Goal: Communication & Community: Answer question/provide support

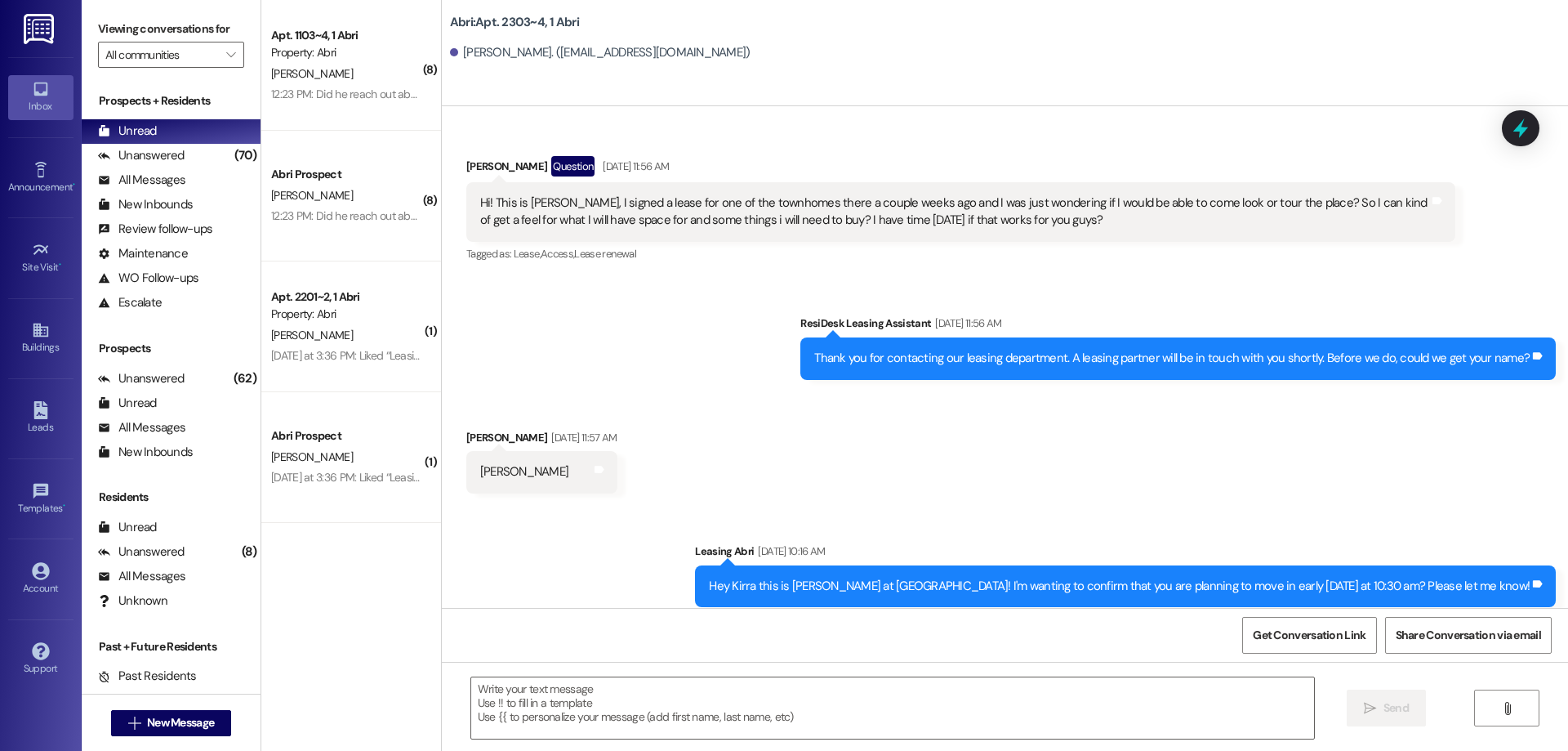
scroll to position [23464, 0]
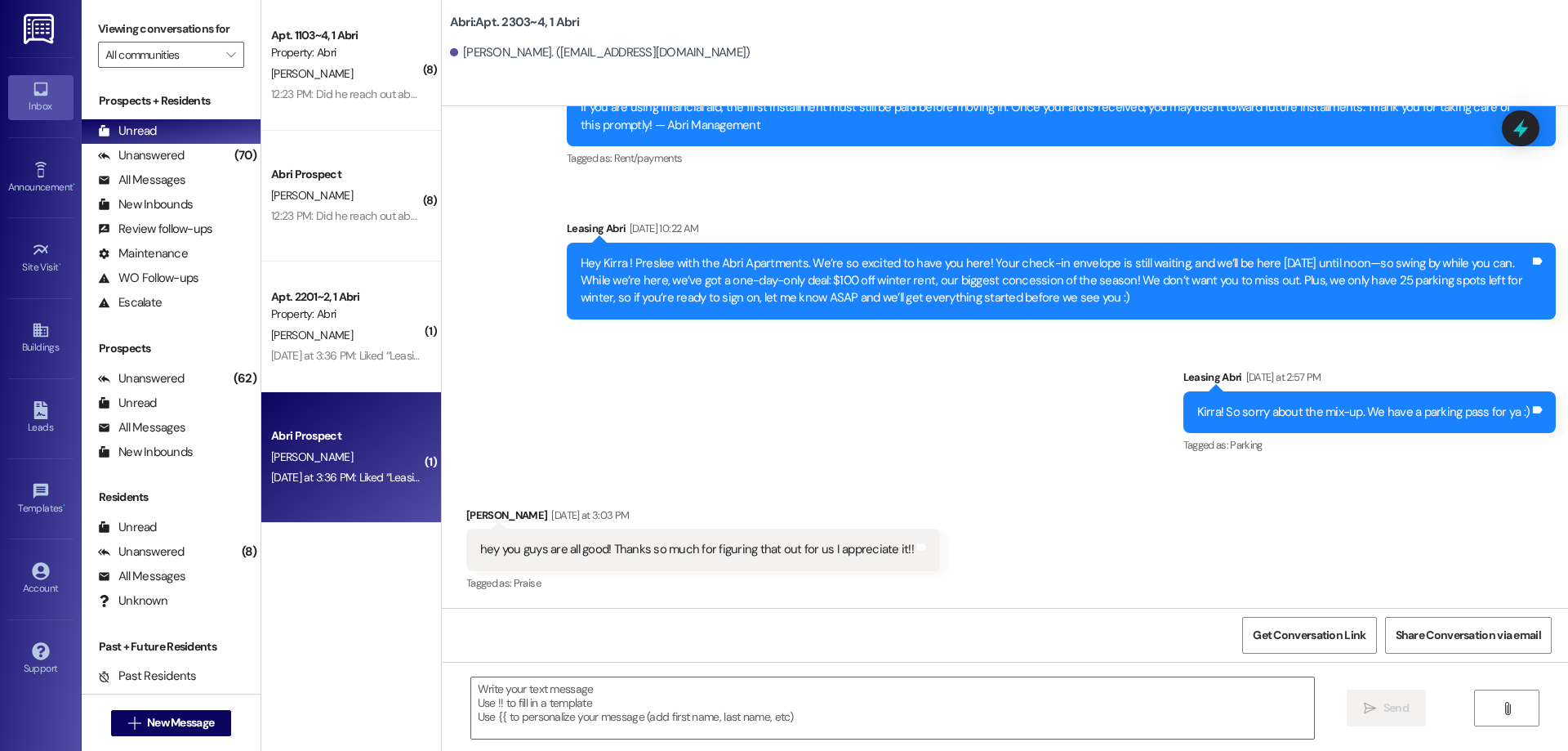
click at [373, 452] on div "[PERSON_NAME]" at bounding box center [346, 458] width 155 height 21
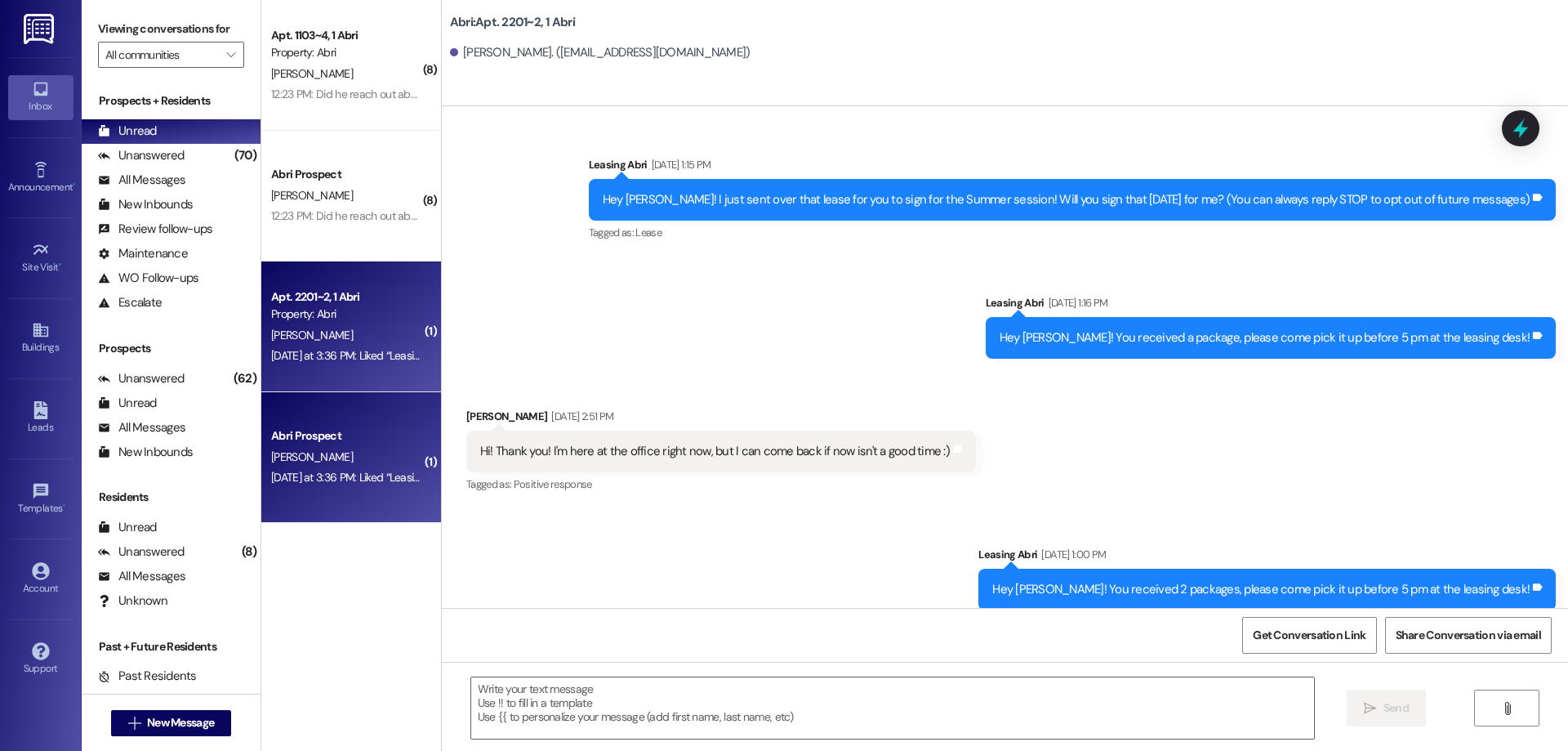
scroll to position [48822, 0]
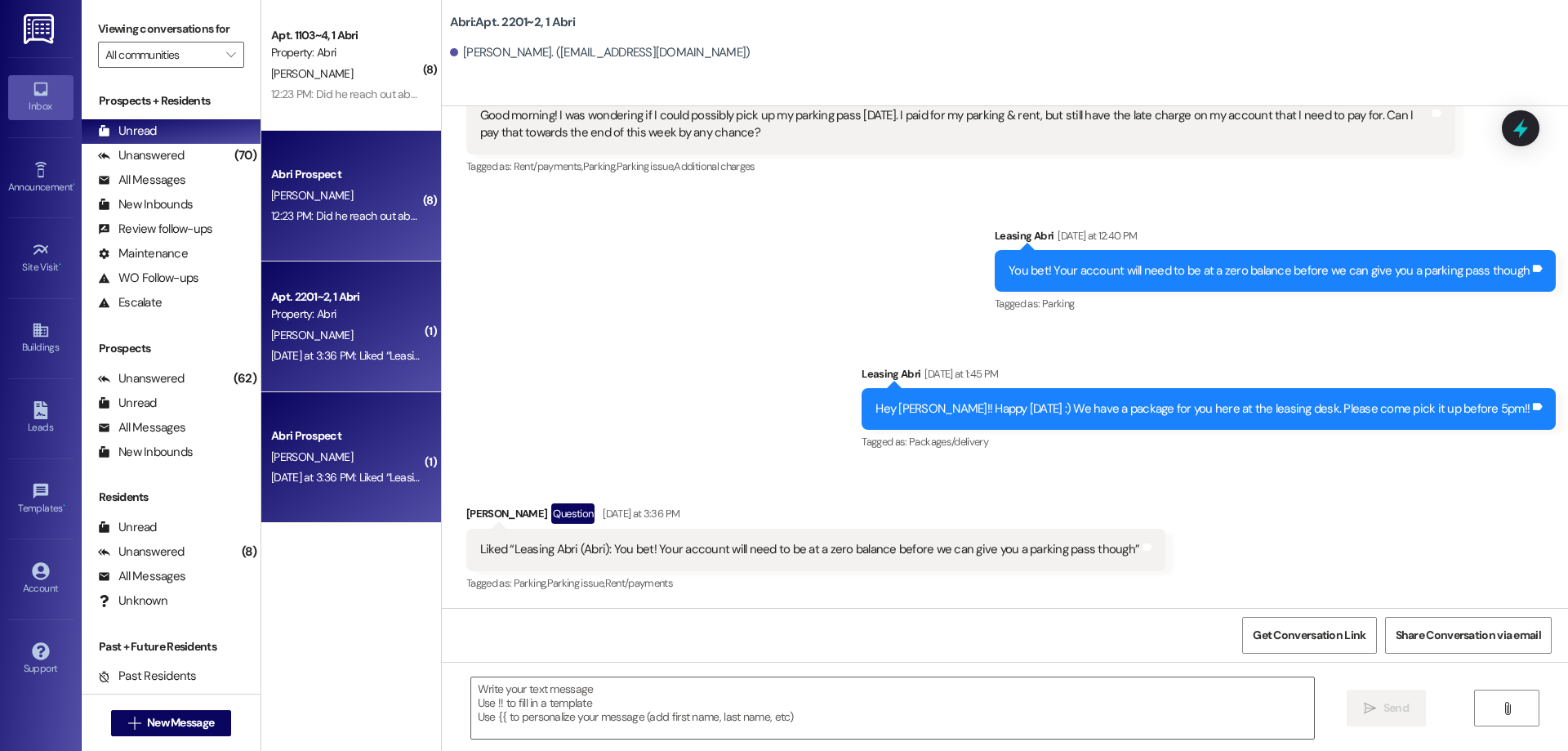
click at [338, 203] on div "[PERSON_NAME]" at bounding box center [346, 196] width 155 height 21
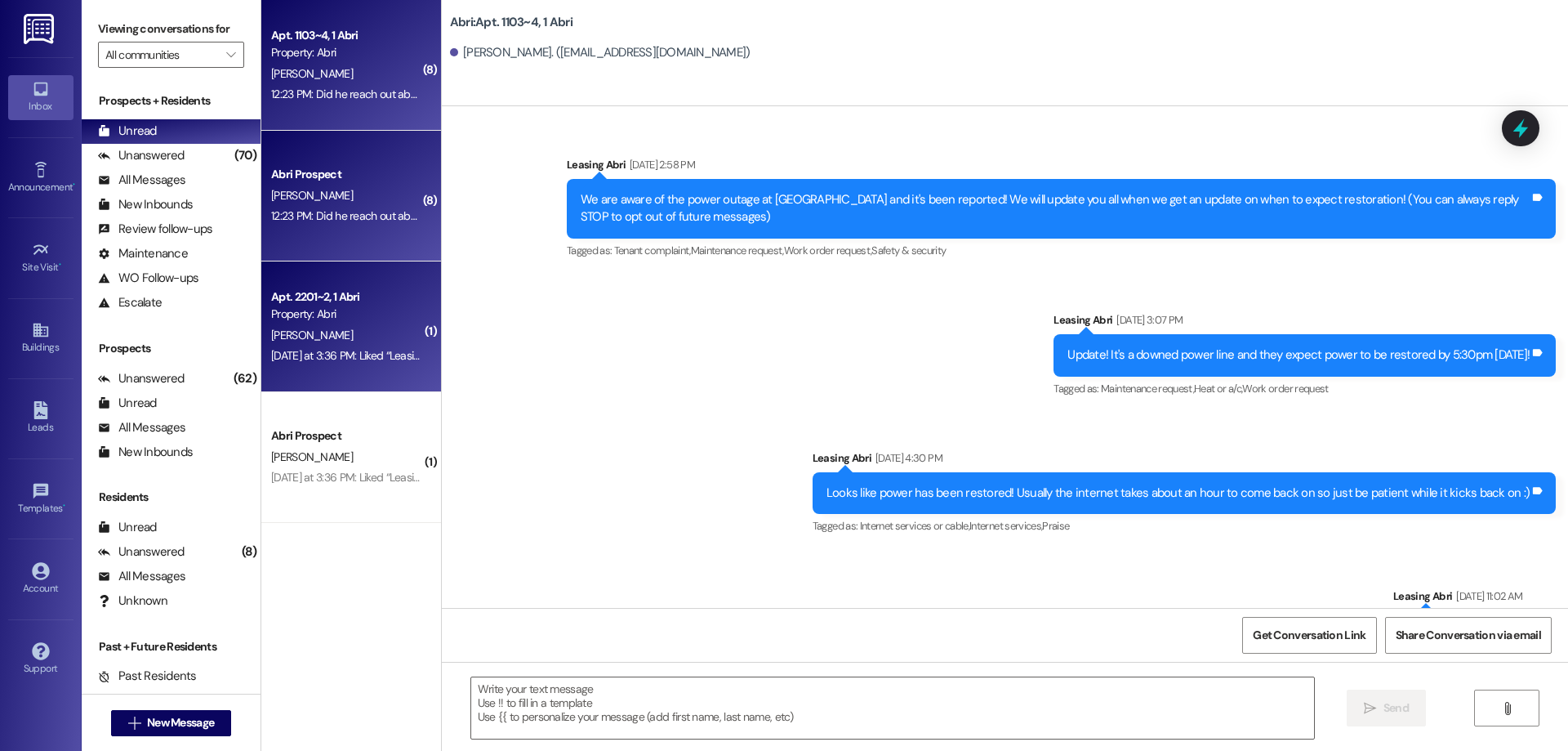
scroll to position [88372, 0]
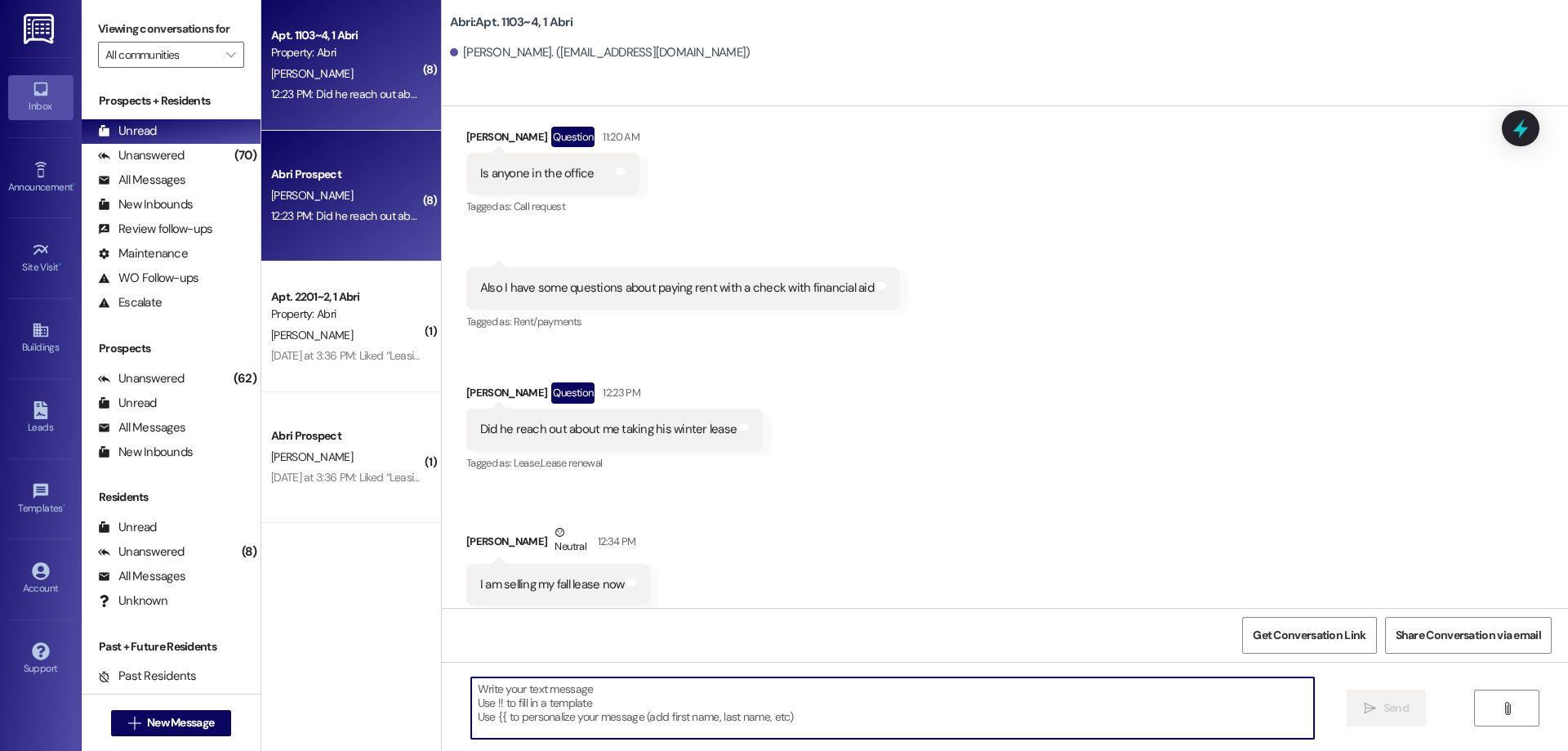
click at [739, 732] on textarea at bounding box center [893, 708] width 843 height 62
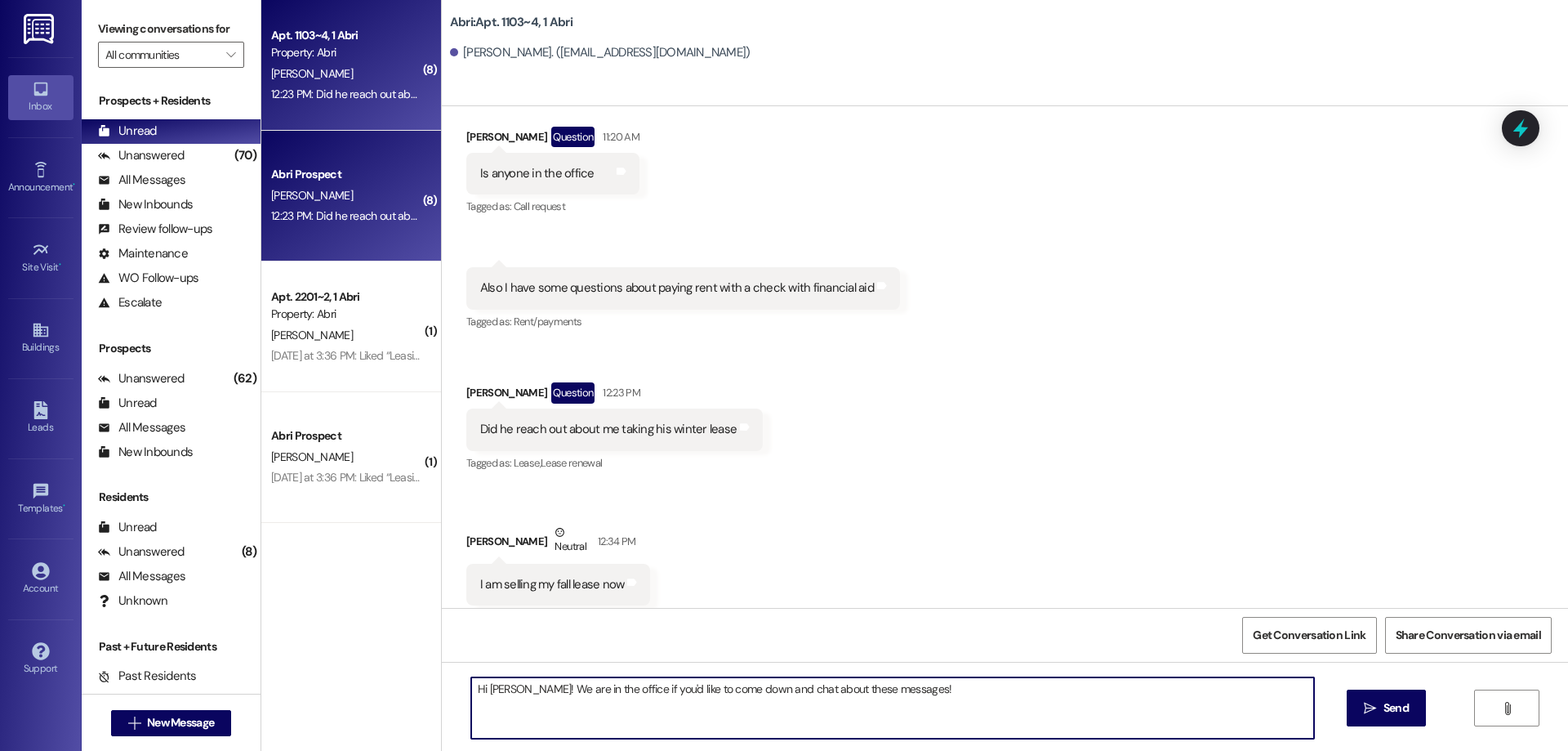
type textarea "Hi [PERSON_NAME]! We are in the office if you'd like to come down and chat abou…"
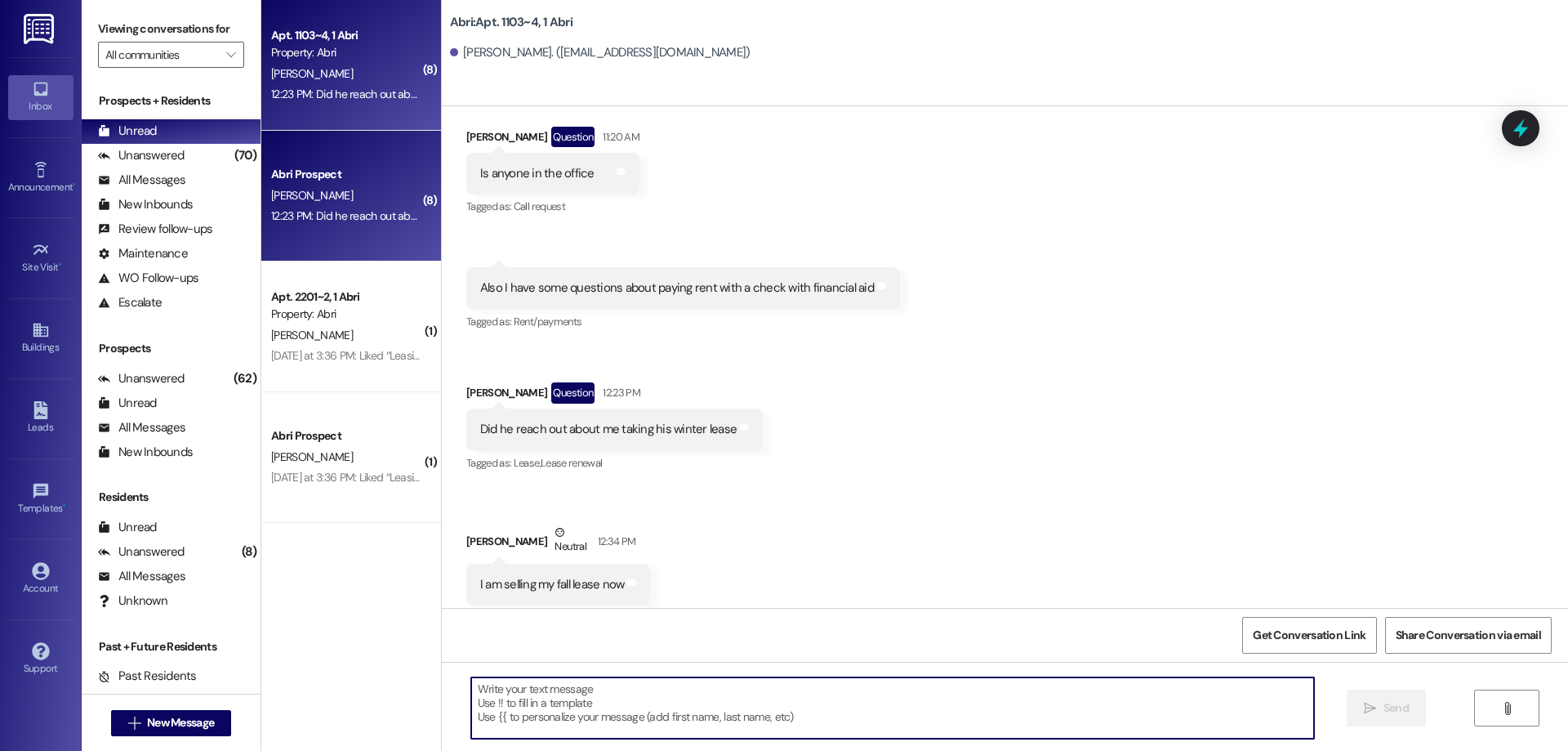
scroll to position [88371, 0]
click at [675, 708] on textarea at bounding box center [893, 708] width 843 height 62
type textarea "We are"
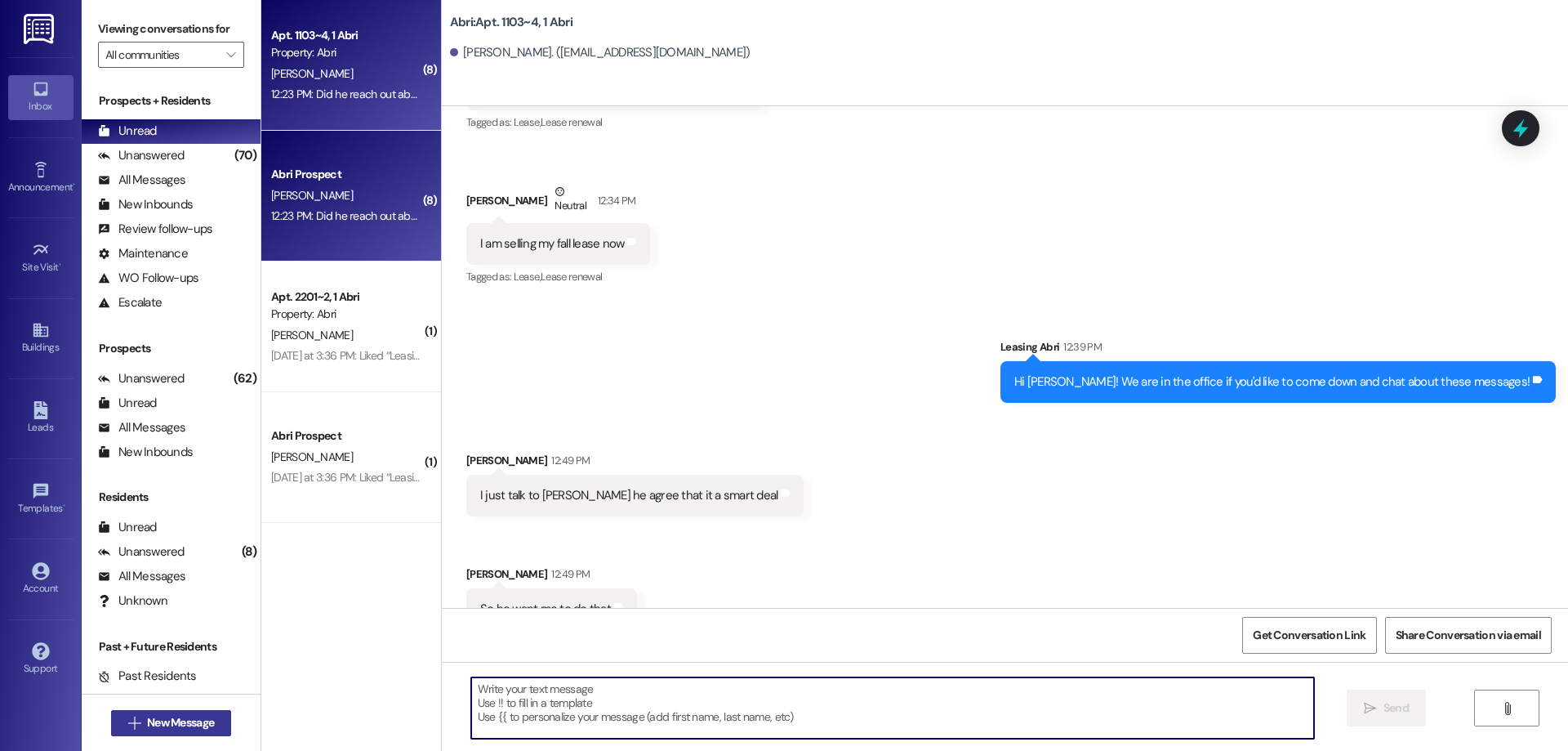
click at [204, 713] on button " New Message" at bounding box center [171, 723] width 121 height 27
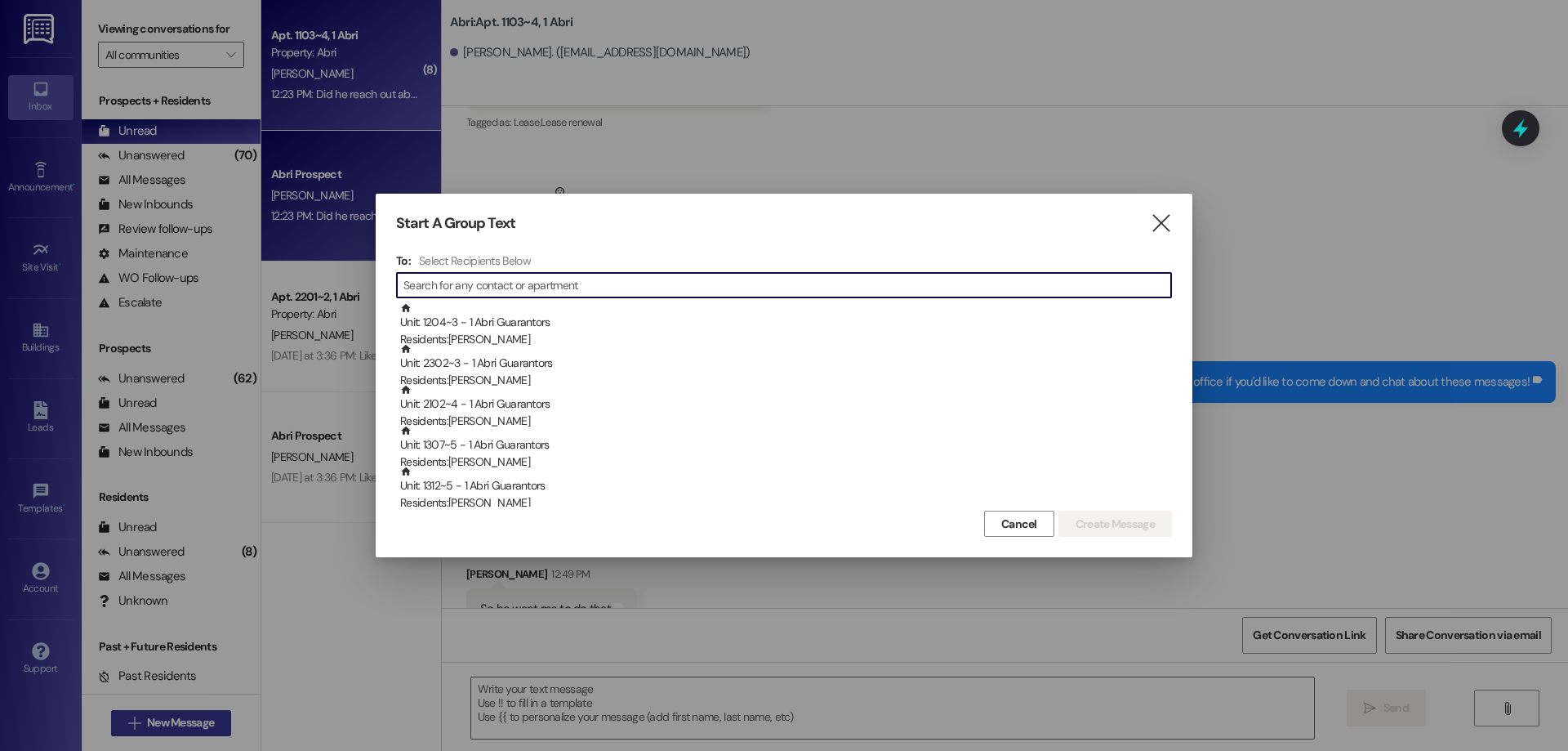
type input "e"
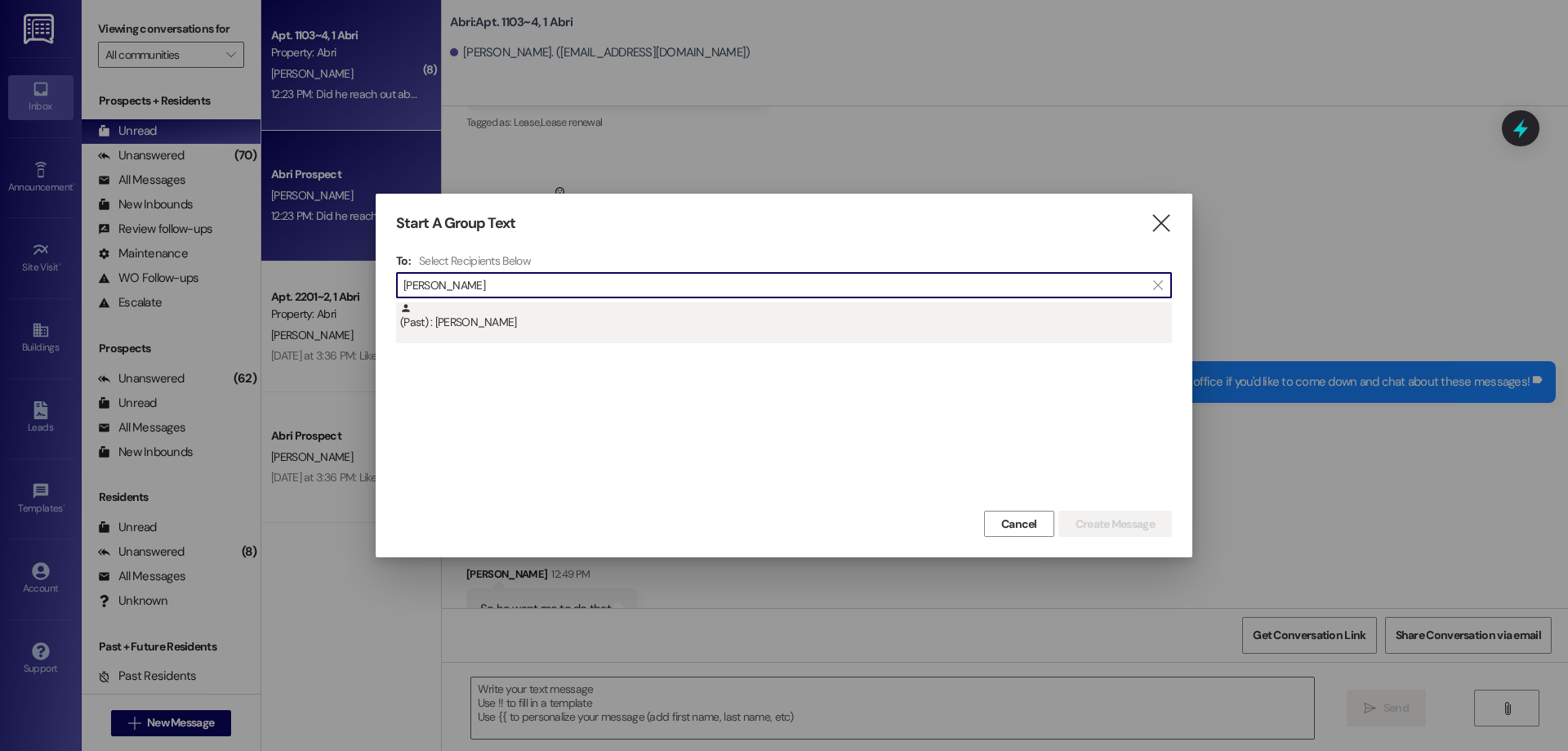
click at [543, 327] on div "(Past) : [PERSON_NAME]" at bounding box center [786, 316] width 772 height 28
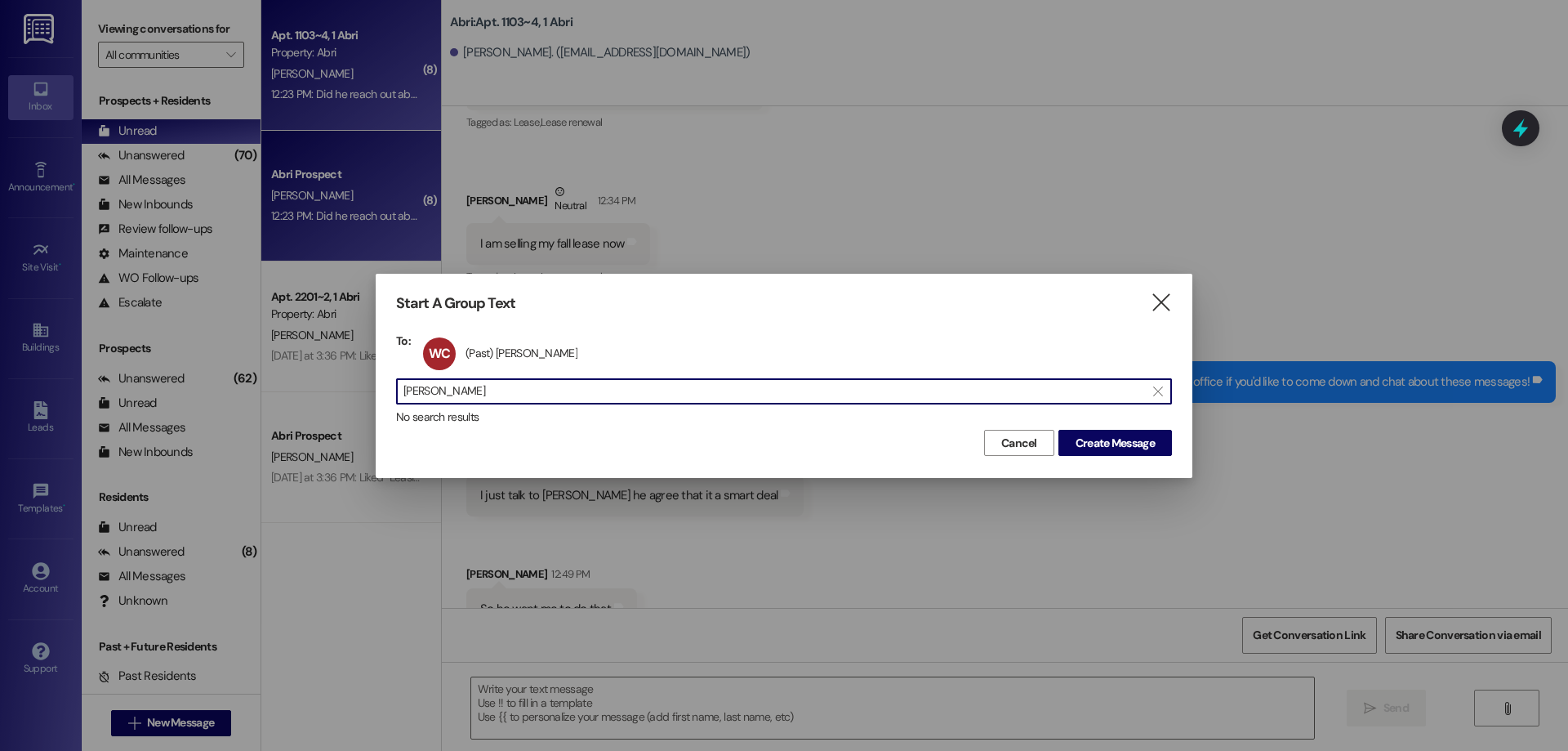
drag, startPoint x: 539, startPoint y: 399, endPoint x: 364, endPoint y: 402, distance: 175.0
click at [394, 408] on div "Start A Group Text  To: WC (Past) Wesley Crummey (Past) Wesley Crummey click t…" at bounding box center [783, 376] width 816 height 204
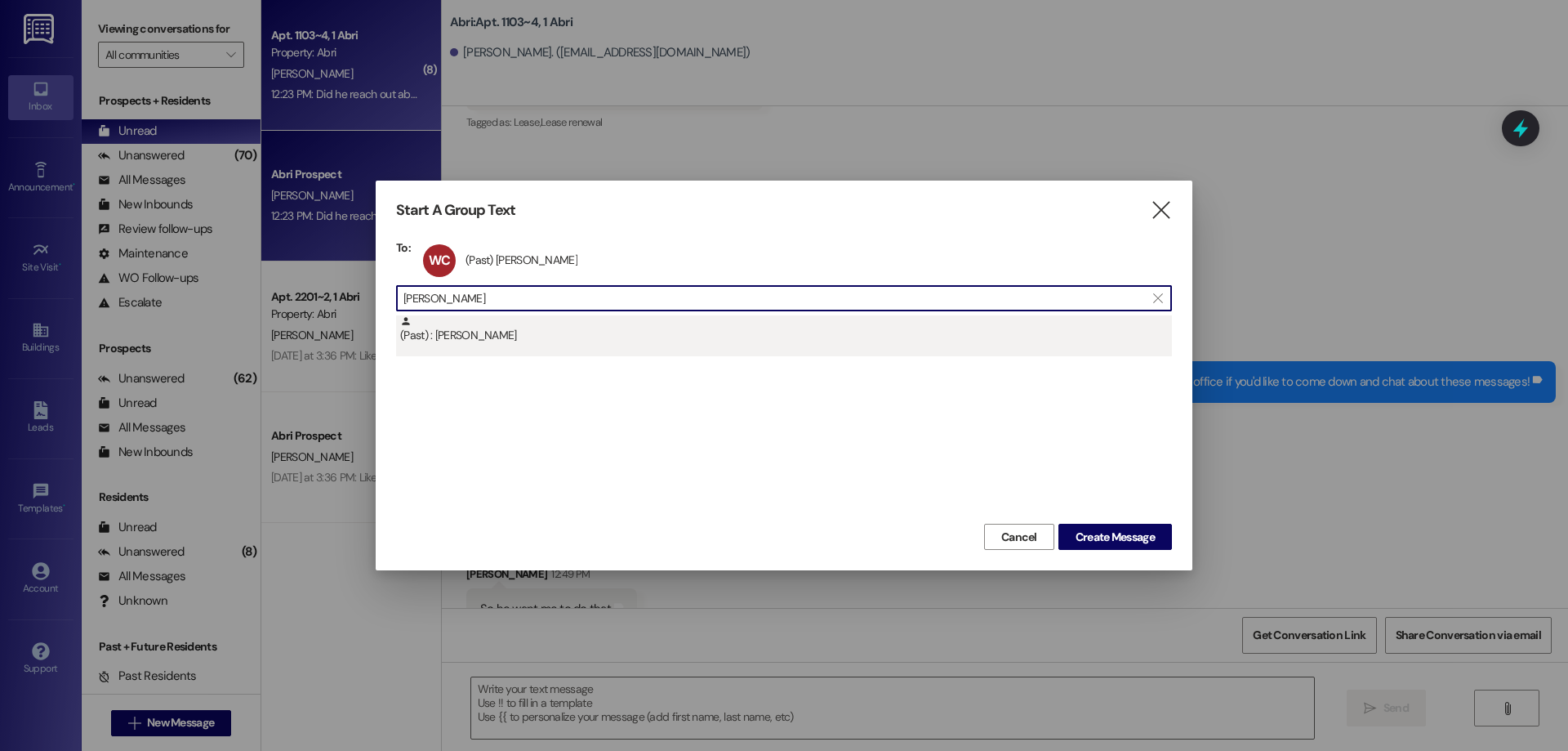
click at [515, 342] on div "(Past) : Trever Vaughn" at bounding box center [786, 329] width 772 height 28
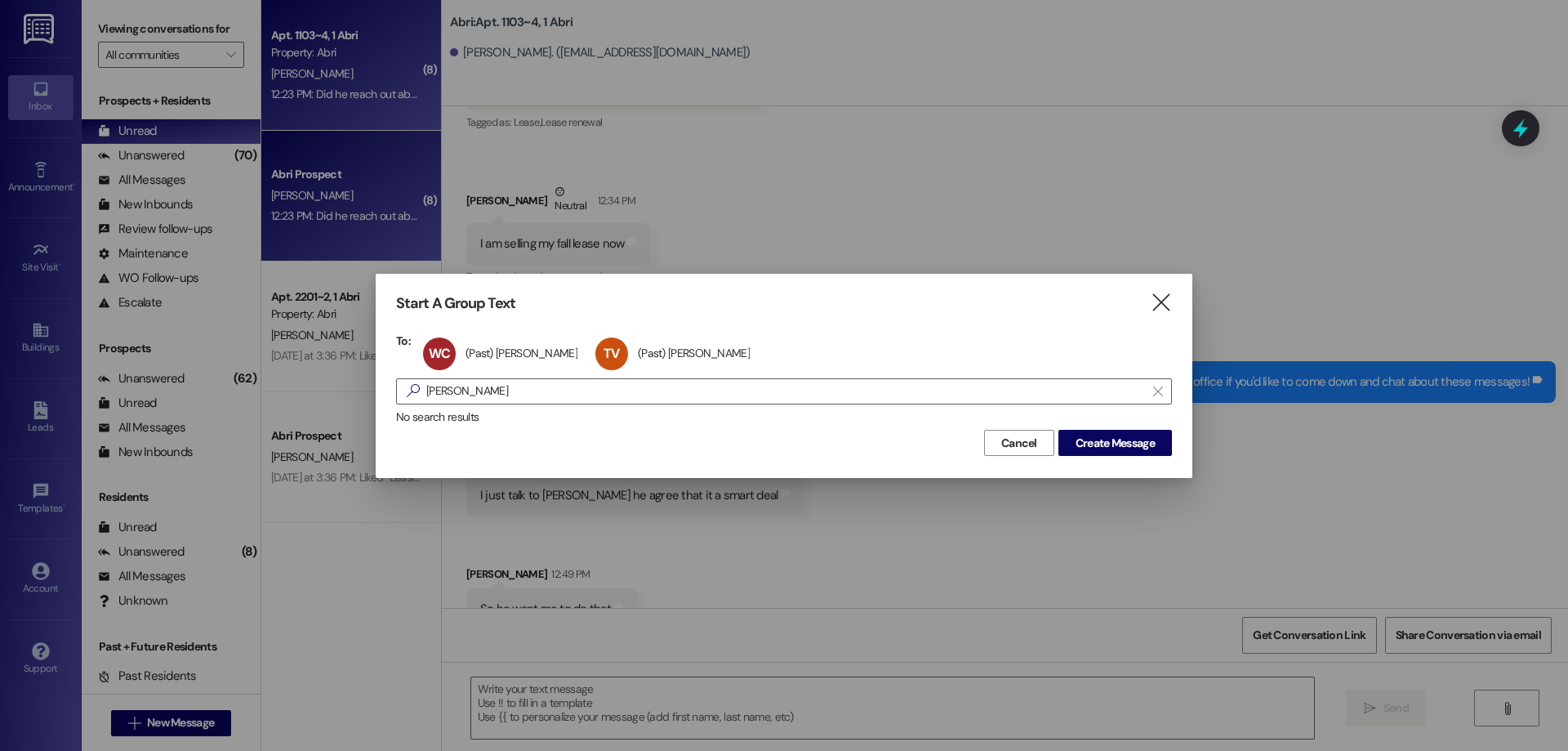
drag, startPoint x: 474, startPoint y: 387, endPoint x: 210, endPoint y: 411, distance: 265.1
click at [218, 410] on div "Start A Group Text  To: WC (Past) Wesley Crummey (Past) Wesley Crummey click t…" at bounding box center [784, 376] width 1568 height 751
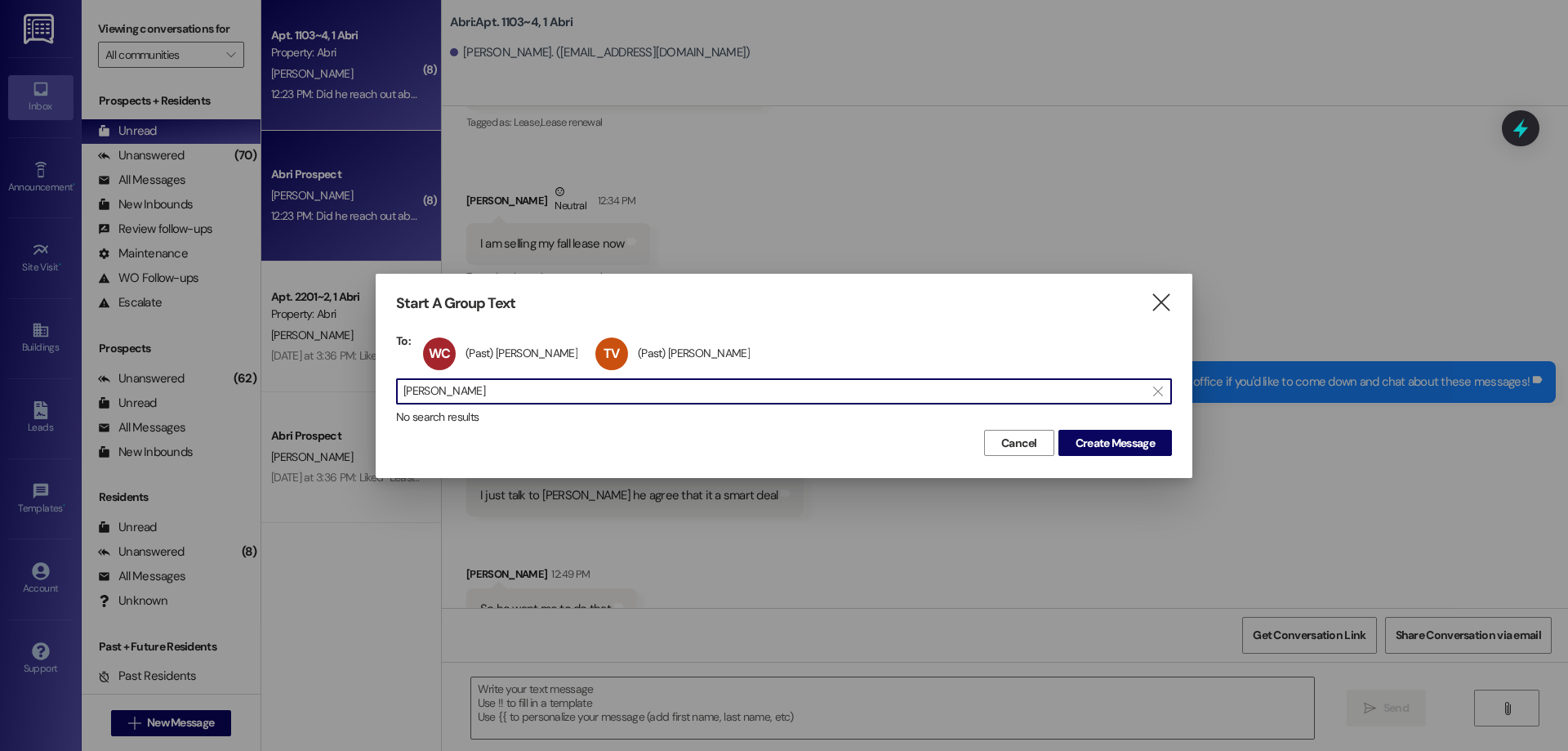
scroll to position [1, 0]
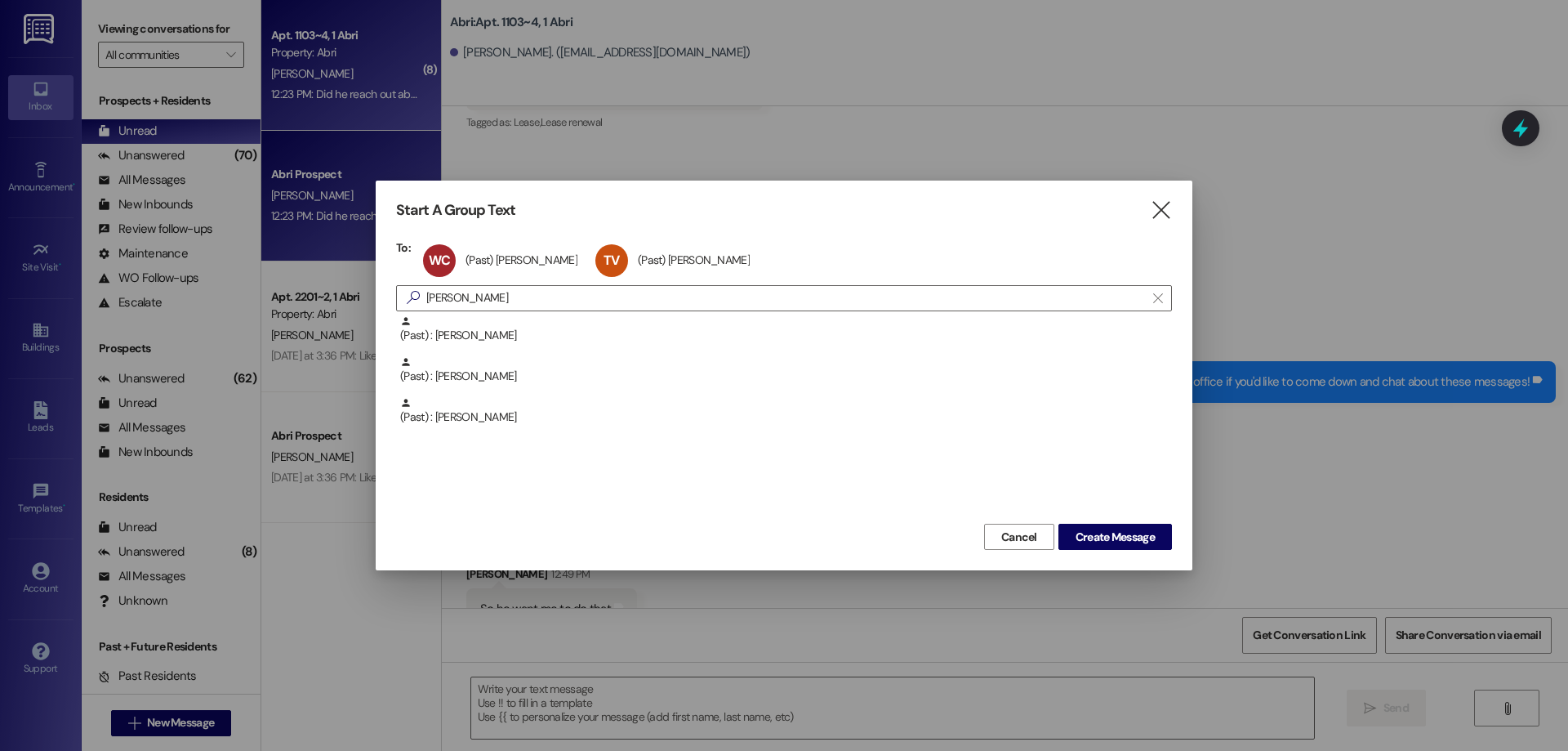
drag, startPoint x: 445, startPoint y: 421, endPoint x: 454, endPoint y: 403, distance: 20.1
click at [445, 421] on div "(Past) : Lander Jamison" at bounding box center [786, 411] width 772 height 28
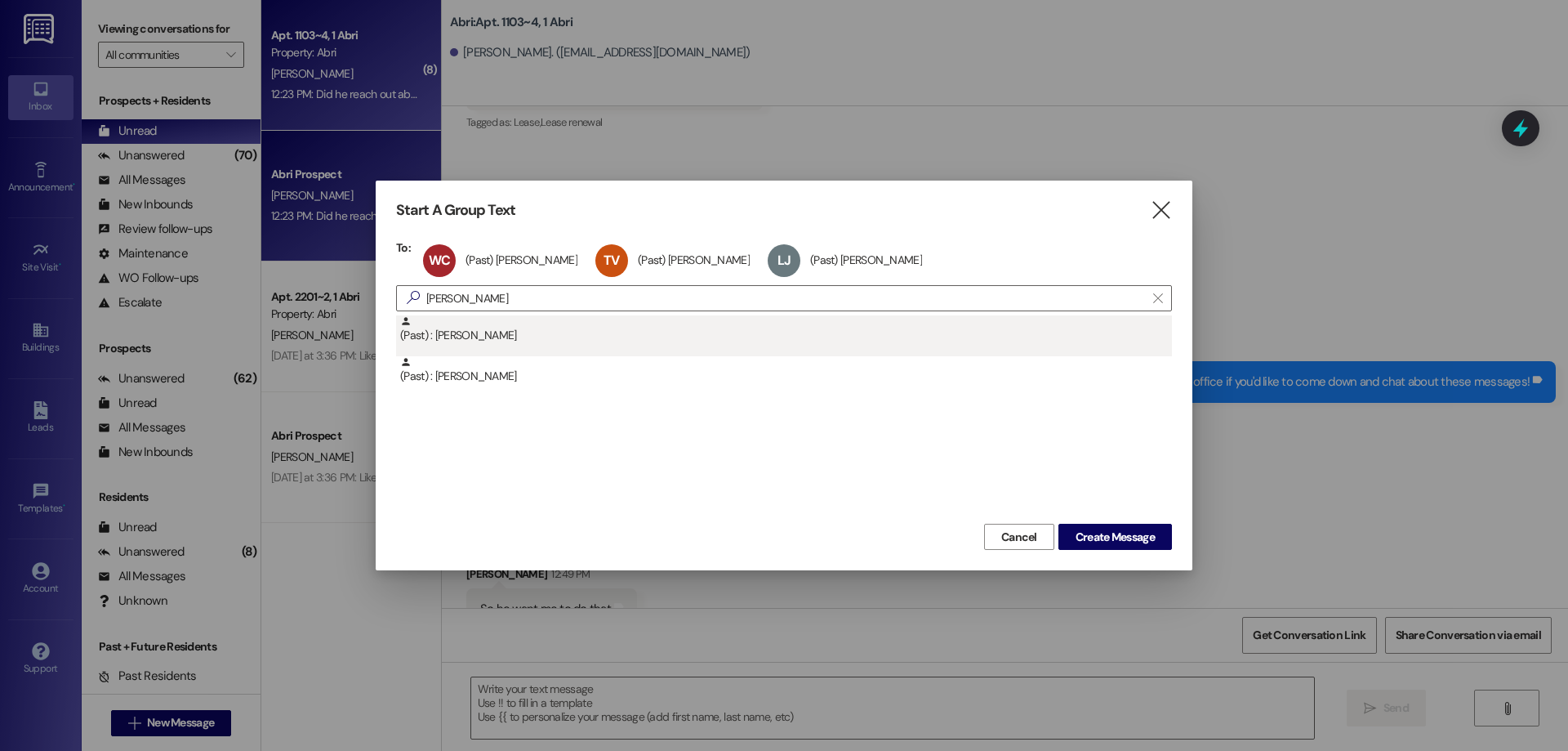
click at [474, 346] on div "(Past) : Jacob Jamison" at bounding box center [784, 336] width 776 height 41
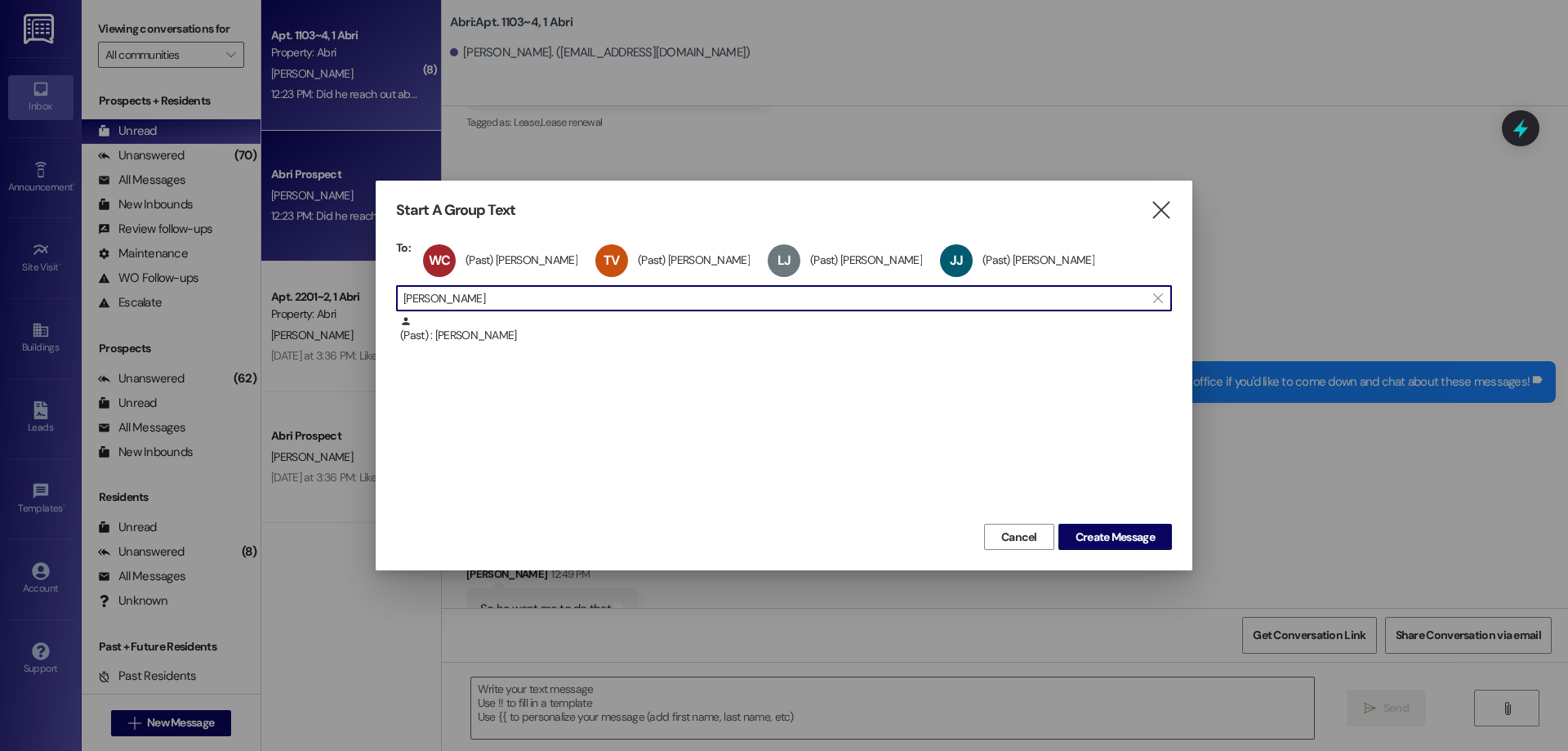
drag, startPoint x: 475, startPoint y: 305, endPoint x: 323, endPoint y: 315, distance: 152.3
click at [324, 316] on div "Start A Group Text  To: WC (Past) Wesley Crummey (Past) Wesley Crummey click t…" at bounding box center [784, 376] width 1568 height 751
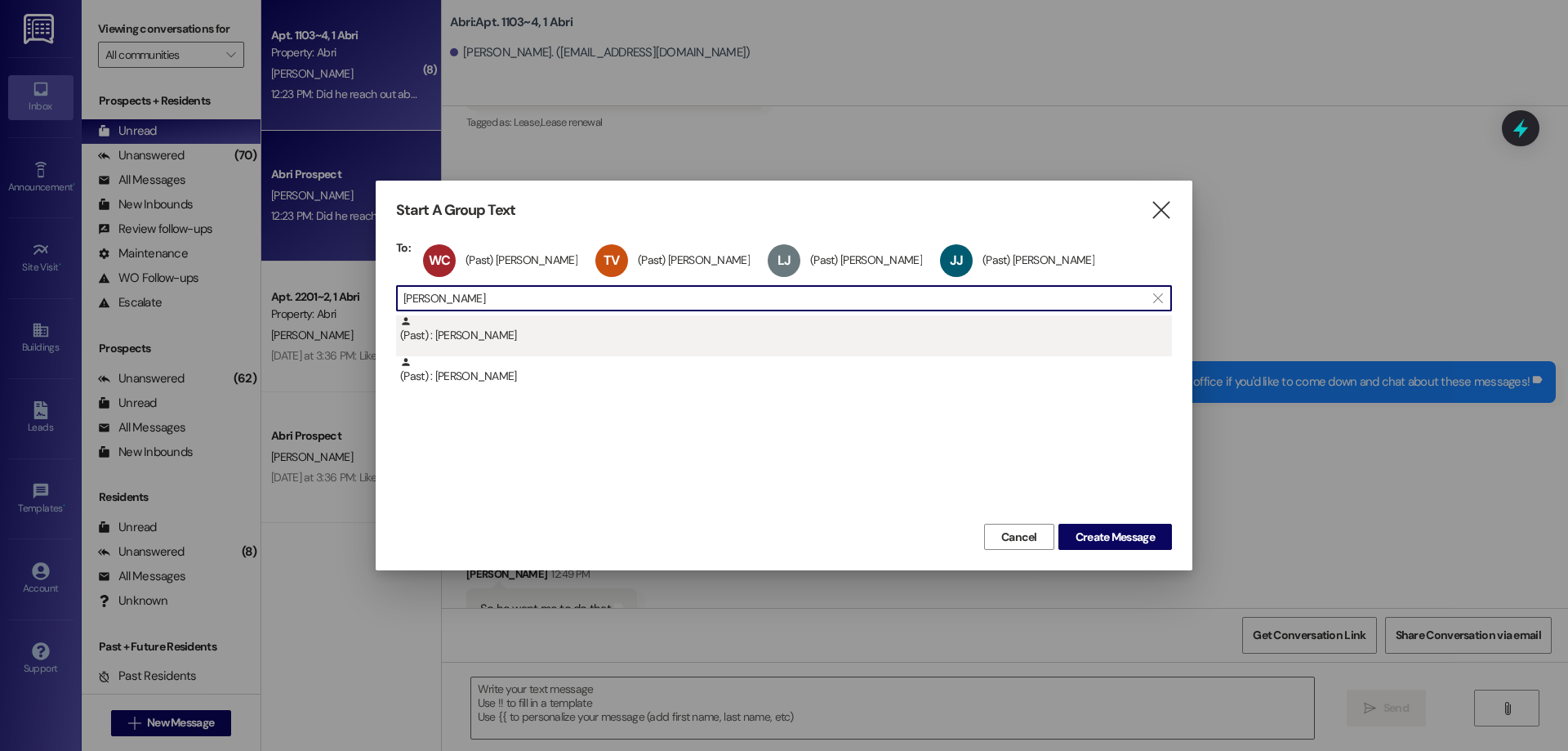
type input "andrew cr"
click at [523, 338] on div "(Past) : Andrew Crawford" at bounding box center [786, 329] width 772 height 28
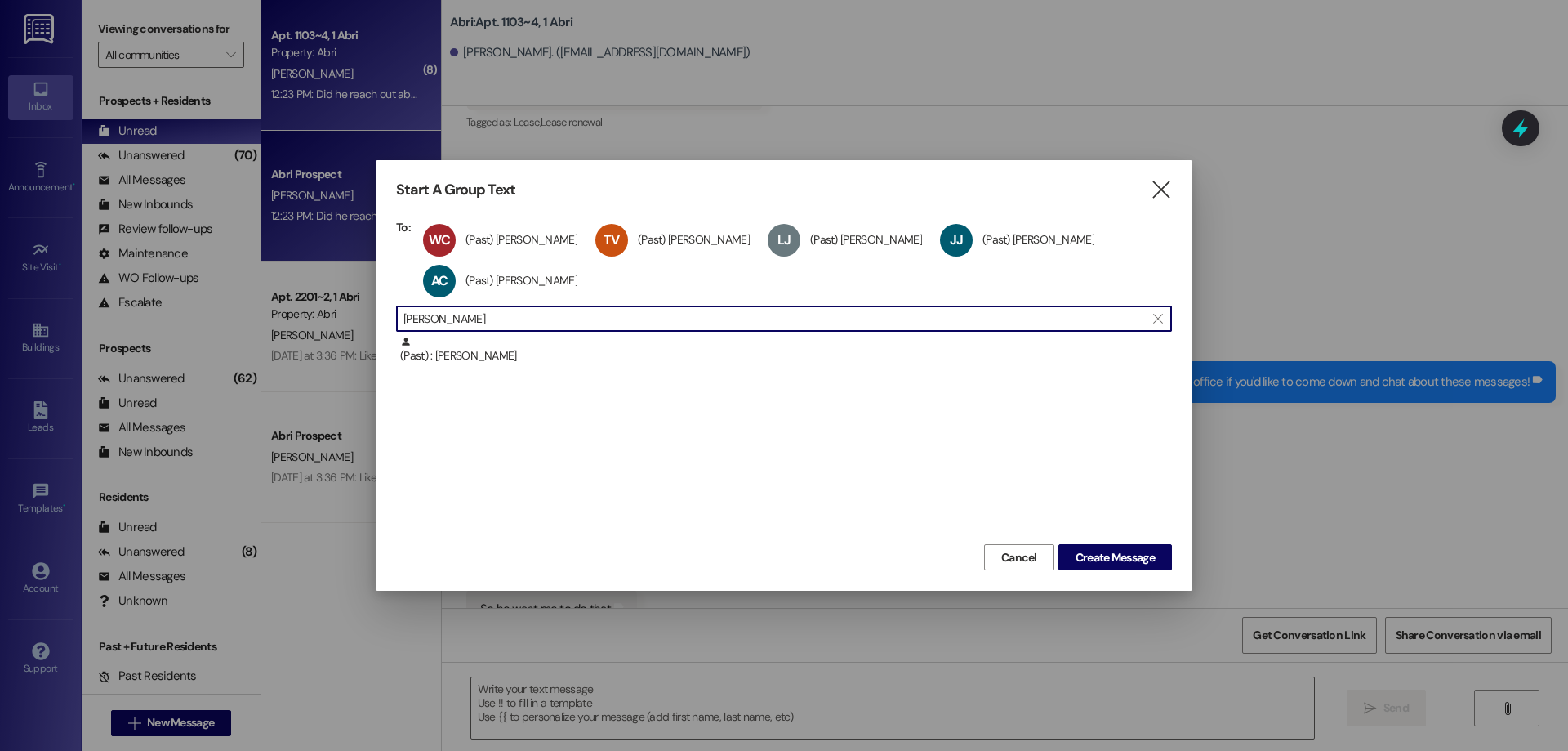
scroll to position [1, 0]
drag, startPoint x: 497, startPoint y: 325, endPoint x: 269, endPoint y: 338, distance: 228.4
click at [274, 335] on div "Start A Group Text  To: WC (Past) Wesley Crummey (Past) Wesley Crummey click t…" at bounding box center [784, 376] width 1568 height 751
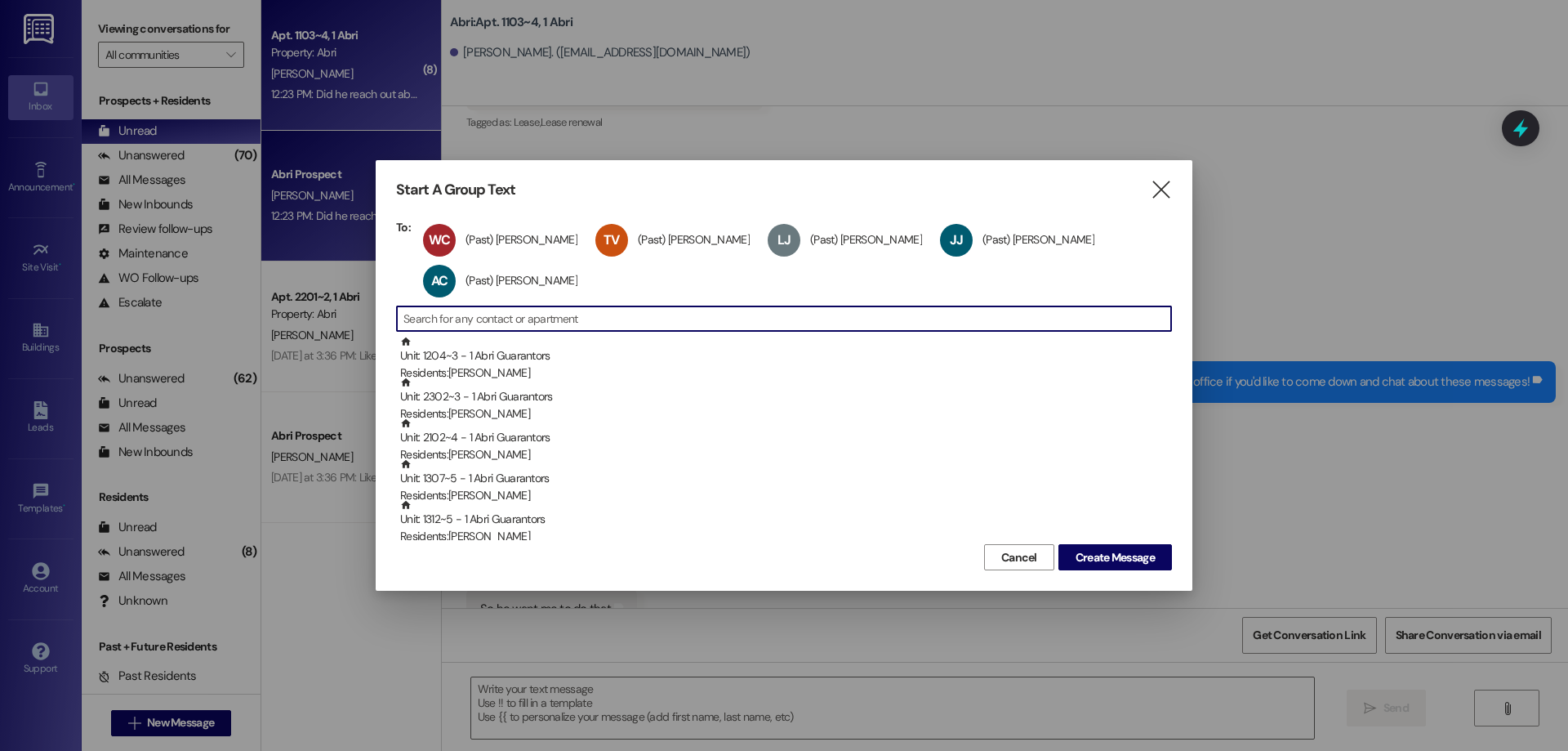
click at [582, 318] on input at bounding box center [787, 318] width 768 height 23
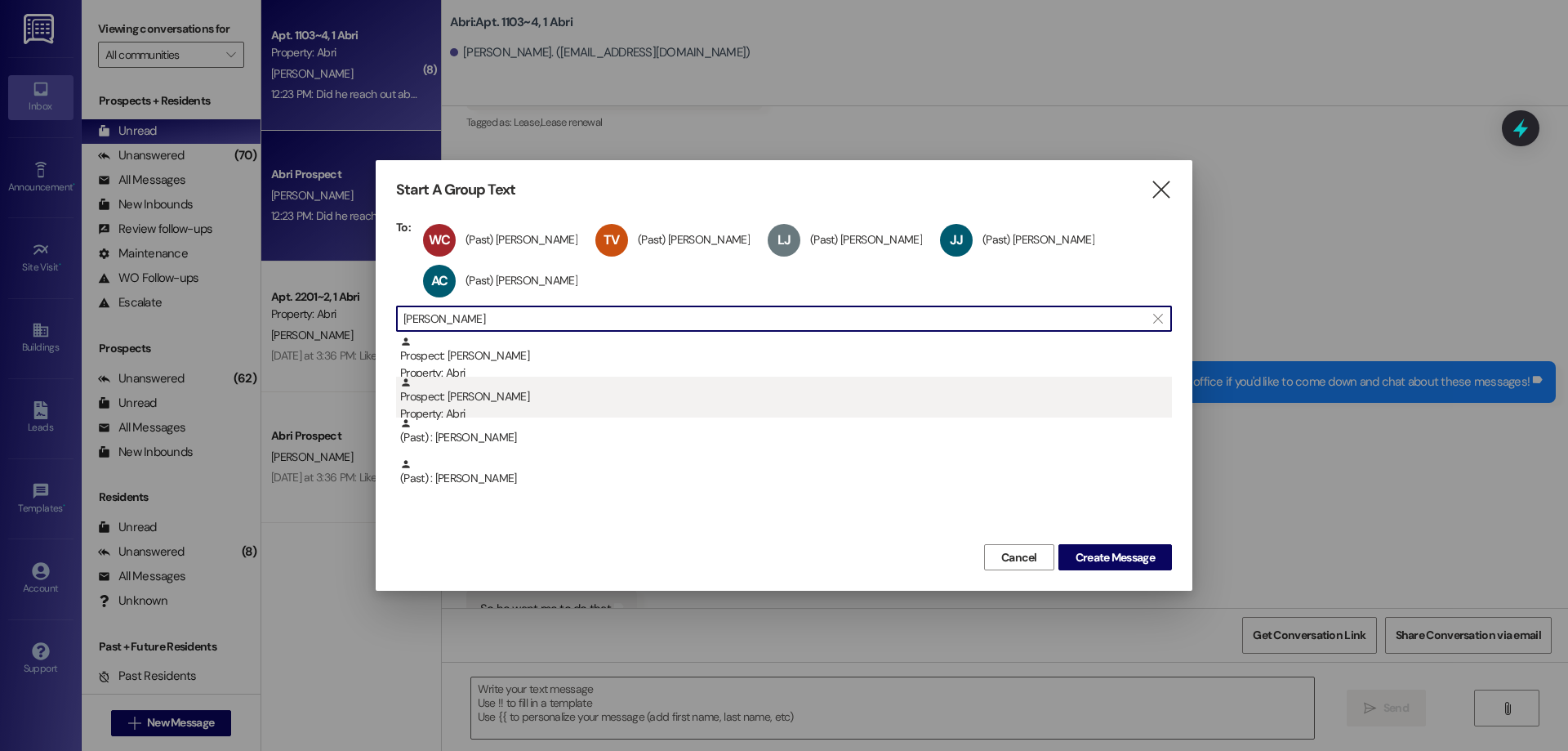
type input "ethan st"
click at [539, 396] on div "Prospect: Ethan Stringham Property: Abri" at bounding box center [786, 399] width 772 height 46
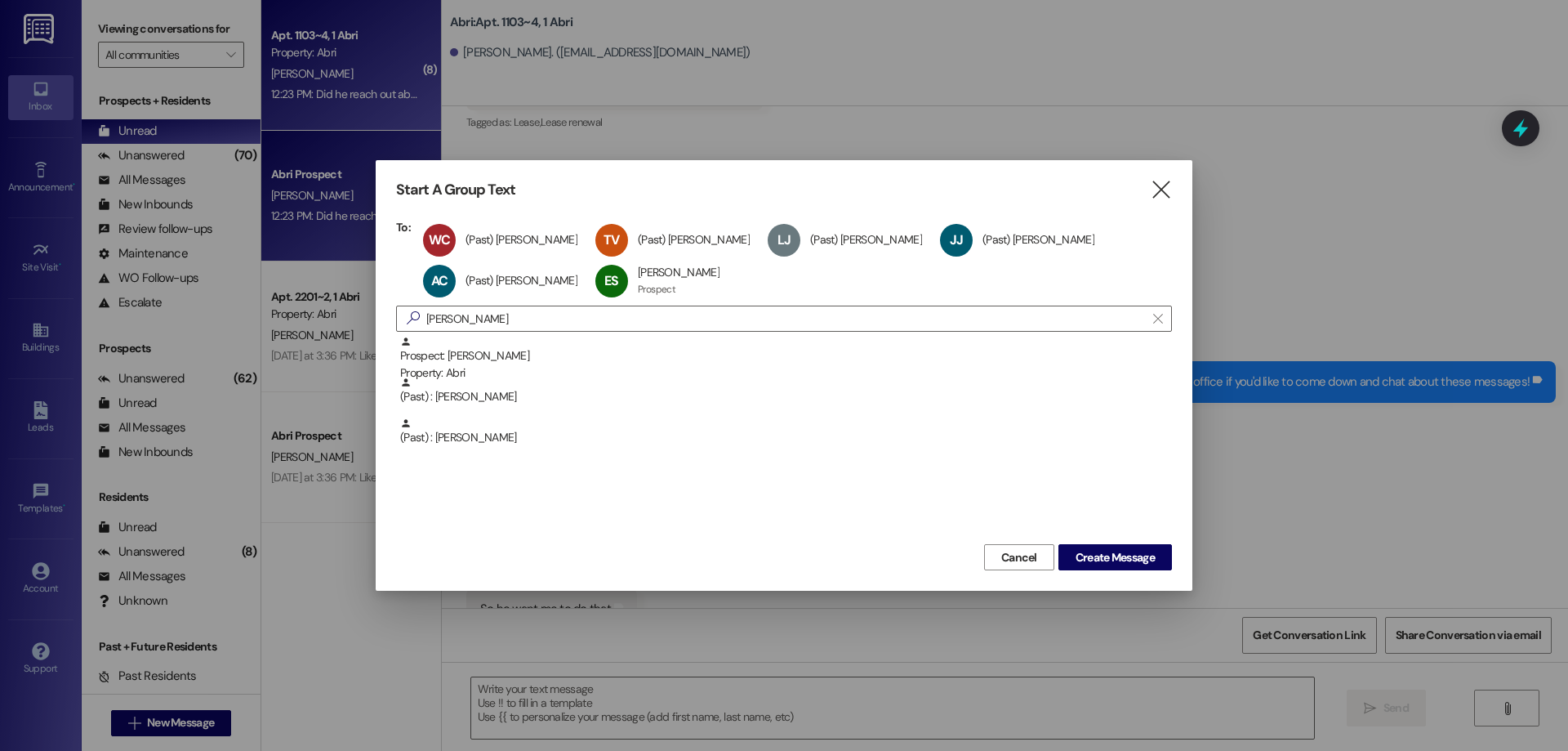
click at [1106, 543] on div "Cancel Create Message" at bounding box center [784, 554] width 776 height 30
click at [1111, 554] on span "Create Message" at bounding box center [1115, 558] width 80 height 17
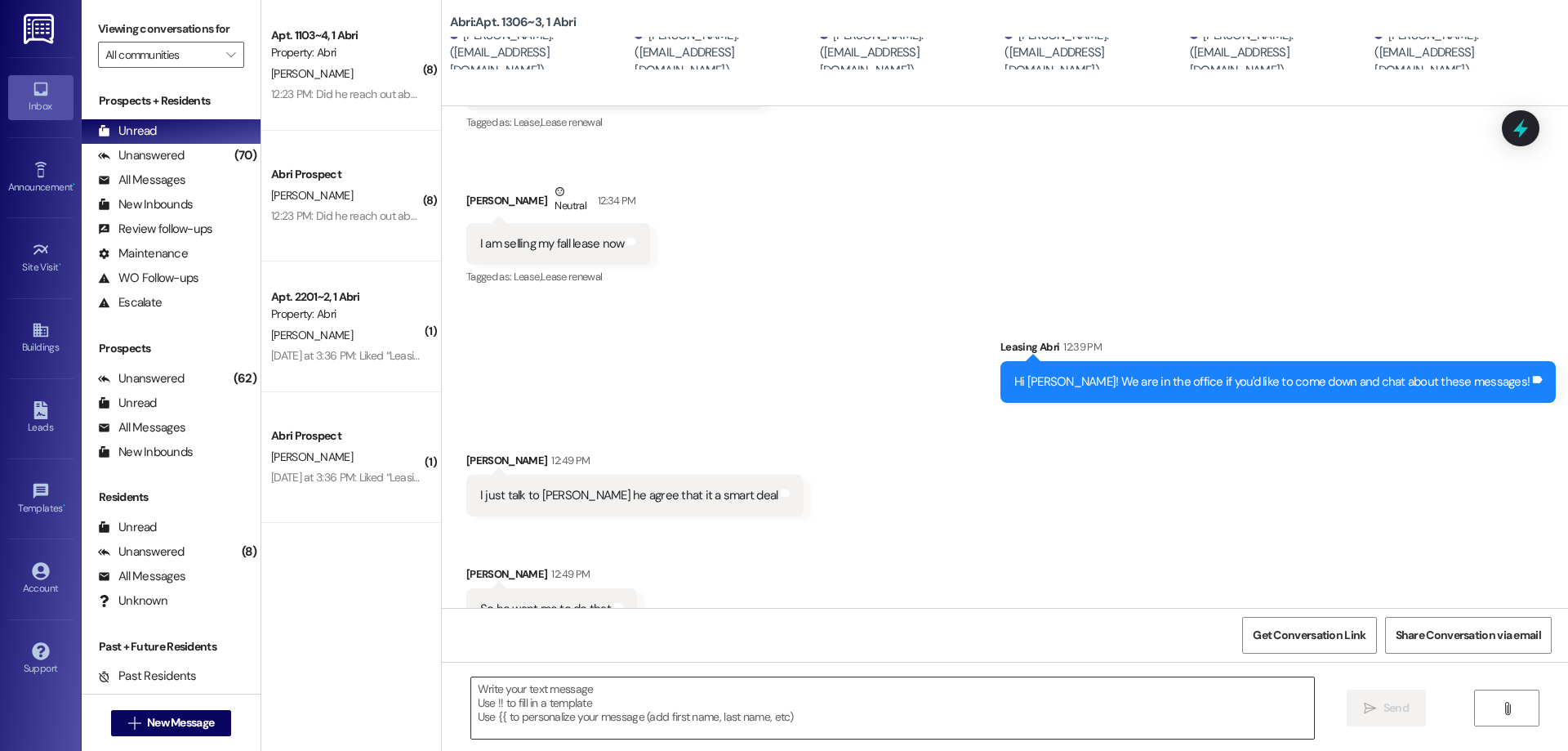
click at [589, 696] on textarea at bounding box center [893, 708] width 843 height 62
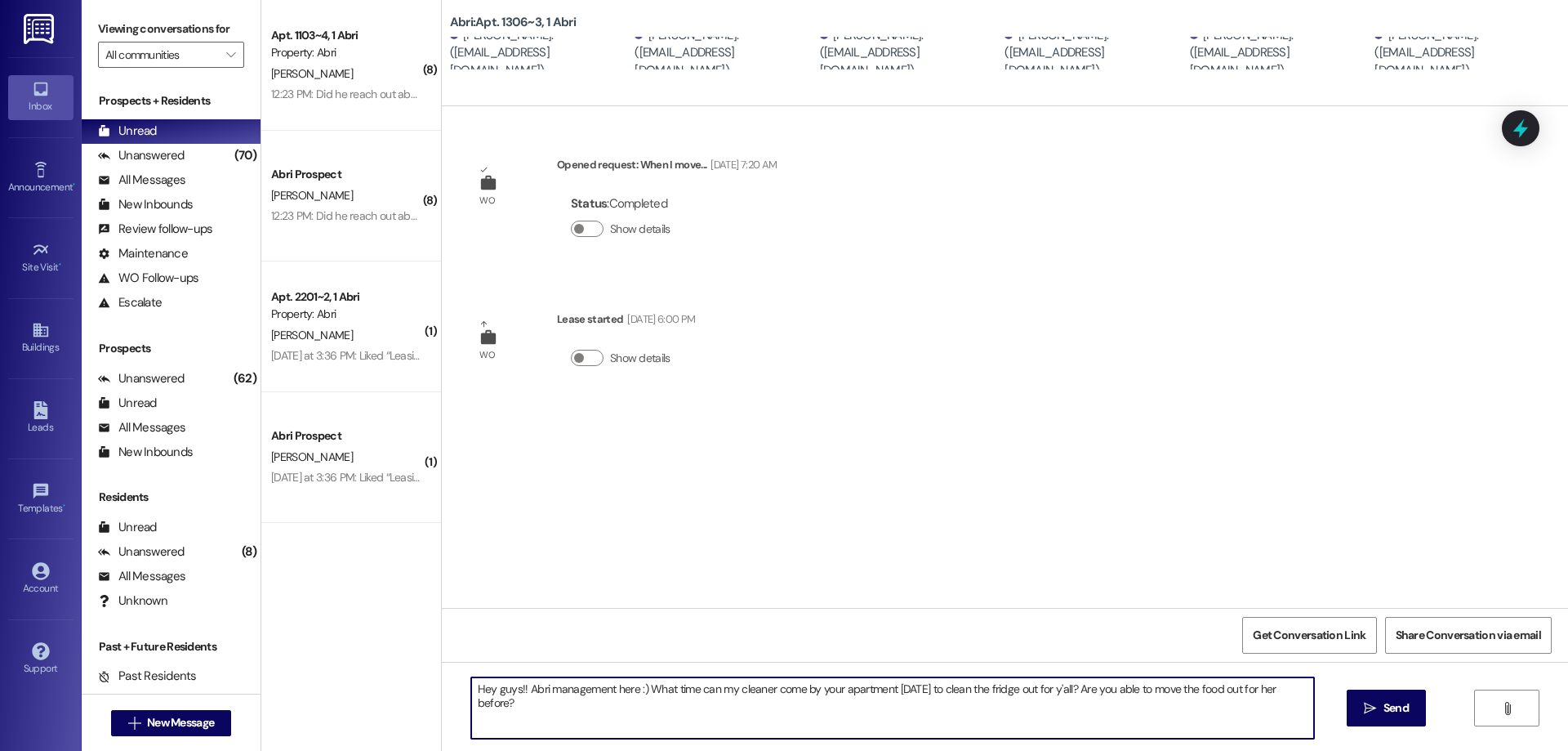
type textarea "Hey guys!! Abri management here :) What time can my cleaner come by your apartm…"
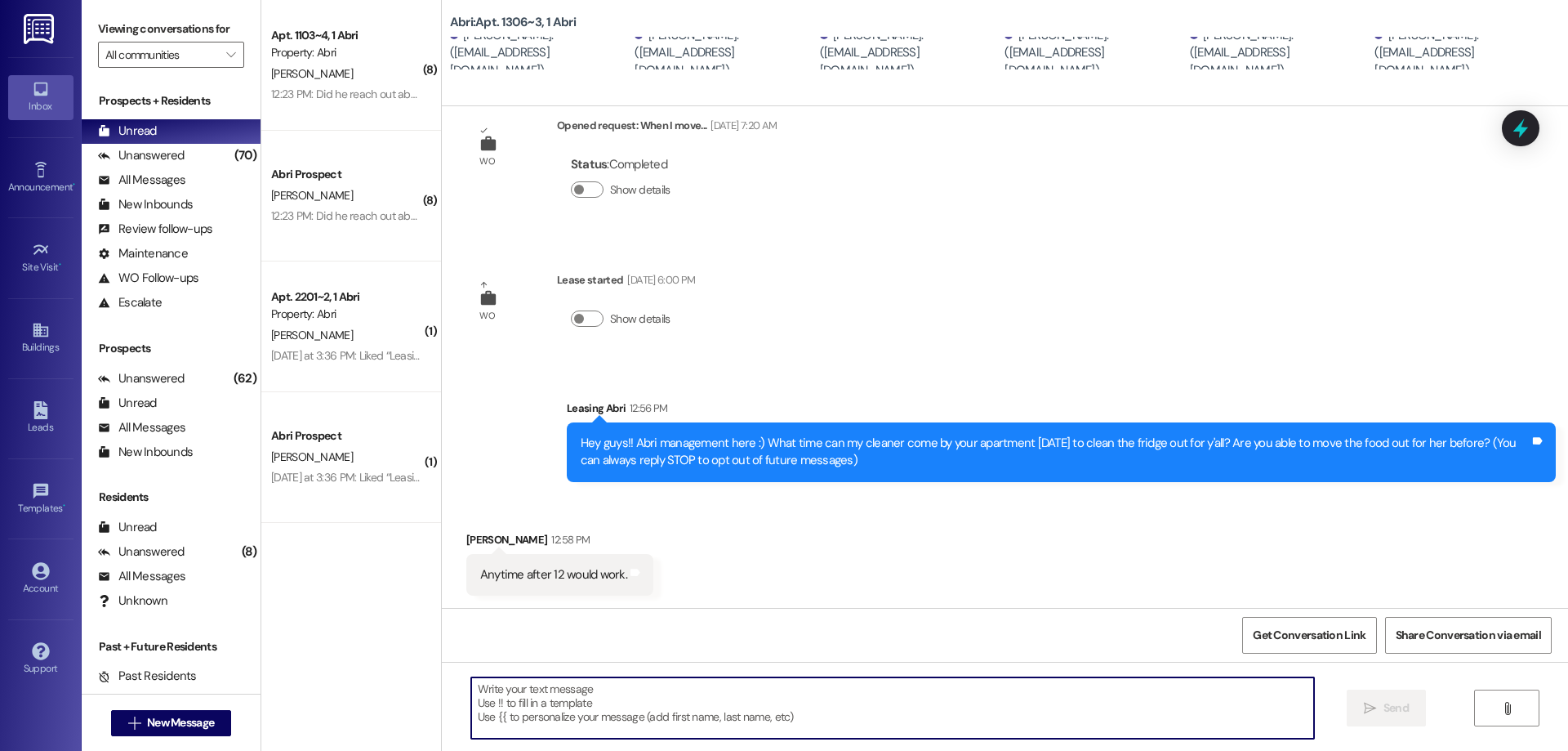
scroll to position [40, 0]
click at [668, 711] on textarea at bounding box center [893, 708] width 843 height 62
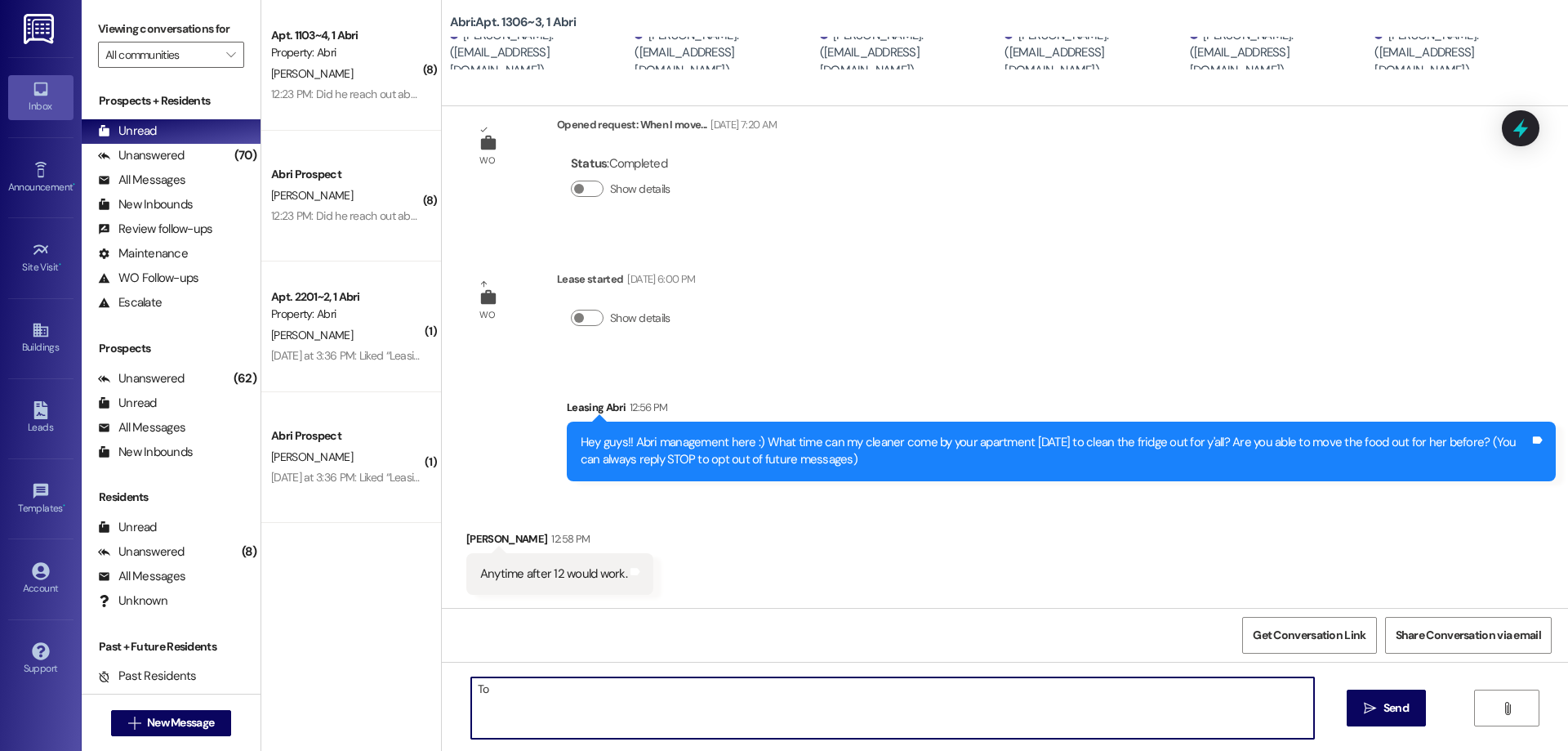
type textarea "T"
type textarea "O"
type textarea "Perfect! I will have her stop by tomorrow between 12-2pm. Thanks!"
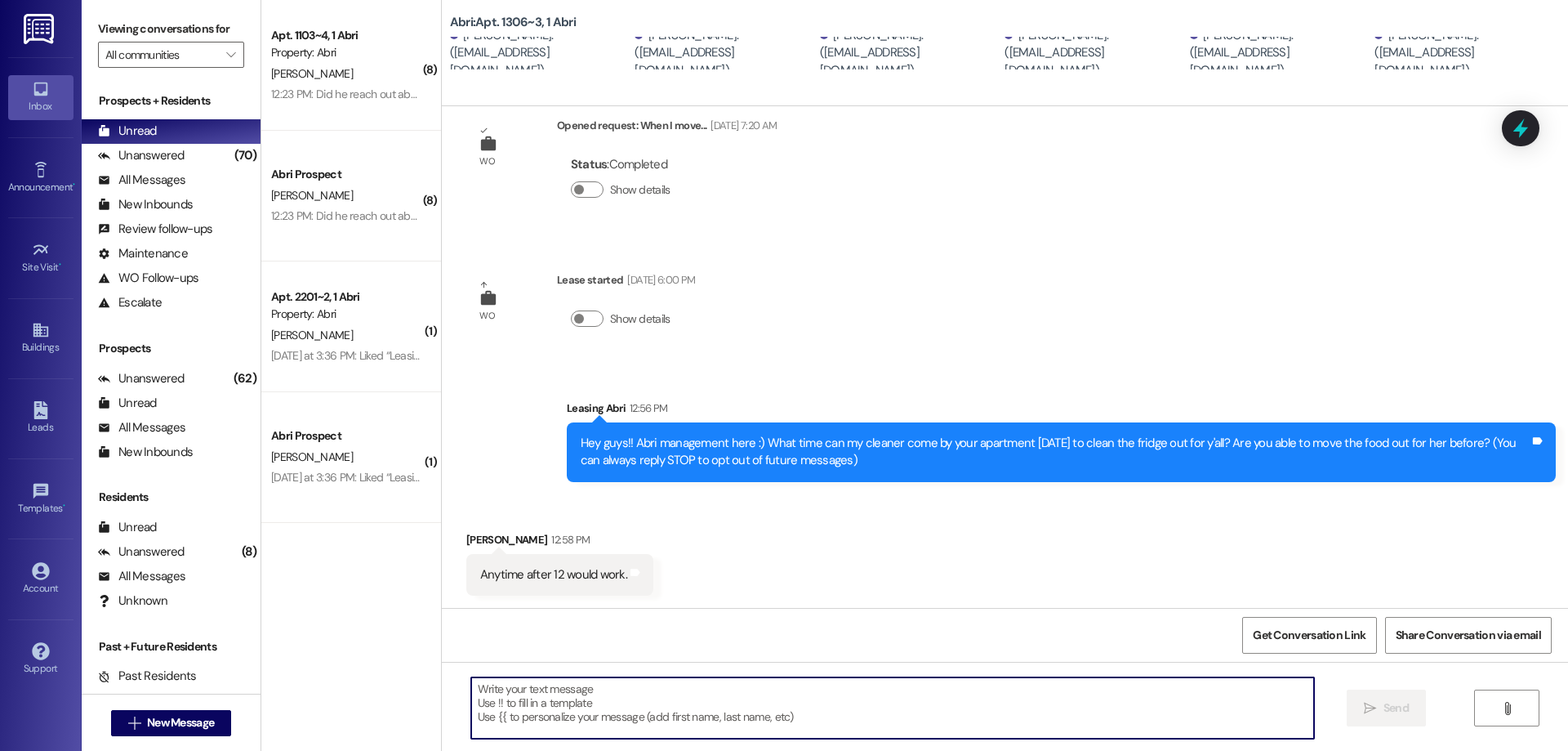
scroll to position [155, 0]
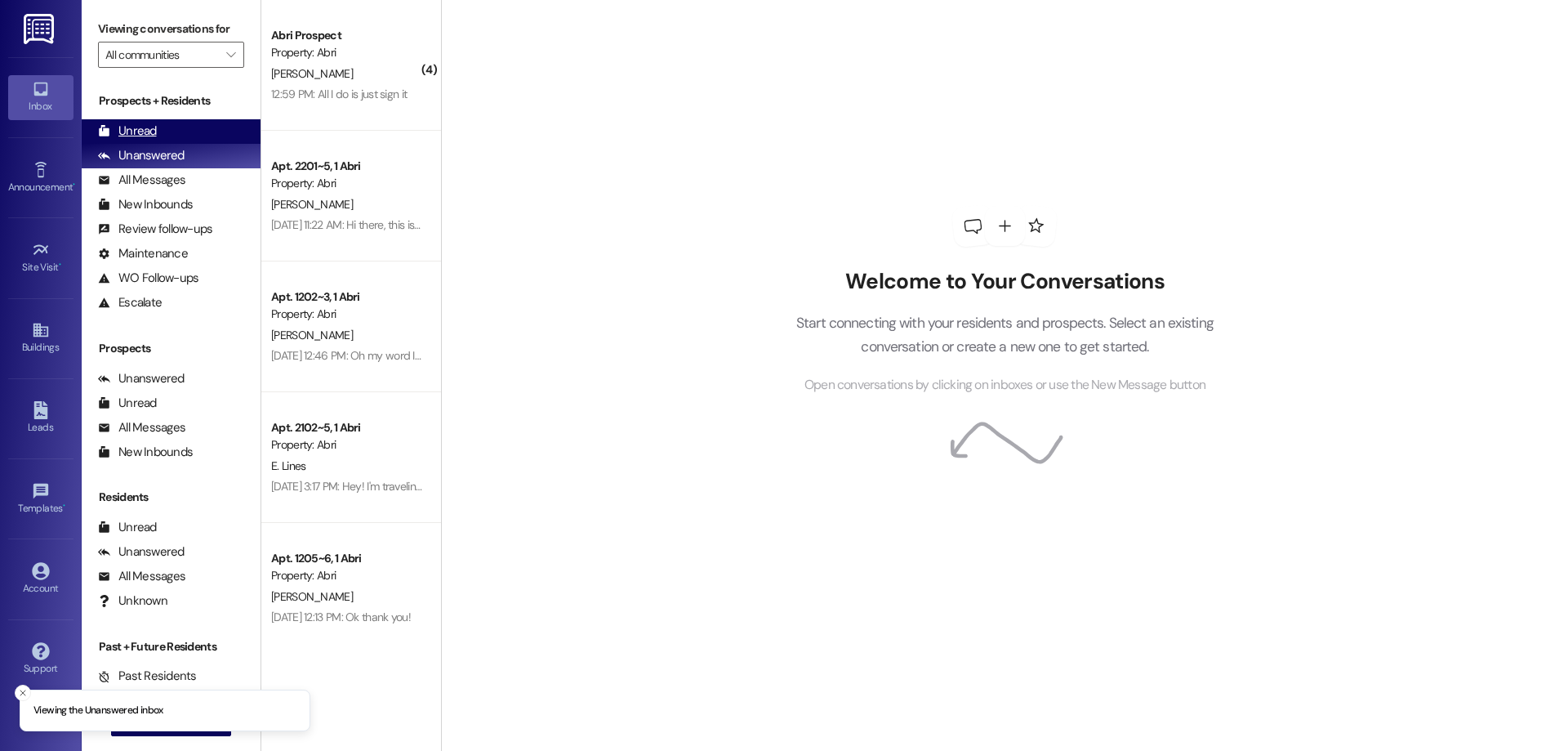
click at [195, 119] on div "Unread (0)" at bounding box center [171, 131] width 179 height 25
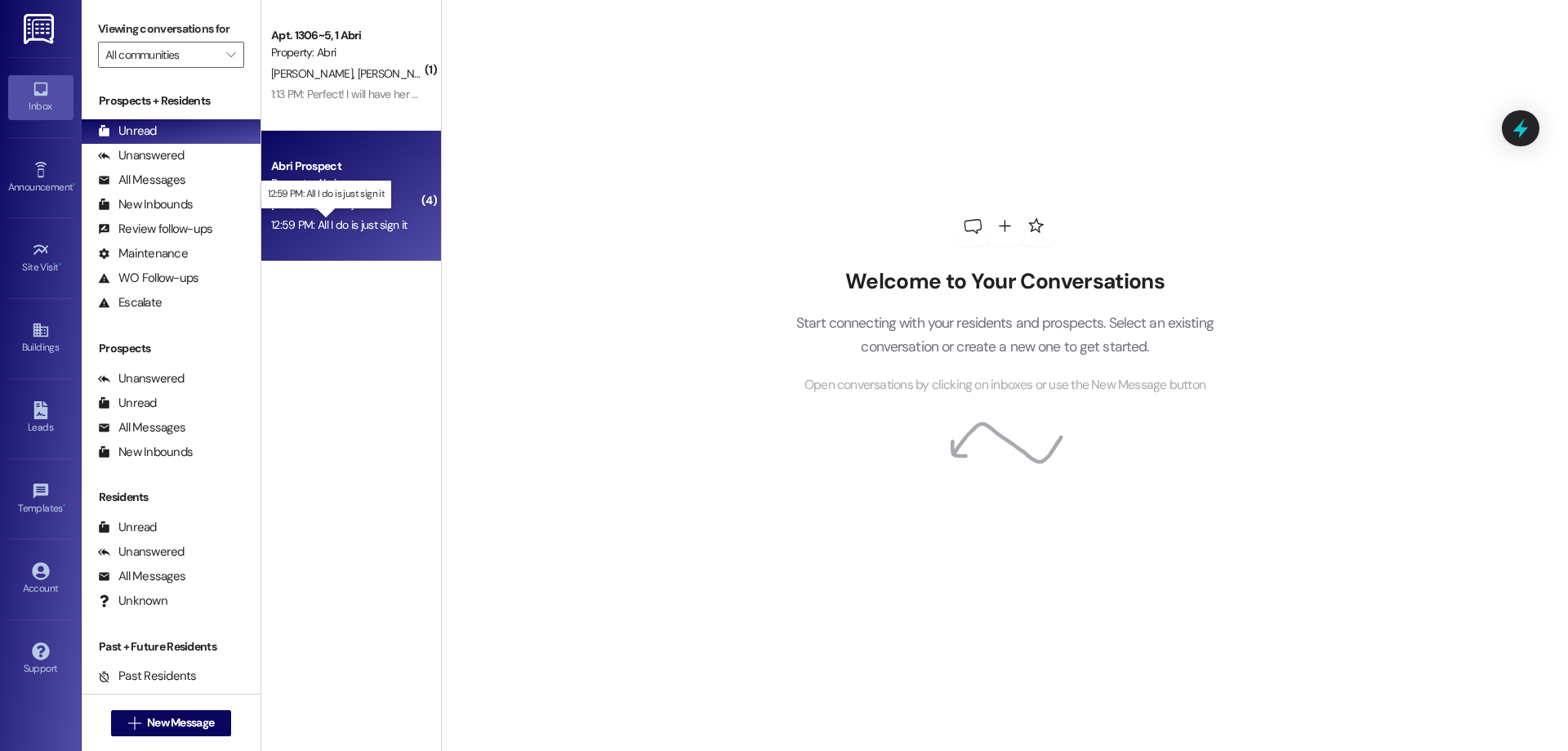
click at [357, 221] on div "12:59 PM: All I do is just sign it 12:59 PM: All I do is just sign it" at bounding box center [339, 224] width 136 height 15
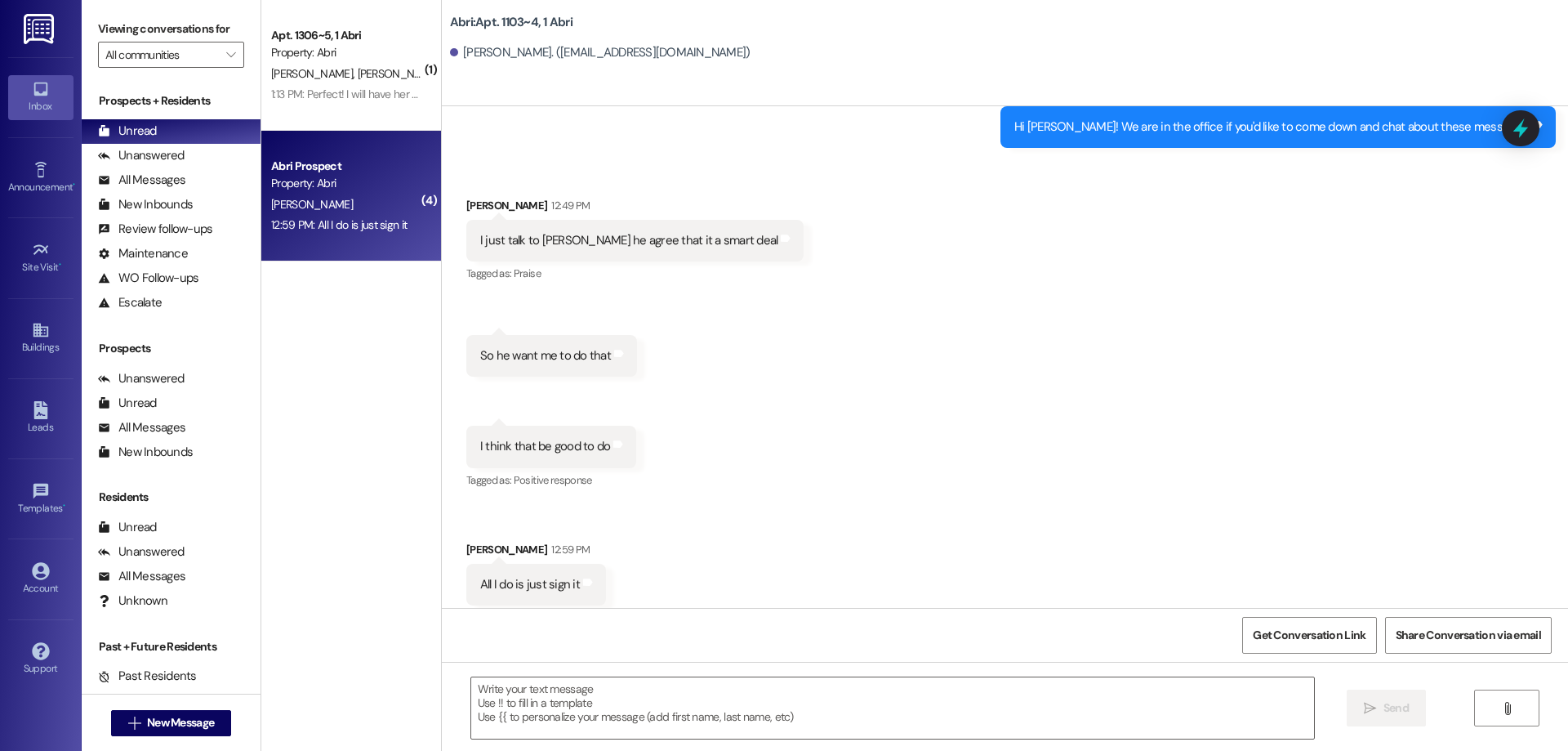
scroll to position [88967, 0]
click at [734, 704] on textarea at bounding box center [893, 708] width 843 height 62
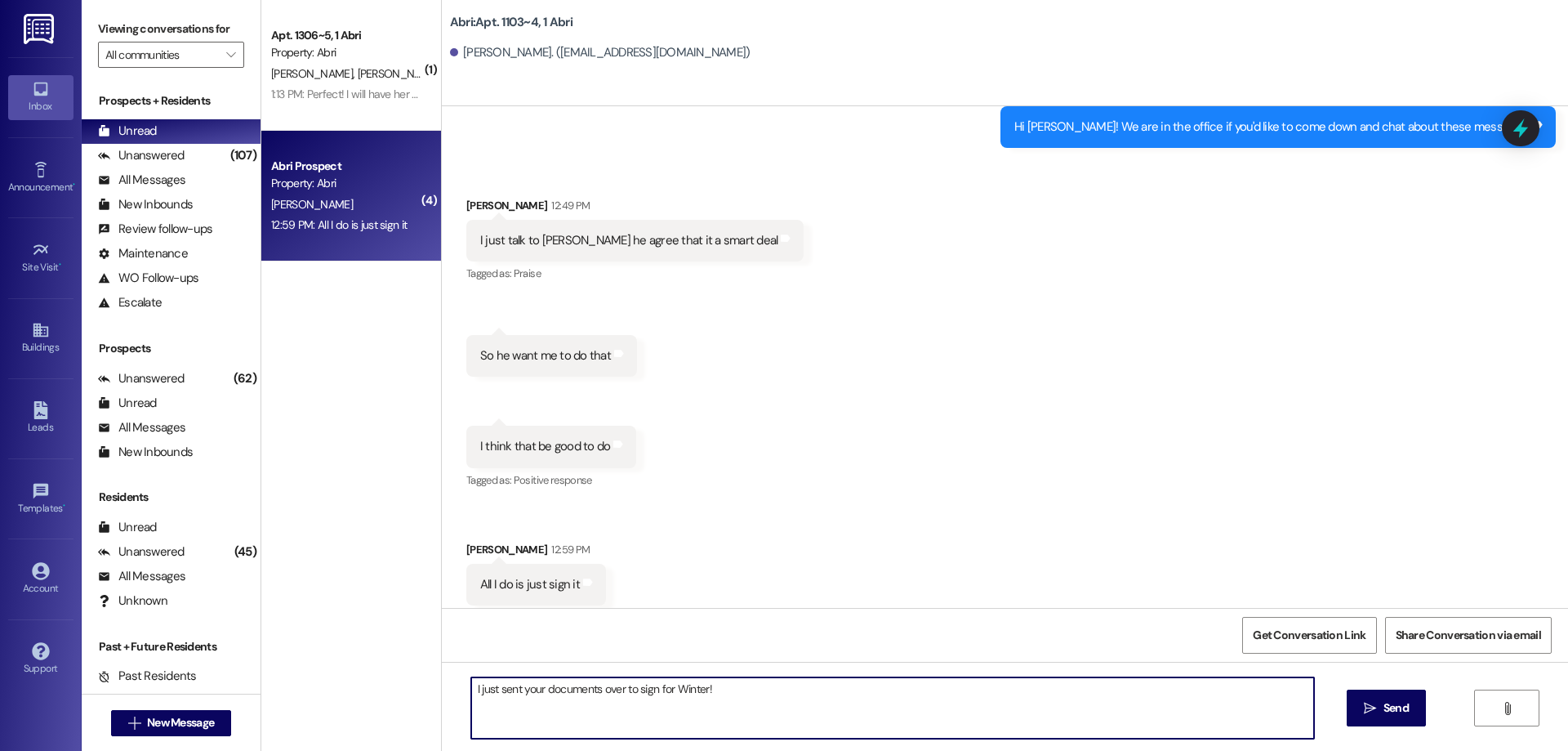
type textarea "I just sent your documents over to sign for Winter!"
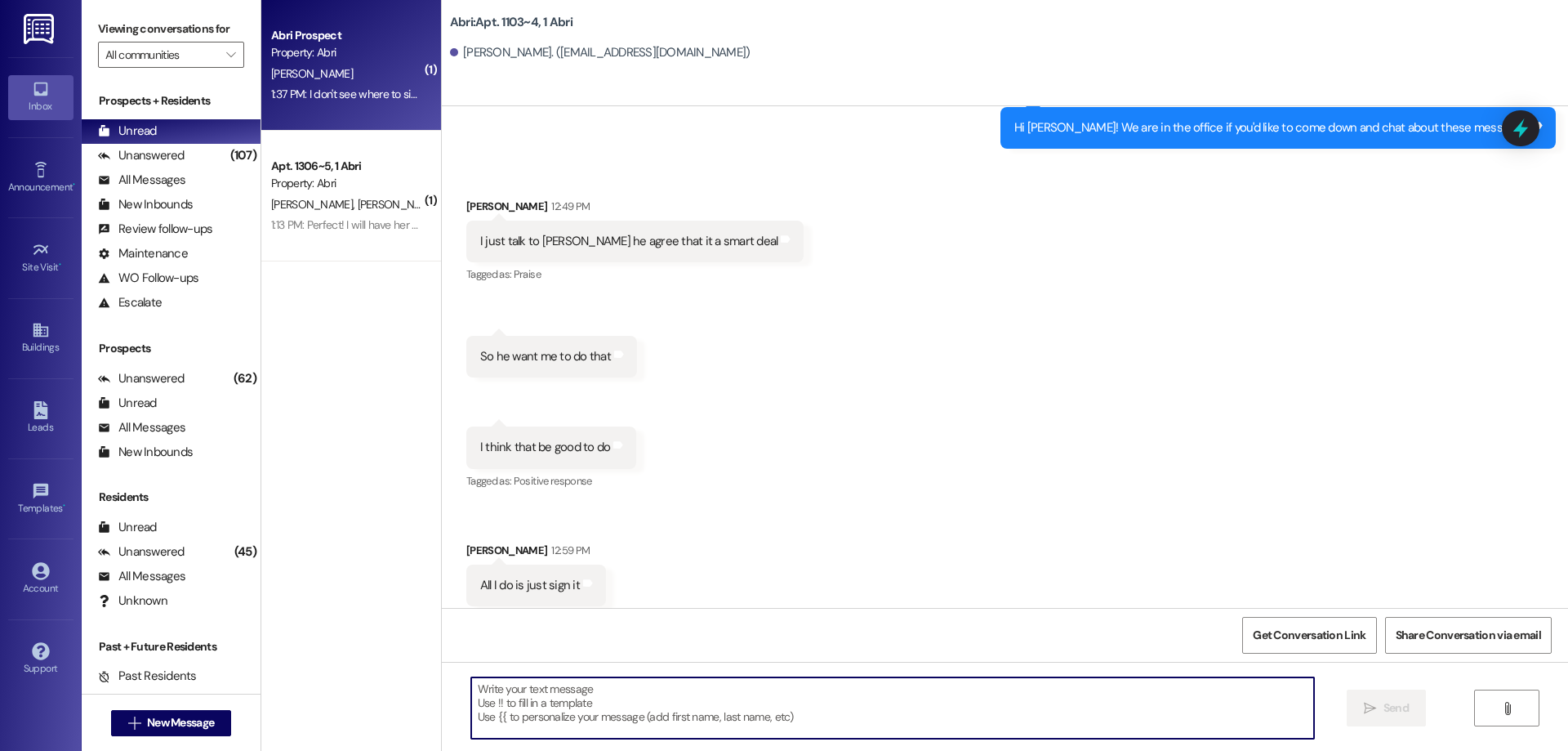
scroll to position [89195, 0]
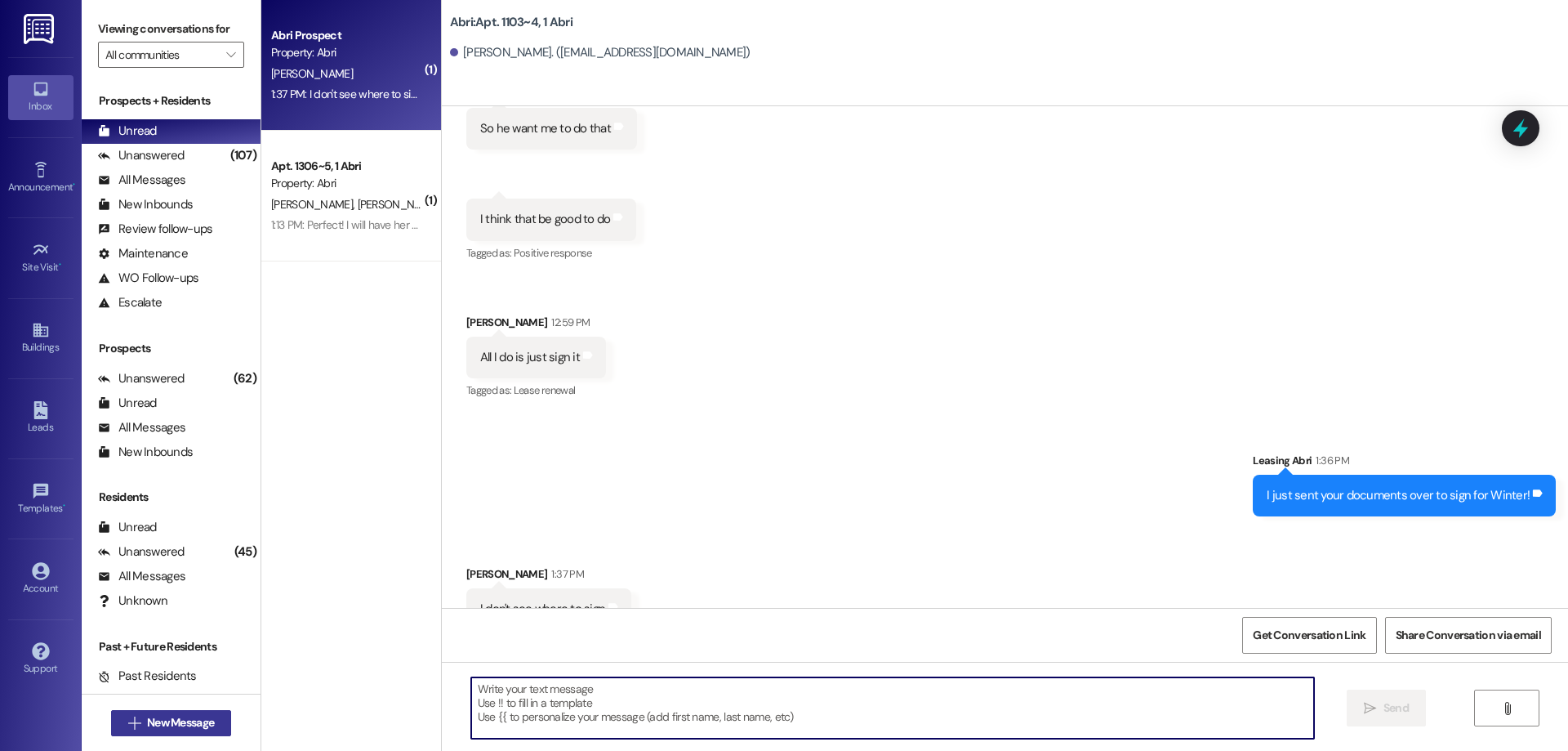
click at [185, 730] on span "New Message" at bounding box center [180, 723] width 67 height 17
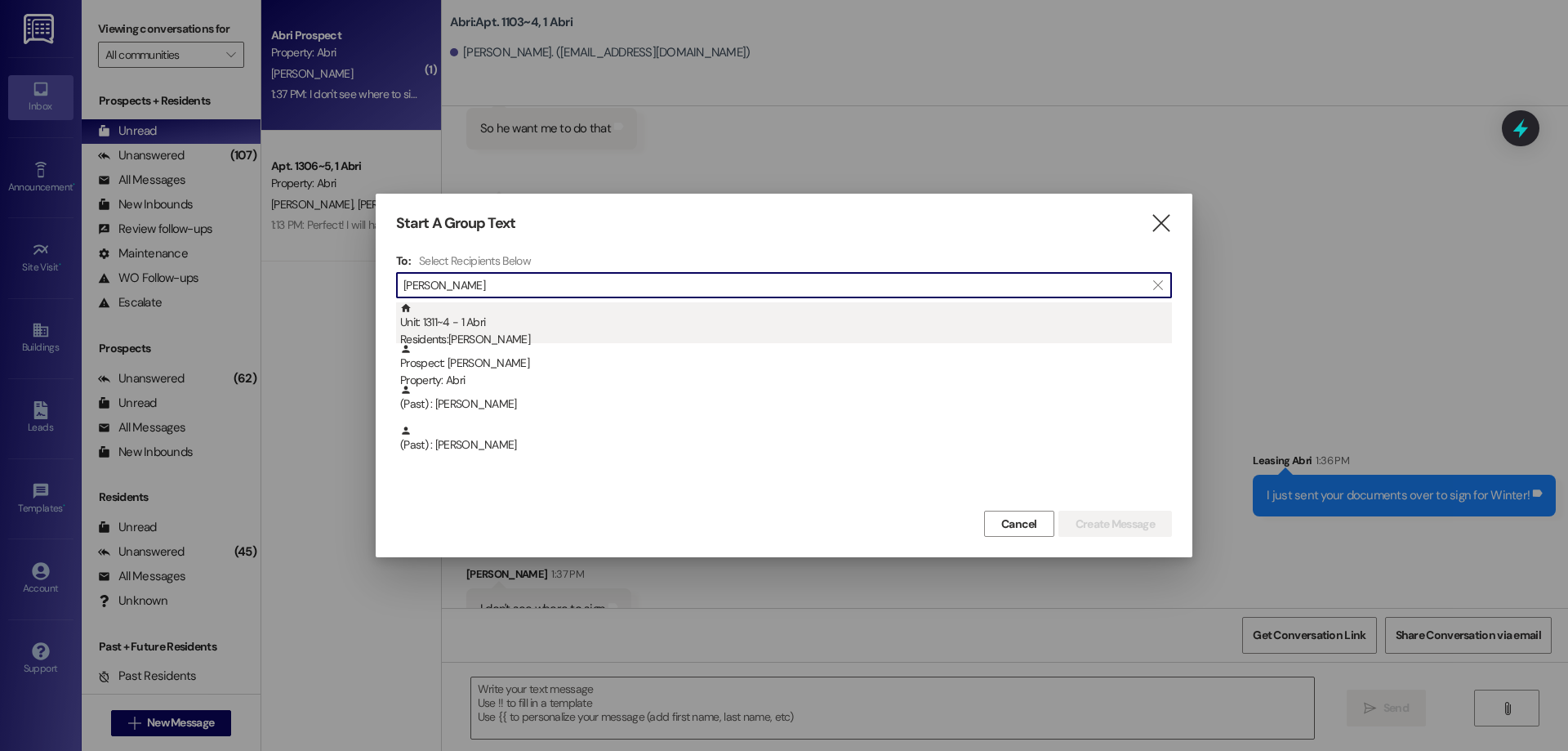
type input "[PERSON_NAME]"
click at [581, 321] on div "Unit: 1311~4 - 1 Abri Residents: Jarom Cobb" at bounding box center [786, 325] width 772 height 46
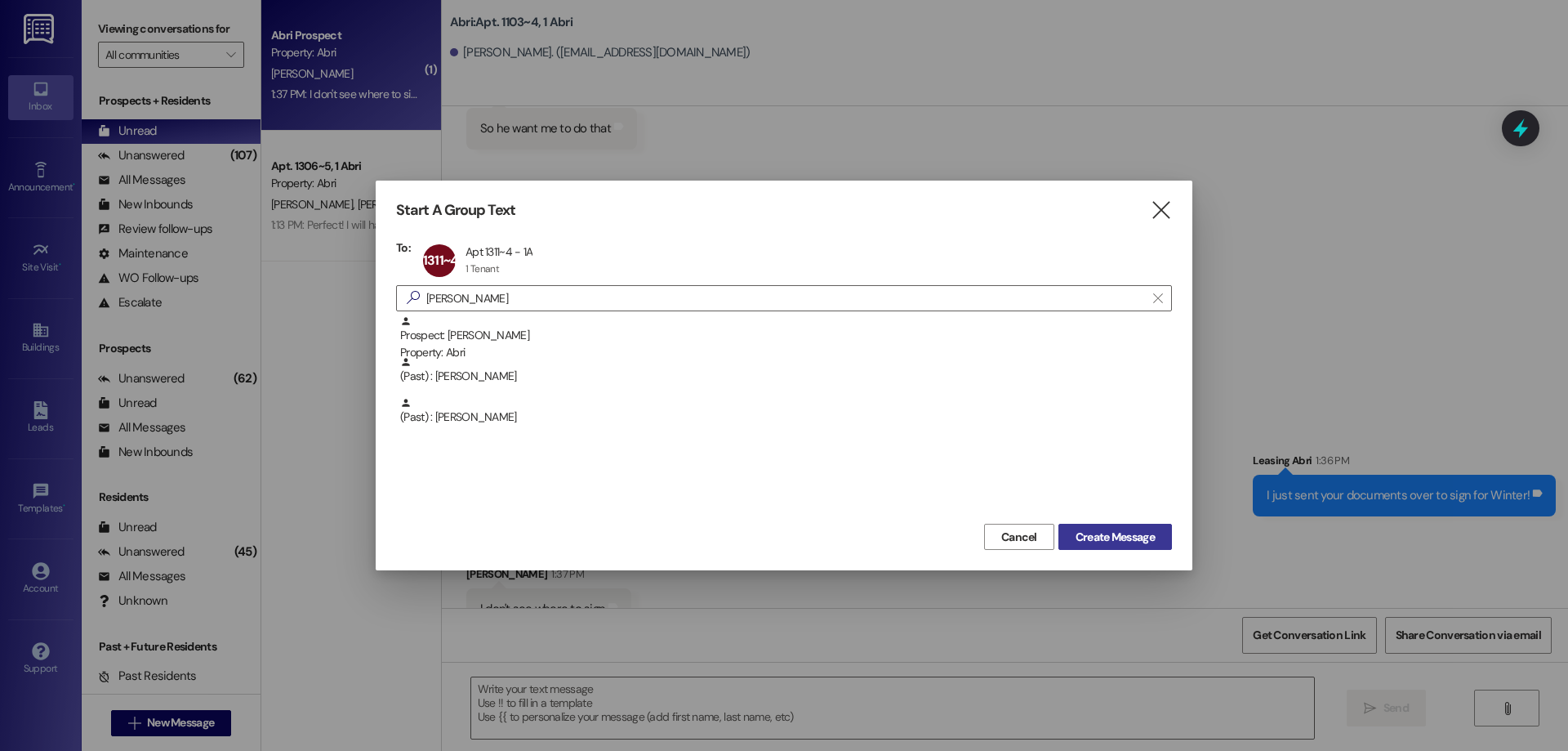
click at [1133, 543] on span "Create Message" at bounding box center [1115, 537] width 80 height 17
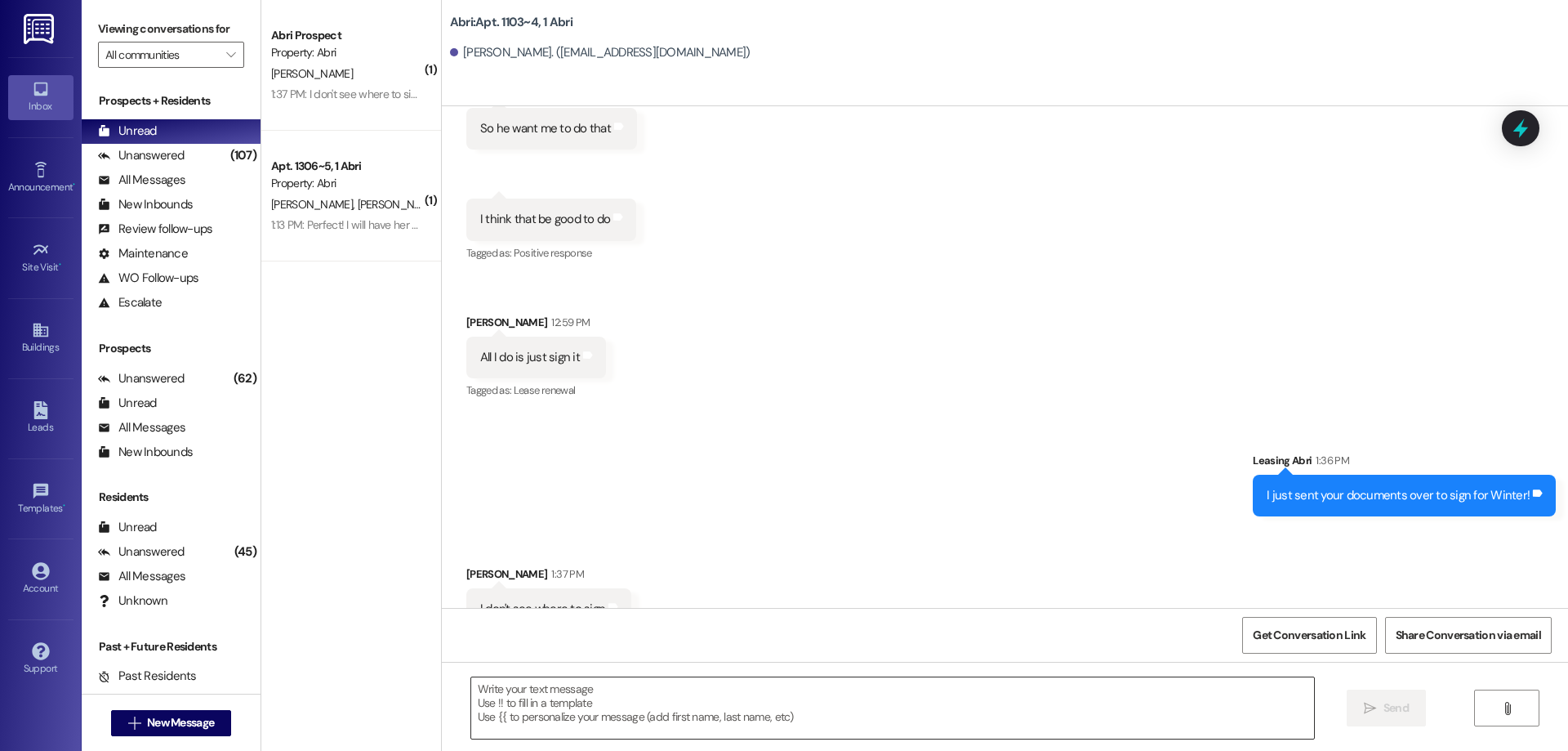
click at [574, 703] on textarea at bounding box center [893, 708] width 843 height 62
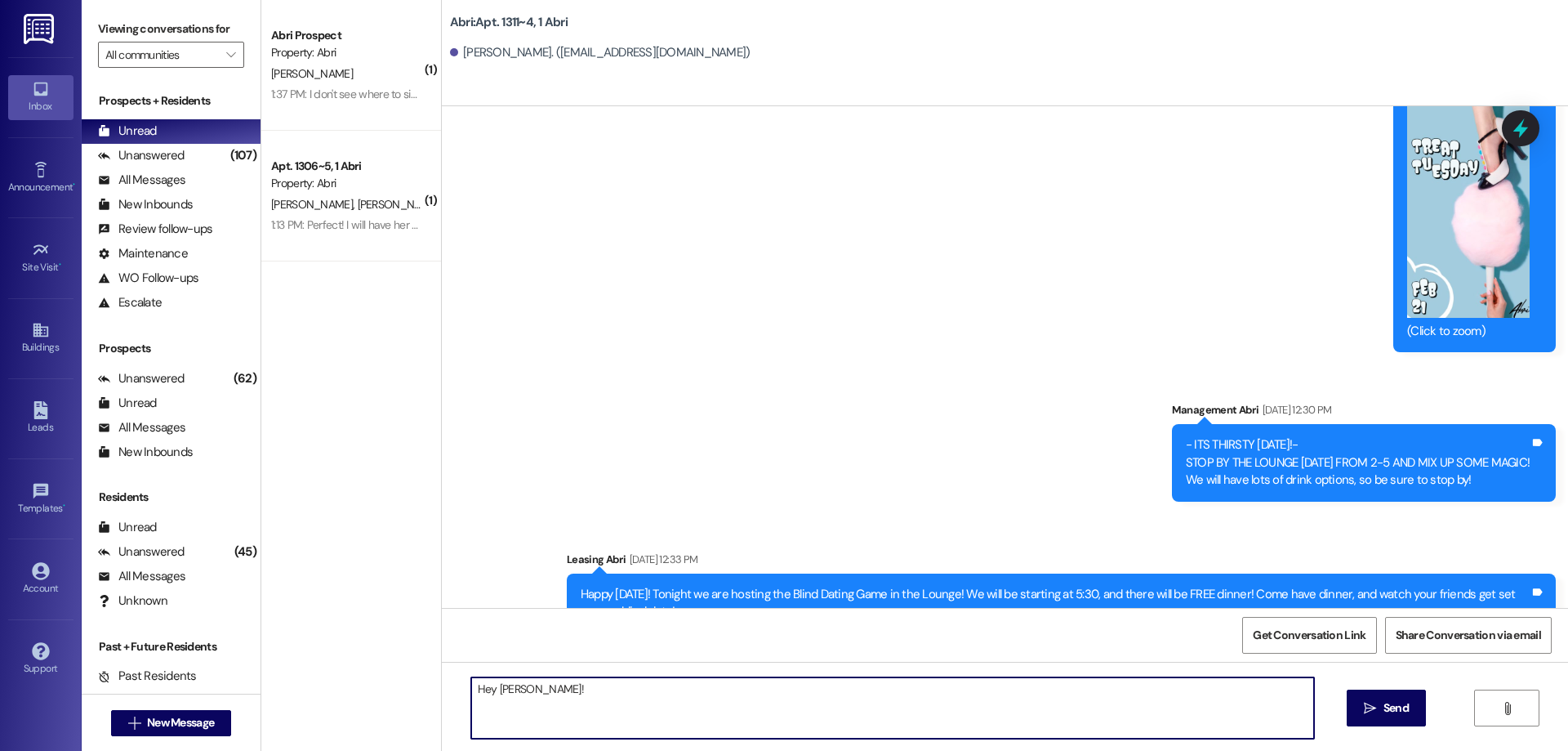
scroll to position [23680, 0]
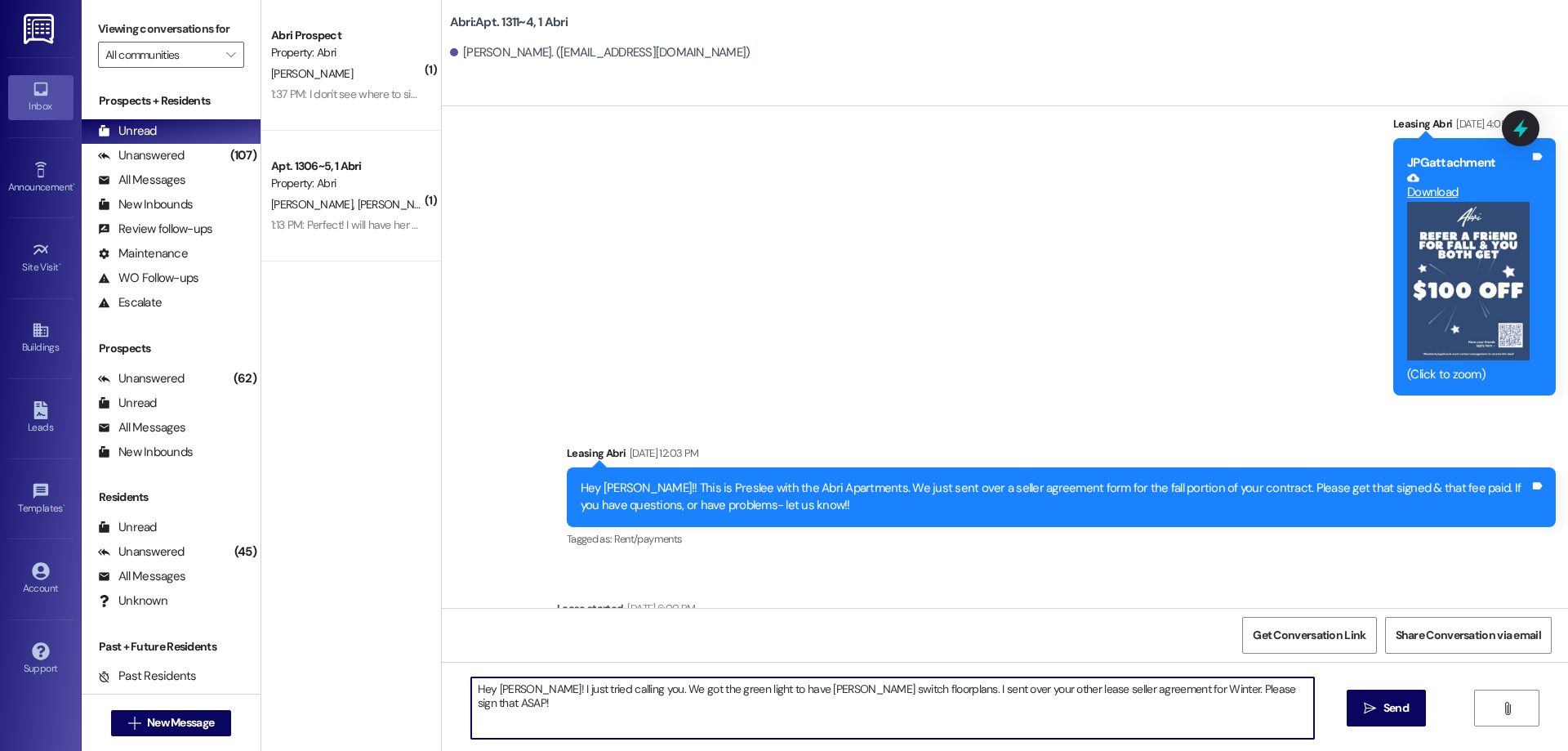
type textarea "Hey [PERSON_NAME]! I just tried calling you. We got the green light to have [PE…"
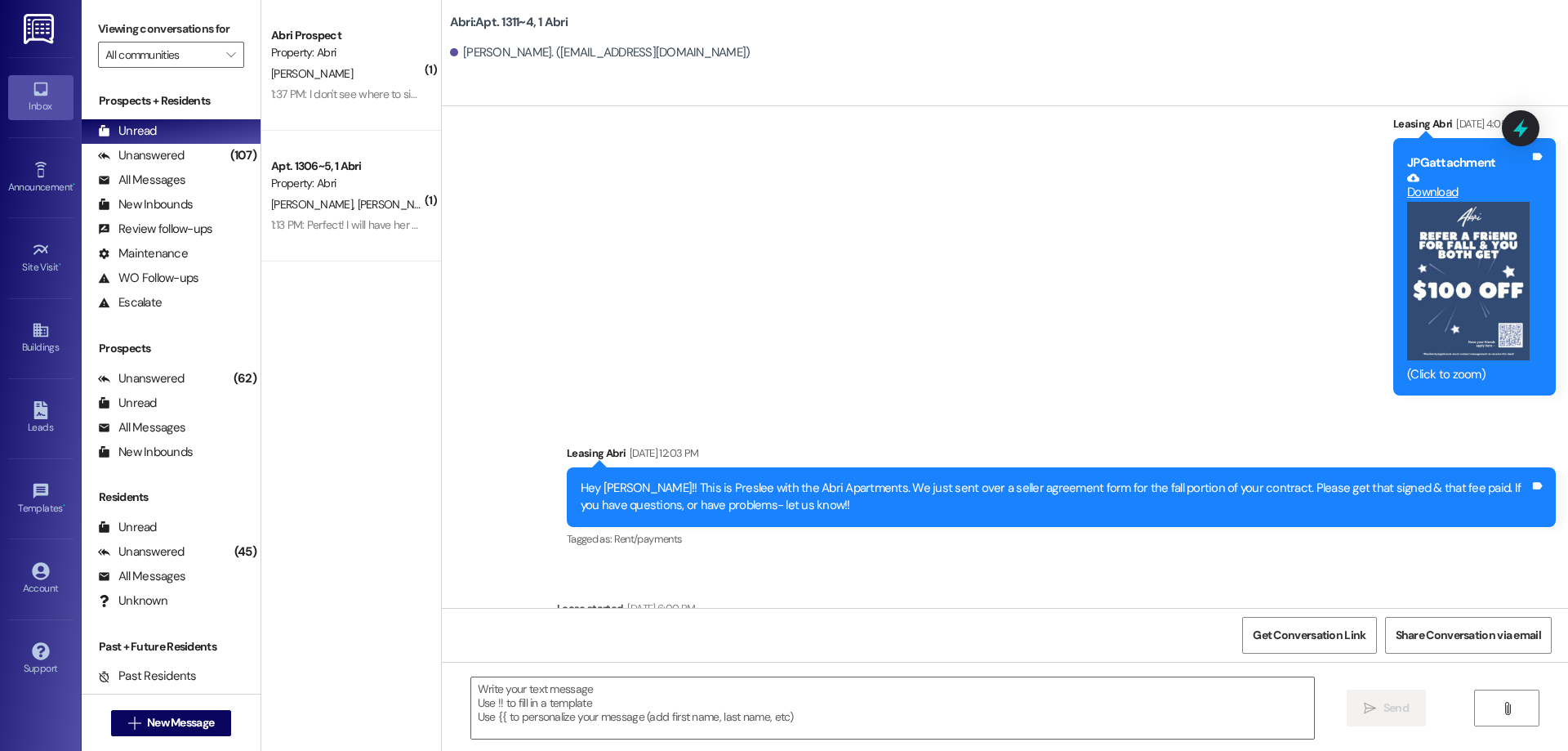
click at [330, 111] on div "Abri Prospect Property: Abri J. brunson 1:37 PM: I don't see where to sign 1:37…" at bounding box center [351, 65] width 180 height 131
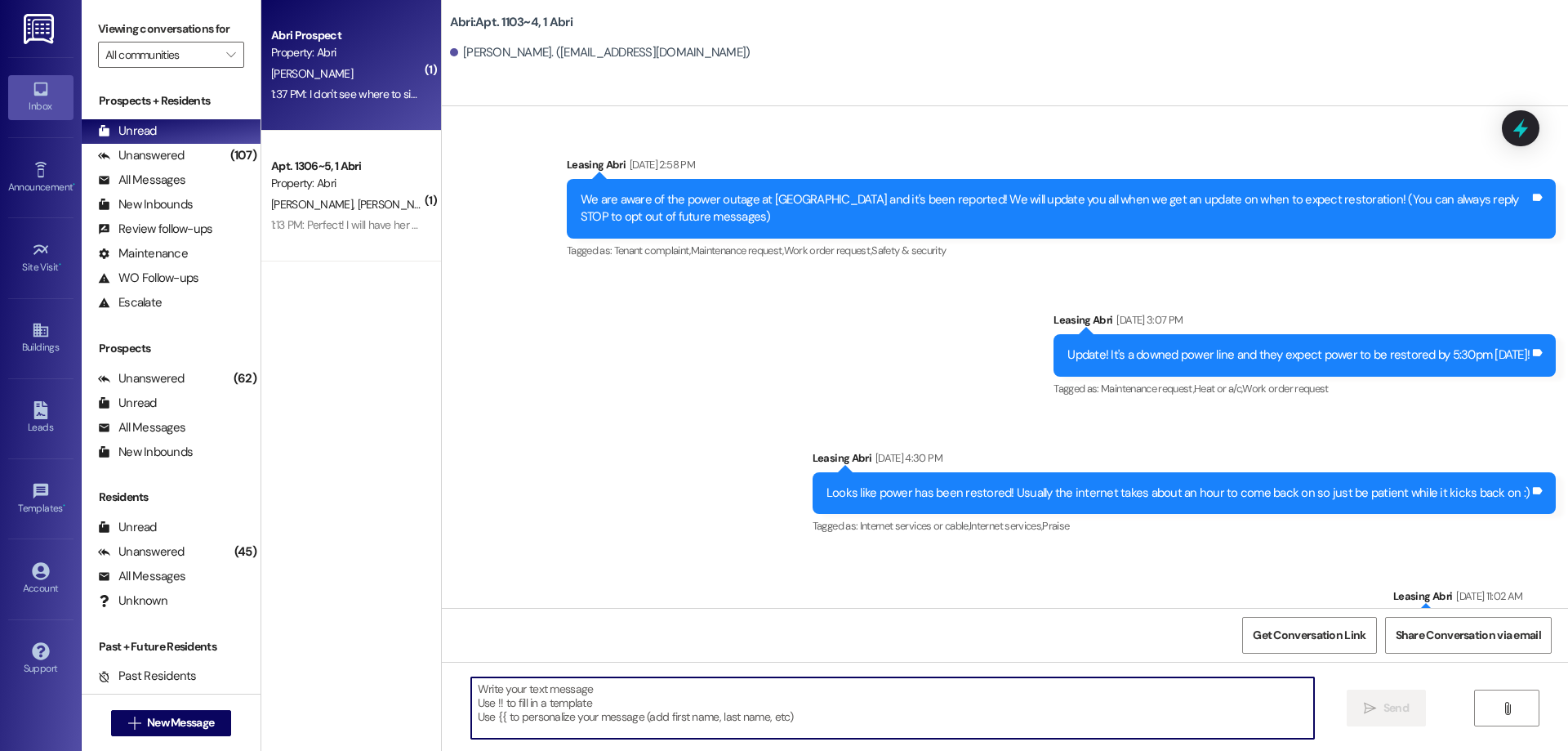
click at [690, 701] on textarea at bounding box center [893, 708] width 843 height 62
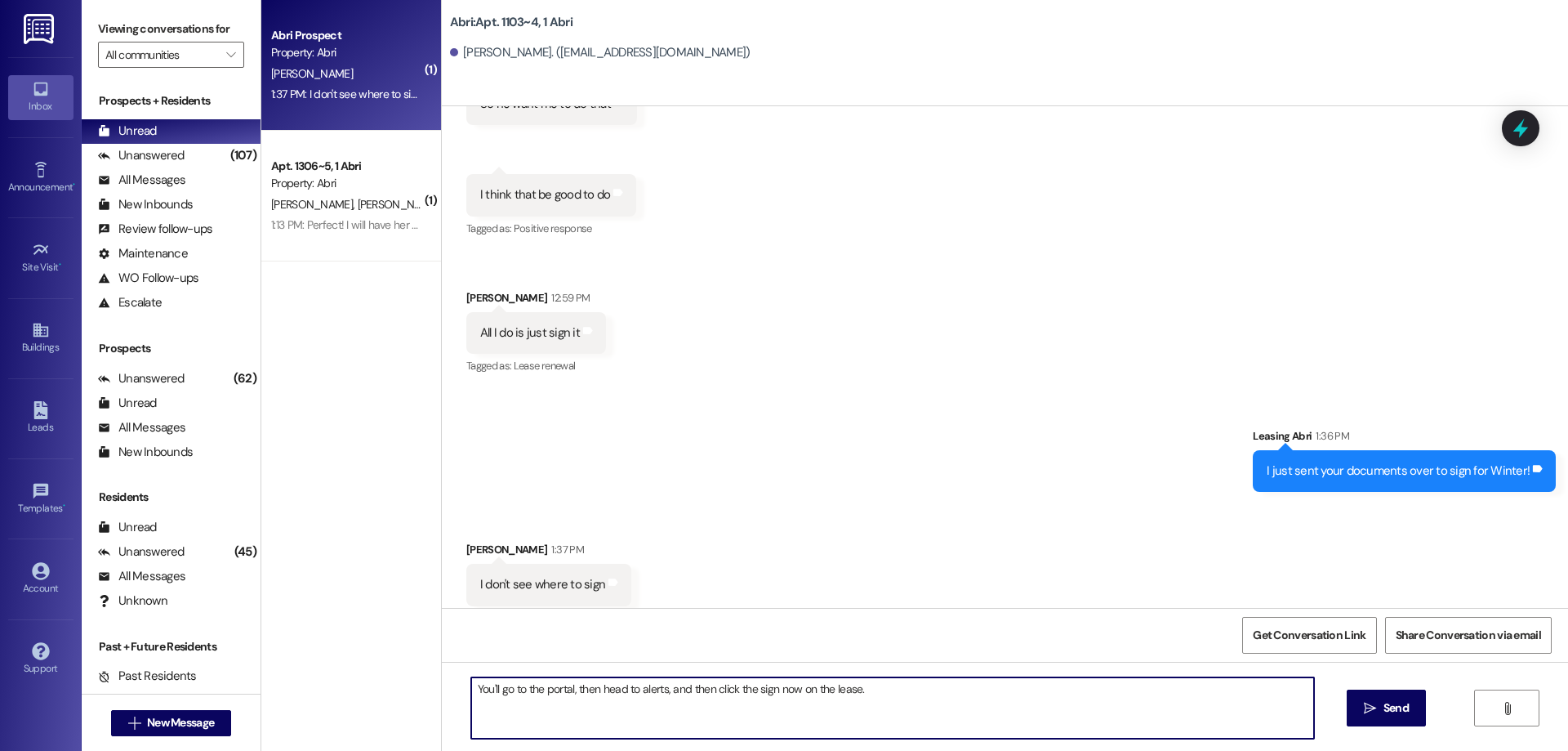
type textarea "You'll go to the portal, then head to alerts, and then click the sign now on th…"
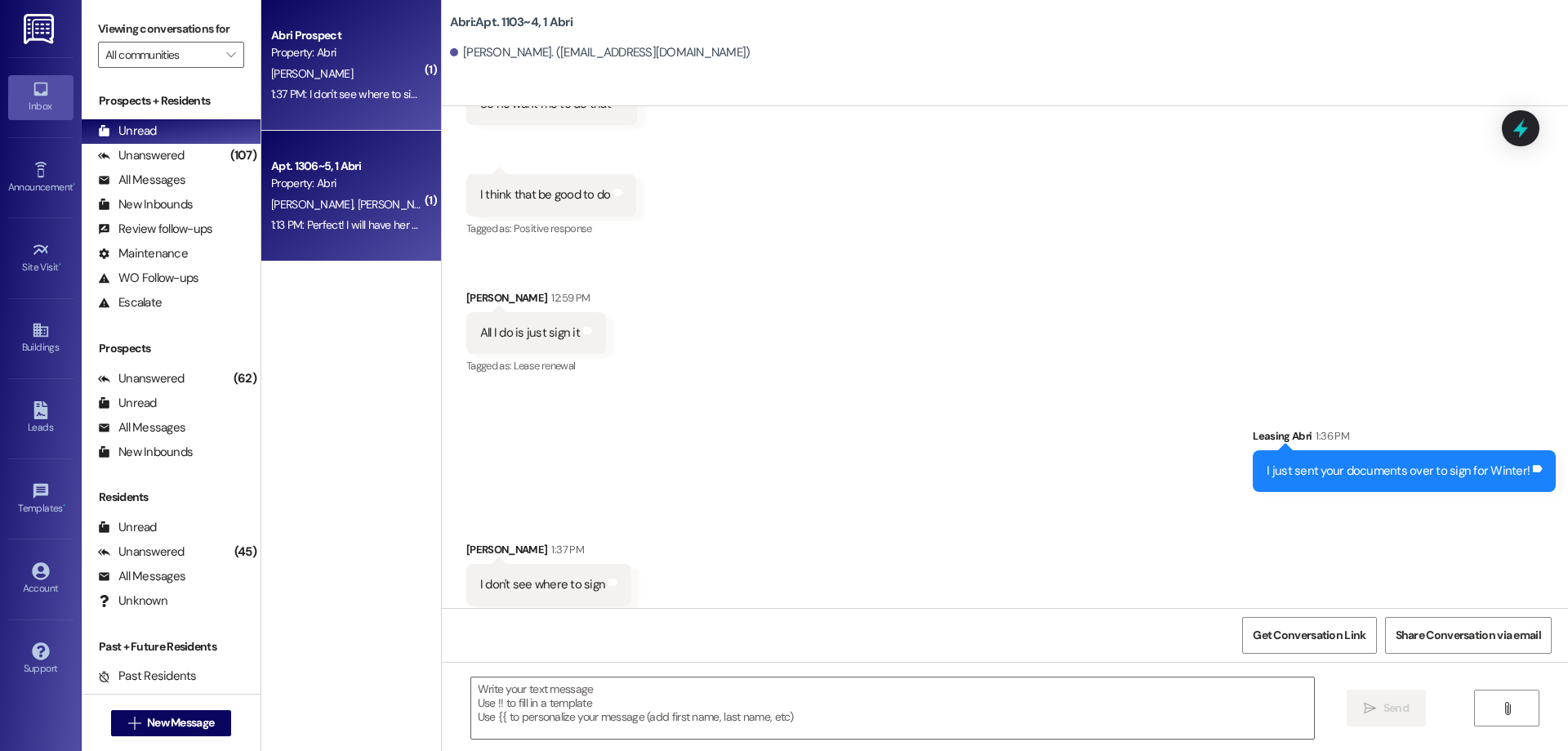
click at [357, 200] on span "L. Jamison" at bounding box center [399, 204] width 86 height 15
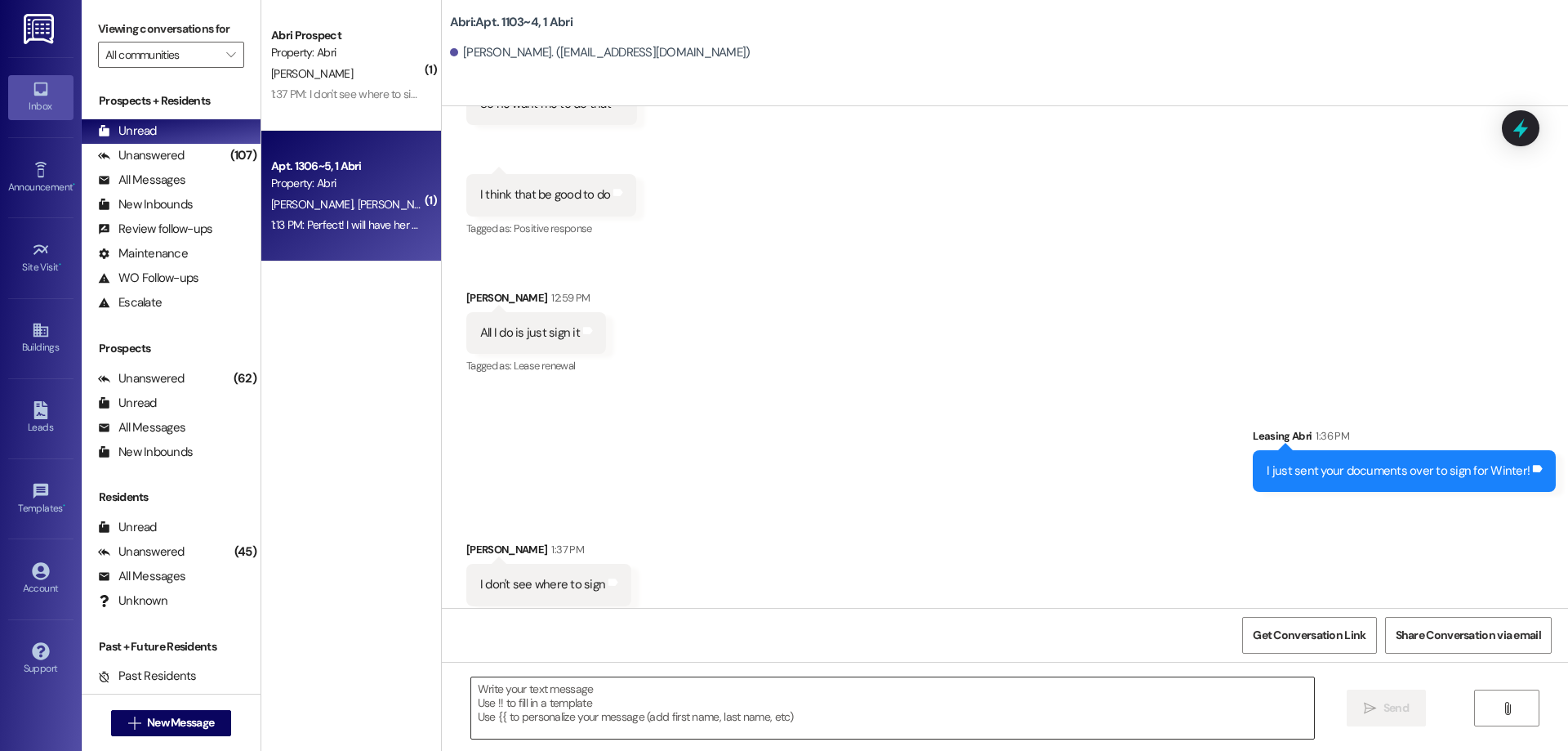
click at [599, 702] on textarea at bounding box center [893, 708] width 843 height 62
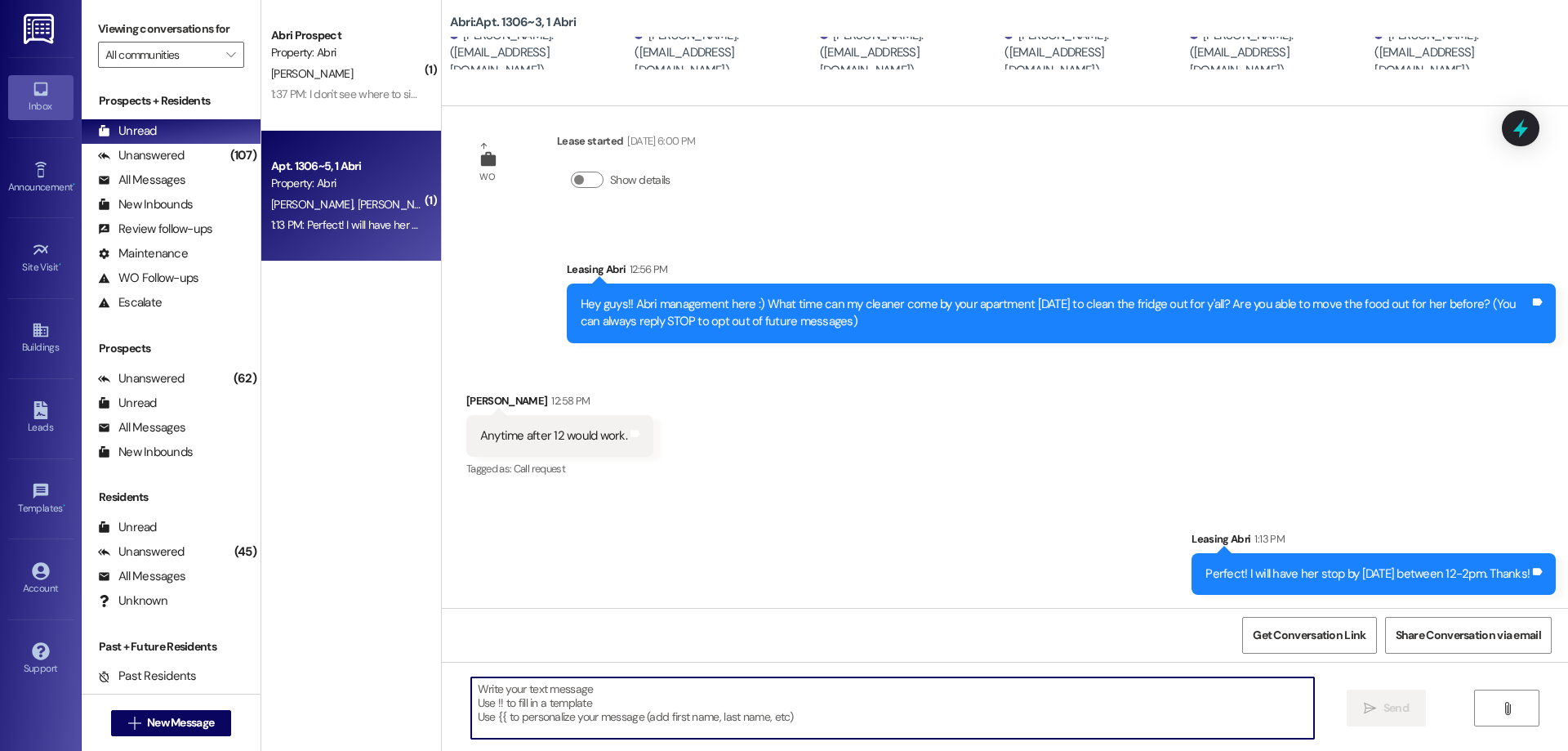
scroll to position [178, 0]
type textarea "She should be there close to 12:30-1 :)"
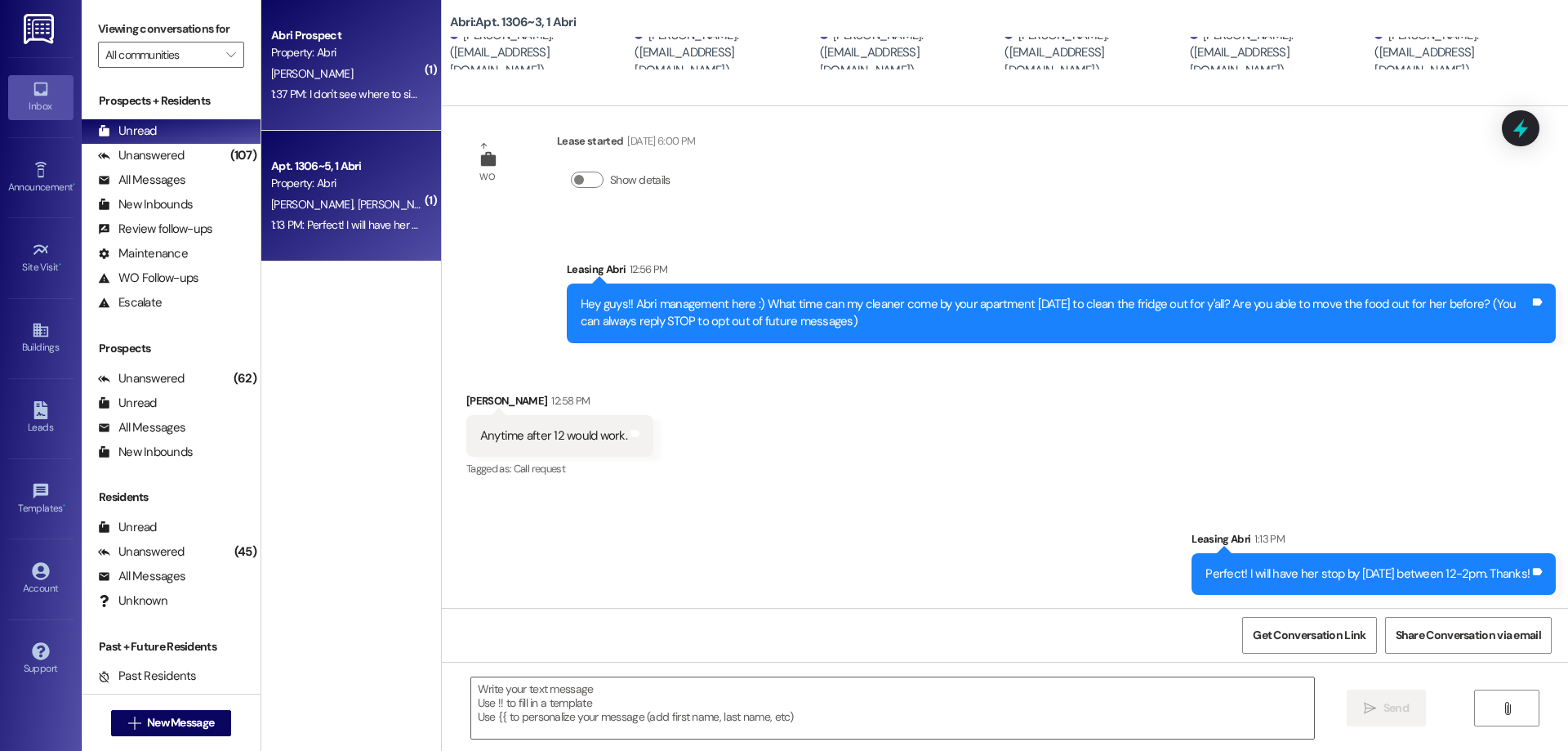
click at [374, 38] on div "Abri Prospect" at bounding box center [346, 36] width 151 height 17
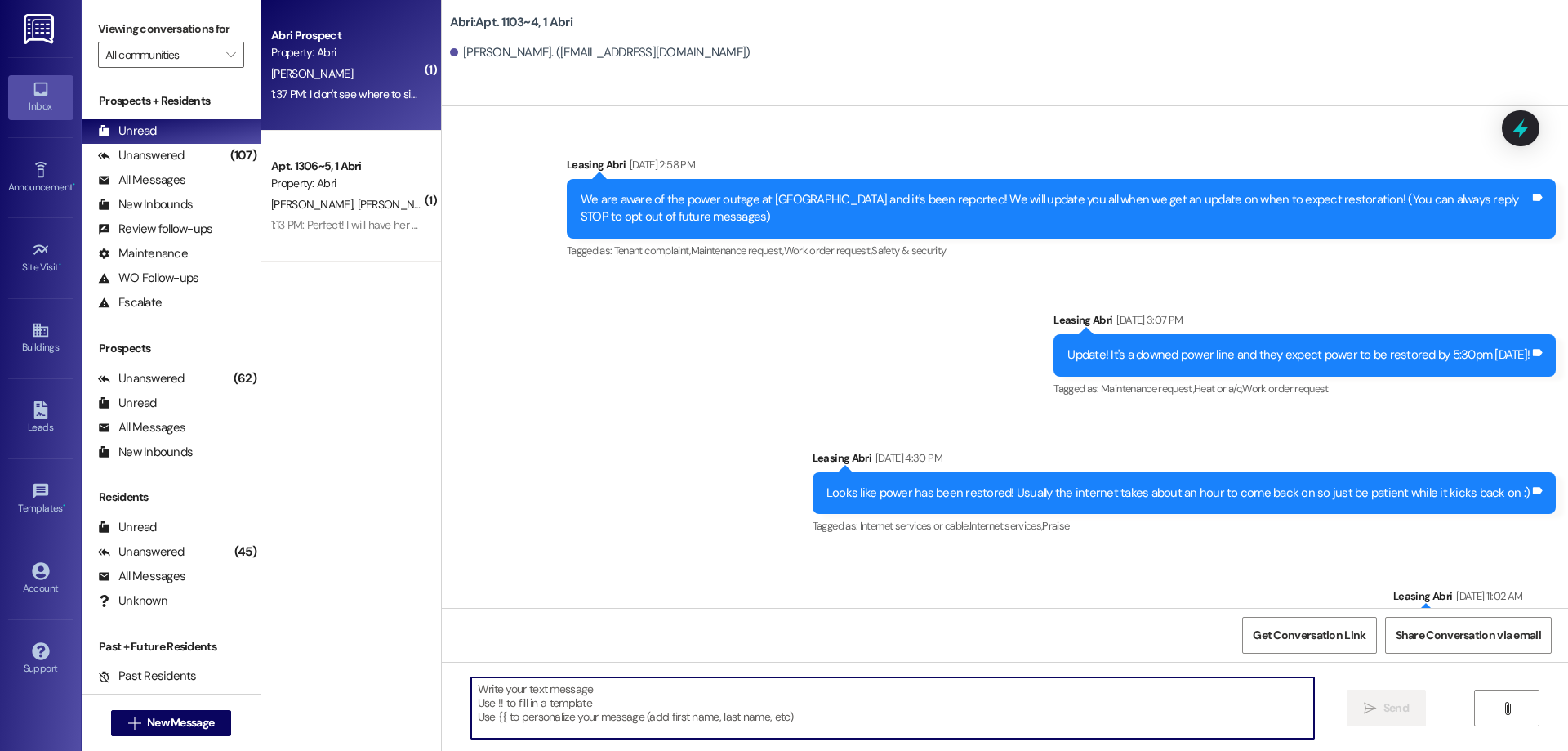
scroll to position [89585, 0]
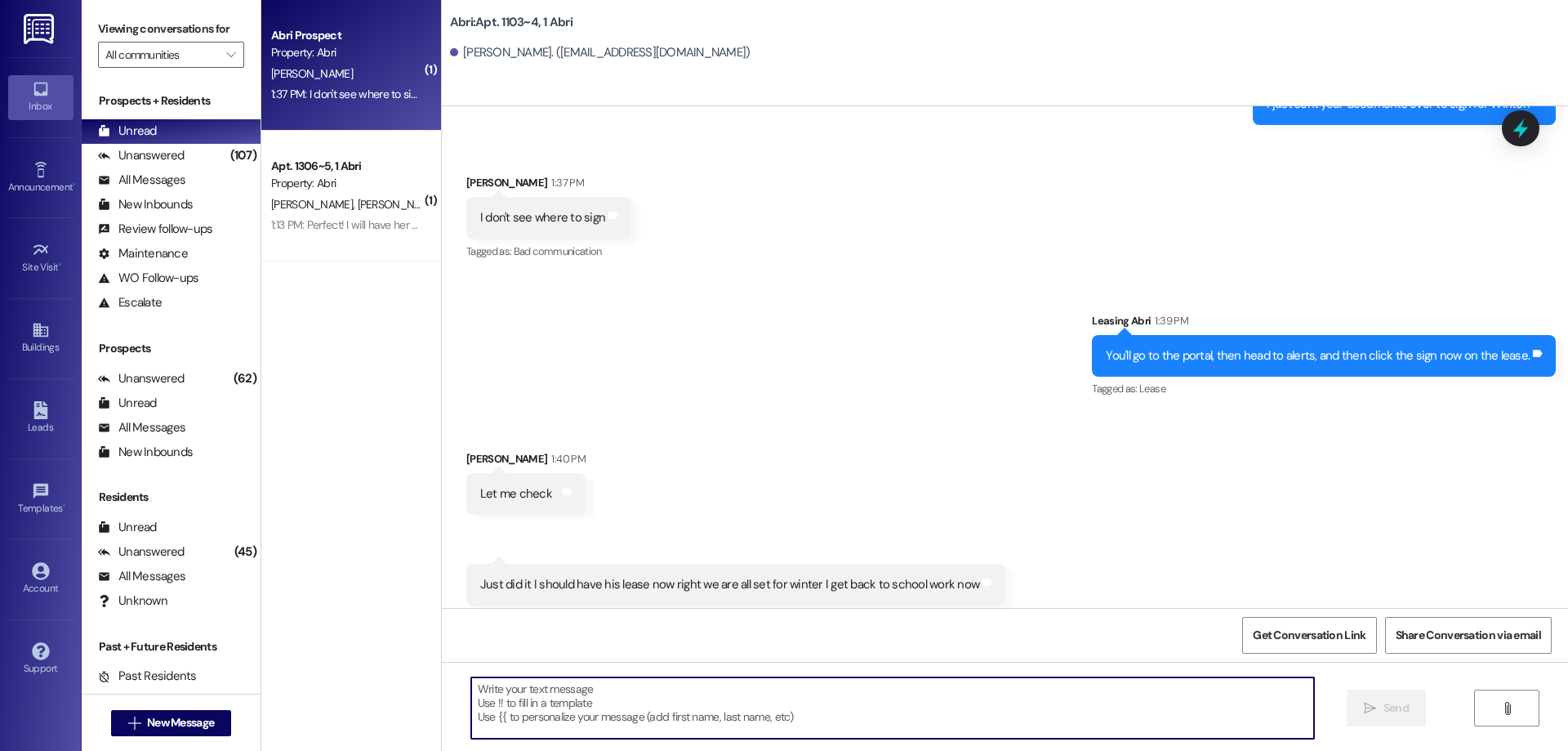
click at [556, 683] on textarea at bounding box center [893, 708] width 843 height 62
type textarea "Perfect! I got that. thanks so much"
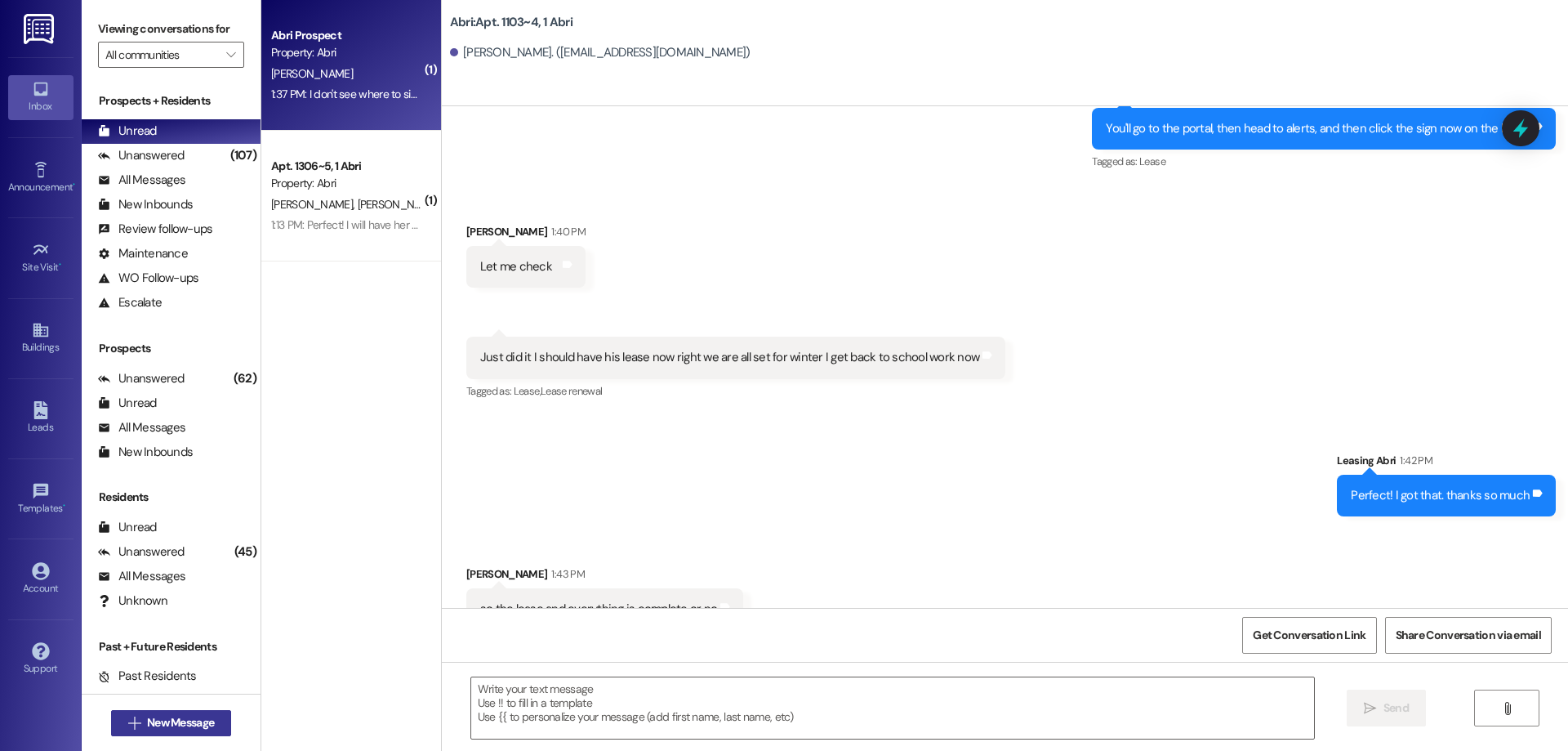
click at [186, 732] on button " New Message" at bounding box center [171, 723] width 121 height 27
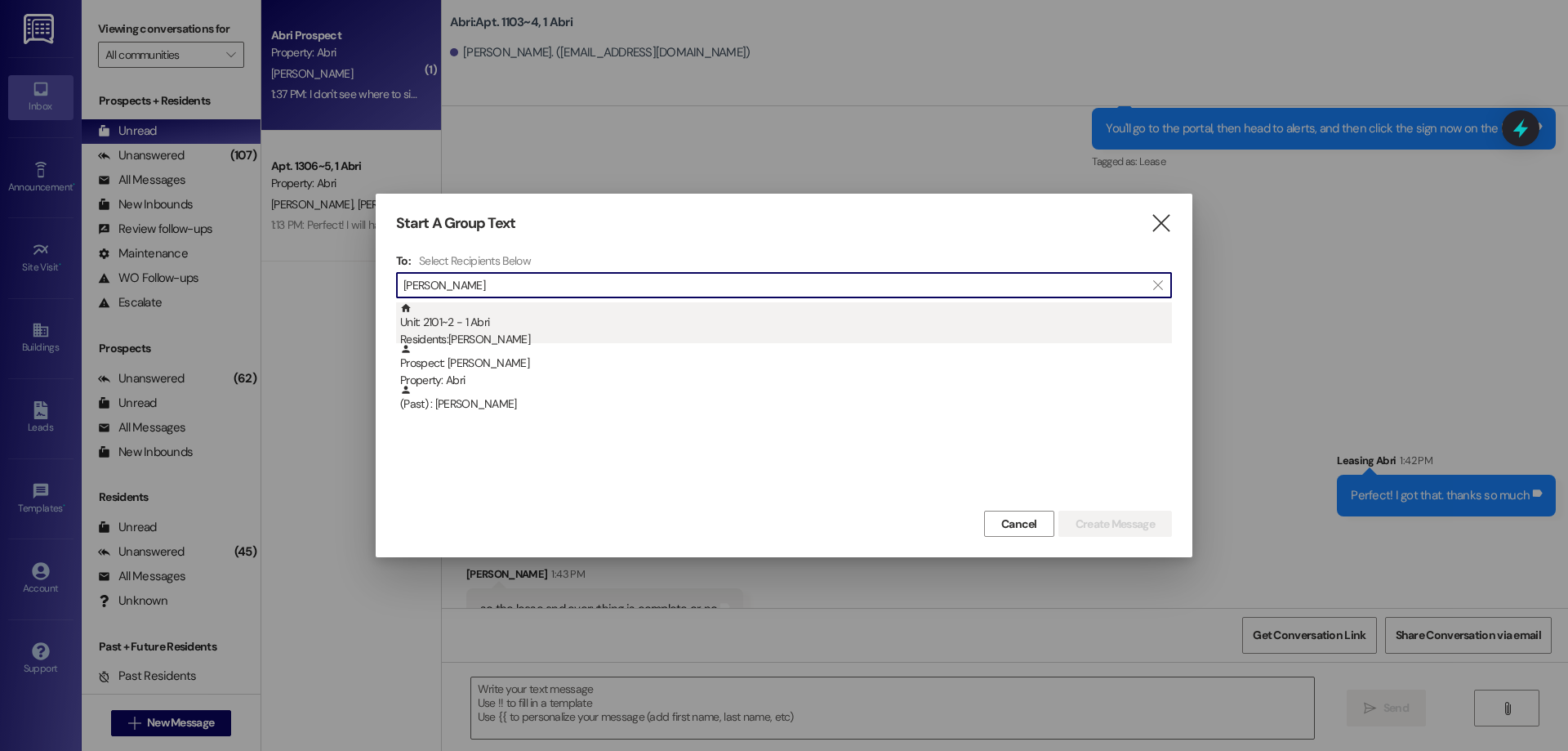
type input "kaylee cook"
click at [475, 321] on div "Unit: 2101~2 - 1 Abri Residents: Kaylee Cook" at bounding box center [786, 325] width 772 height 46
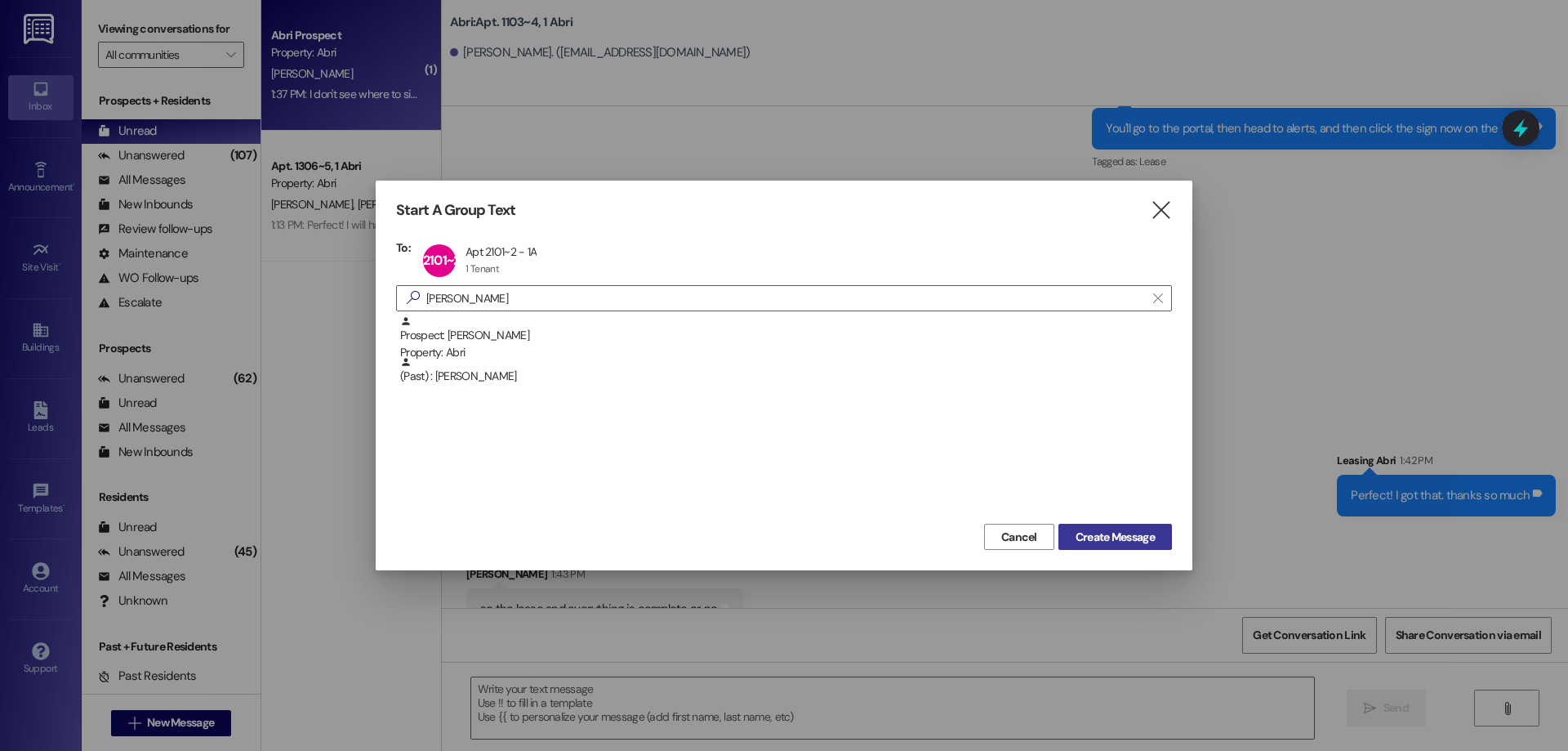
click at [1140, 535] on span "Create Message" at bounding box center [1115, 537] width 80 height 17
click at [1160, 545] on button "Create Message" at bounding box center [1115, 536] width 114 height 27
click at [1115, 535] on span "Create Message" at bounding box center [1115, 537] width 80 height 17
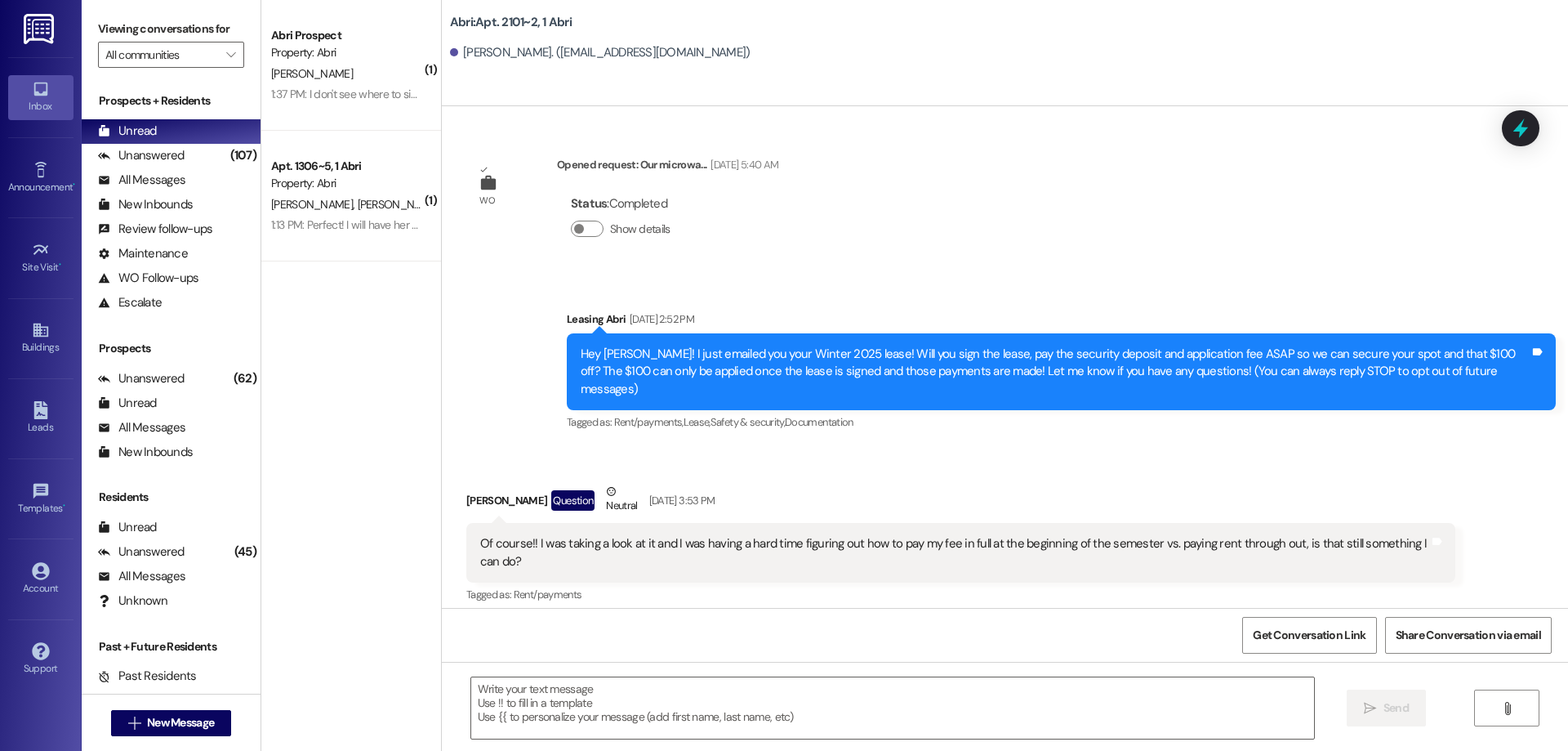
scroll to position [10210, 0]
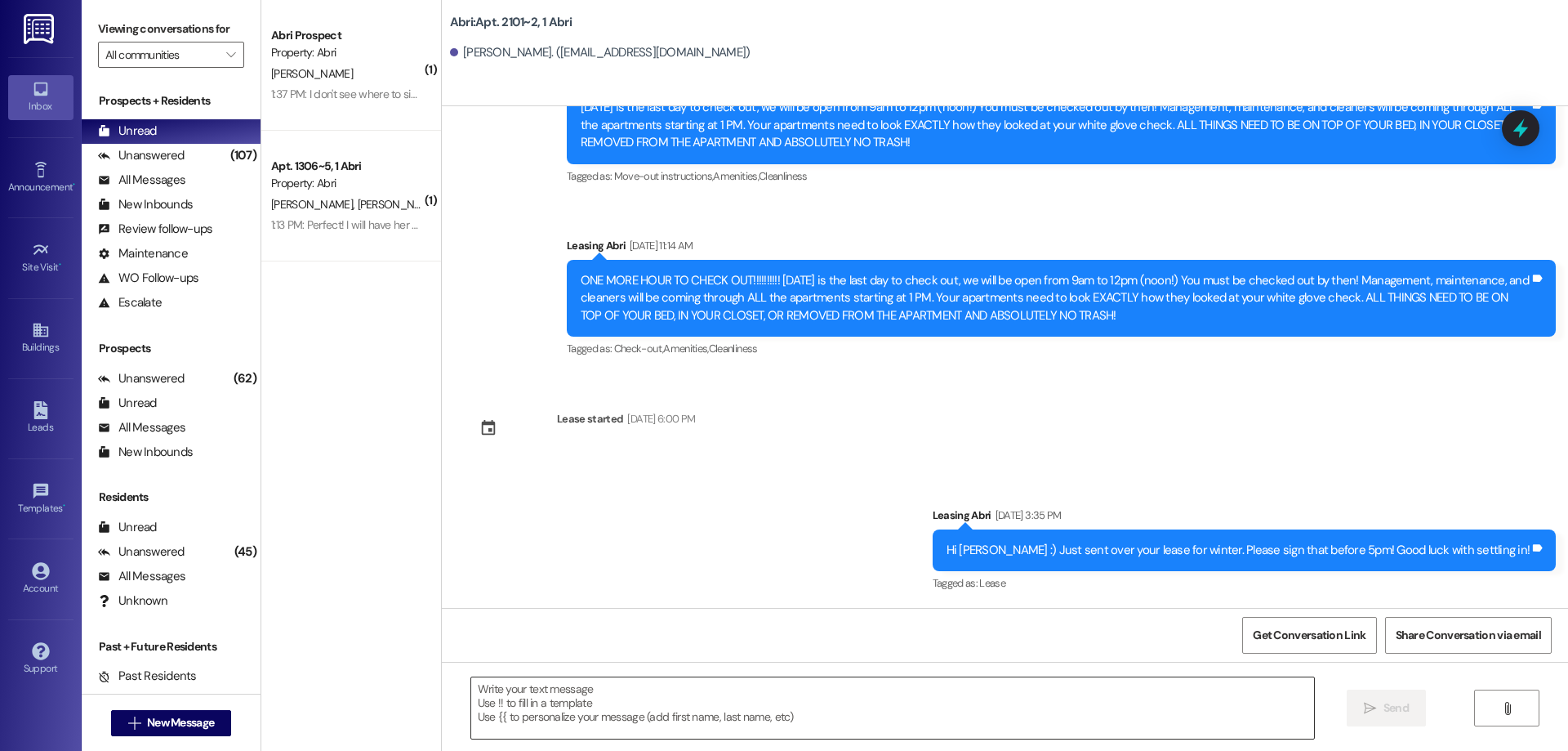
click at [719, 699] on textarea at bounding box center [893, 708] width 843 height 62
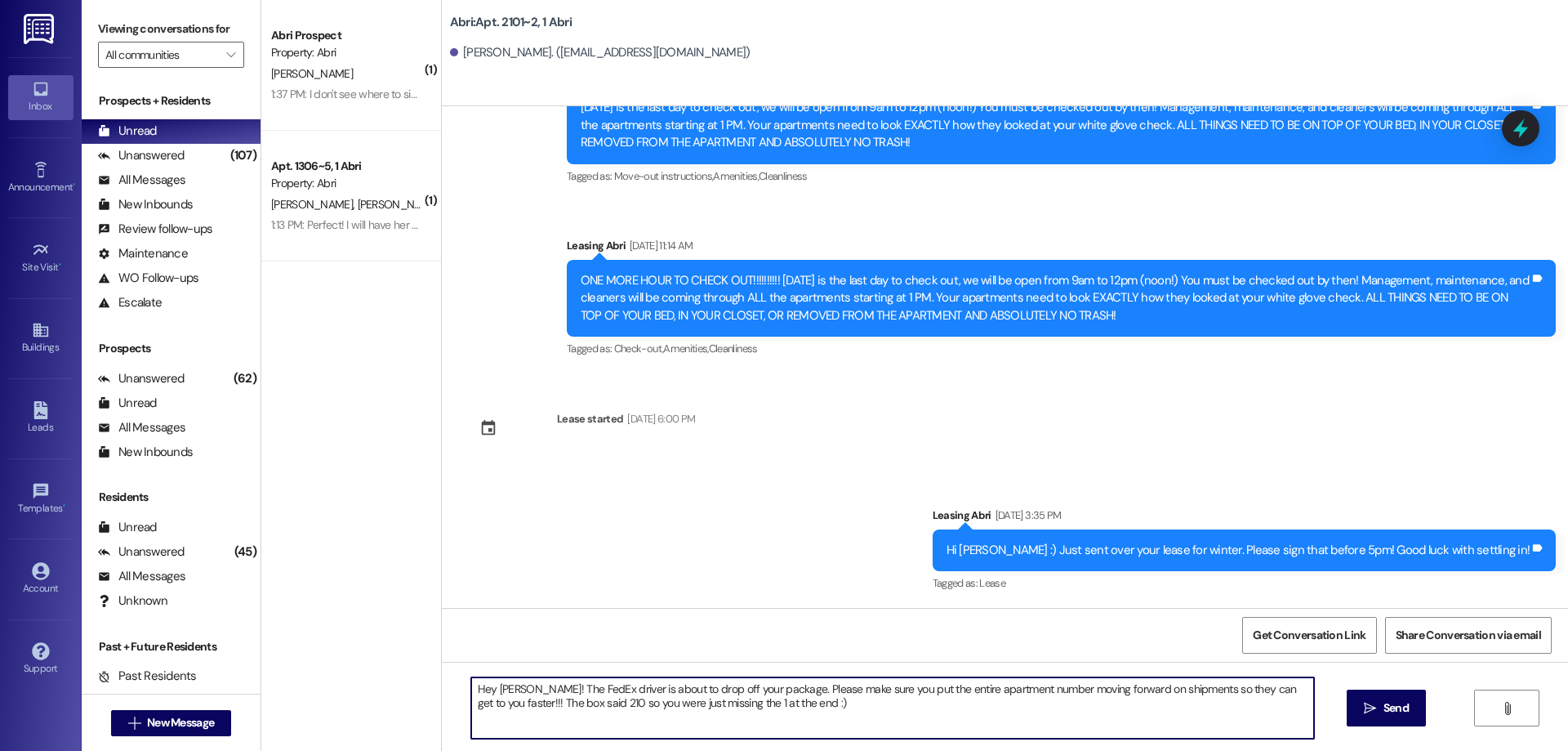
type textarea "Hey [PERSON_NAME]! The FedEx driver is about to drop off your package. Please m…"
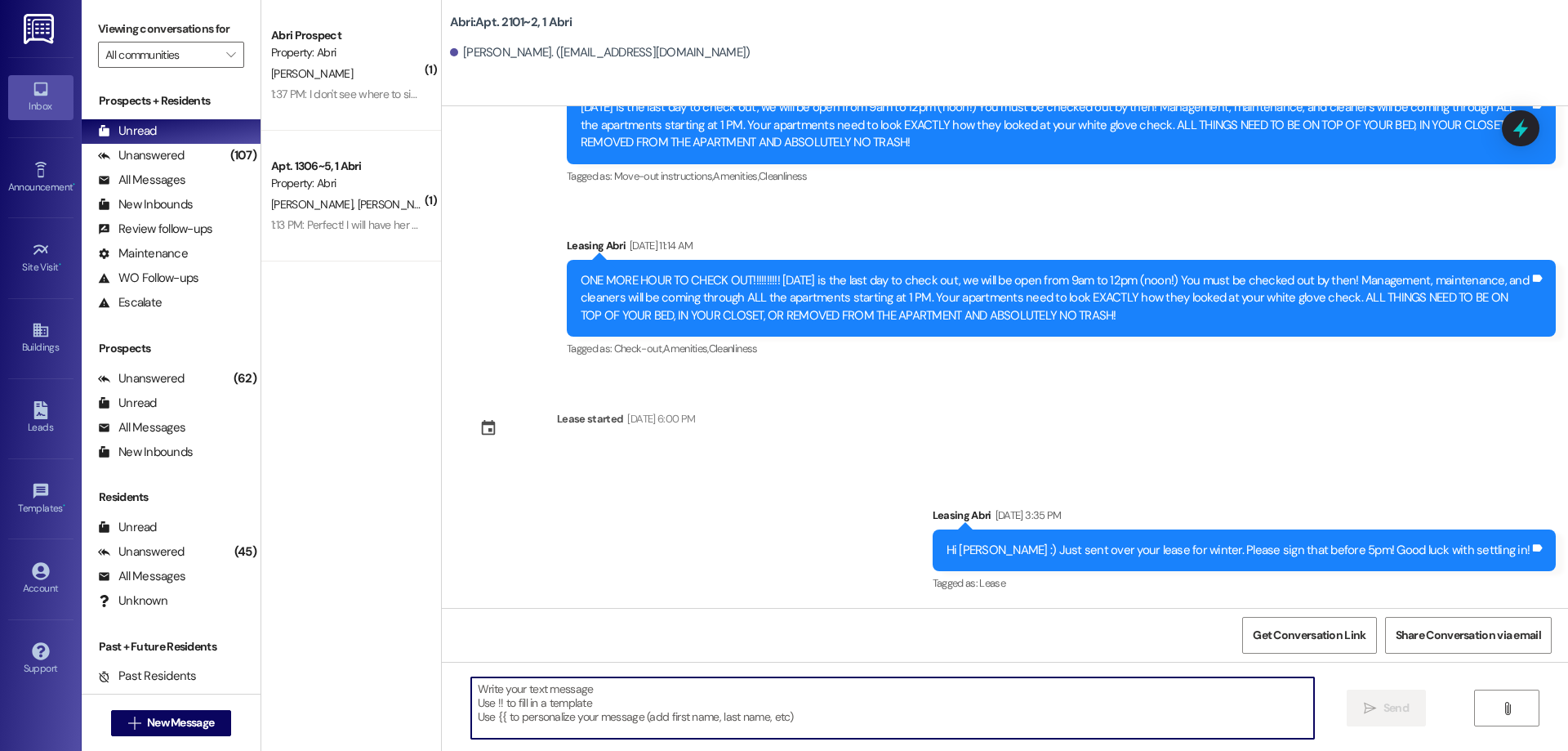
scroll to position [6259, 0]
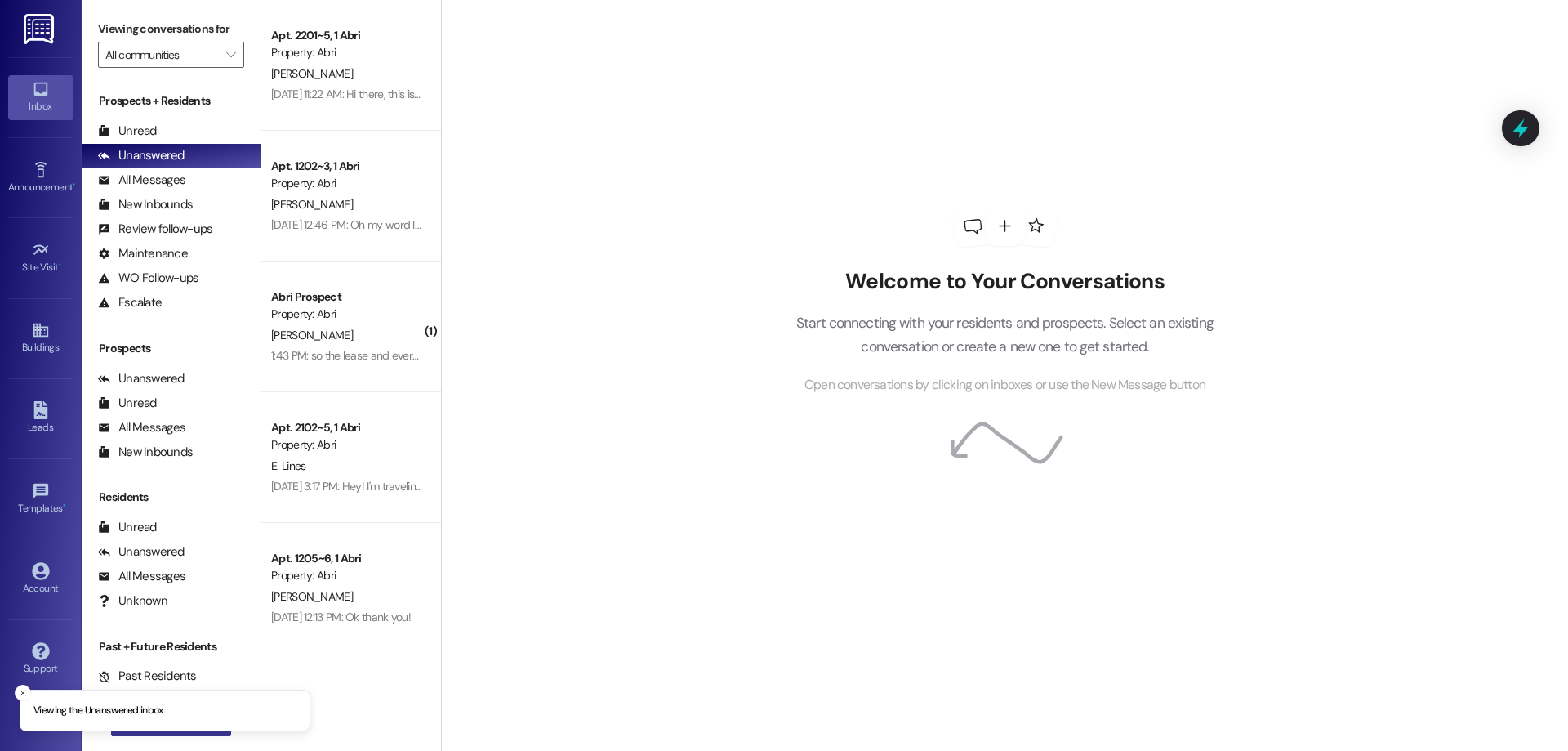
click at [167, 735] on button " New Message" at bounding box center [171, 723] width 121 height 27
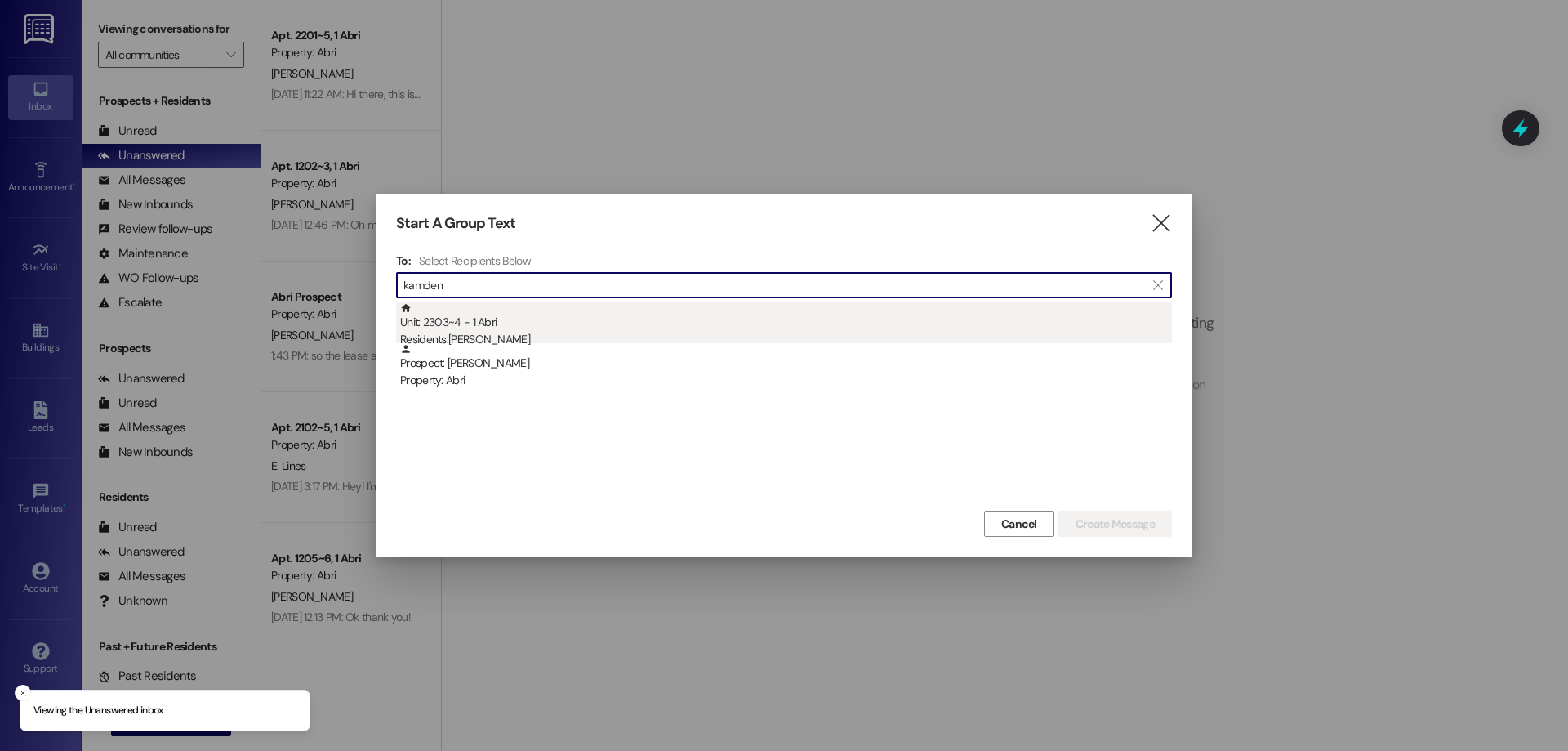
type input "kamden"
click at [464, 336] on div "Residents: [PERSON_NAME]" at bounding box center [786, 340] width 772 height 17
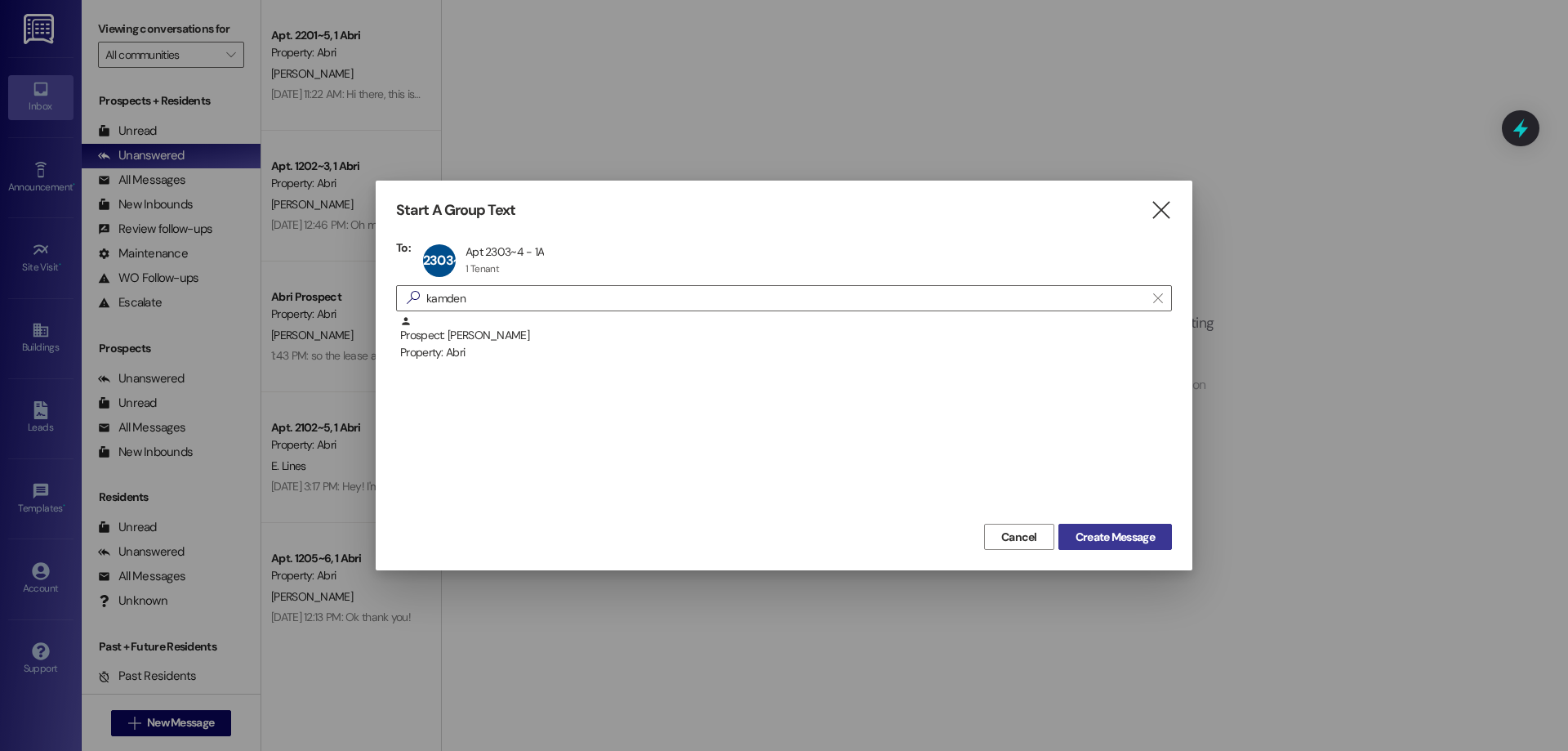
click at [1135, 536] on span "Create Message" at bounding box center [1115, 537] width 80 height 17
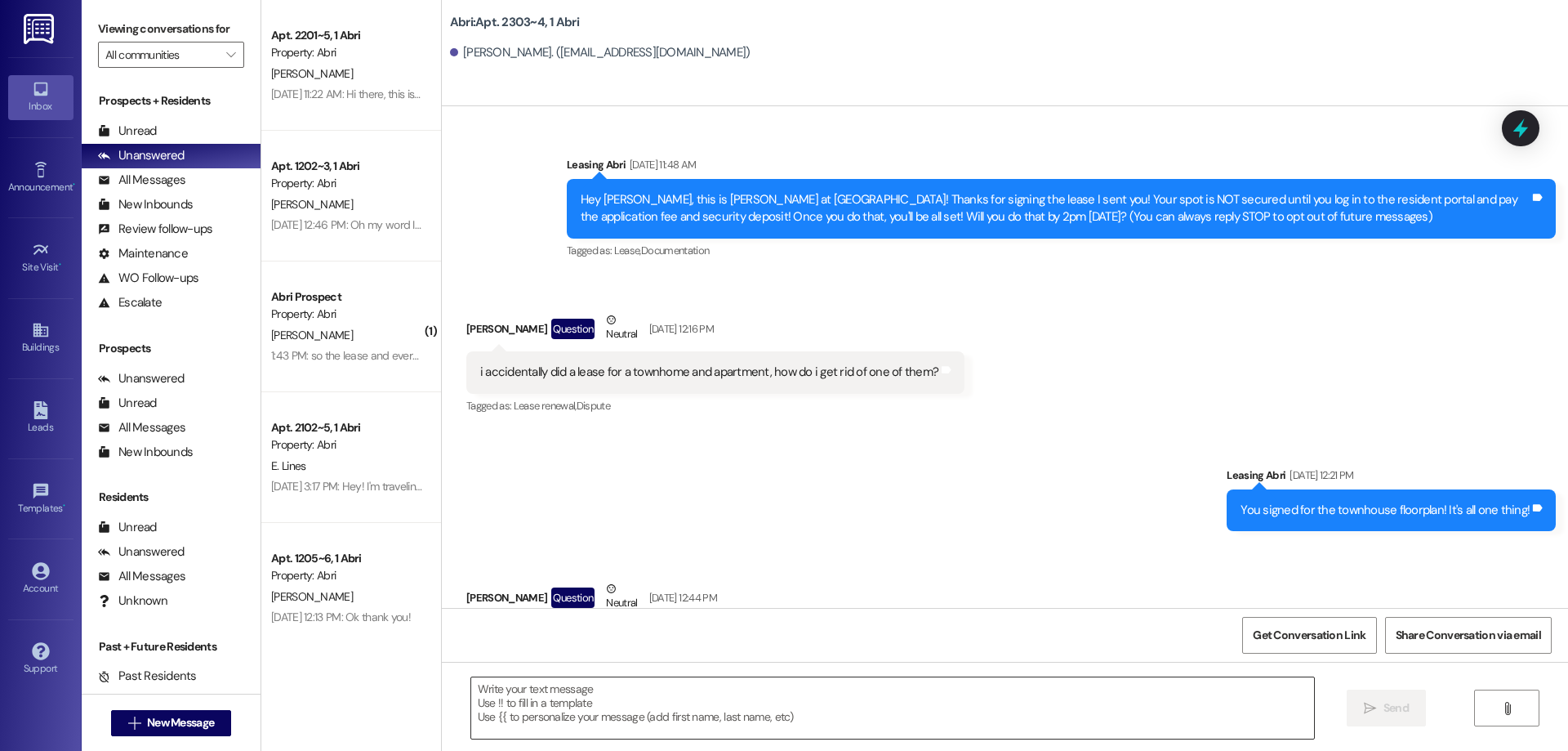
scroll to position [660, 0]
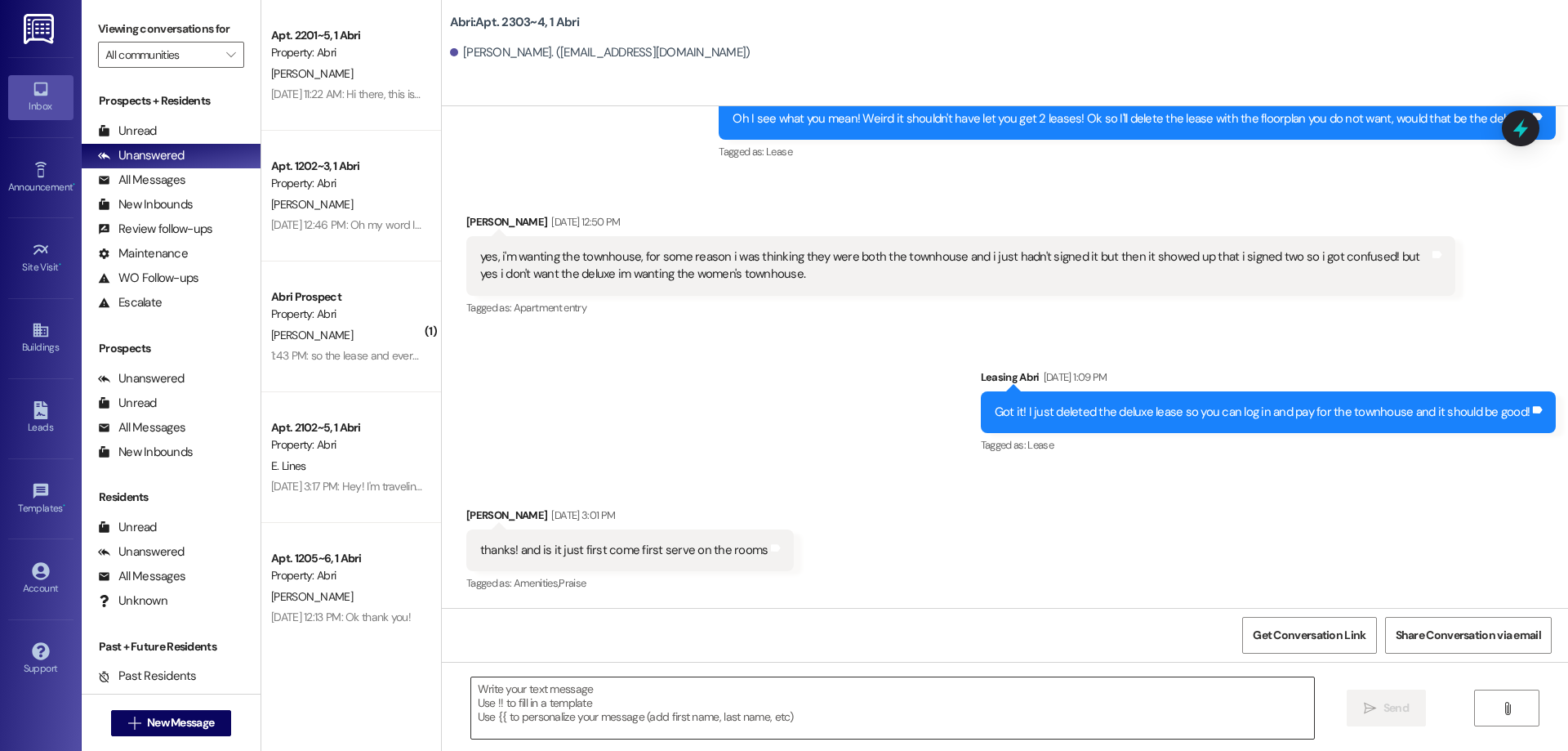
click at [571, 700] on textarea at bounding box center [893, 708] width 843 height 62
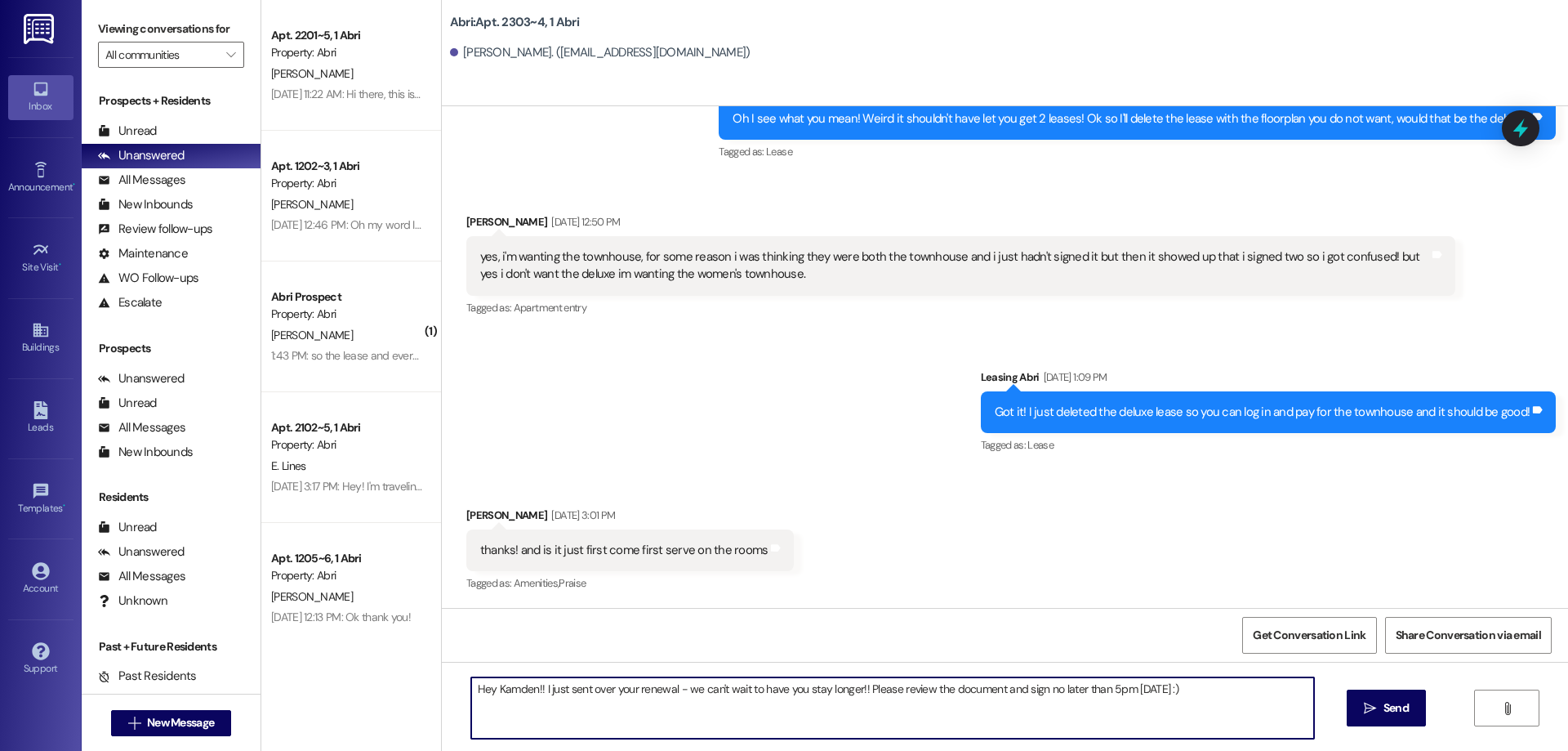
type textarea "Hey Kamden!! I just sent over your renewal - we can't wait to have you stay lon…"
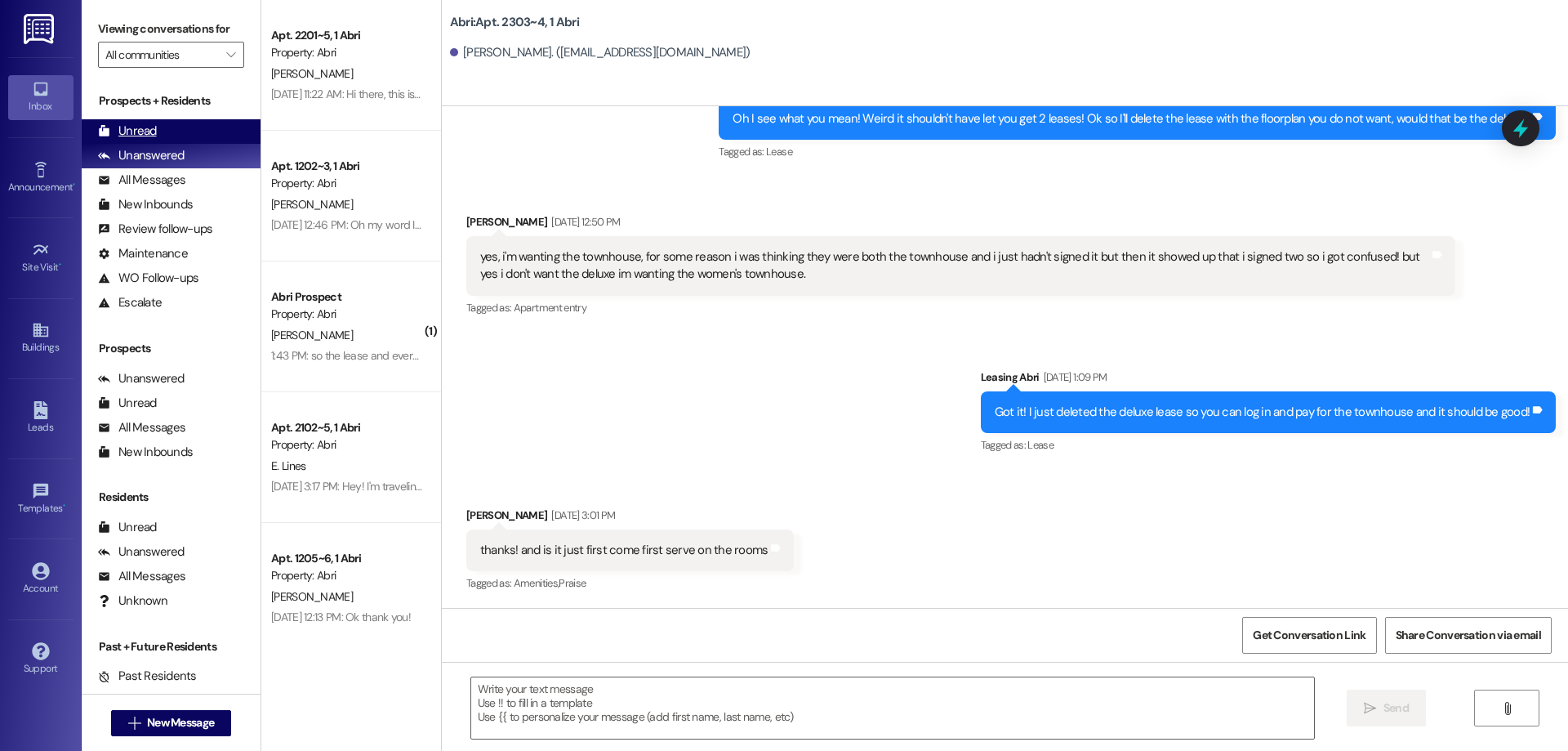
click at [152, 133] on div "Unread" at bounding box center [127, 131] width 59 height 17
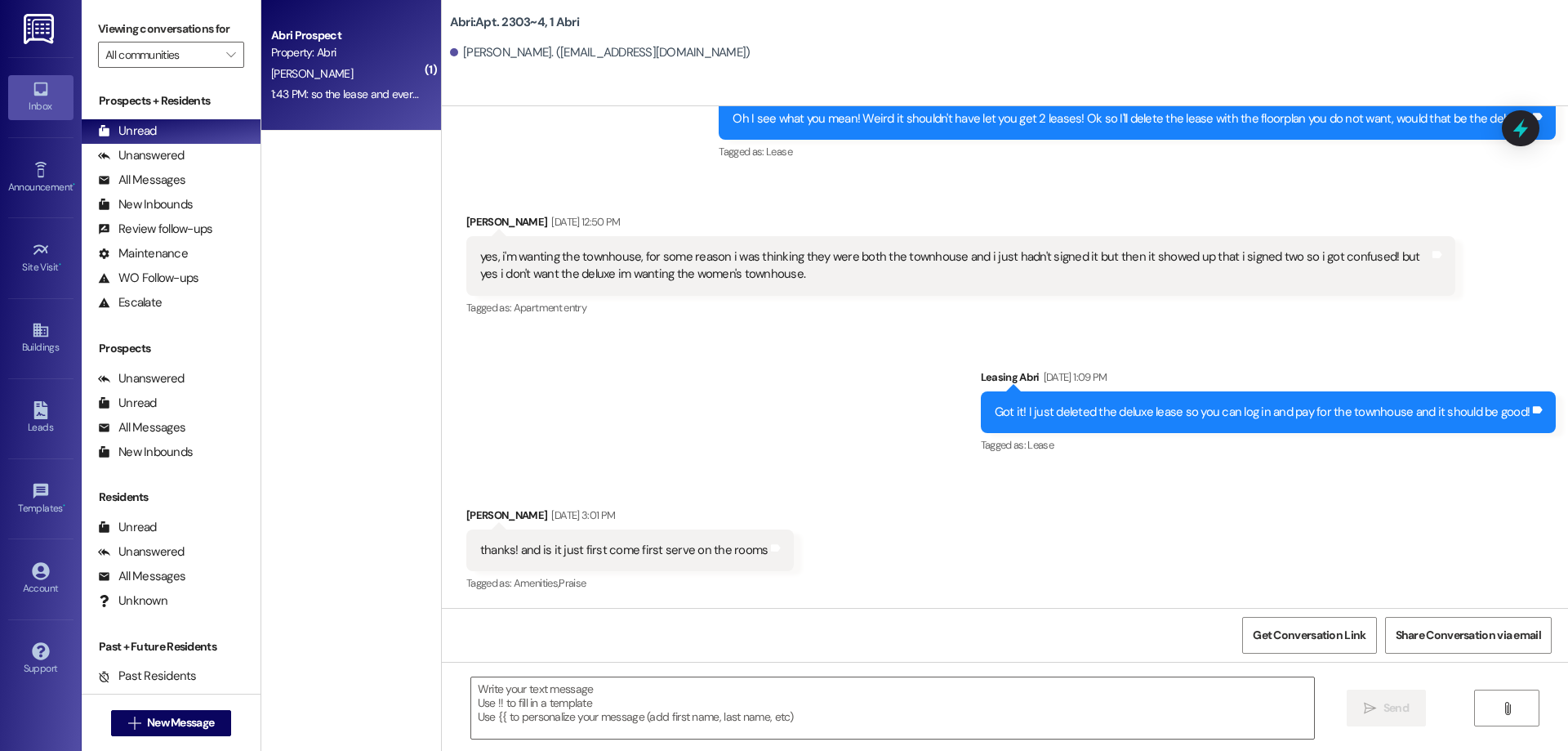
click at [341, 92] on div "1:43 PM: so the lease and everything is complete or no 1:43 PM: so the lease an…" at bounding box center [398, 93] width 255 height 15
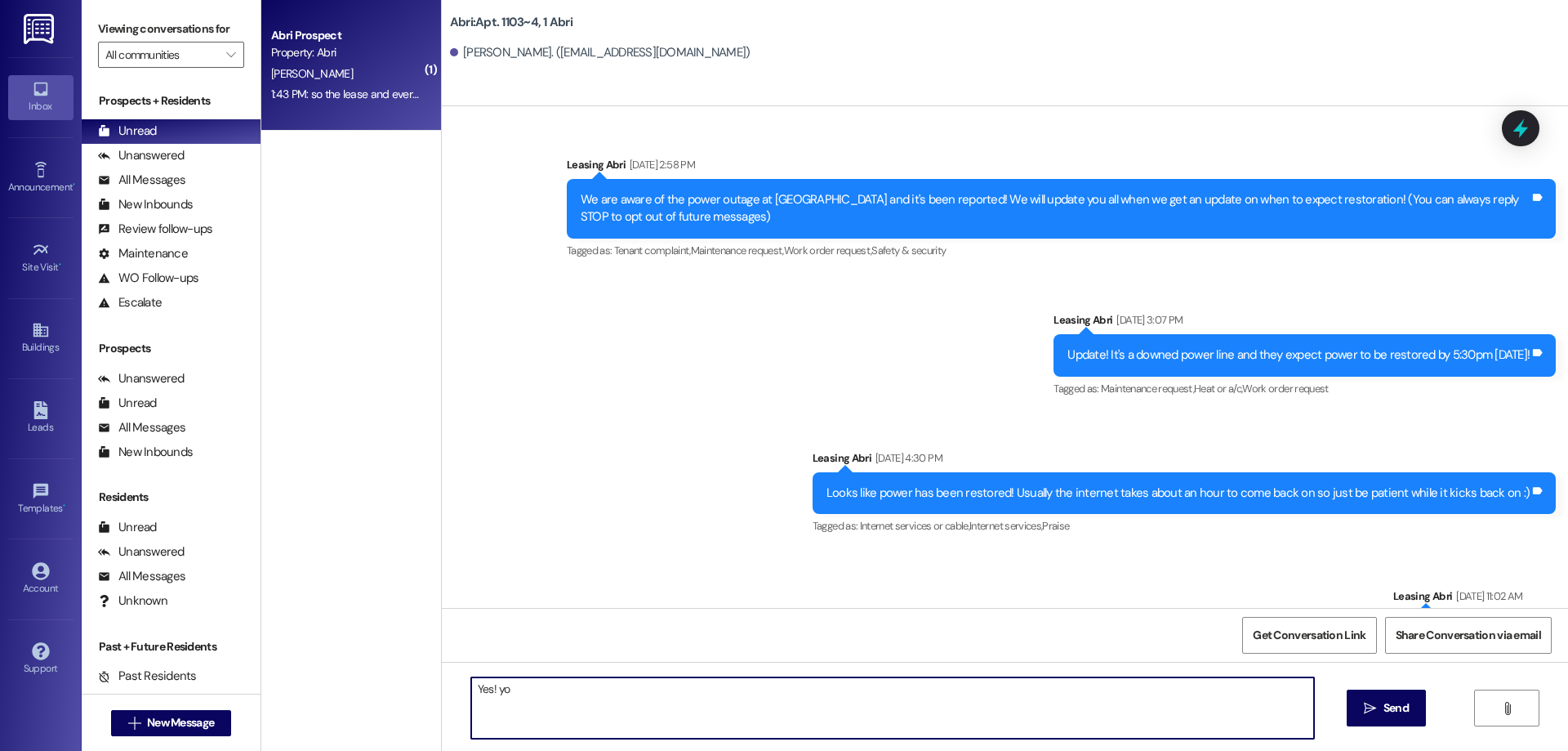
scroll to position [89838, 0]
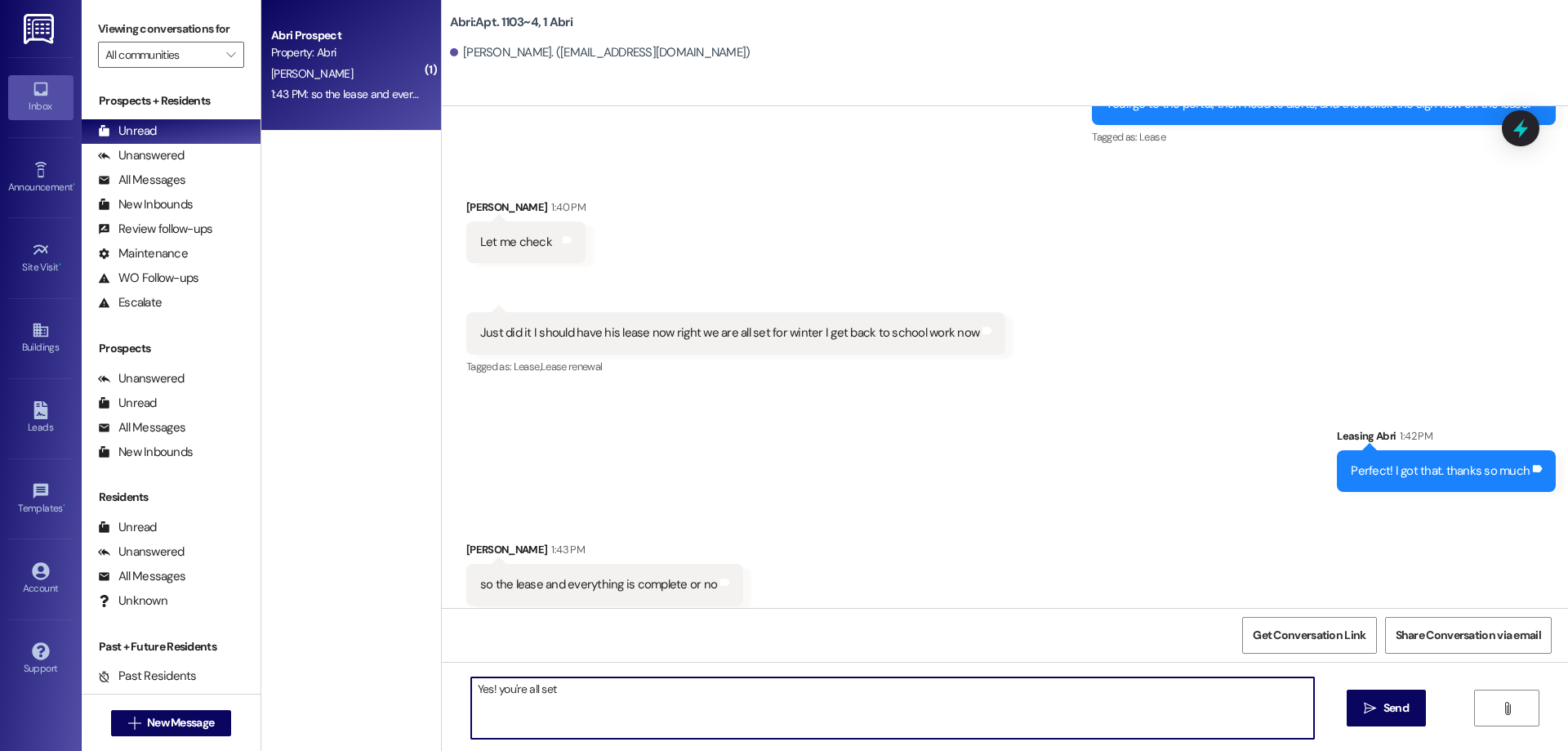
type textarea "Yes! you're all set"
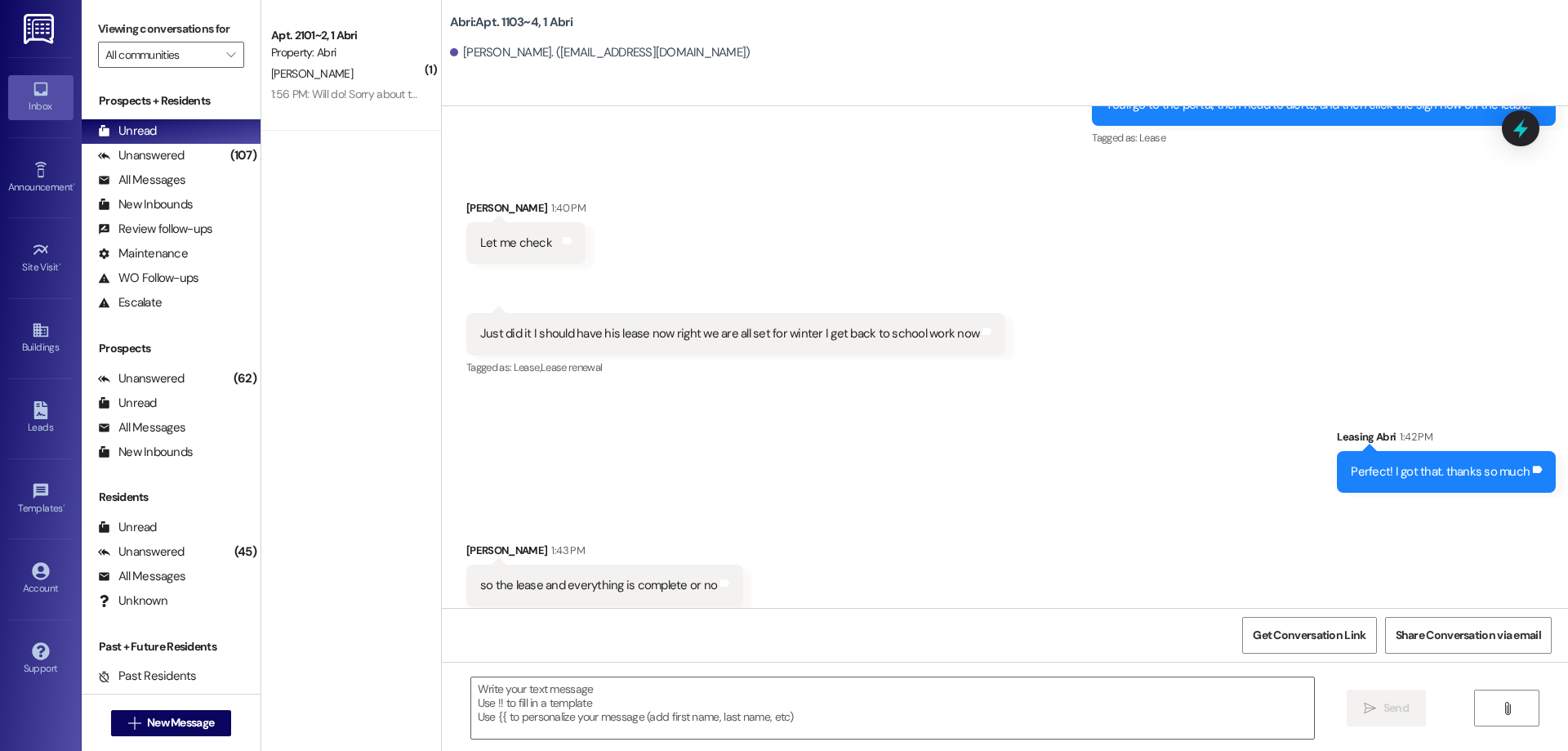
scroll to position [90064, 0]
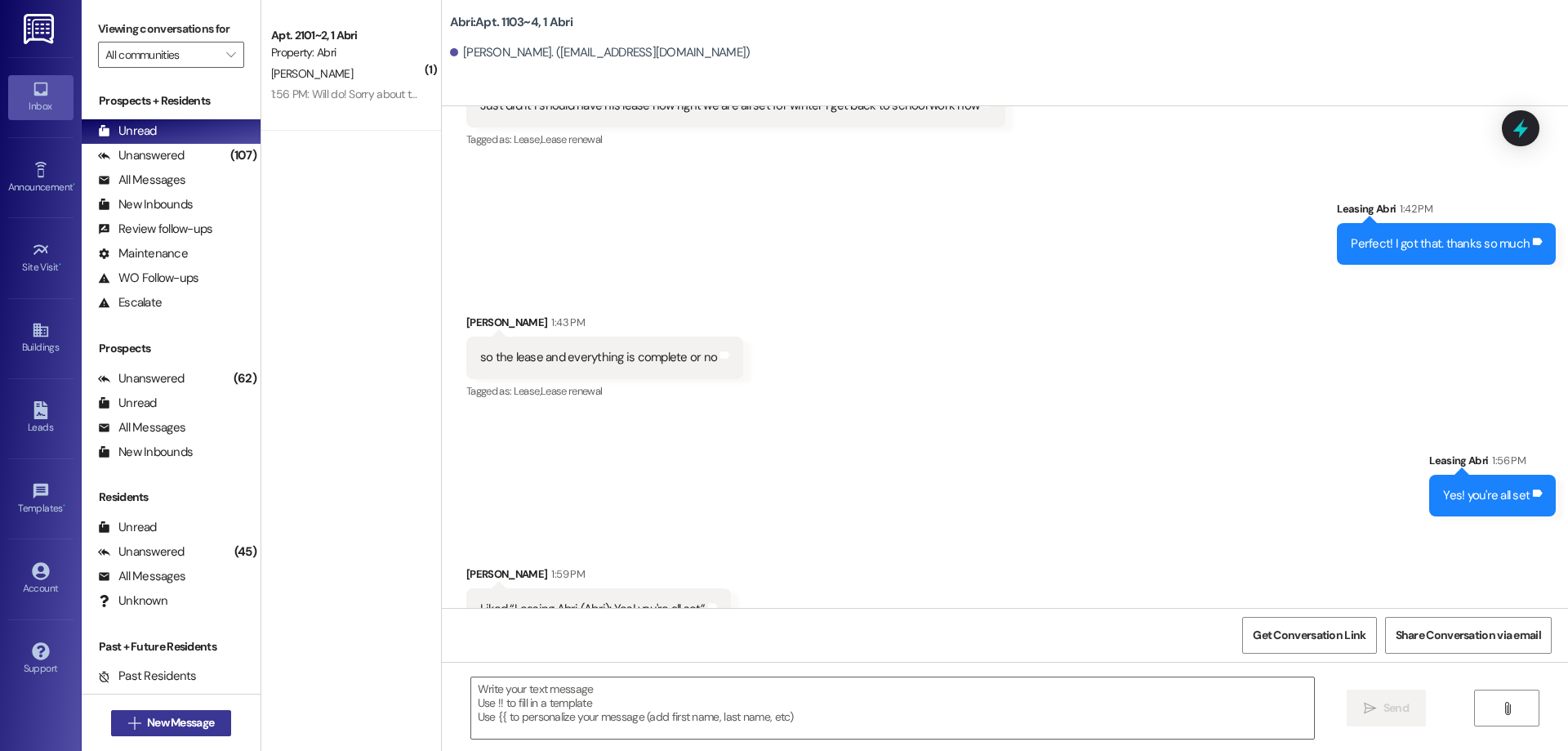
click at [163, 732] on button " New Message" at bounding box center [171, 723] width 121 height 27
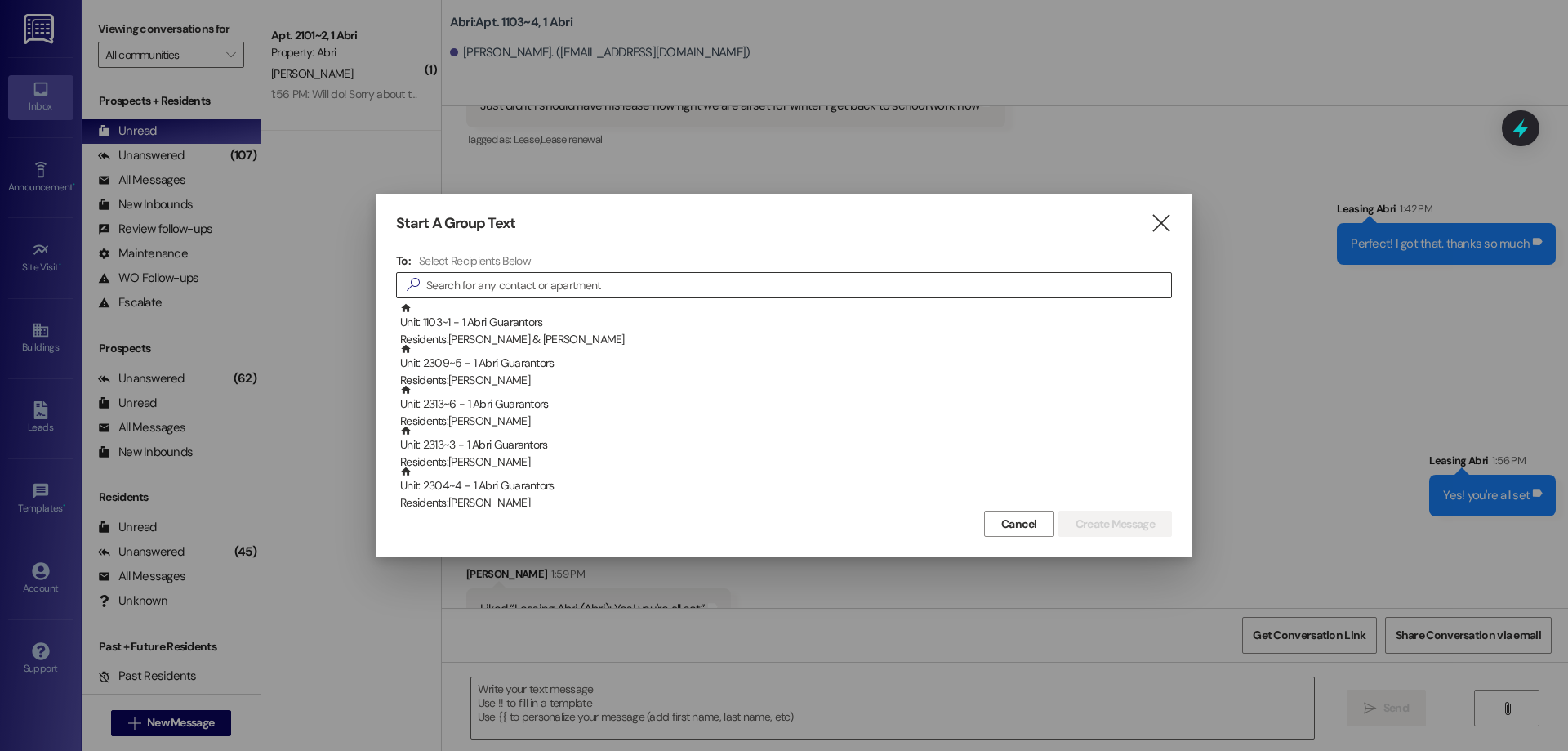
click at [823, 281] on input at bounding box center [799, 285] width 745 height 23
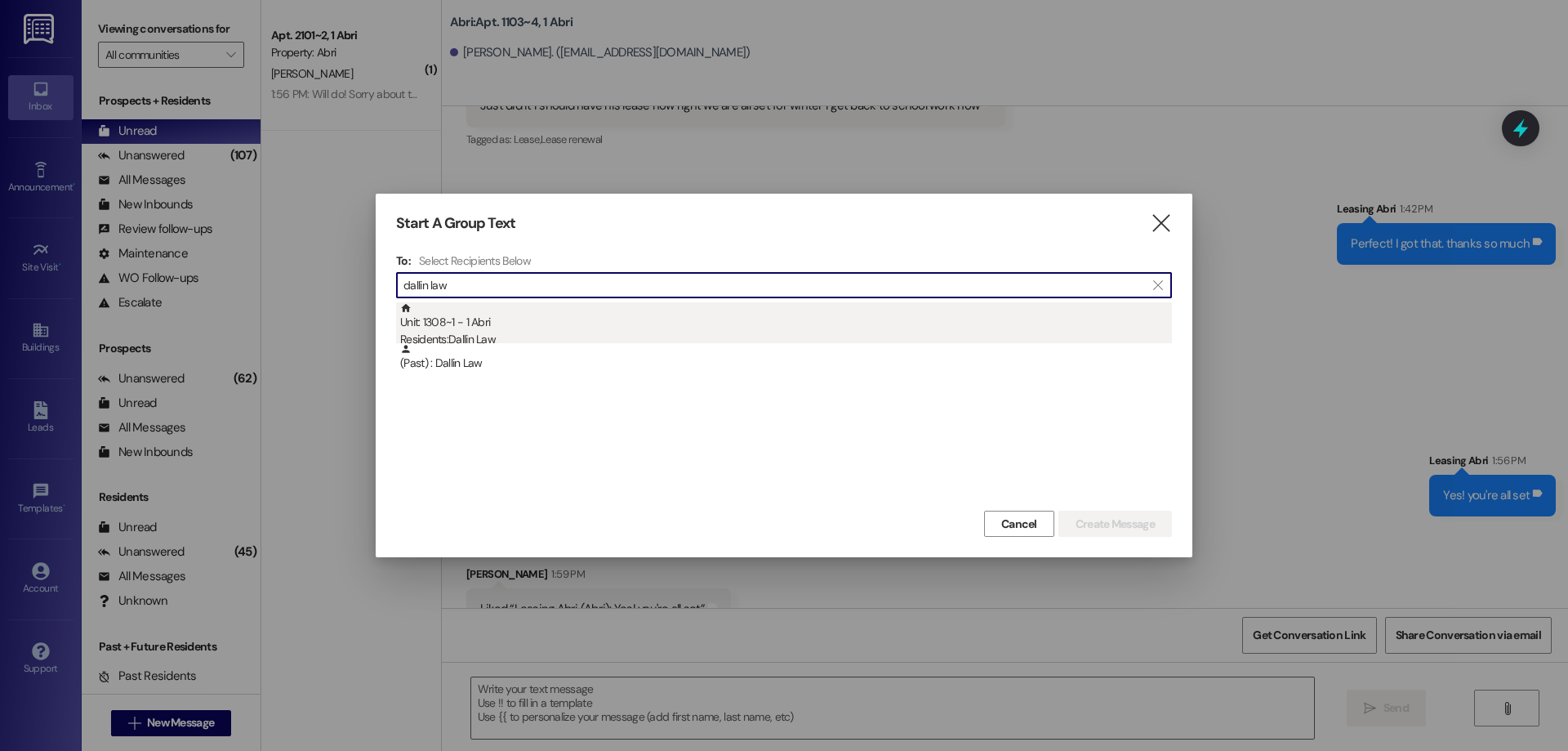
click at [763, 339] on div "Residents: Dallin Law" at bounding box center [786, 340] width 772 height 17
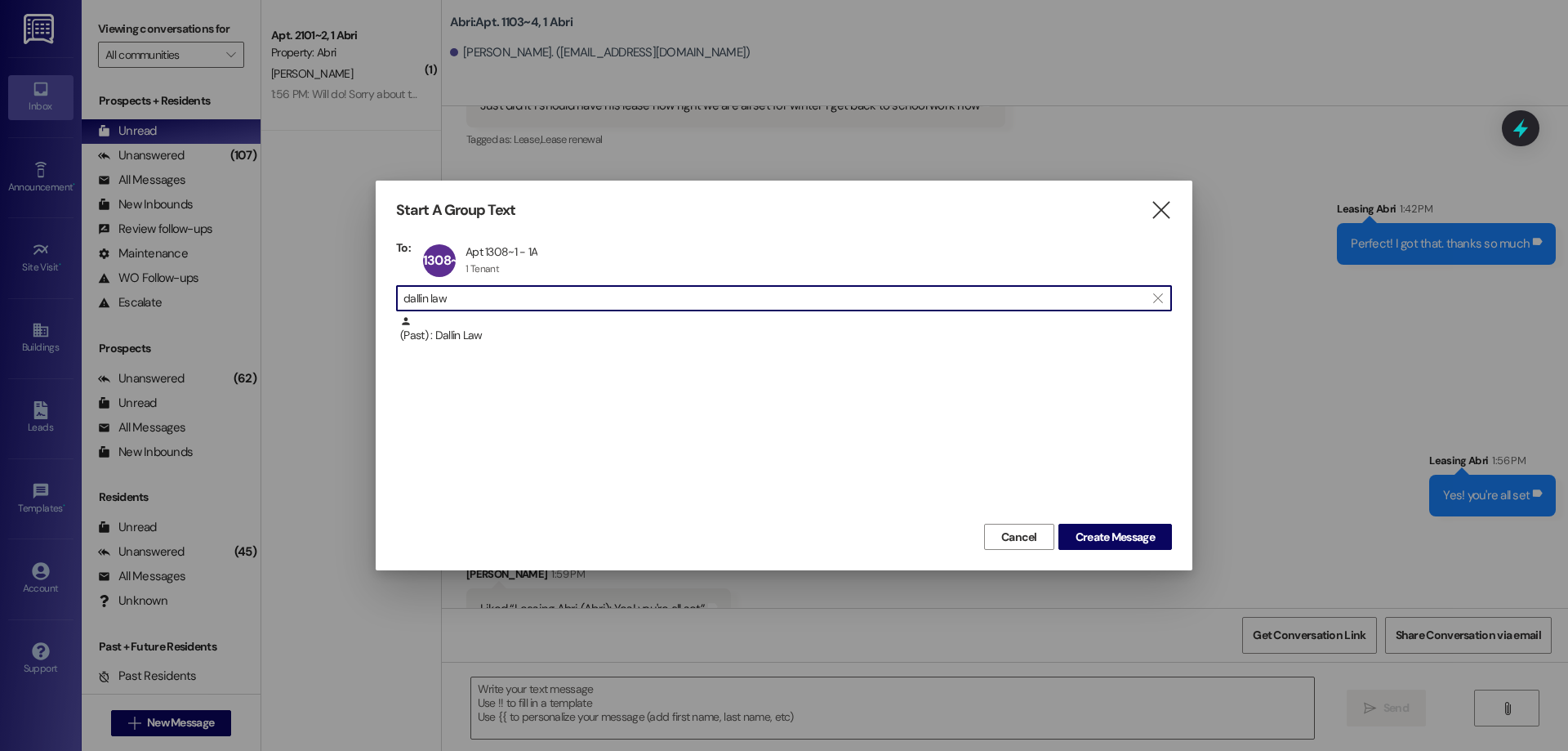
drag, startPoint x: 722, startPoint y: 301, endPoint x: 112, endPoint y: 399, distance: 617.8
click at [112, 399] on div "Start A Group Text  To: 1308~1 Apt 1308~1 - 1A Apt 1308~1 - 1A 1 Tenant 1 Tena…" at bounding box center [784, 376] width 1568 height 751
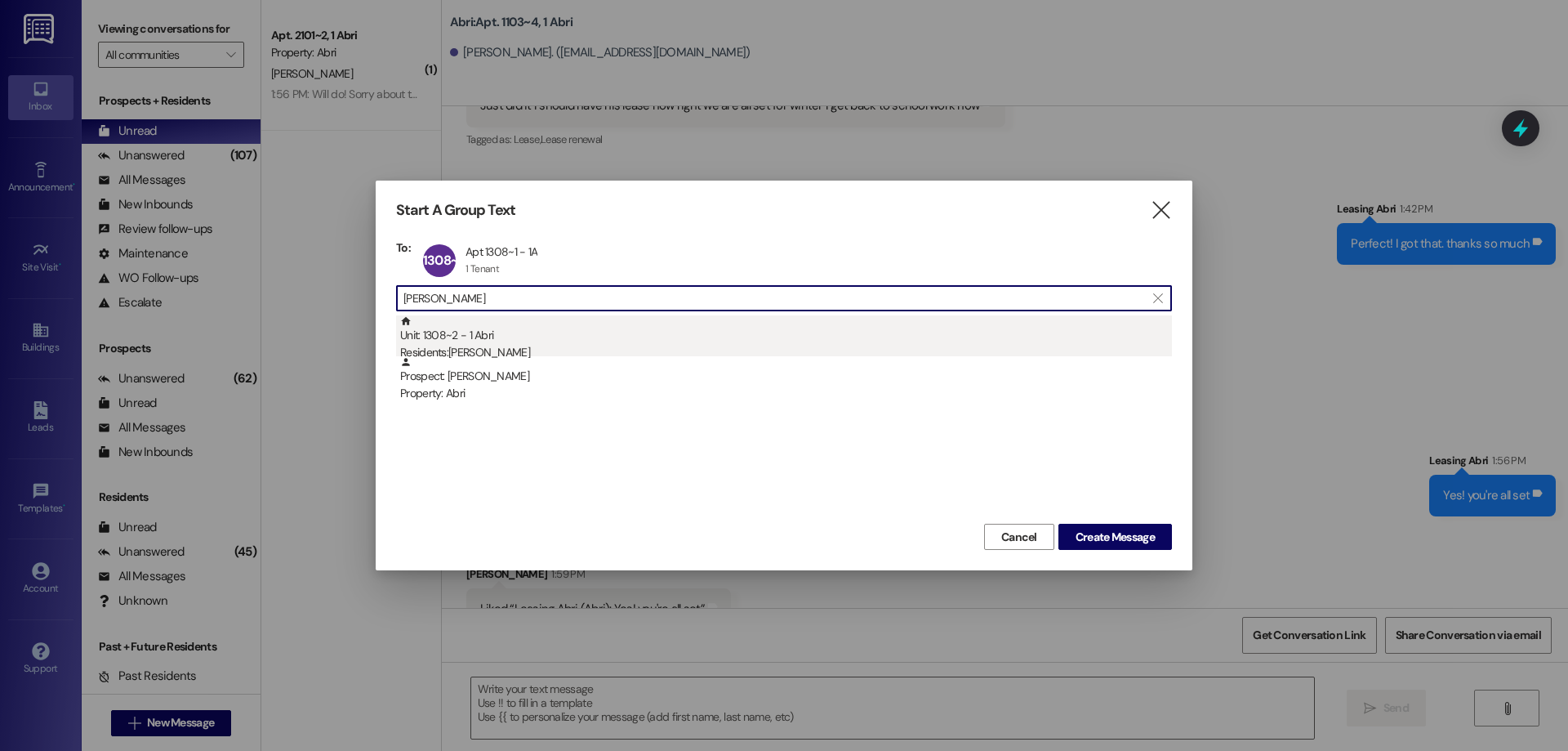
click at [793, 322] on div "Unit: 1308~2 - 1 [DEMOGRAPHIC_DATA] Residents: [PERSON_NAME]" at bounding box center [786, 339] width 772 height 46
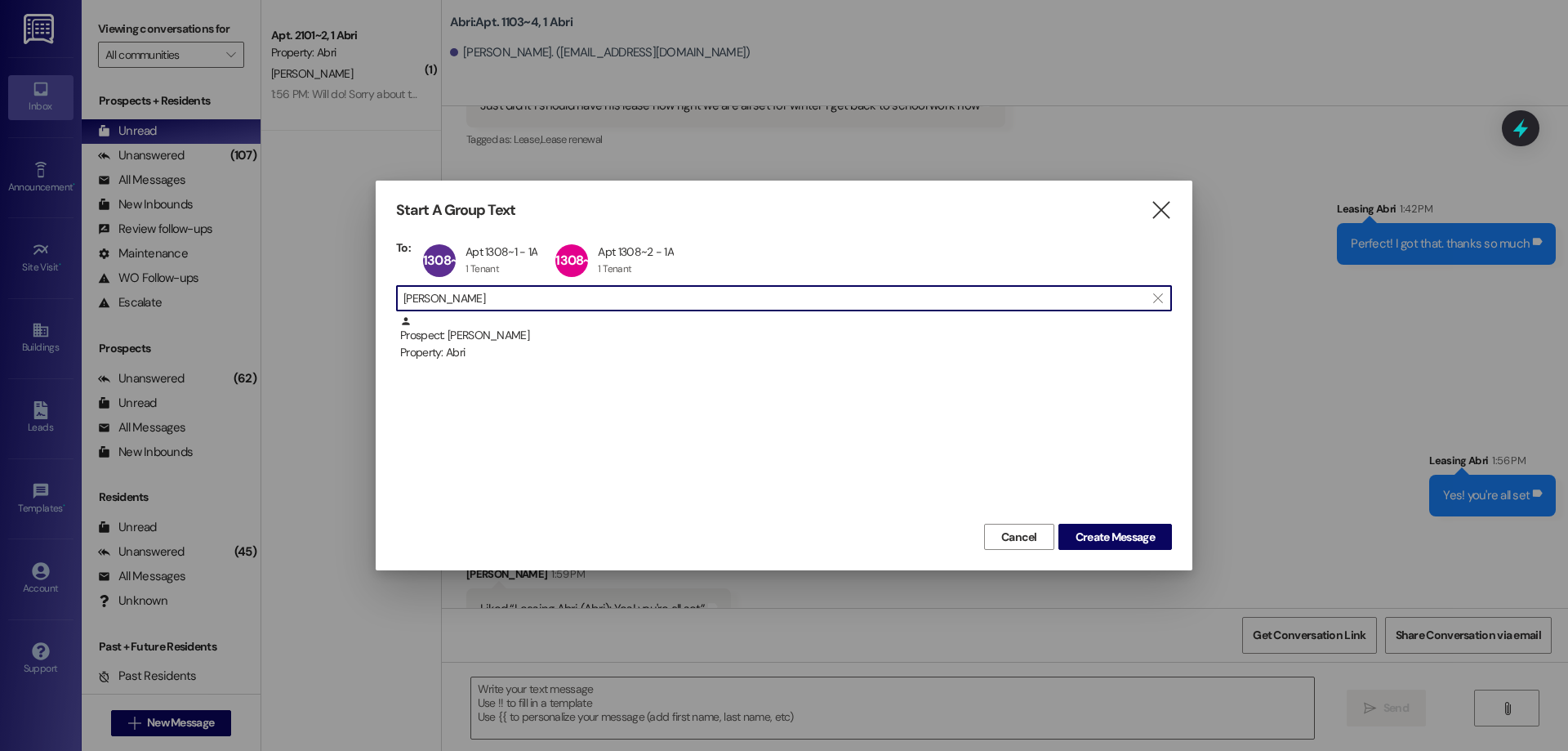
scroll to position [1, 0]
drag, startPoint x: 498, startPoint y: 300, endPoint x: 335, endPoint y: 339, distance: 167.6
click at [356, 328] on div "Start A Group Text  To: 1308~1 Apt 1308~1 - 1A Apt 1308~1 - 1A 1 Tenant 1 Tena…" at bounding box center [784, 376] width 1568 height 751
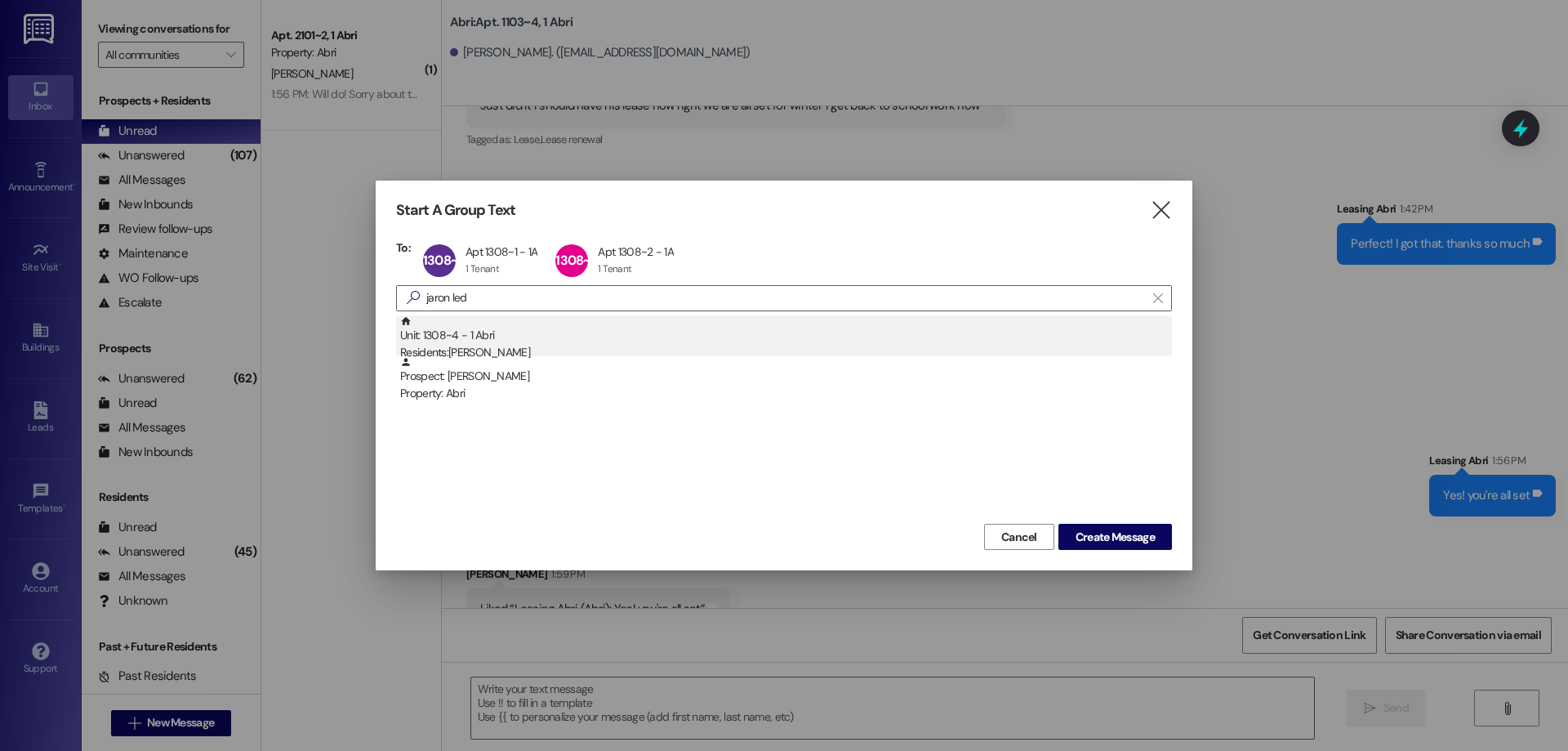
click at [586, 324] on div "Unit: 1308~4 - 1 Abri Residents: [PERSON_NAME]" at bounding box center [786, 339] width 772 height 46
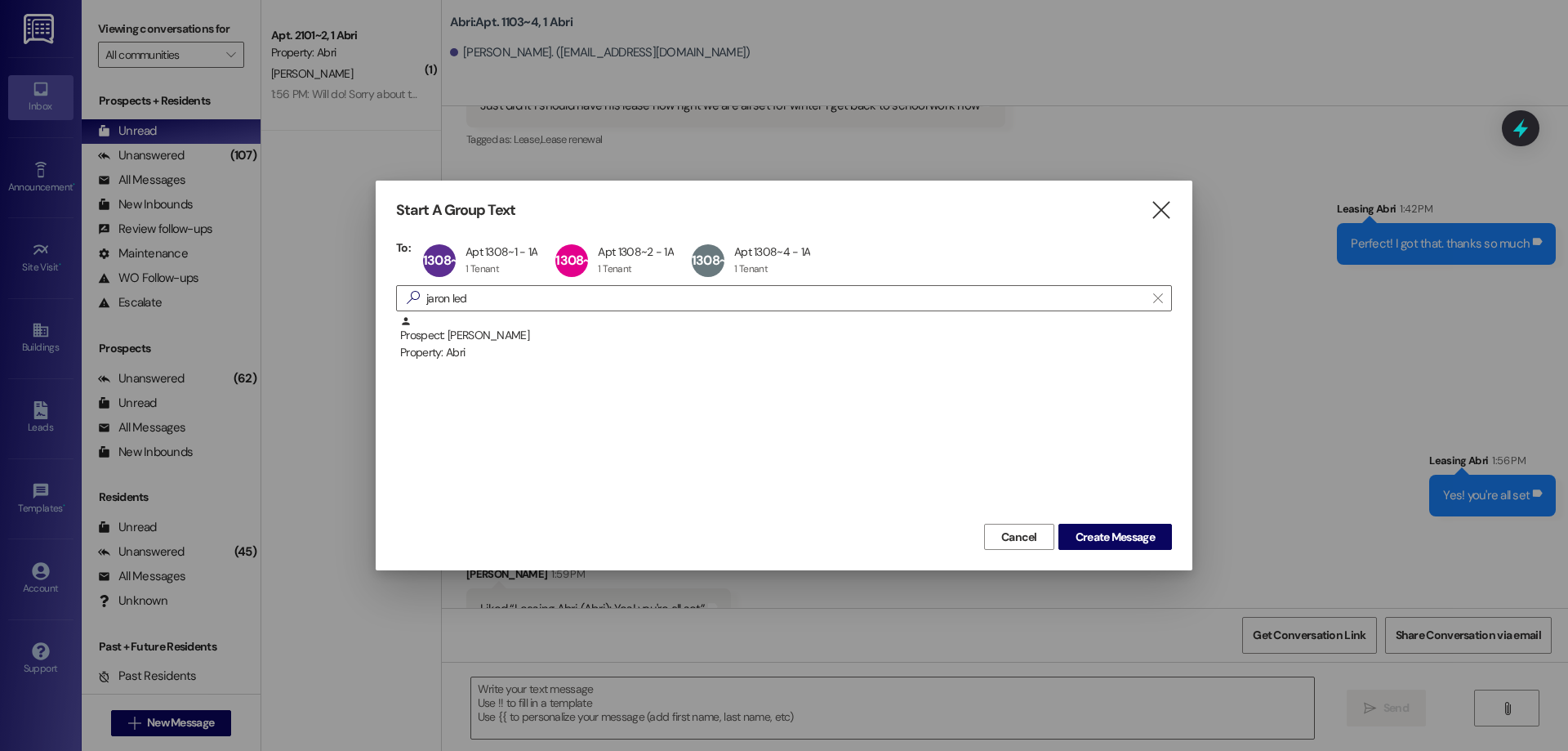
drag, startPoint x: 463, startPoint y: 297, endPoint x: 380, endPoint y: 307, distance: 83.6
click at [381, 306] on div "Start A Group Text  To: 1308~1 Apt 1308~1 - 1A Apt 1308~1 - 1A 1 Tenant 1 Tena…" at bounding box center [783, 376] width 816 height 390
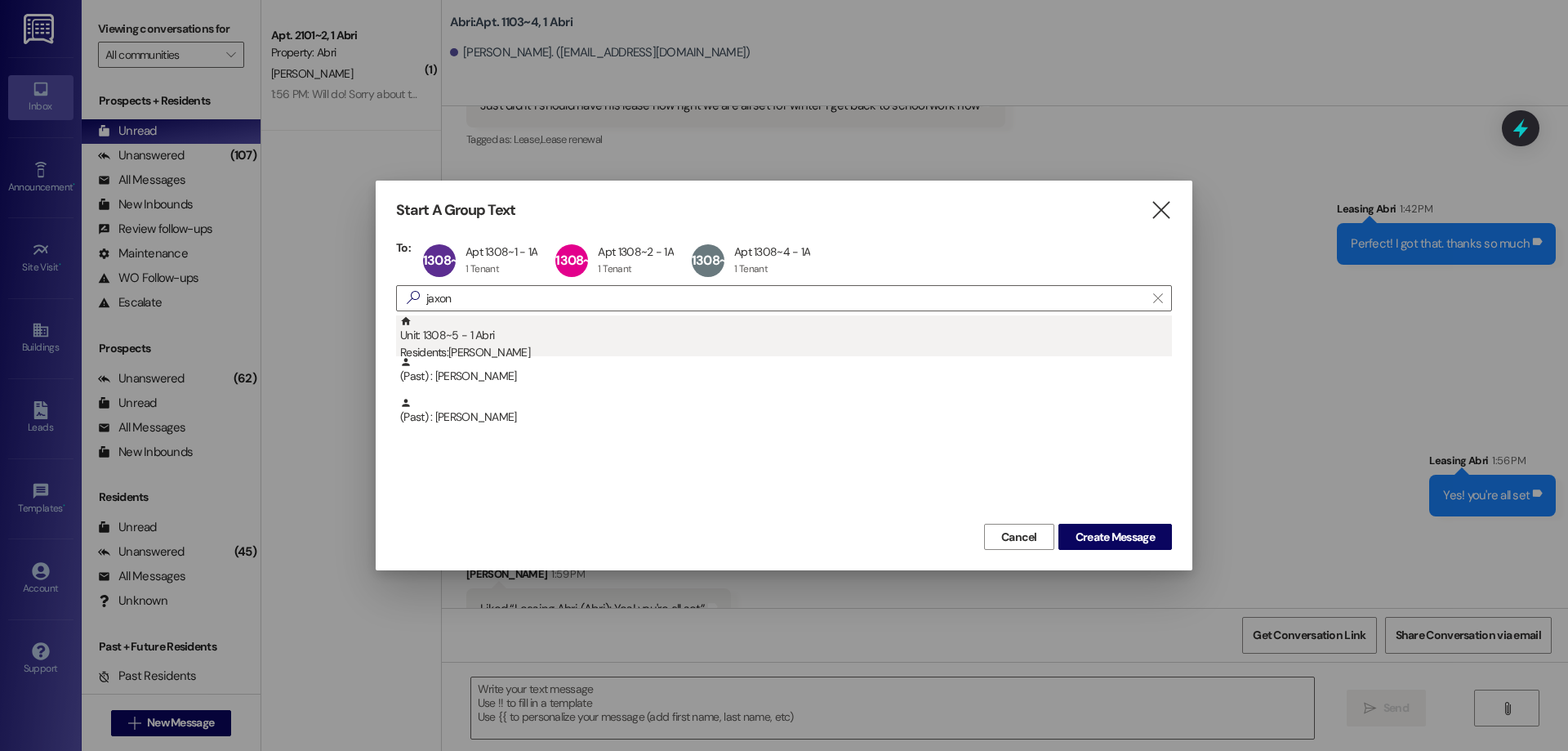
click at [472, 335] on div "Unit: 1308~5 - 1 [DEMOGRAPHIC_DATA] Residents: [PERSON_NAME]" at bounding box center [786, 339] width 772 height 46
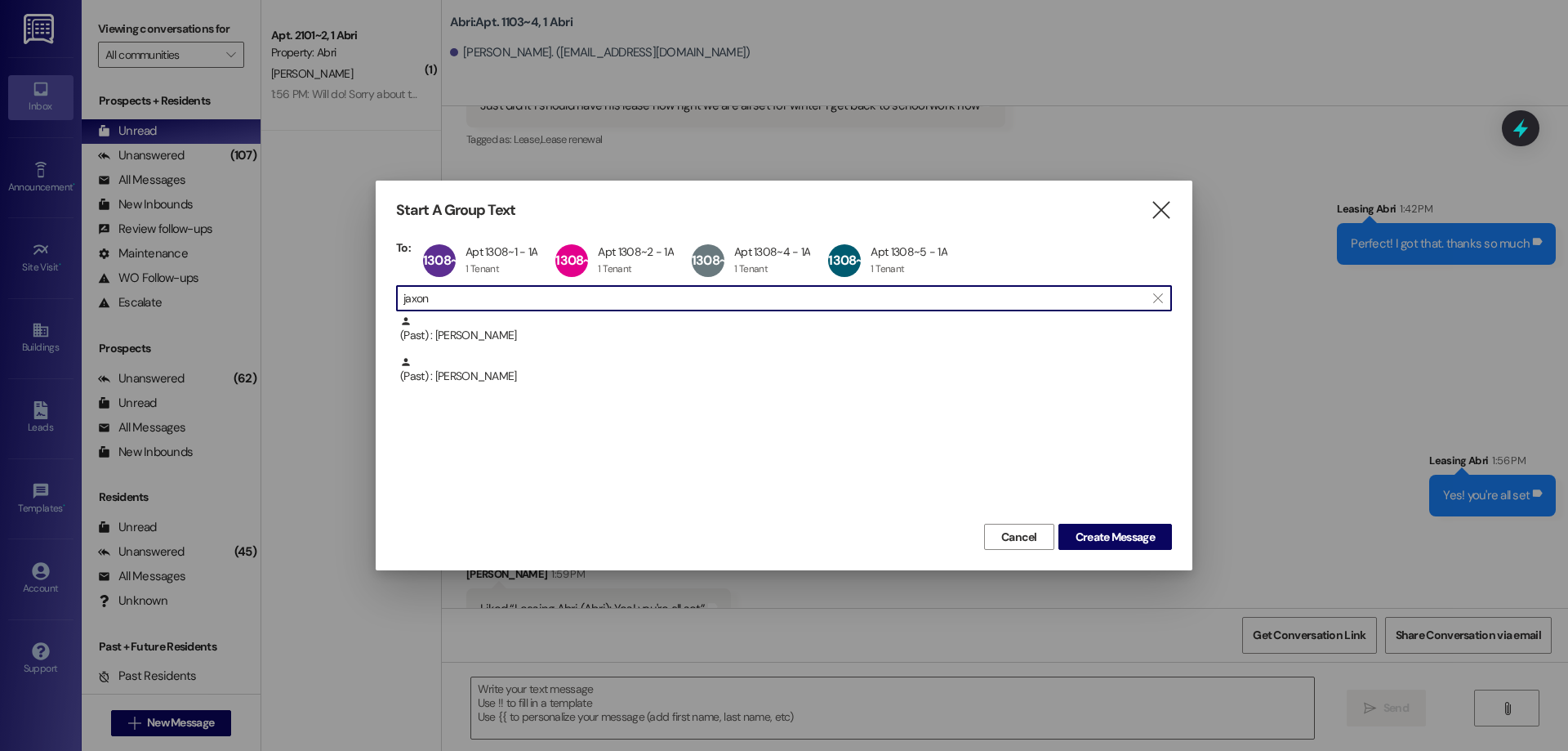
drag, startPoint x: 455, startPoint y: 303, endPoint x: 351, endPoint y: 305, distance: 104.0
click at [351, 305] on div "Start A Group Text  To: 1308~1 Apt 1308~1 - 1A Apt 1308~1 - 1A 1 Tenant 1 Tena…" at bounding box center [784, 376] width 1568 height 751
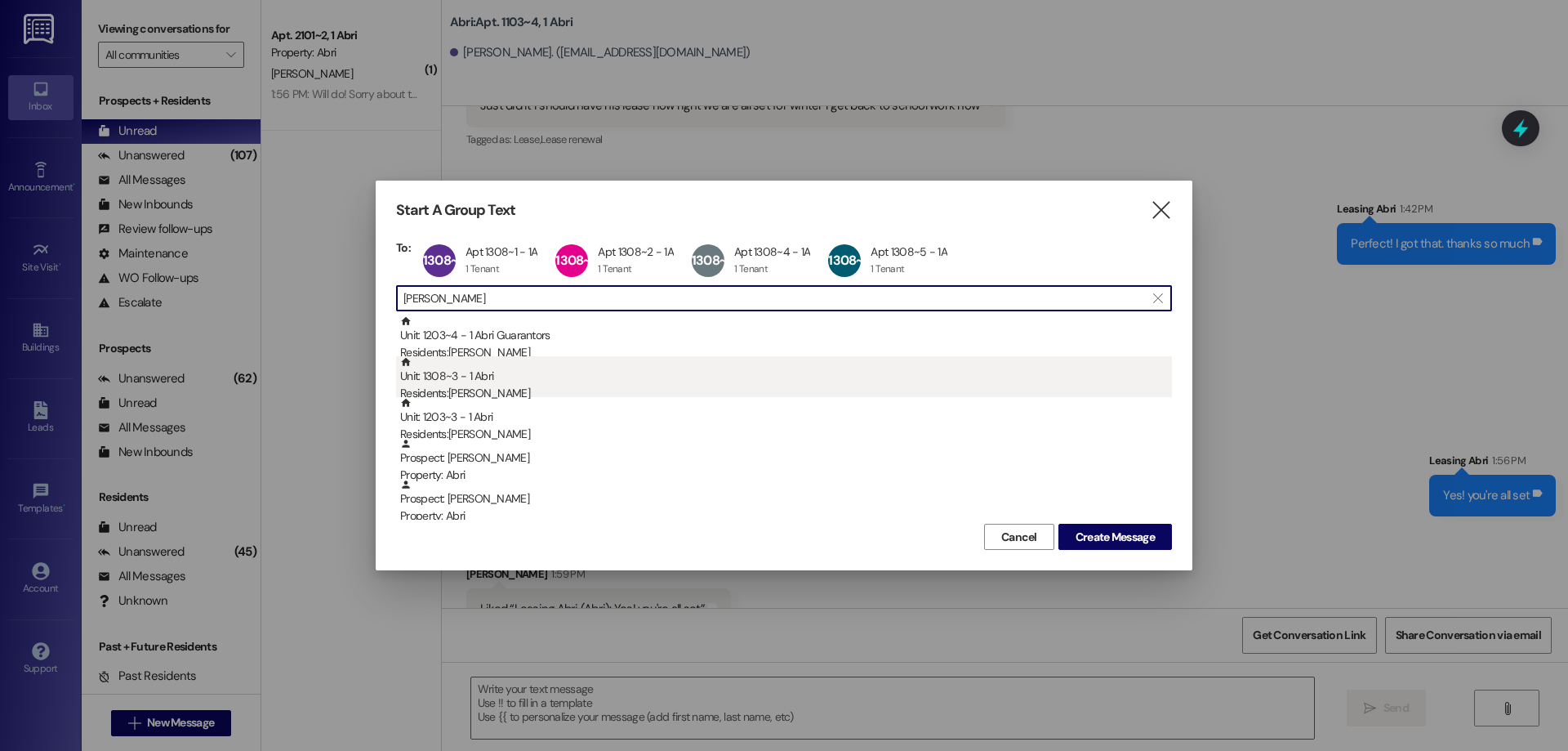
click at [447, 376] on div "Unit: 1308~3 - 1 Abri Residents: [PERSON_NAME]" at bounding box center [786, 379] width 772 height 46
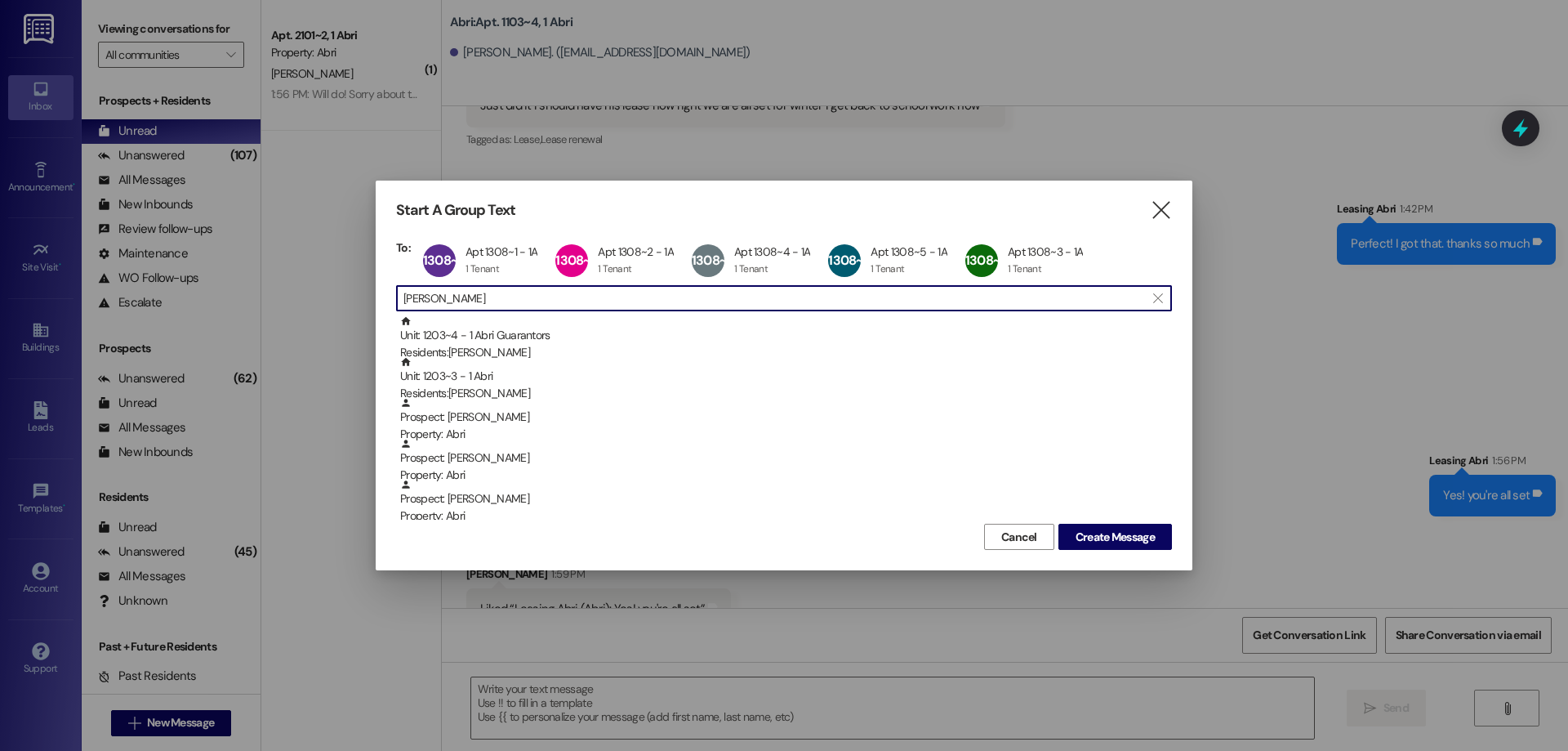
drag, startPoint x: 473, startPoint y: 297, endPoint x: 338, endPoint y: 309, distance: 135.5
click at [338, 309] on div "Start A Group Text  To: 1308~1 Apt 1308~1 - 1A Apt 1308~1 - 1A 1 Tenant 1 Tena…" at bounding box center [784, 376] width 1568 height 751
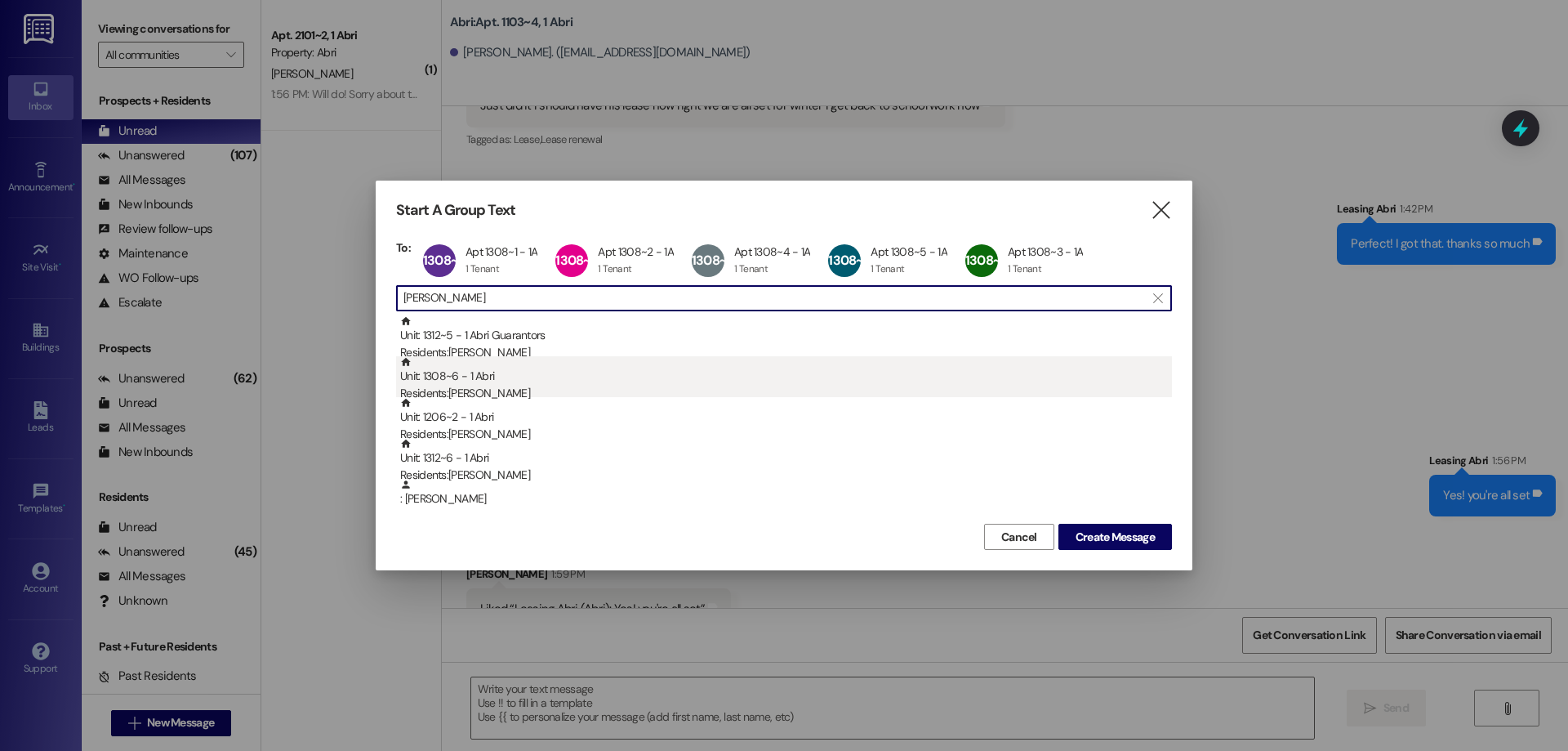
type input "[PERSON_NAME]"
click at [498, 370] on div "Unit: 1308~6 - 1 [DEMOGRAPHIC_DATA] Residents: [PERSON_NAME]" at bounding box center [786, 379] width 772 height 46
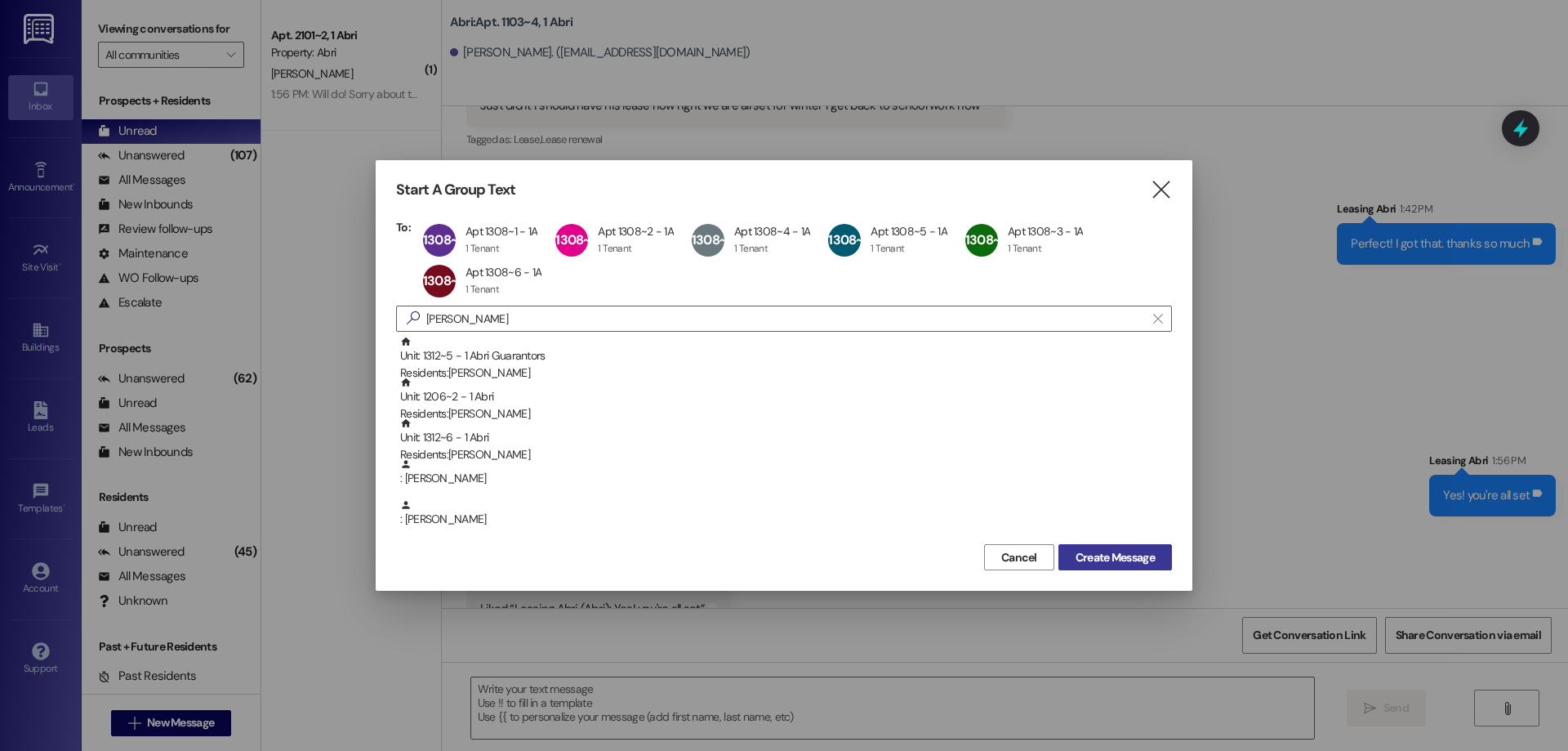
click at [1073, 557] on span "Create Message" at bounding box center [1115, 558] width 85 height 17
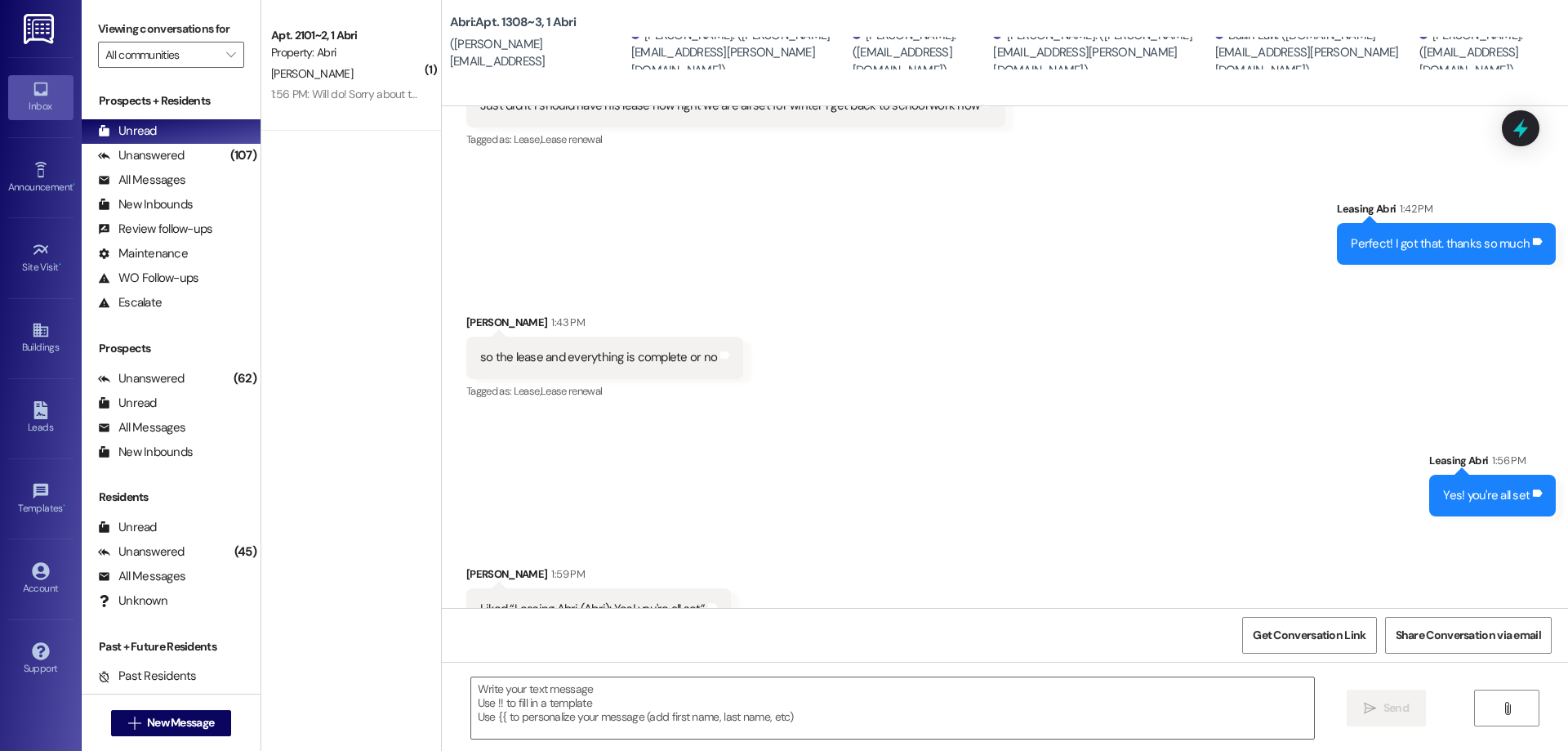
click at [640, 706] on textarea at bounding box center [893, 708] width 843 height 62
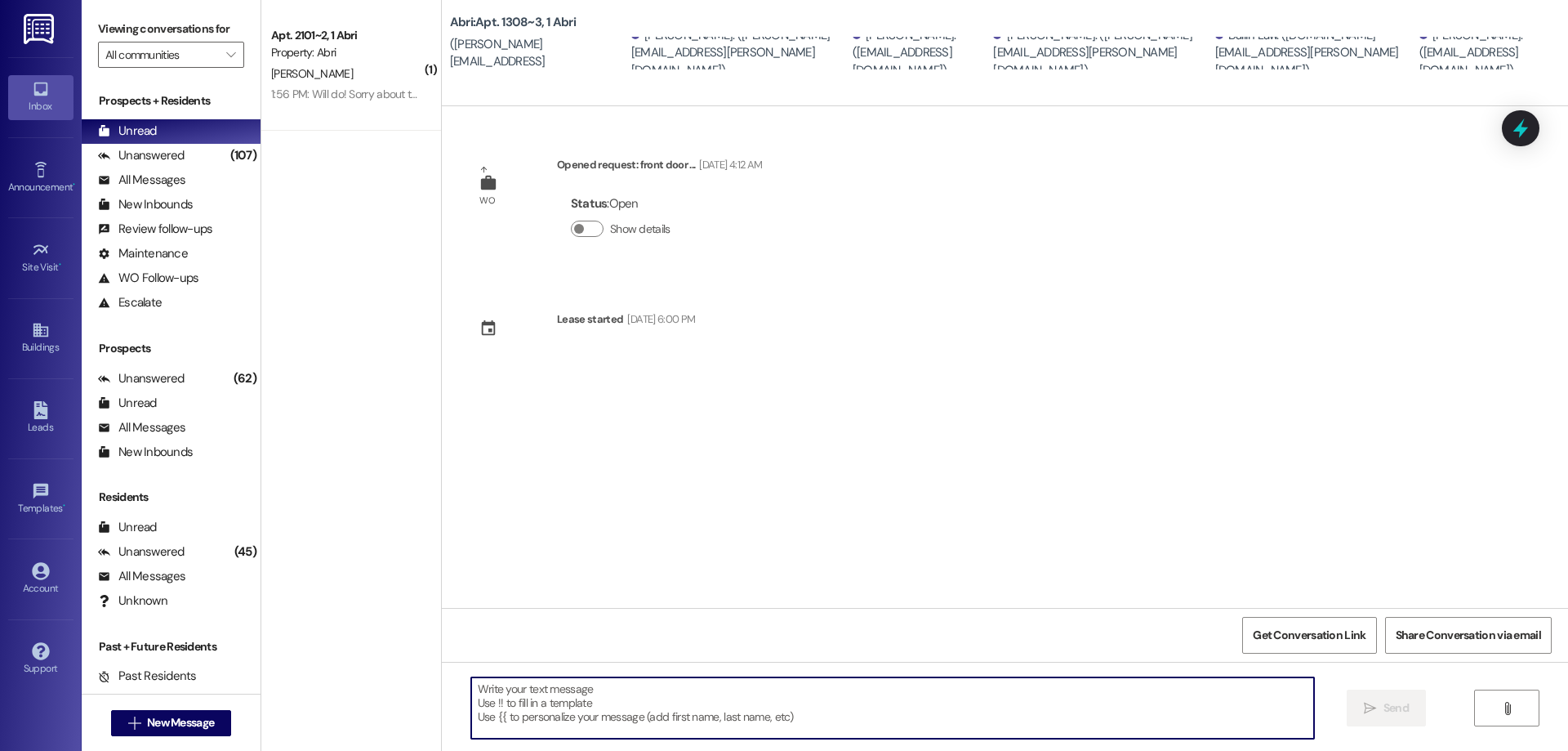
click at [581, 687] on textarea at bounding box center [893, 708] width 843 height 62
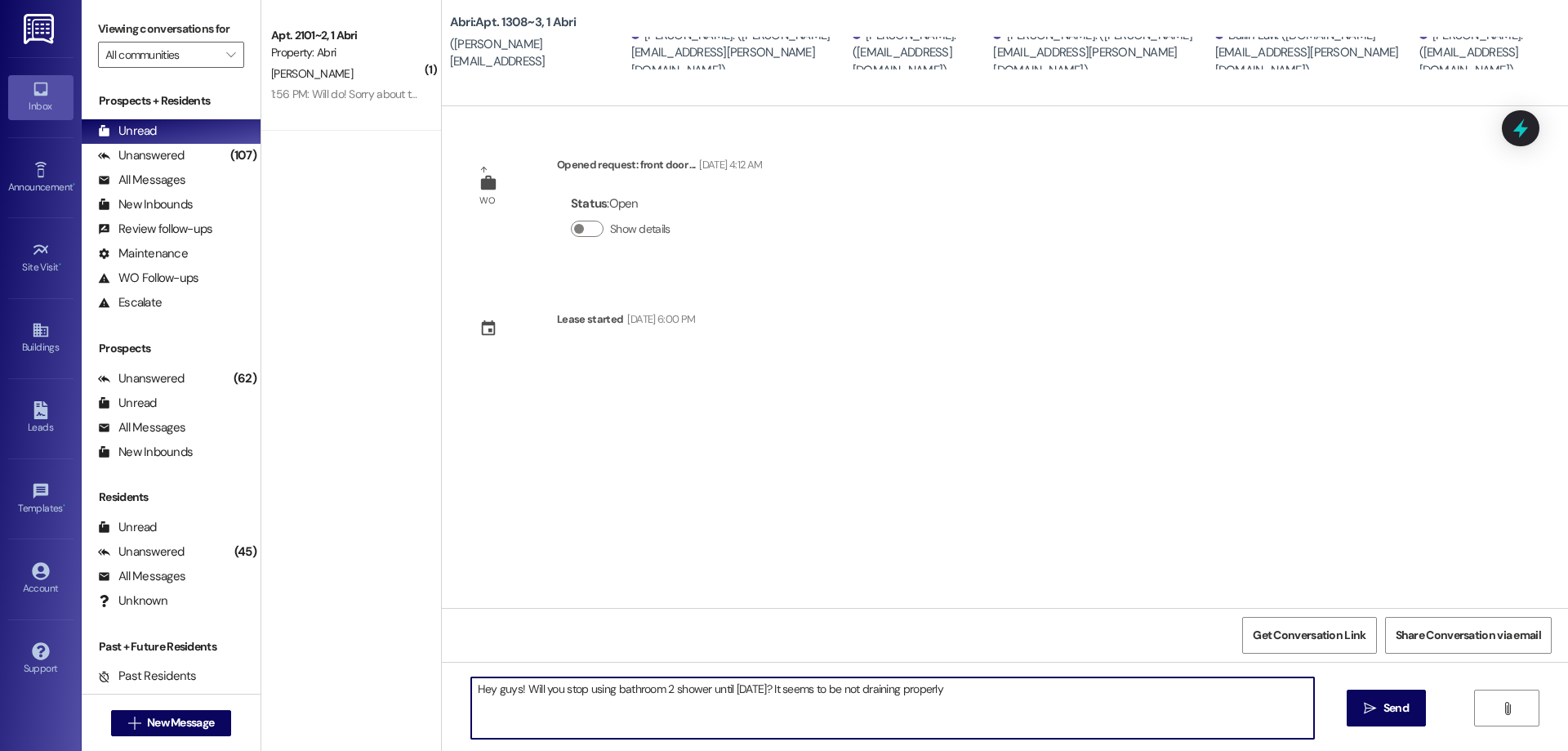
click at [976, 677] on textarea "Hey guys! Will you stop using bathroom 2 shower until [DATE]? It seems to be no…" at bounding box center [893, 708] width 843 height 62
click at [976, 689] on textarea "Hey guys! Will you stop using bathroom 2 shower until [DATE]? It seems to be no…" at bounding box center [893, 708] width 843 height 62
click at [677, 713] on textarea "Hey guys! Will you stop using bathroom 2 shower until [DATE]? It seems to be no…" at bounding box center [893, 708] width 843 height 62
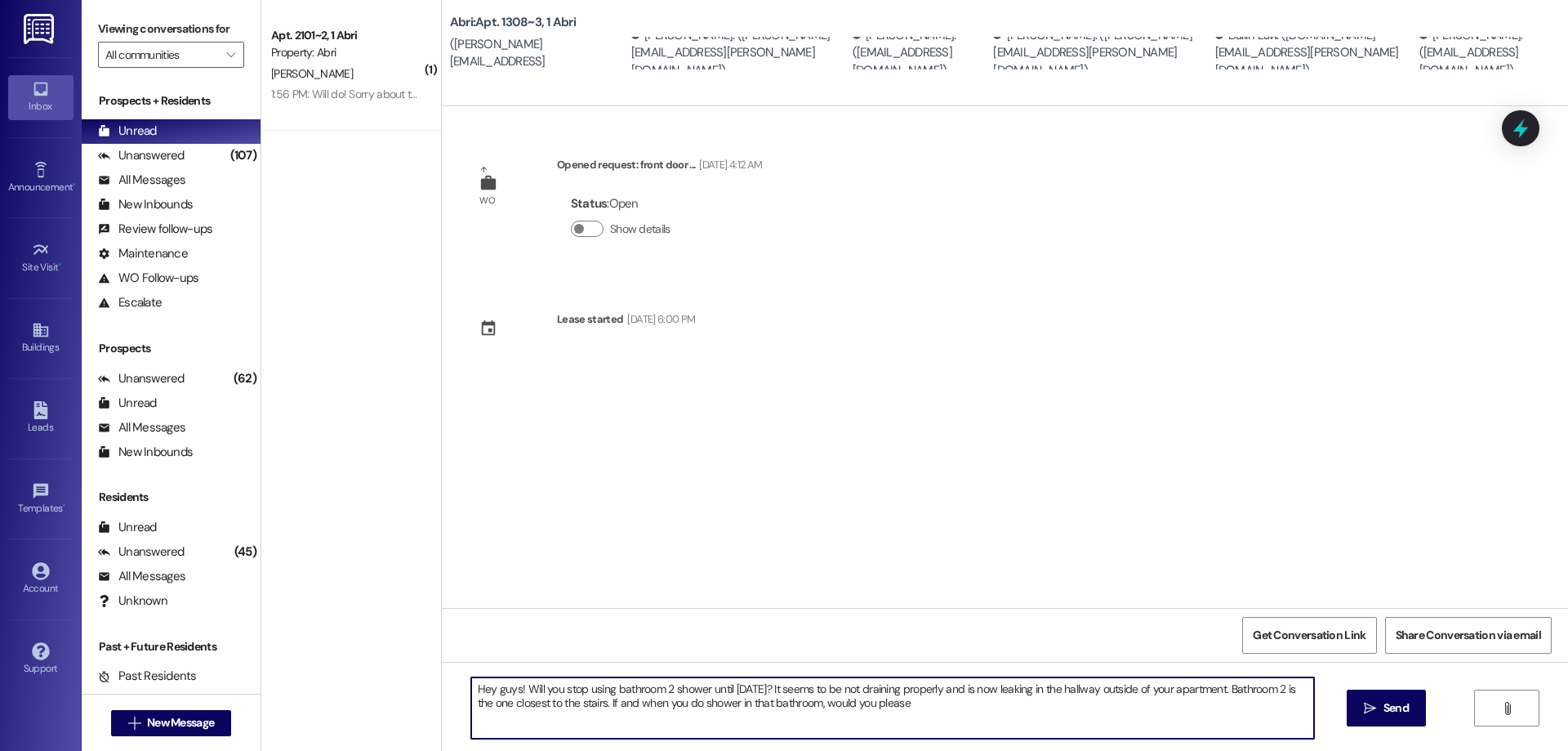
type textarea "Hey guys! Will you stop using bathroom 2 shower until [DATE]? It seems to be no…"
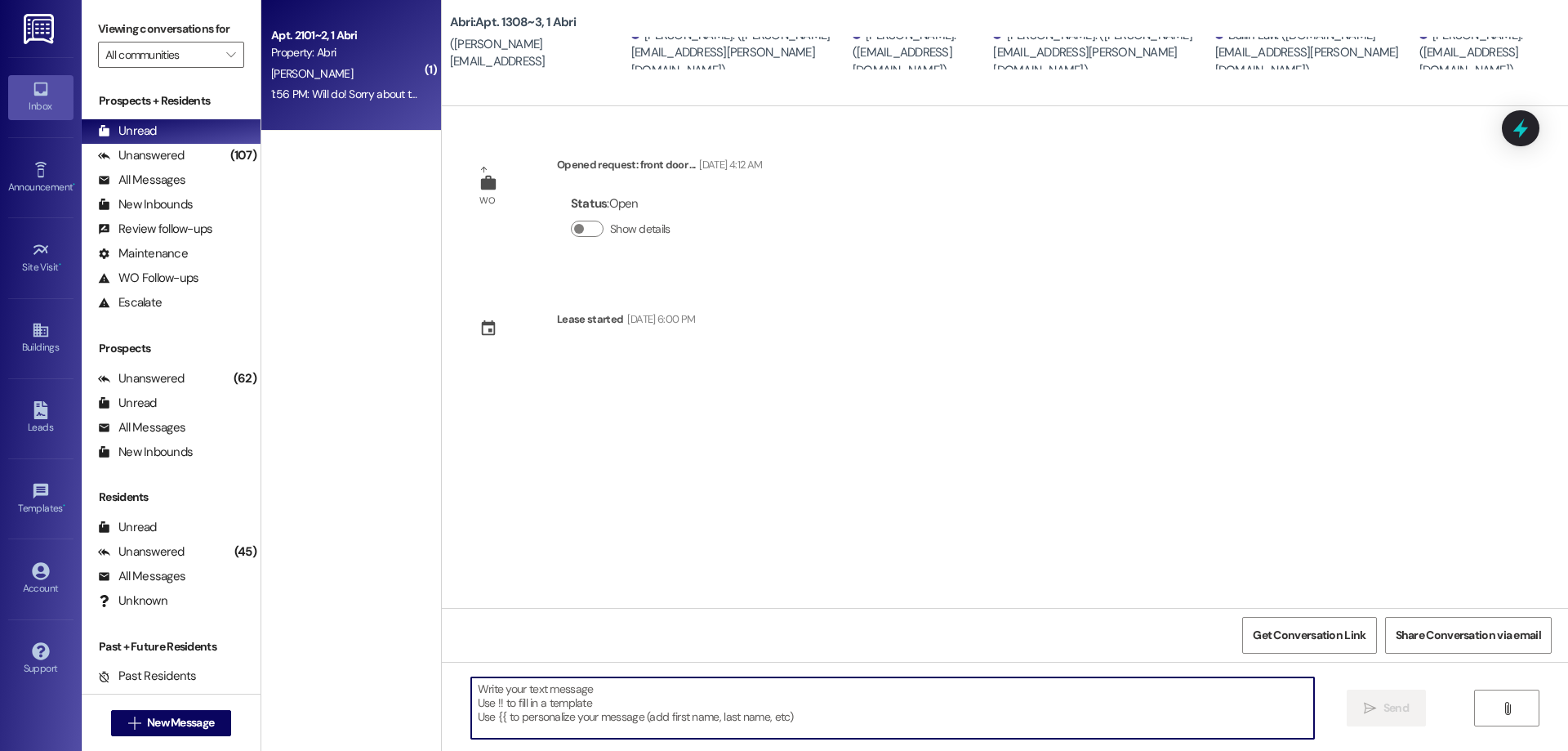
click at [327, 100] on div "1:56 PM: Will do! Sorry about that! 1:56 PM: Will do! Sorry about that!" at bounding box center [350, 93] width 158 height 15
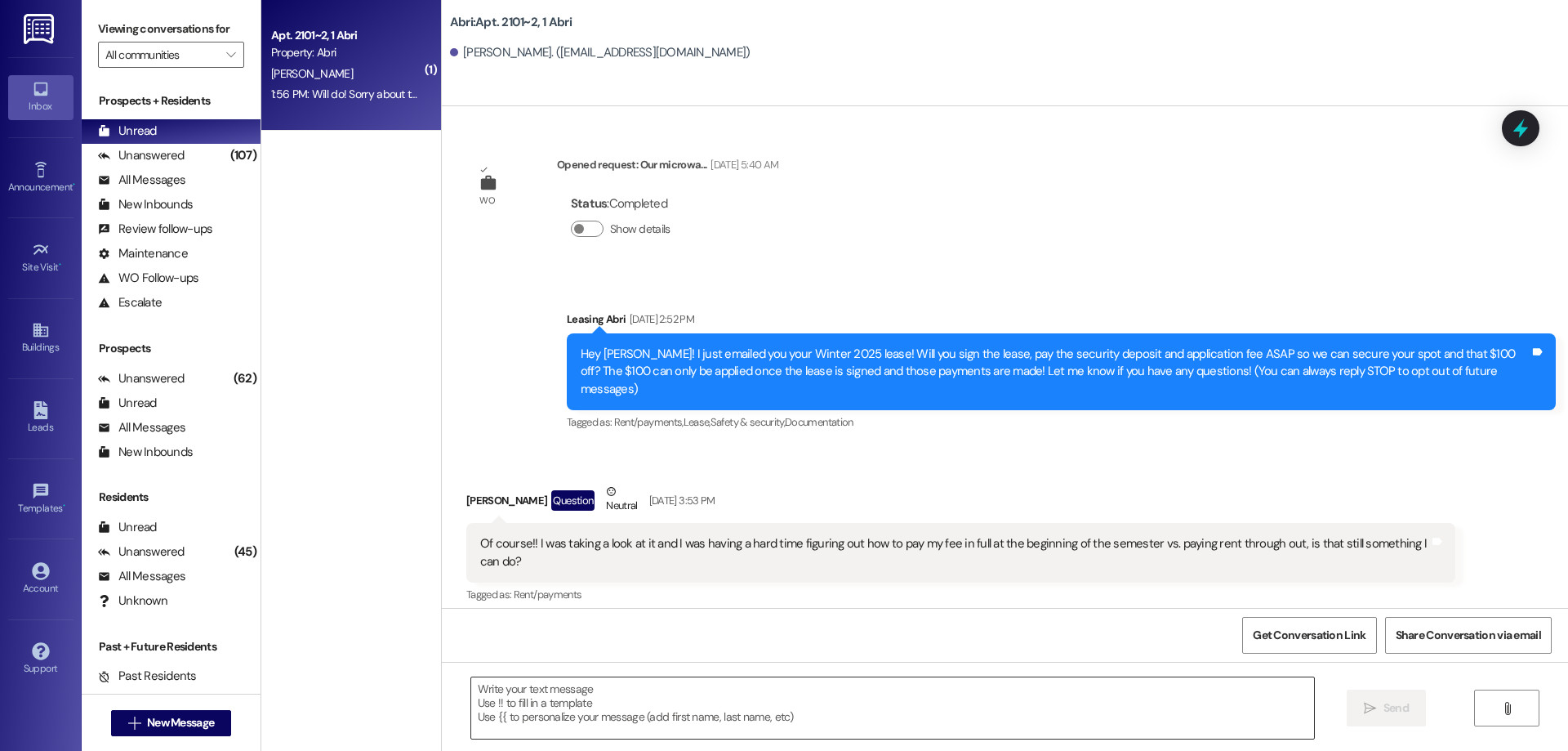
scroll to position [10653, 0]
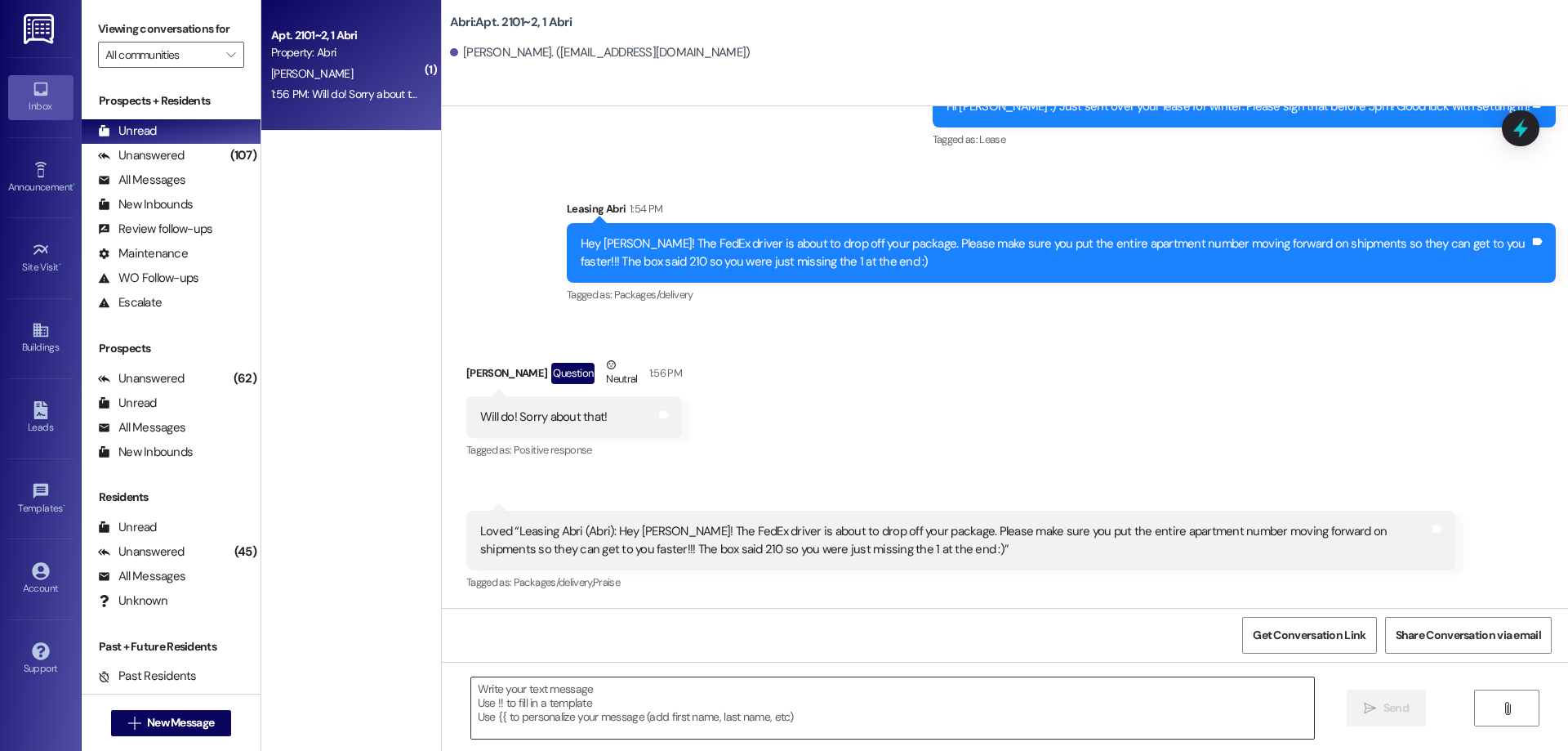
click at [624, 713] on textarea at bounding box center [893, 708] width 843 height 62
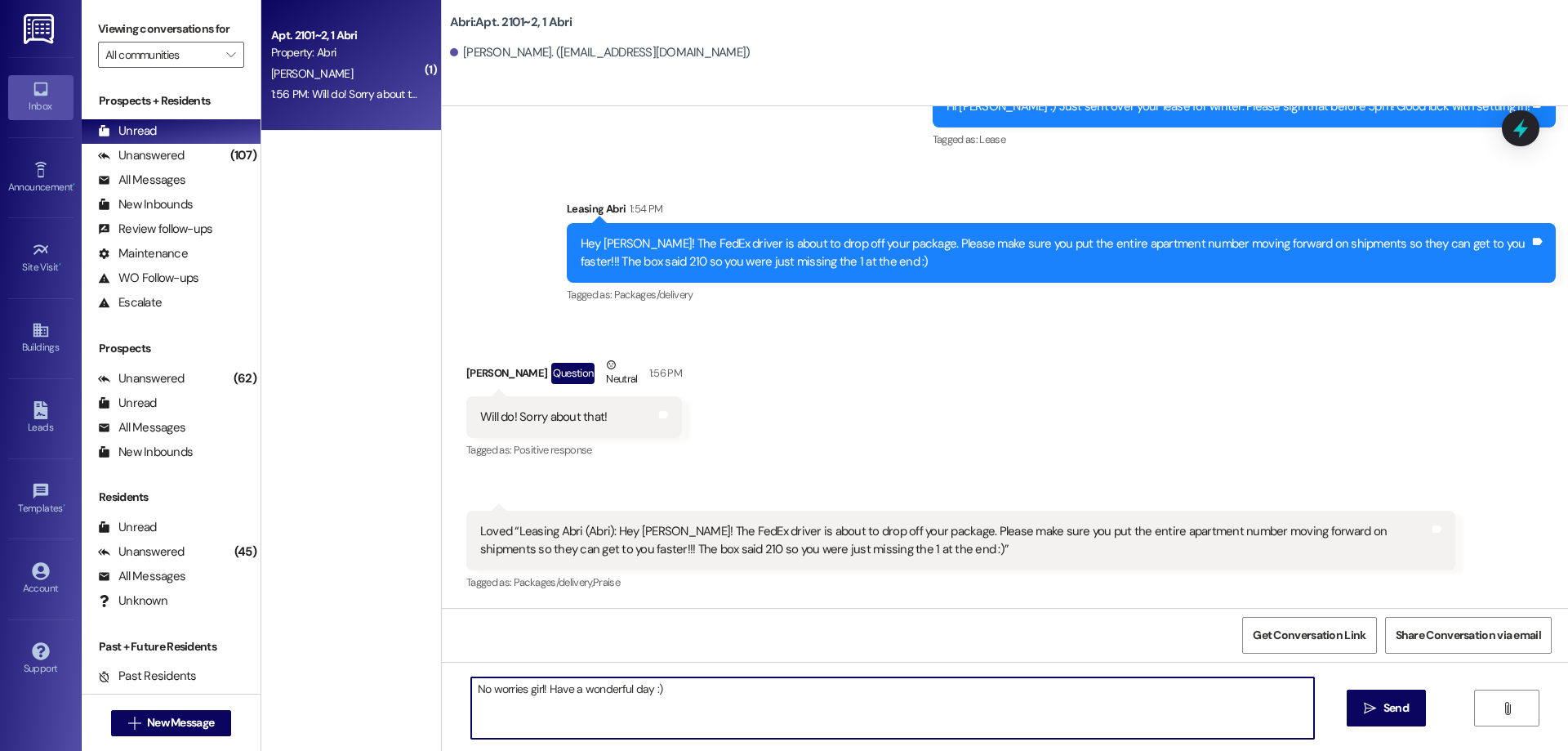
type textarea "No worries girl! Have a wonderful day :)"
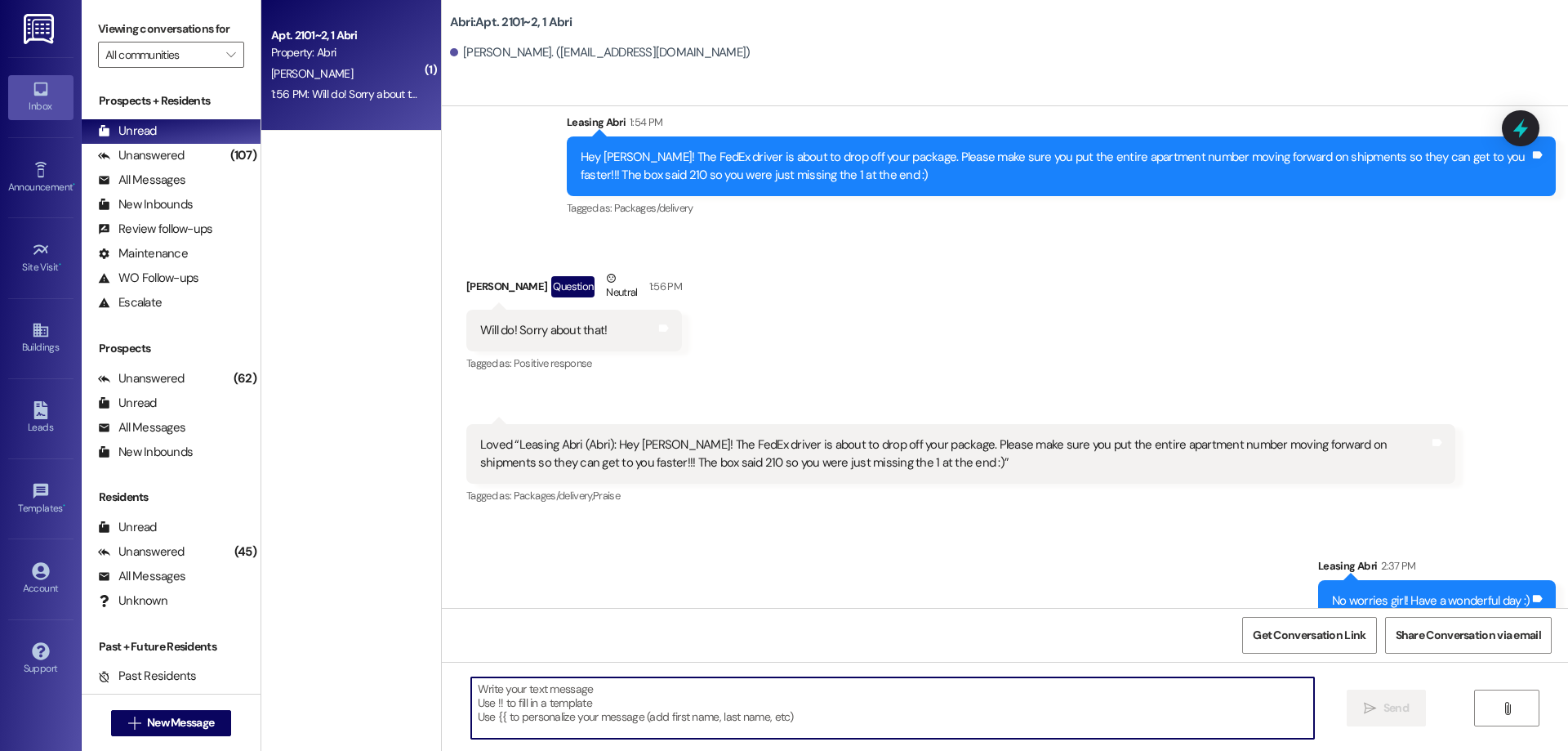
click at [628, 709] on textarea at bounding box center [893, 708] width 843 height 62
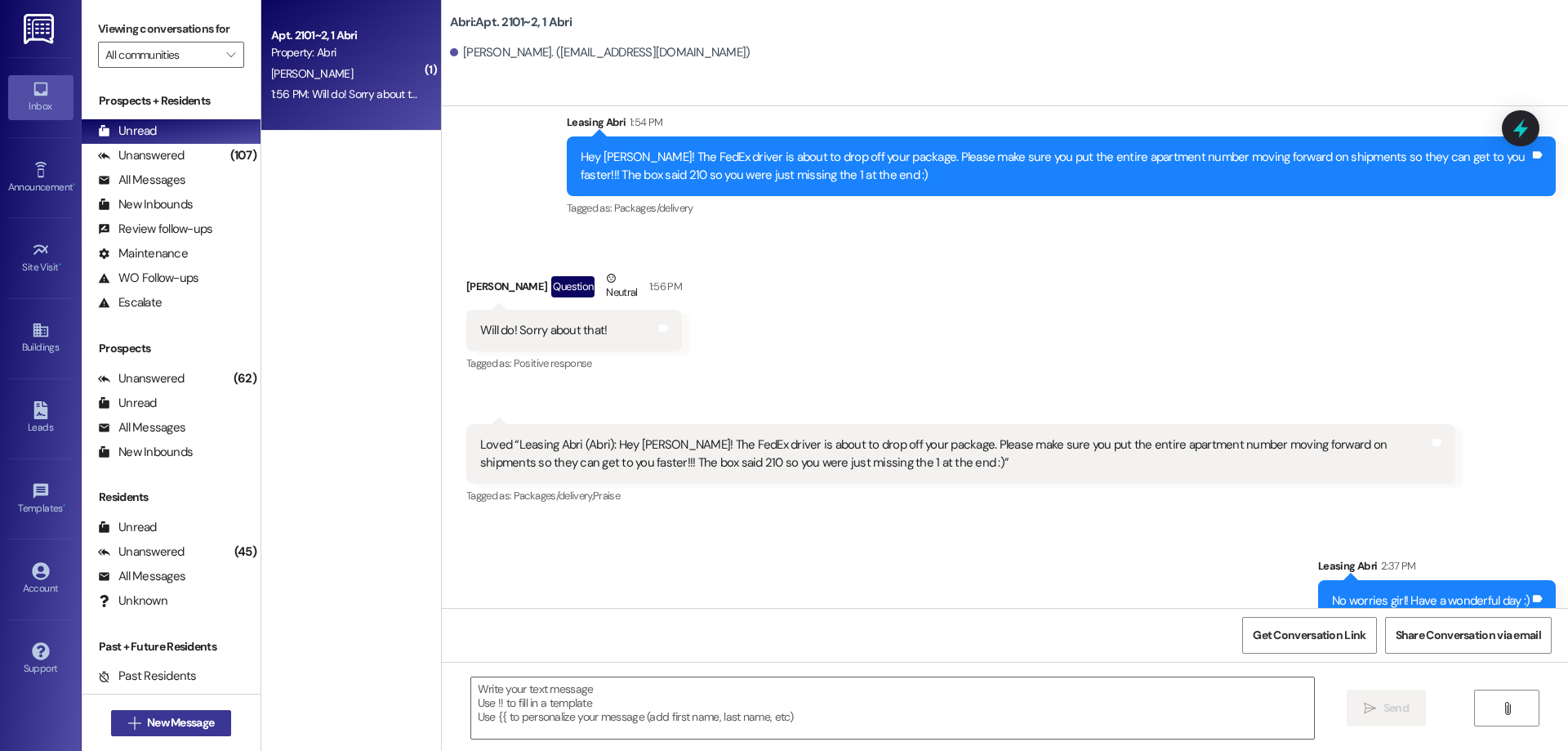
click at [205, 717] on span "New Message" at bounding box center [180, 723] width 67 height 17
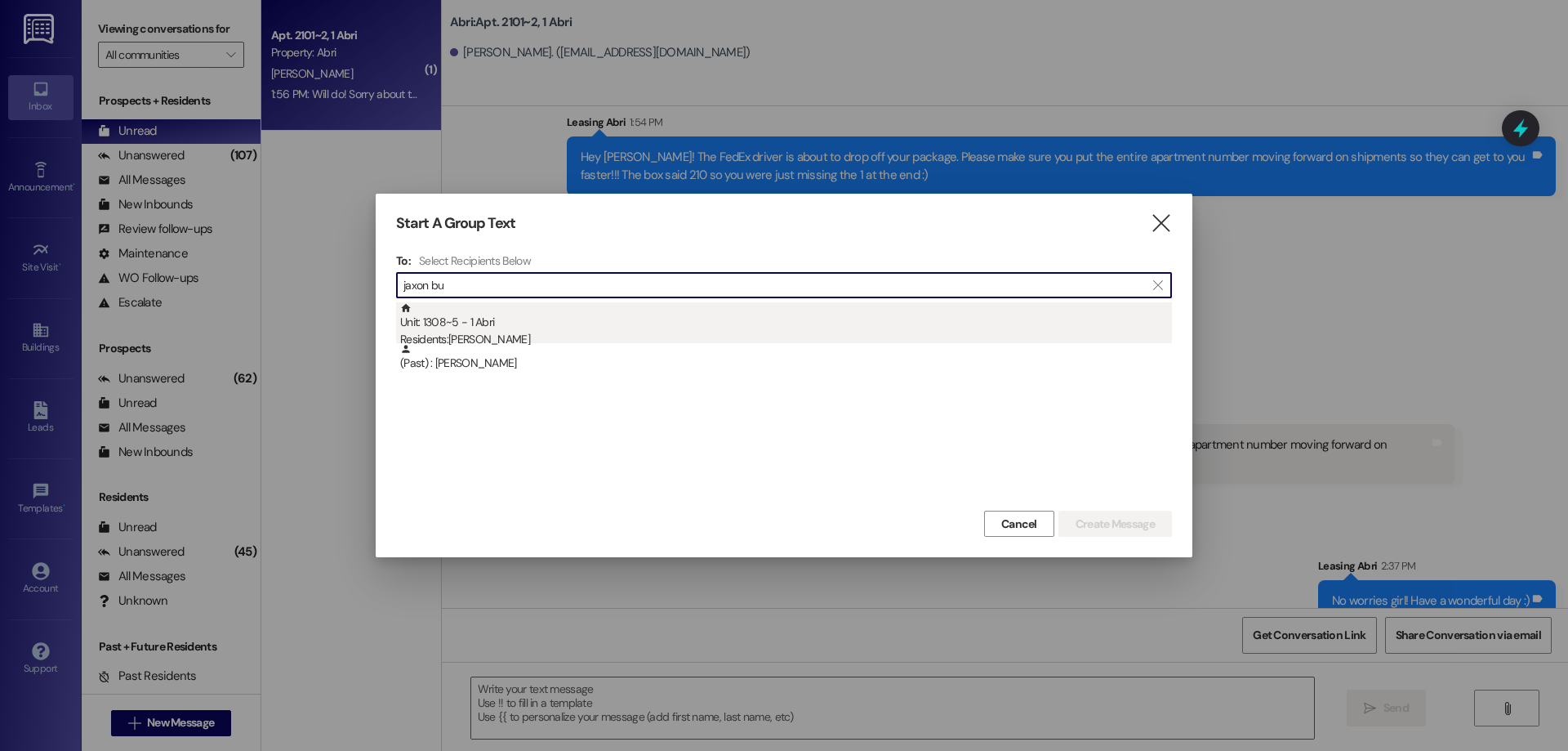
type input "jaxon bu"
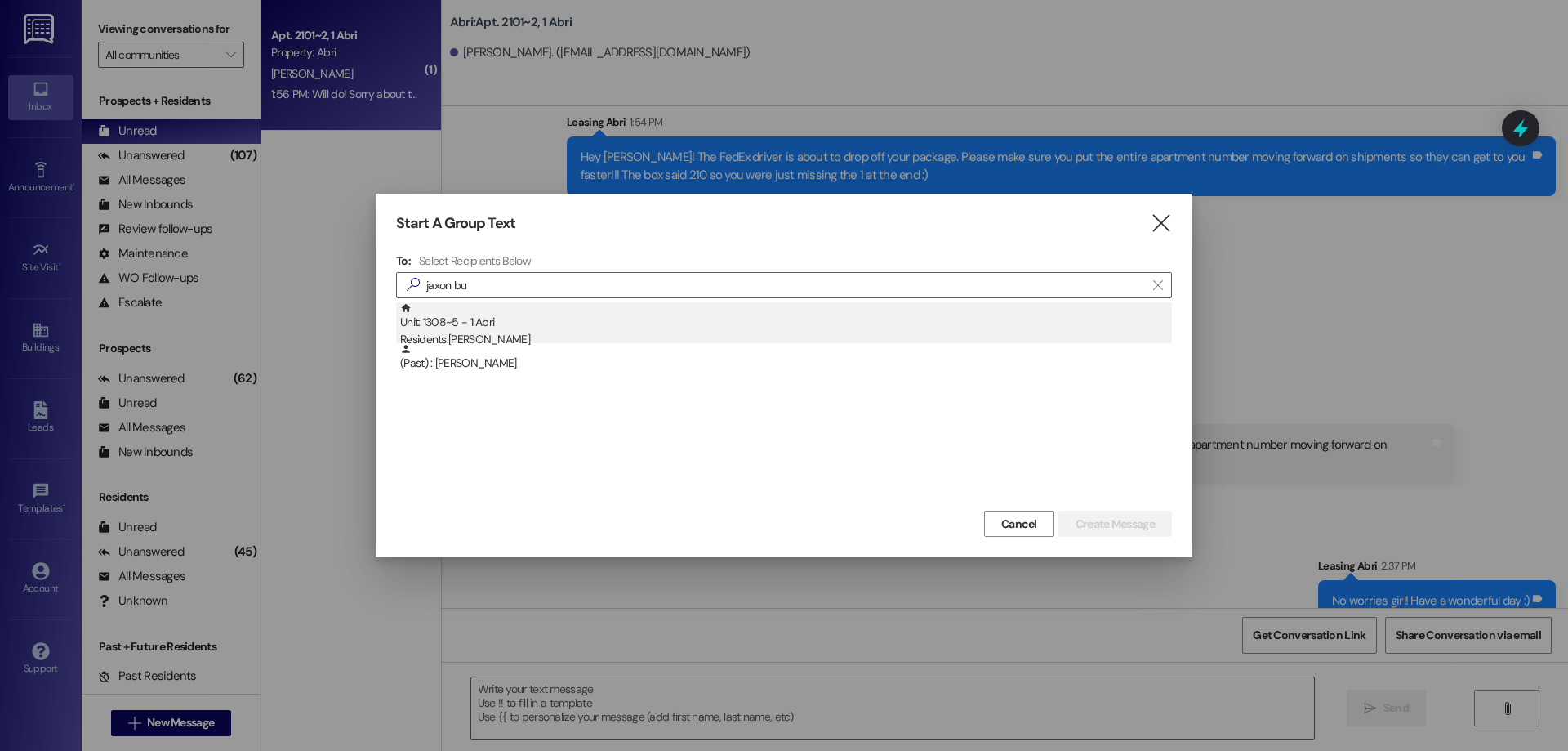
click at [481, 340] on div "Residents: [PERSON_NAME]" at bounding box center [786, 340] width 772 height 17
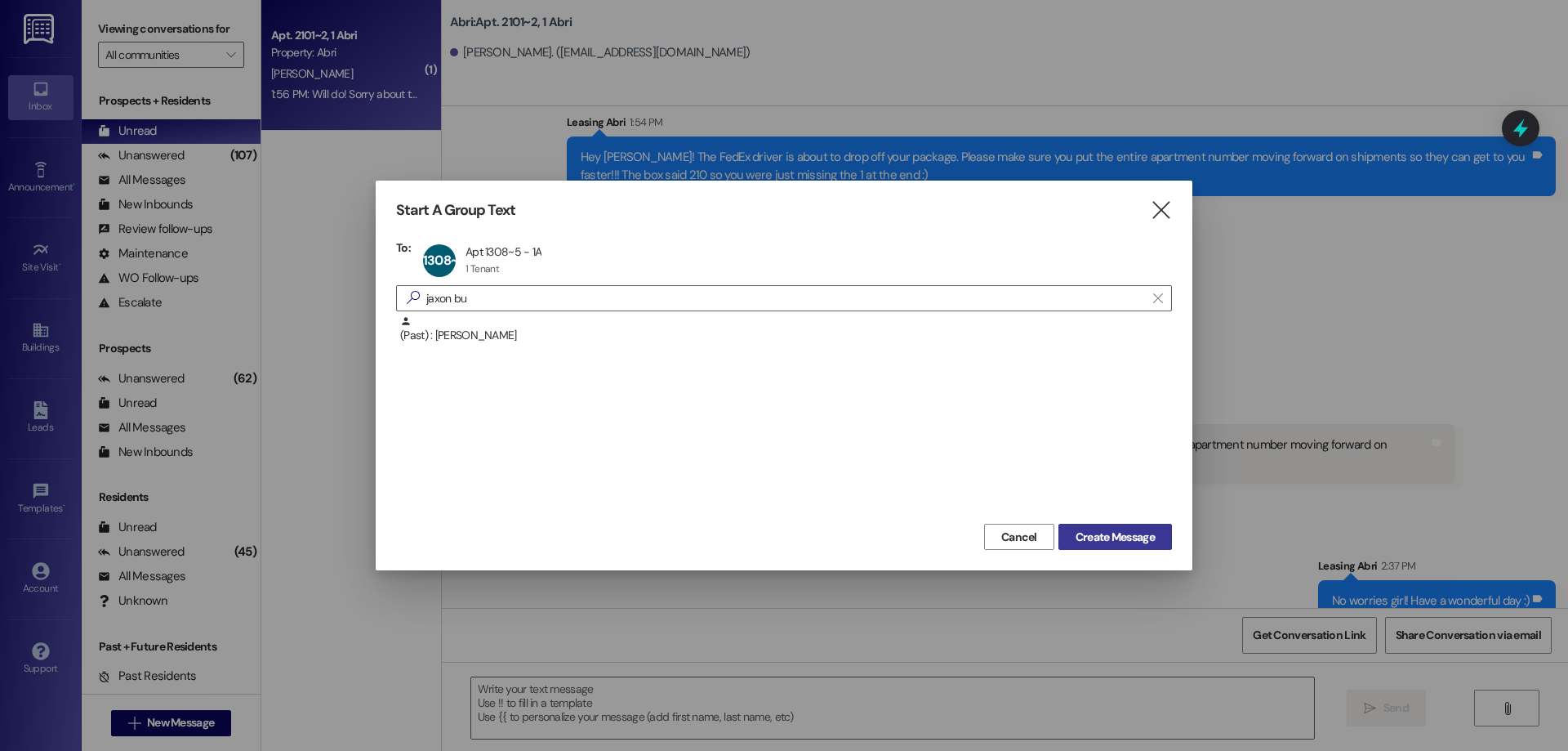
click at [1141, 527] on button "Create Message" at bounding box center [1115, 536] width 114 height 27
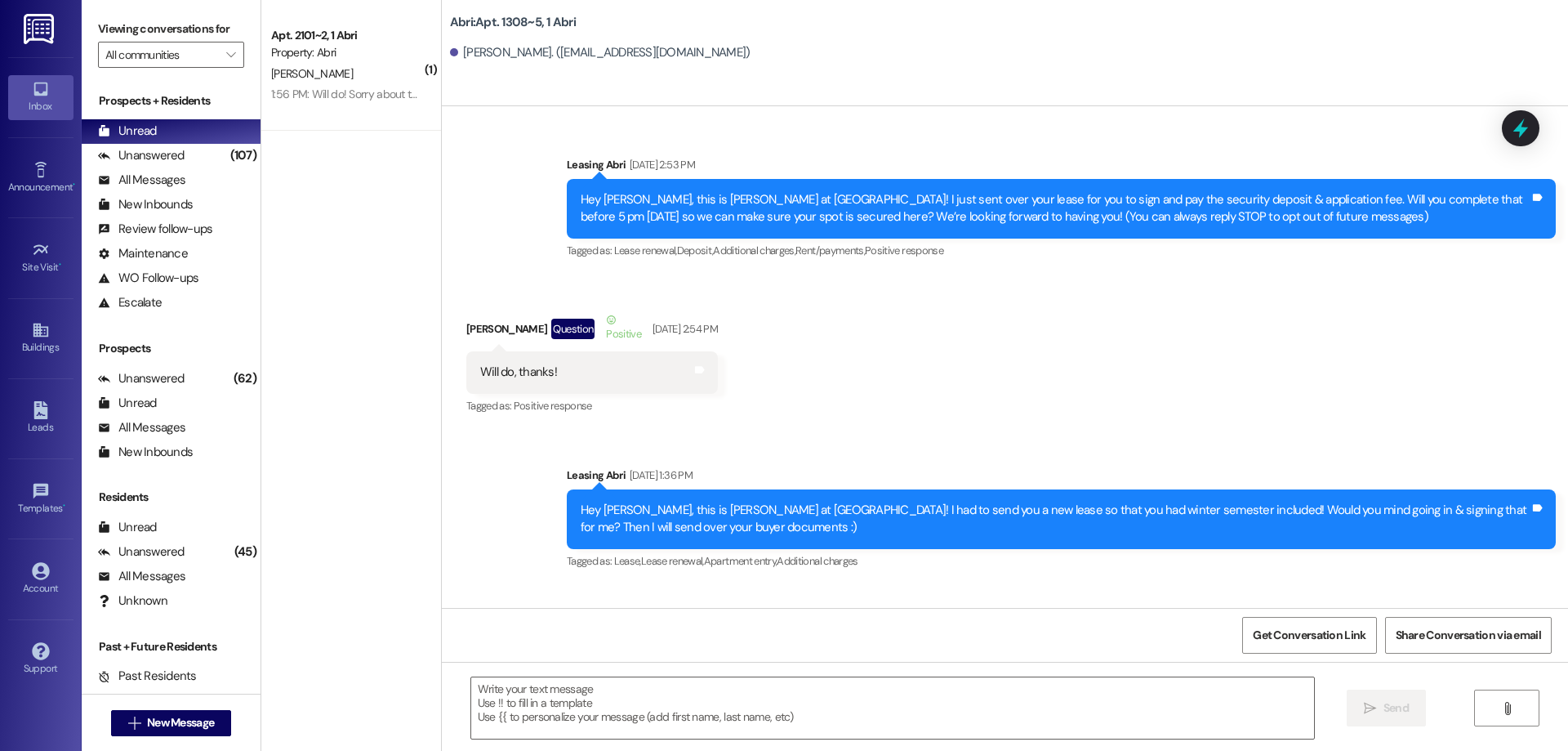
scroll to position [39435, 0]
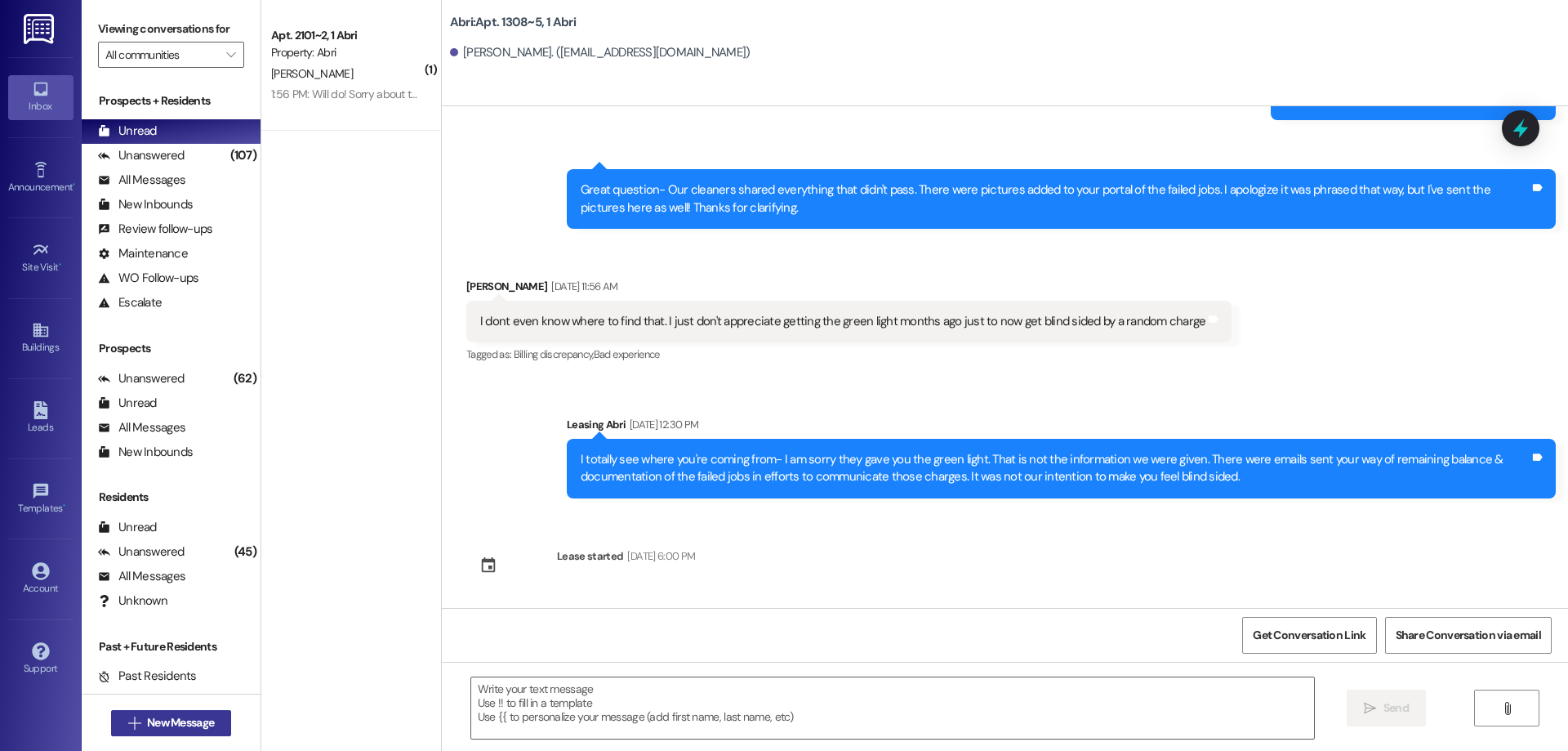
click at [165, 730] on span "New Message" at bounding box center [180, 723] width 67 height 17
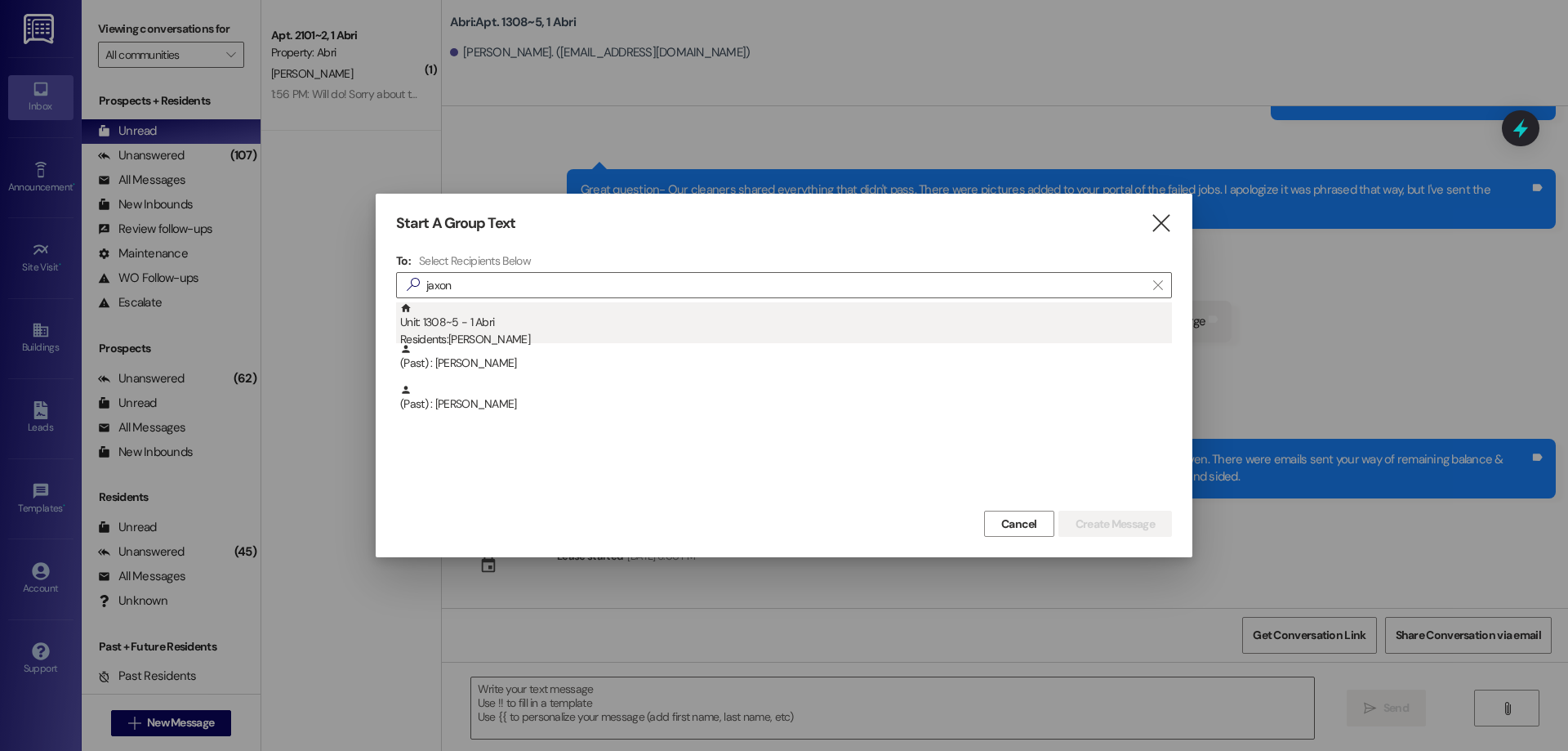
click at [508, 308] on div "Unit: 1308~5 - 1 [DEMOGRAPHIC_DATA] Residents: [PERSON_NAME]" at bounding box center [786, 325] width 772 height 46
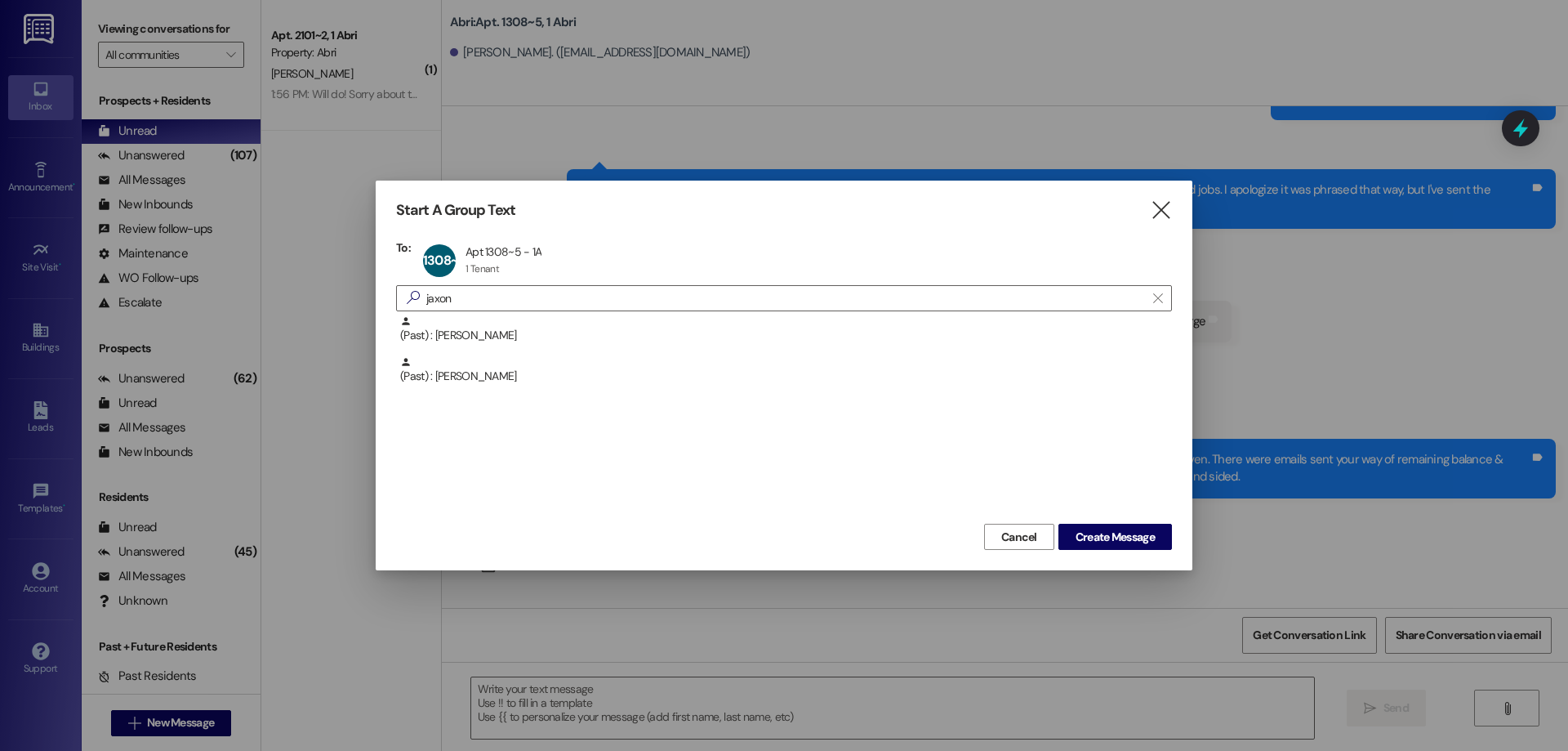
drag, startPoint x: 486, startPoint y: 305, endPoint x: 255, endPoint y: 331, distance: 232.5
click at [260, 331] on div "Start A Group Text  To: 1308~5 Apt 1308~5 - 1A Apt 1308~5 - 1A 1 Tenant 1 Tena…" at bounding box center [784, 376] width 1568 height 751
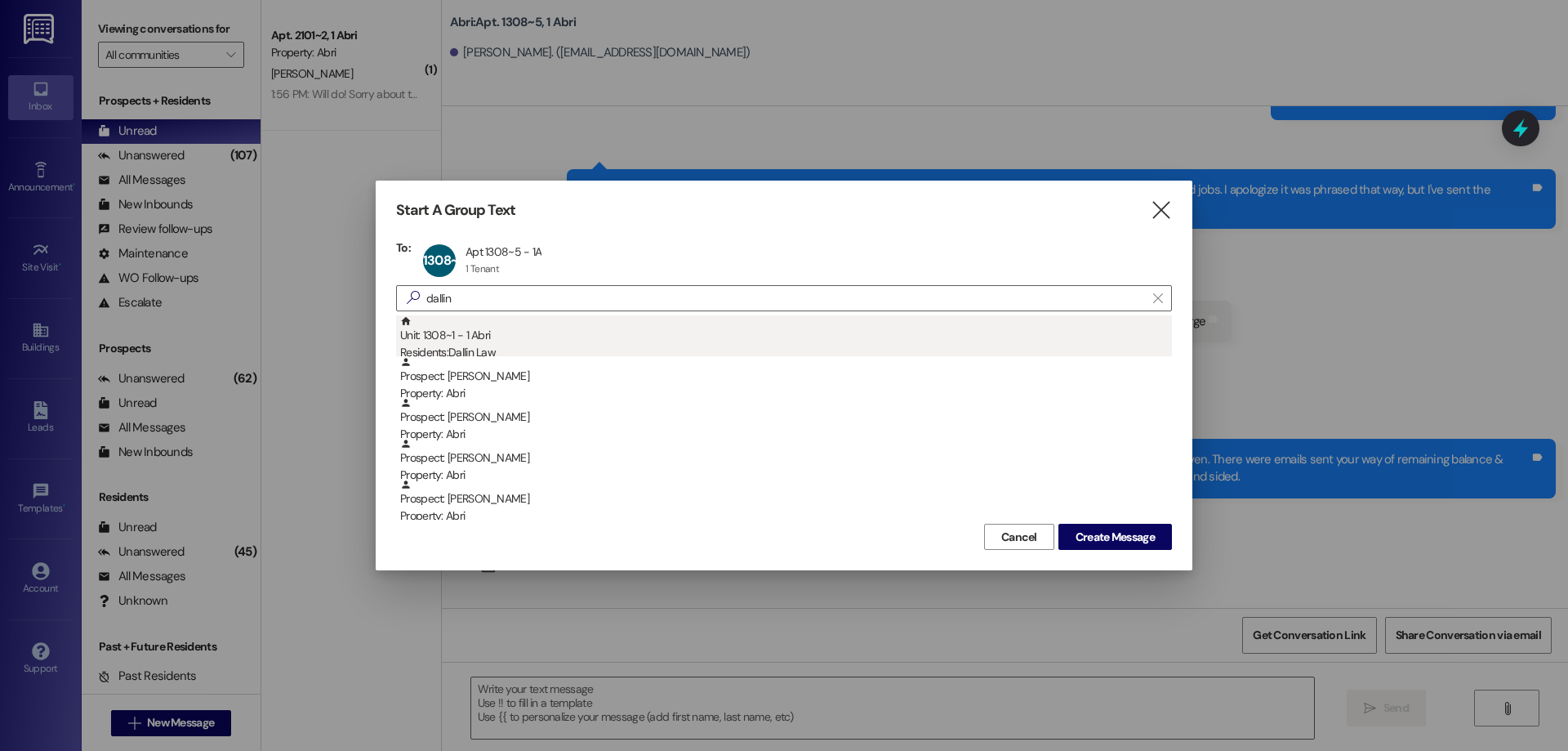
click at [467, 321] on div "Unit: 1308~1 - 1 [DEMOGRAPHIC_DATA] Residents: Dallin Law" at bounding box center [786, 339] width 772 height 46
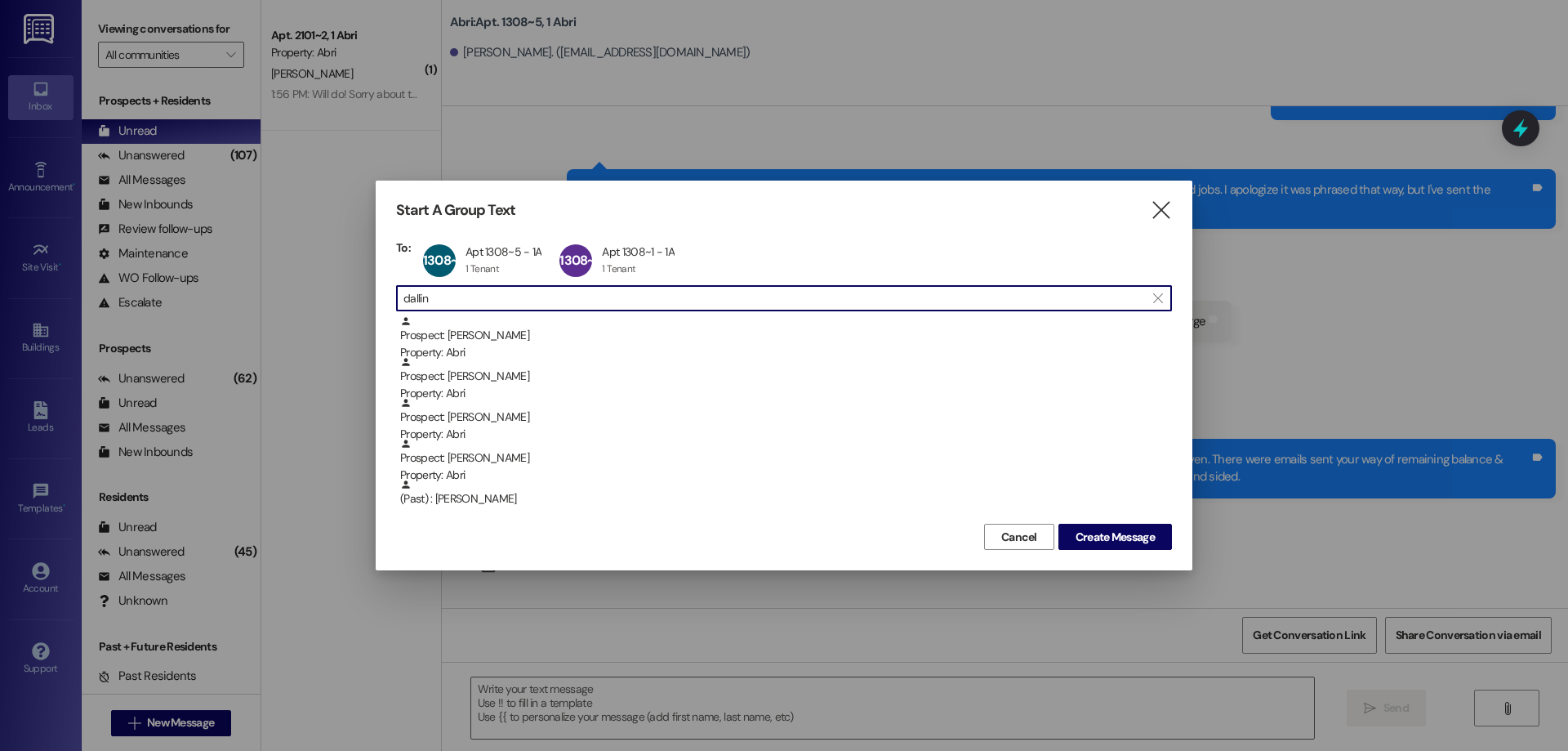
drag, startPoint x: 450, startPoint y: 305, endPoint x: 311, endPoint y: 310, distance: 139.1
click at [321, 313] on div "Start A Group Text  To: 1308~5 Apt 1308~5 - 1A Apt 1308~5 - 1A 1 Tenant 1 Tena…" at bounding box center [784, 376] width 1568 height 751
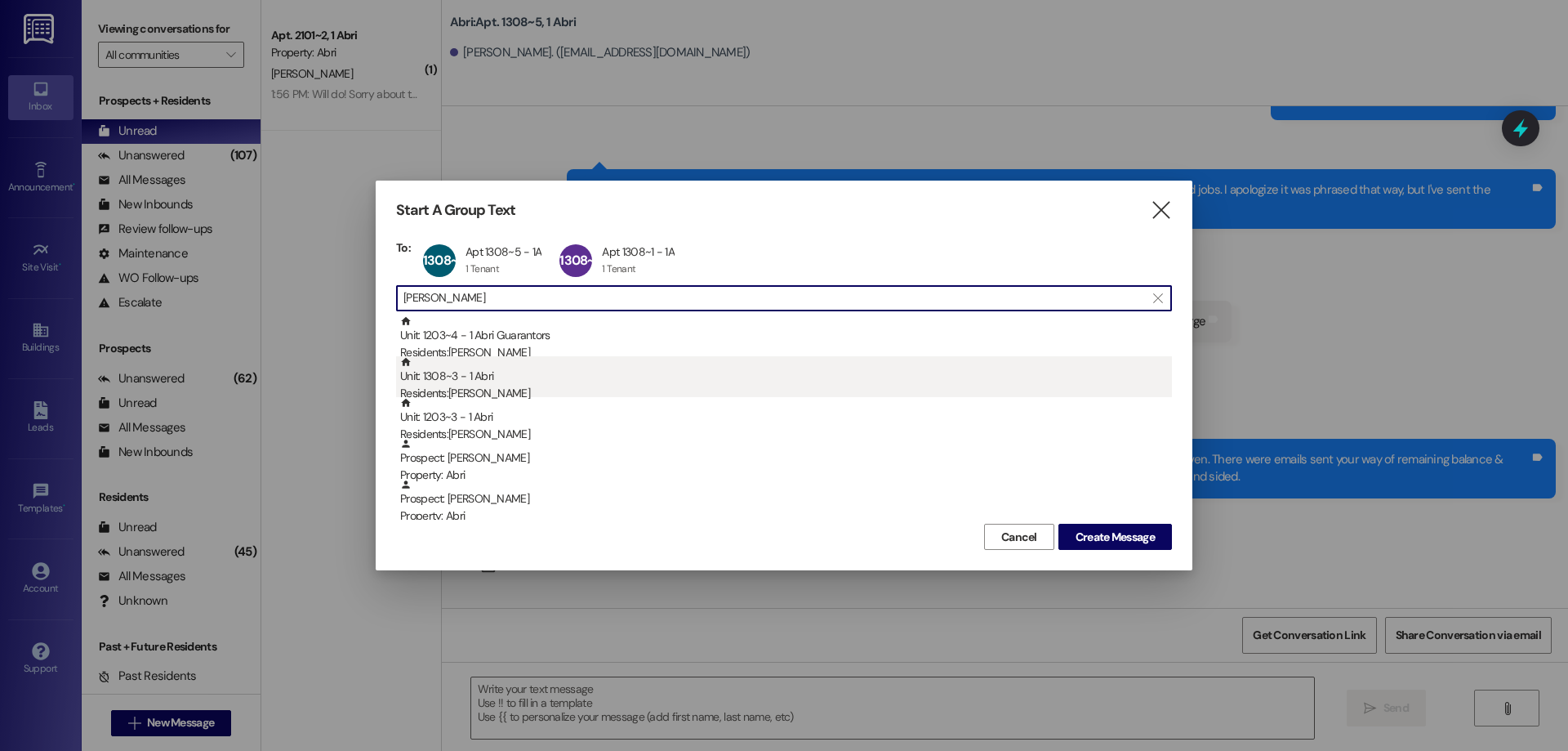
click at [429, 380] on div "Unit: 1308~3 - 1 Abri Residents: [PERSON_NAME]" at bounding box center [786, 379] width 772 height 46
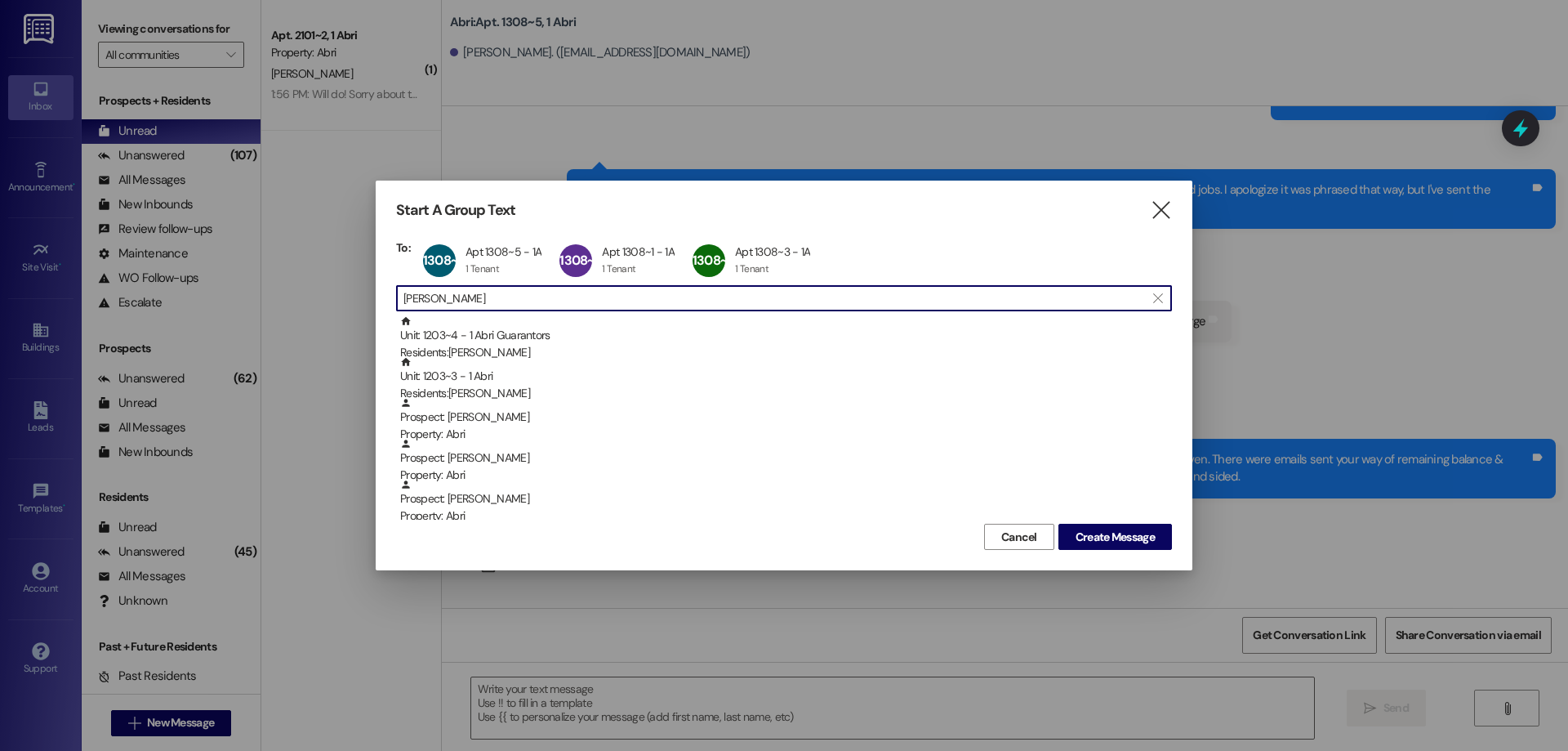
drag, startPoint x: 320, startPoint y: 334, endPoint x: 250, endPoint y: 338, distance: 70.1
click at [265, 340] on div "Start A Group Text  To: 1308~5 Apt 1308~5 - 1A Apt 1308~5 - 1A 1 Tenant 1 Tena…" at bounding box center [784, 376] width 1568 height 751
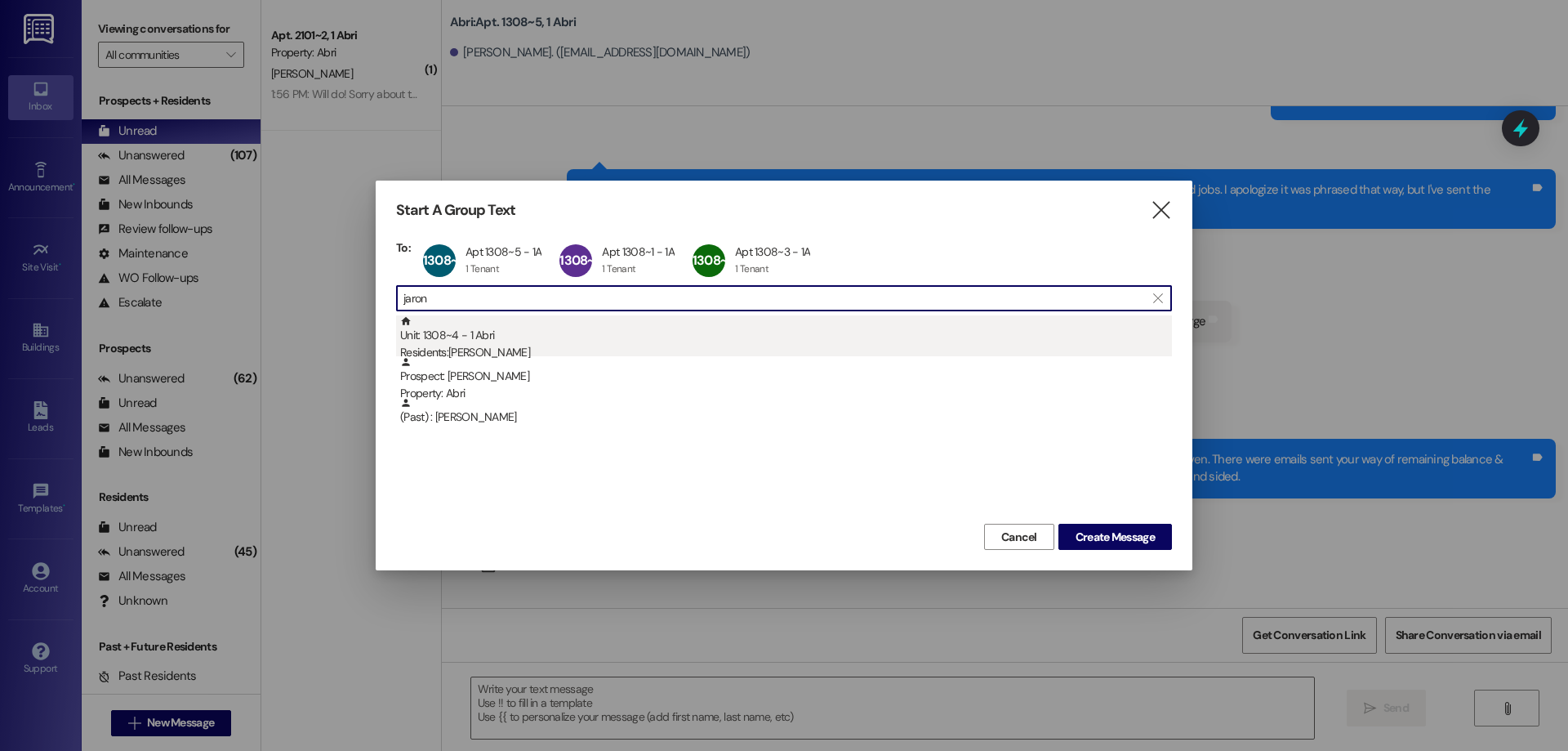
click at [466, 340] on div "Unit: 1308~4 - 1 Abri Residents: [PERSON_NAME]" at bounding box center [786, 339] width 772 height 46
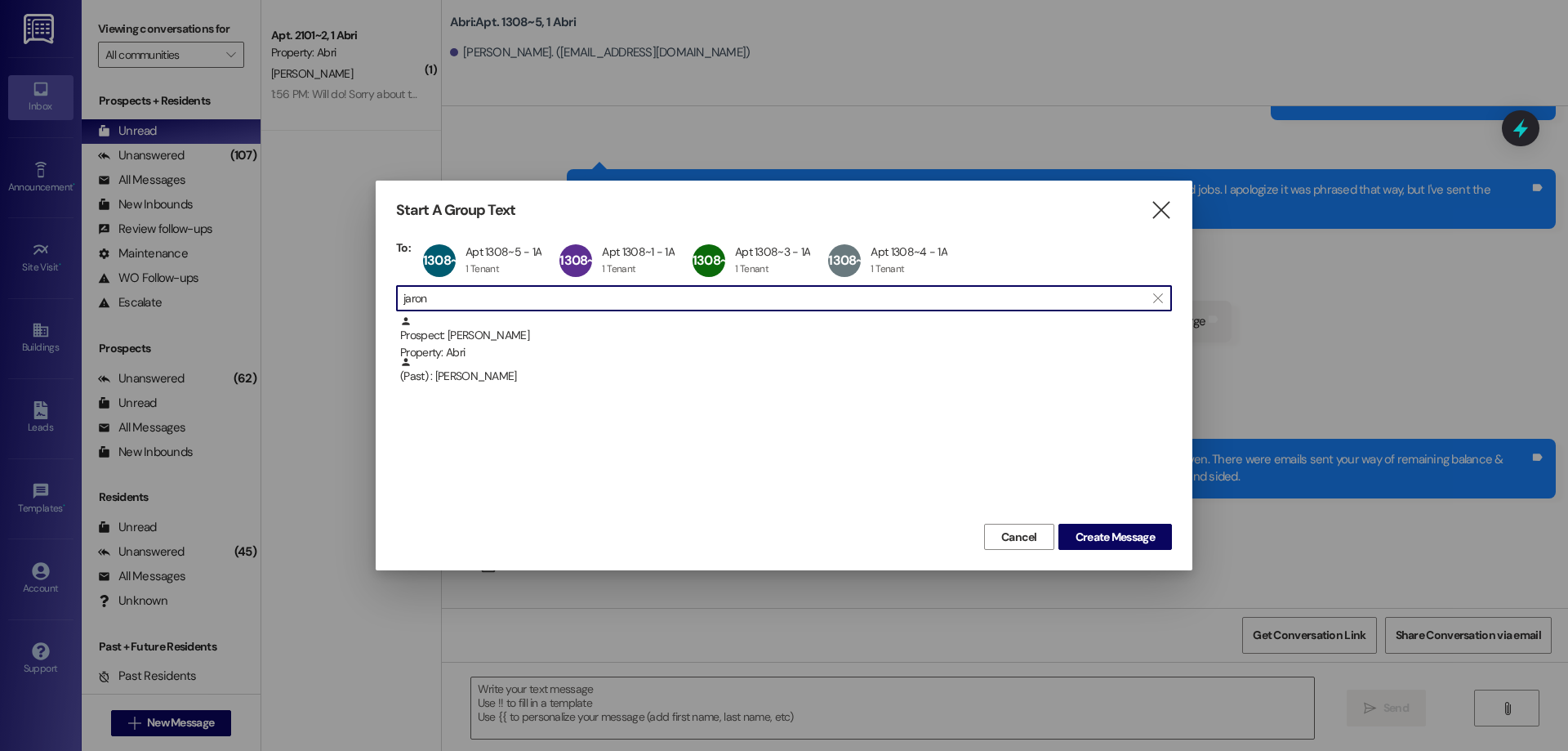
drag, startPoint x: 460, startPoint y: 287, endPoint x: 246, endPoint y: 326, distance: 217.5
click at [246, 326] on div "Start A Group Text  To: 1308~5 Apt 1308~5 - 1A Apt 1308~5 - 1A 1 Tenant 1 Tena…" at bounding box center [784, 376] width 1568 height 751
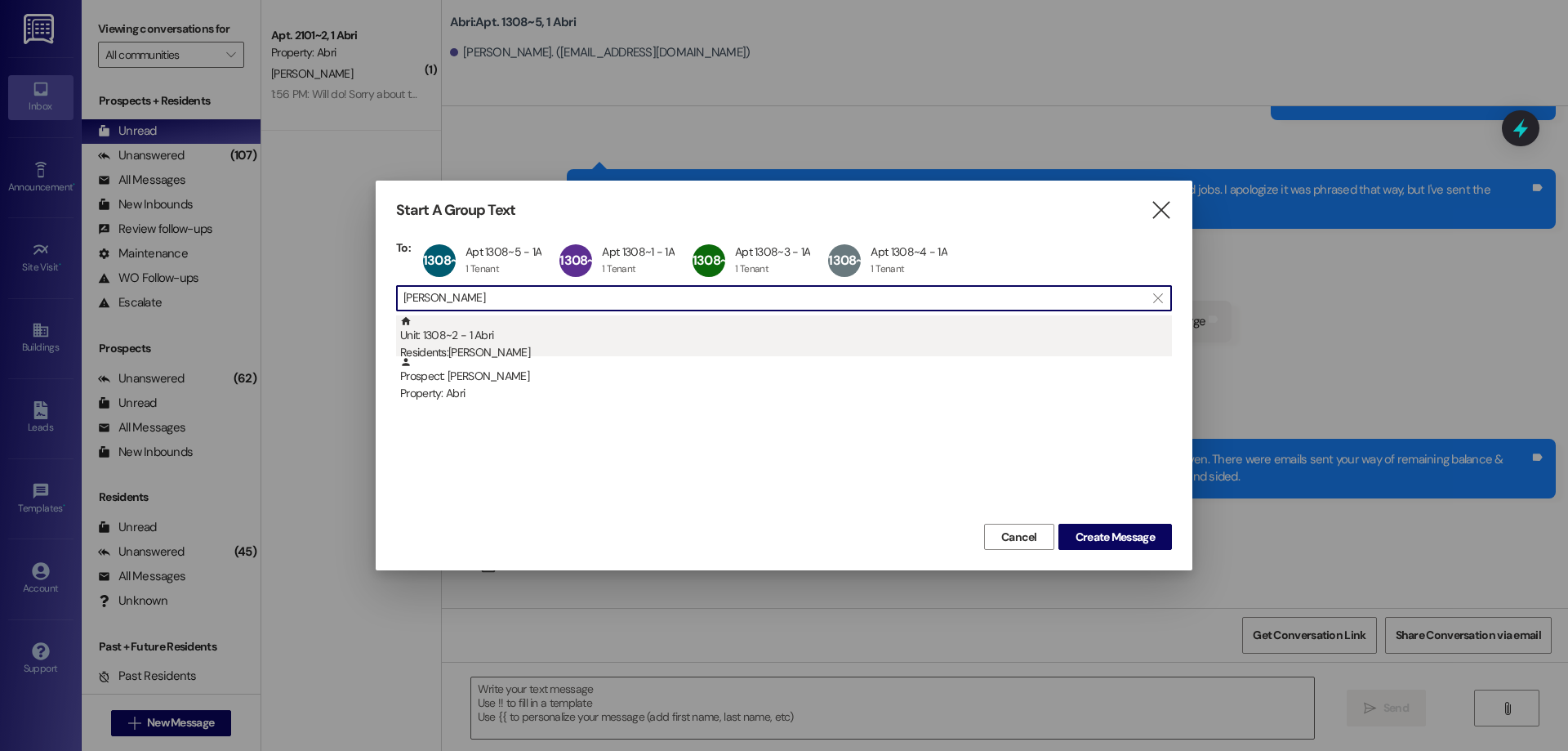
click at [465, 320] on div "Unit: 1308~2 - 1 [DEMOGRAPHIC_DATA] Residents: [PERSON_NAME]" at bounding box center [786, 339] width 772 height 46
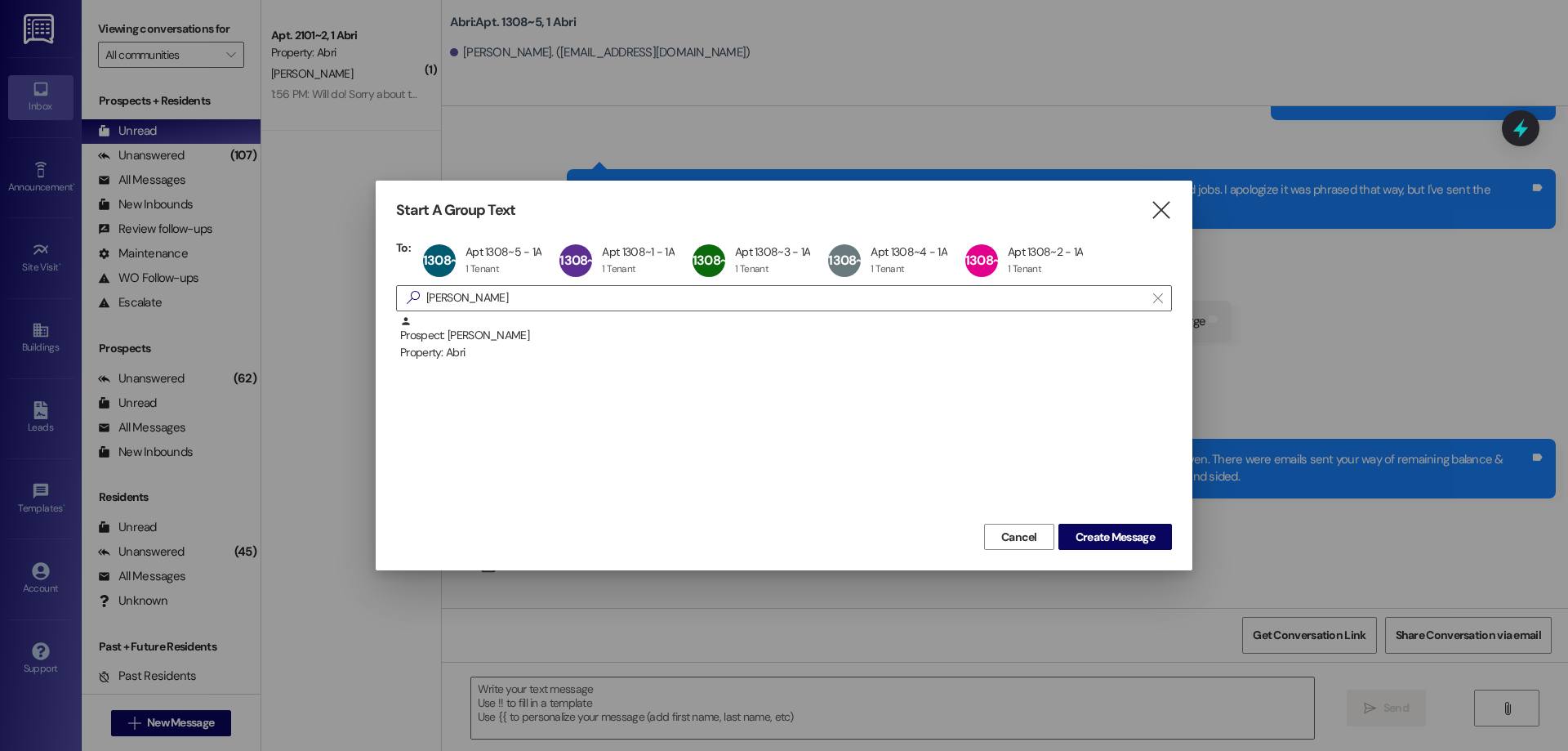
scroll to position [0, 0]
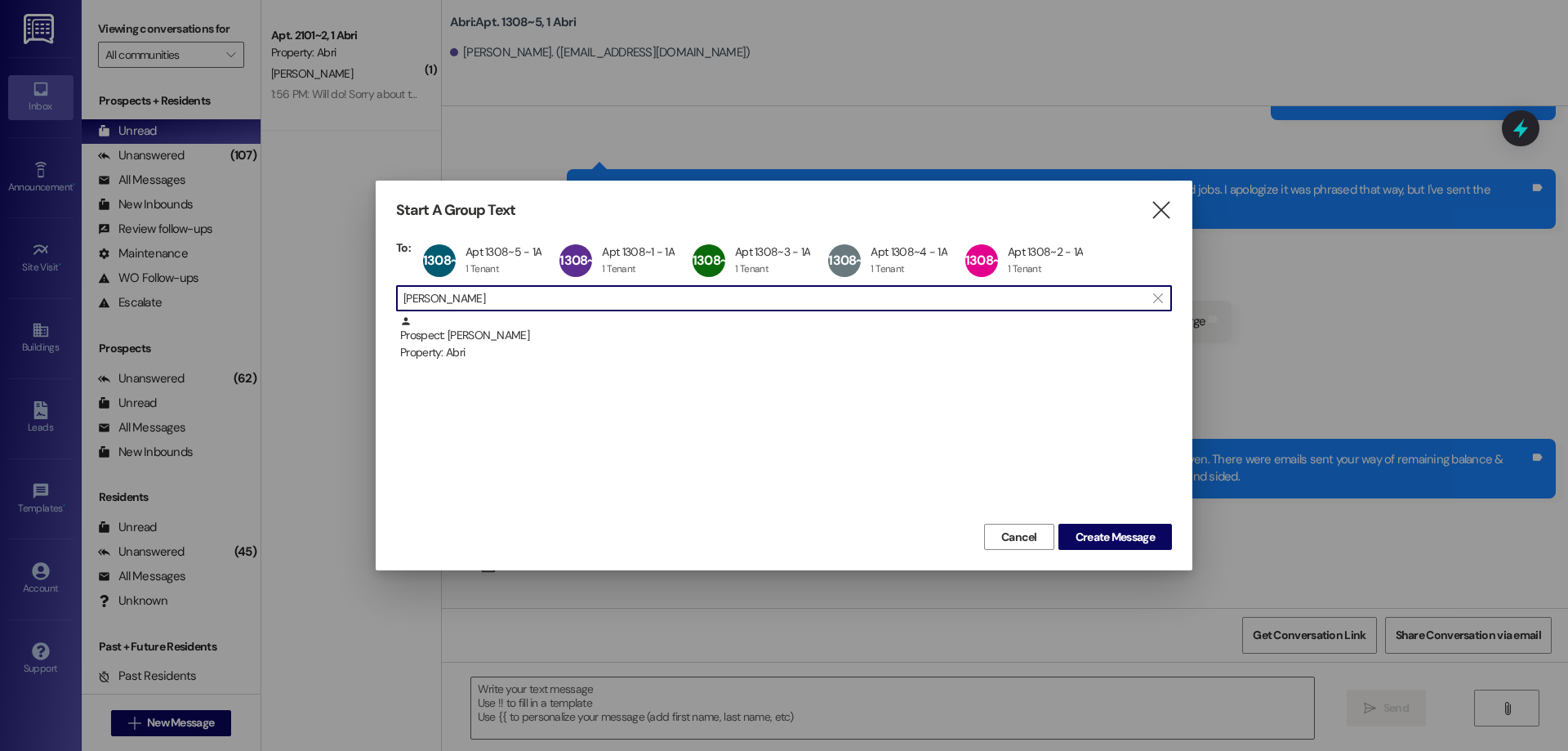
drag, startPoint x: 457, startPoint y: 302, endPoint x: 364, endPoint y: 310, distance: 93.3
click at [365, 310] on div "Start A Group Text  To: 1308~5 Apt 1308~5 - 1A Apt 1308~5 - 1A 1 Tenant 1 Tena…" at bounding box center [784, 376] width 1568 height 751
type input "[PERSON_NAME]"
click at [850, 316] on div "Unit: 1308~6 - 1 [DEMOGRAPHIC_DATA] Residents: [PERSON_NAME]" at bounding box center [786, 339] width 772 height 46
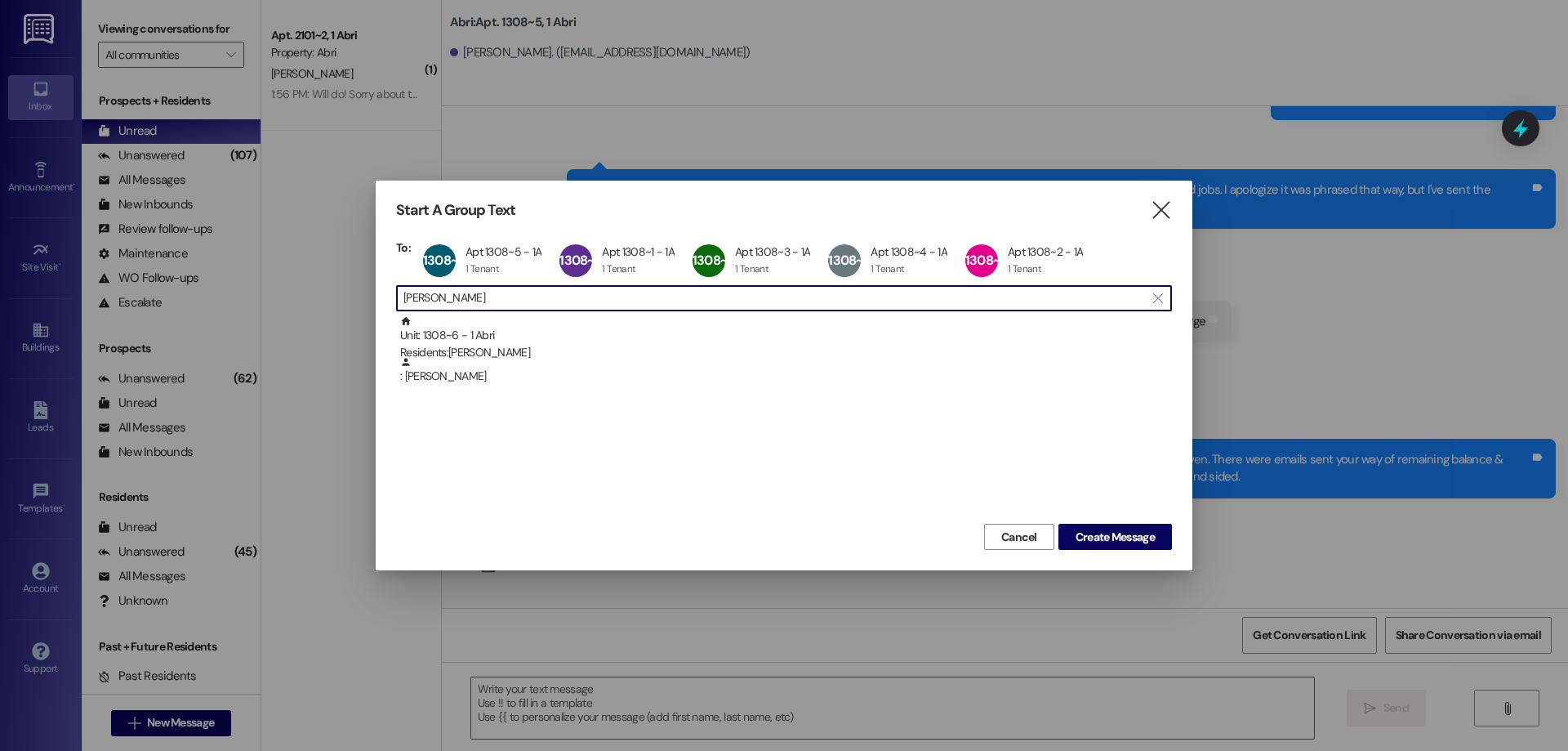
scroll to position [0, 0]
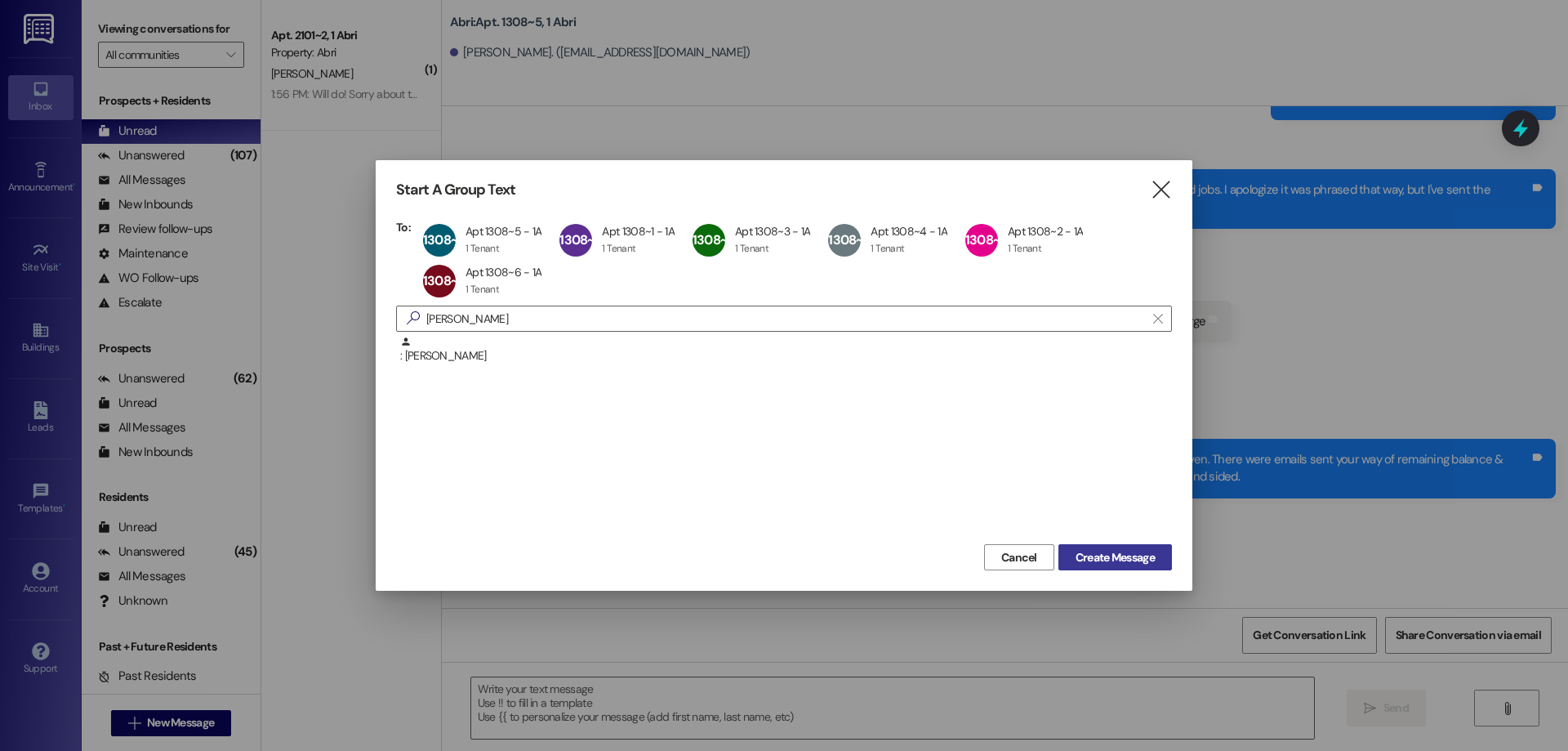
click at [1113, 562] on span "Create Message" at bounding box center [1115, 558] width 80 height 17
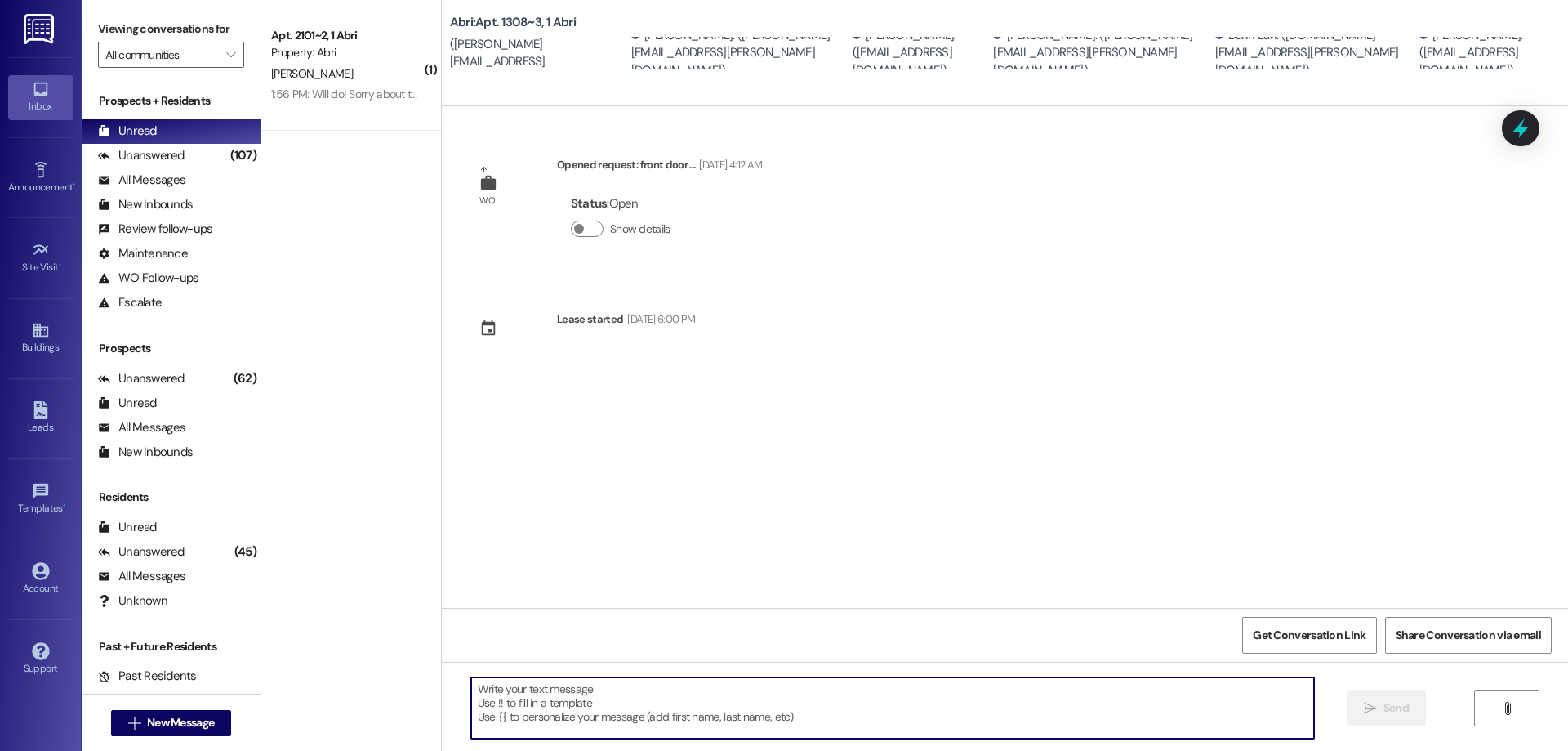
click at [640, 702] on textarea at bounding box center [893, 708] width 843 height 62
paste textarea "Hi everyone! Could you please stop using the shower in [GEOGRAPHIC_DATA] 2 unti…"
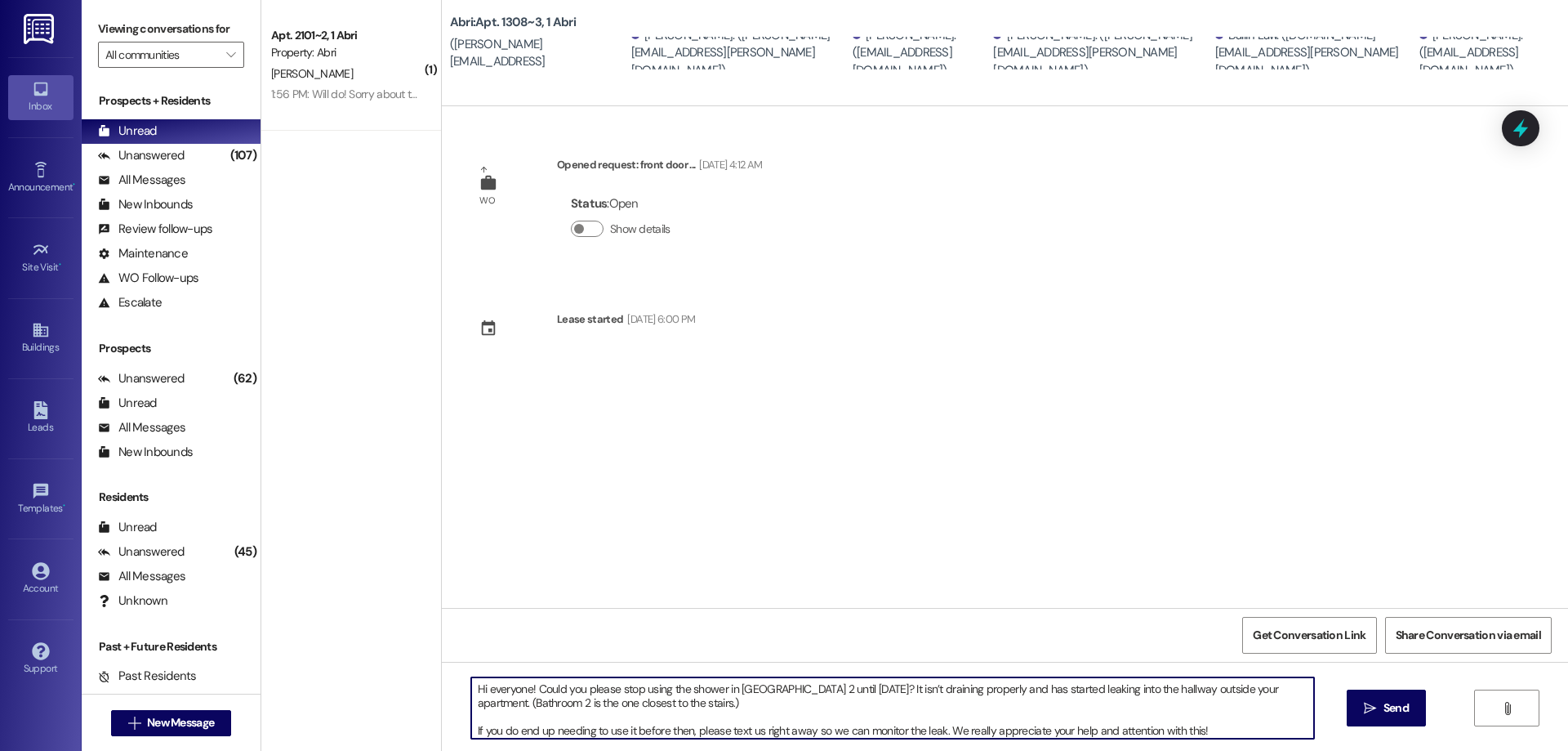
click at [497, 689] on textarea "Hi everyone! Could you please stop using the shower in [GEOGRAPHIC_DATA] 2 unti…" at bounding box center [893, 708] width 843 height 62
click at [475, 686] on textarea "Hi guys! Could you please stop using the shower in [GEOGRAPHIC_DATA] 2 until [D…" at bounding box center [893, 708] width 843 height 62
click at [752, 704] on textarea "Hey guys! Could you please stop using the shower in [GEOGRAPHIC_DATA] 2 until […" at bounding box center [893, 708] width 843 height 62
click at [521, 685] on textarea "Hey guys! Could you please stop using the shower in [GEOGRAPHIC_DATA] 2 until […" at bounding box center [893, 708] width 843 height 62
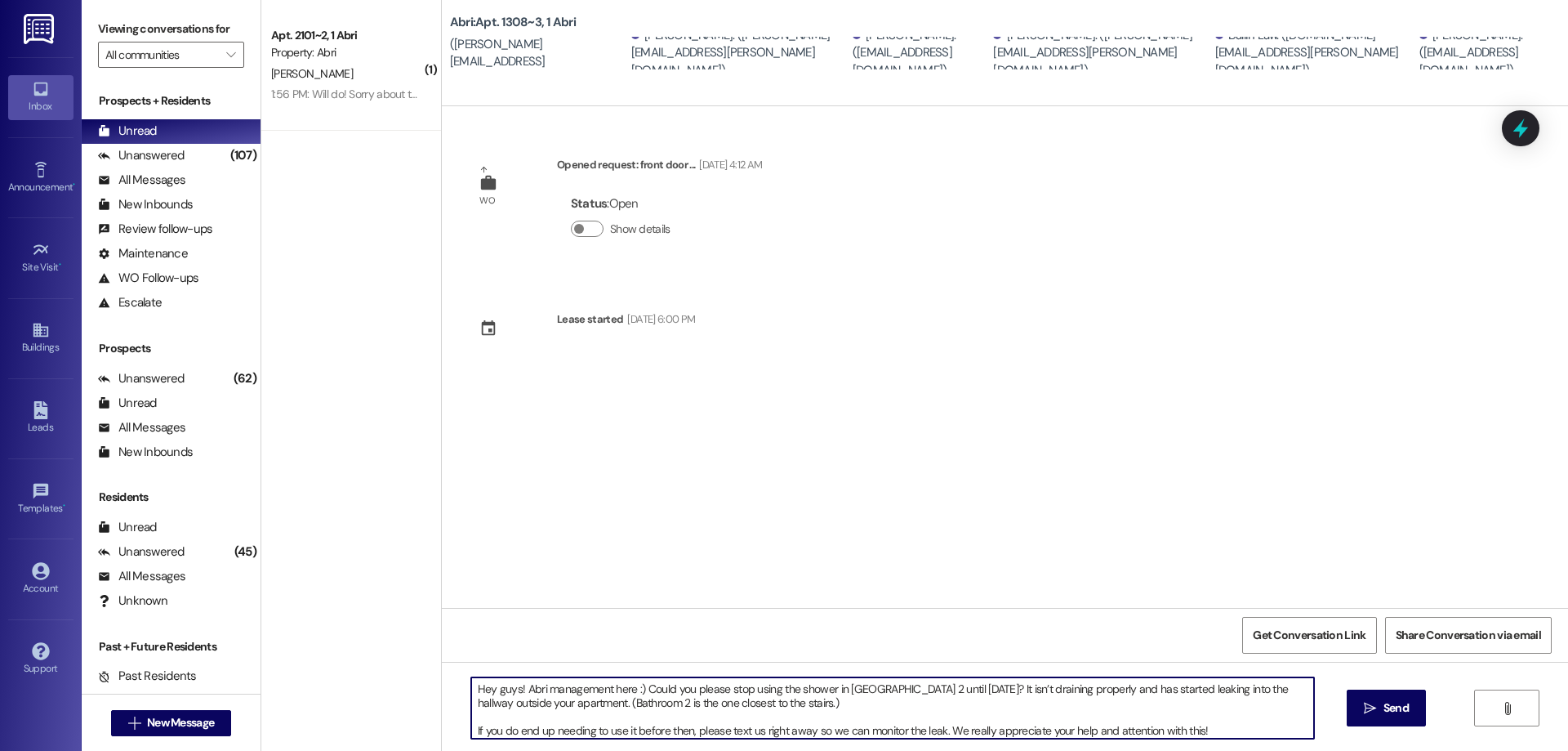
click at [826, 694] on textarea "Hey guys! Abri management here :) Could you please stop using the shower in [GE…" at bounding box center [893, 708] width 843 height 62
click at [822, 703] on textarea "Hey guys! Abri management here :) Could you please stop using the shower in [GE…" at bounding box center [893, 708] width 843 height 62
click at [975, 687] on textarea "Hey guys! Abri management here :) Could you please stop using the shower in [GE…" at bounding box center [893, 708] width 843 height 62
click at [932, 703] on textarea "Hey guys! Abri management here :) Could you please stop using the shower in [GE…" at bounding box center [893, 708] width 843 height 62
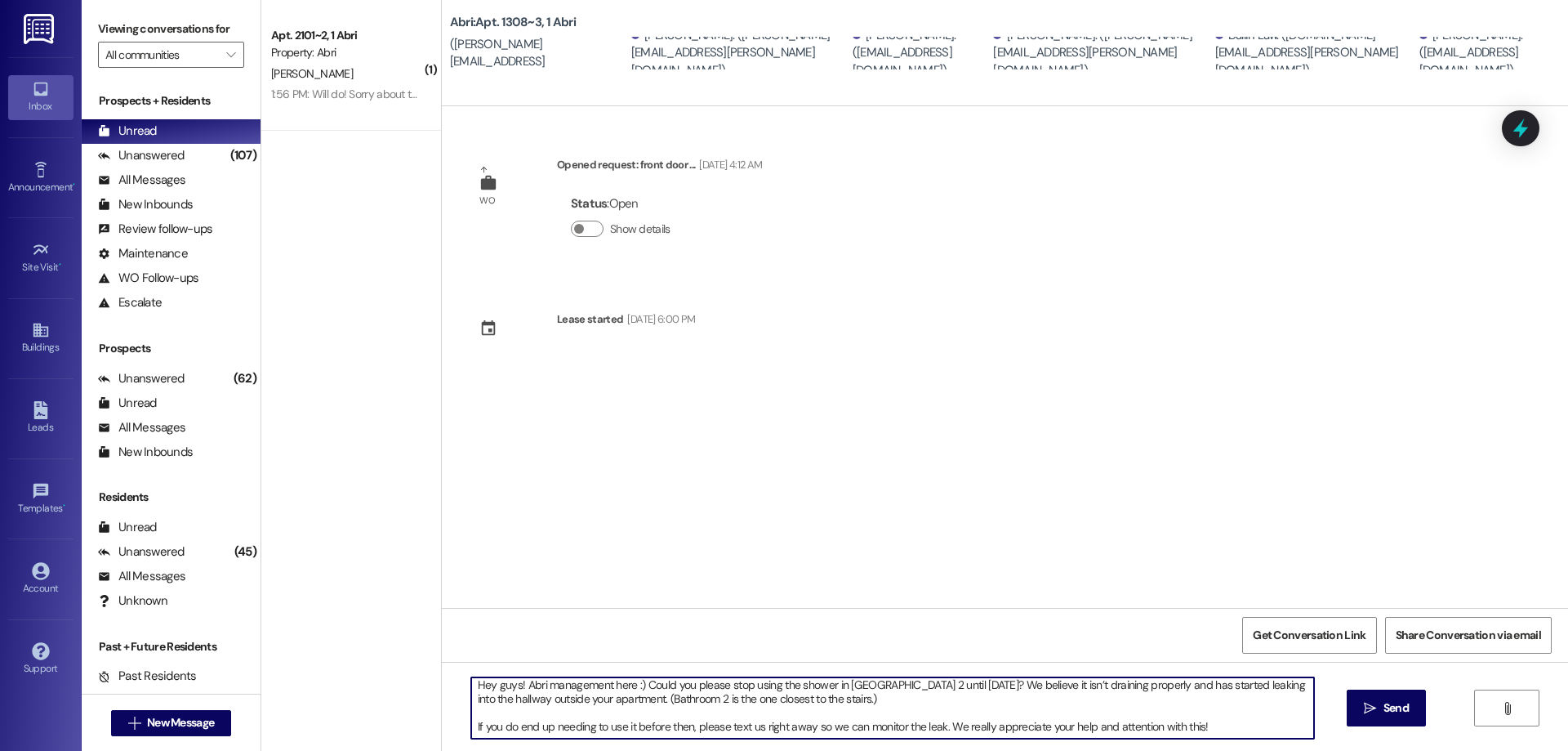
click at [798, 730] on textarea "Hey guys! Abri management here :) Could you please stop using the shower in [GE…" at bounding box center [893, 708] width 843 height 62
click at [935, 727] on textarea "Hey guys! Abri management here :) Could you please stop using the shower in [GE…" at bounding box center [893, 708] width 843 height 62
type textarea "Hey guys! Abri management here :) Could you please stop using the shower in [GE…"
click at [1354, 695] on button " Send" at bounding box center [1386, 707] width 80 height 37
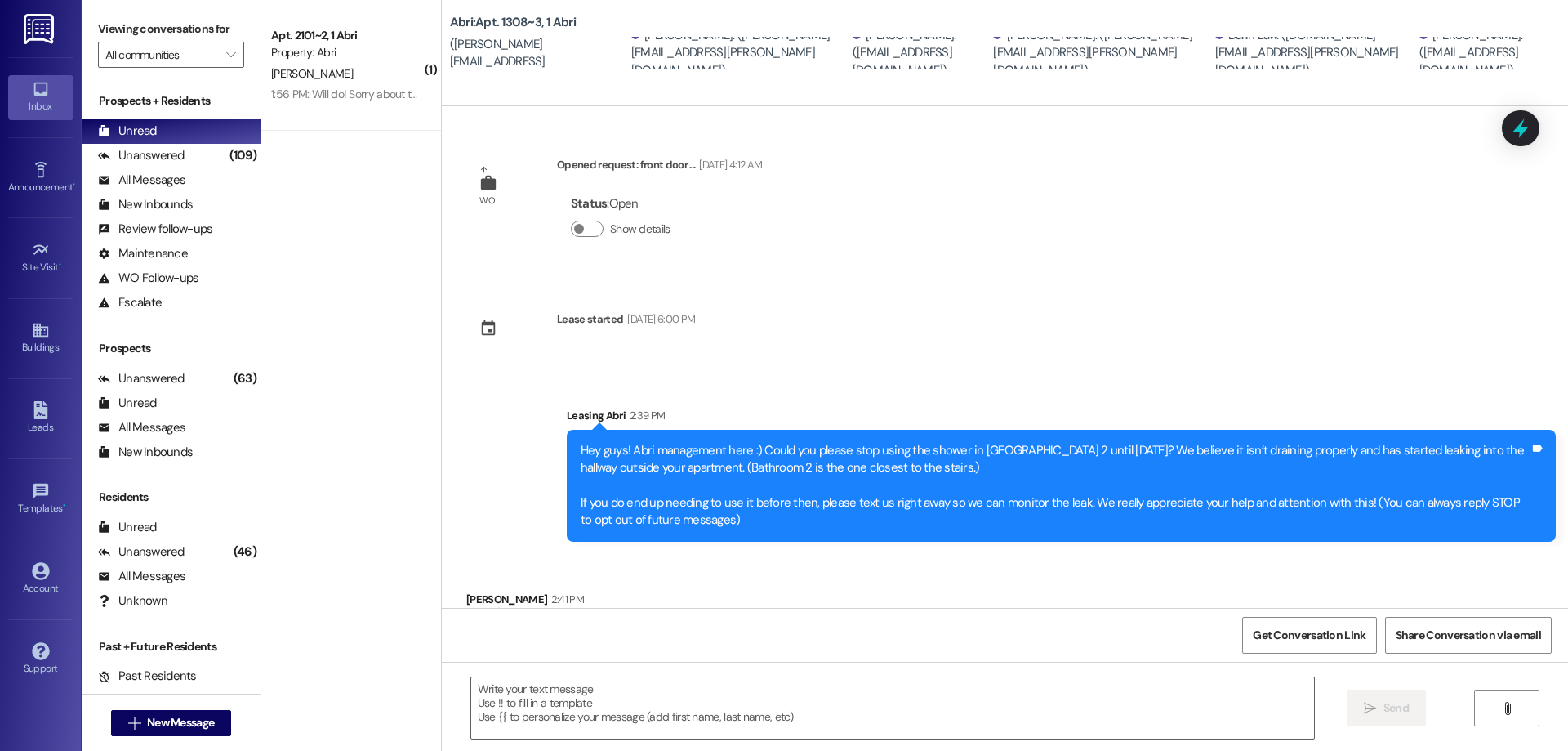
scroll to position [60, 0]
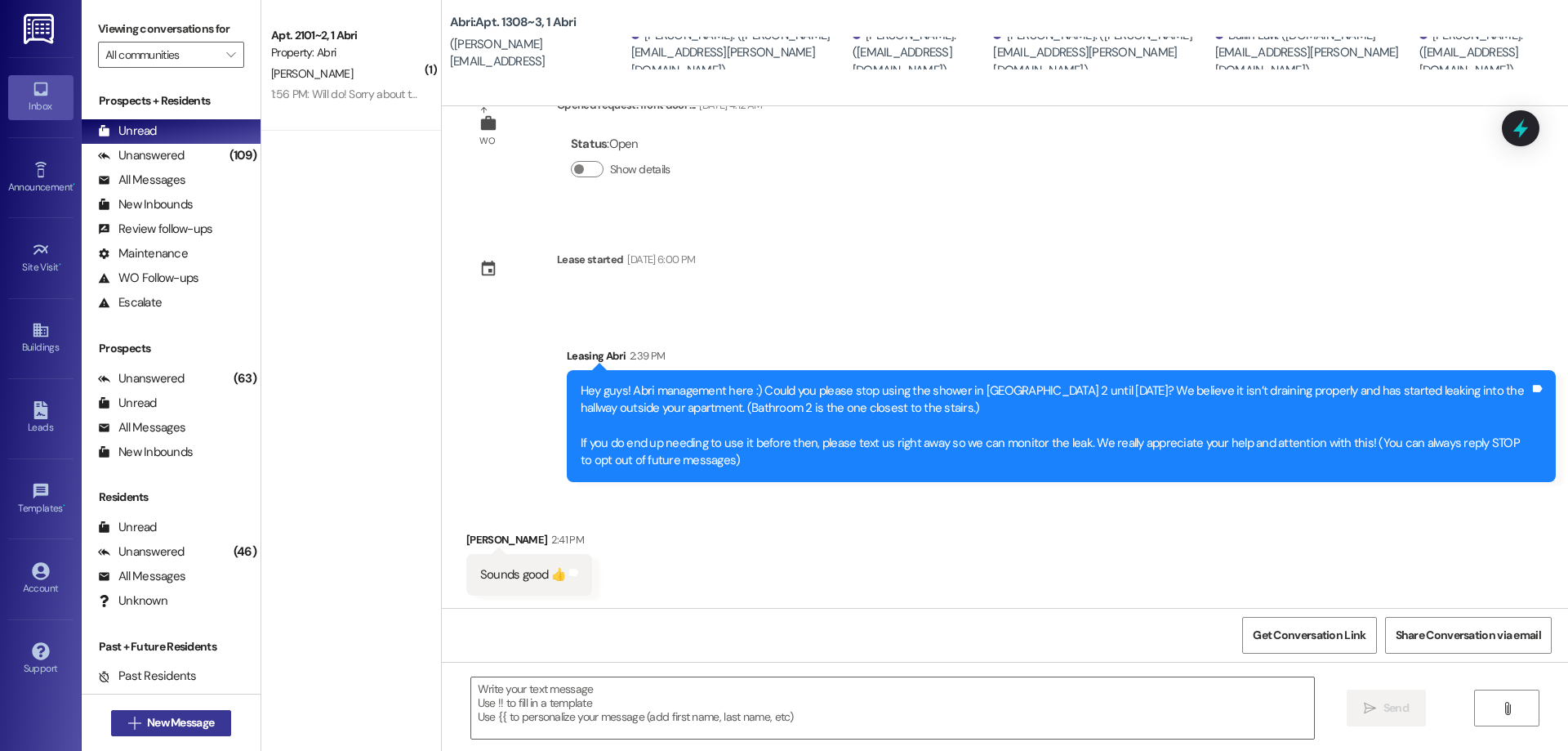
click at [192, 719] on span "New Message" at bounding box center [180, 723] width 67 height 17
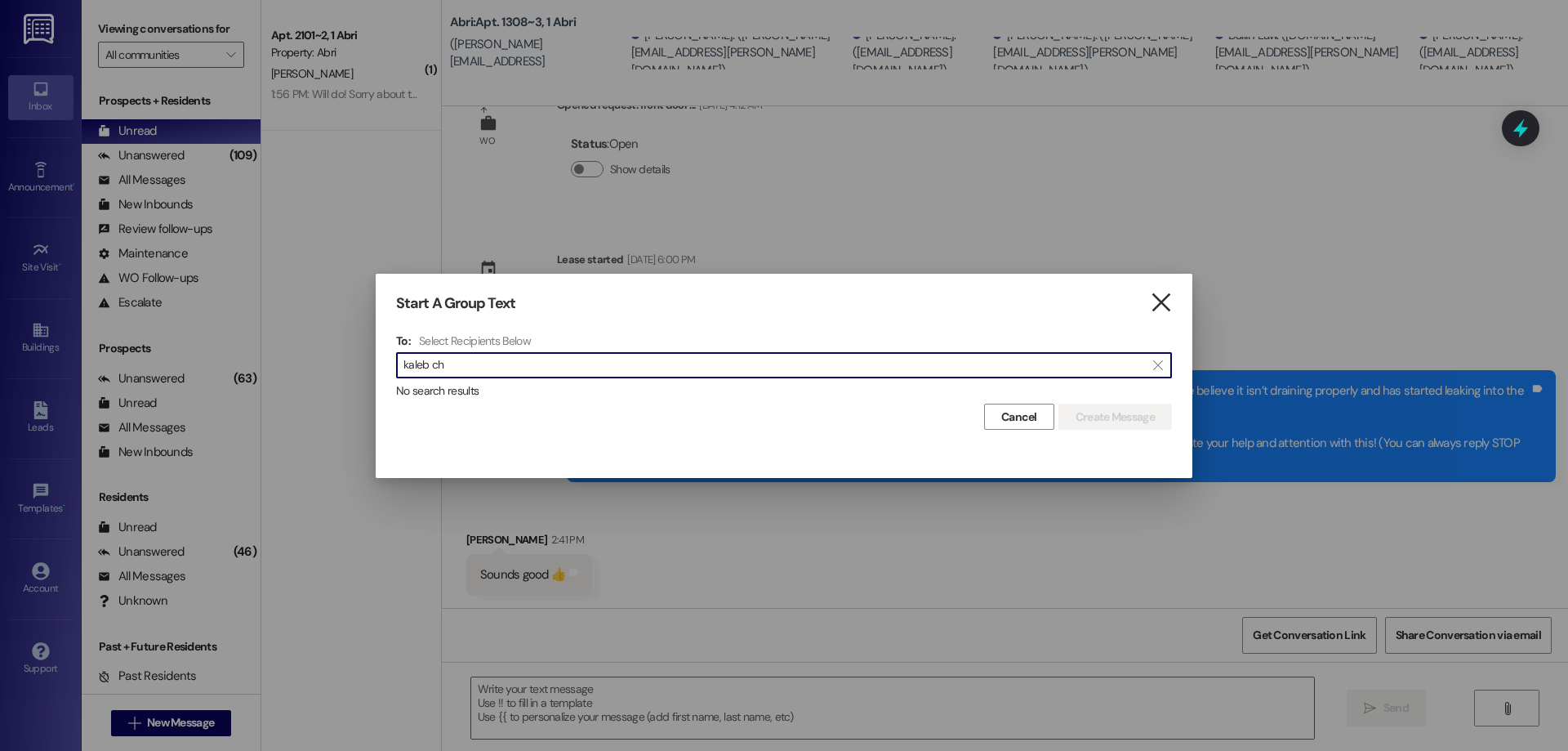
type input "kaleb ch"
click at [1154, 305] on icon "" at bounding box center [1161, 303] width 22 height 17
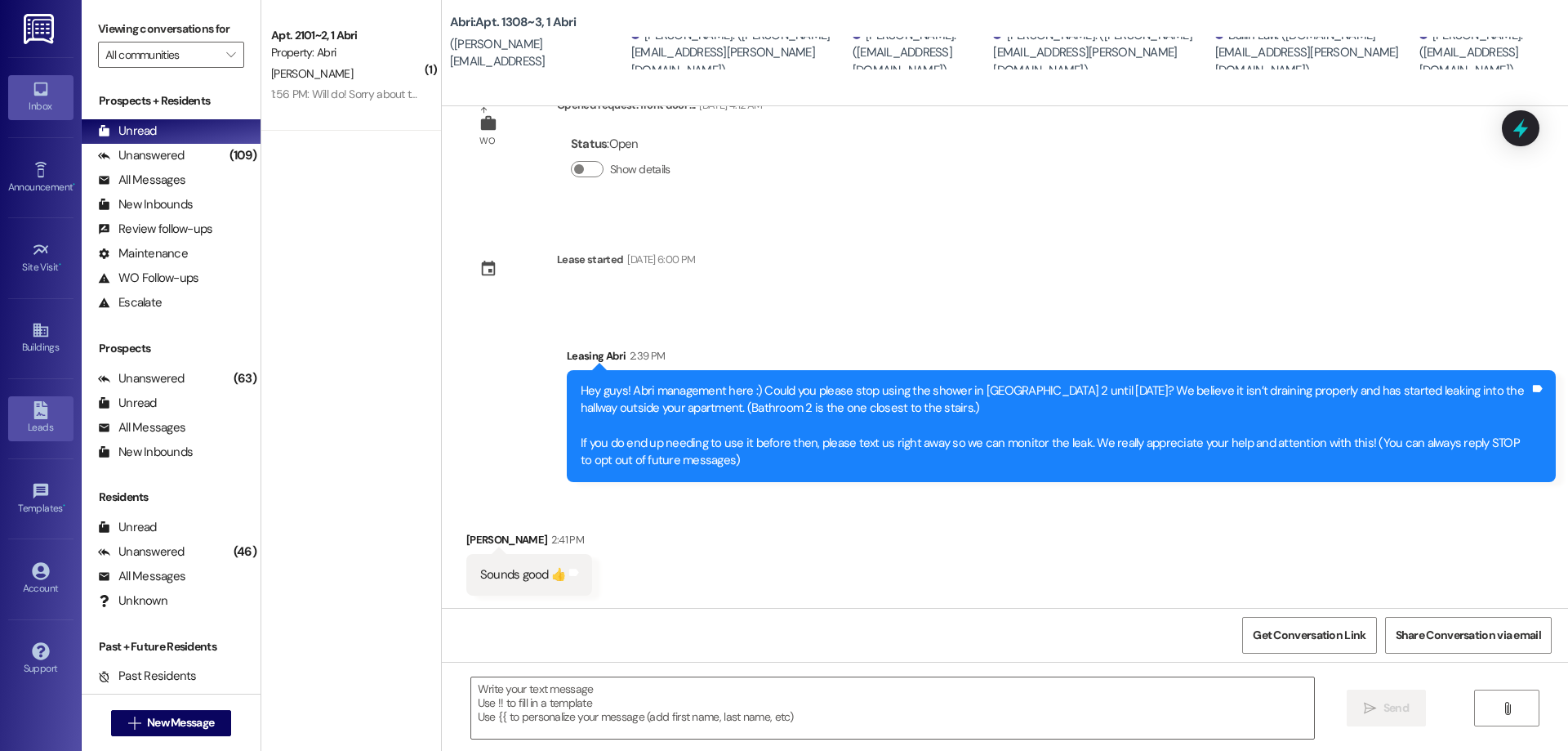
click at [45, 425] on div "Leads" at bounding box center [41, 427] width 82 height 16
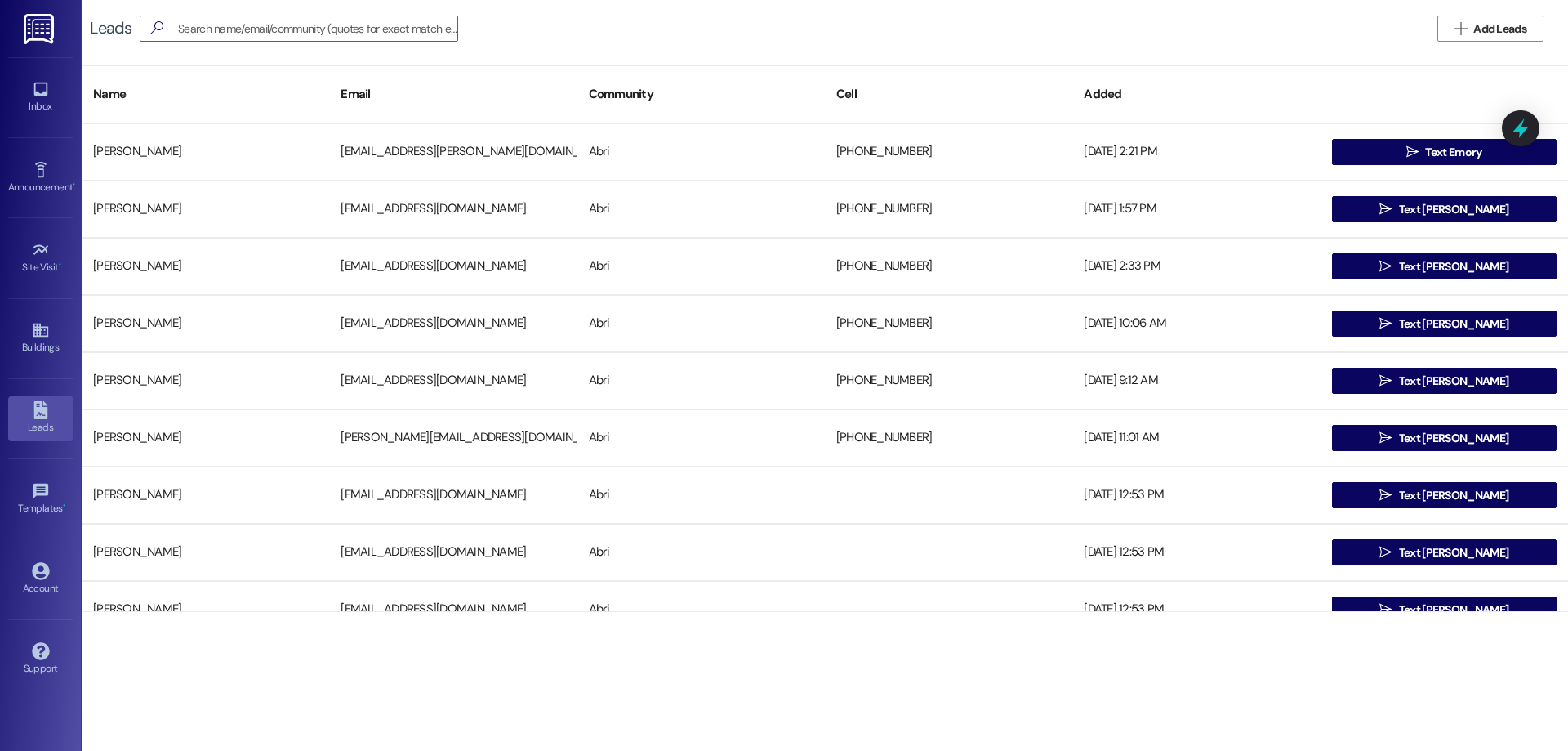
drag, startPoint x: 1491, startPoint y: 32, endPoint x: 1064, endPoint y: 52, distance: 427.5
click at [1230, 42] on div "Leads   Add Leads" at bounding box center [825, 28] width 1487 height 57
click at [322, 21] on input at bounding box center [317, 28] width 280 height 23
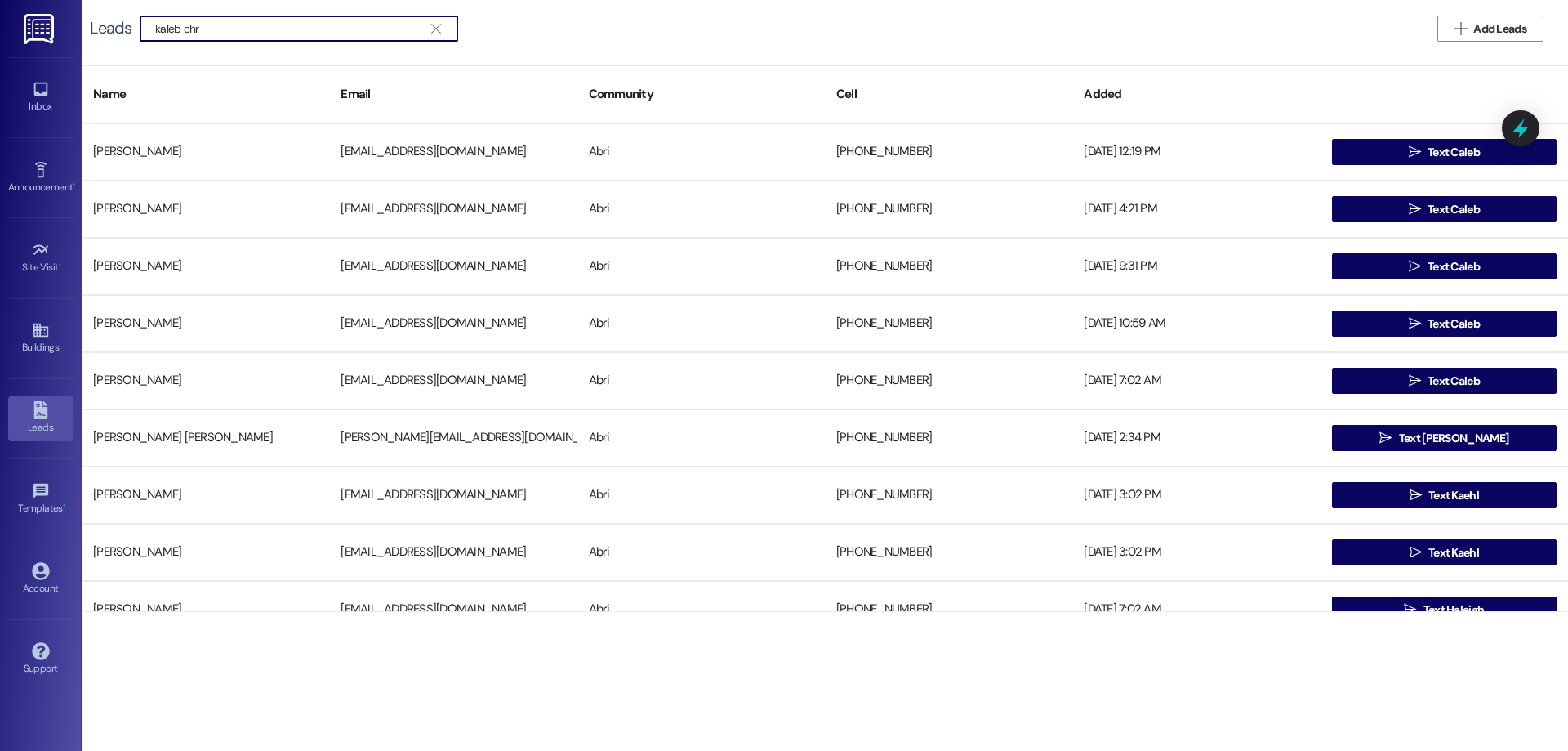
type input "kaleb chr"
click at [770, 4] on div "Leads  kaleb chr   Add Leads" at bounding box center [825, 28] width 1487 height 57
click at [445, 25] on button "" at bounding box center [436, 28] width 27 height 25
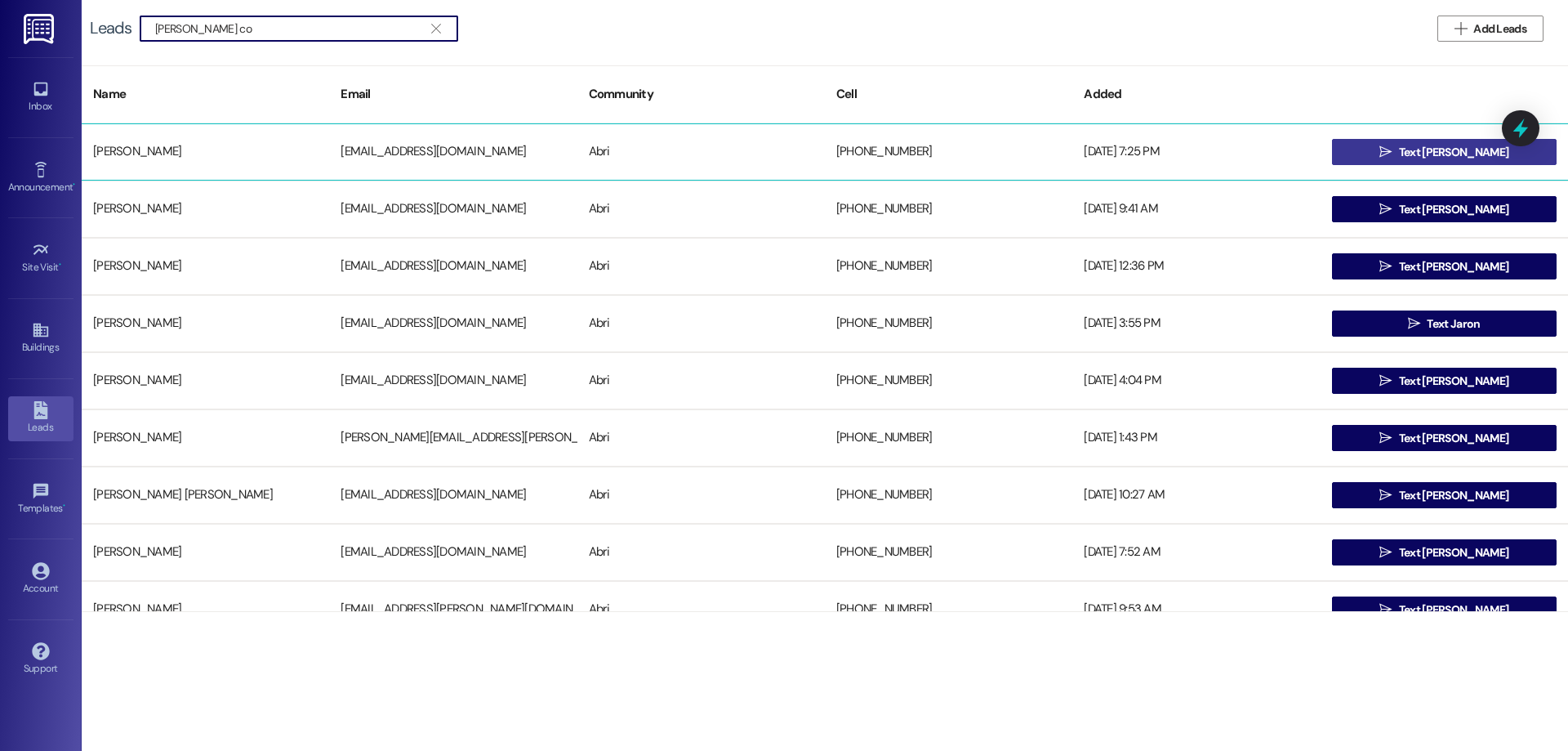
type input "[PERSON_NAME] co"
click at [1433, 150] on span "Text [PERSON_NAME]" at bounding box center [1453, 152] width 109 height 17
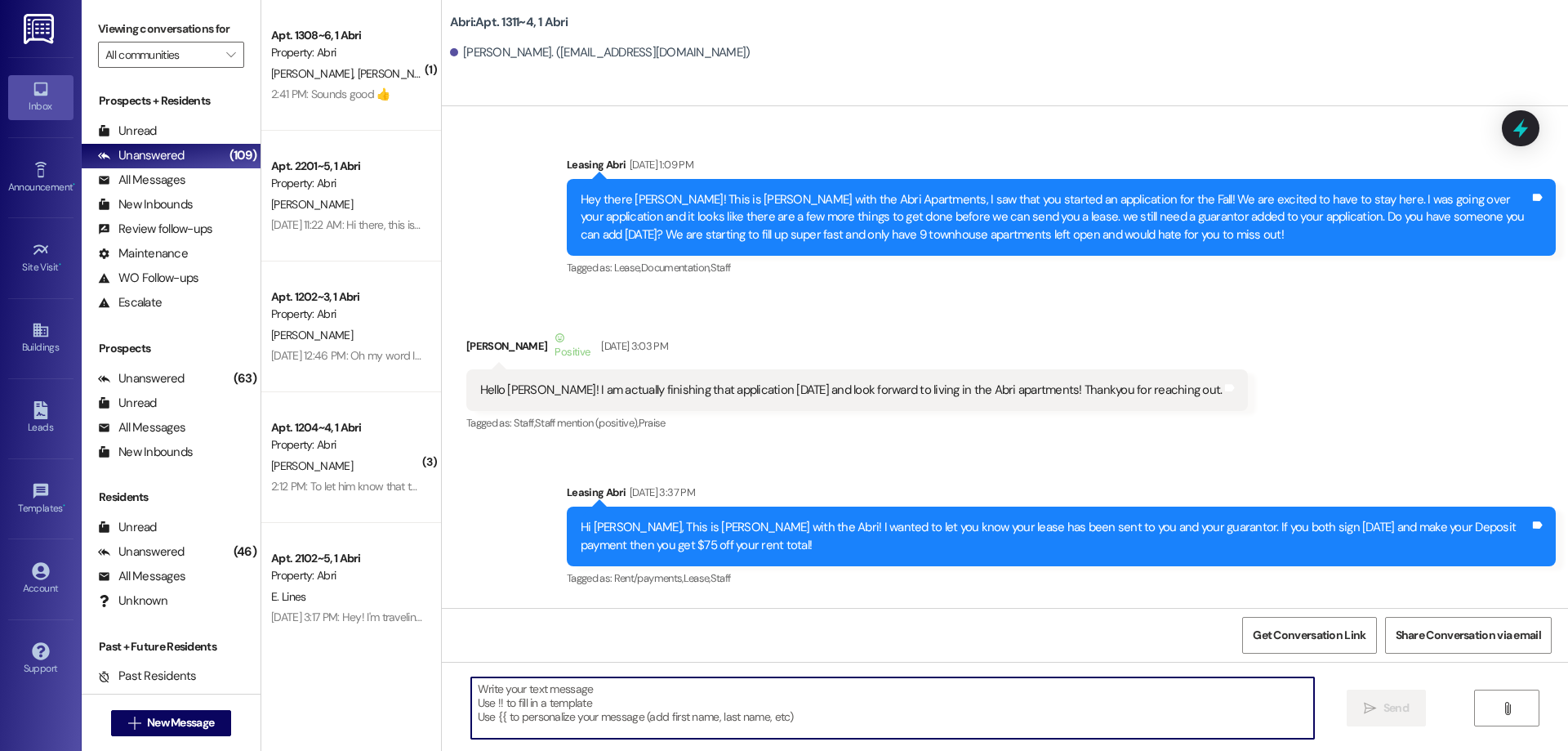
click at [646, 710] on textarea at bounding box center [893, 708] width 843 height 62
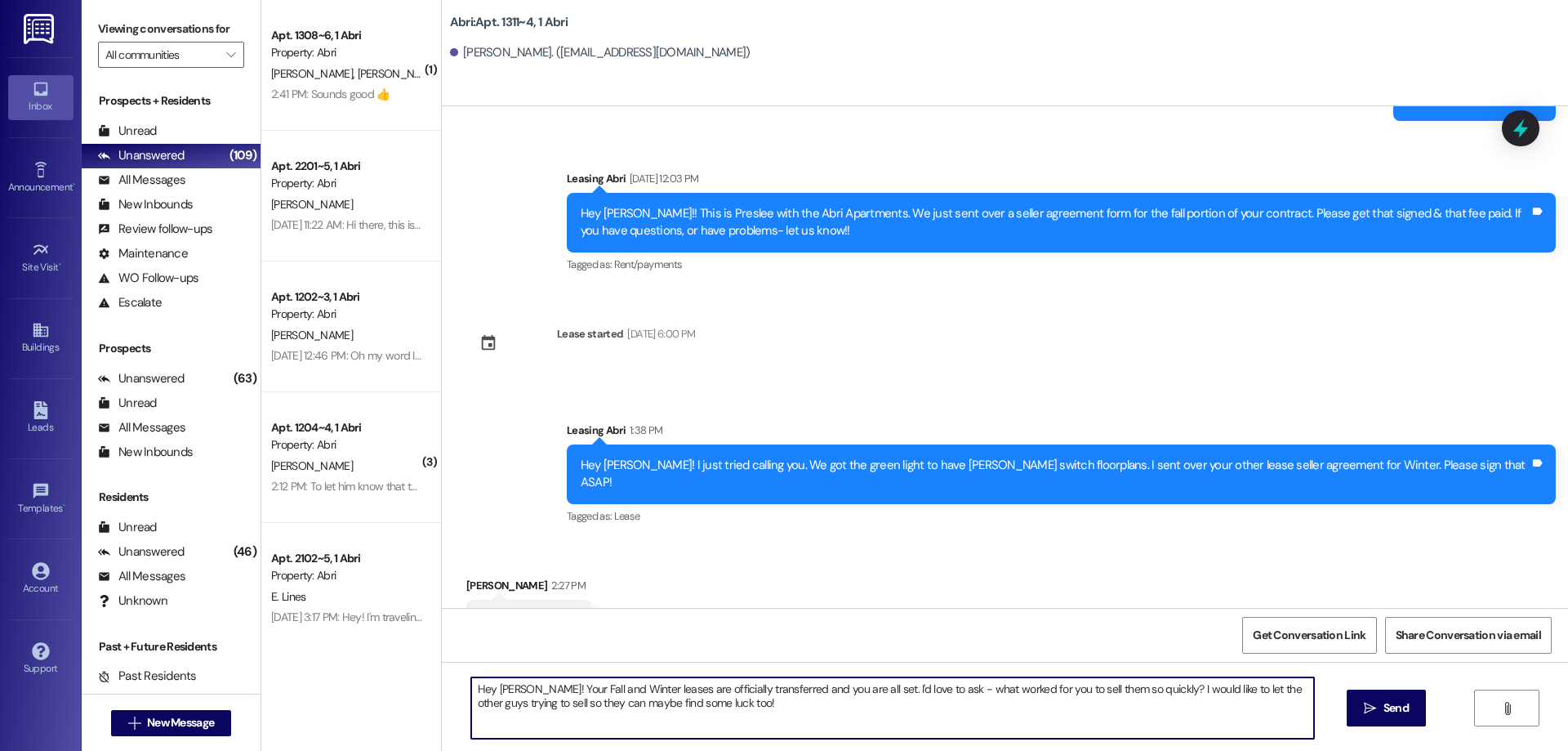
type textarea "Hey [PERSON_NAME]! Your Fall and Winter leases are officially transferred and y…"
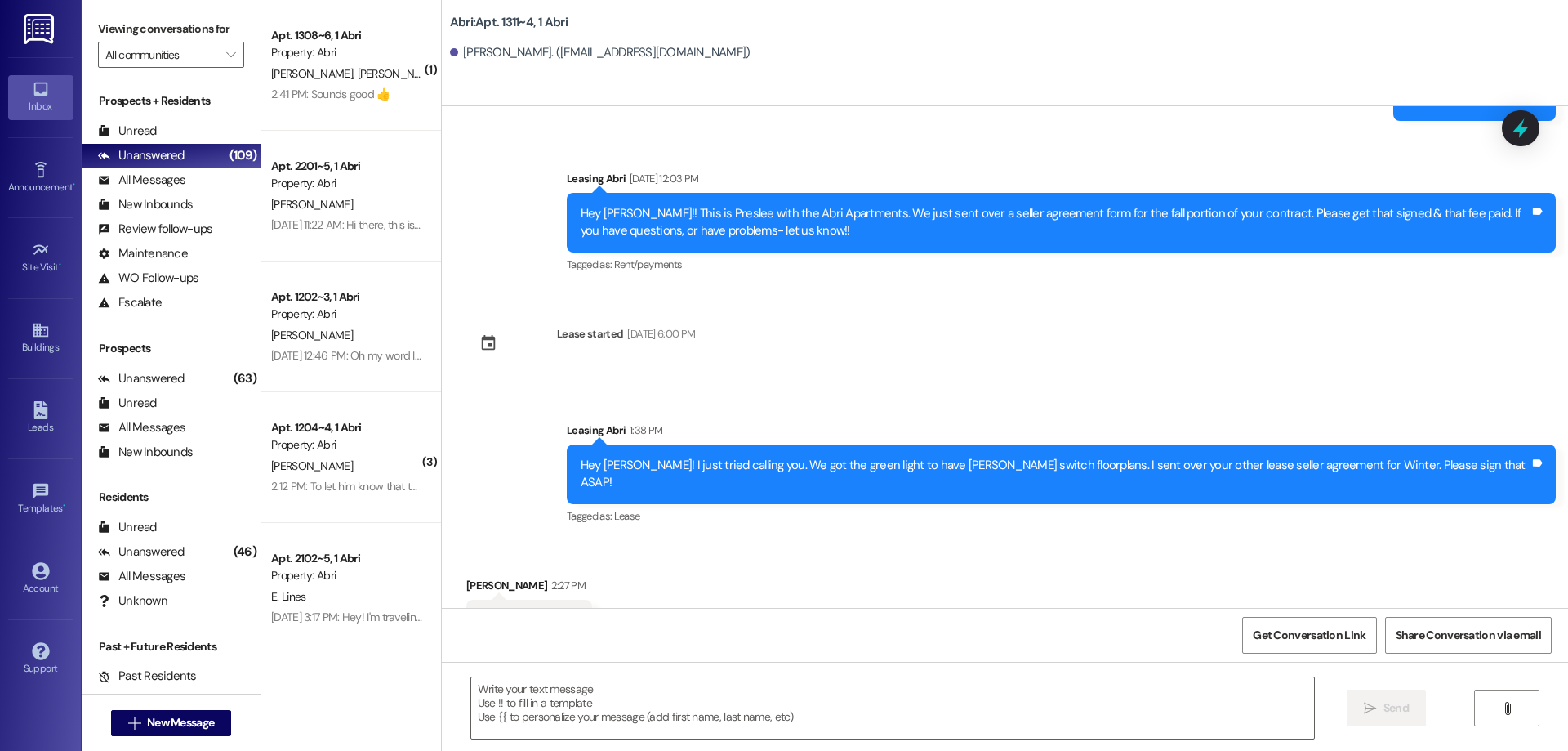
click at [169, 116] on div "Prospects + Residents Unread (0) Unread: Any message you haven't read yet will …" at bounding box center [171, 204] width 179 height 222
click at [168, 132] on div "Unread (0)" at bounding box center [171, 131] width 179 height 25
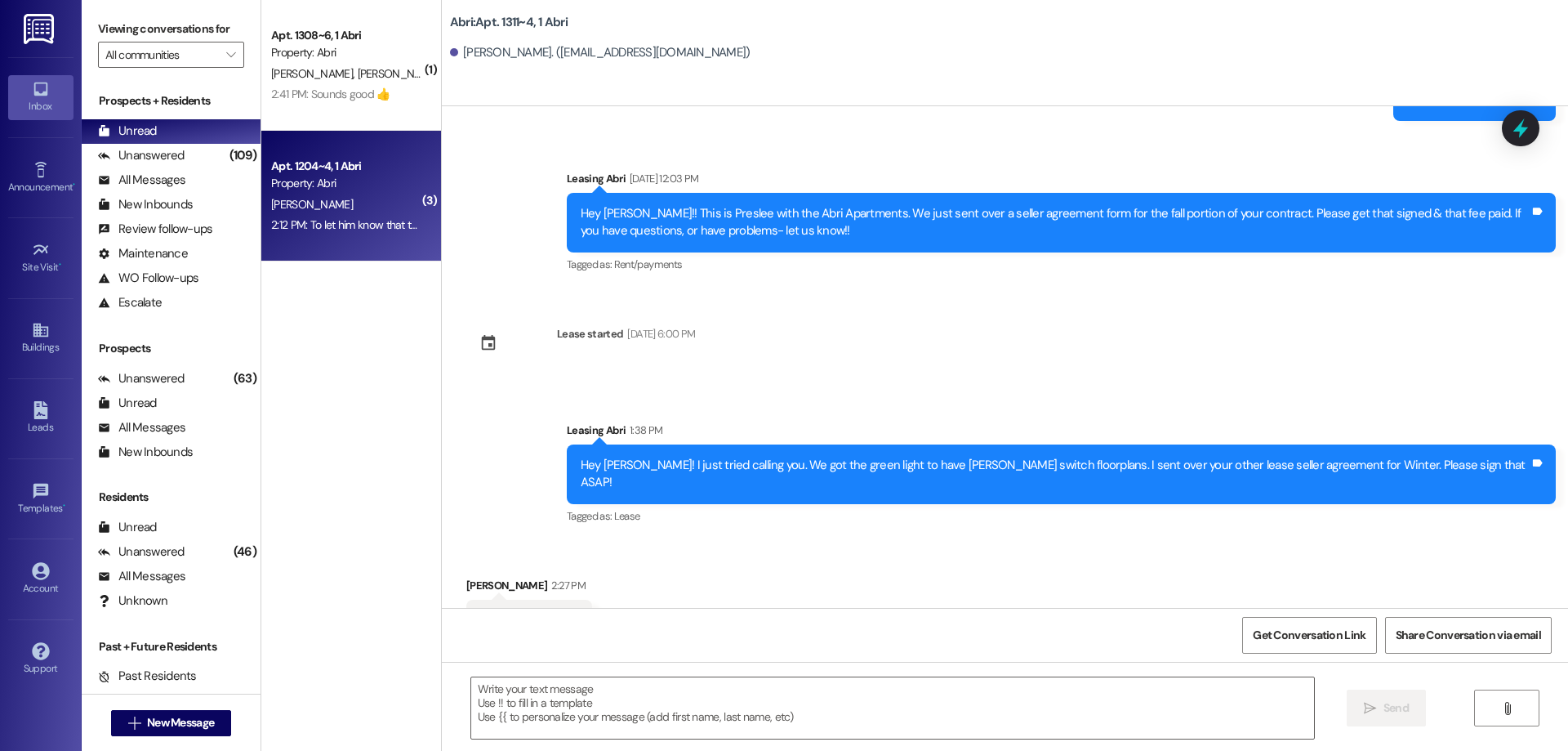
click at [354, 186] on div "Property: Abri" at bounding box center [346, 183] width 151 height 17
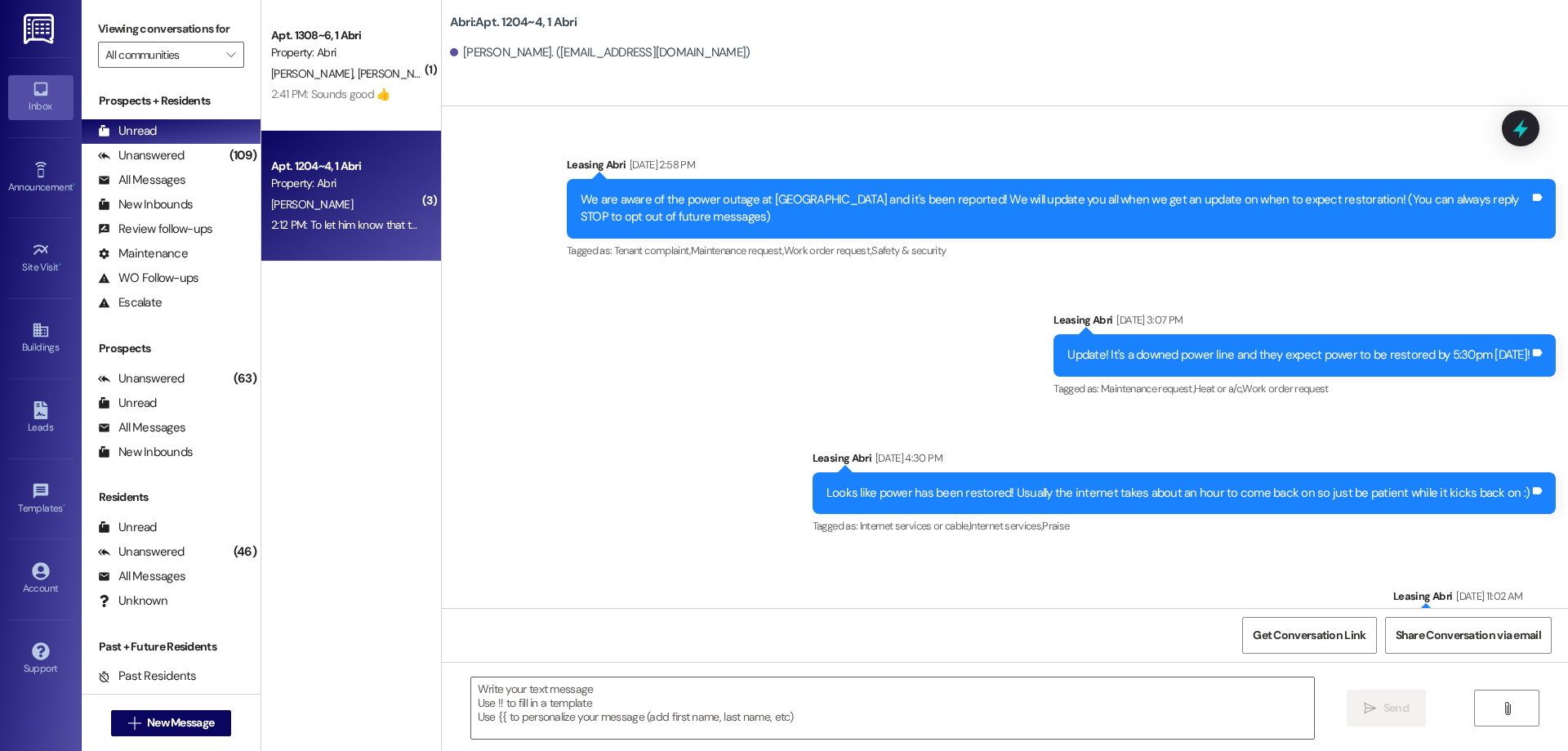
scroll to position [90346, 0]
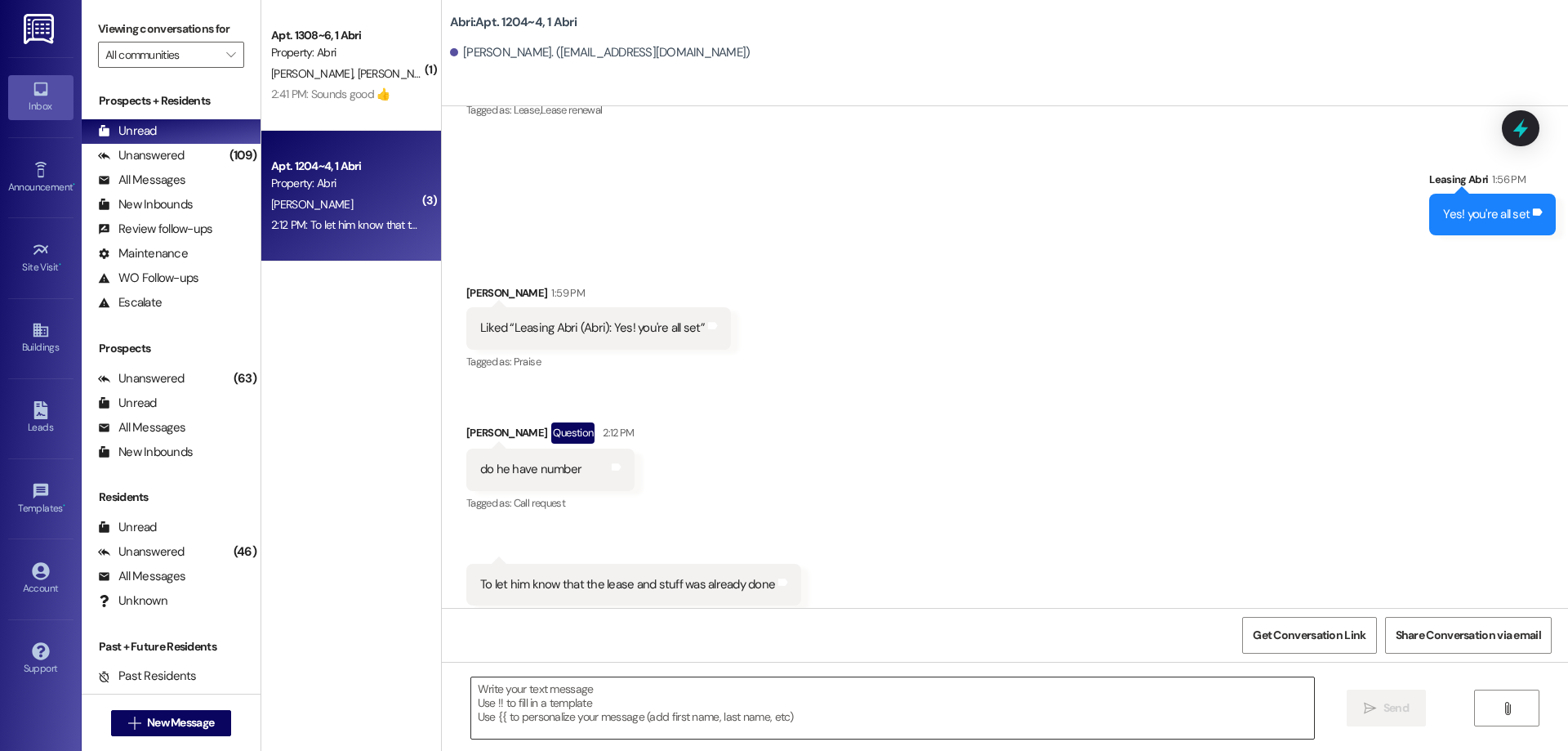
click at [803, 713] on textarea at bounding box center [893, 708] width 843 height 62
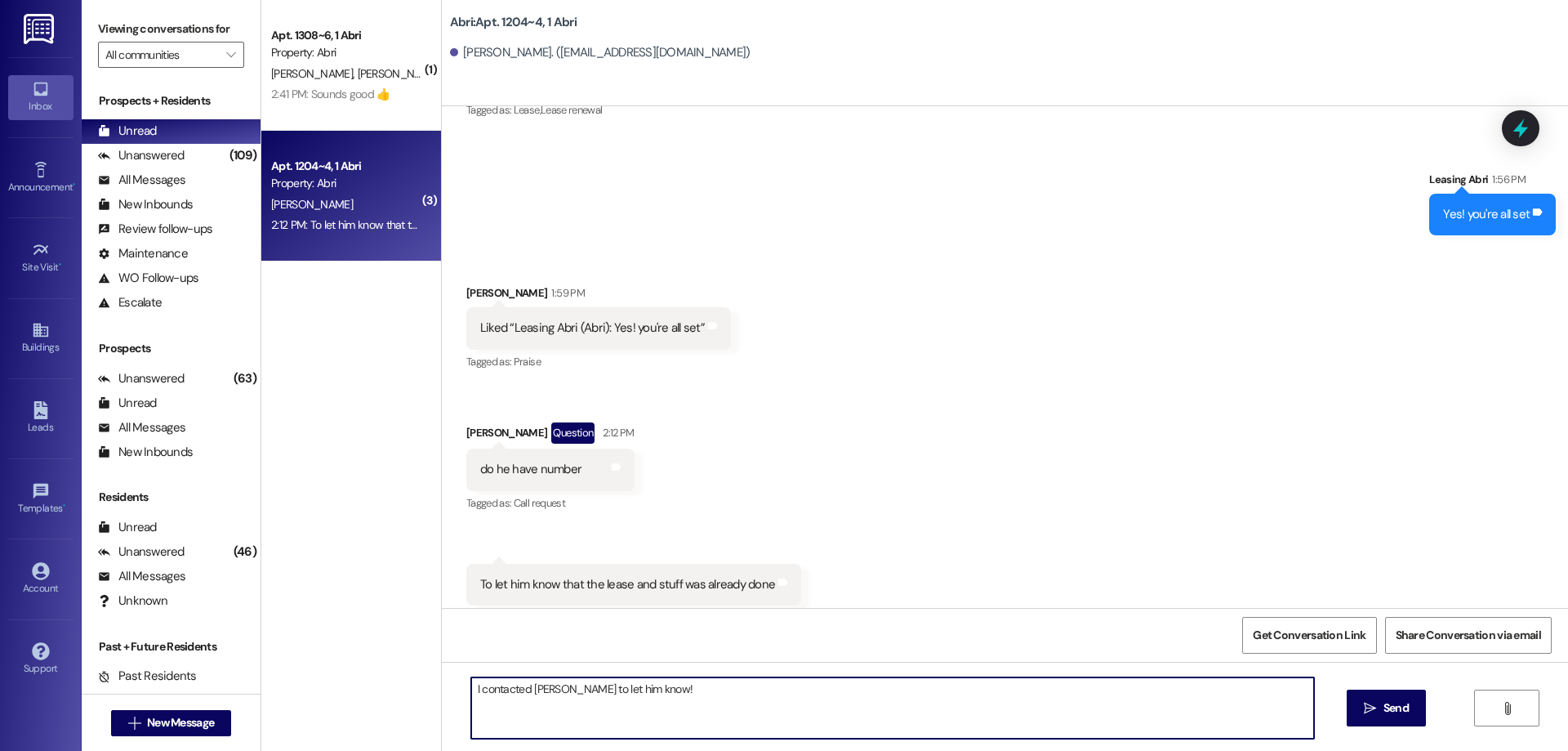
type textarea "I contacted [PERSON_NAME] to let him know!"
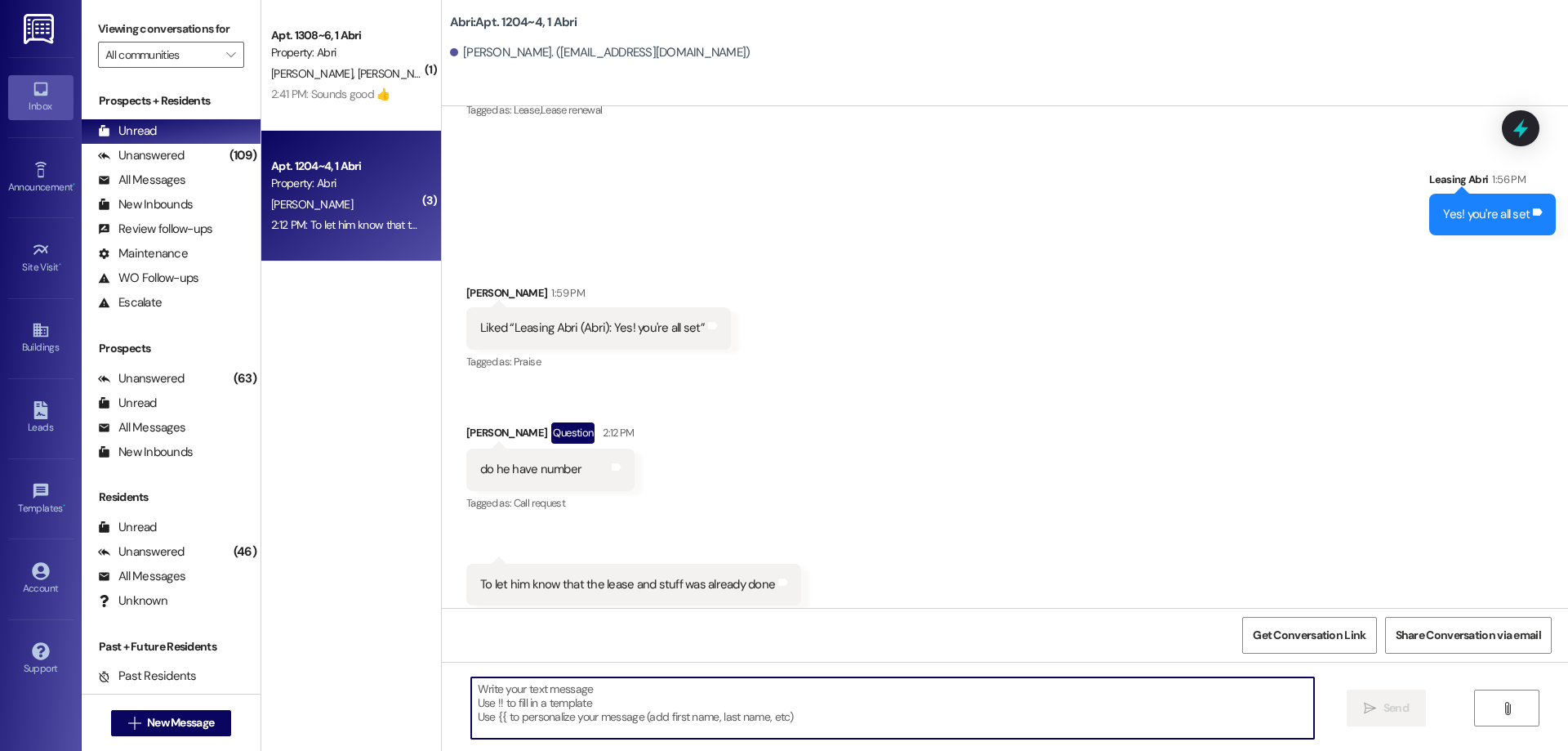
click at [366, 86] on div "2:41 PM: Sounds good 👍 2:41 PM: Sounds good 👍" at bounding box center [330, 93] width 119 height 15
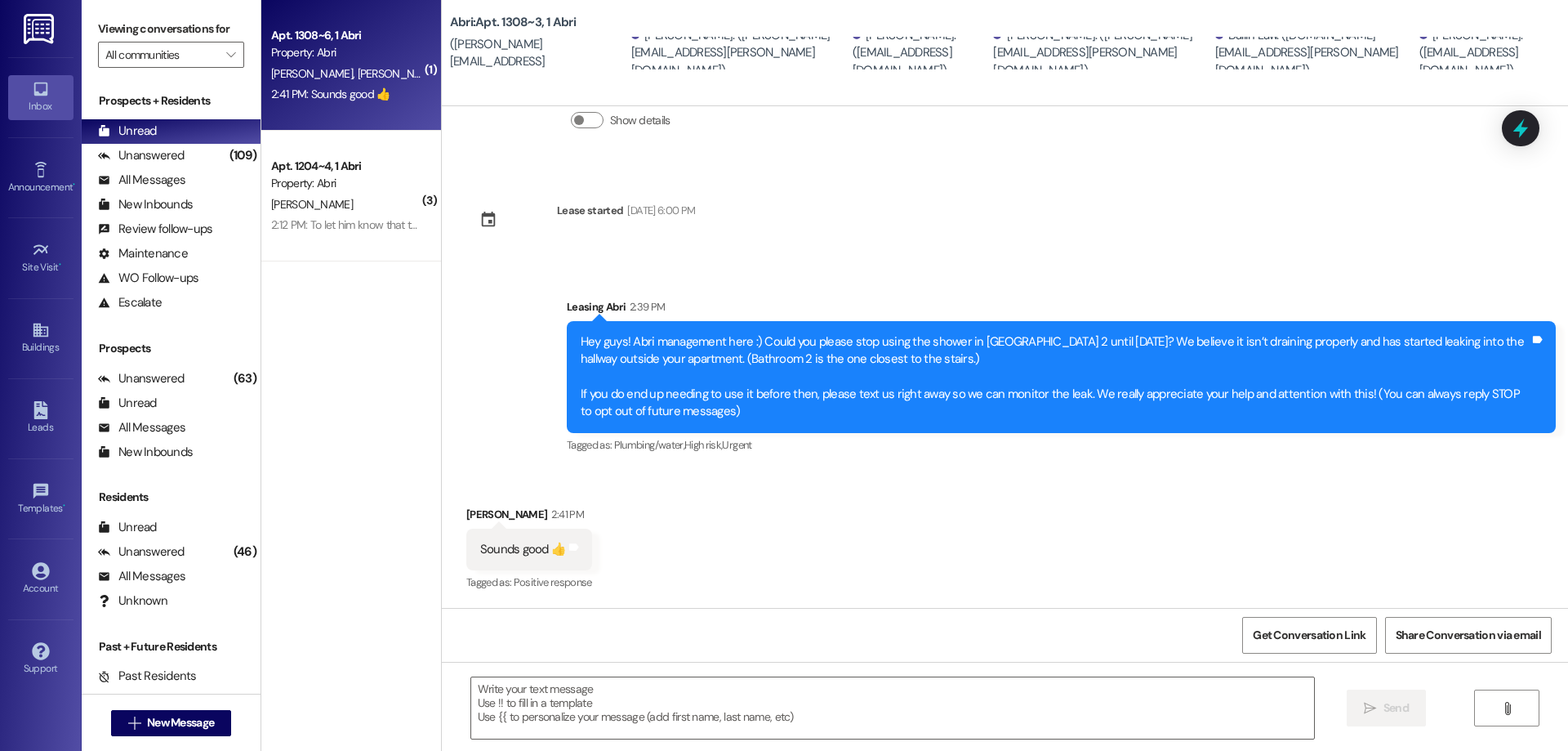
scroll to position [109, 0]
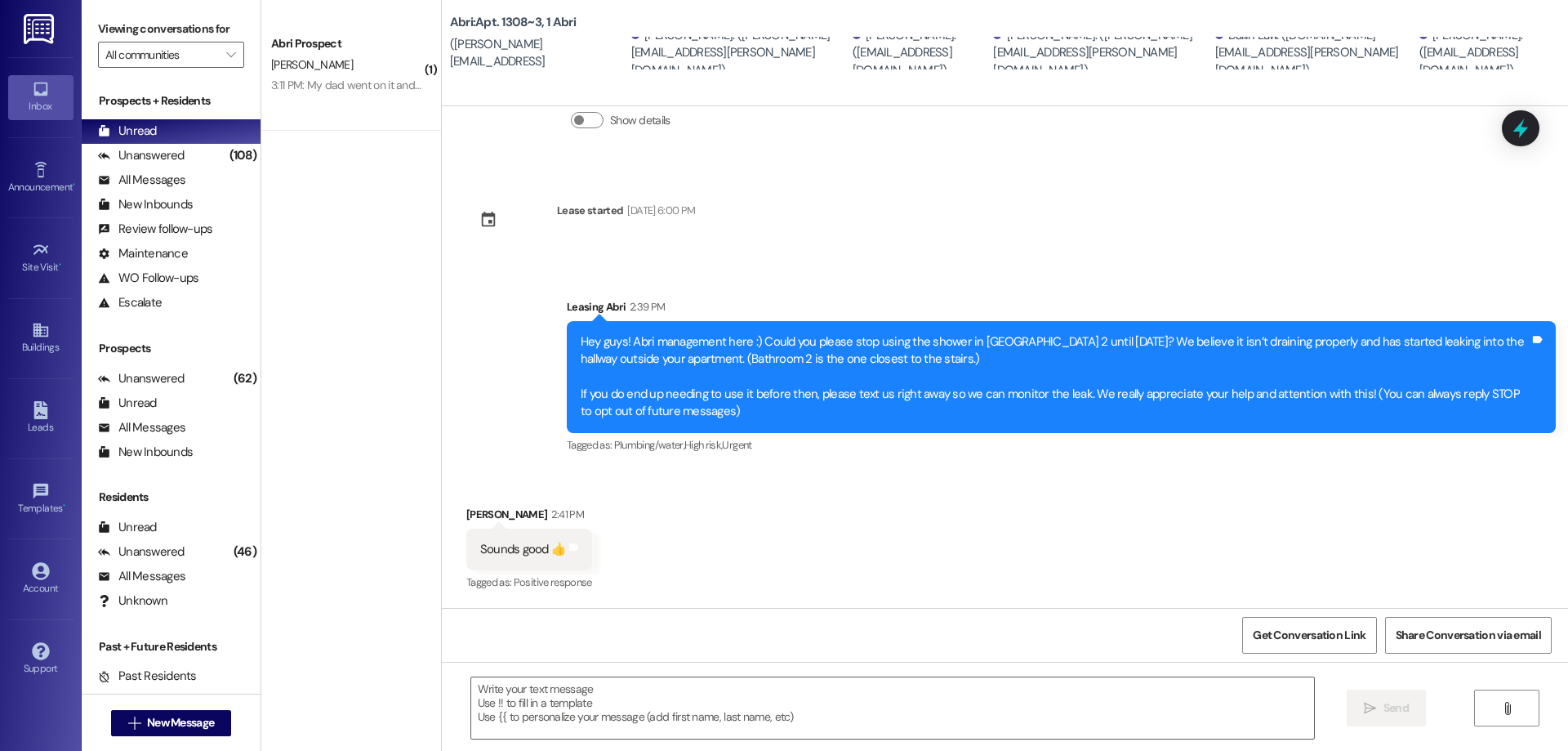
click at [842, 273] on div "Sent via SMS Leasing Abri 2:39 PM Hey guys! Abri management here :) Could you p…" at bounding box center [1005, 365] width 1126 height 208
click at [165, 720] on span "New Message" at bounding box center [180, 723] width 67 height 17
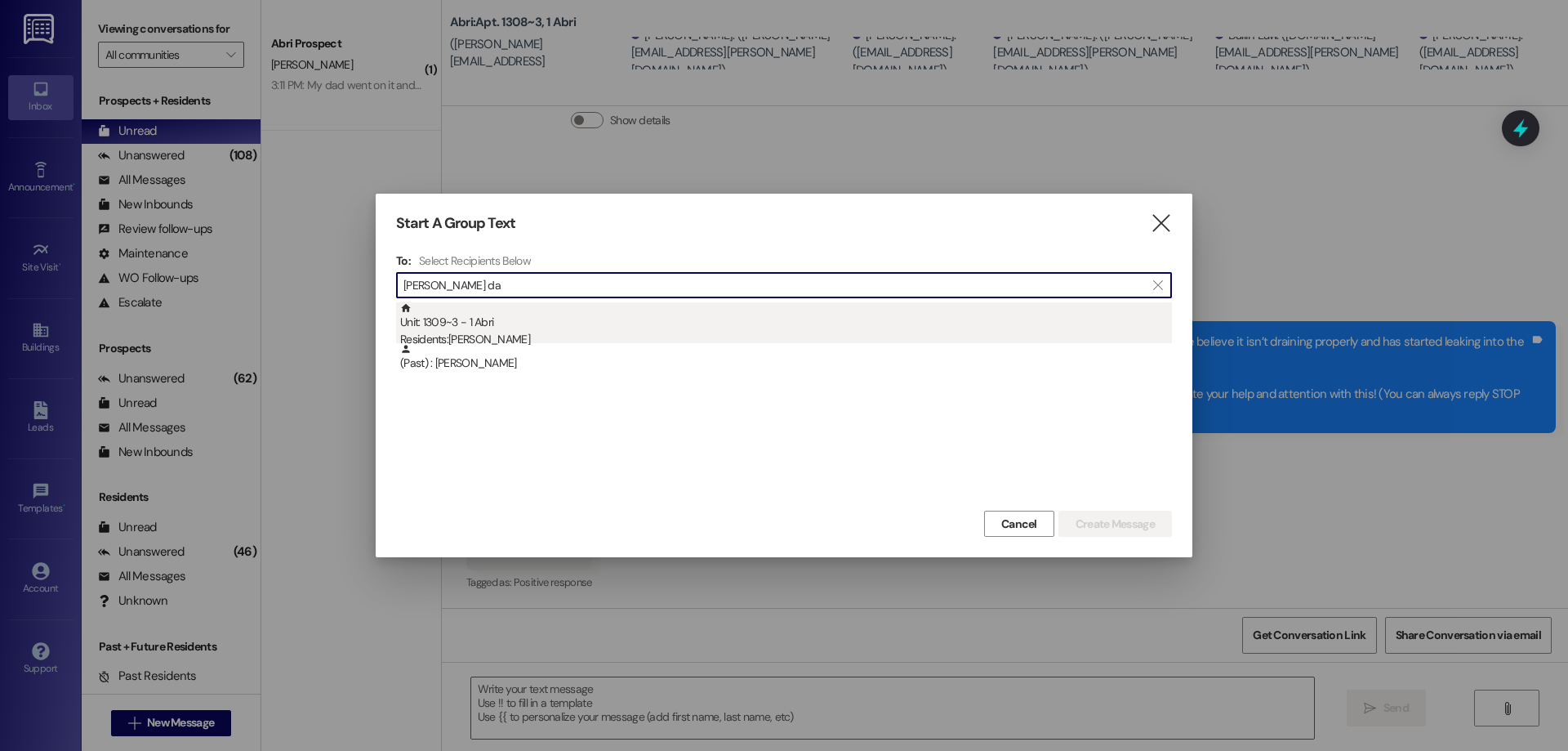
type input "[PERSON_NAME] da"
click at [460, 336] on div "Residents: [PERSON_NAME]" at bounding box center [786, 340] width 772 height 17
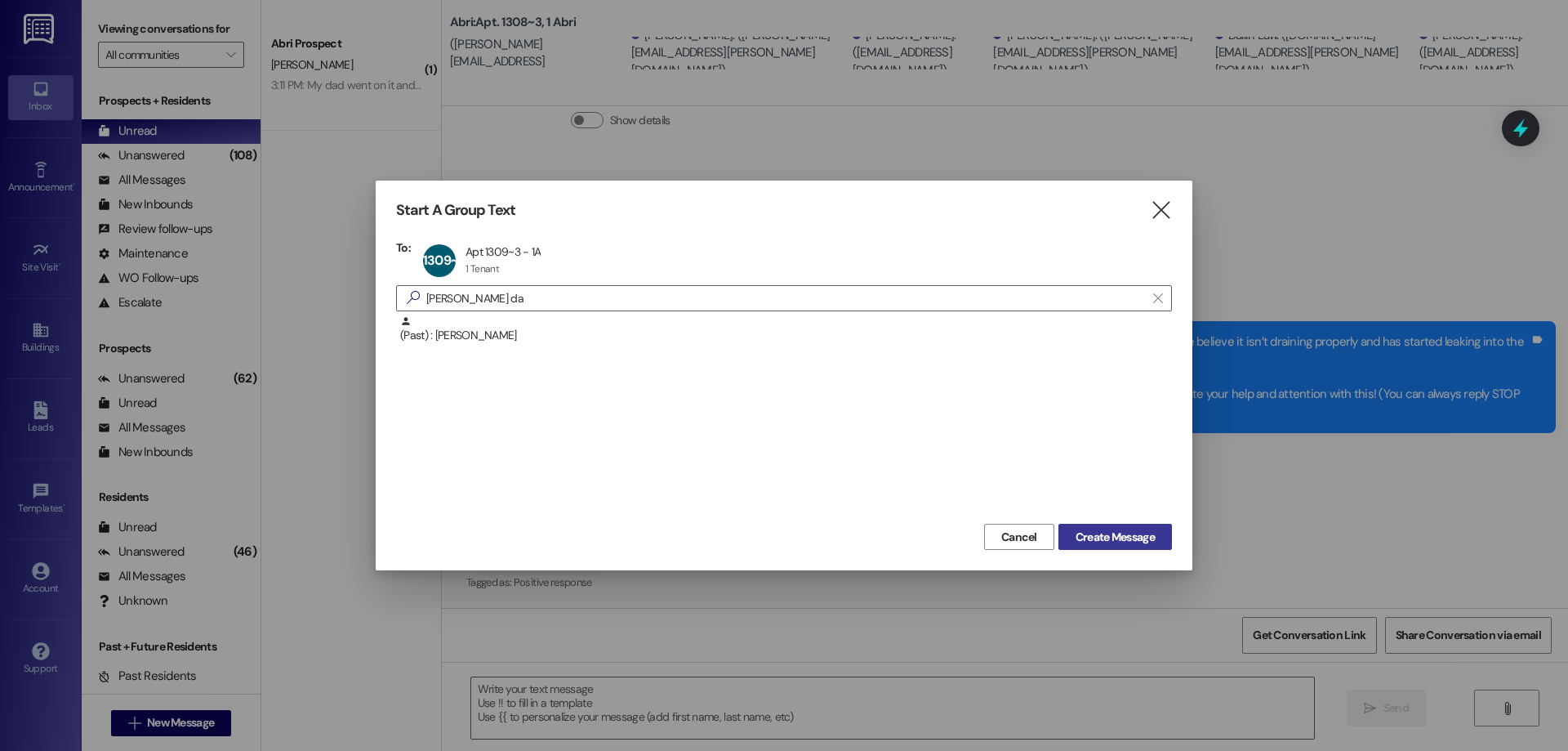
click at [1133, 542] on span "Create Message" at bounding box center [1115, 537] width 80 height 17
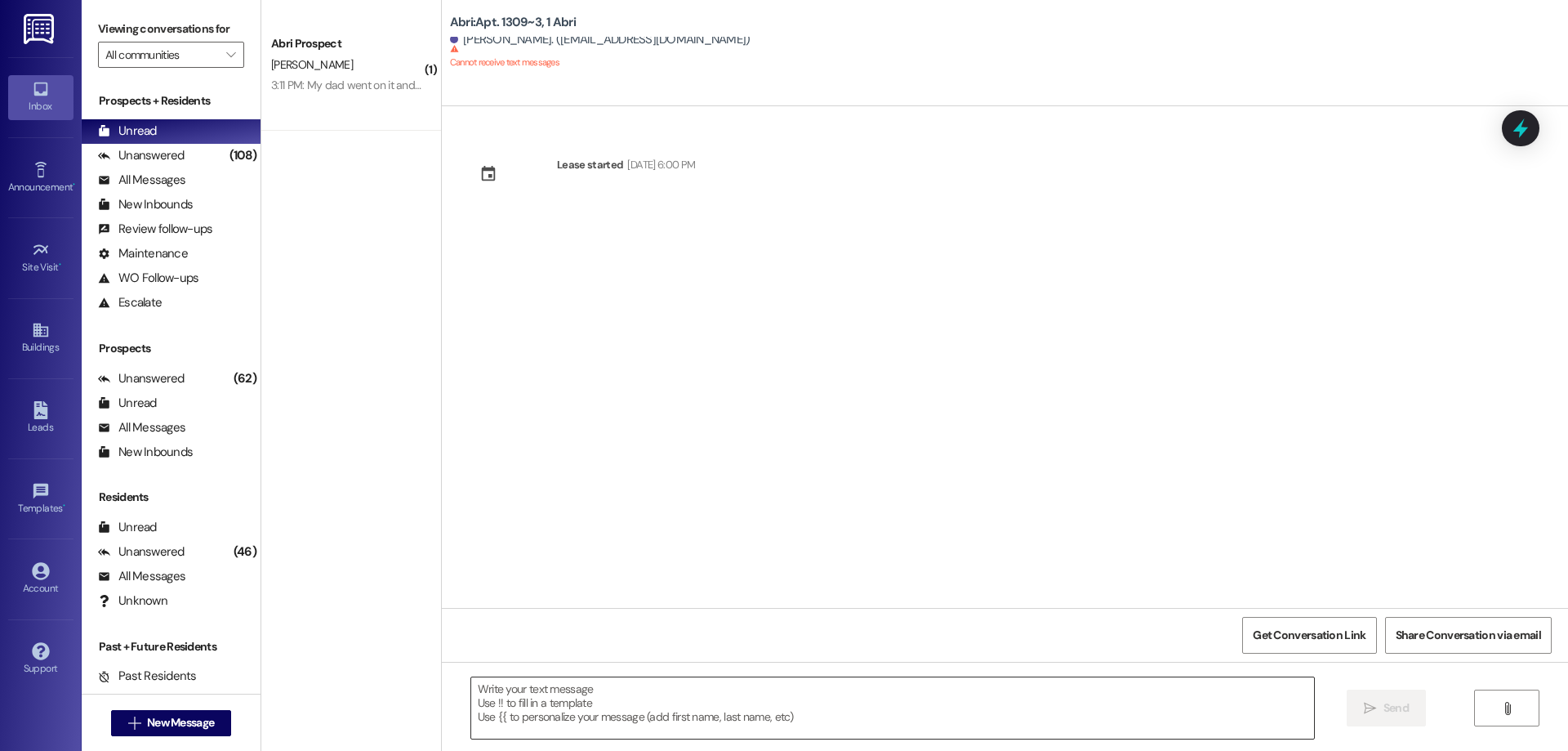
scroll to position [0, 0]
click at [575, 701] on textarea at bounding box center [893, 708] width 843 height 62
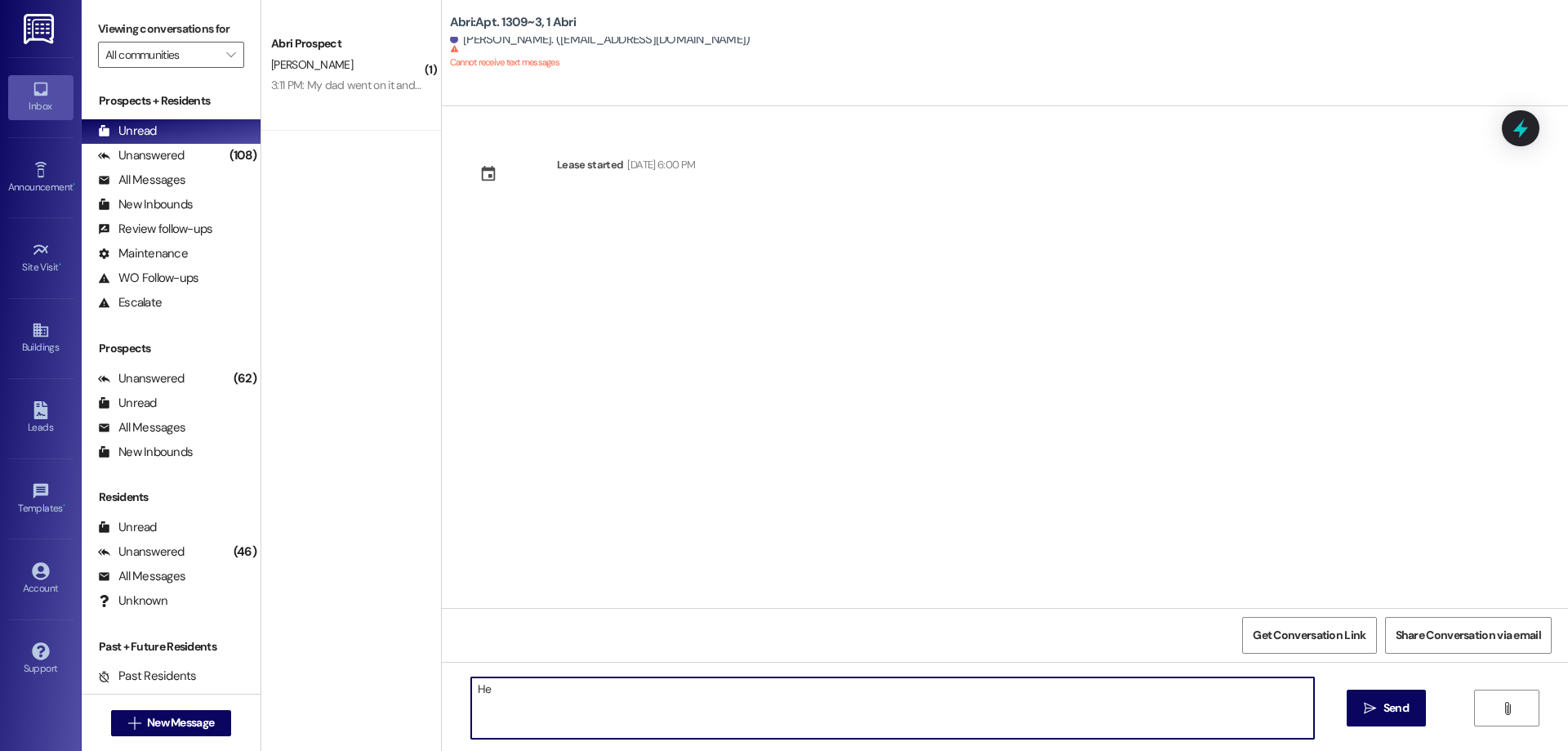
type textarea "H"
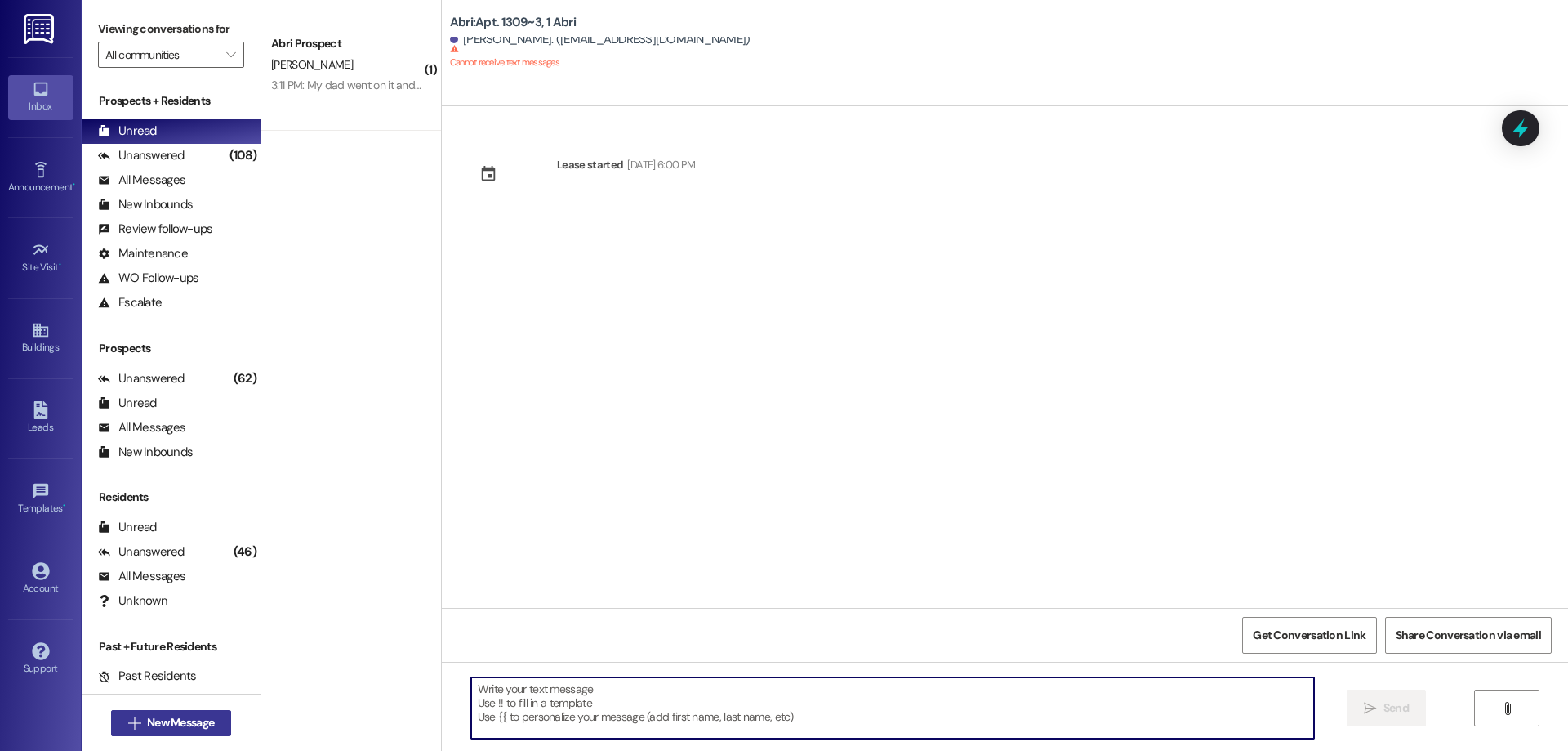
click at [178, 717] on span "New Message" at bounding box center [180, 723] width 67 height 17
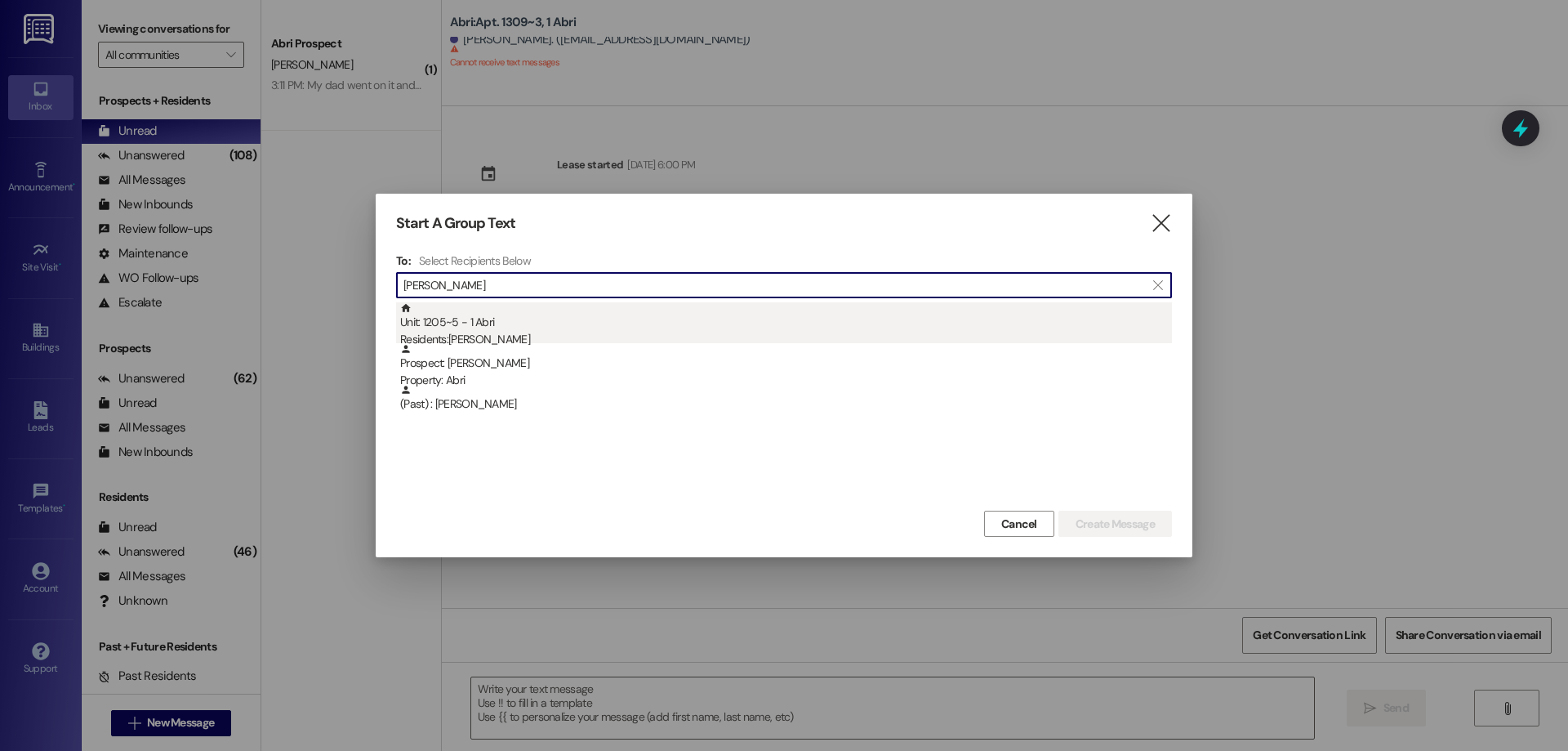
type input "[PERSON_NAME]"
click at [469, 316] on div "Unit: 1205~5 - 1 [DEMOGRAPHIC_DATA] Residents: [PERSON_NAME]" at bounding box center [786, 325] width 772 height 46
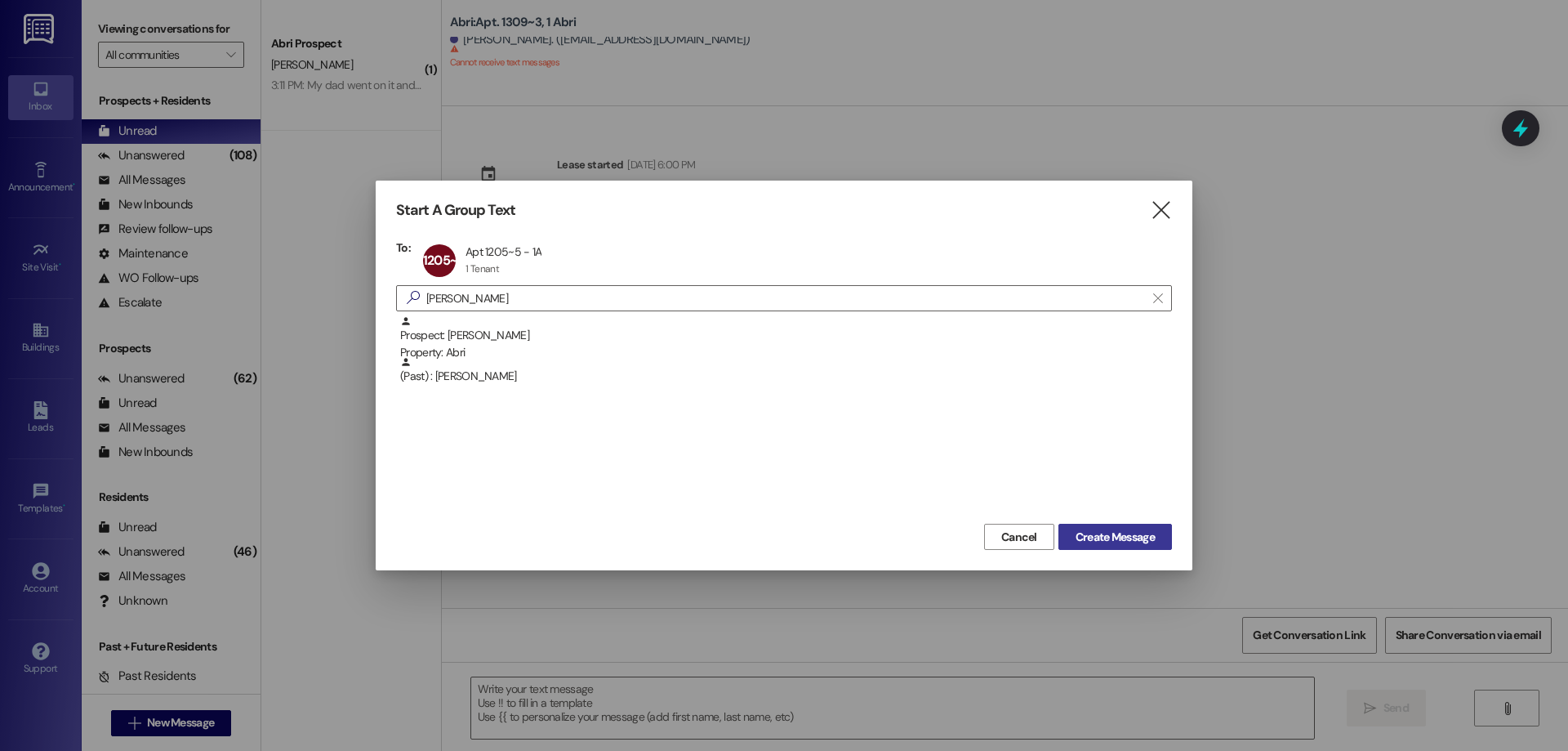
click at [1111, 529] on span "Create Message" at bounding box center [1115, 537] width 80 height 17
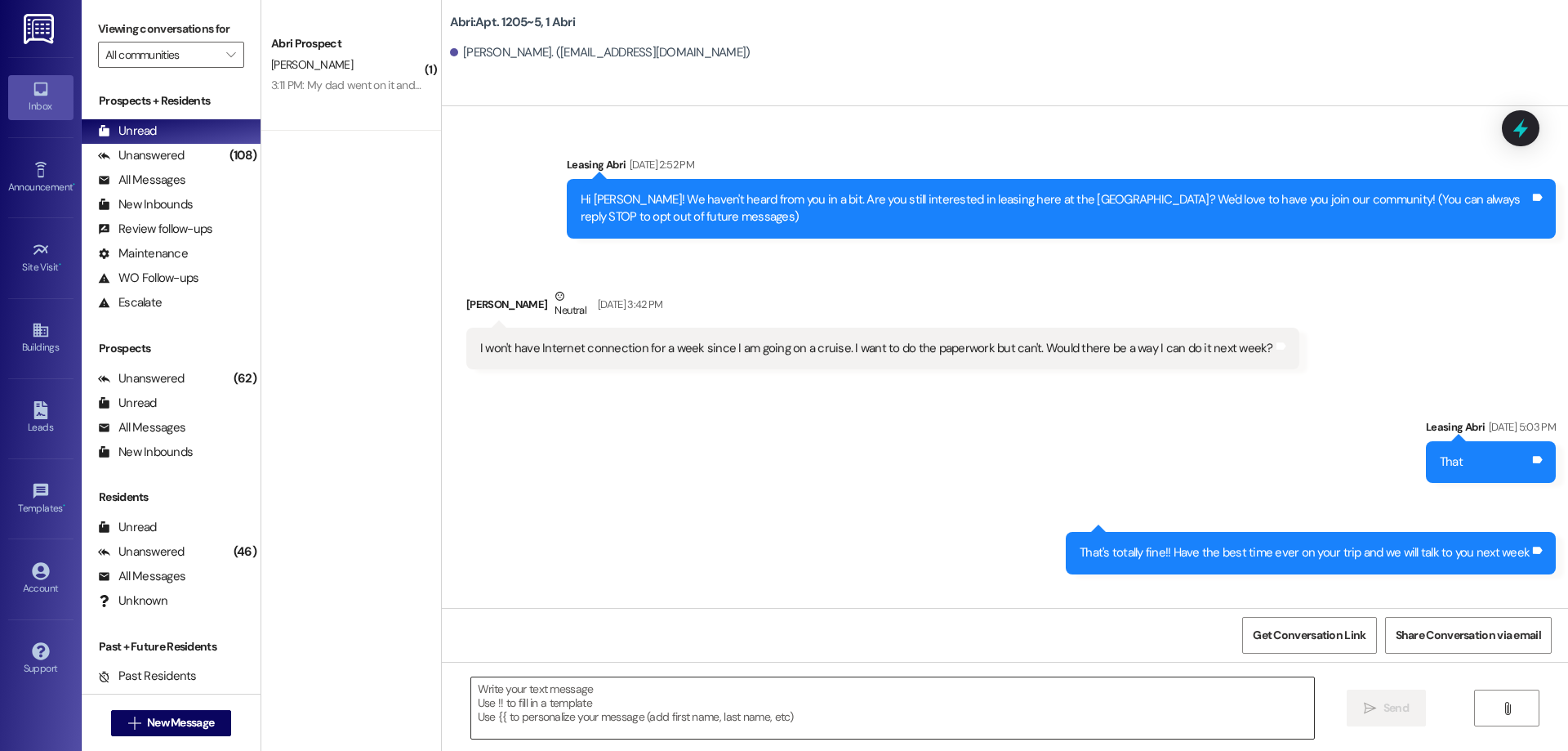
scroll to position [1914, 0]
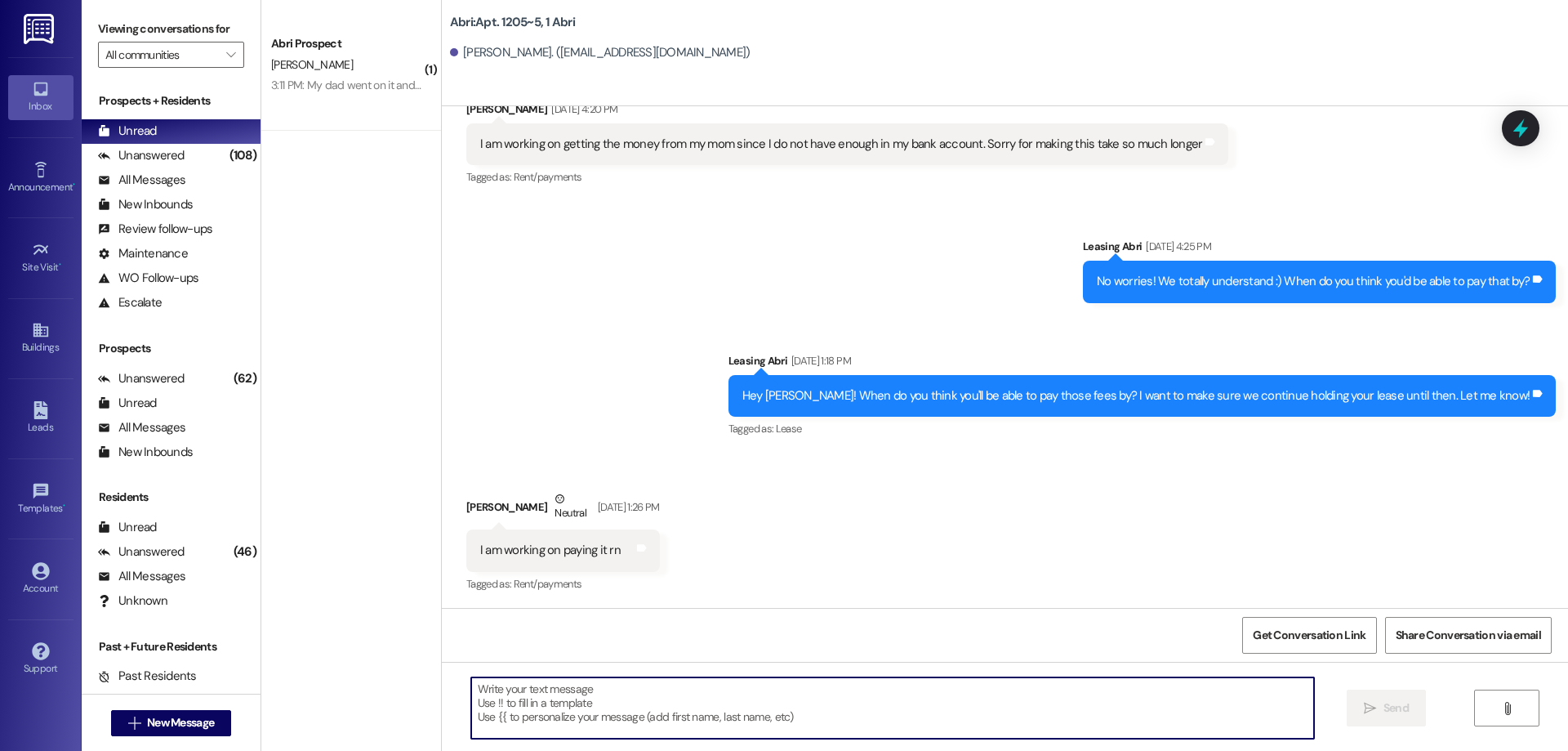
click at [561, 693] on textarea at bounding box center [893, 708] width 843 height 62
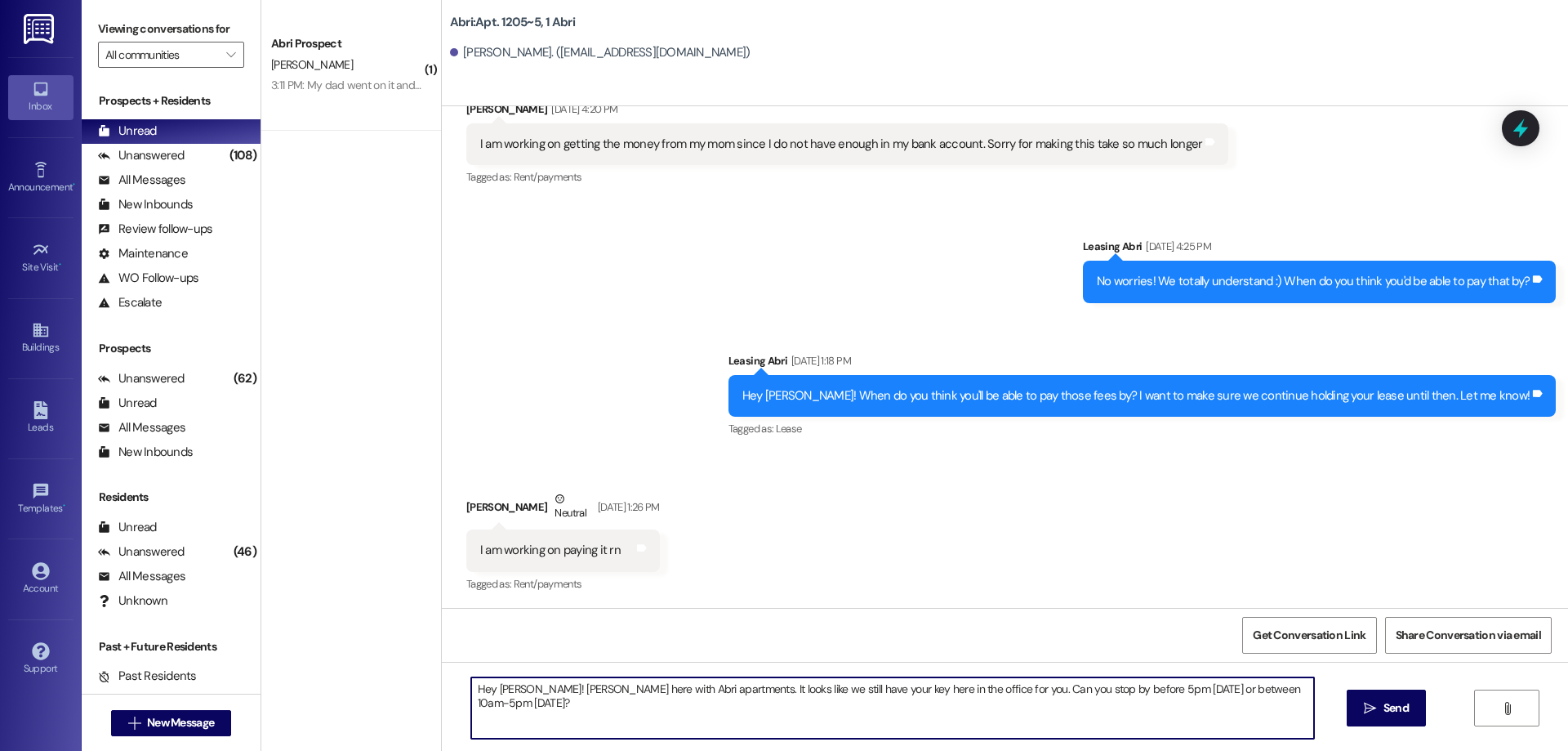
type textarea "Hey [PERSON_NAME]! [PERSON_NAME] here with Abri apartments. It looks like we st…"
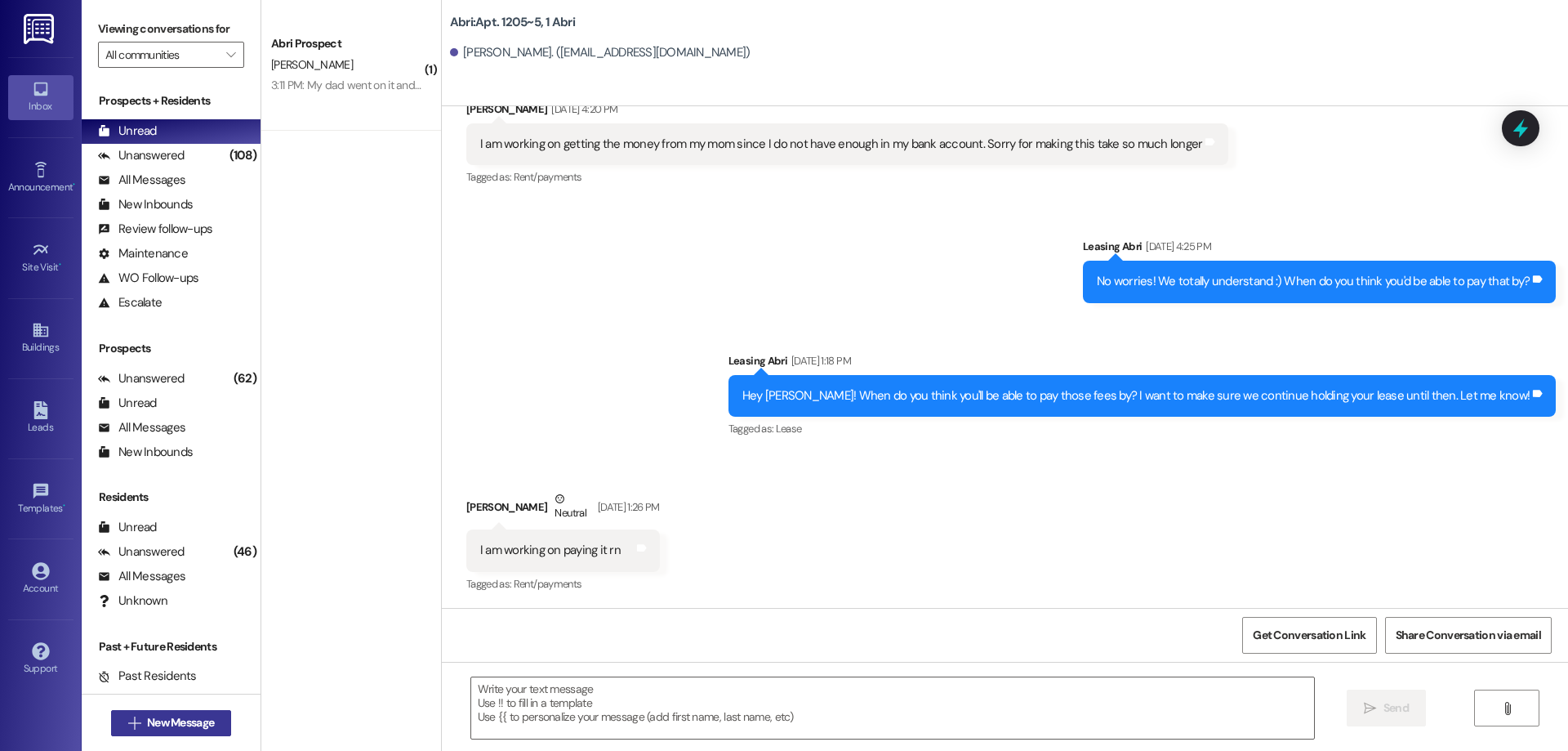
click at [147, 727] on span "New Message" at bounding box center [180, 723] width 67 height 17
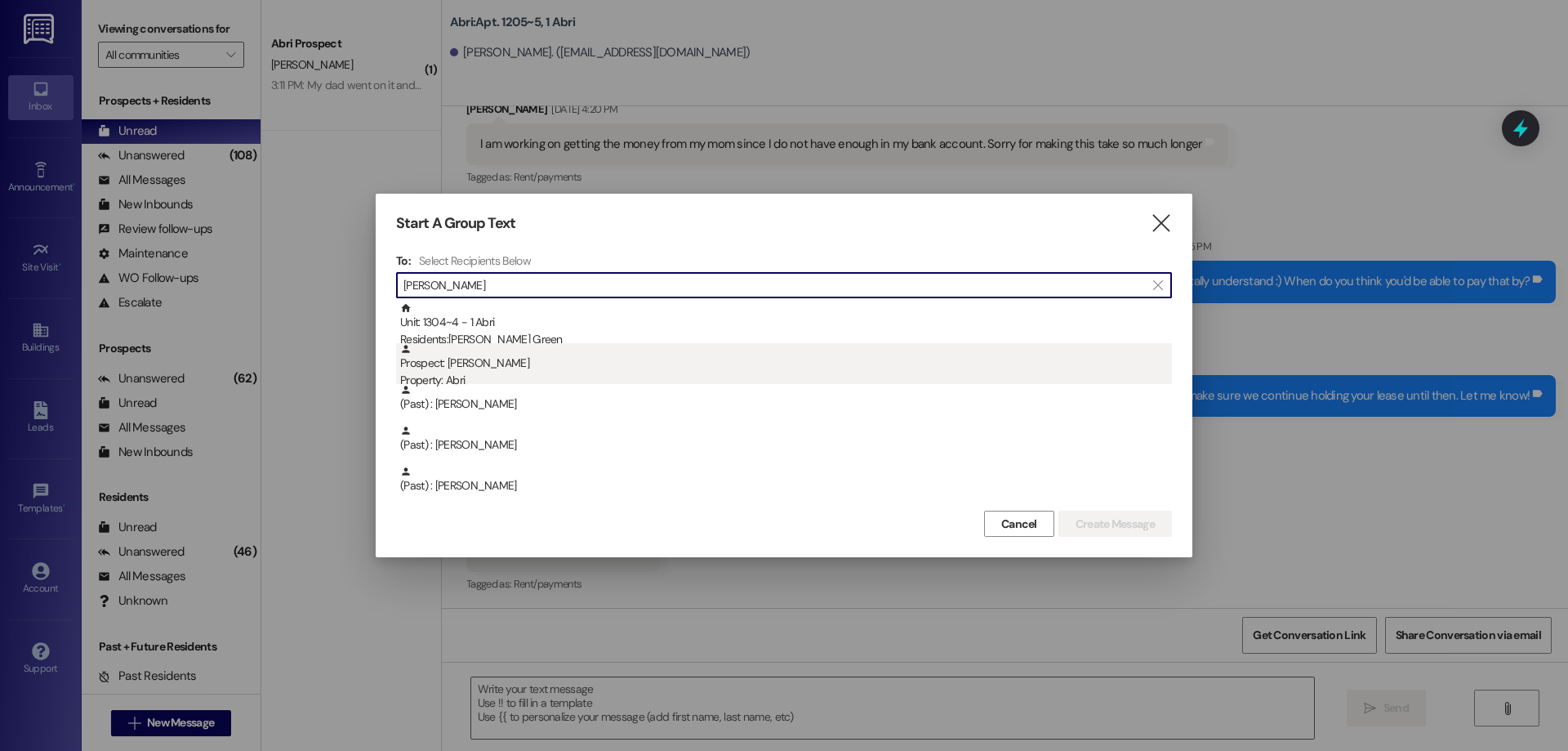
type input "[PERSON_NAME]"
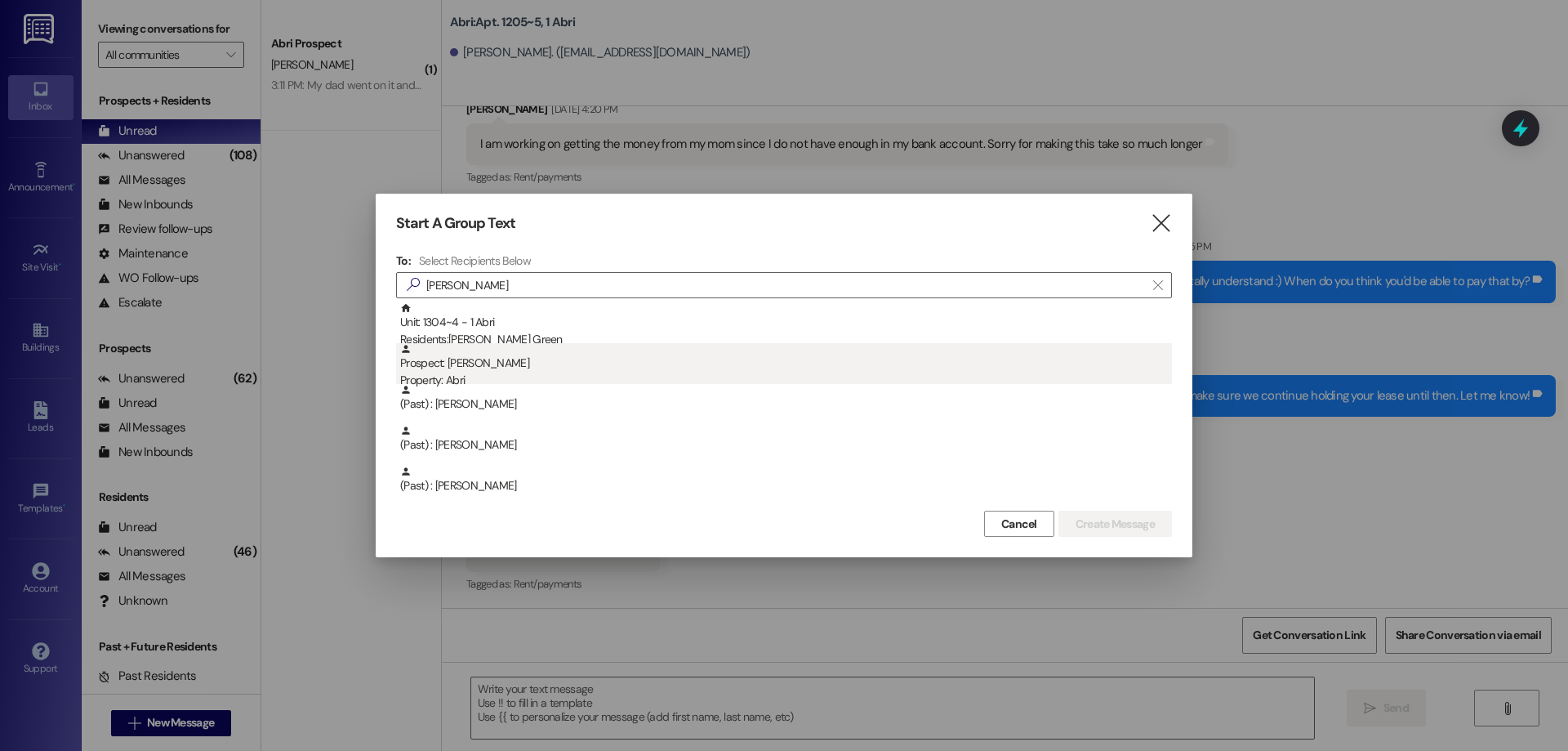
click at [487, 346] on div "Prospect: [PERSON_NAME] Property: Abri" at bounding box center [786, 366] width 772 height 46
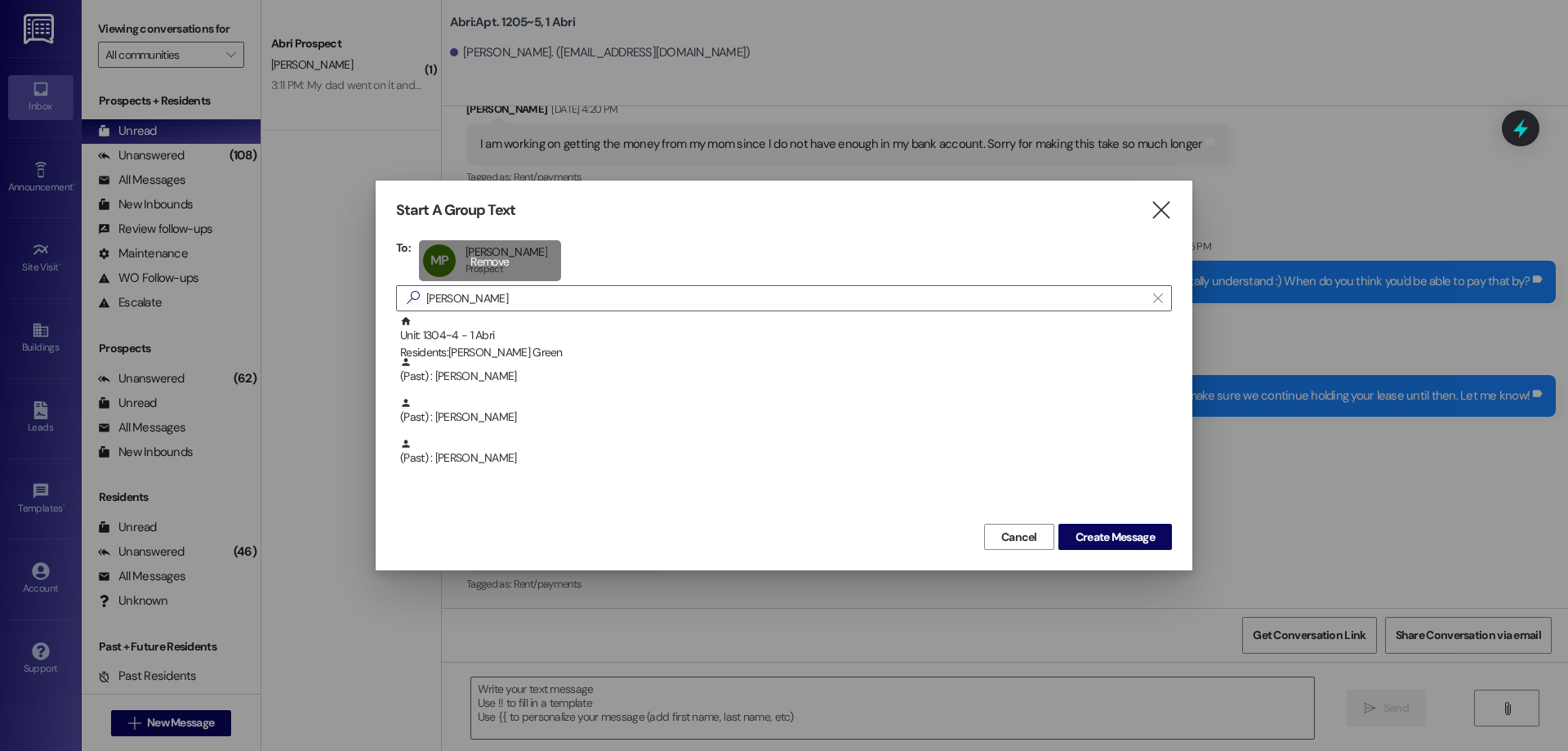
click at [503, 262] on div "MP [PERSON_NAME] [PERSON_NAME] Prospect Prospect click to remove" at bounding box center [490, 261] width 142 height 41
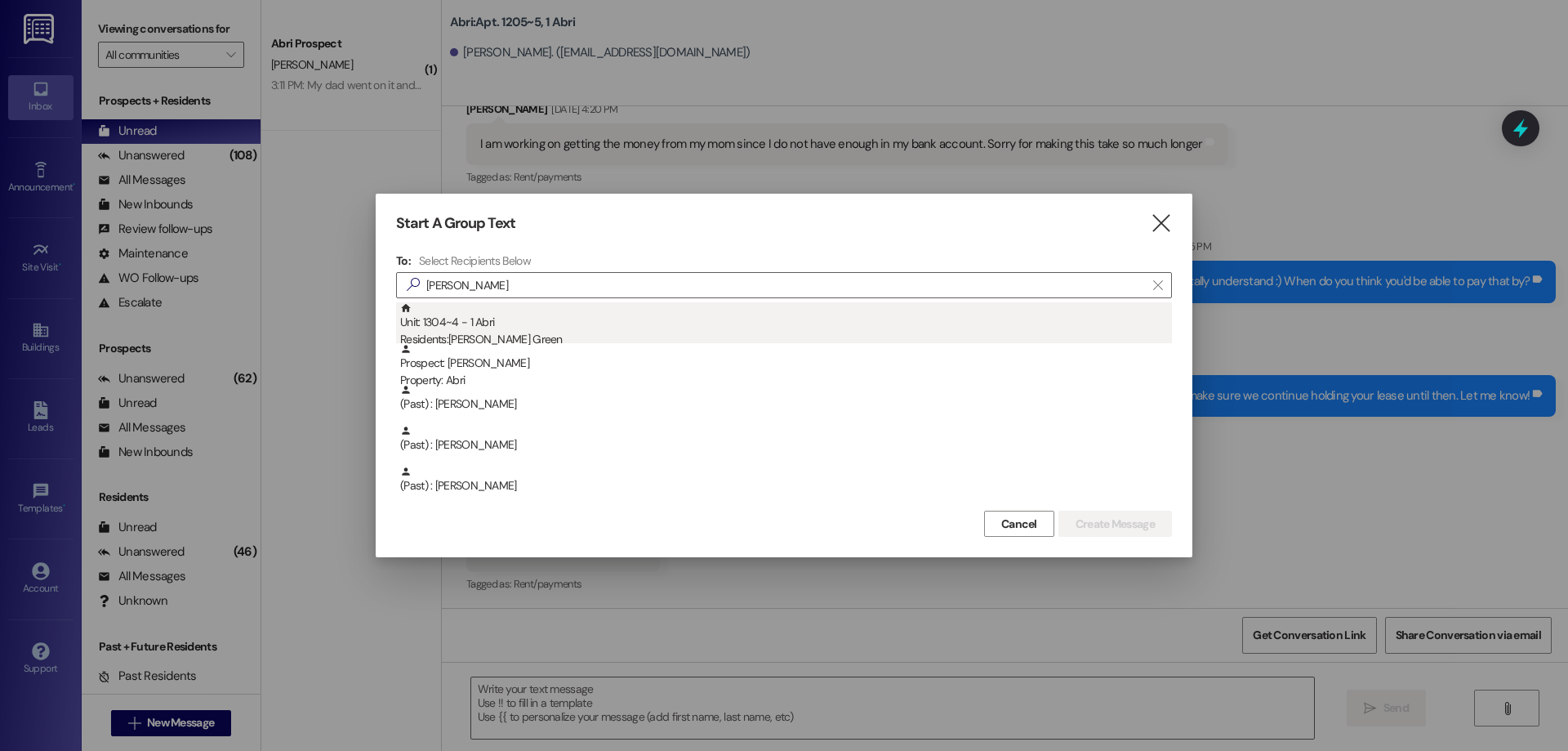
click at [507, 323] on div "Unit: 1304~4 - 1 Abri Residents: [PERSON_NAME]" at bounding box center [786, 325] width 772 height 46
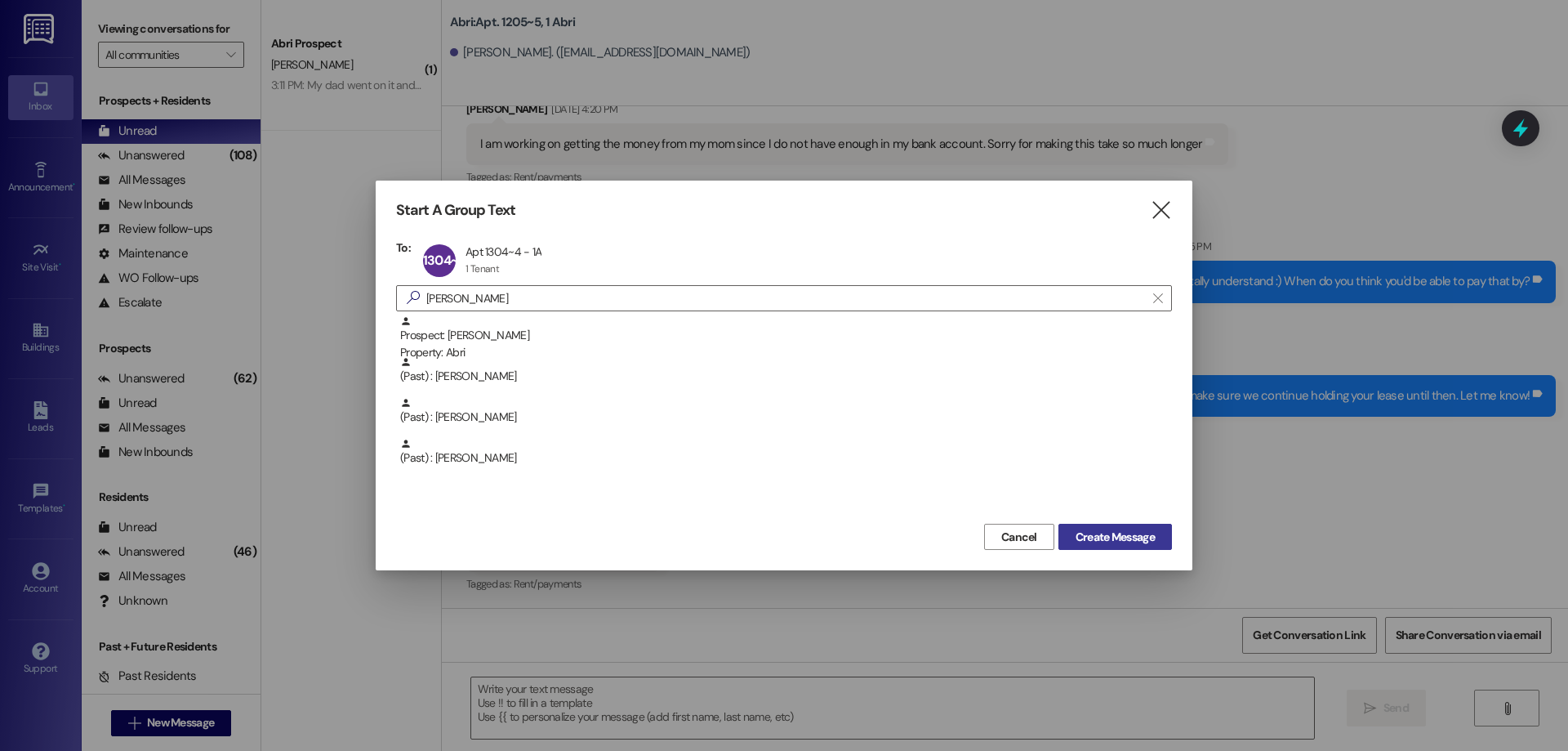
click at [1109, 527] on button "Create Message" at bounding box center [1115, 536] width 114 height 27
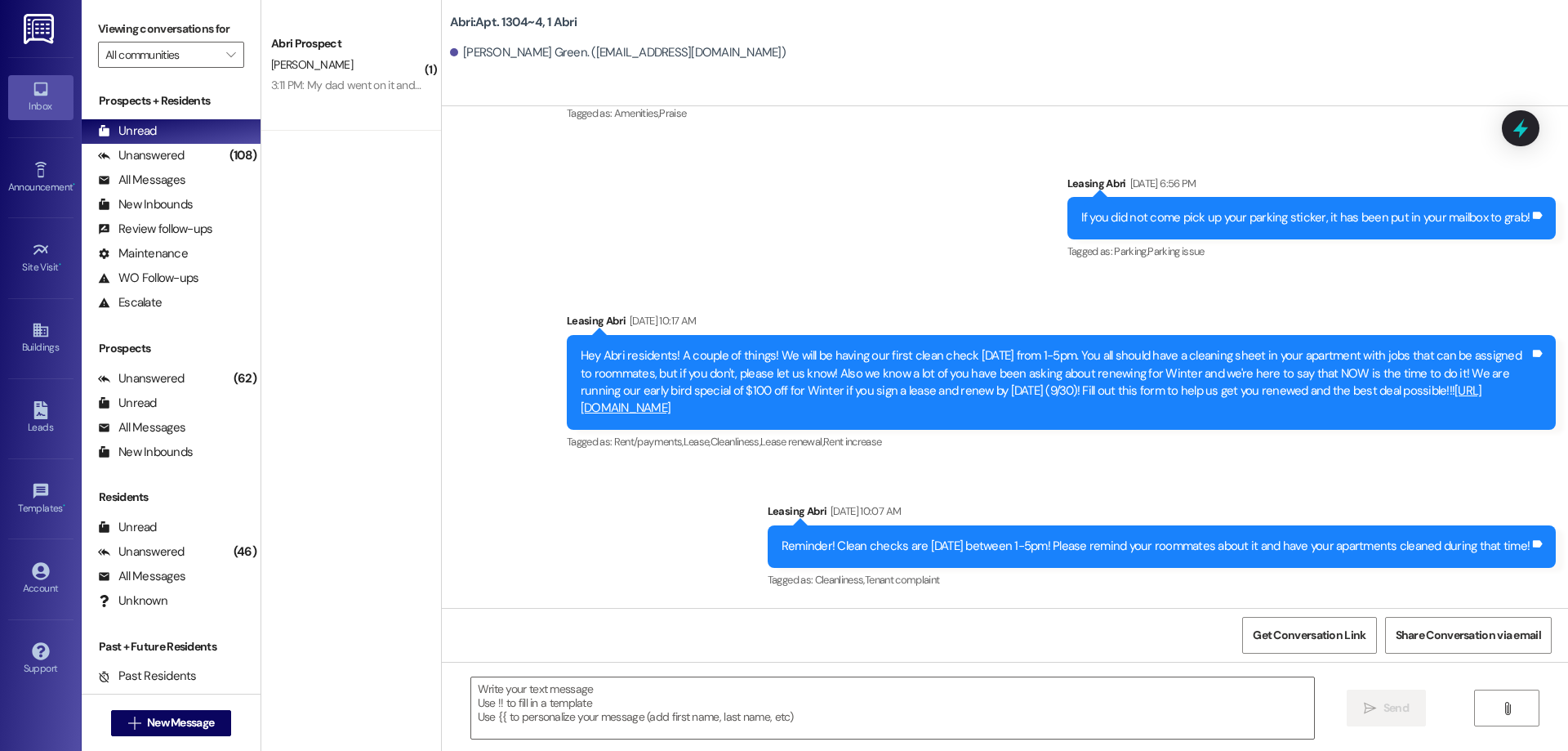
scroll to position [28452, 0]
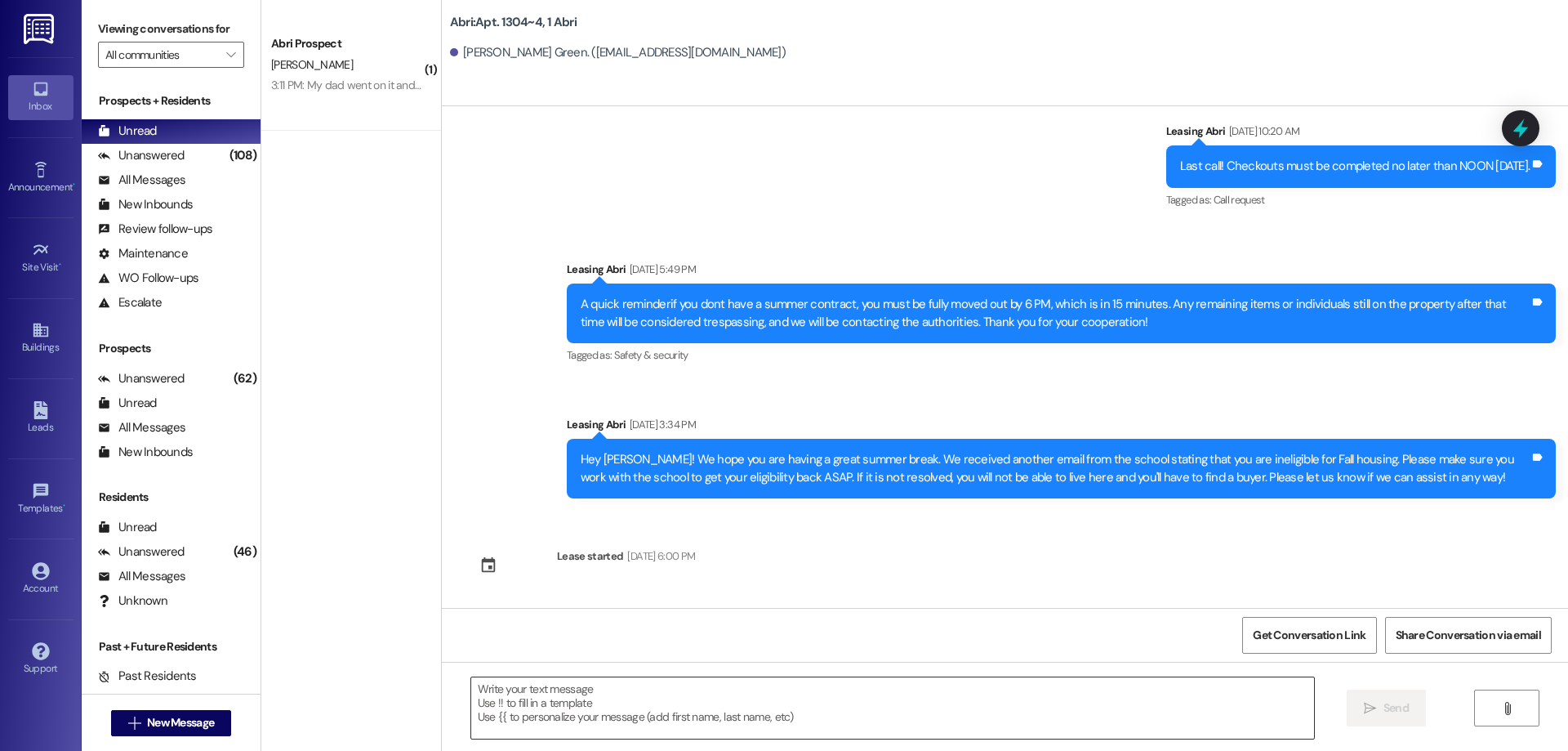
click at [982, 712] on textarea at bounding box center [893, 708] width 843 height 62
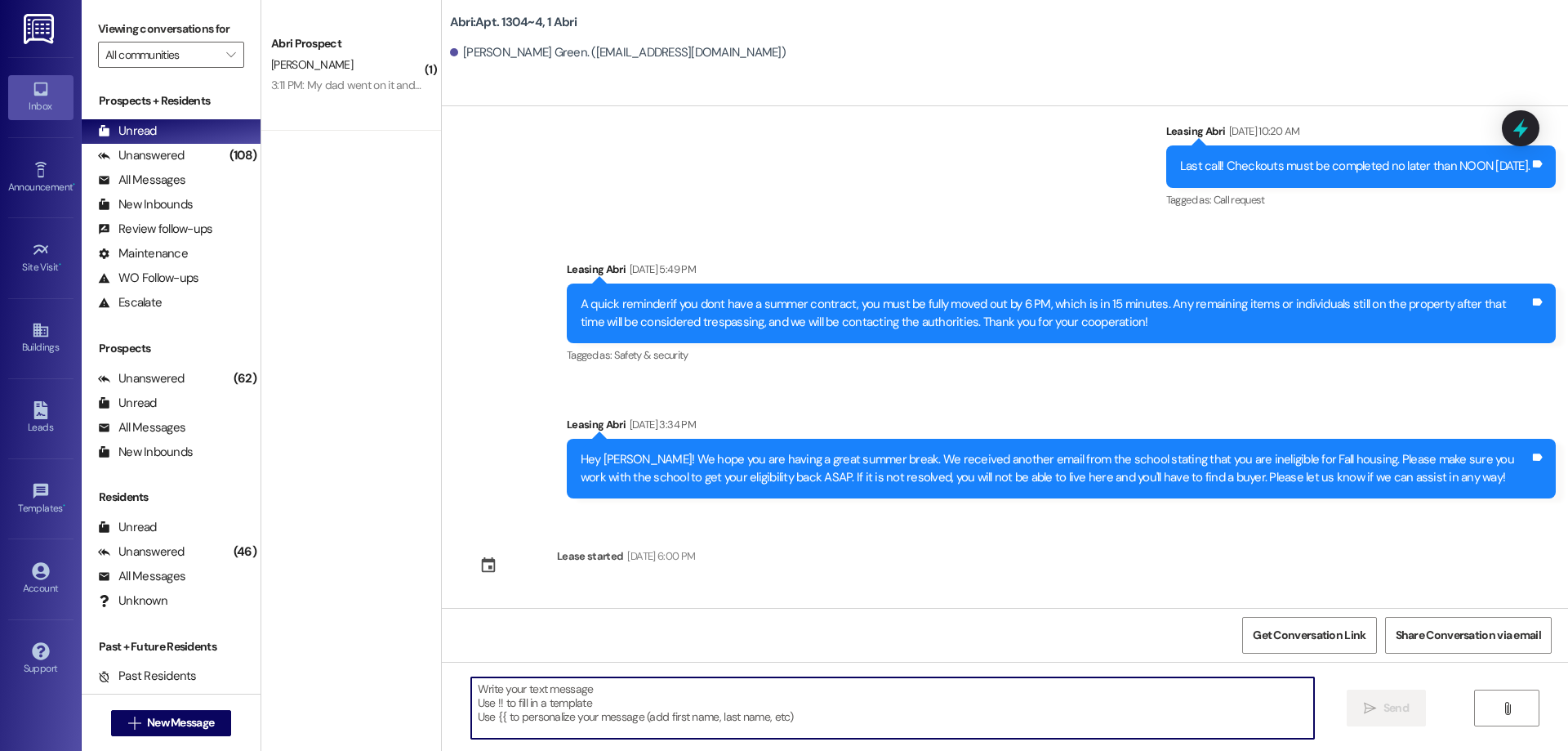
paste textarea "Hey [PERSON_NAME]! [PERSON_NAME] here with Abri apartments. It looks like we st…"
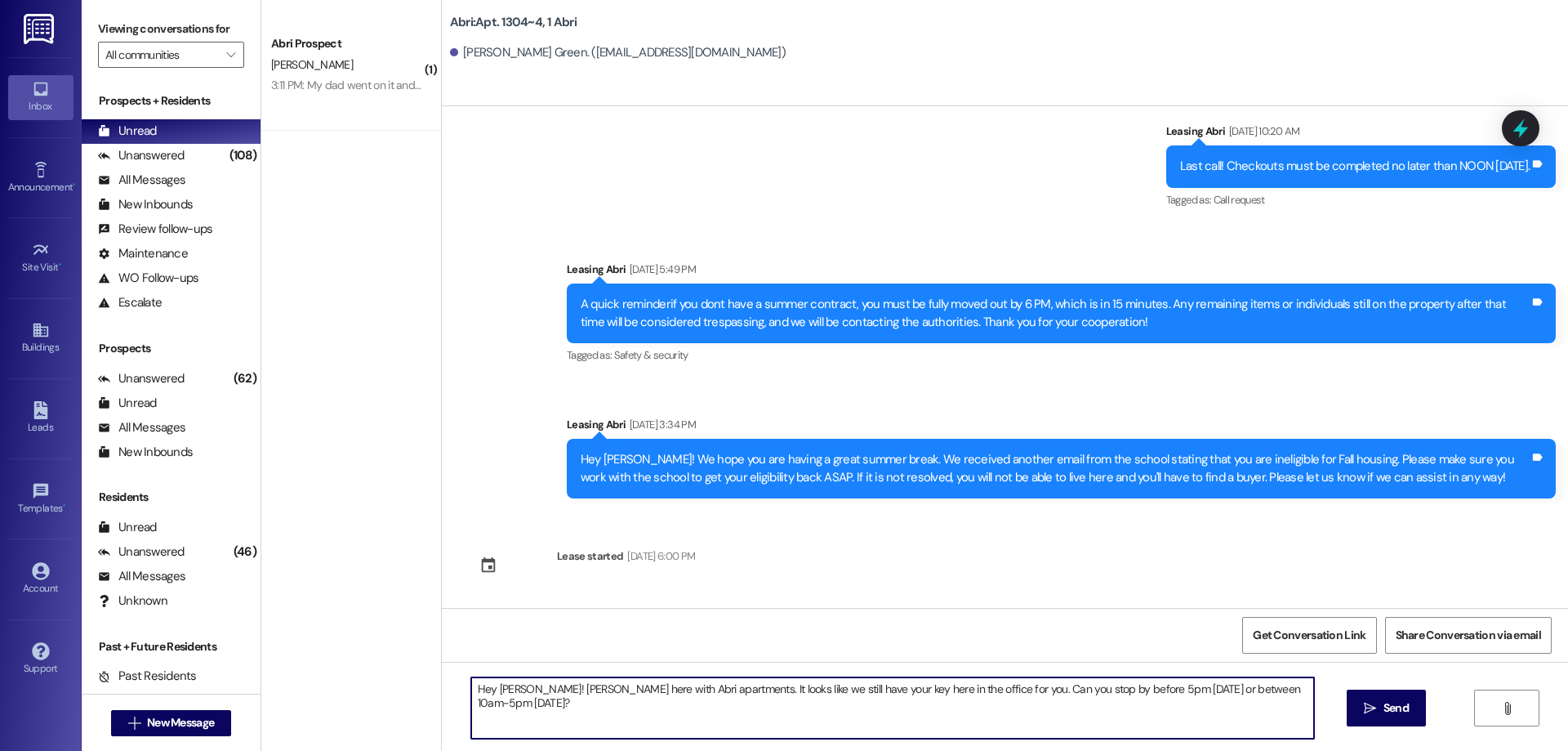
click at [493, 696] on textarea "Hey [PERSON_NAME]! [PERSON_NAME] here with Abri apartments. It looks like we st…" at bounding box center [893, 708] width 843 height 62
click at [820, 688] on textarea "Hey [PERSON_NAME]! [PERSON_NAME] here with Abri apartments. It looks like we st…" at bounding box center [893, 708] width 843 height 62
drag, startPoint x: 1289, startPoint y: 693, endPoint x: 681, endPoint y: 685, distance: 608.1
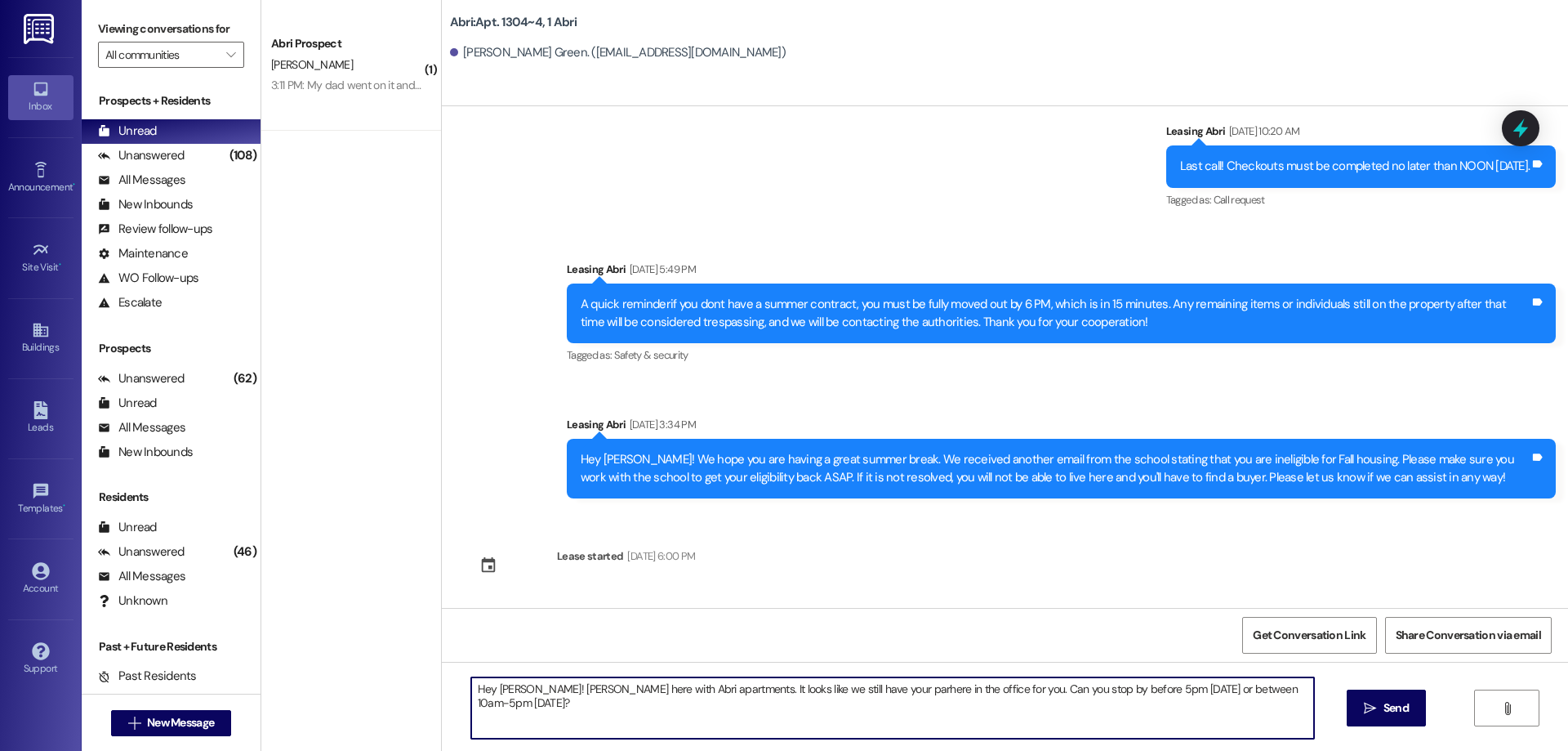
click at [681, 685] on textarea "Hey [PERSON_NAME]! [PERSON_NAME] here with Abri apartments. It looks like we st…" at bounding box center [893, 708] width 843 height 62
type textarea "Hey [PERSON_NAME]! [PERSON_NAME] here with Abri apartments. It looks like you a…"
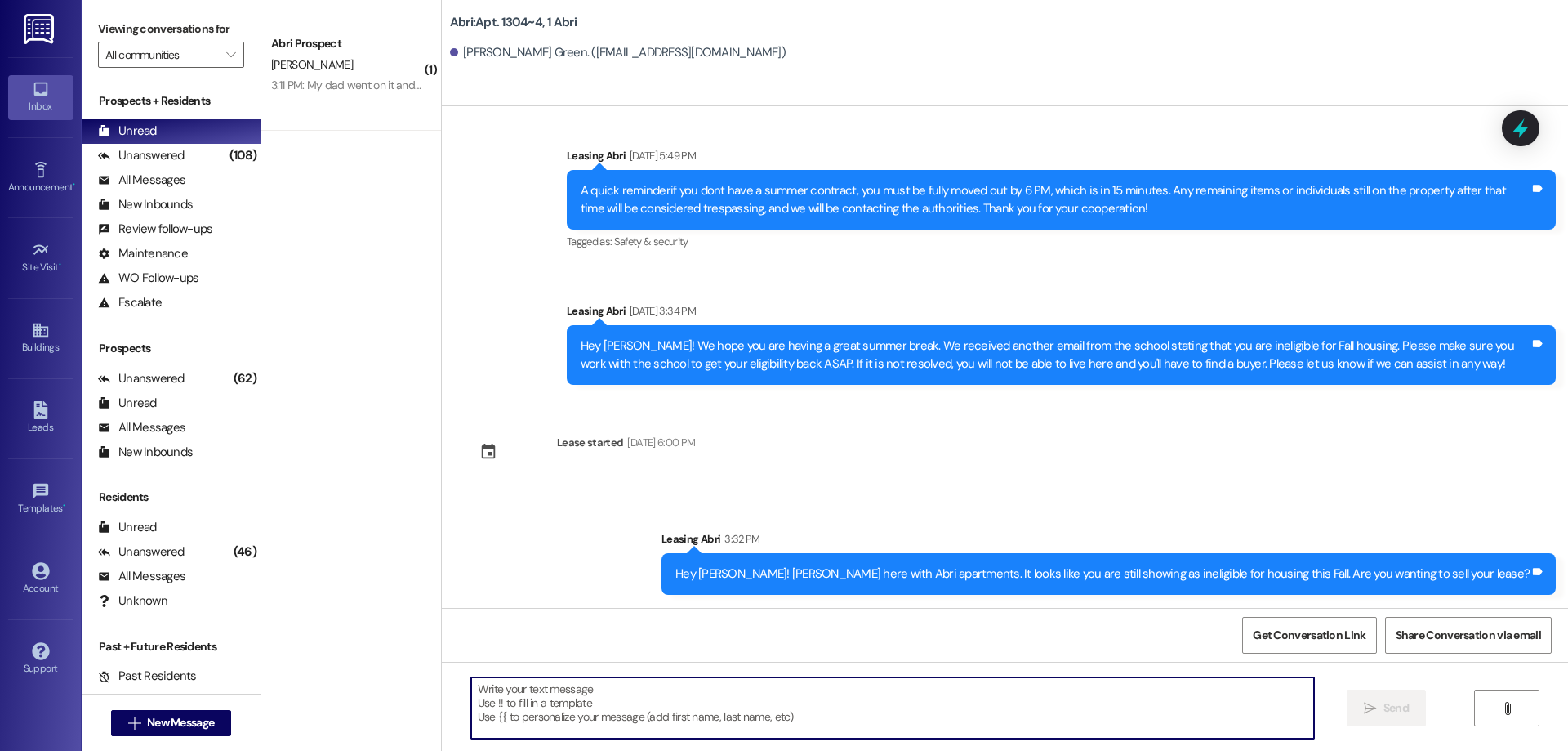
scroll to position [27758, 0]
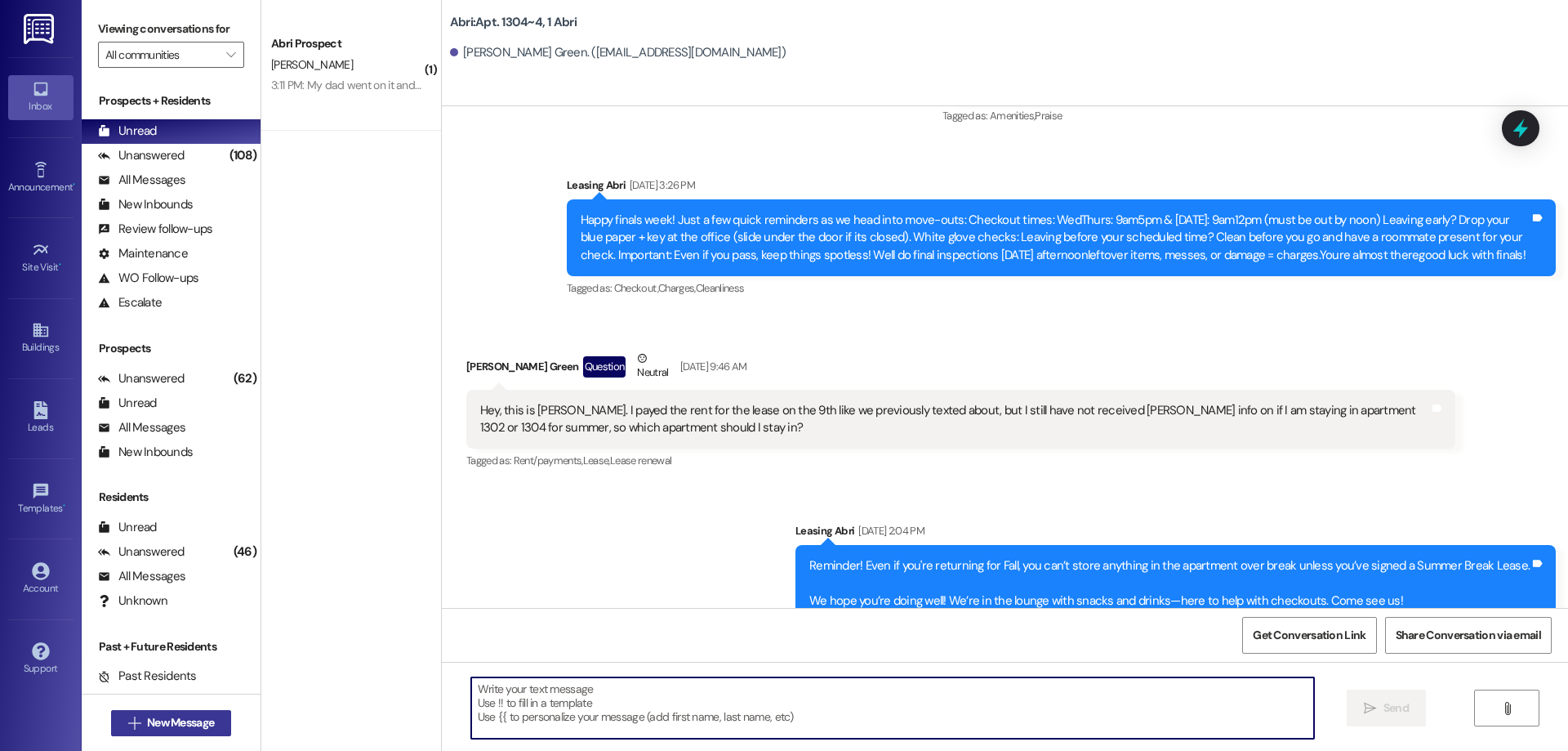
click at [198, 725] on span "New Message" at bounding box center [180, 723] width 67 height 17
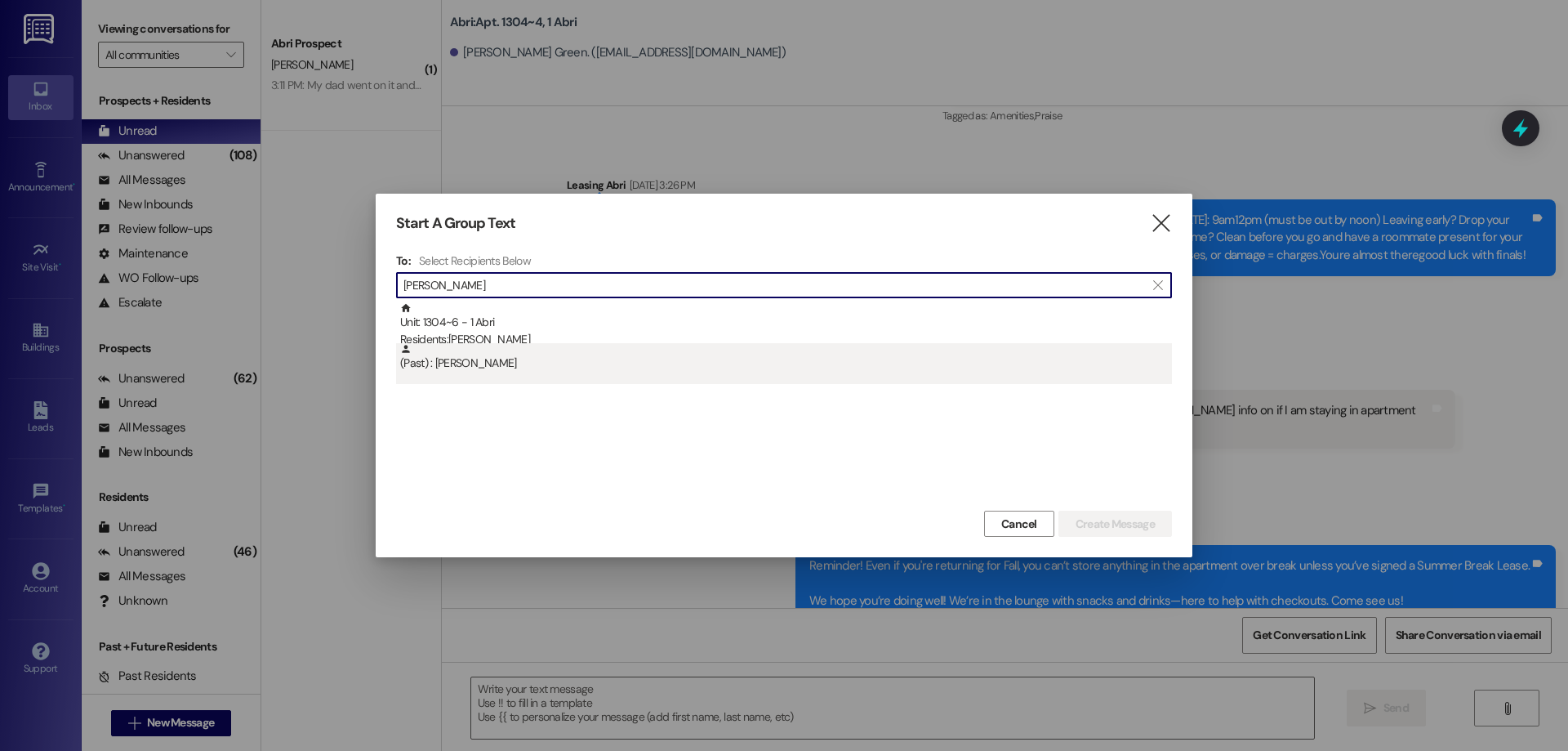
type input "[PERSON_NAME]"
click at [543, 346] on div "(Past) : [PERSON_NAME]" at bounding box center [786, 357] width 772 height 28
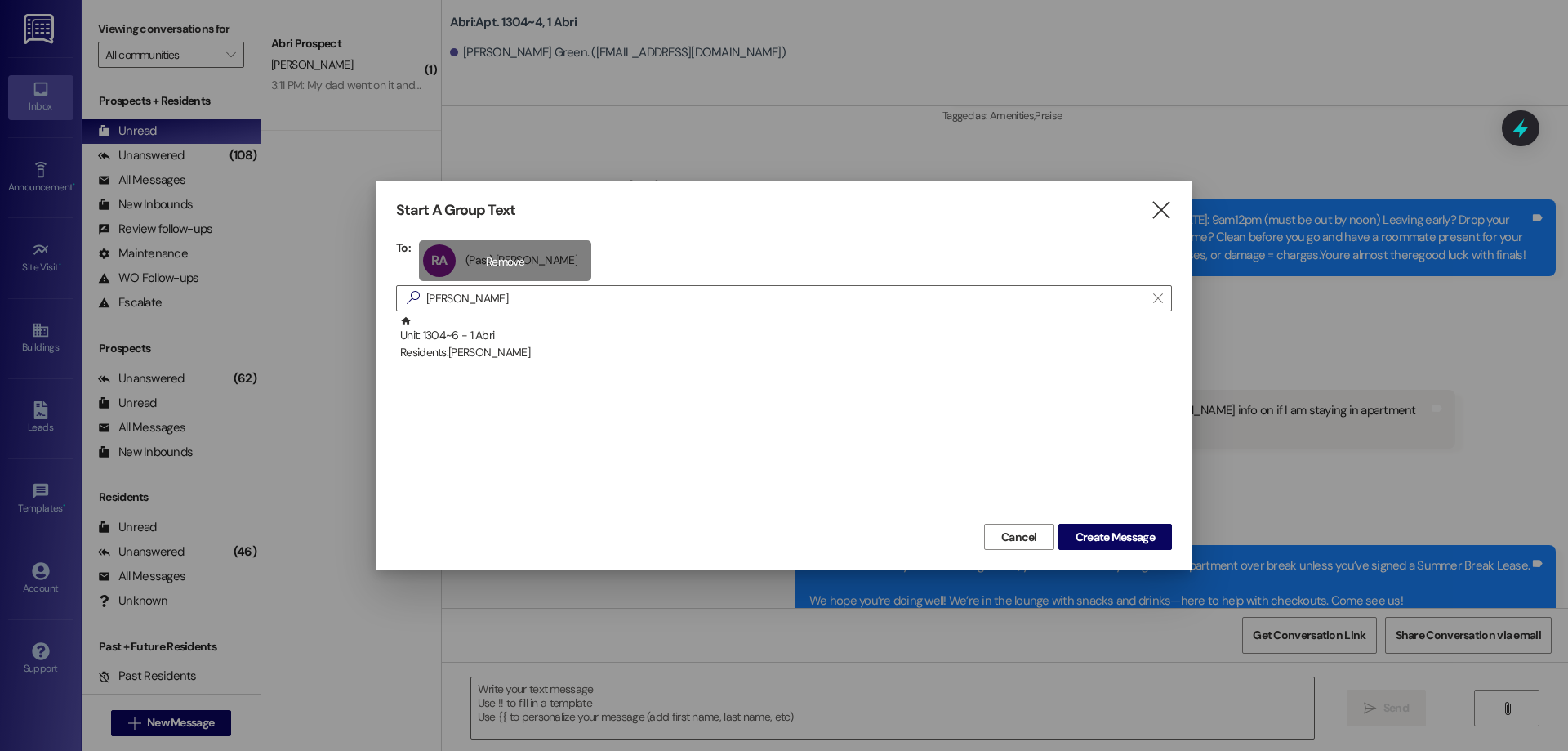
click at [510, 255] on div "RA (Past) [PERSON_NAME] (Past) [PERSON_NAME] click to remove" at bounding box center [505, 261] width 173 height 41
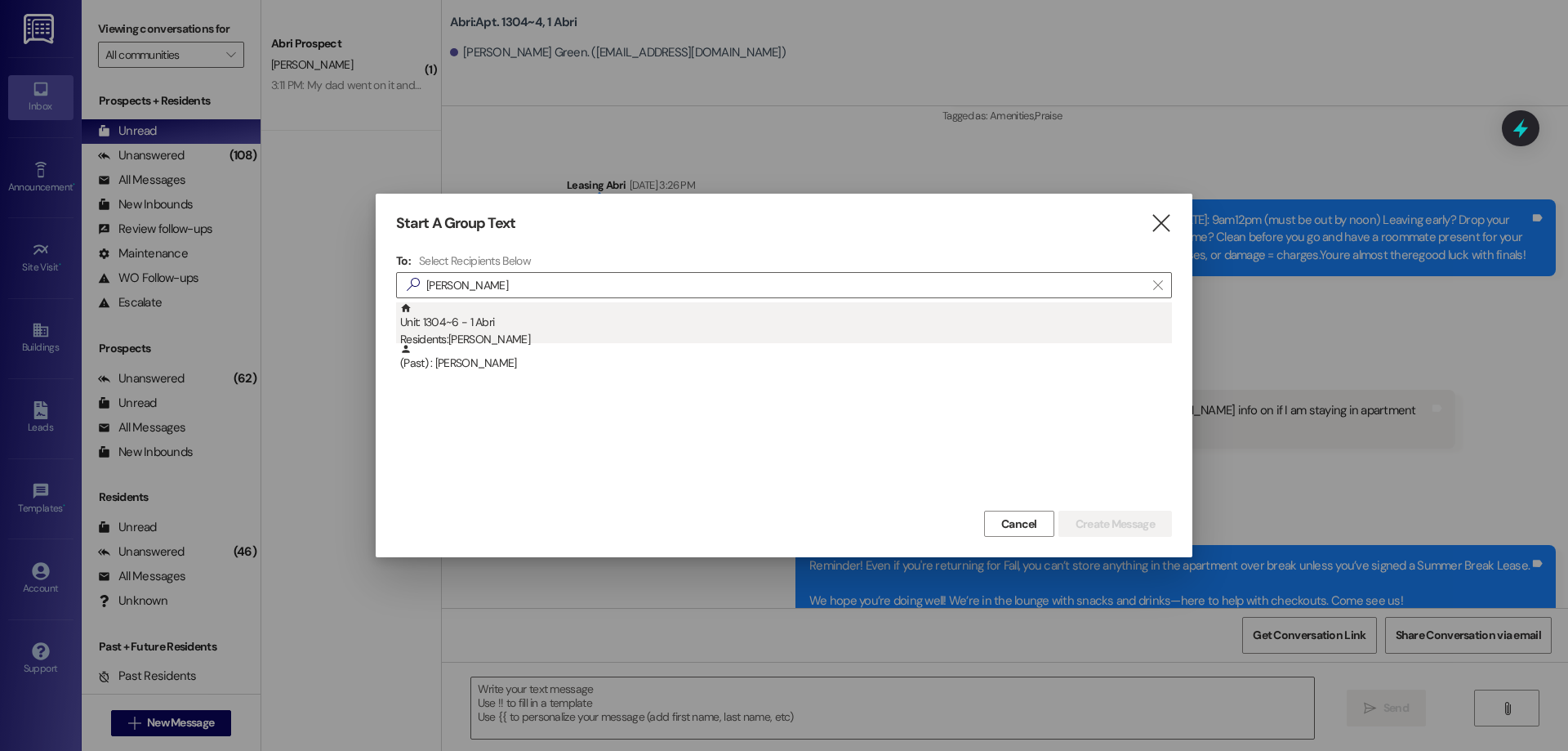
click at [502, 335] on div "Residents: [PERSON_NAME]" at bounding box center [786, 340] width 772 height 17
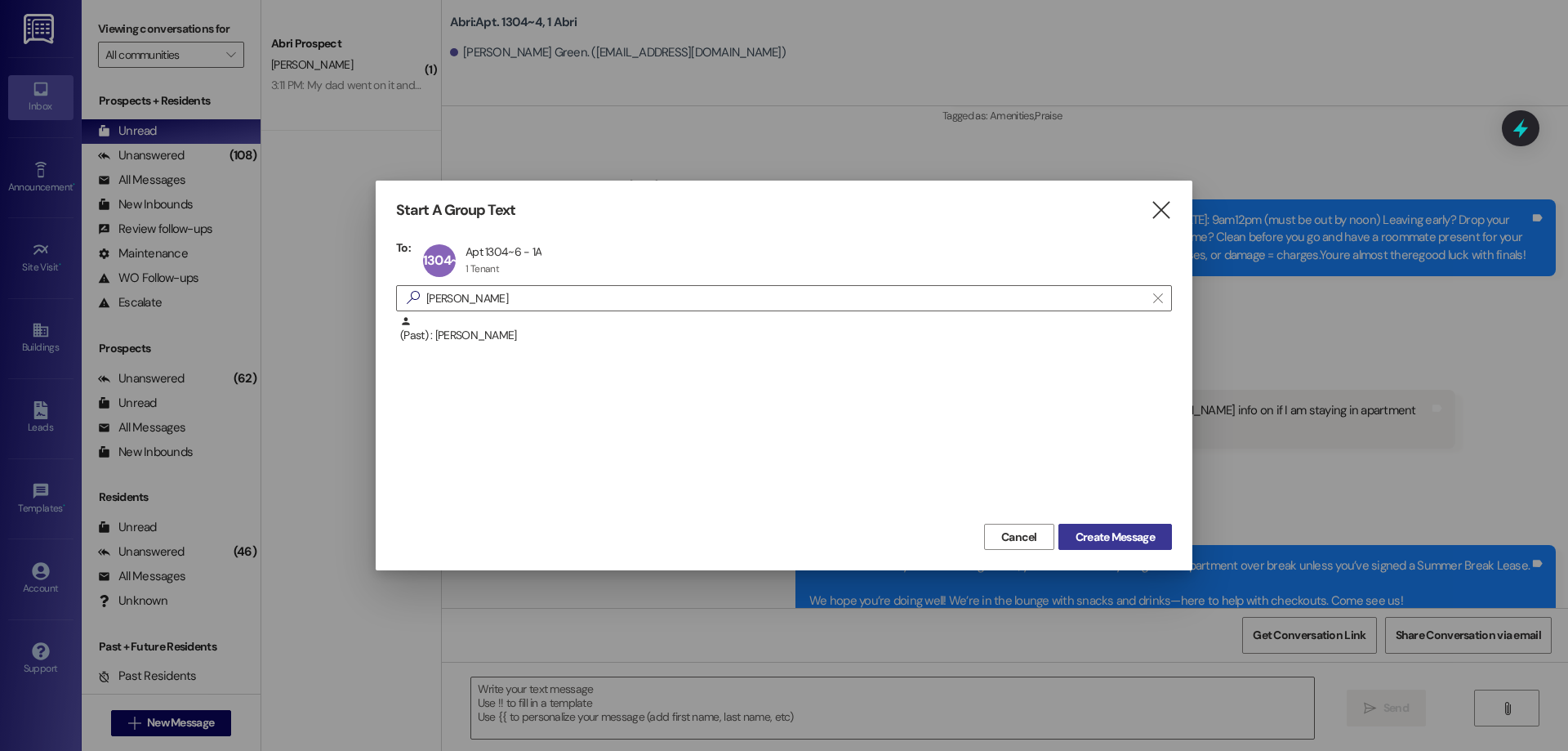
click at [1079, 541] on span "Create Message" at bounding box center [1115, 537] width 80 height 17
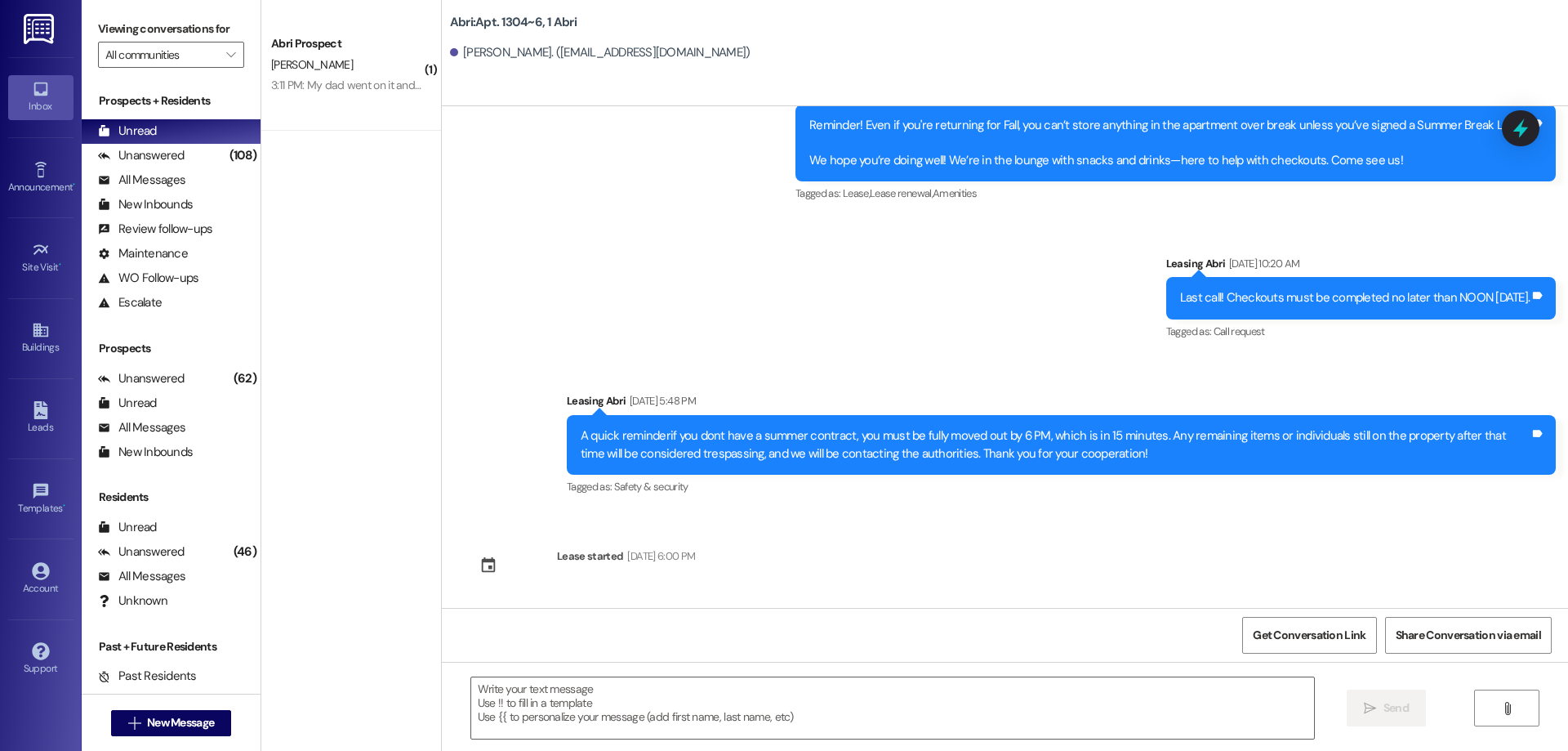
scroll to position [20432, 0]
click at [627, 684] on textarea at bounding box center [893, 708] width 843 height 62
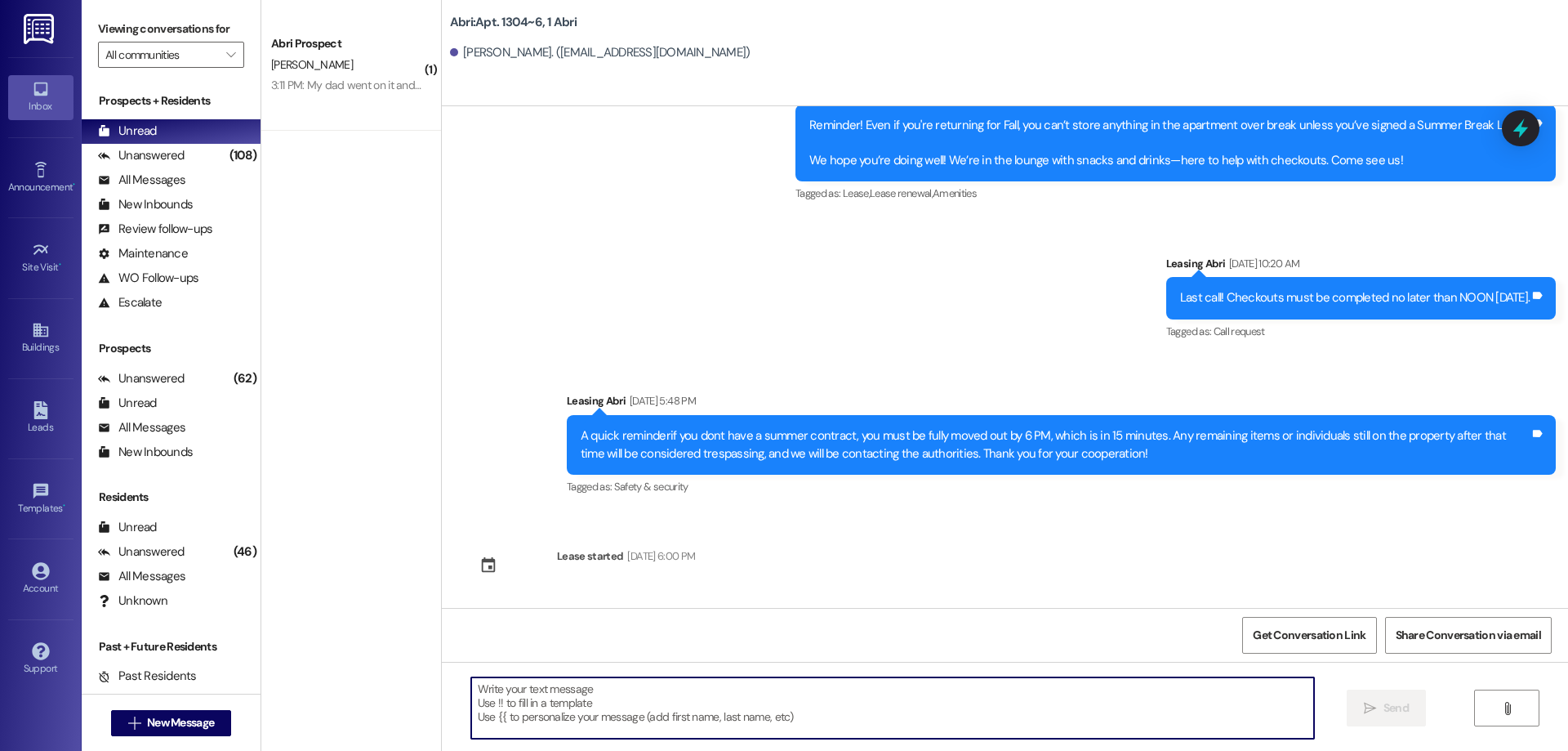
paste textarea "Hey [PERSON_NAME]! [PERSON_NAME] here with Abri apartments. It looks like we st…"
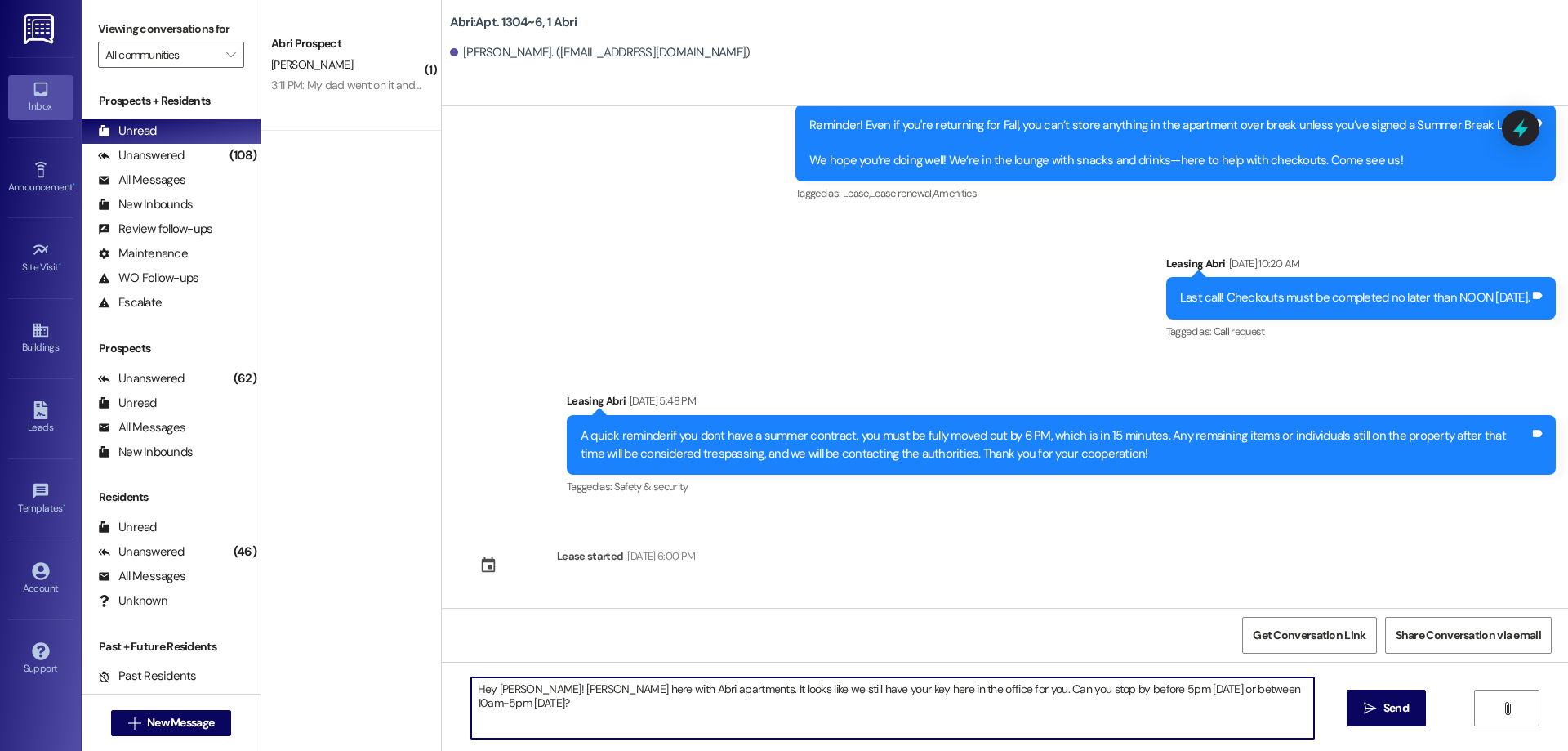
click at [497, 681] on textarea "Hey [PERSON_NAME]! [PERSON_NAME] here with Abri apartments. It looks like we st…" at bounding box center [893, 708] width 843 height 62
click at [503, 690] on textarea "Hey [PERSON_NAME]! [PERSON_NAME] here with Abri apartments. It looks like we st…" at bounding box center [893, 708] width 843 height 62
click at [822, 692] on textarea "Hey [PERSON_NAME]! [PERSON_NAME] here with Abri apartments. It looks like we st…" at bounding box center [893, 708] width 843 height 62
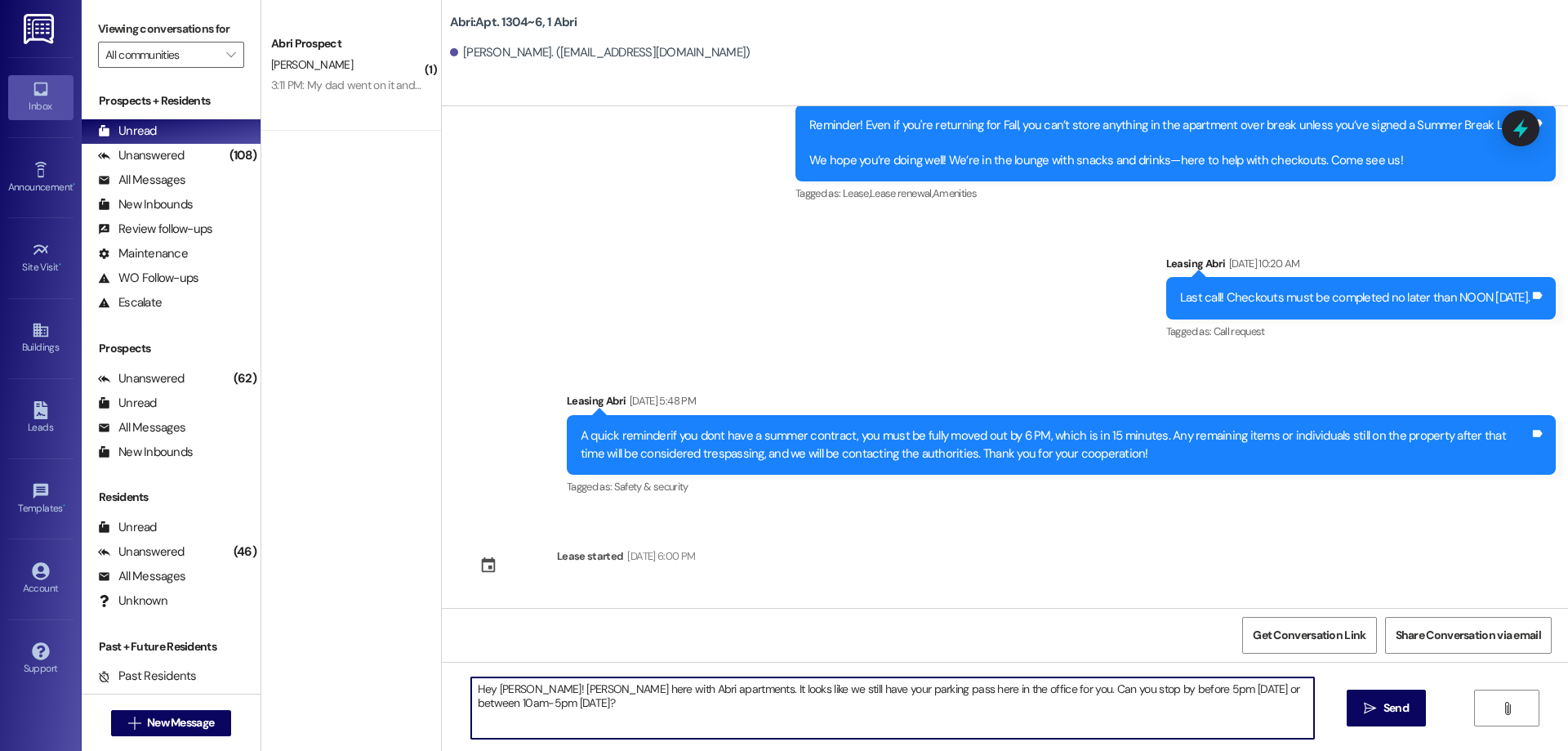
click at [1089, 711] on textarea "Hey [PERSON_NAME]! [PERSON_NAME] here with Abri apartments. It looks like we st…" at bounding box center [893, 708] width 843 height 62
type textarea "Hey [PERSON_NAME]! [PERSON_NAME] here with Abri apartments. It looks like we st…"
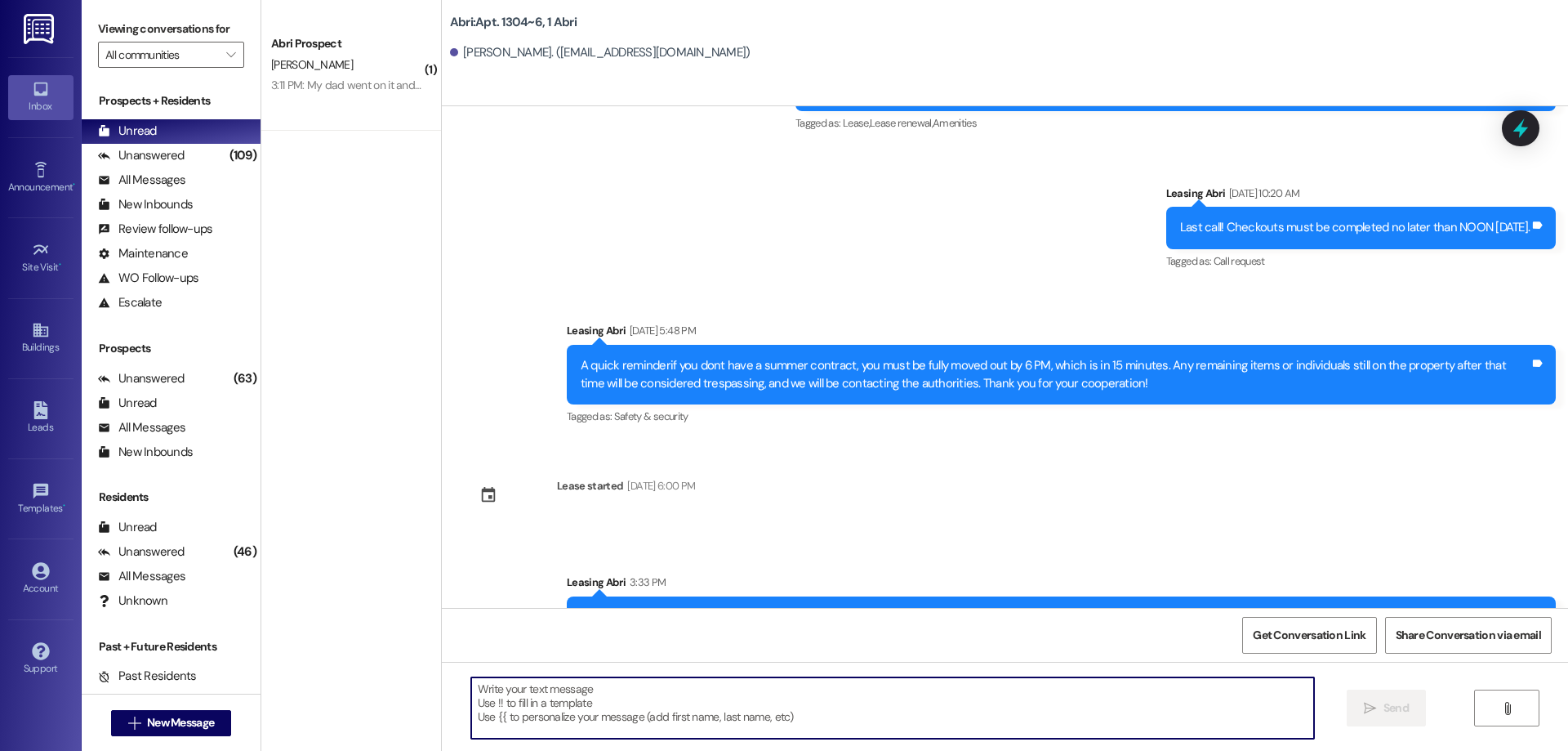
scroll to position [20433, 0]
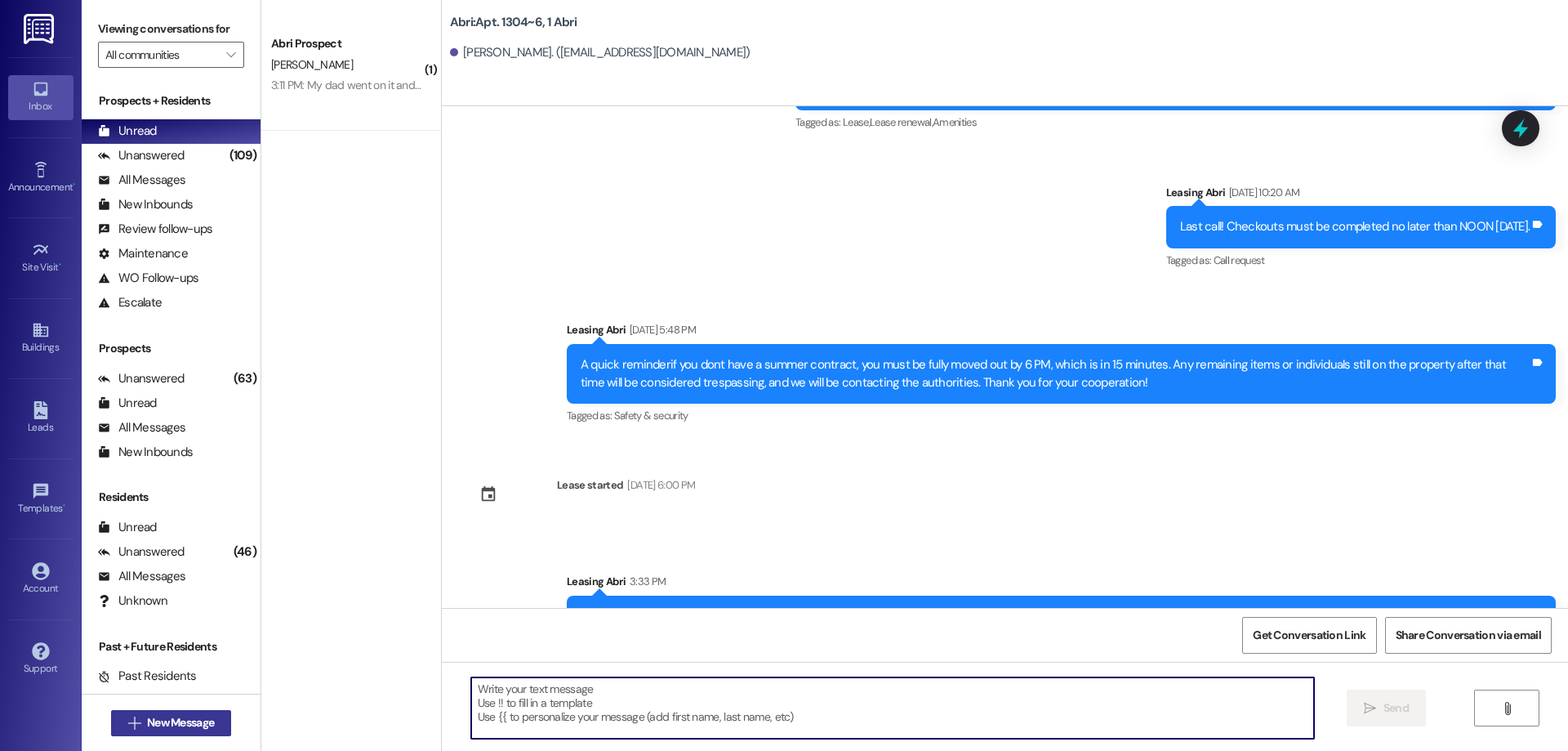
click at [174, 717] on span "New Message" at bounding box center [180, 723] width 67 height 17
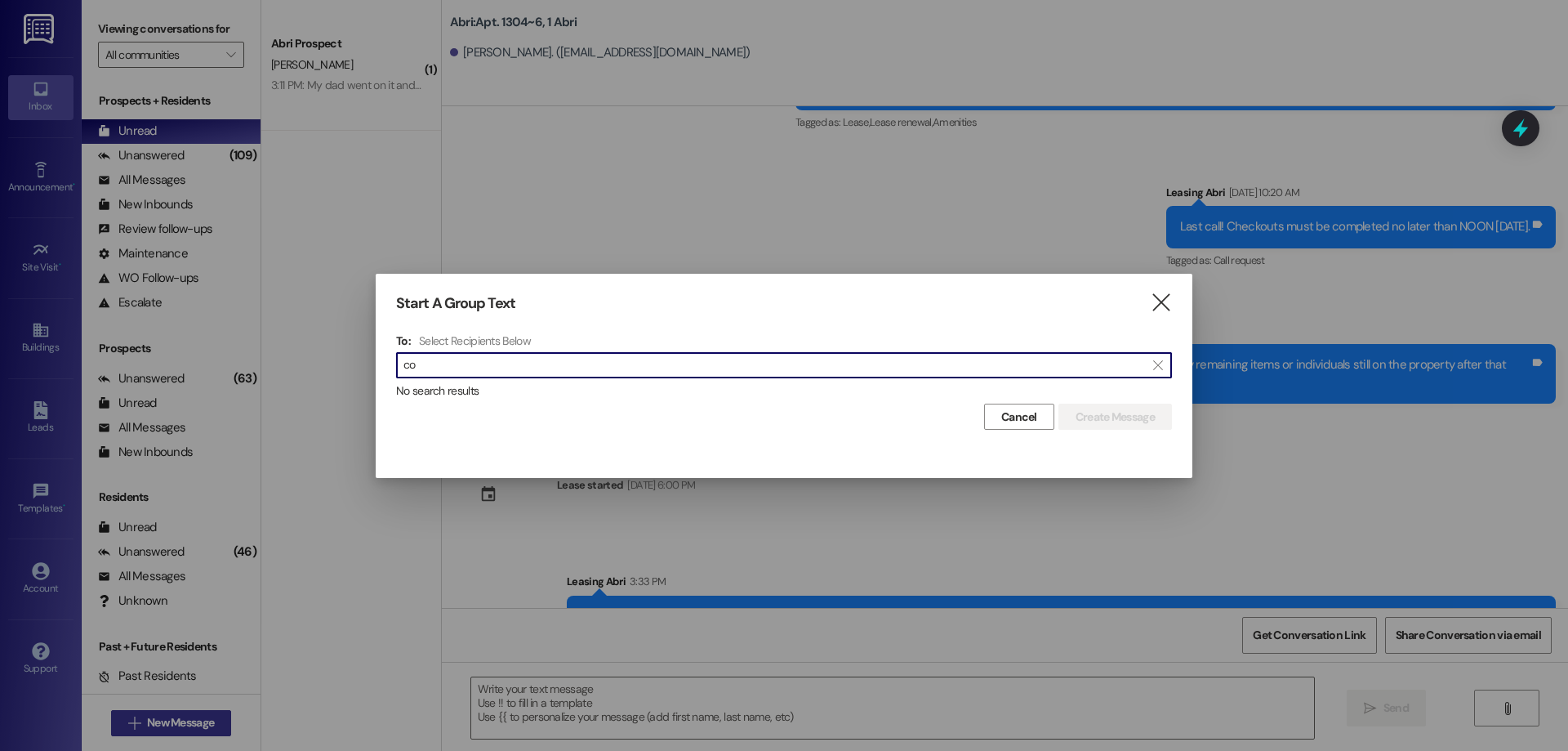
type input "c"
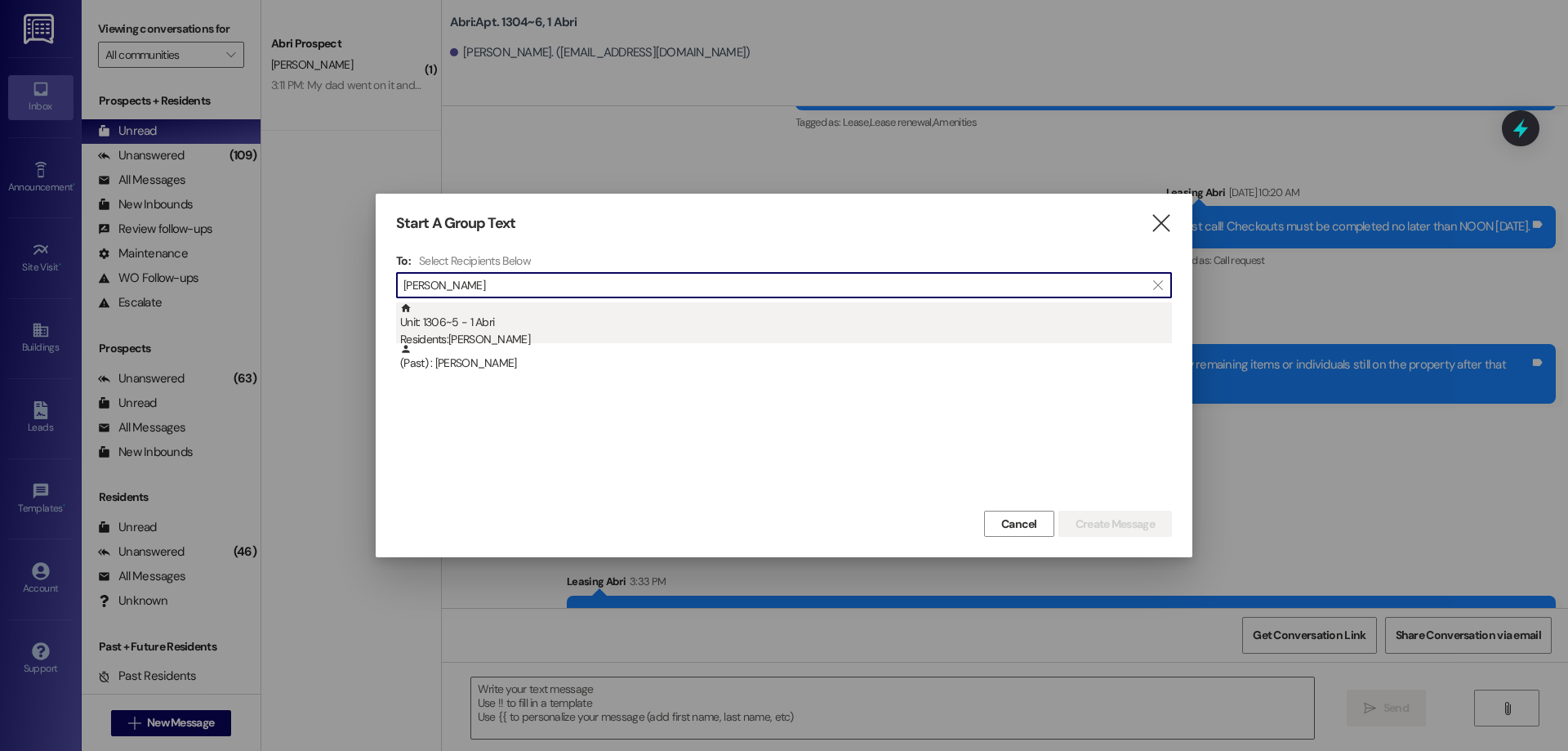
type input "[PERSON_NAME]"
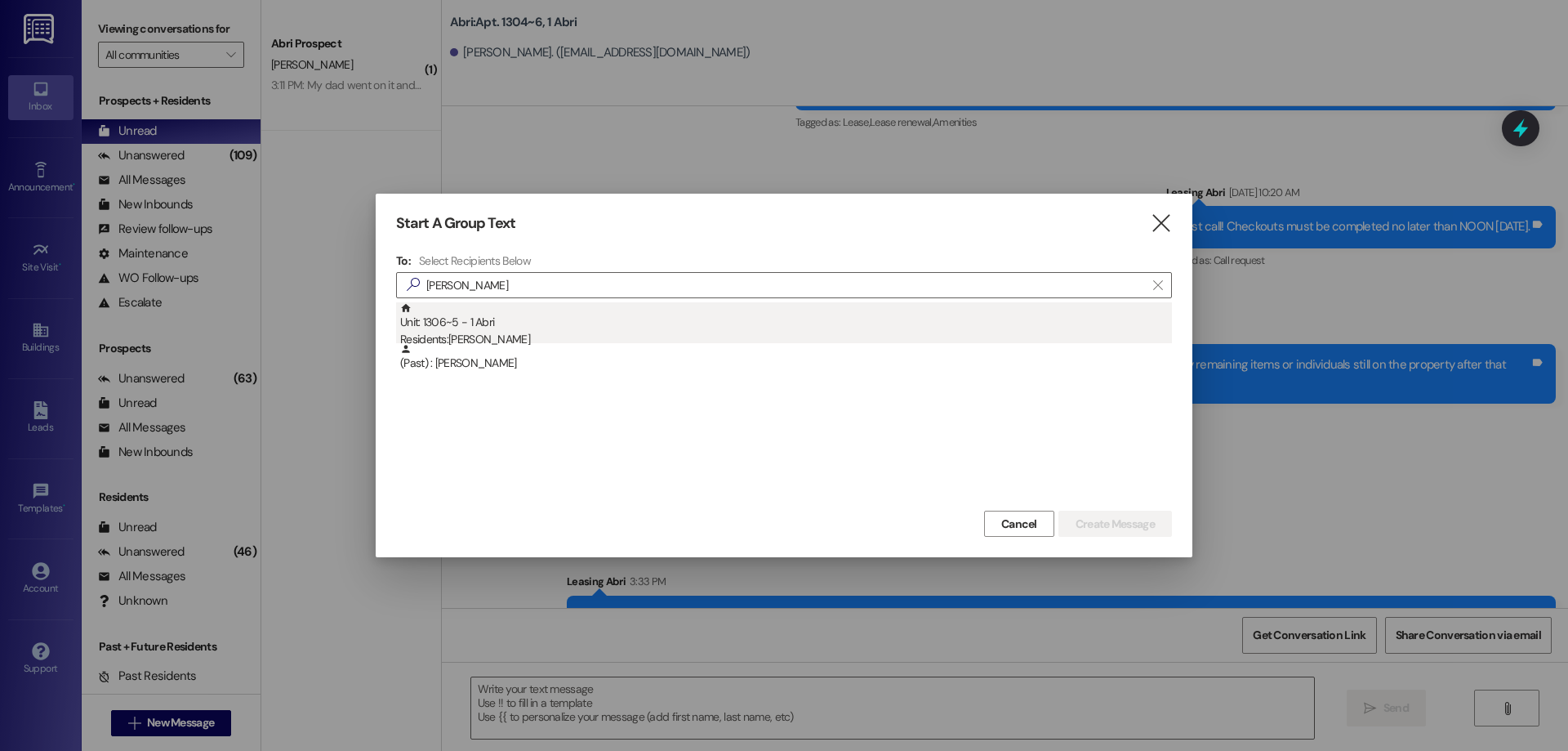
click at [587, 340] on div "Residents: [PERSON_NAME]" at bounding box center [786, 340] width 772 height 17
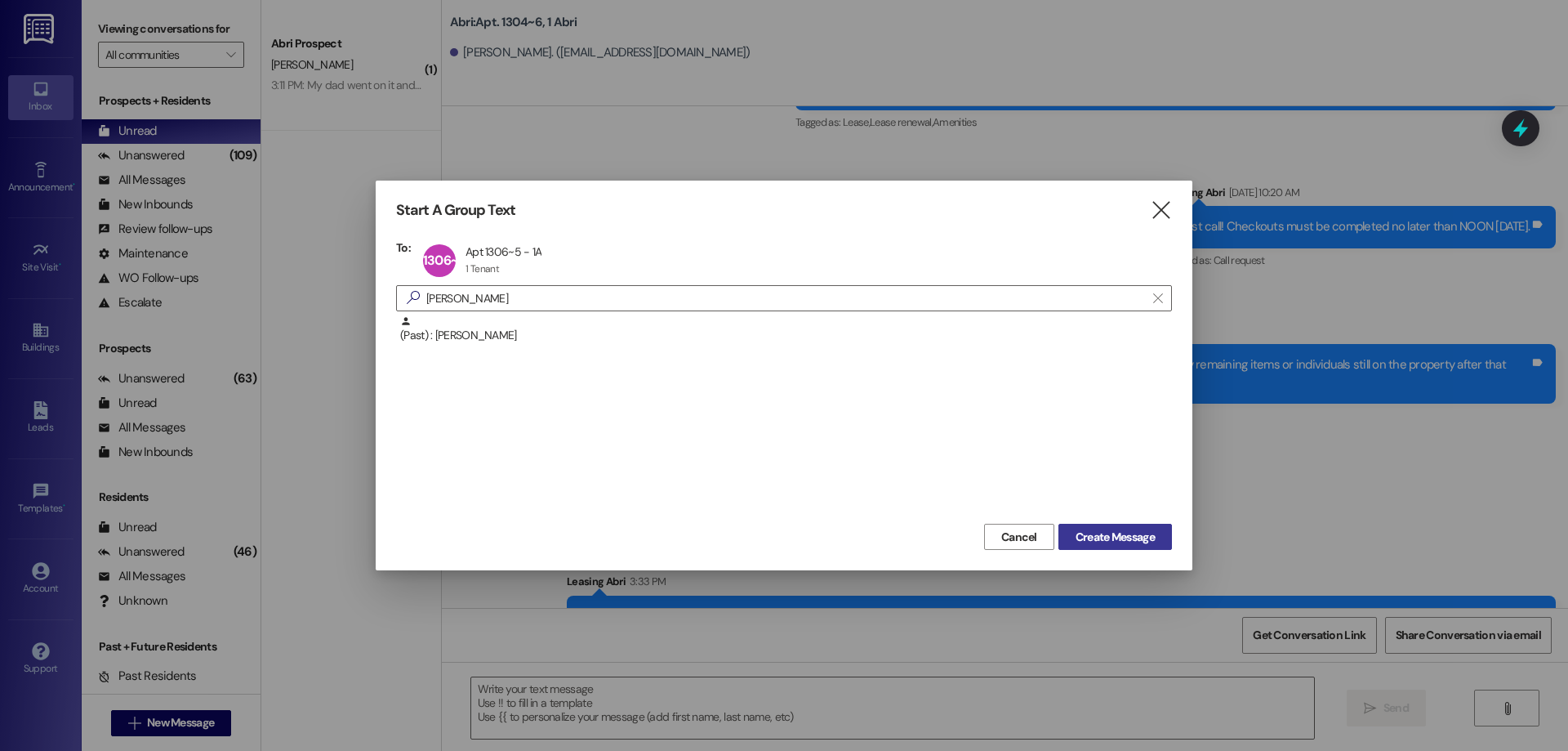
click at [1124, 540] on span "Create Message" at bounding box center [1115, 537] width 80 height 17
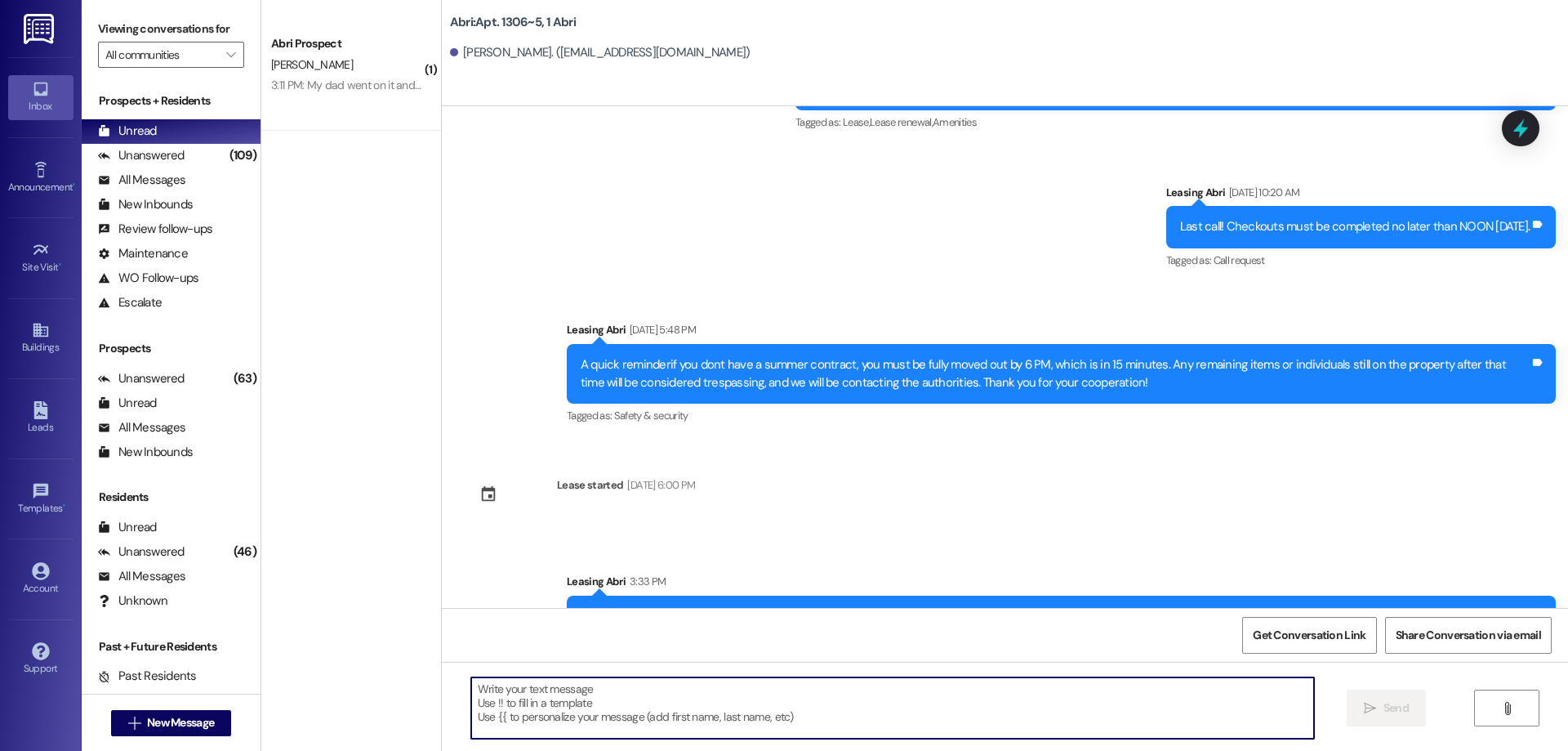
click at [699, 710] on textarea at bounding box center [893, 708] width 843 height 62
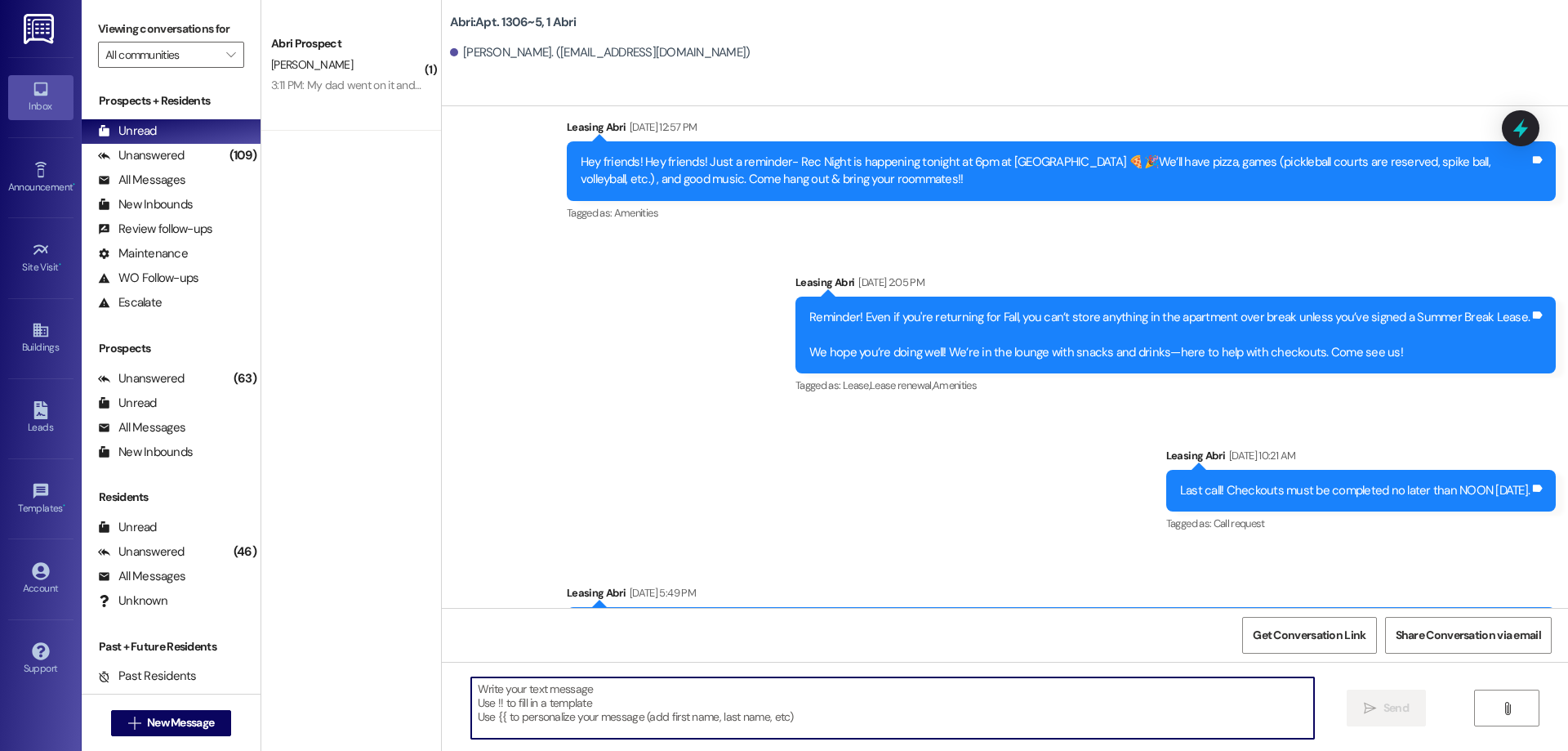
scroll to position [23230, 0]
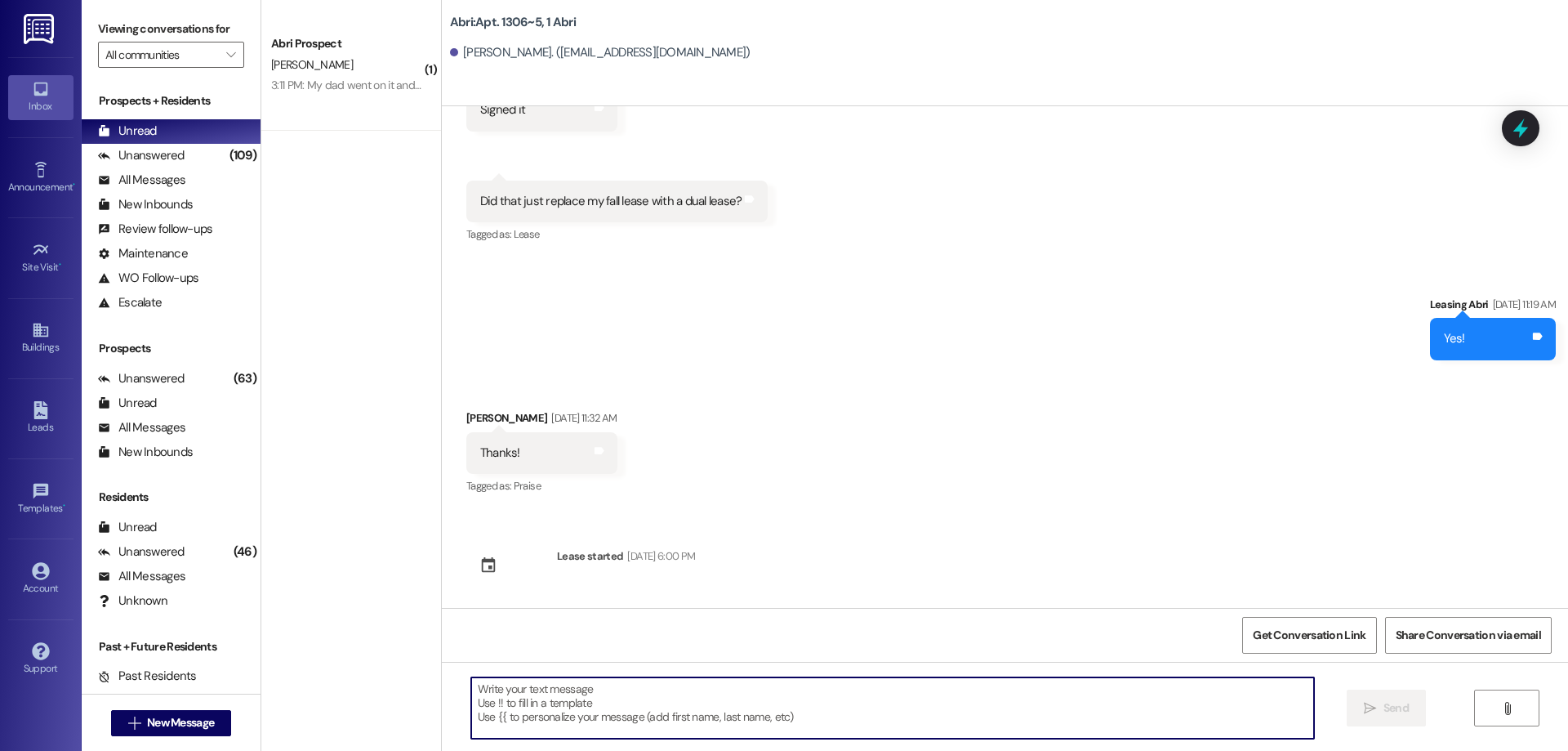
paste textarea "Hey [PERSON_NAME]! [PERSON_NAME] here with Abri apartments. It looks like we st…"
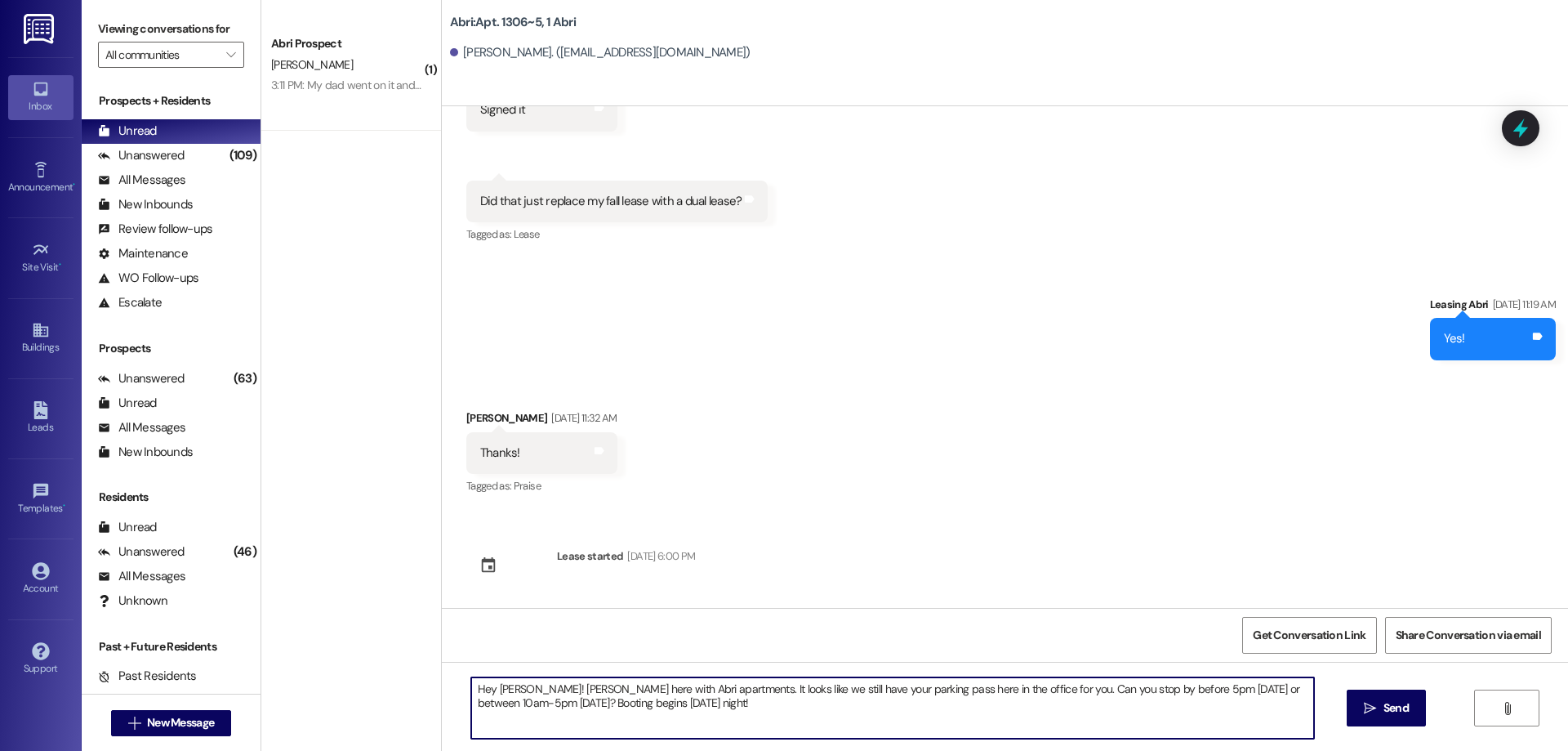
click at [498, 686] on textarea "Hey [PERSON_NAME]! [PERSON_NAME] here with Abri apartments. It looks like we st…" at bounding box center [893, 708] width 843 height 62
type textarea "Hey [PERSON_NAME]! [PERSON_NAME] here with Abri apartments. It looks like we st…"
click at [1394, 700] on span "Send" at bounding box center [1396, 708] width 26 height 17
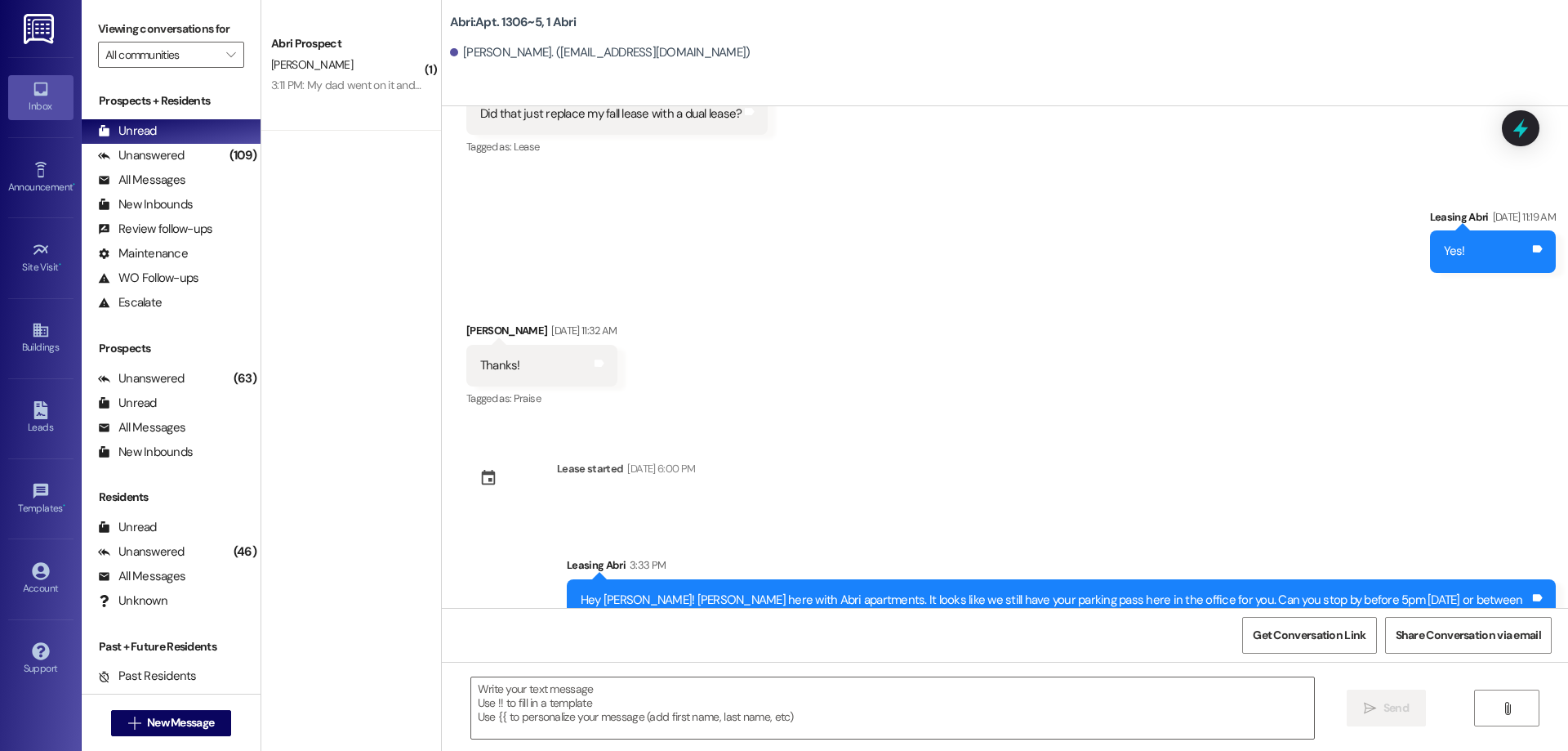
scroll to position [23133, 0]
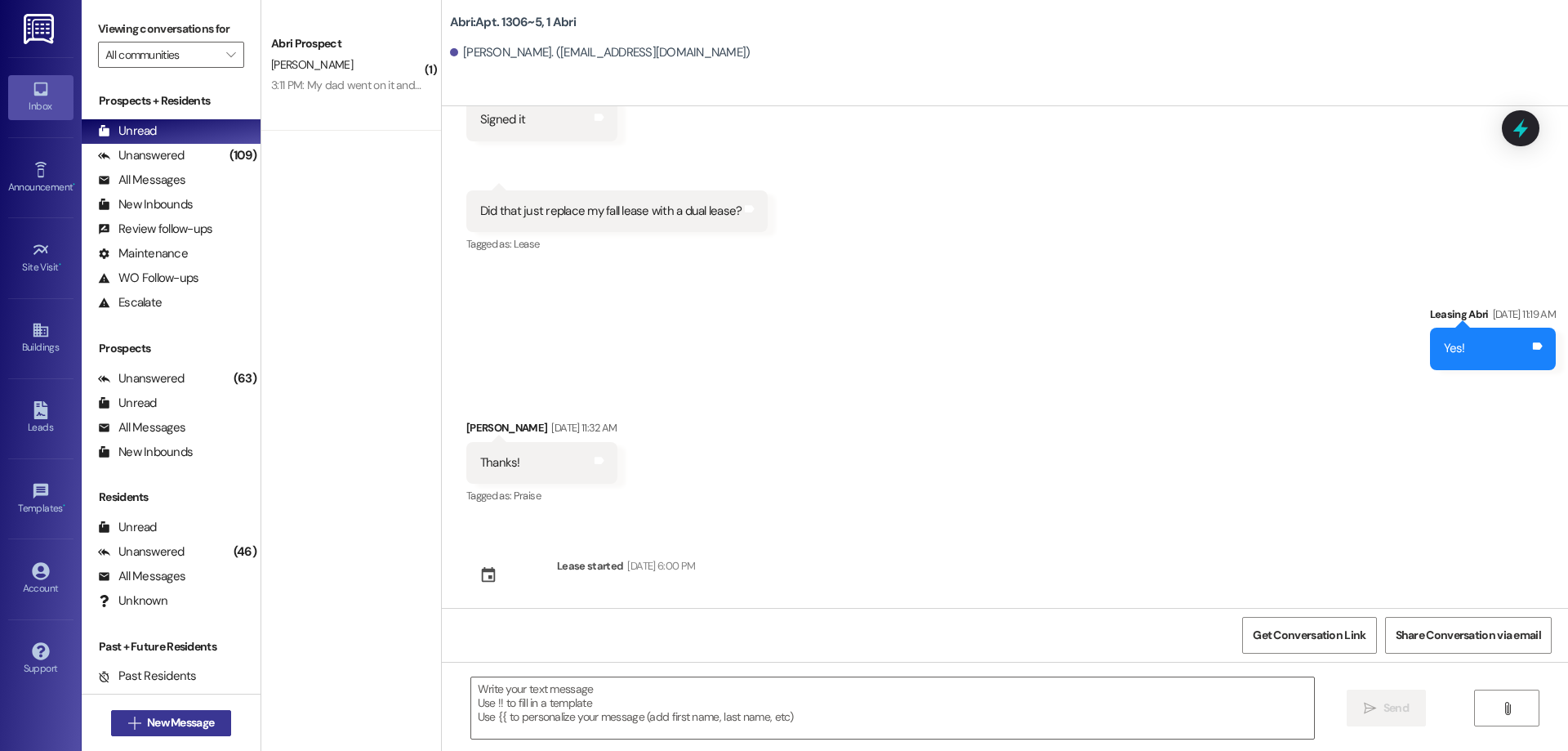
click at [199, 717] on span "New Message" at bounding box center [180, 723] width 67 height 17
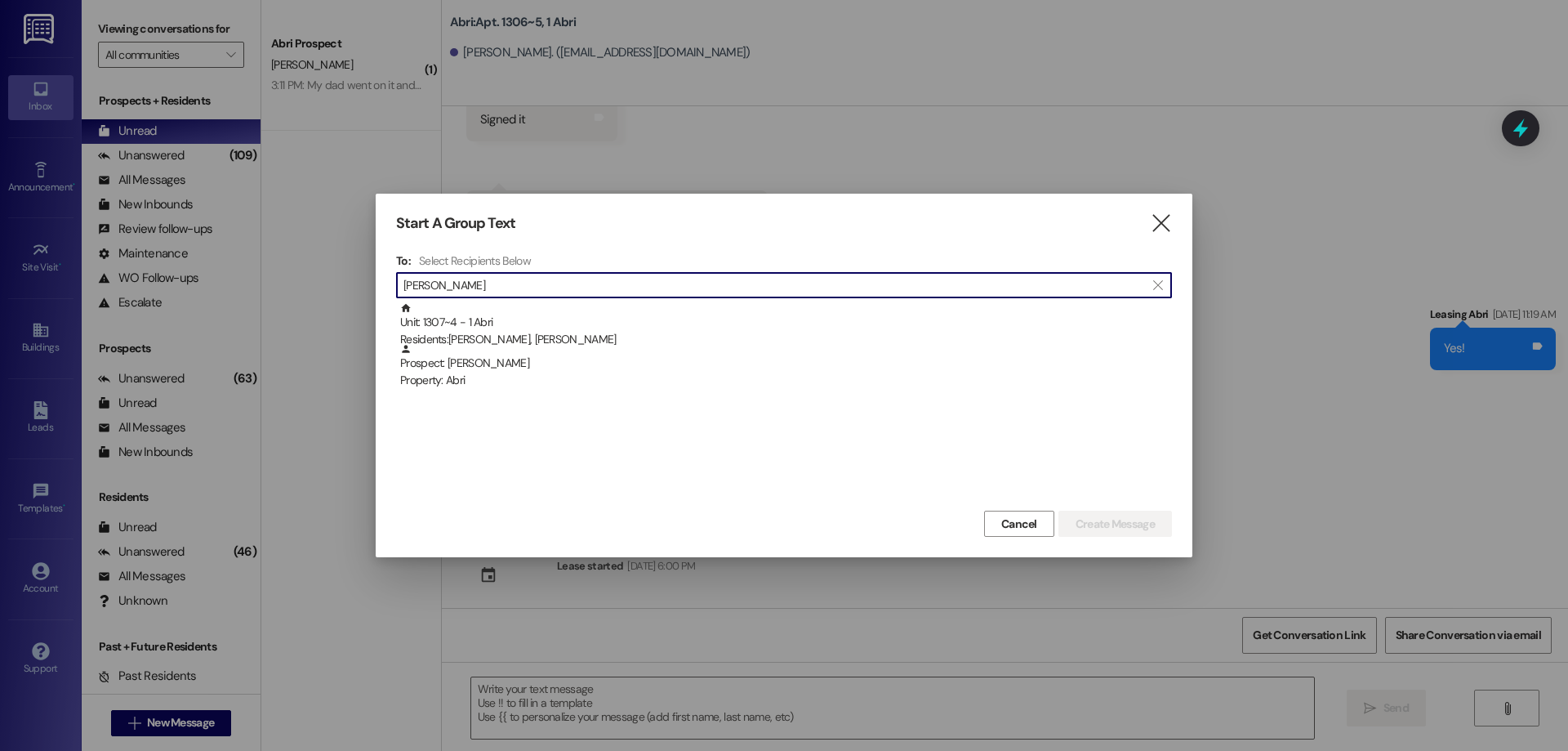
type input "[PERSON_NAME]"
click at [516, 393] on div "Unit: 1307~4 - 1 [DEMOGRAPHIC_DATA] Residents: [PERSON_NAME], [PERSON_NAME] Pro…" at bounding box center [784, 404] width 776 height 204
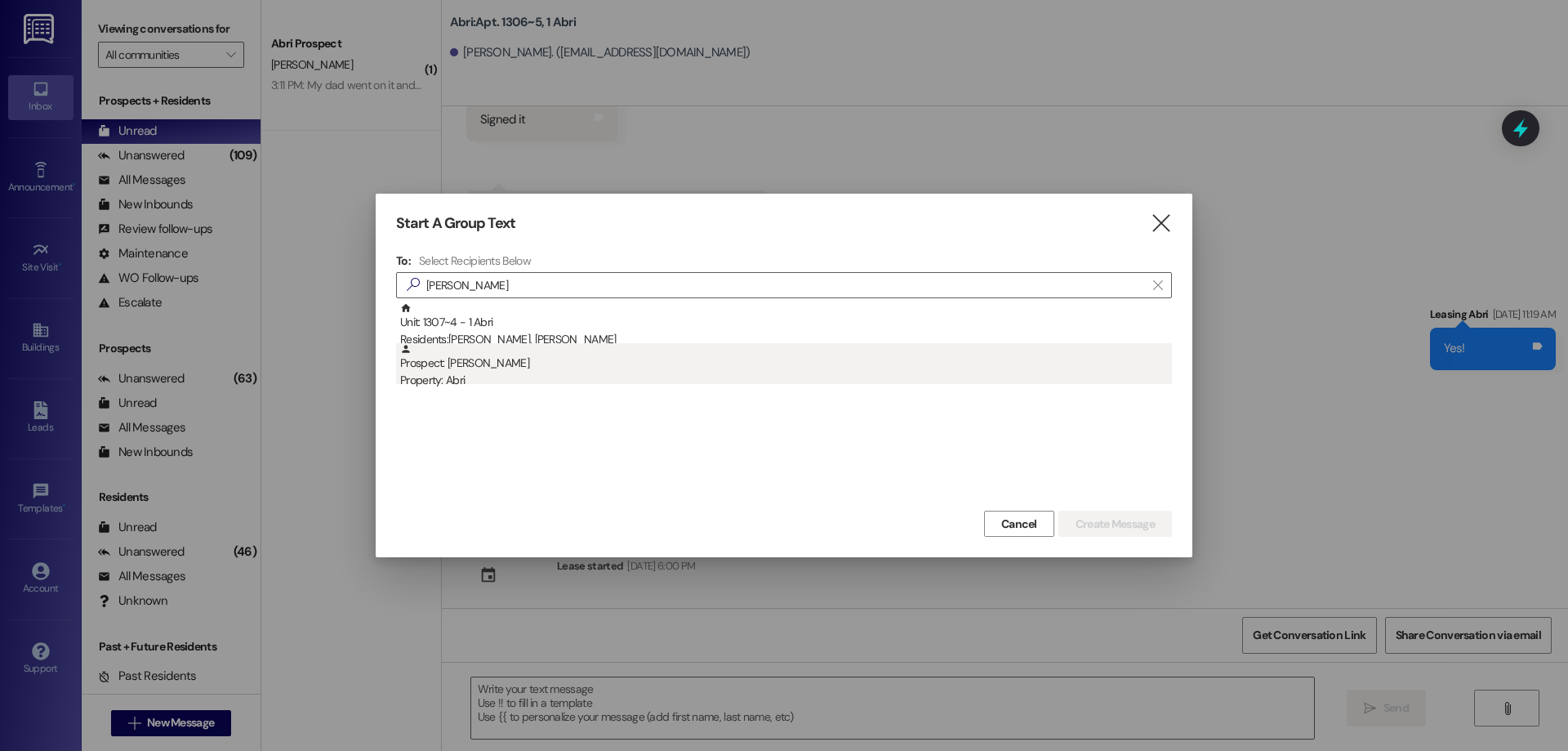
click at [515, 381] on div "Property: Abri" at bounding box center [786, 381] width 772 height 17
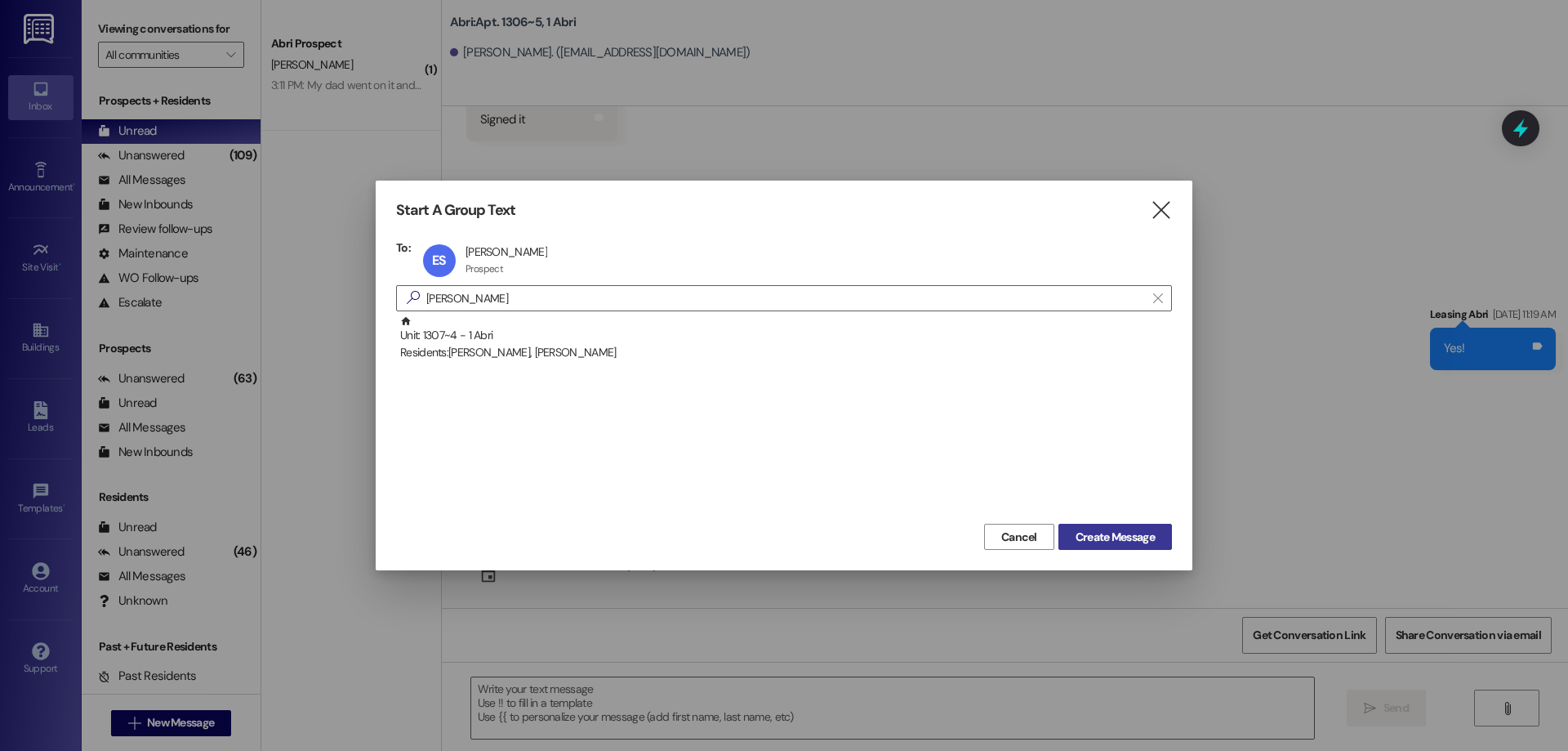
click at [1104, 541] on span "Create Message" at bounding box center [1115, 537] width 80 height 17
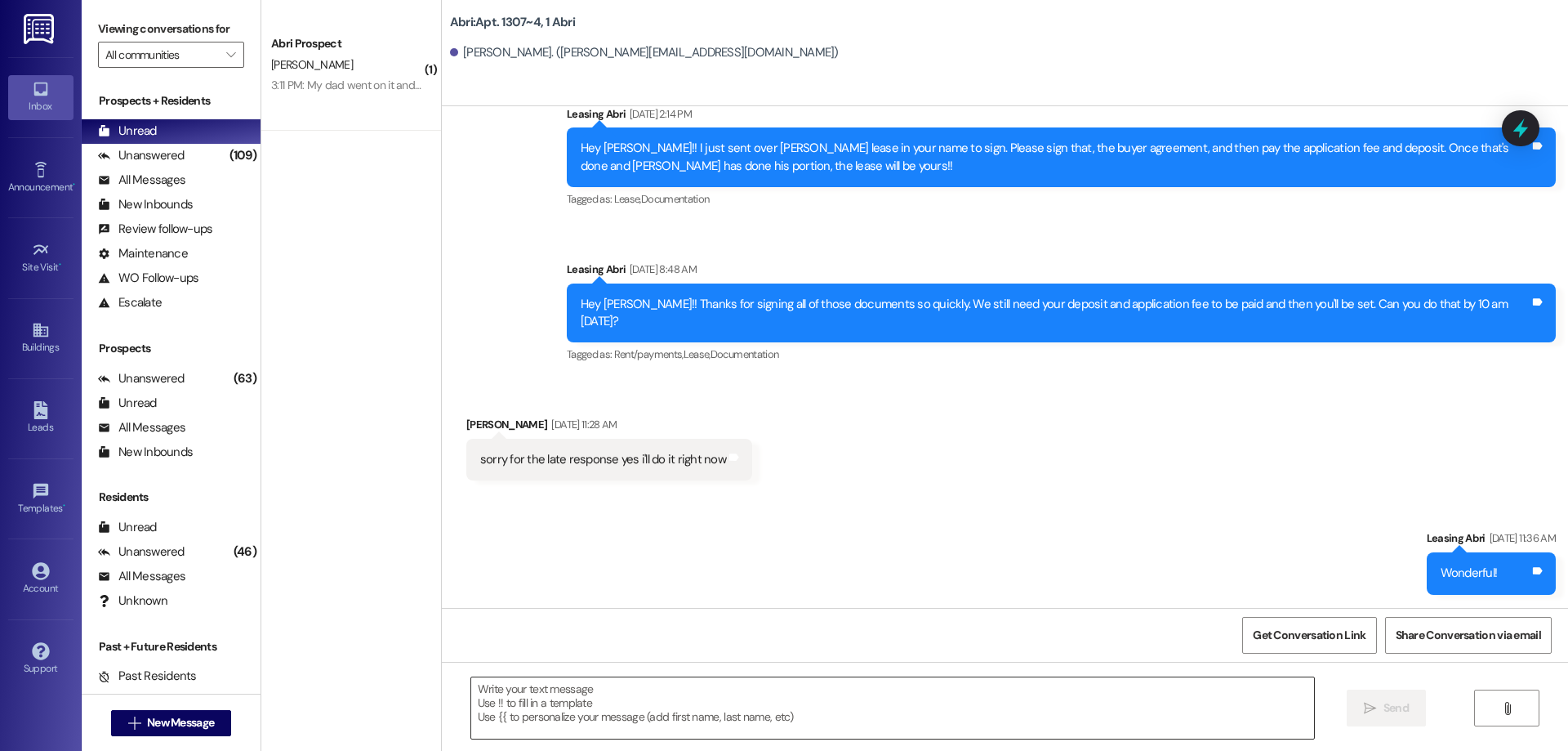
scroll to position [302, 0]
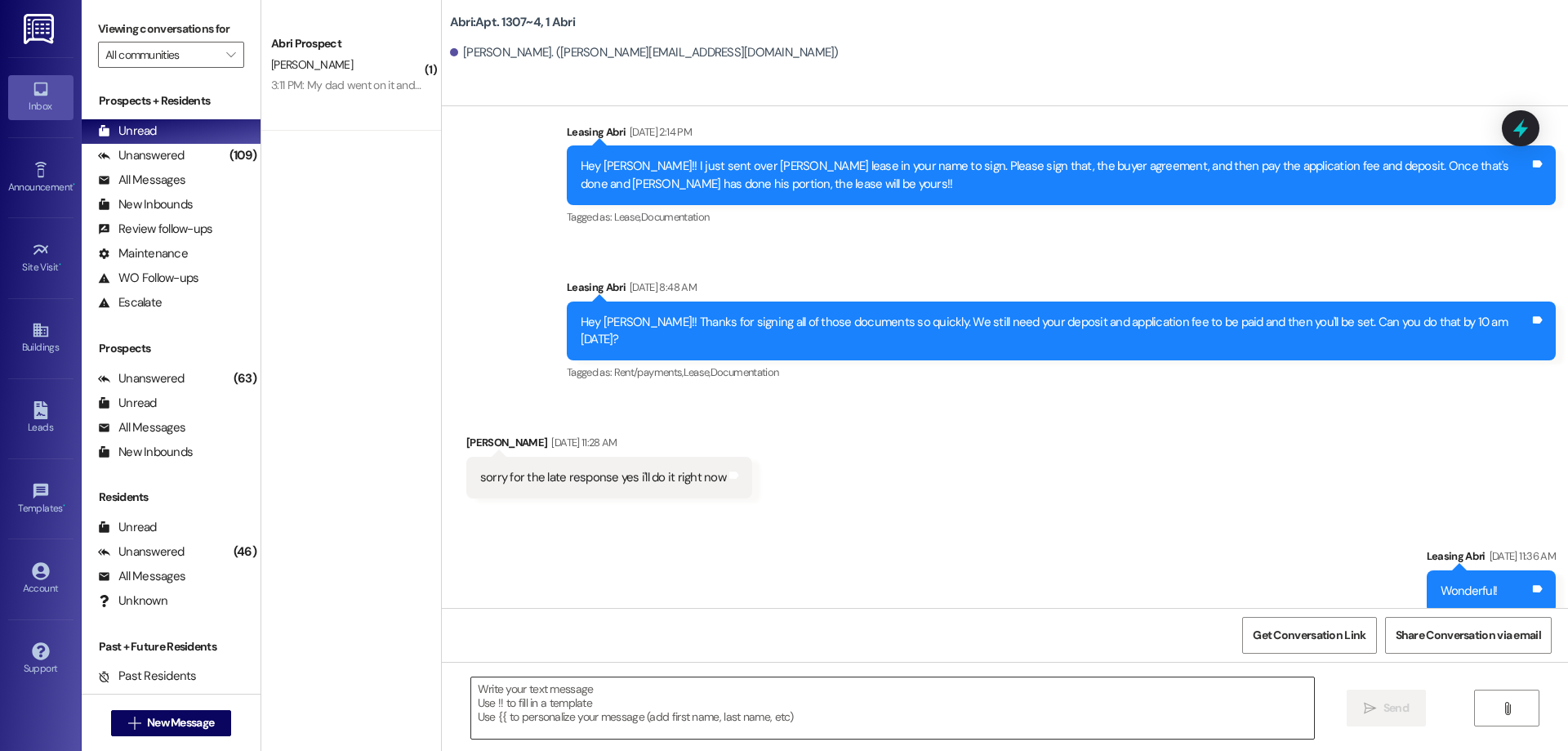
click at [778, 702] on textarea at bounding box center [893, 708] width 843 height 62
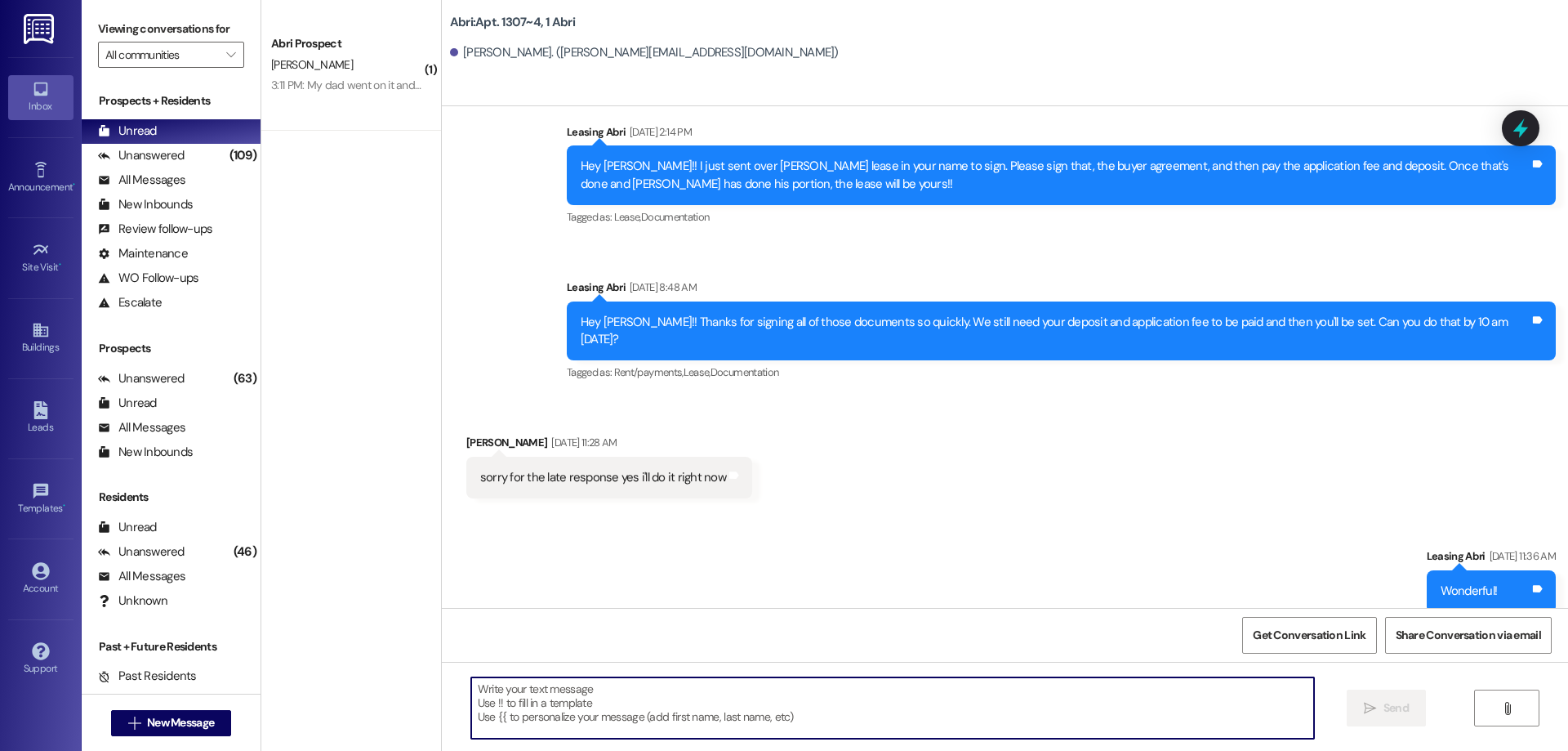
paste textarea "Hey [PERSON_NAME]! [PERSON_NAME] here with Abri apartments. It looks like we st…"
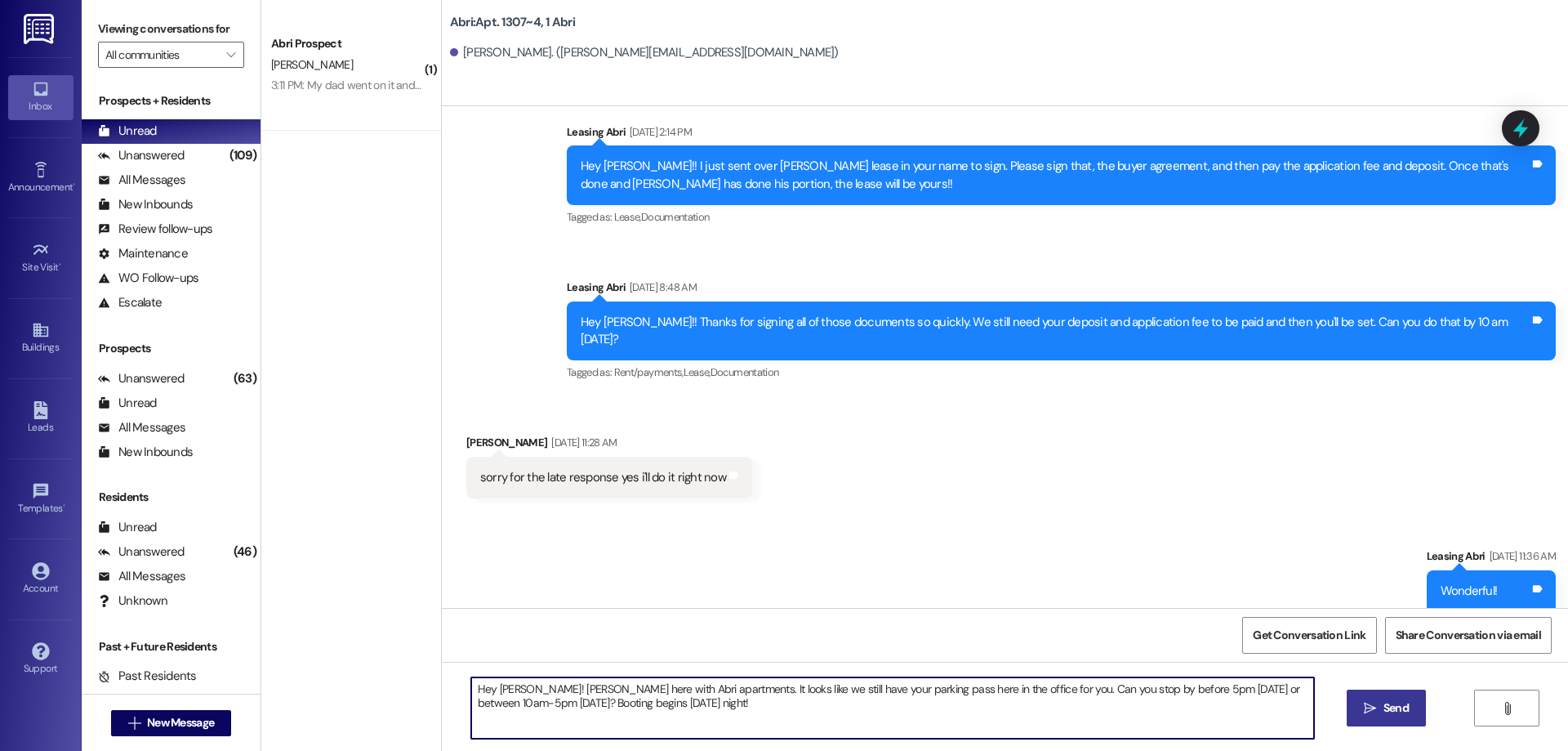
click at [492, 680] on textarea "Hey [PERSON_NAME]! [PERSON_NAME] here with Abri apartments. It looks like we st…" at bounding box center [893, 708] width 843 height 62
click at [746, 703] on textarea "Hey [PERSON_NAME]! [PERSON_NAME] here with Abri apartments. It looks like we st…" at bounding box center [893, 708] width 843 height 62
click at [881, 685] on textarea "Hey [PERSON_NAME]! [PERSON_NAME] here with Abri apartments. It looks like we st…" at bounding box center [893, 708] width 843 height 62
click at [857, 689] on textarea "Hey [PERSON_NAME]! [PERSON_NAME] here with Abri apartments. It looks like we st…" at bounding box center [893, 708] width 843 height 62
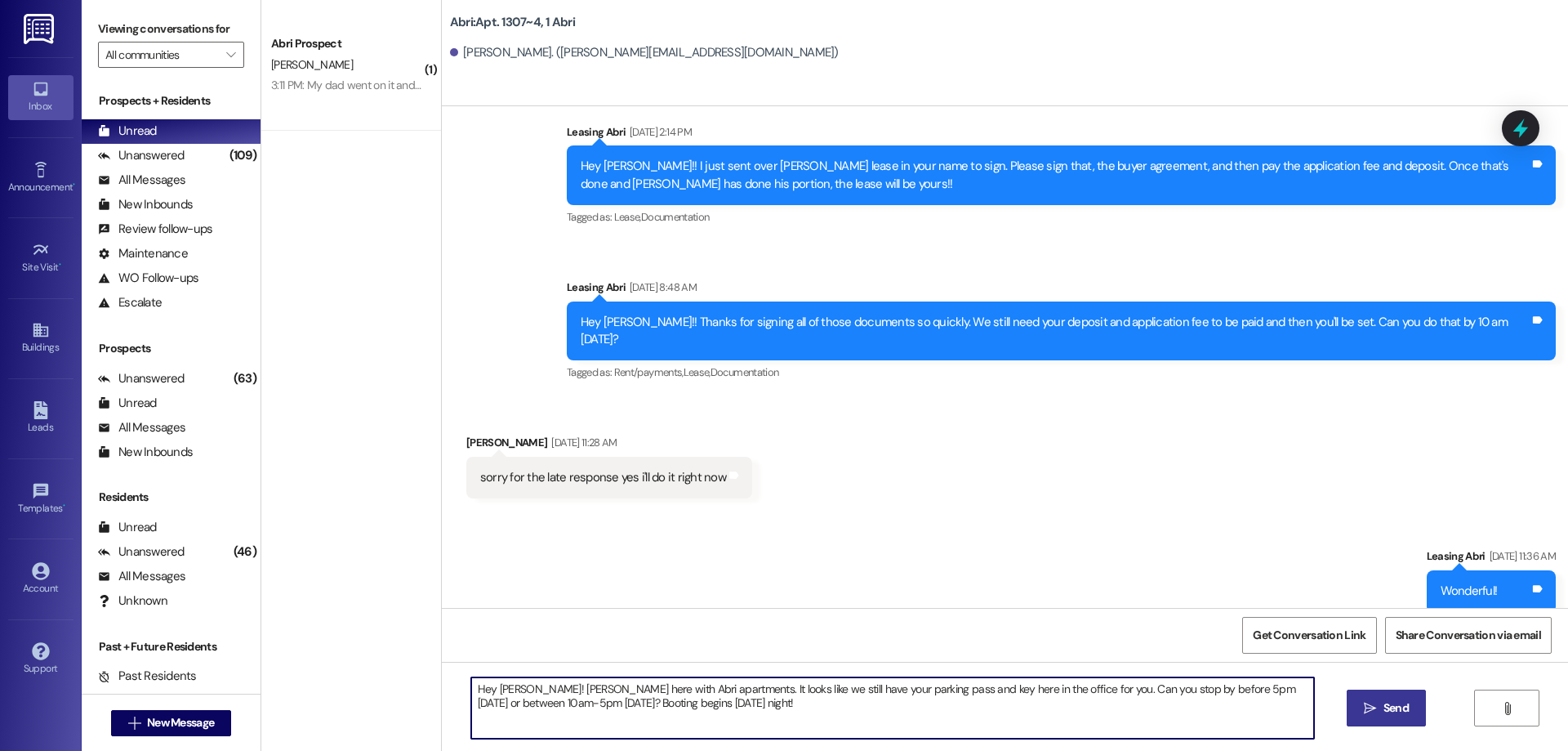
click at [913, 713] on textarea "Hey [PERSON_NAME]! [PERSON_NAME] here with Abri apartments. It looks like we st…" at bounding box center [893, 708] width 843 height 62
type textarea "Hey [PERSON_NAME]! [PERSON_NAME] here with Abri apartments. It looks like we st…"
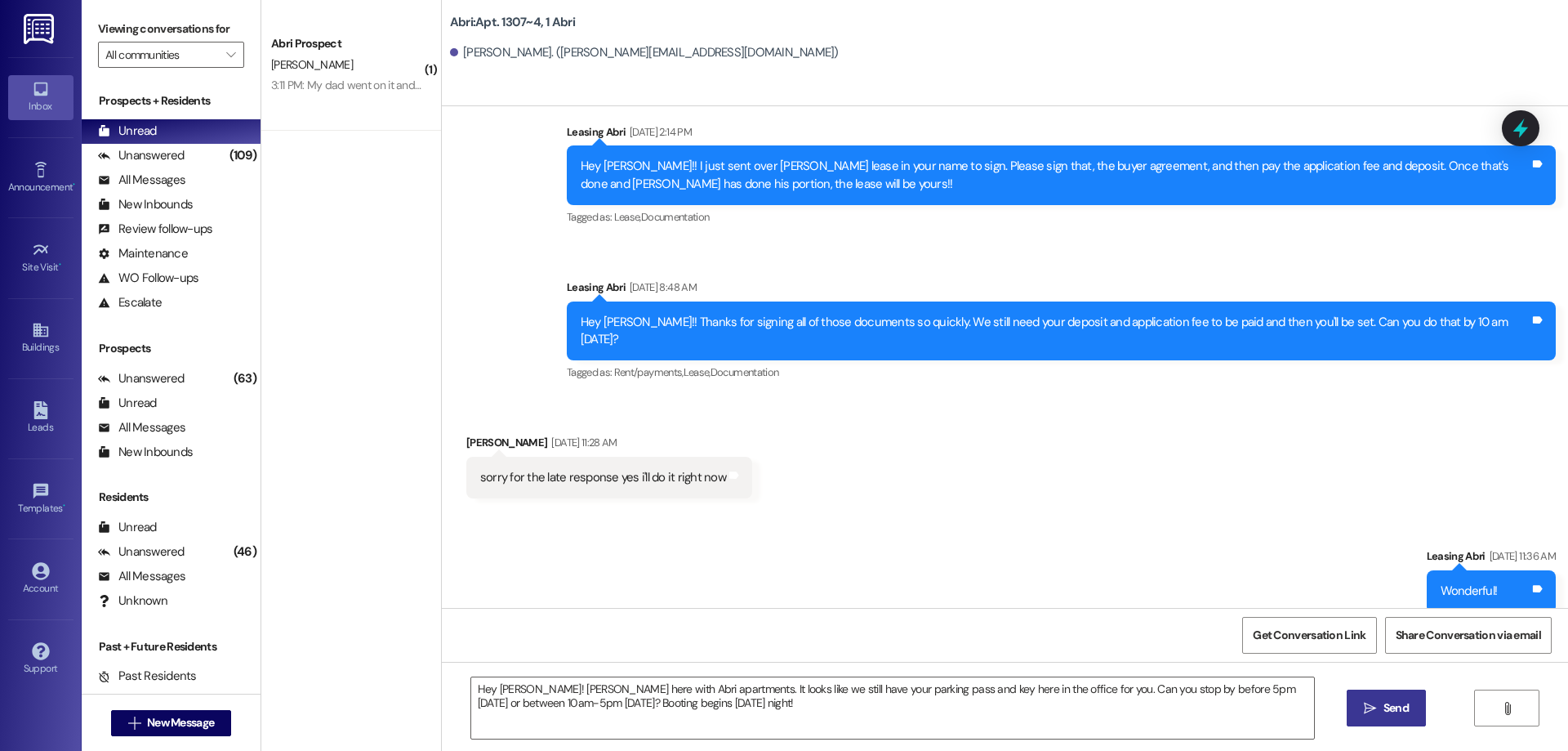
click at [1383, 707] on span "Send" at bounding box center [1396, 708] width 26 height 17
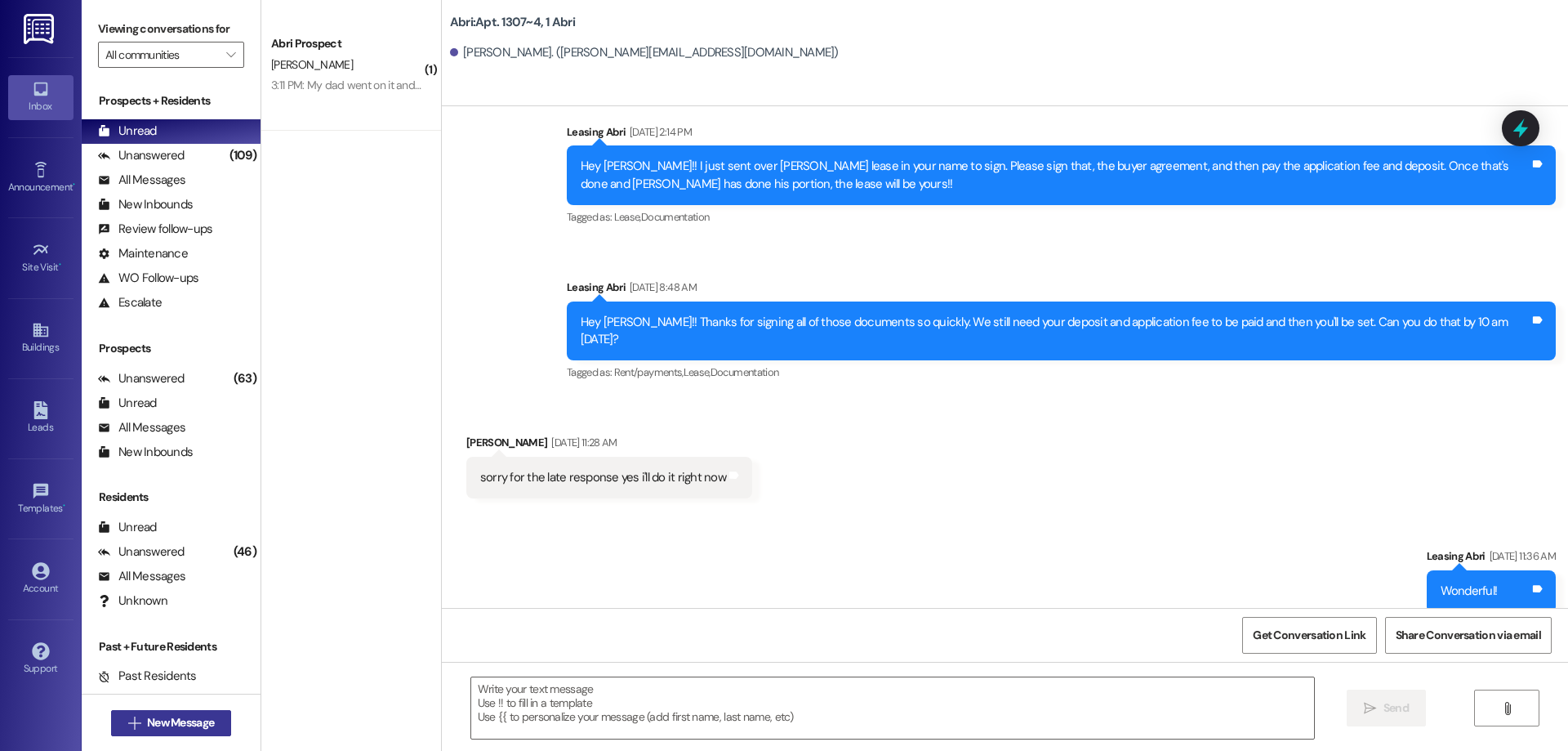
click at [171, 719] on span "New Message" at bounding box center [180, 723] width 67 height 17
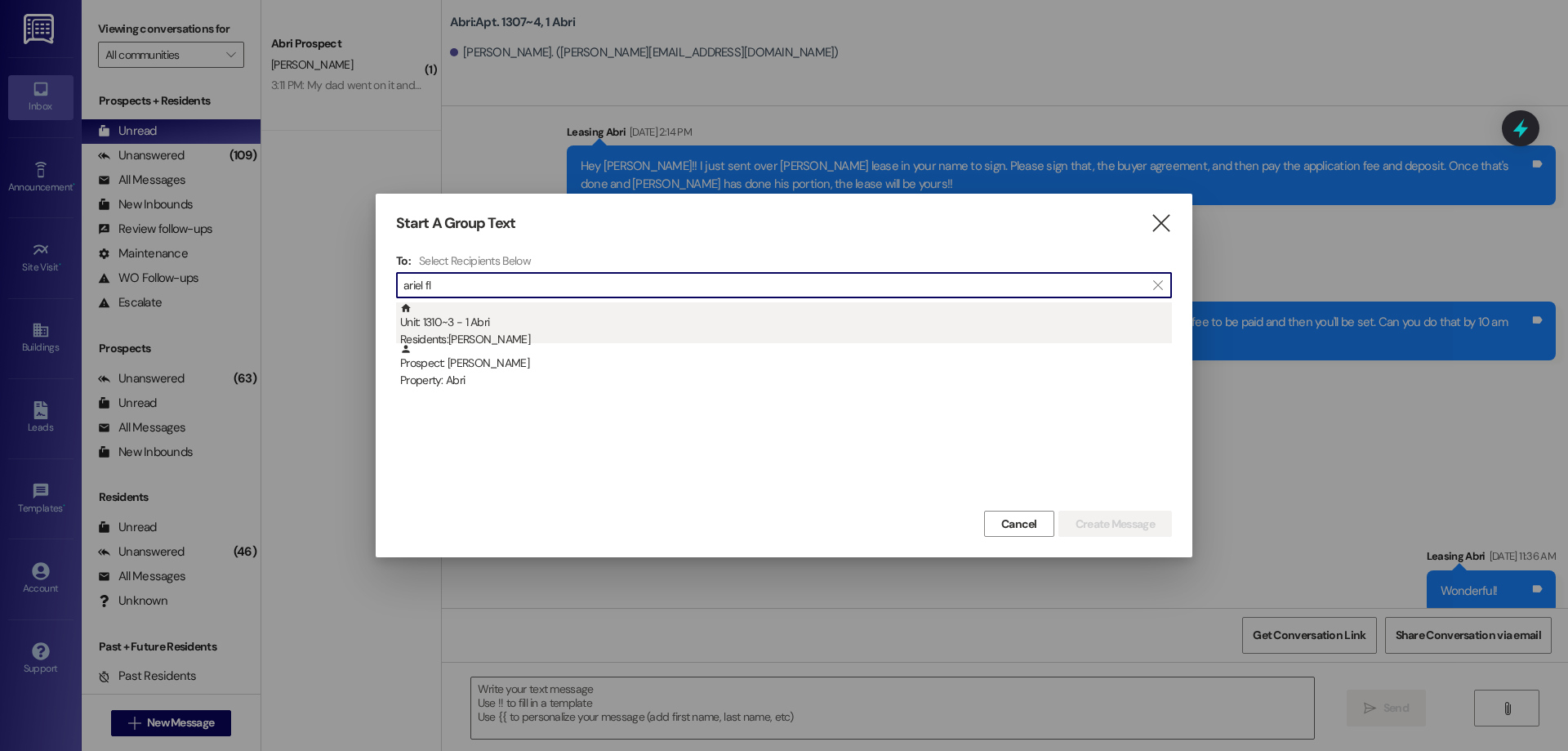
type input "ariel fl"
click at [533, 338] on div "Residents: [PERSON_NAME]" at bounding box center [786, 340] width 772 height 17
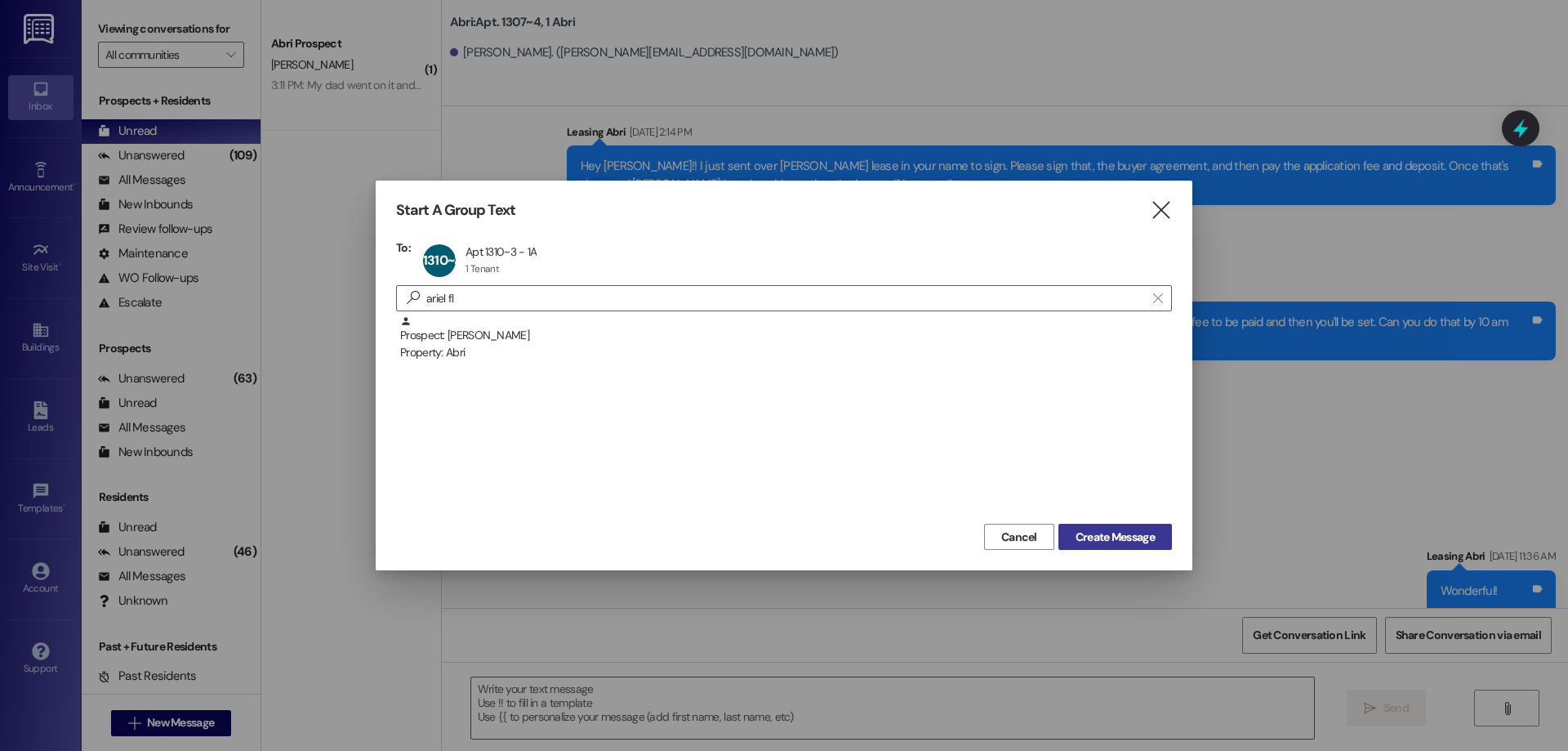
click at [1110, 541] on span "Create Message" at bounding box center [1115, 537] width 80 height 17
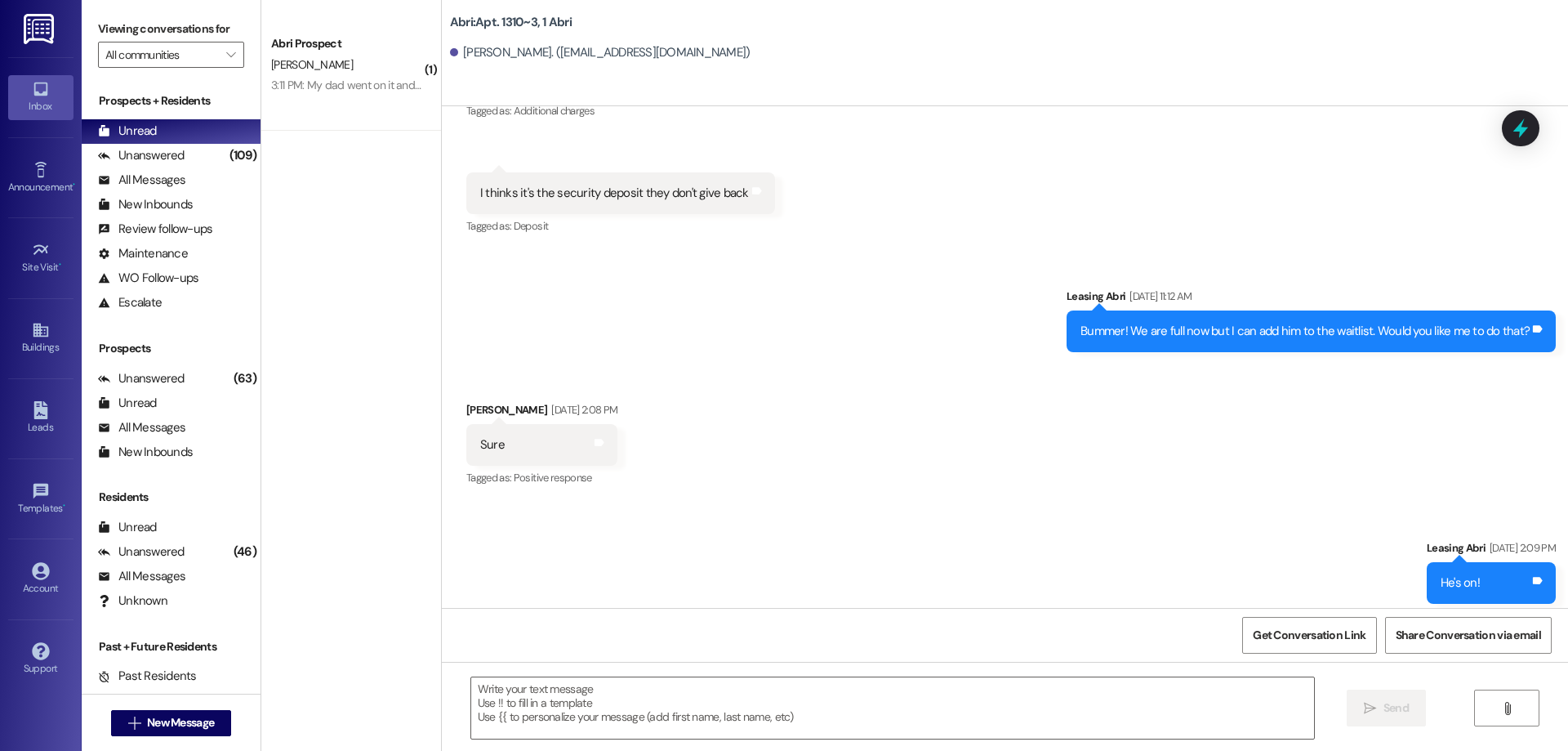
scroll to position [7068, 0]
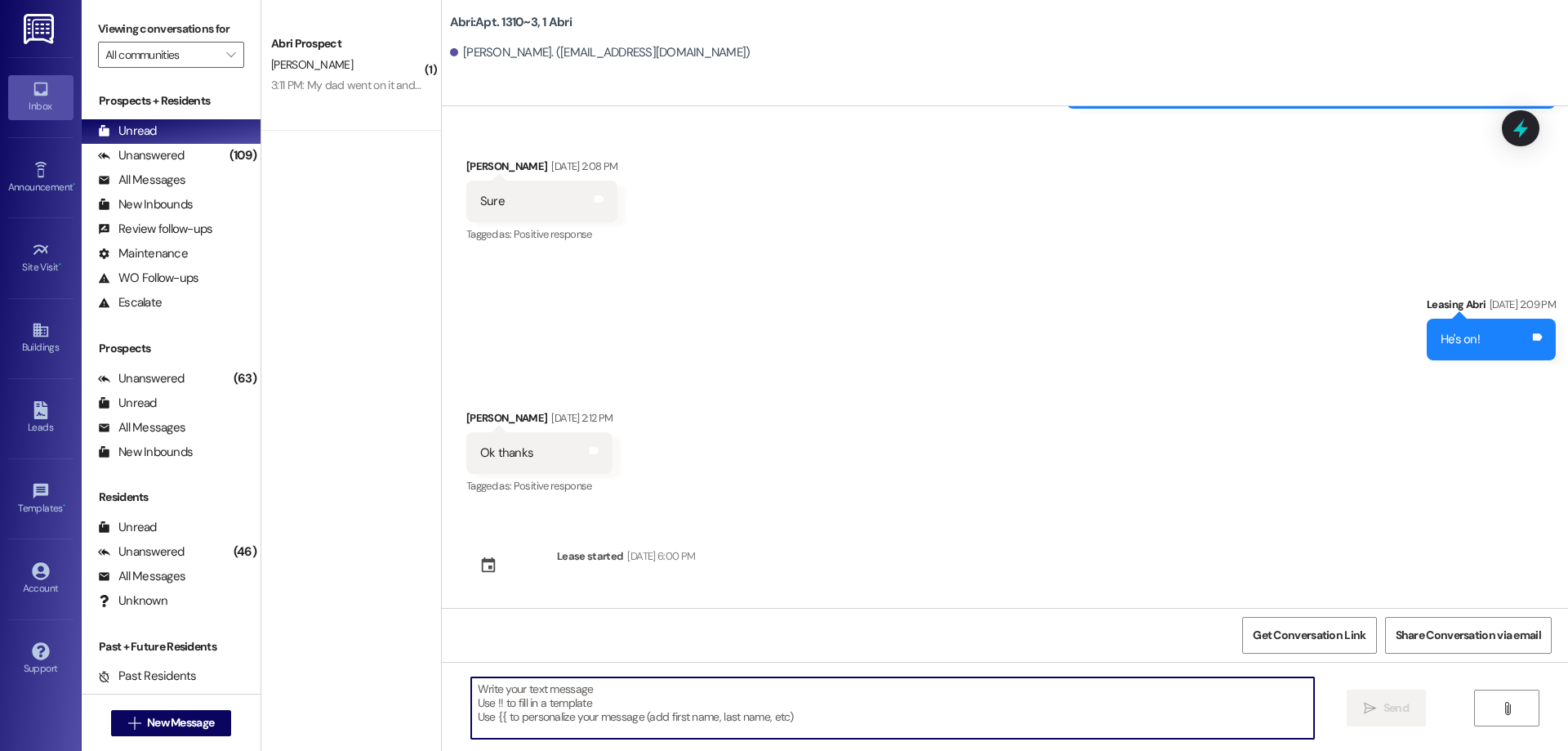
click at [763, 712] on textarea at bounding box center [893, 708] width 843 height 62
paste textarea "Hey [PERSON_NAME]! [PERSON_NAME] here with Abri apartments. It looks like we st…"
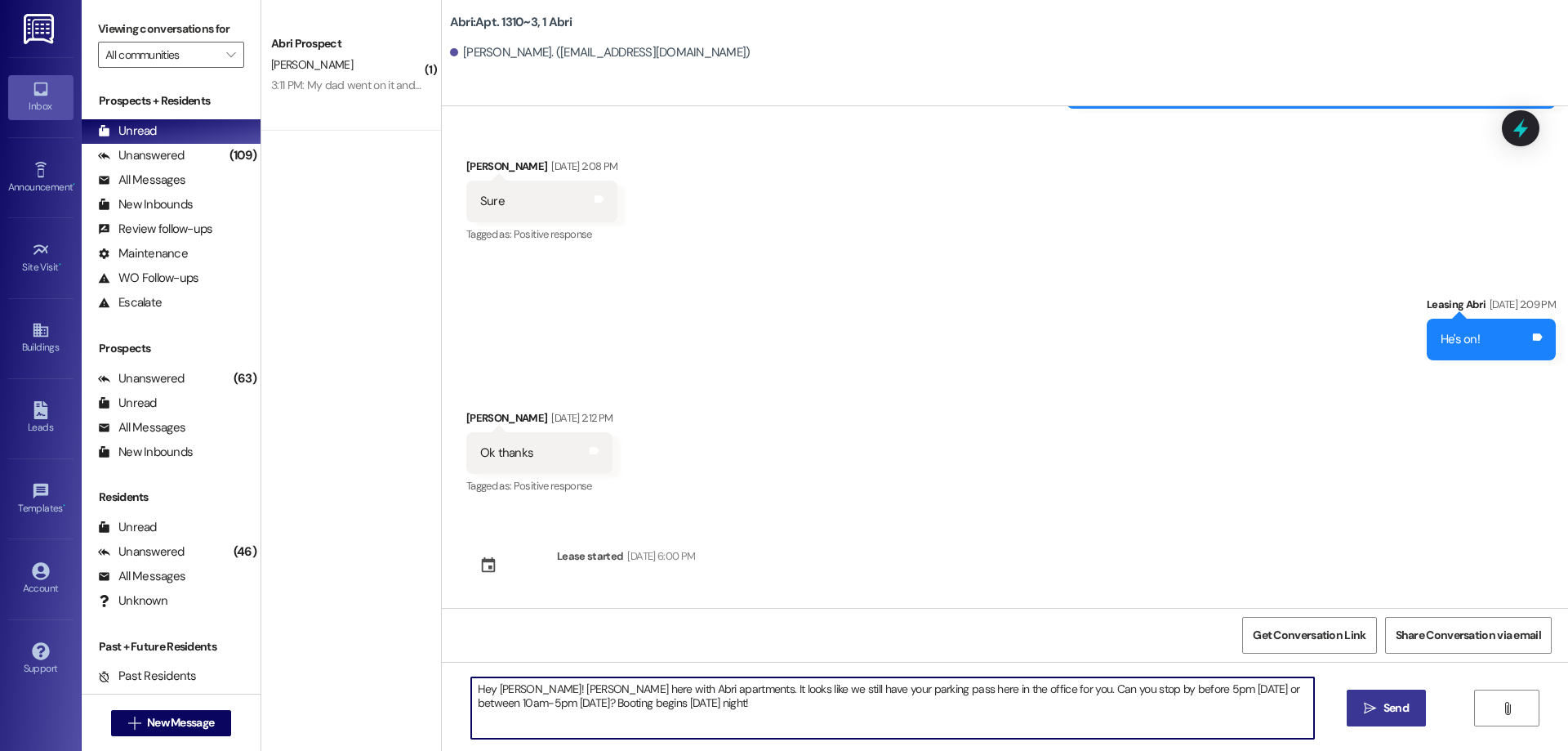
click at [502, 683] on textarea "Hey [PERSON_NAME]! [PERSON_NAME] here with Abri apartments. It looks like we st…" at bounding box center [893, 708] width 843 height 62
click at [800, 694] on textarea "Hey [PERSON_NAME]! [PERSON_NAME] here with Abri apartments. It looks like we st…" at bounding box center [893, 708] width 843 height 62
type textarea "Hey [PERSON_NAME]! [PERSON_NAME] here with Abri apartments. It looks like we st…"
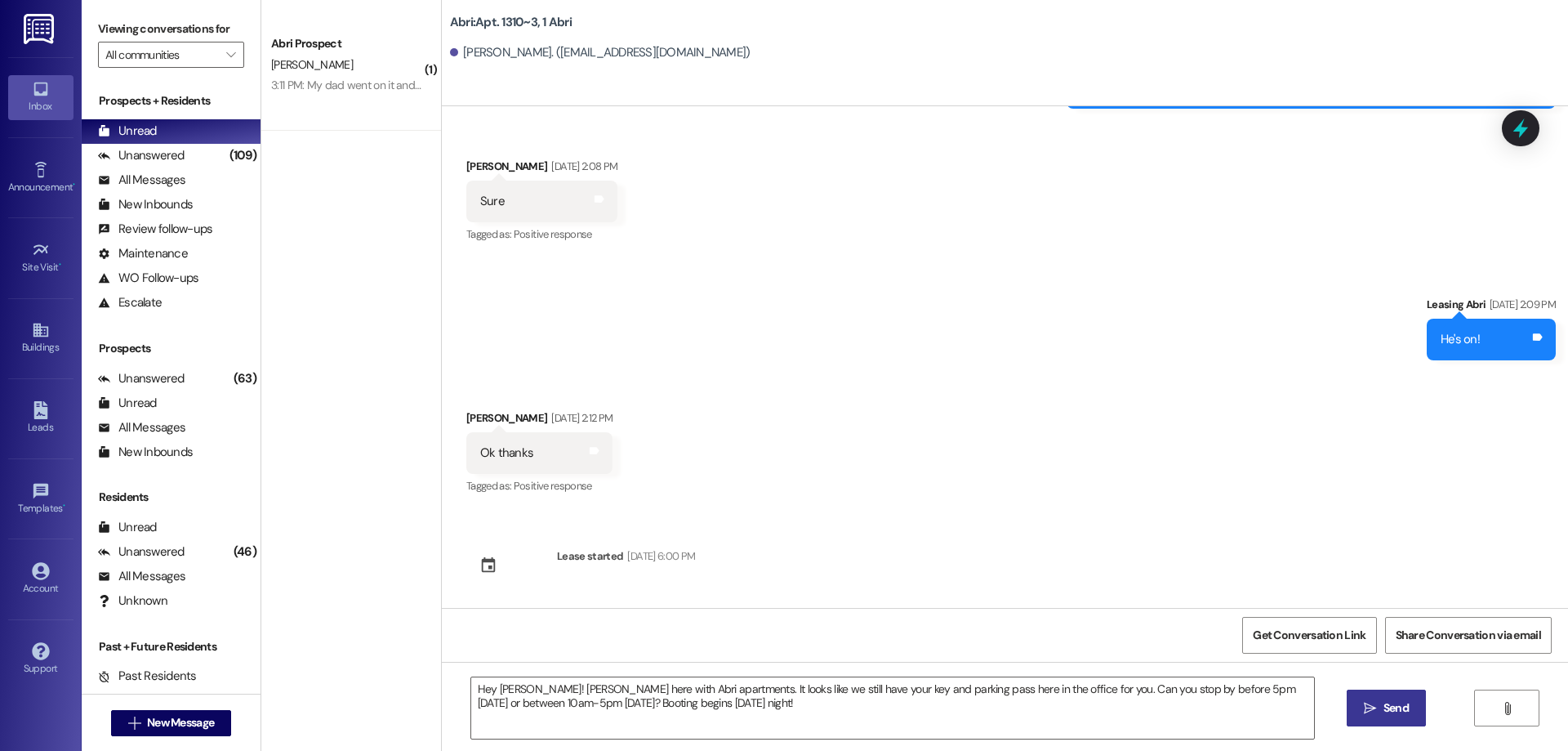
click at [1361, 712] on span " Send" at bounding box center [1386, 708] width 51 height 17
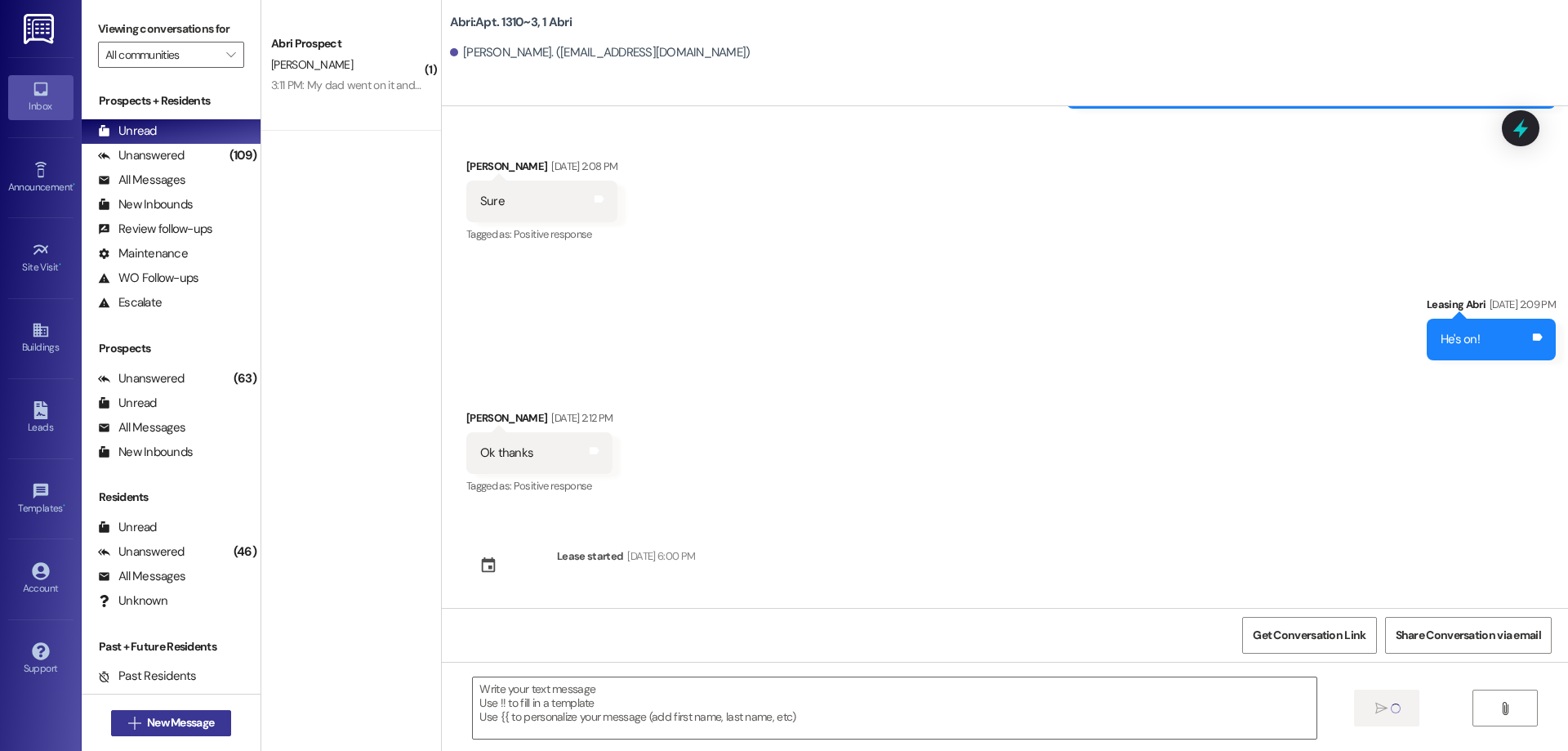
scroll to position [6970, 0]
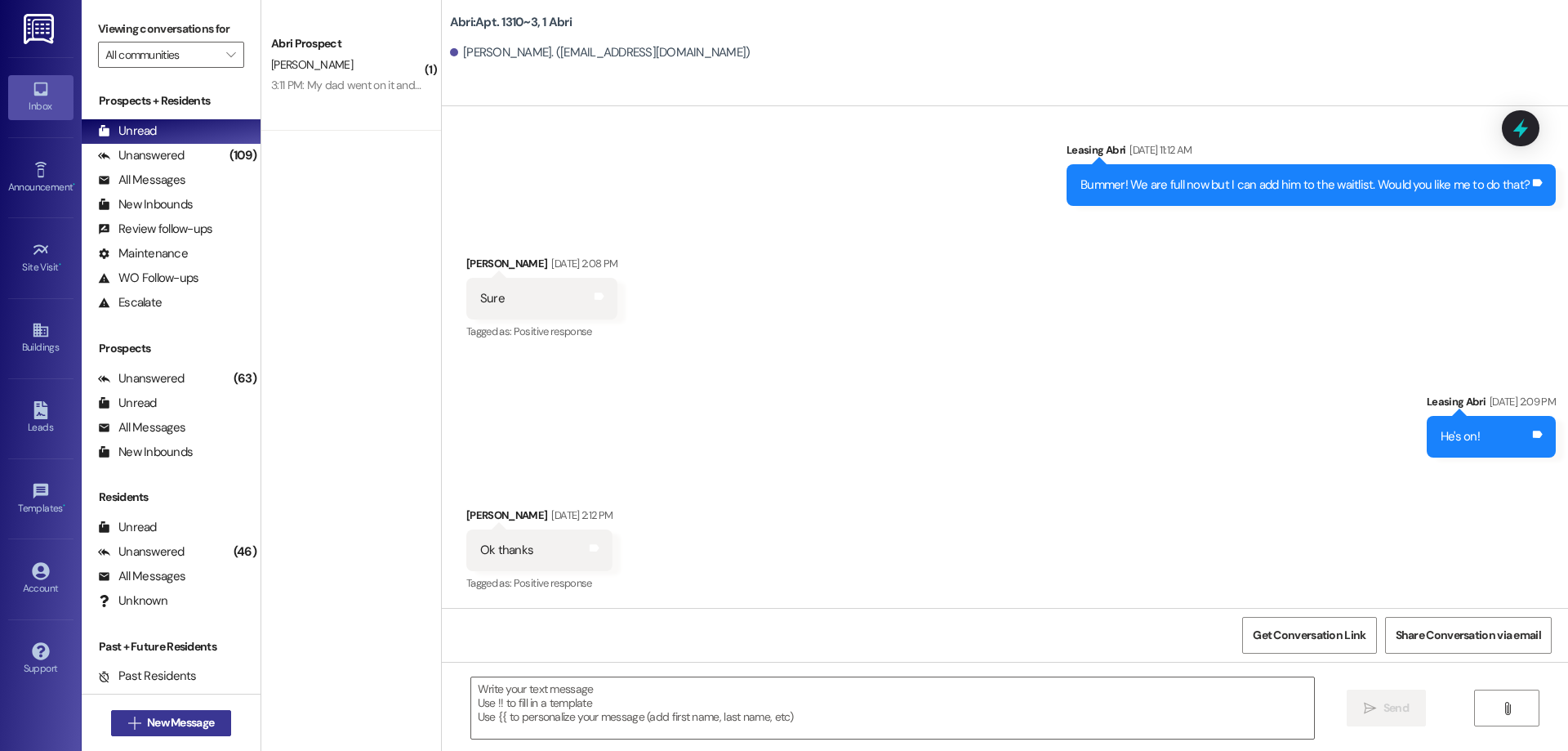
click at [191, 722] on span "New Message" at bounding box center [180, 723] width 67 height 17
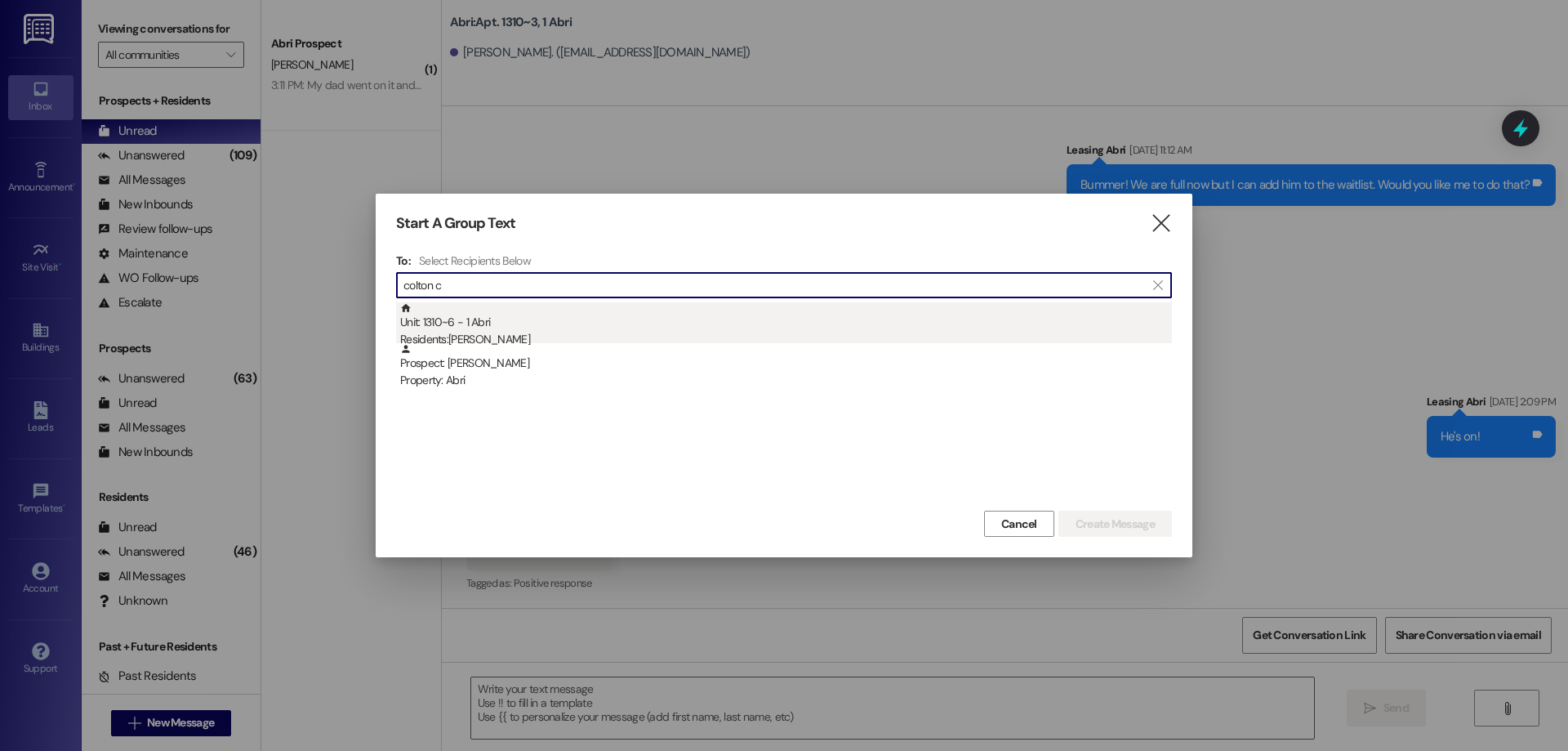
type input "colton c"
click at [563, 316] on div "Unit: 1310~6 - 1 Abri Residents: [PERSON_NAME]" at bounding box center [786, 325] width 772 height 46
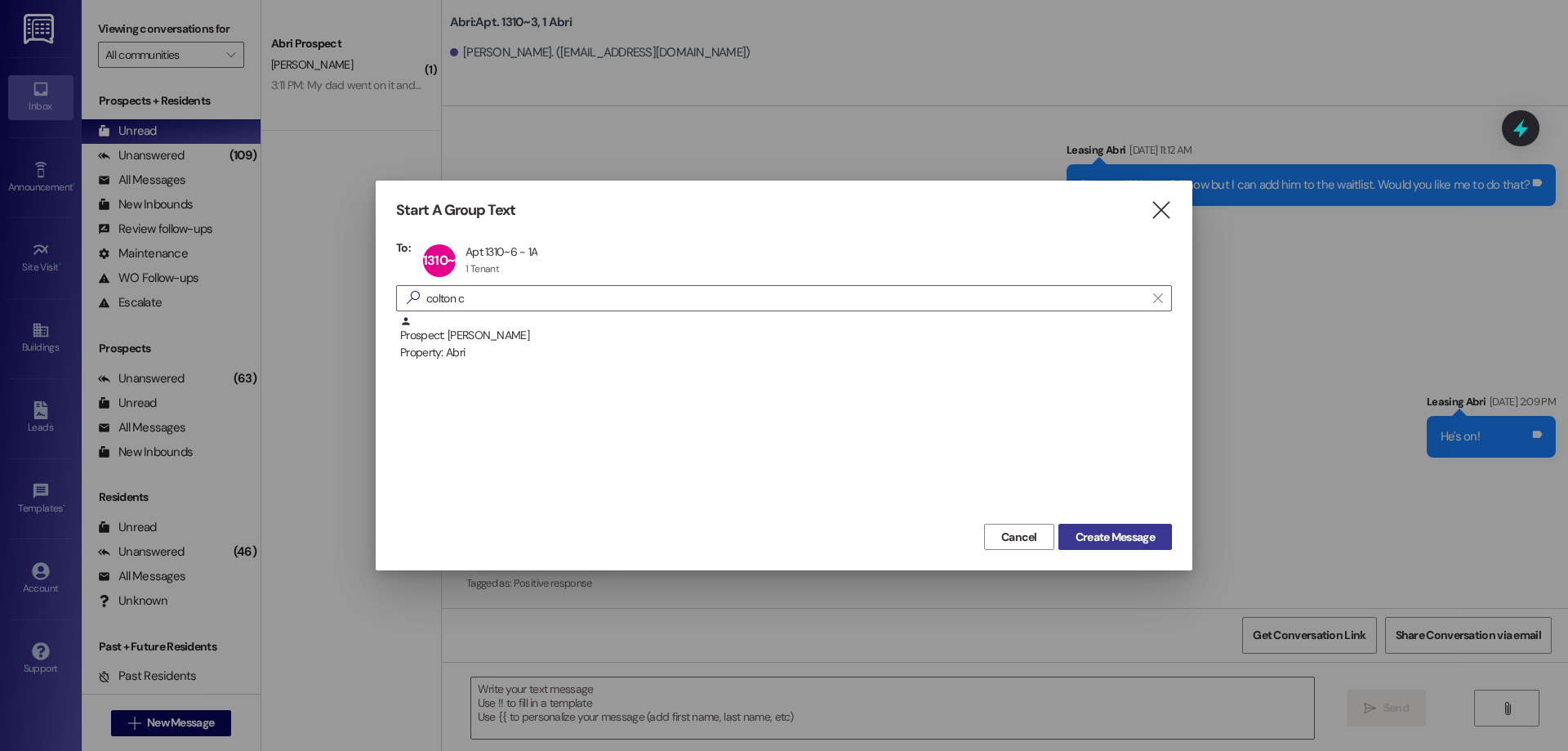
click at [1107, 541] on span "Create Message" at bounding box center [1115, 537] width 80 height 17
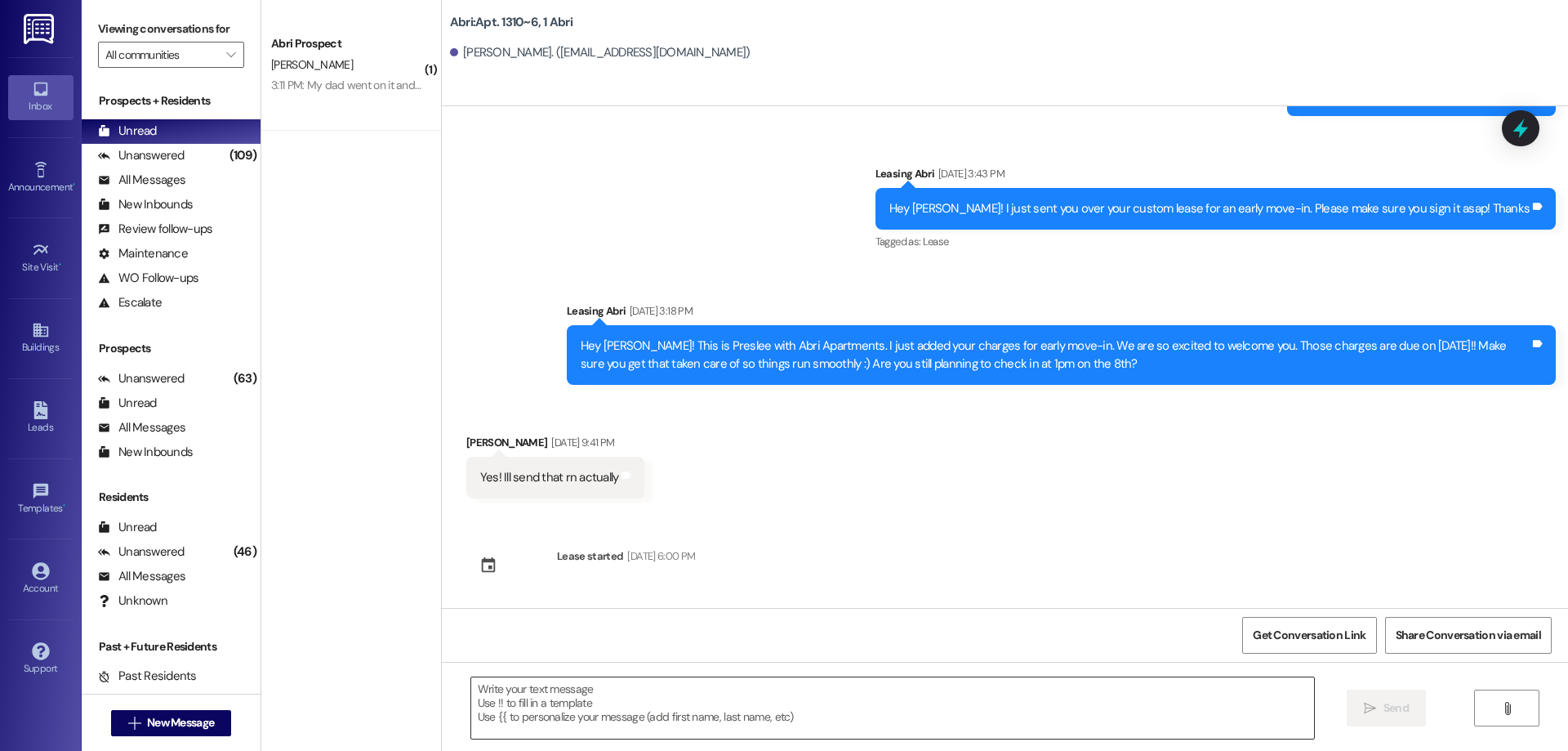
scroll to position [789, 0]
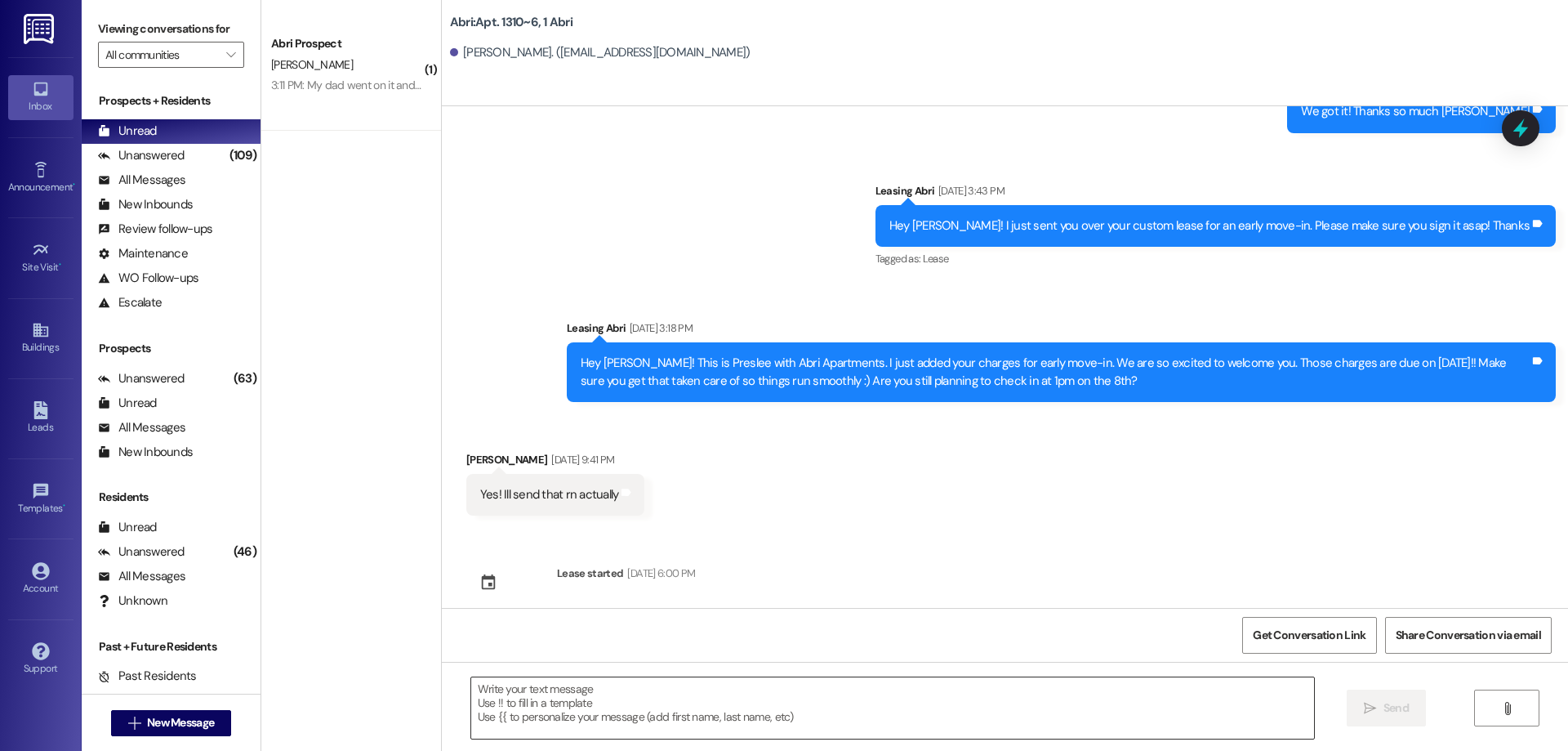
click at [613, 692] on textarea at bounding box center [893, 708] width 843 height 62
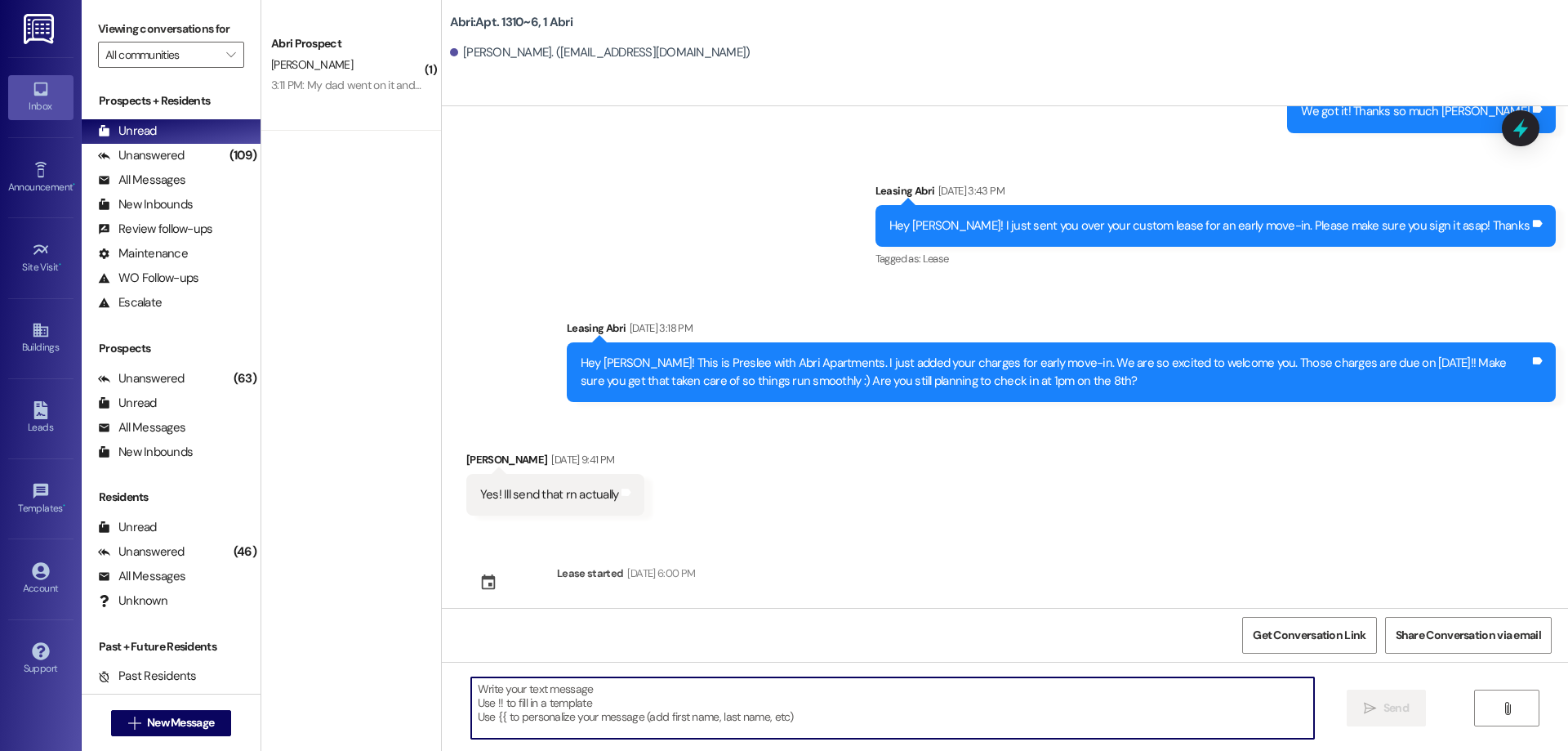
paste textarea "Hey [PERSON_NAME]! [PERSON_NAME] here with Abri apartments. It looks like we st…"
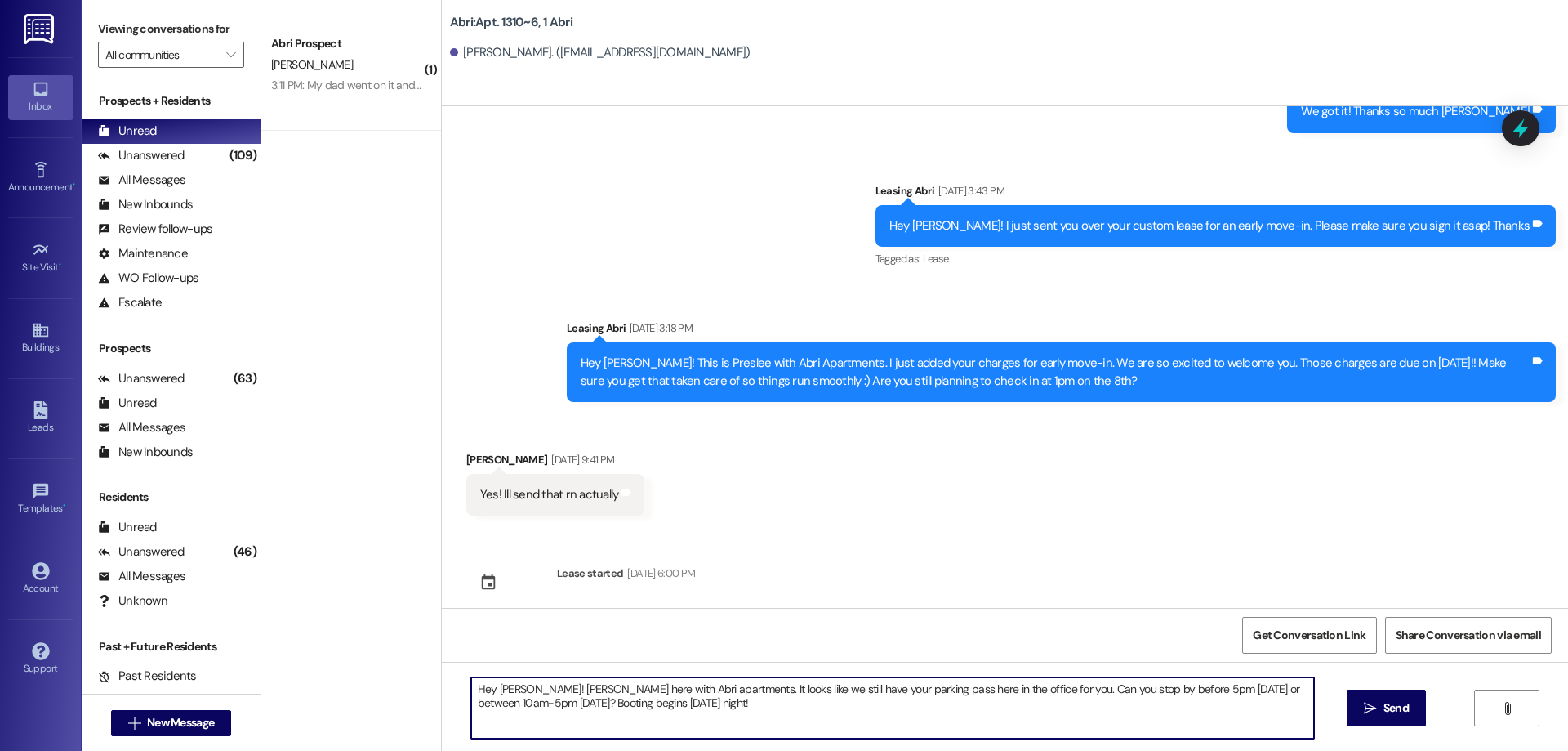
click at [499, 691] on textarea "Hey [PERSON_NAME]! [PERSON_NAME] here with Abri apartments. It looks like we st…" at bounding box center [893, 708] width 843 height 62
type textarea "Hey [PERSON_NAME]! [PERSON_NAME] here with Abri apartments. It looks like we st…"
click at [1389, 709] on span "Send" at bounding box center [1396, 708] width 26 height 17
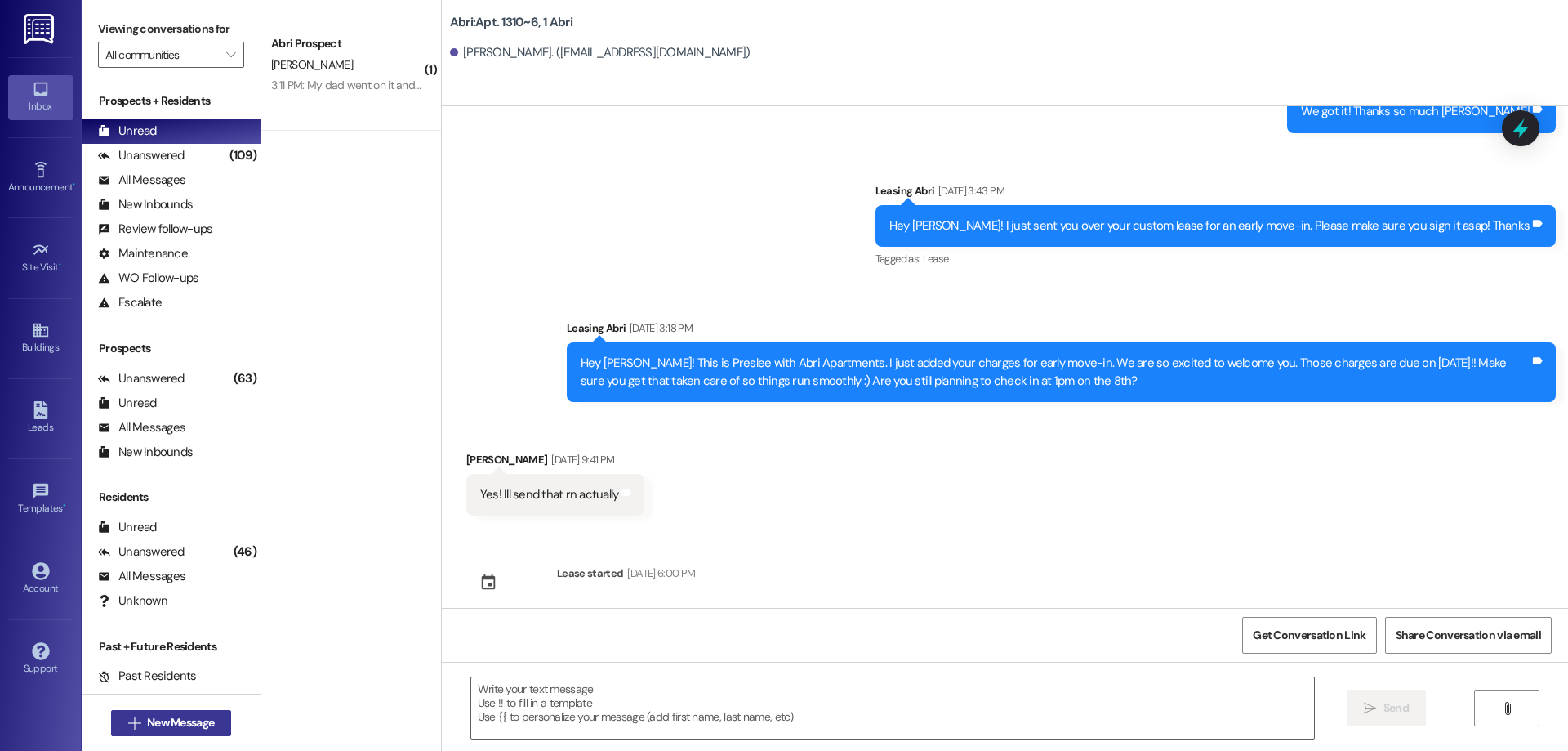
click at [163, 719] on span "New Message" at bounding box center [180, 723] width 67 height 17
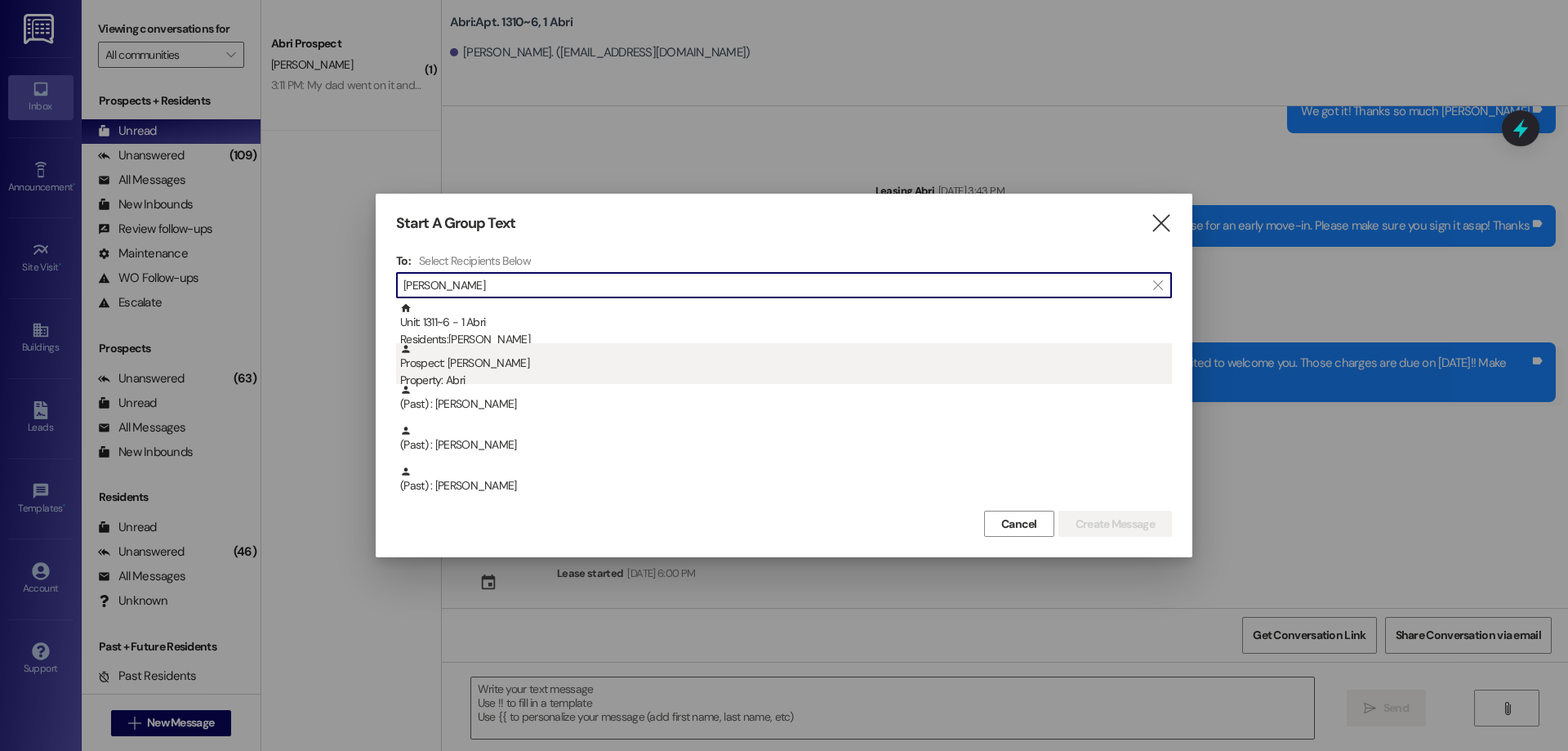
type input "[PERSON_NAME]"
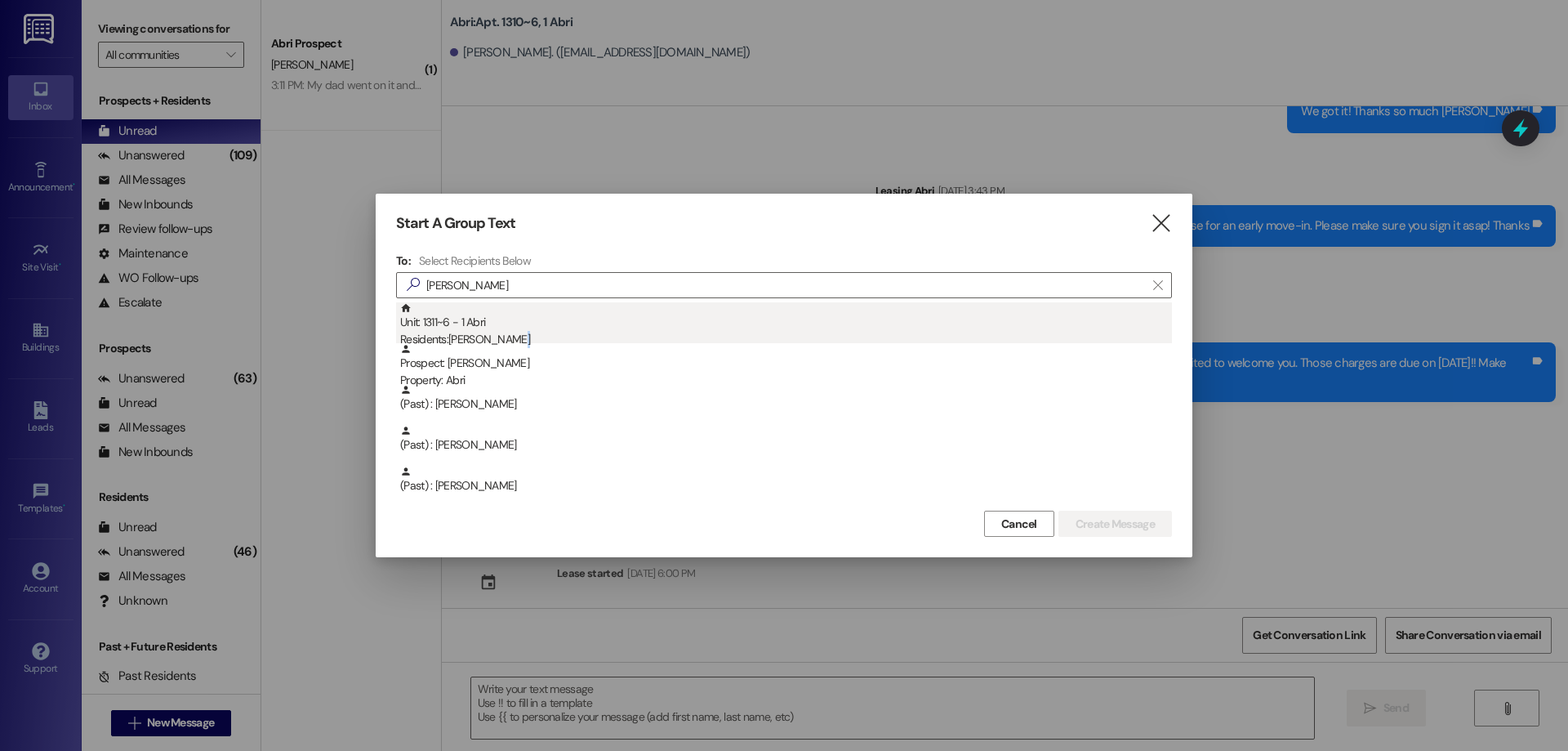
drag, startPoint x: 557, startPoint y: 347, endPoint x: 558, endPoint y: 337, distance: 10.0
click at [558, 337] on div "Unit: 1311~6 - 1 [DEMOGRAPHIC_DATA] Residents: [PERSON_NAME] Prospect: [PERSON_…" at bounding box center [784, 404] width 776 height 204
click at [558, 337] on div "Residents: [PERSON_NAME]" at bounding box center [786, 340] width 772 height 17
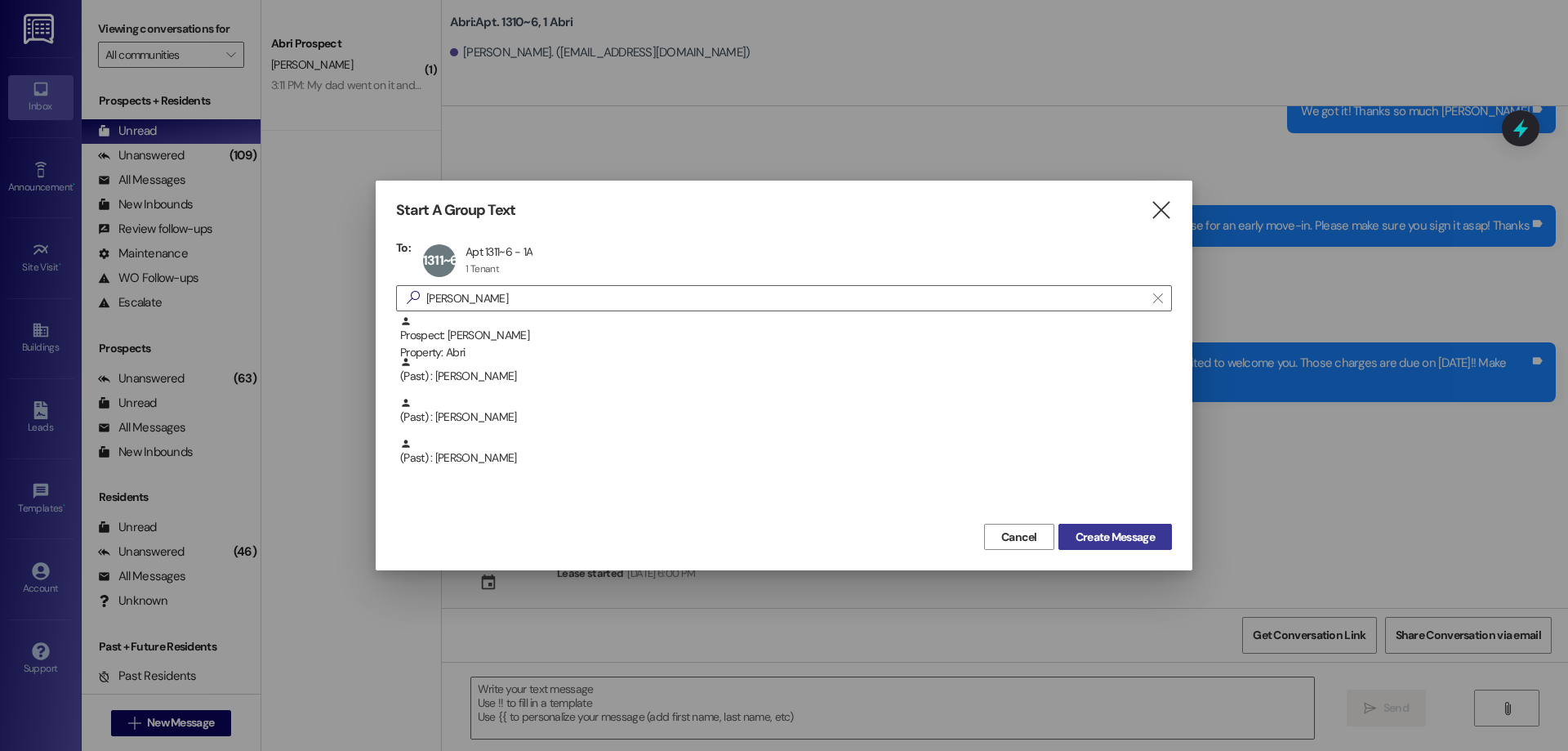
click at [1122, 546] on button "Create Message" at bounding box center [1115, 536] width 114 height 27
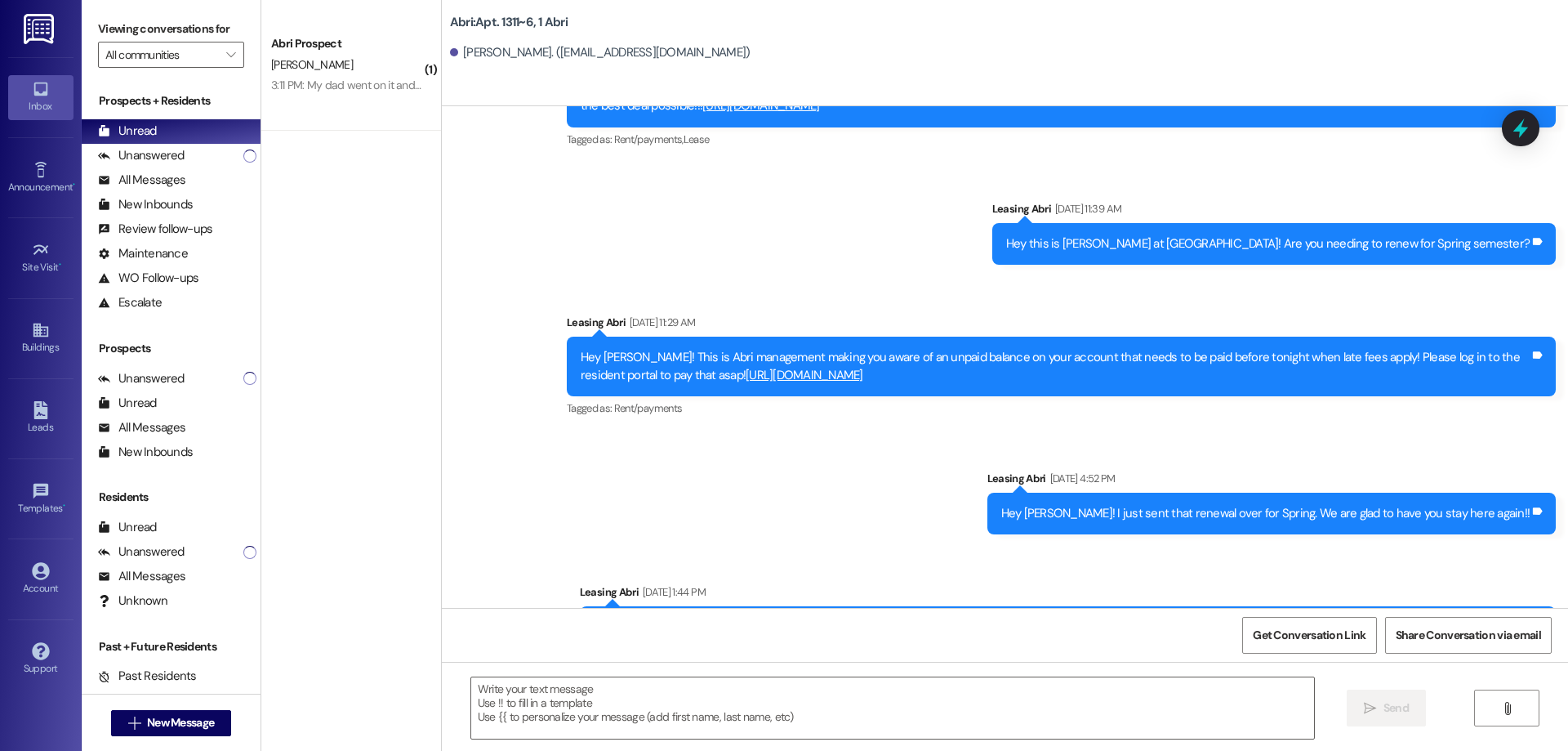
scroll to position [7058, 0]
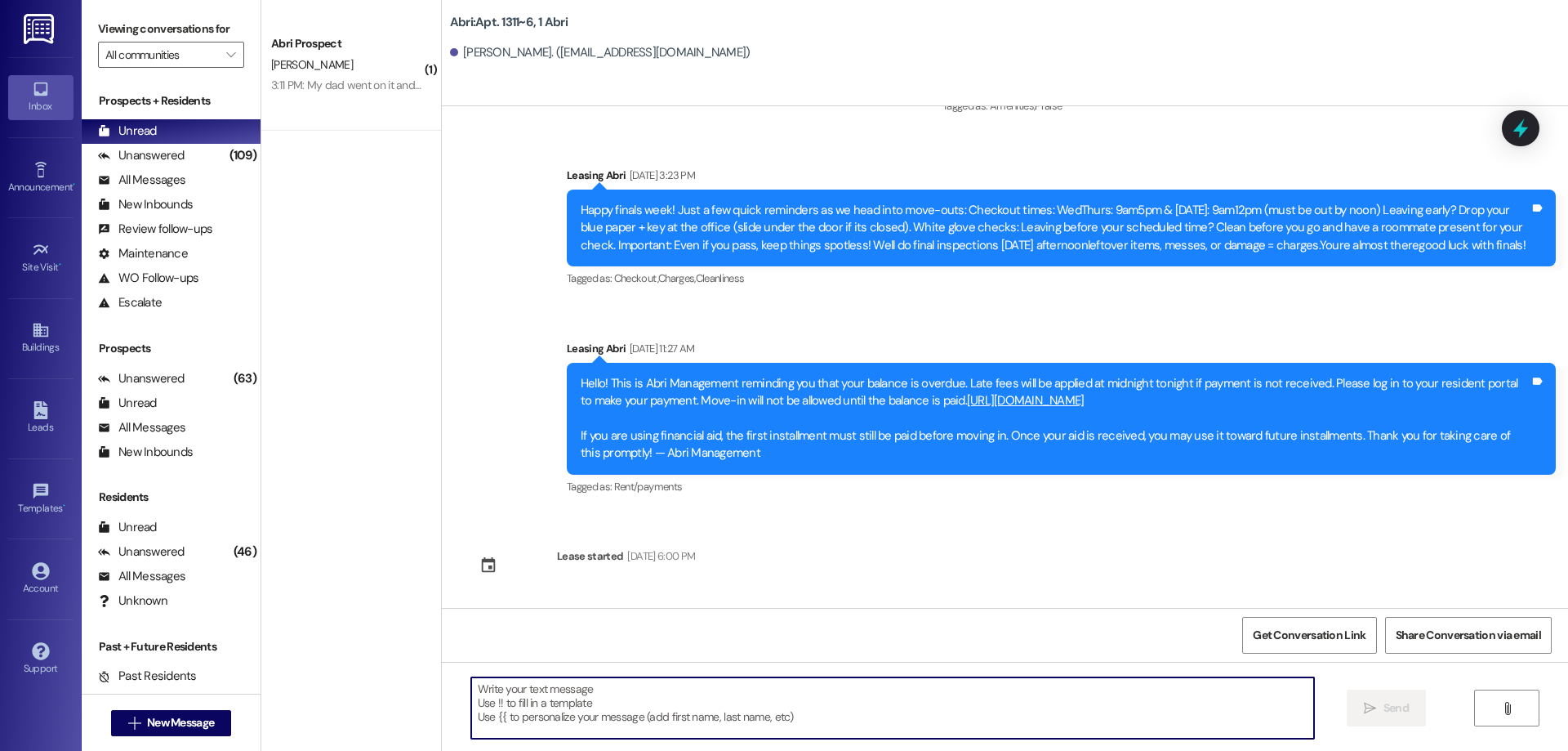
click at [686, 697] on textarea at bounding box center [893, 708] width 843 height 62
paste textarea "Hey [PERSON_NAME]! [PERSON_NAME] here with Abri apartments. It looks like we st…"
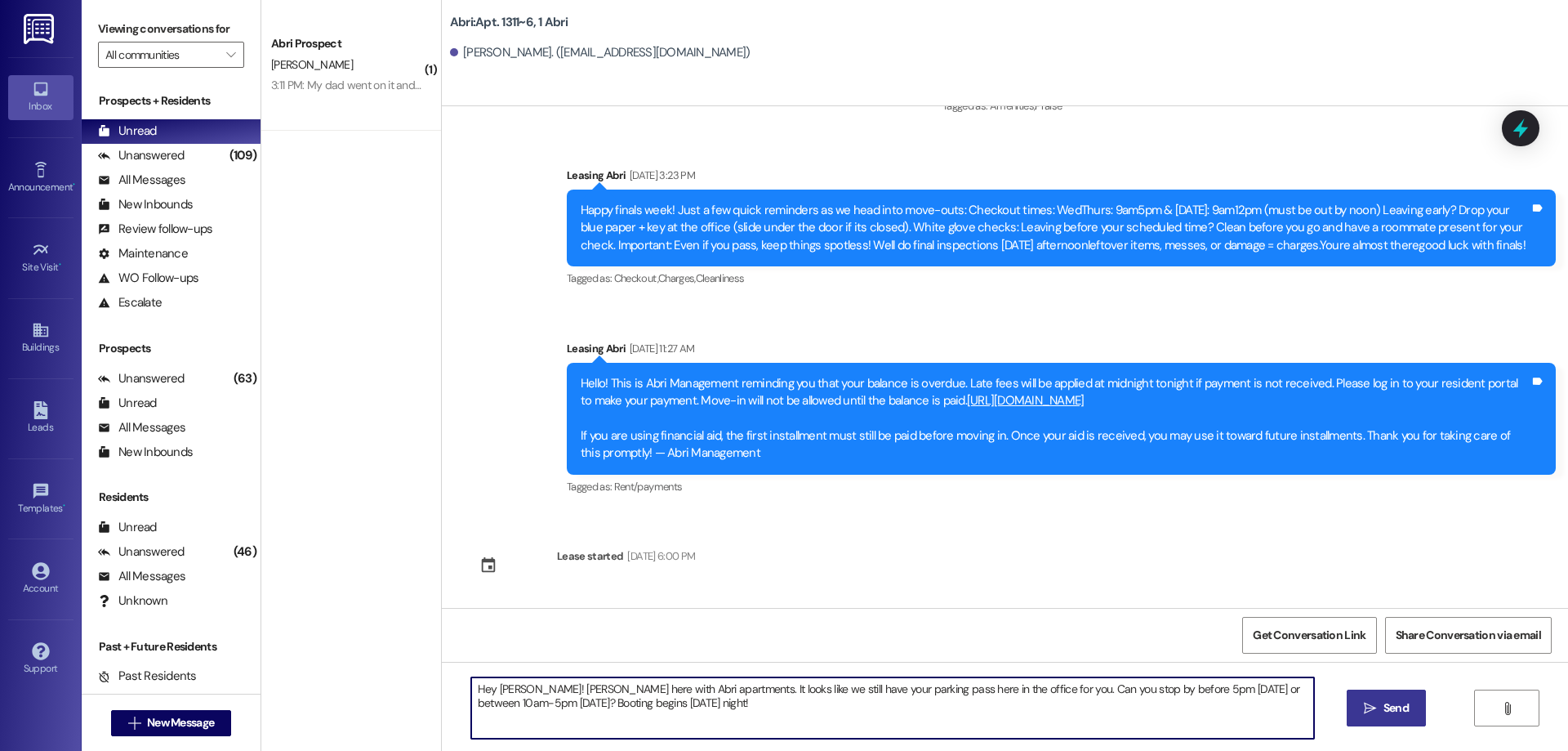
click at [494, 685] on textarea "Hey [PERSON_NAME]! [PERSON_NAME] here with Abri apartments. It looks like we st…" at bounding box center [893, 708] width 843 height 62
click at [496, 691] on textarea "Hey [PERSON_NAME]! [PERSON_NAME] here with Abri apartments. It looks like we st…" at bounding box center [893, 708] width 843 height 62
click at [729, 708] on textarea "Hey [PERSON_NAME]! [PERSON_NAME] here with Abri apartments. It looks like we st…" at bounding box center [893, 708] width 843 height 62
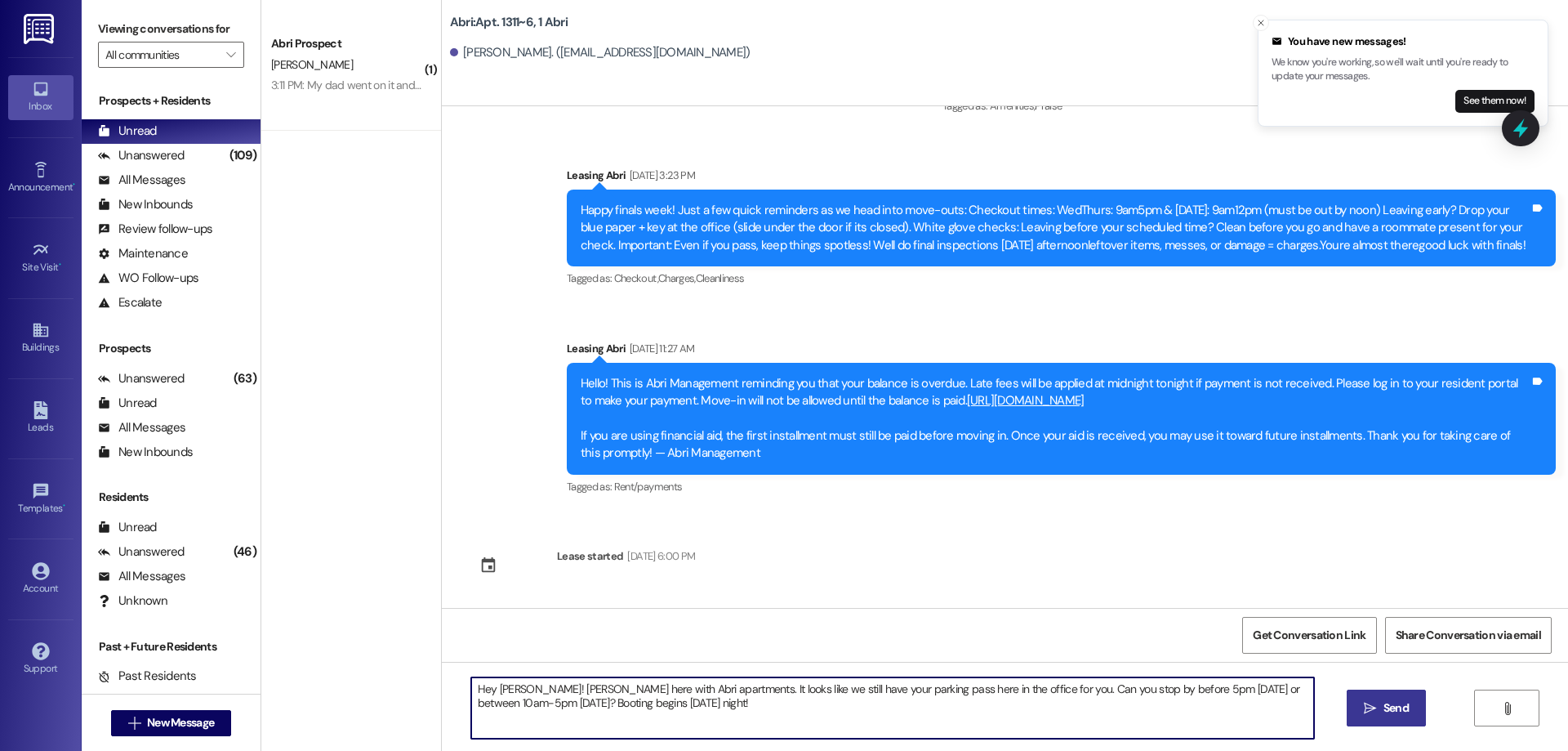
drag, startPoint x: 872, startPoint y: 689, endPoint x: 814, endPoint y: 686, distance: 58.1
click at [814, 686] on textarea "Hey [PERSON_NAME]! [PERSON_NAME] here with Abri apartments. It looks like we st…" at bounding box center [893, 708] width 843 height 62
drag, startPoint x: 864, startPoint y: 714, endPoint x: 440, endPoint y: 707, distance: 424.1
click at [442, 708] on div "Hey [PERSON_NAME]! [PERSON_NAME] here with Abri apartments. It looks like we st…" at bounding box center [1005, 723] width 1126 height 122
type textarea "Hey [PERSON_NAME]! [PERSON_NAME] here with Abri apartments. It looks like we st…"
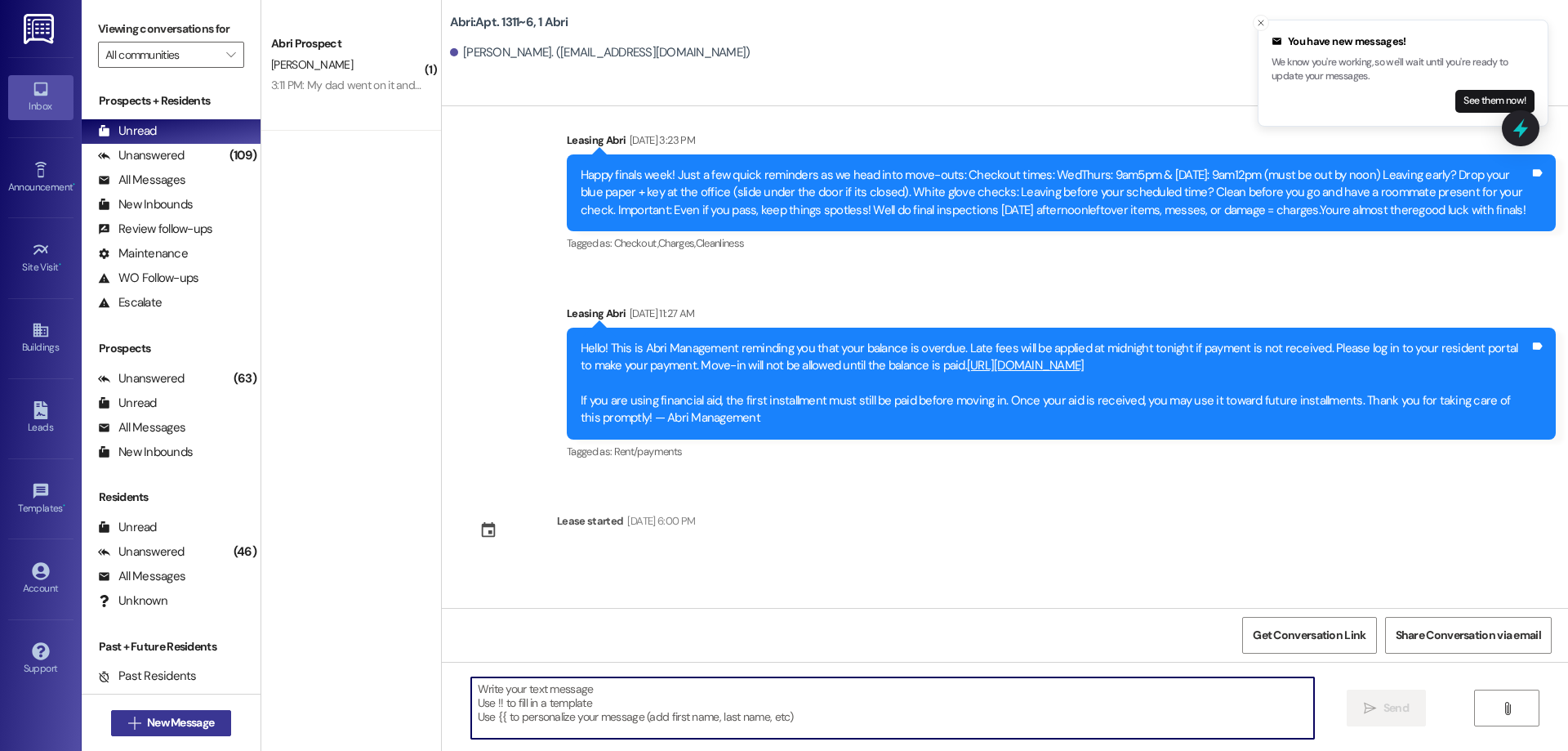
click at [206, 721] on span "New Message" at bounding box center [180, 723] width 67 height 17
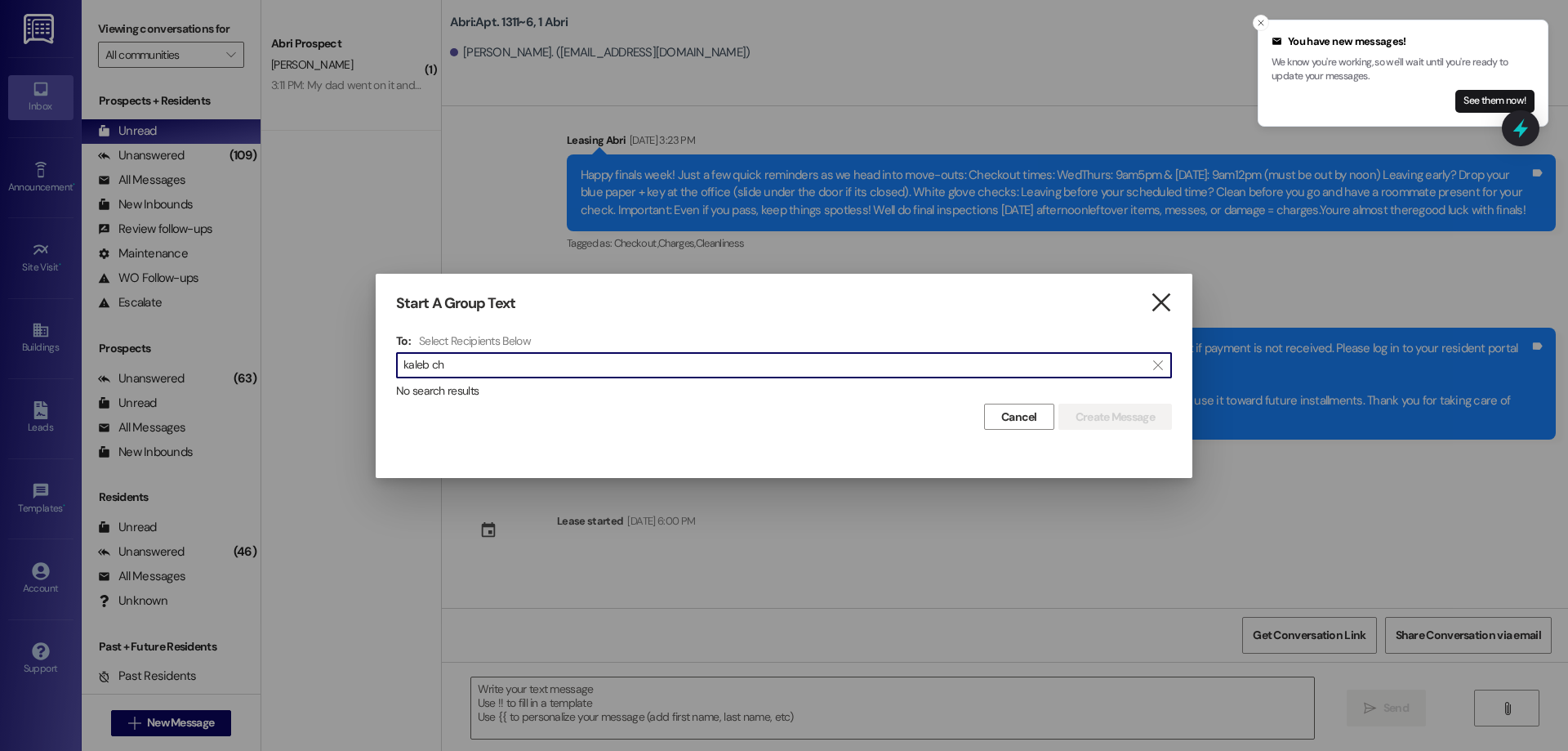
type input "kaleb ch"
click at [1152, 304] on icon "" at bounding box center [1161, 303] width 22 height 17
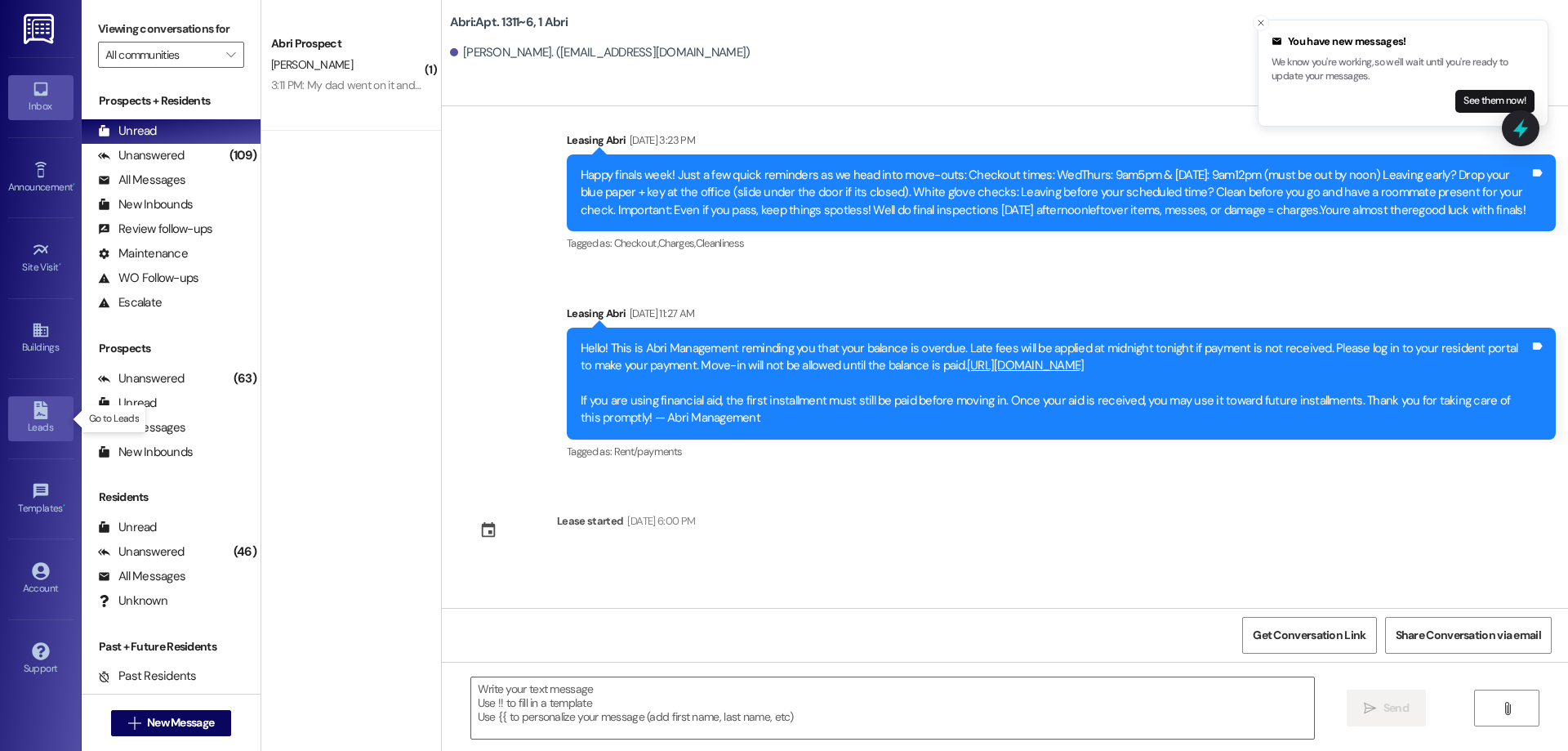
click at [41, 429] on div "Leads" at bounding box center [41, 427] width 82 height 16
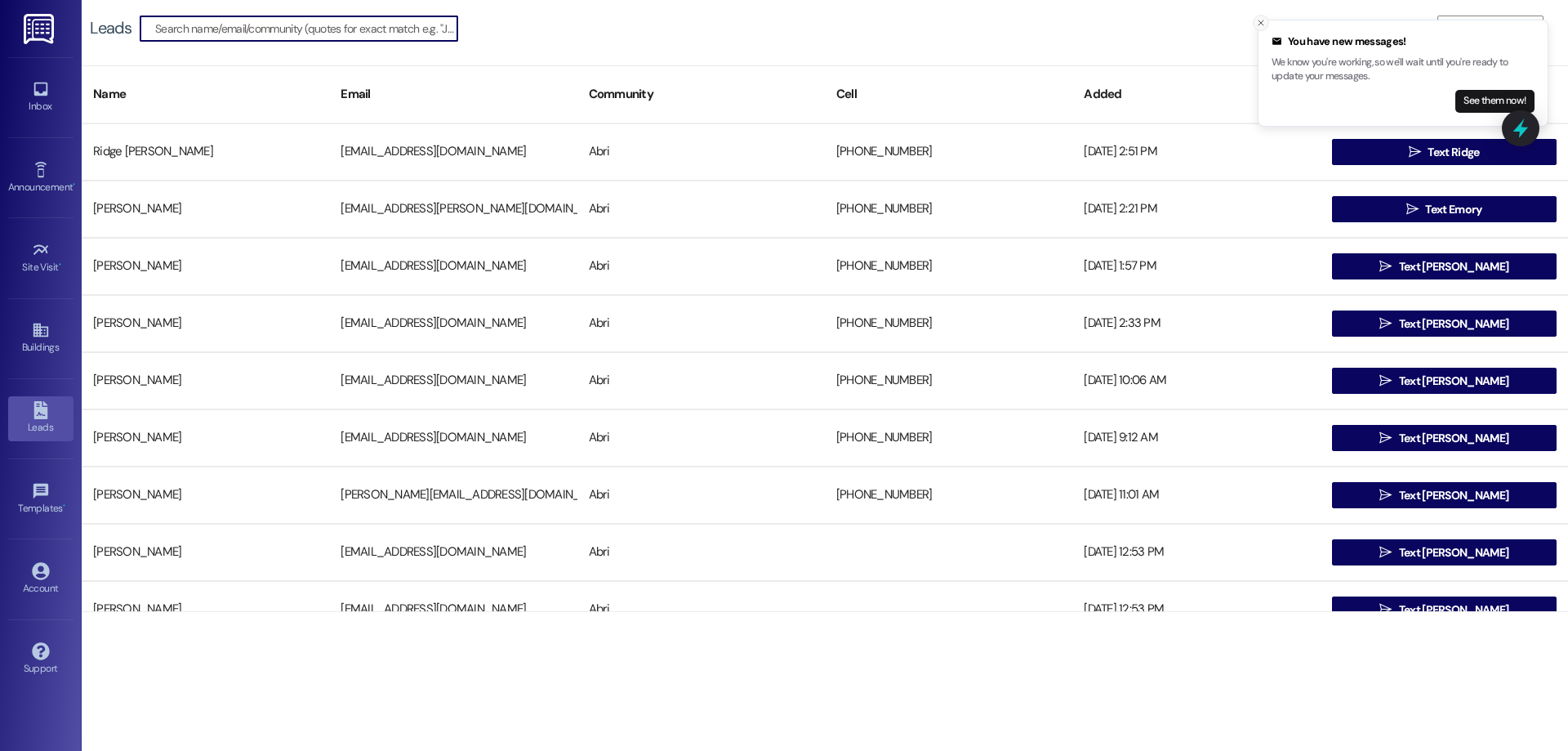
click at [1259, 20] on icon "Close toast" at bounding box center [1260, 22] width 9 height 9
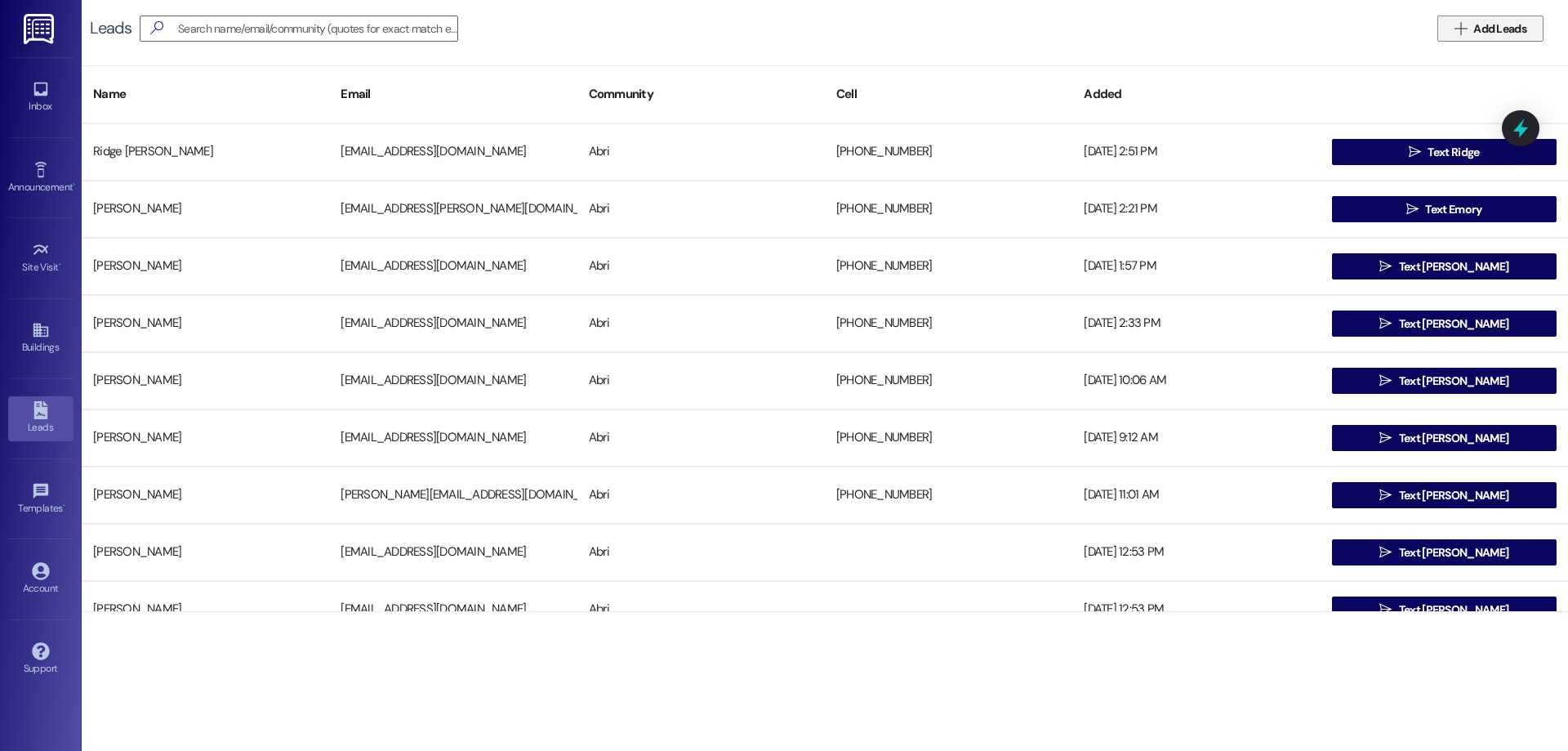
click at [1473, 34] on span "Add Leads" at bounding box center [1500, 29] width 53 height 17
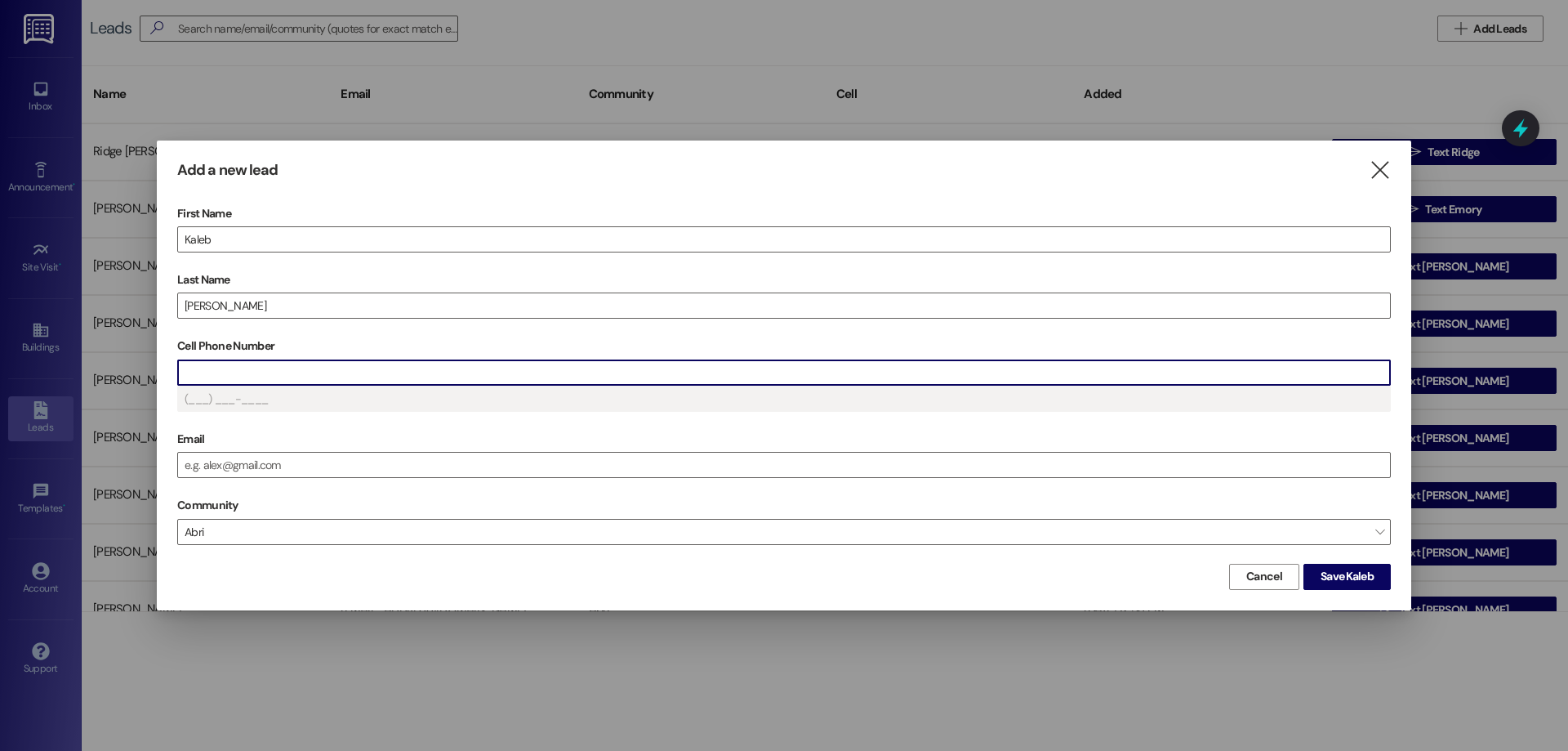
click at [535, 368] on input "Cell Phone Number" at bounding box center [784, 372] width 1212 height 25
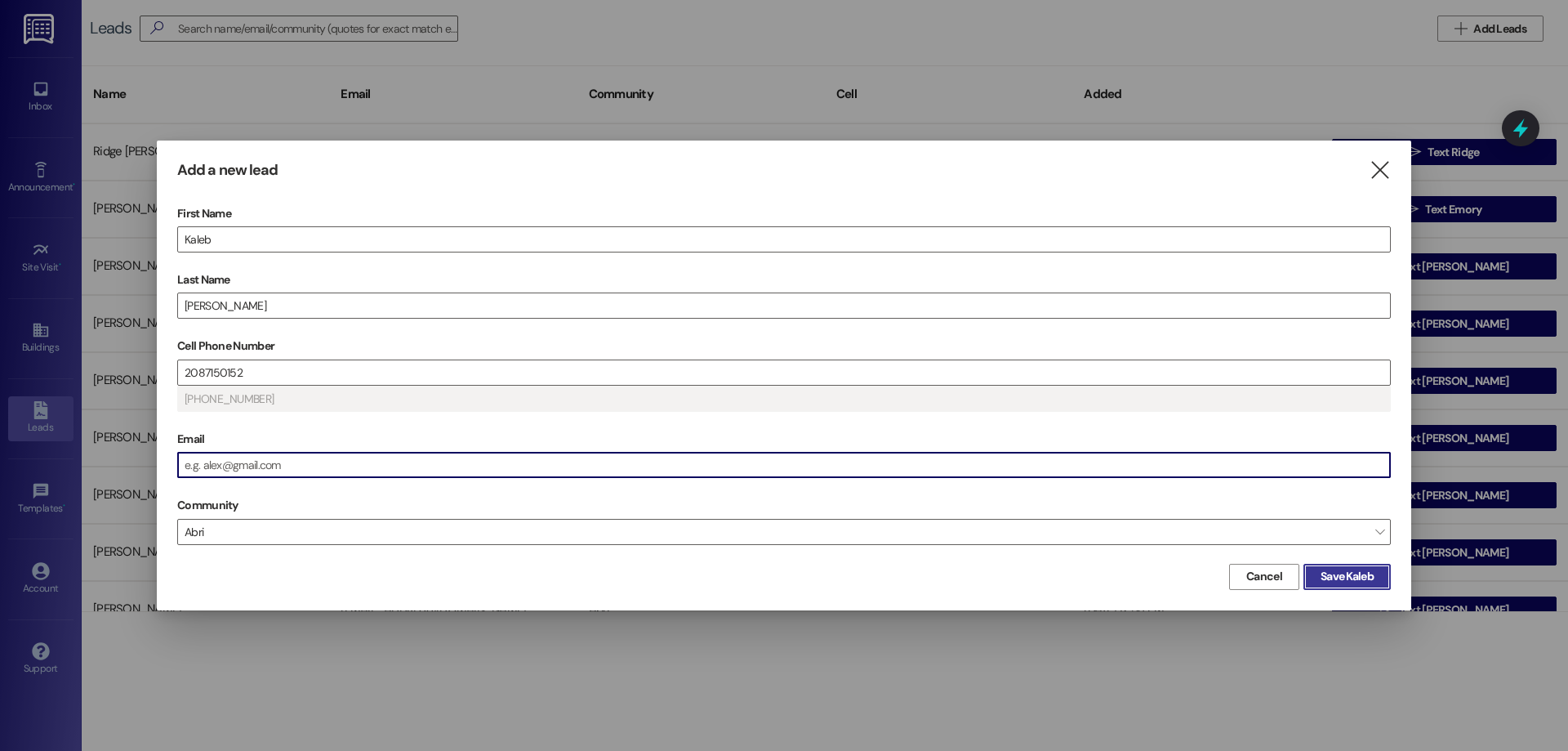
click at [1316, 576] on button "Save Kaleb" at bounding box center [1347, 577] width 87 height 27
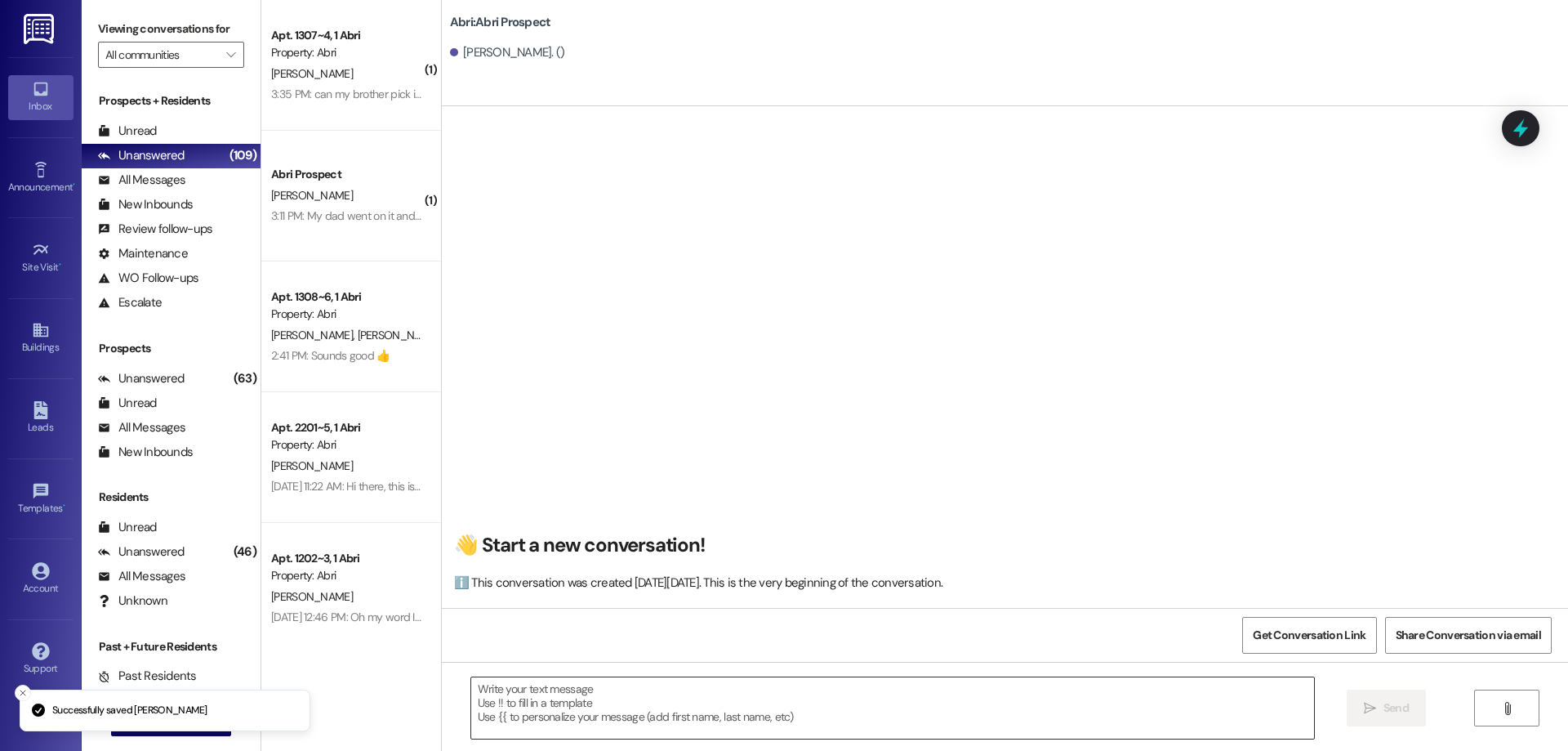
click at [636, 707] on textarea at bounding box center [893, 708] width 843 height 62
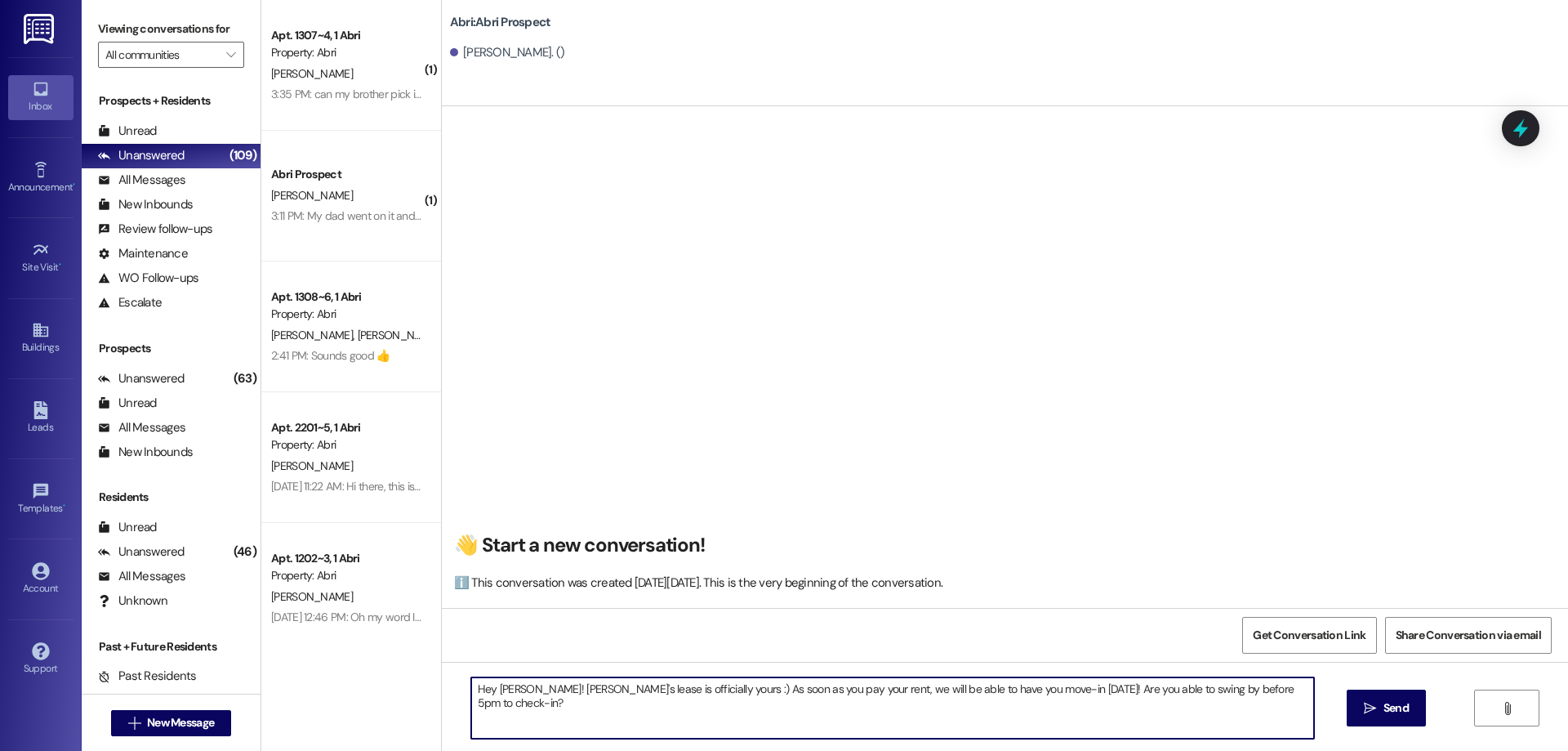
type textarea "Hey [PERSON_NAME]! [PERSON_NAME]'s lease is officially yours :) As soon as you …"
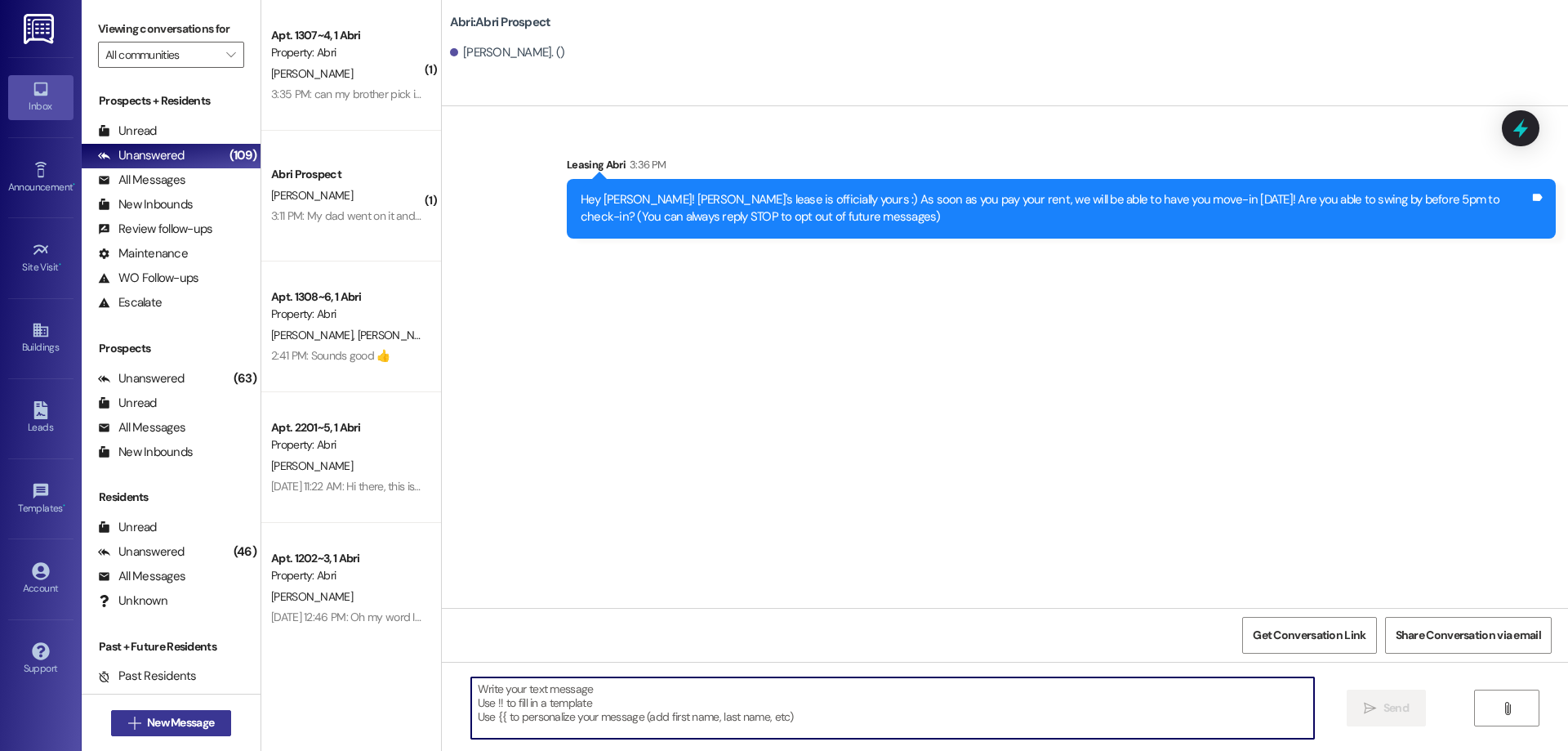
click at [185, 721] on span "New Message" at bounding box center [180, 723] width 67 height 17
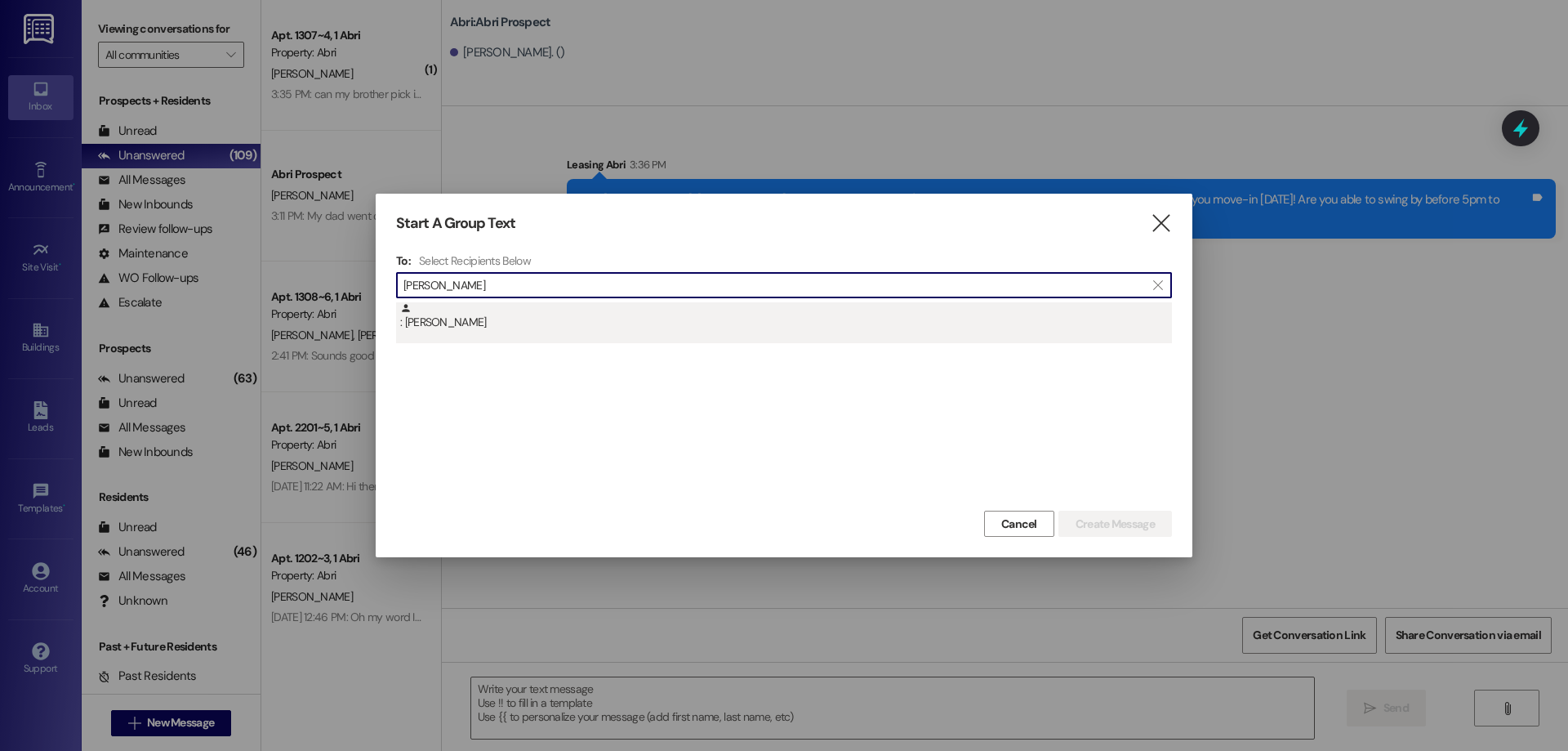
type input "[PERSON_NAME]"
click at [628, 328] on div ": [PERSON_NAME]" at bounding box center [786, 316] width 772 height 28
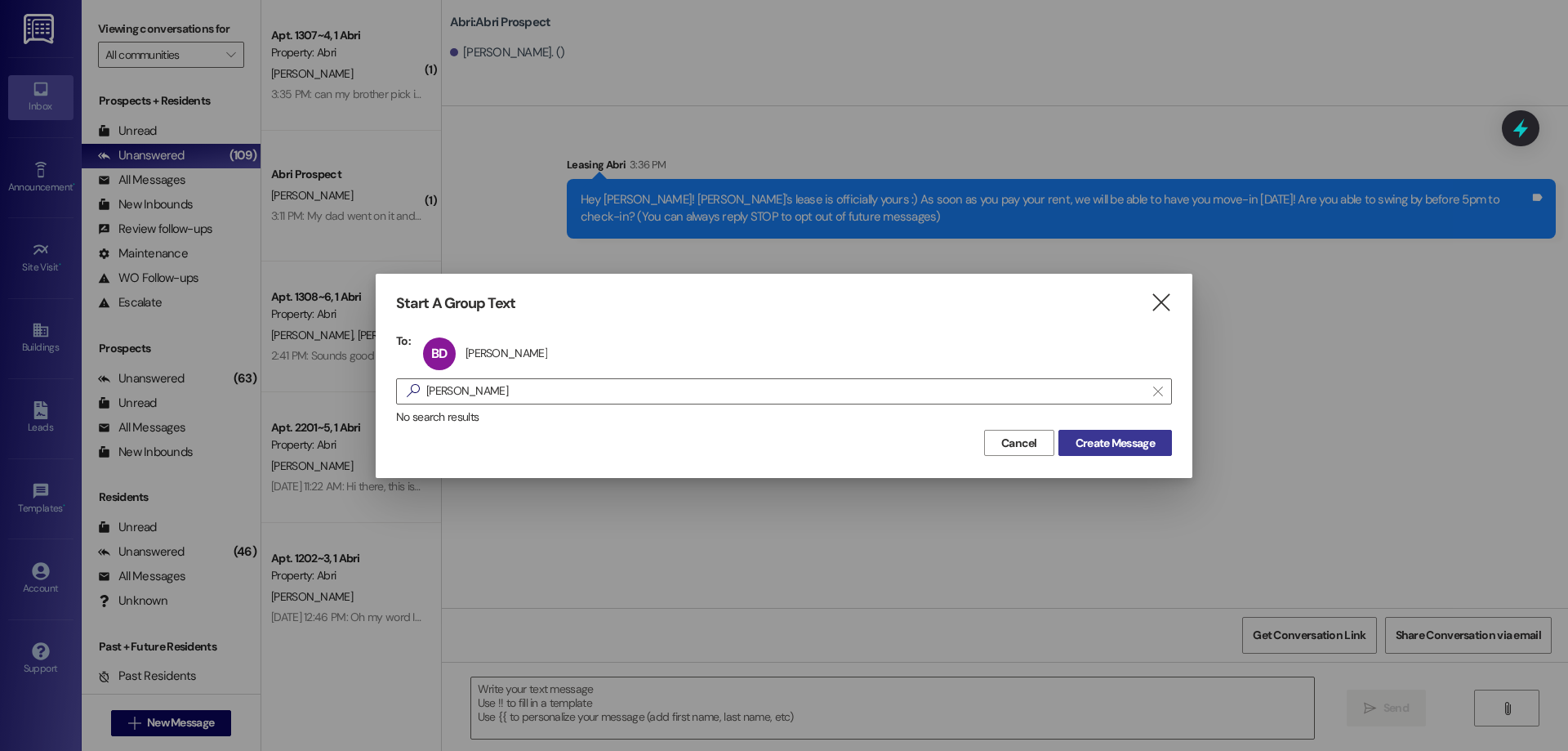
click at [1111, 436] on span "Create Message" at bounding box center [1115, 443] width 80 height 17
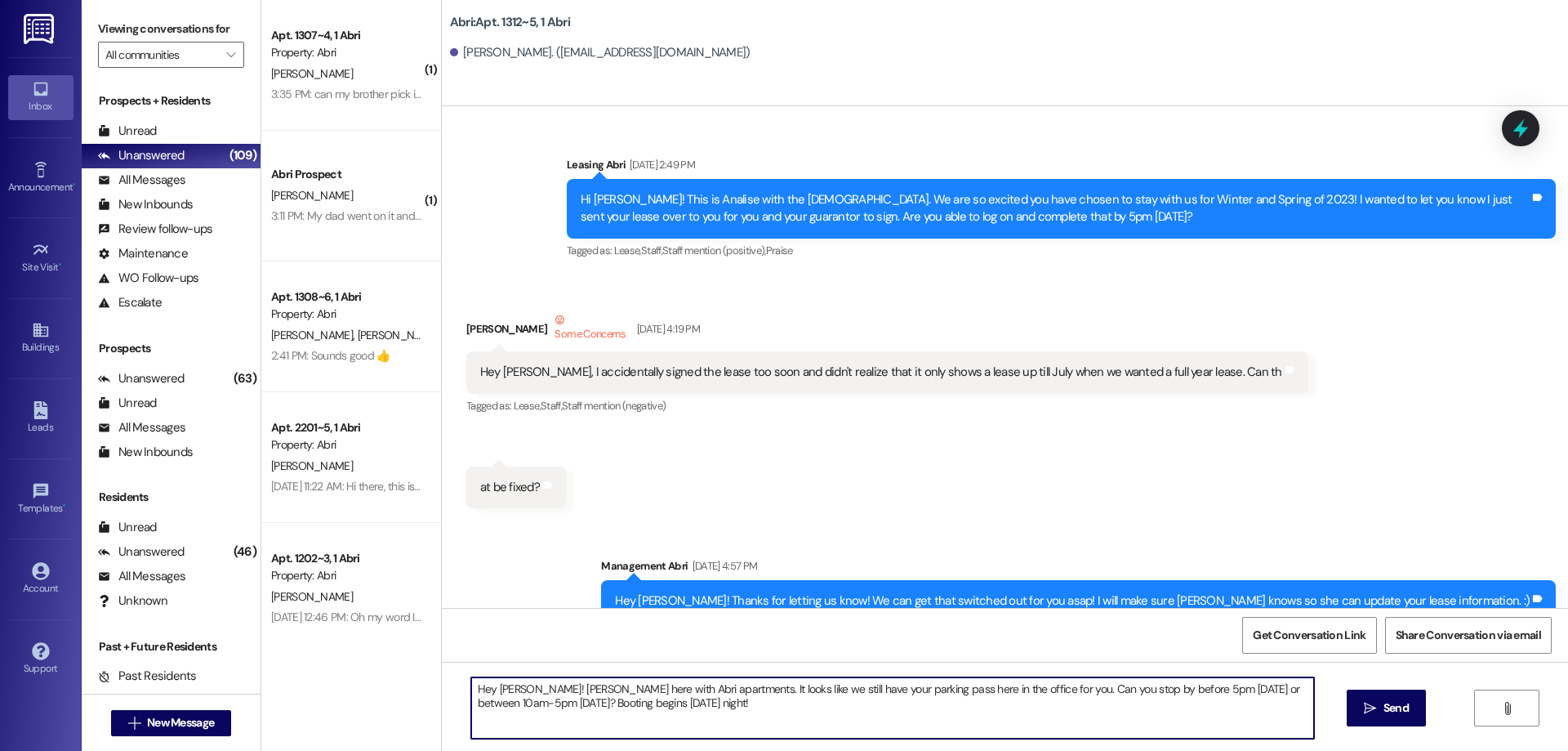
click at [504, 685] on textarea "Hey [PERSON_NAME]! [PERSON_NAME] here with Abri apartments. It looks like we st…" at bounding box center [893, 708] width 843 height 62
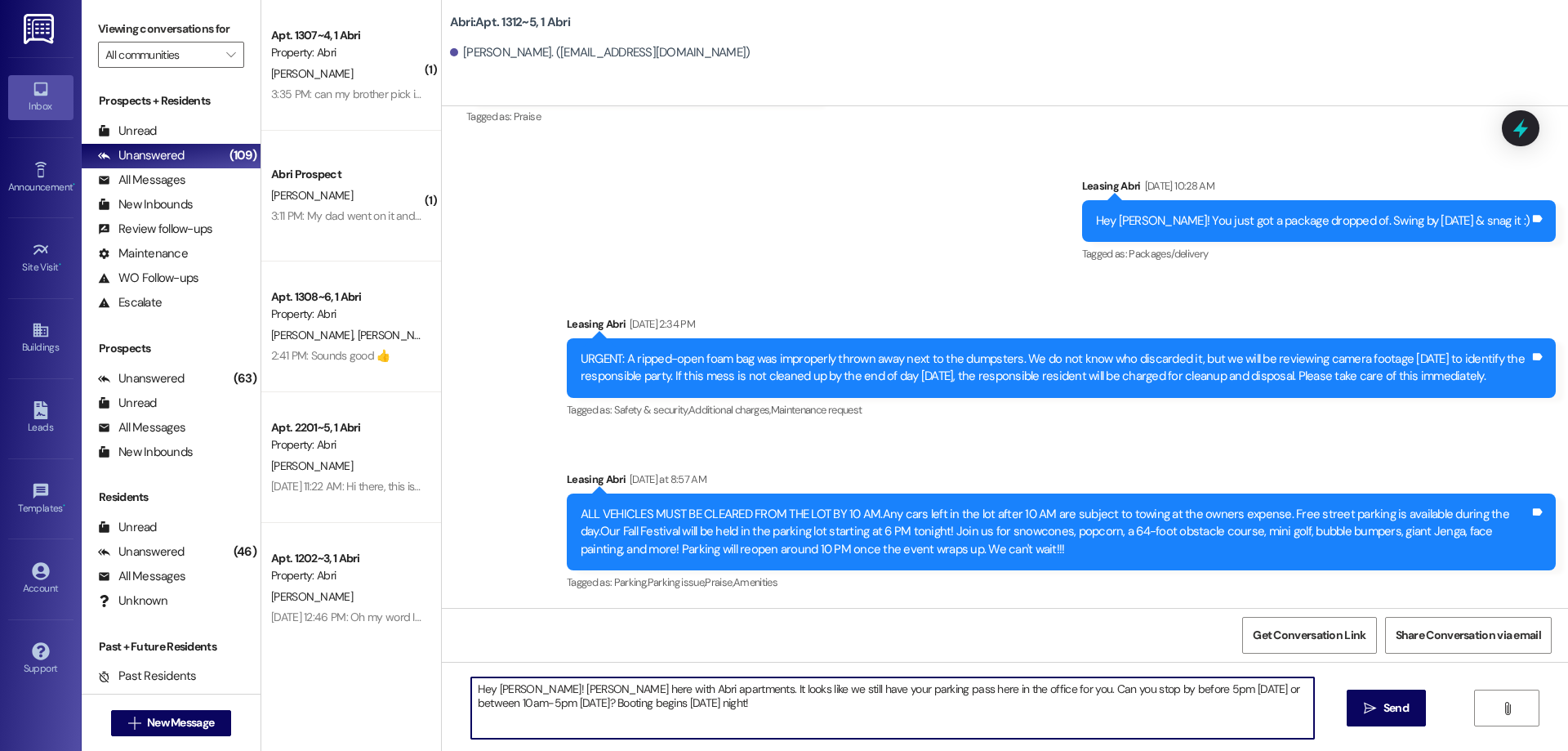
click at [504, 685] on textarea "Hey [PERSON_NAME]! [PERSON_NAME] here with Abri apartments. It looks like we st…" at bounding box center [893, 708] width 843 height 62
type textarea "Hey [PERSON_NAME]! [PERSON_NAME] here with Abri apartments. It looks like we st…"
click at [1388, 703] on span "Send" at bounding box center [1396, 708] width 26 height 17
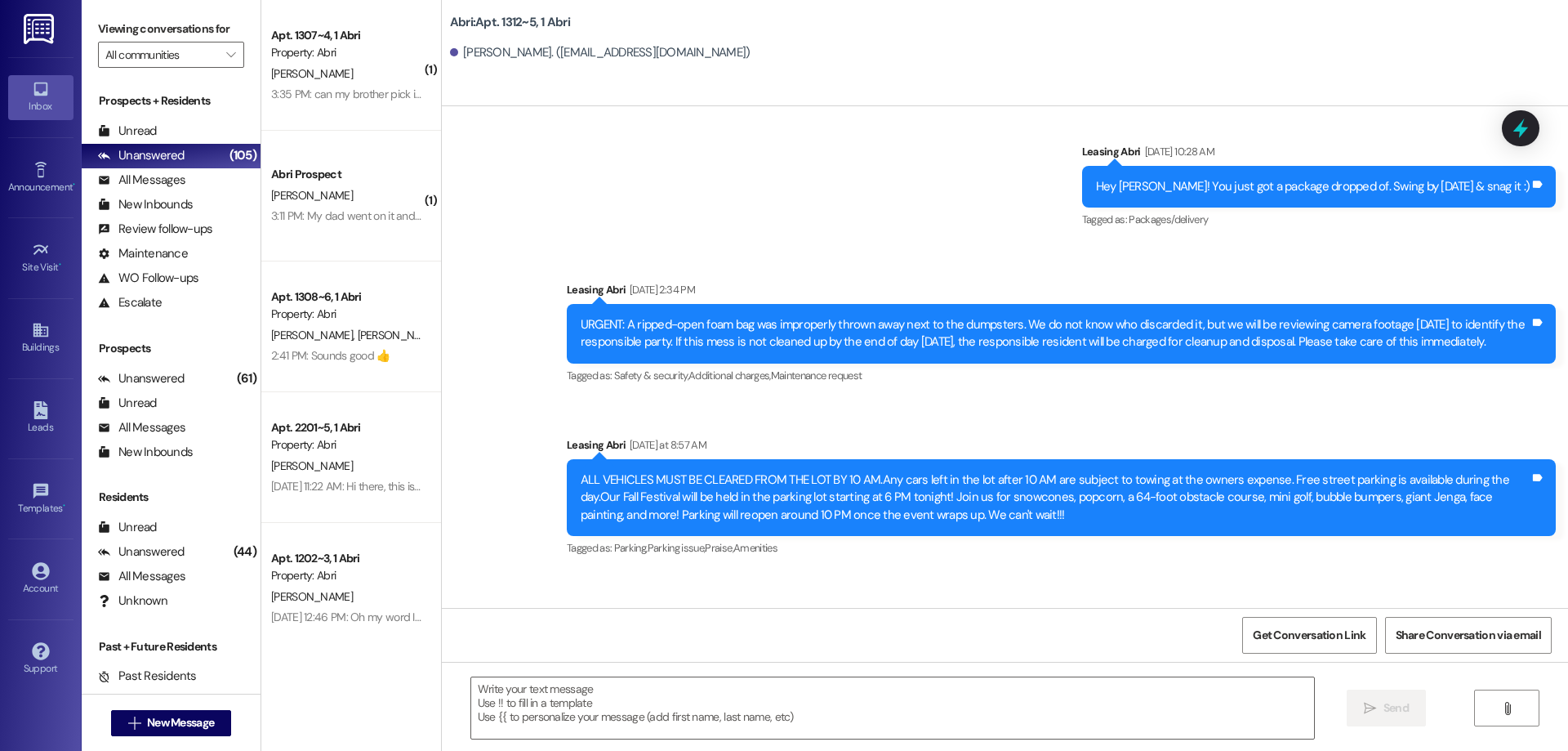
scroll to position [77344, 0]
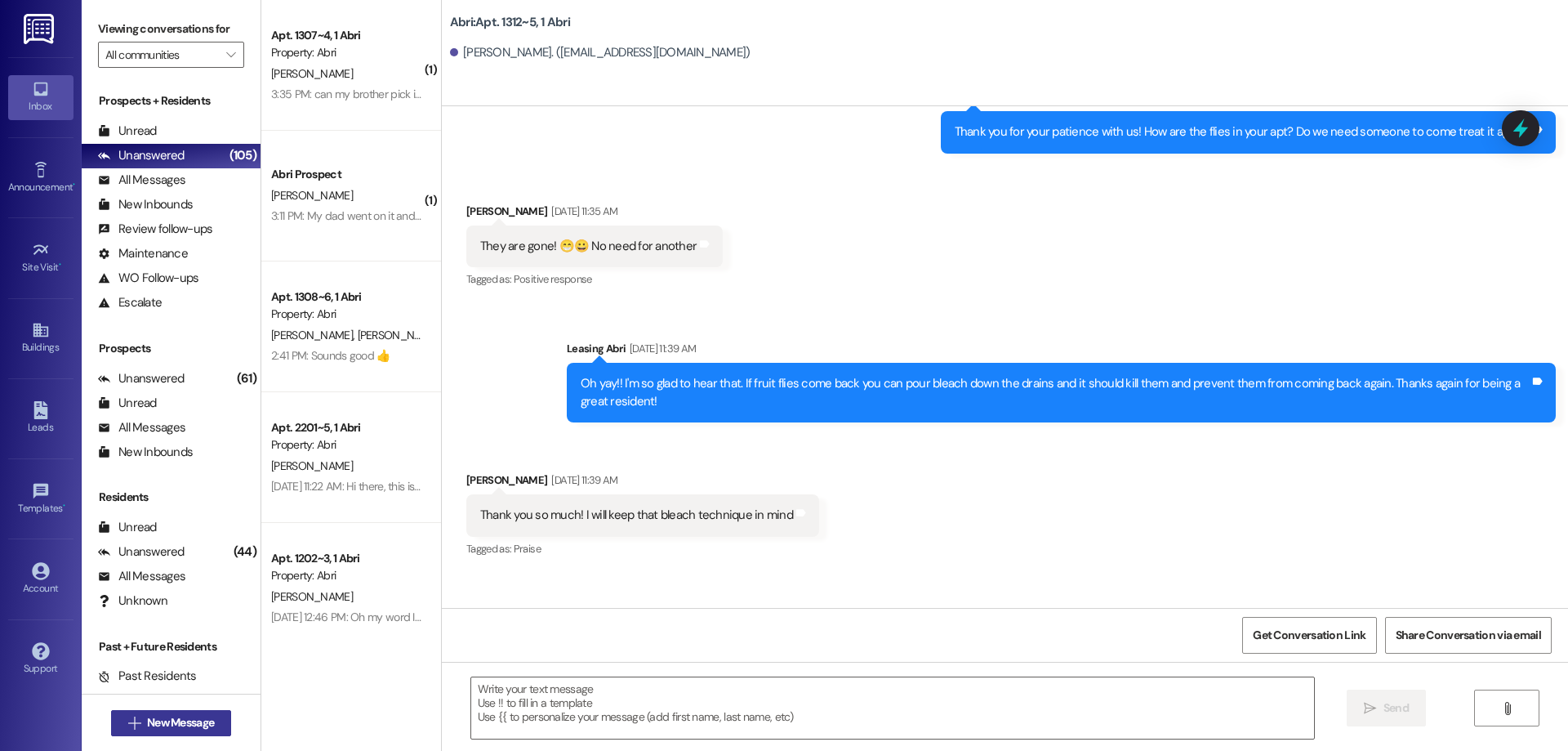
click at [156, 736] on button " New Message" at bounding box center [171, 723] width 121 height 27
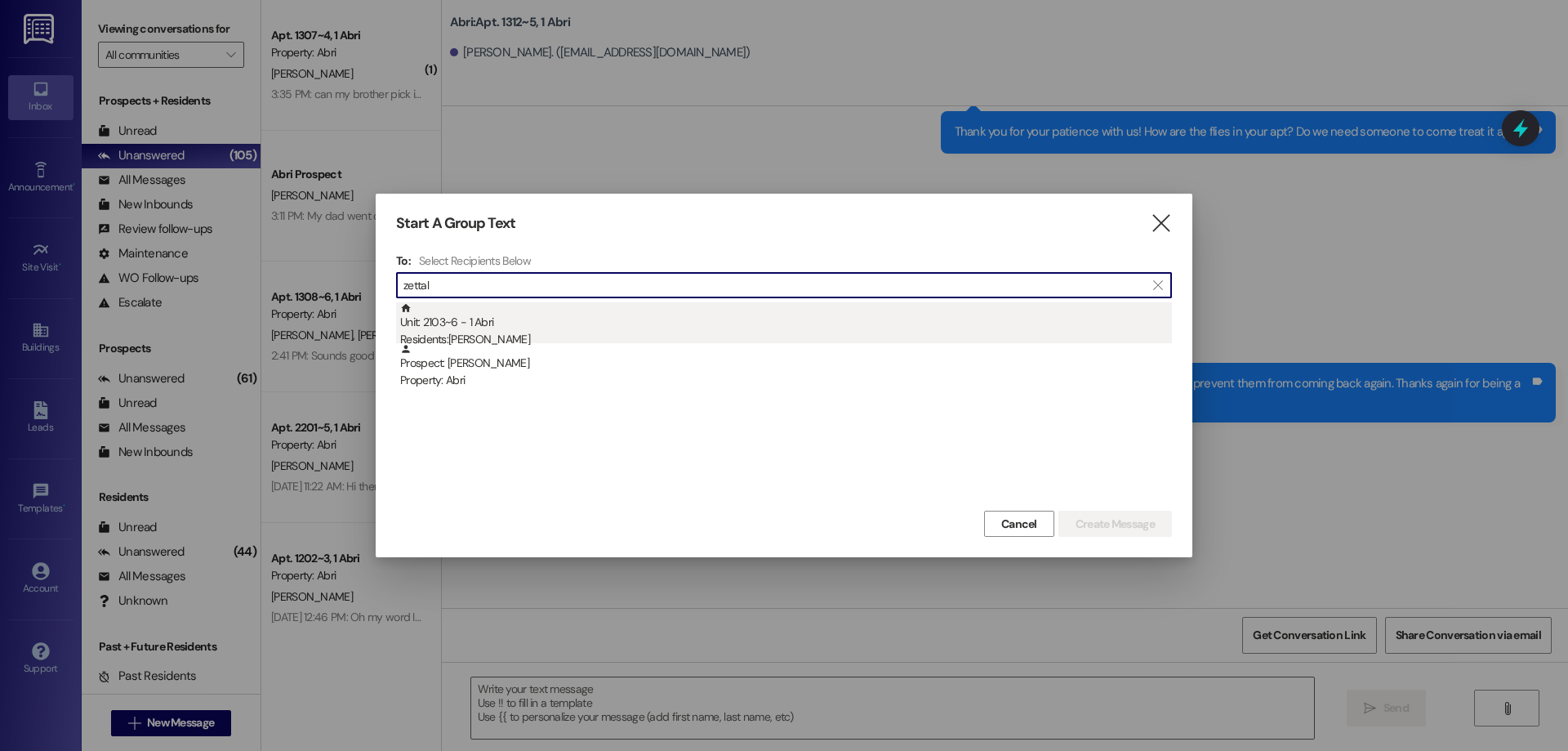
type input "zettal"
click at [659, 327] on div "Unit: 2103~6 - 1 Abri Residents: [PERSON_NAME]" at bounding box center [786, 325] width 772 height 46
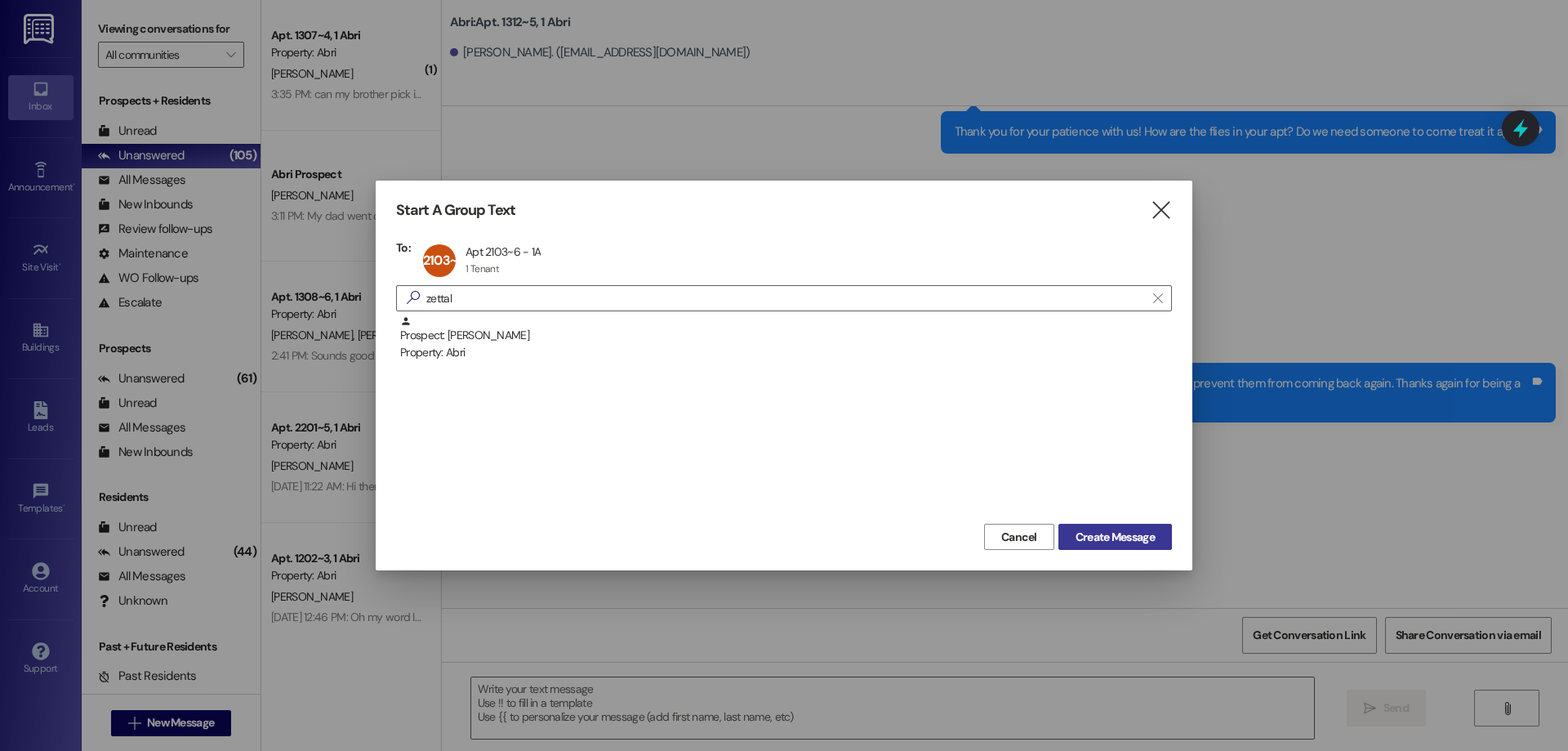
click at [1148, 526] on button "Create Message" at bounding box center [1115, 536] width 114 height 27
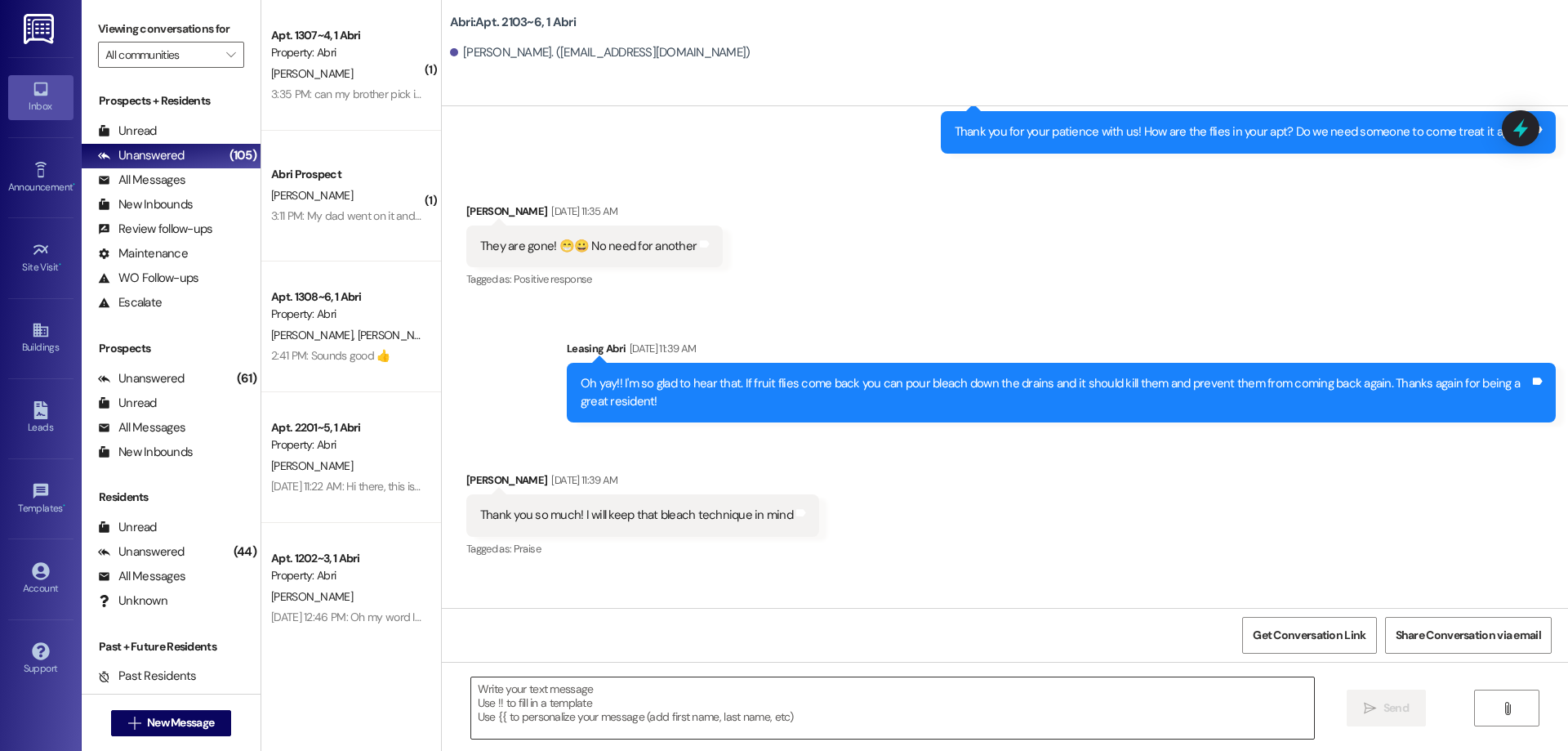
click at [528, 705] on textarea at bounding box center [893, 708] width 843 height 62
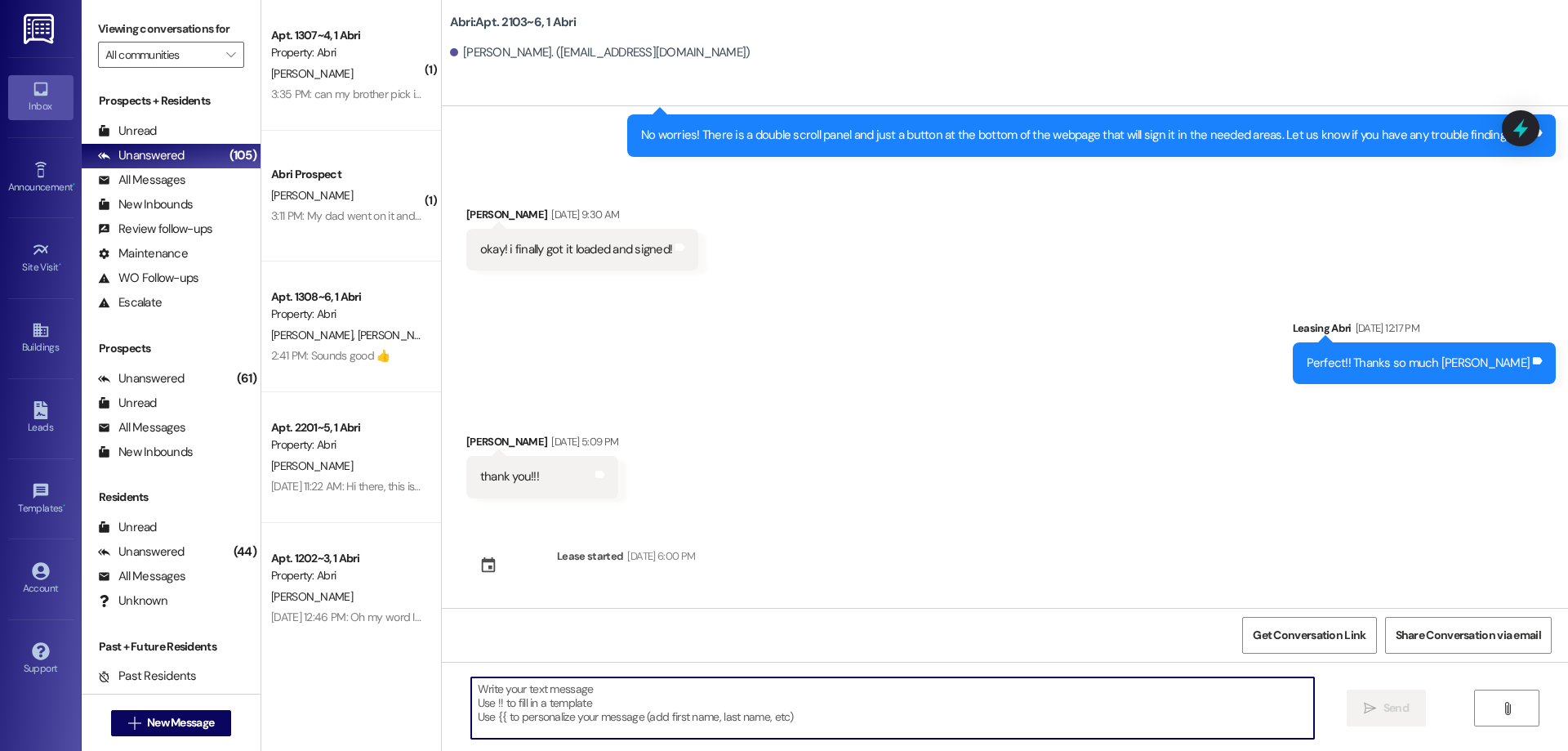
scroll to position [1671, 0]
paste textarea "Hey [PERSON_NAME]! [PERSON_NAME] here with Abri apartments. It looks like we st…"
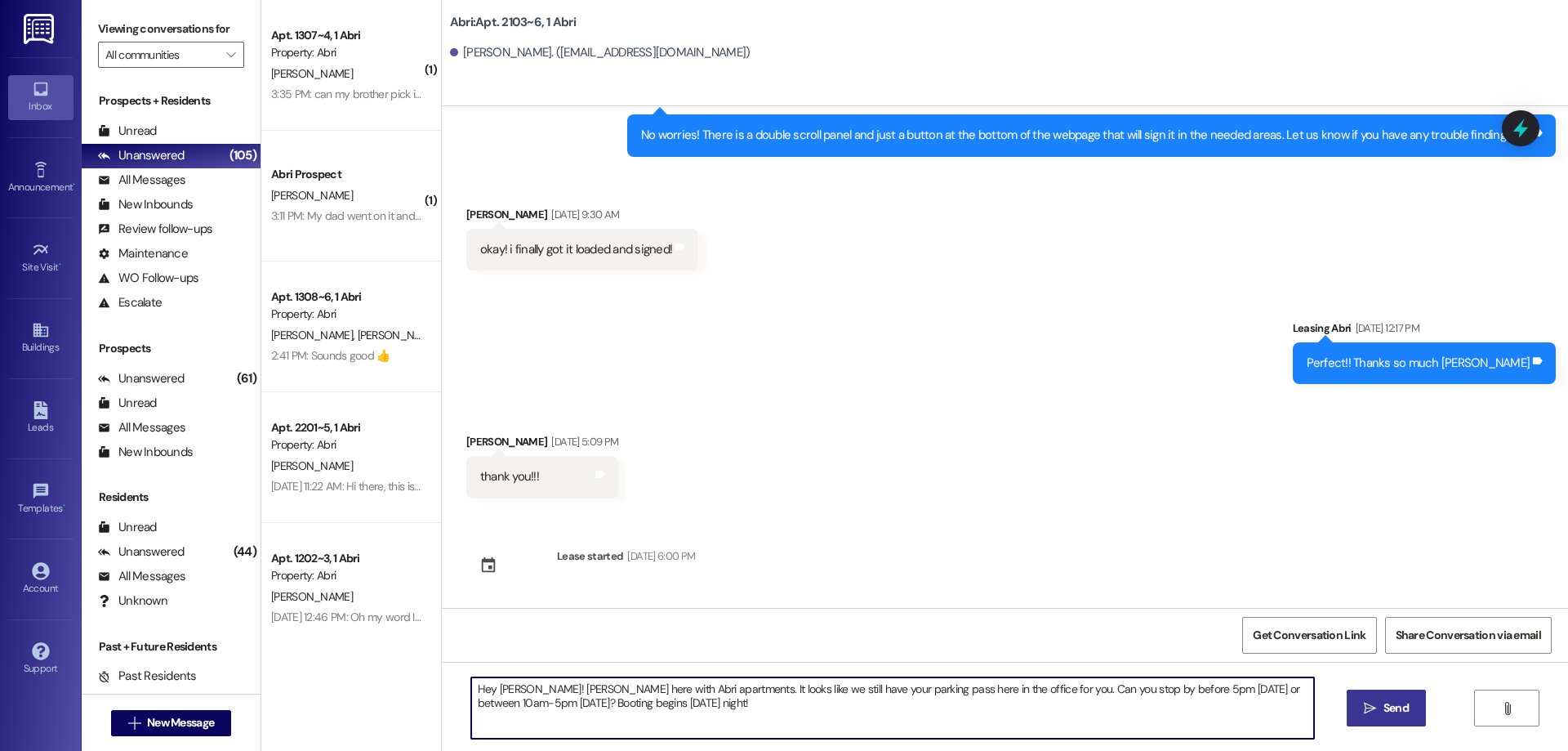
click at [494, 689] on textarea "Hey [PERSON_NAME]! [PERSON_NAME] here with Abri apartments. It looks like we st…" at bounding box center [893, 708] width 843 height 62
type textarea "Hey [PERSON_NAME]! [PERSON_NAME] here with Abri apartments. It looks like we st…"
click at [1380, 715] on span "Send" at bounding box center [1395, 708] width 32 height 17
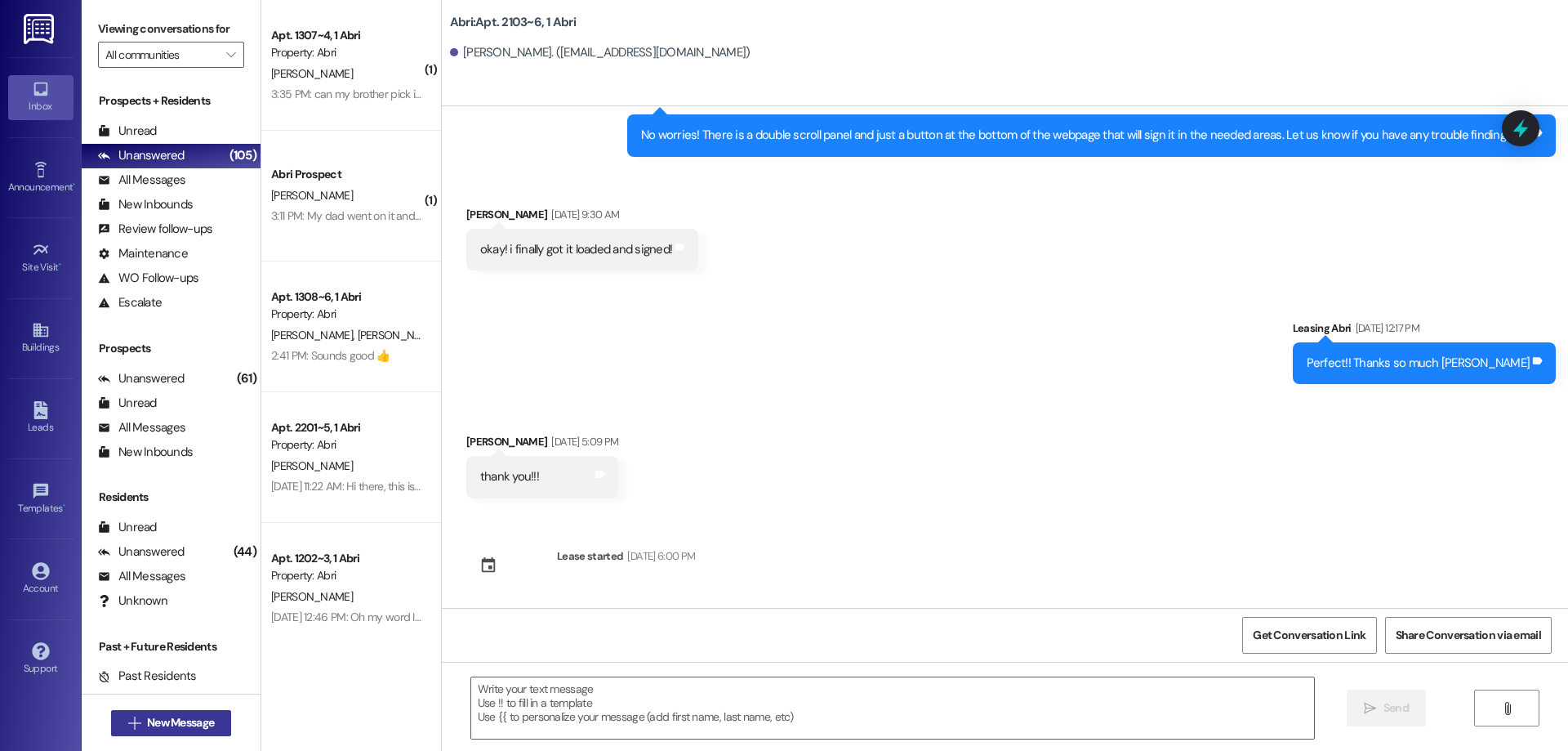
click at [196, 710] on button " New Message" at bounding box center [171, 723] width 121 height 27
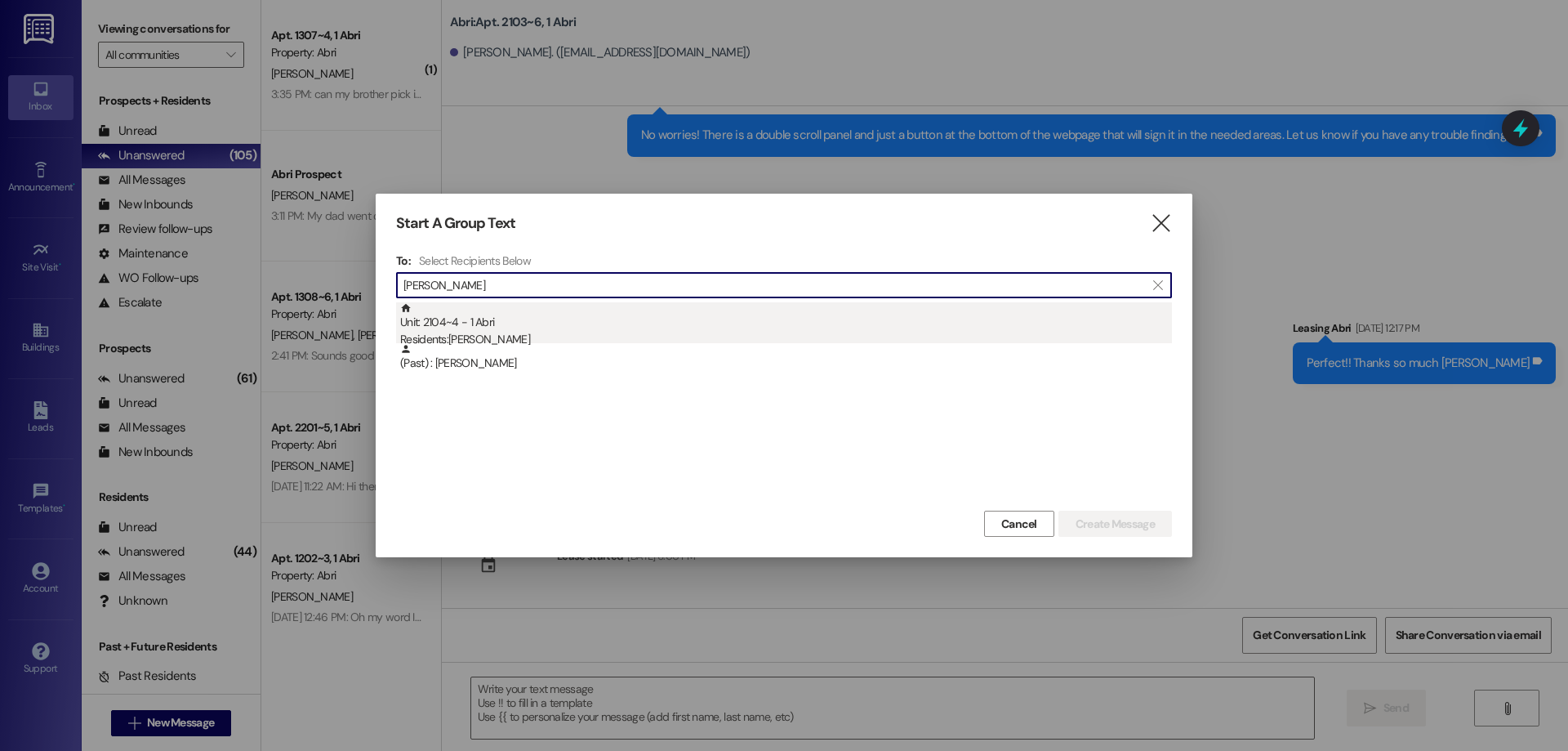
type input "[PERSON_NAME]"
click at [763, 332] on div "Residents: [PERSON_NAME]" at bounding box center [786, 340] width 772 height 17
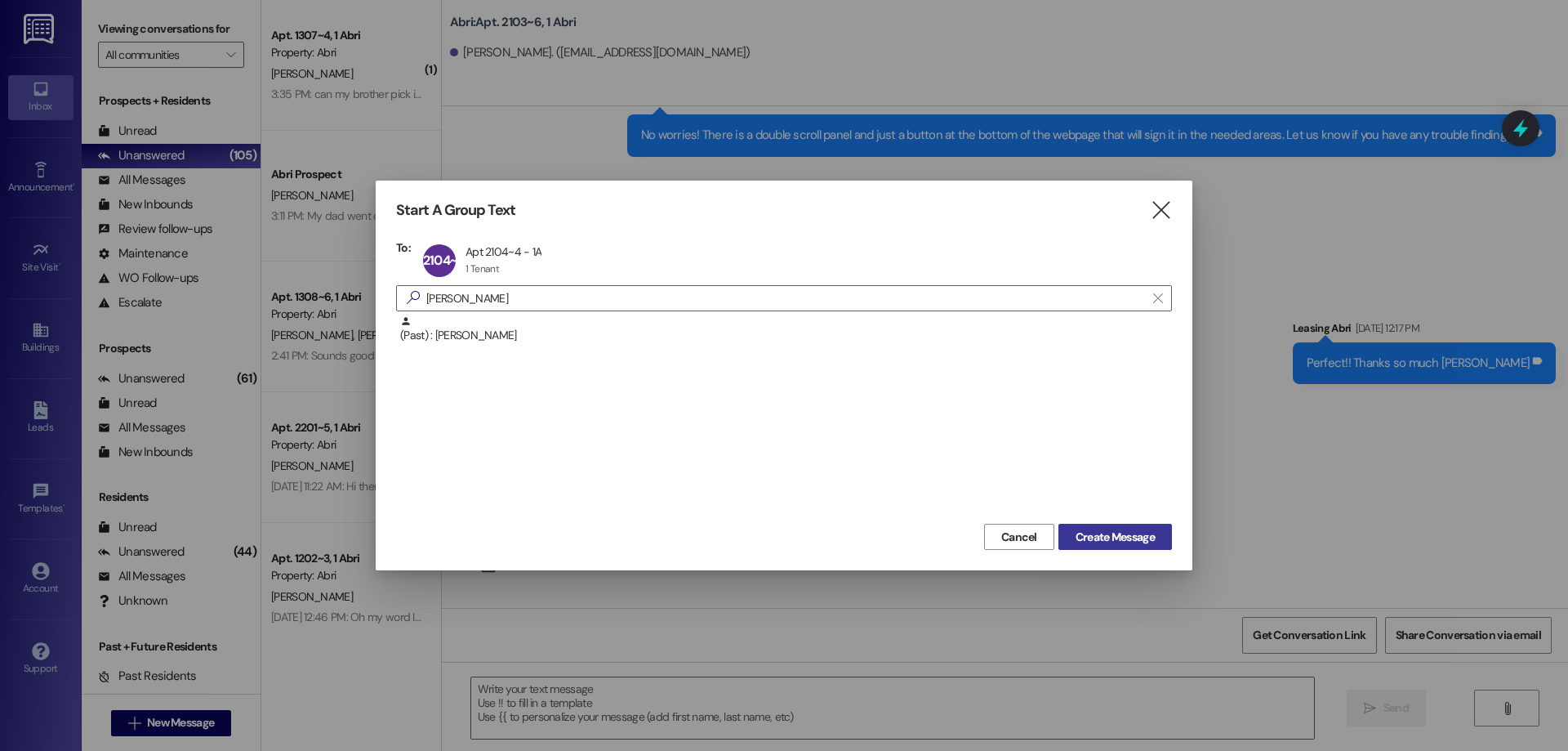
click at [1136, 535] on span "Create Message" at bounding box center [1115, 537] width 80 height 17
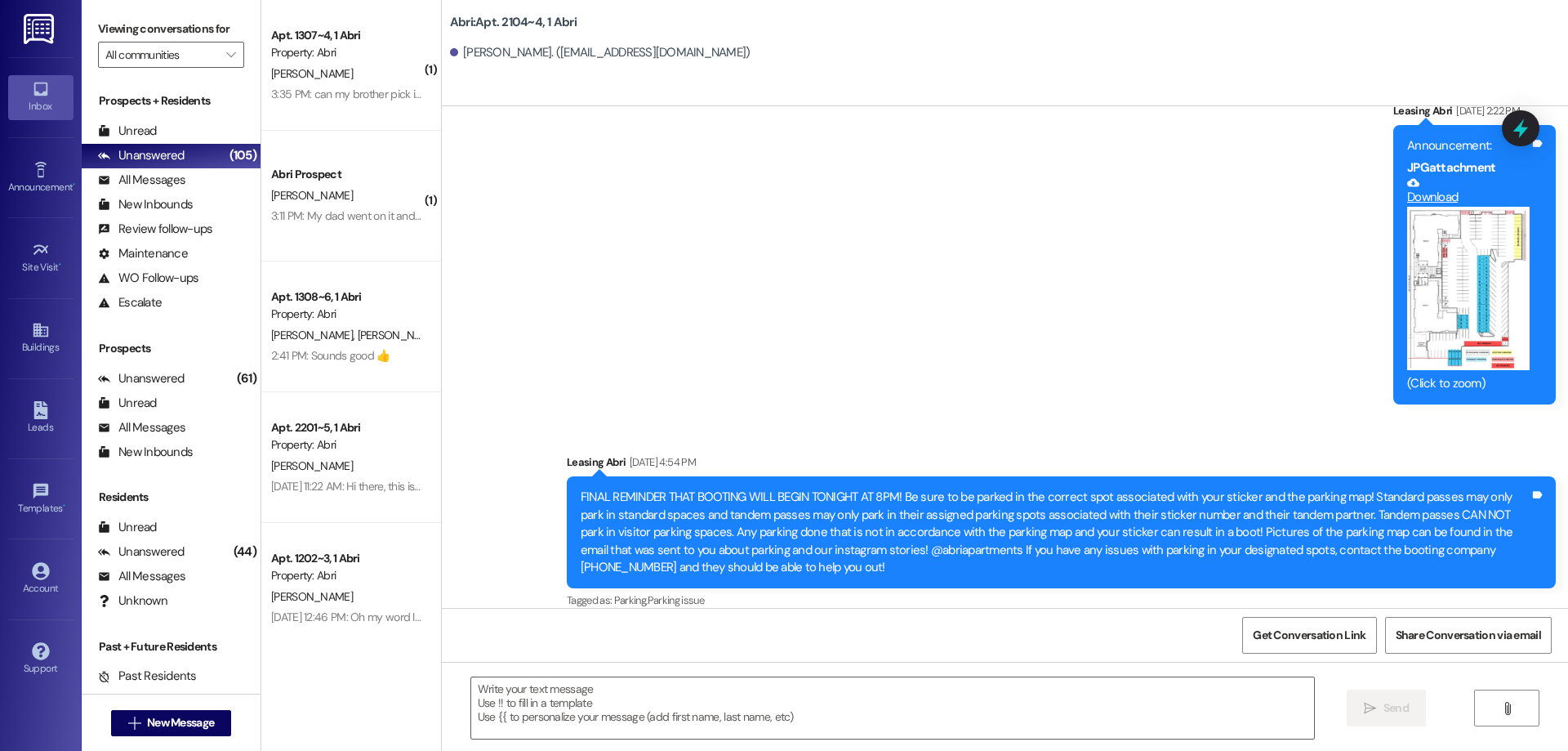
scroll to position [13584, 0]
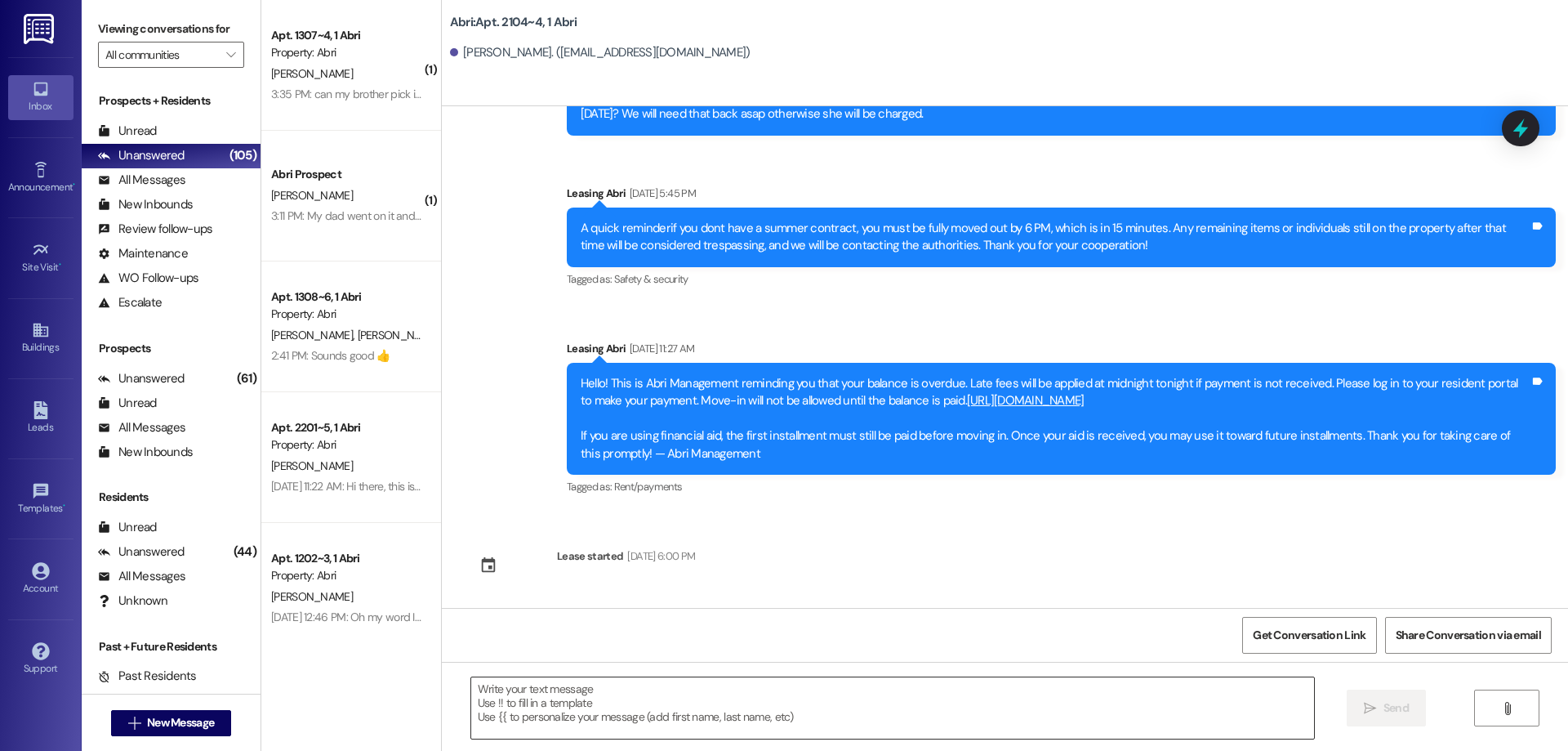
click at [605, 710] on textarea at bounding box center [893, 708] width 843 height 62
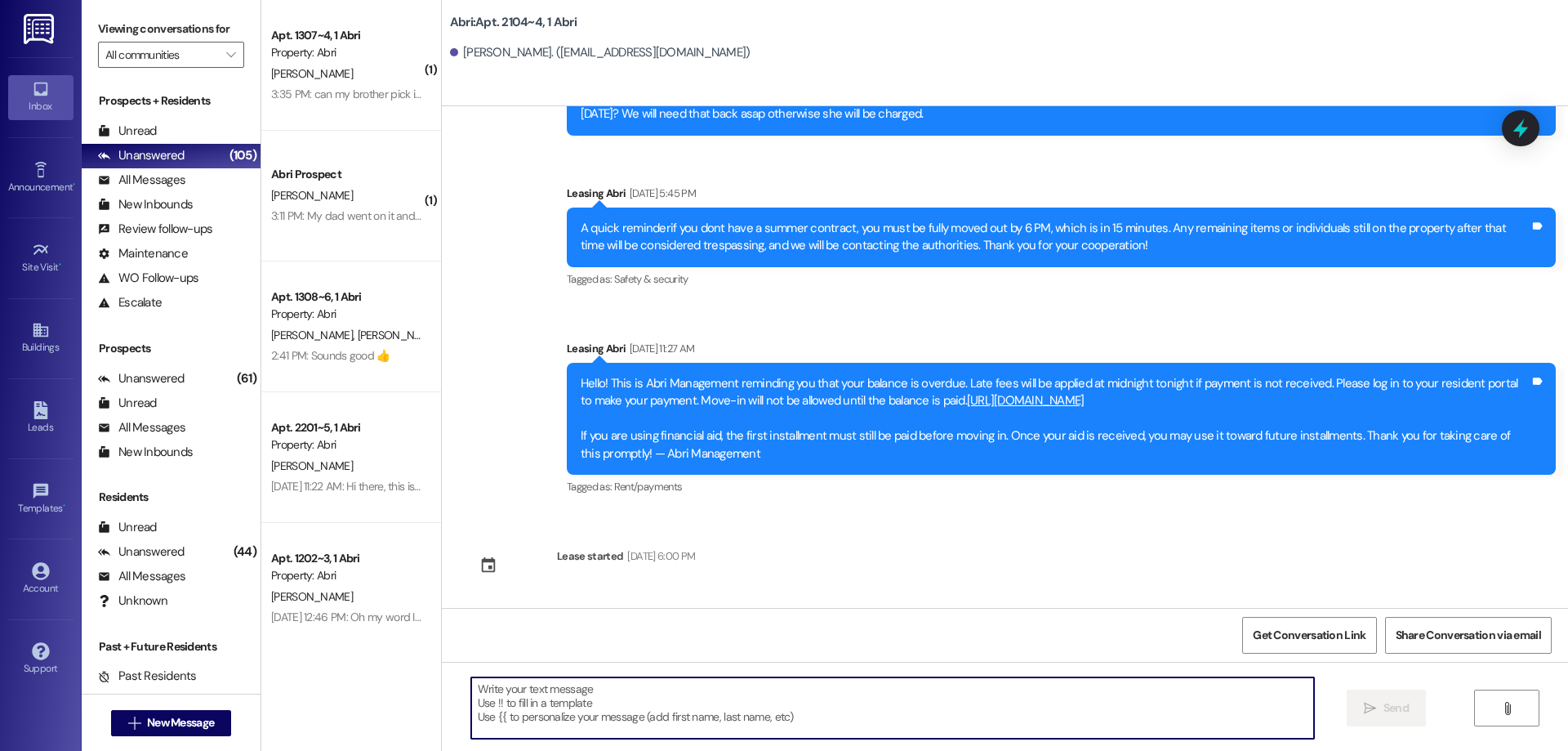
paste textarea "Hey [PERSON_NAME]! [PERSON_NAME] here with Abri apartments. It looks like we st…"
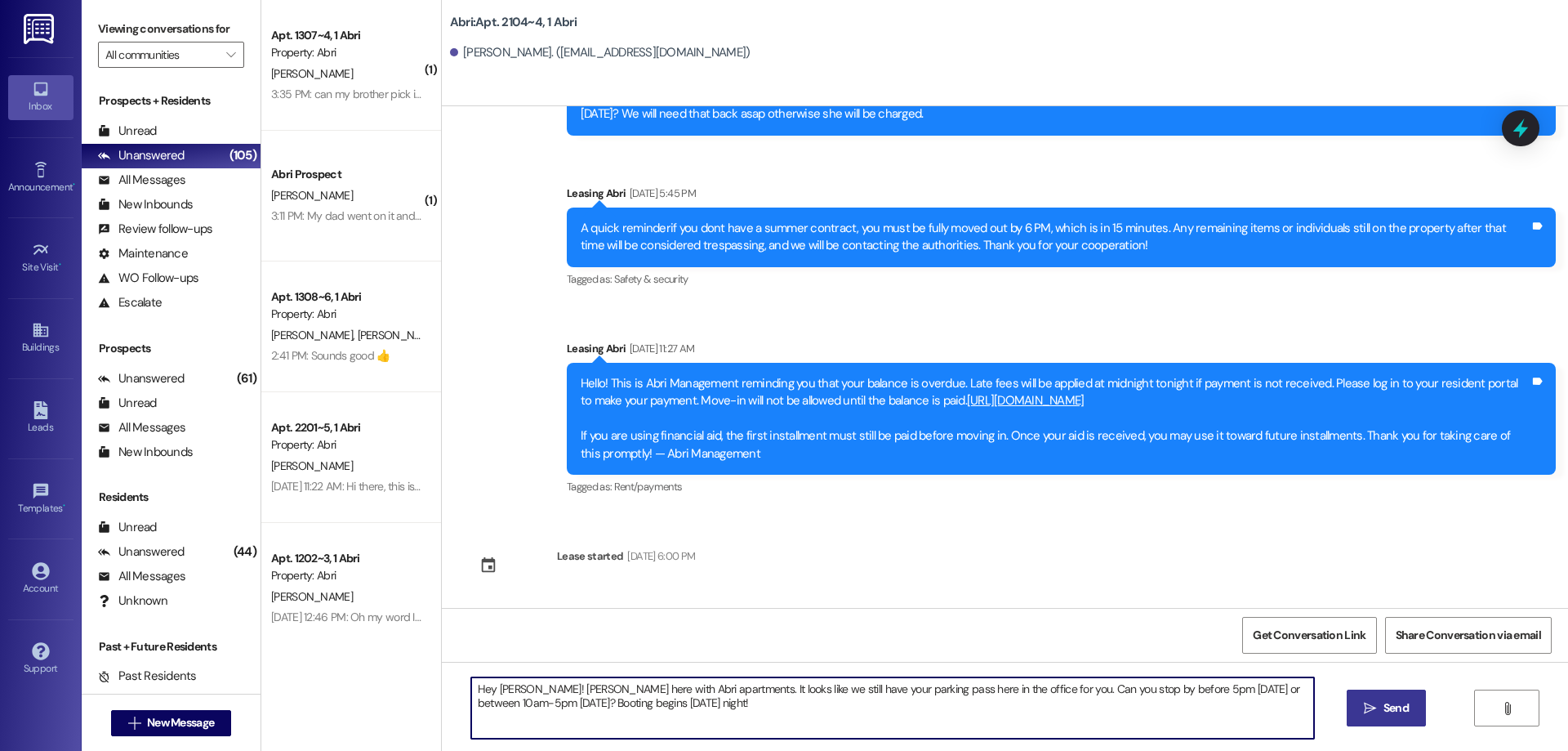
click at [498, 689] on textarea "Hey [PERSON_NAME]! [PERSON_NAME] here with Abri apartments. It looks like we st…" at bounding box center [893, 708] width 843 height 62
click at [805, 689] on textarea "Hey [PERSON_NAME]! Kayla here with Abri apartments. It looks like we still have…" at bounding box center [893, 708] width 843 height 62
type textarea "Hey [PERSON_NAME]! Kayla here with Abri apartments. It looks like we still have…"
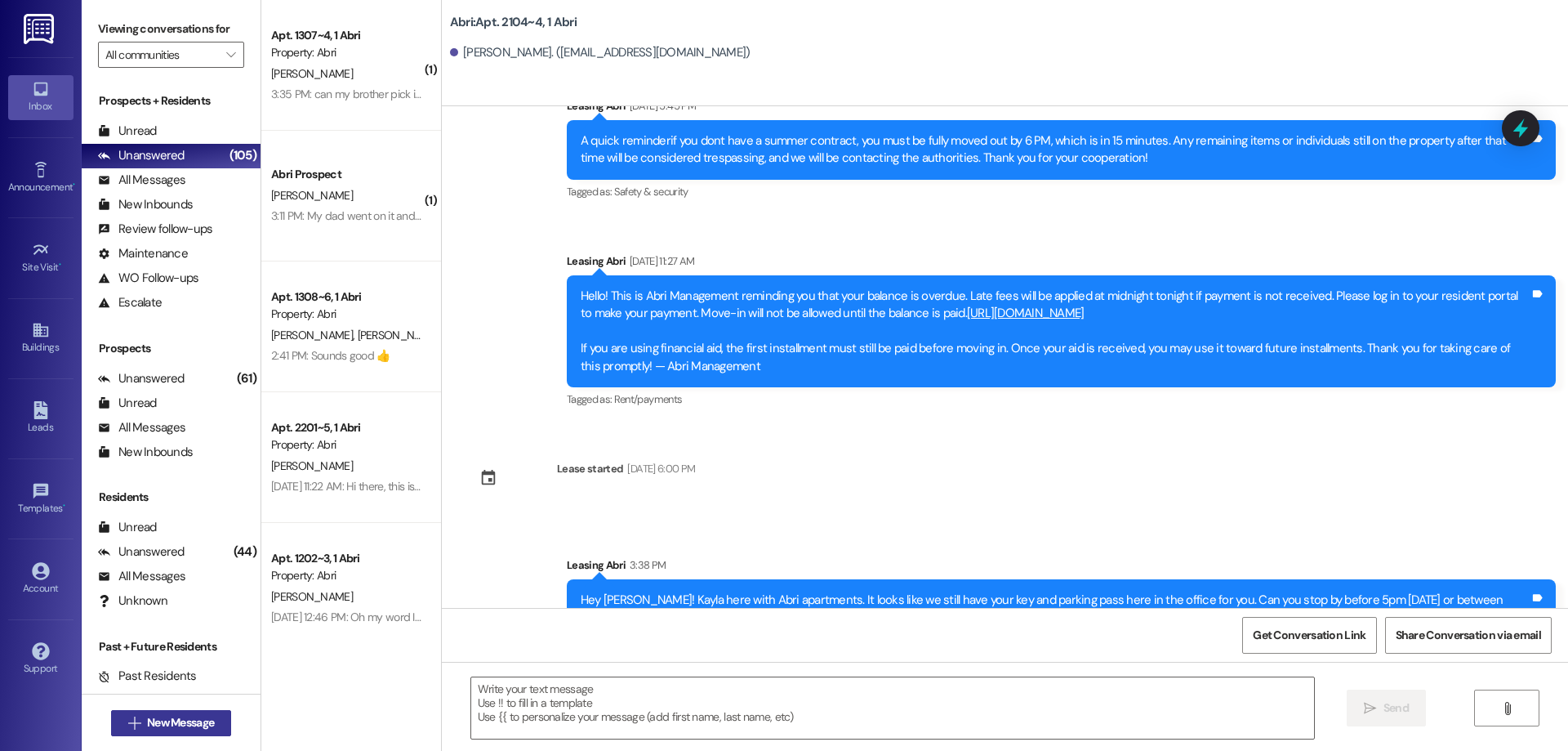
click at [180, 727] on span "New Message" at bounding box center [180, 723] width 67 height 17
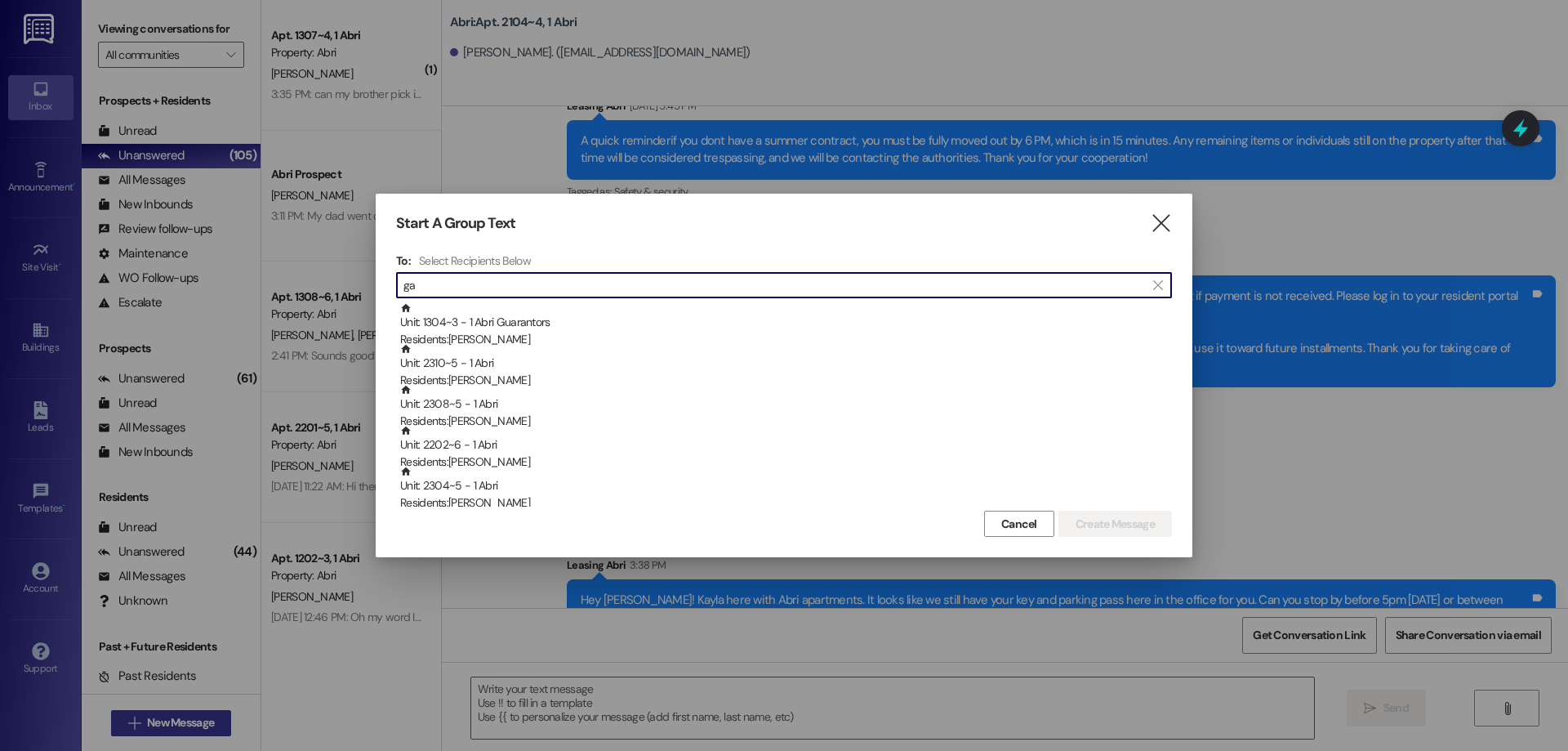
type input "g"
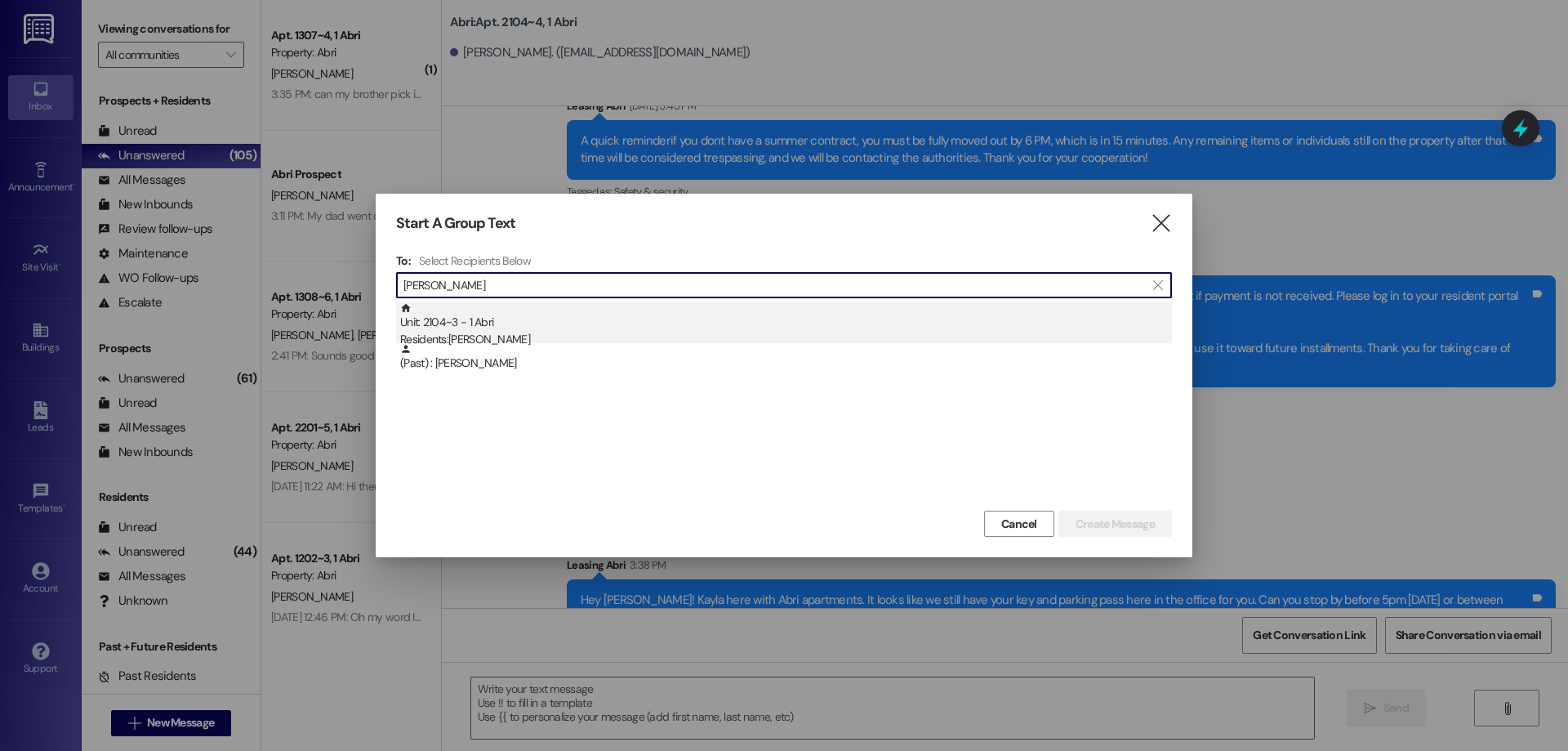
type input "[PERSON_NAME]"
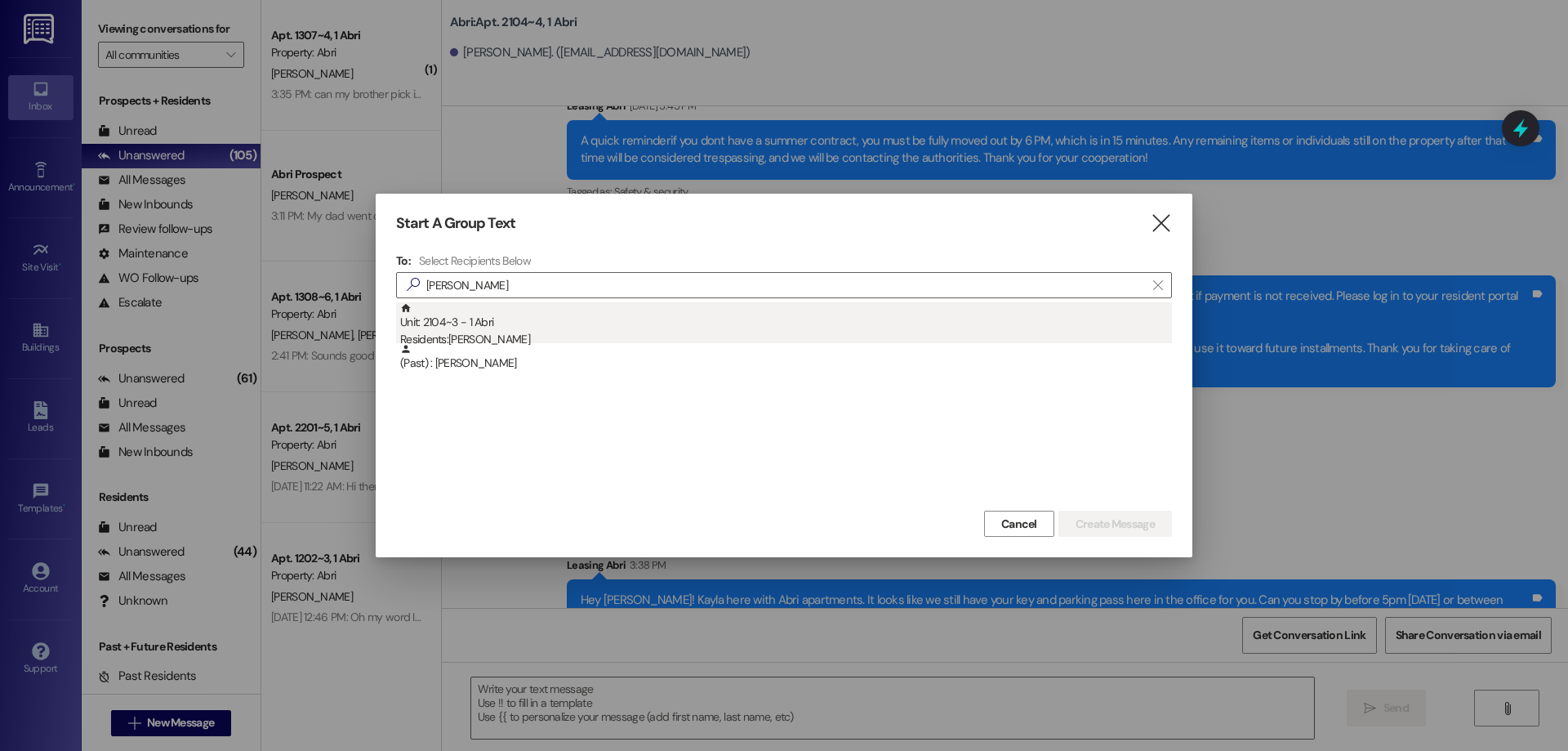
click at [559, 320] on div "Unit: 2104~3 - 1 Abri Residents: [PERSON_NAME]" at bounding box center [786, 325] width 772 height 46
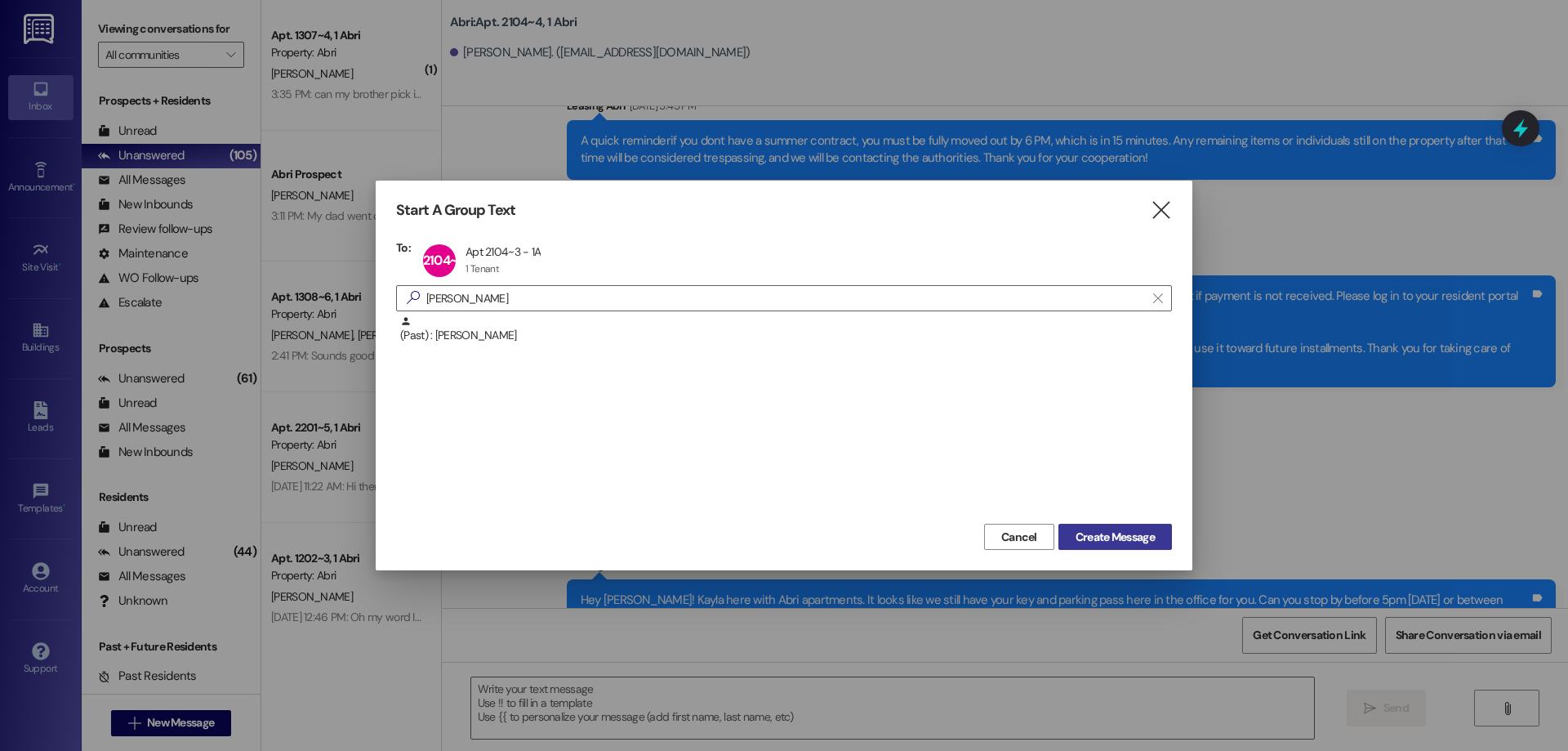
click at [1106, 541] on span "Create Message" at bounding box center [1115, 537] width 80 height 17
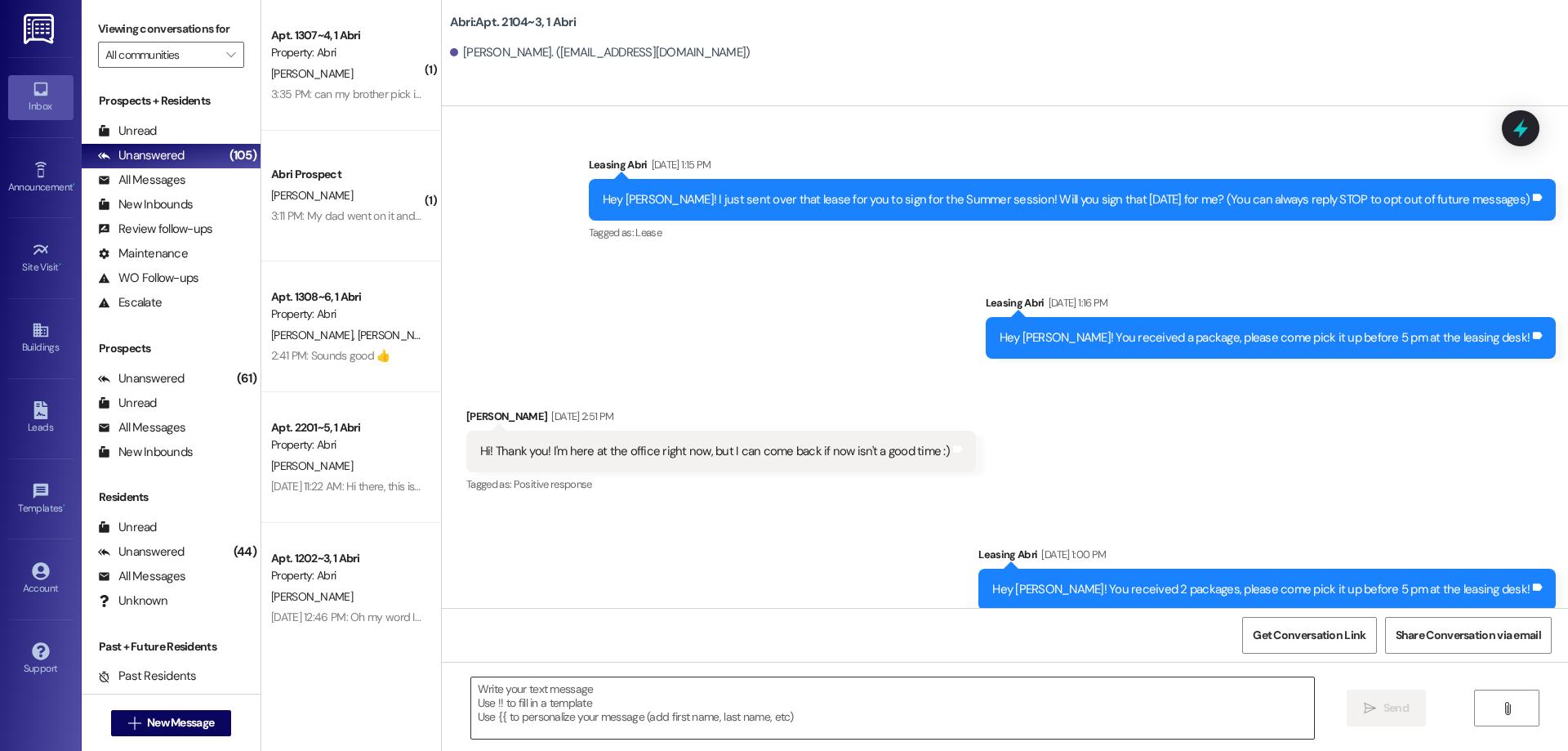
click at [576, 712] on textarea at bounding box center [893, 708] width 843 height 62
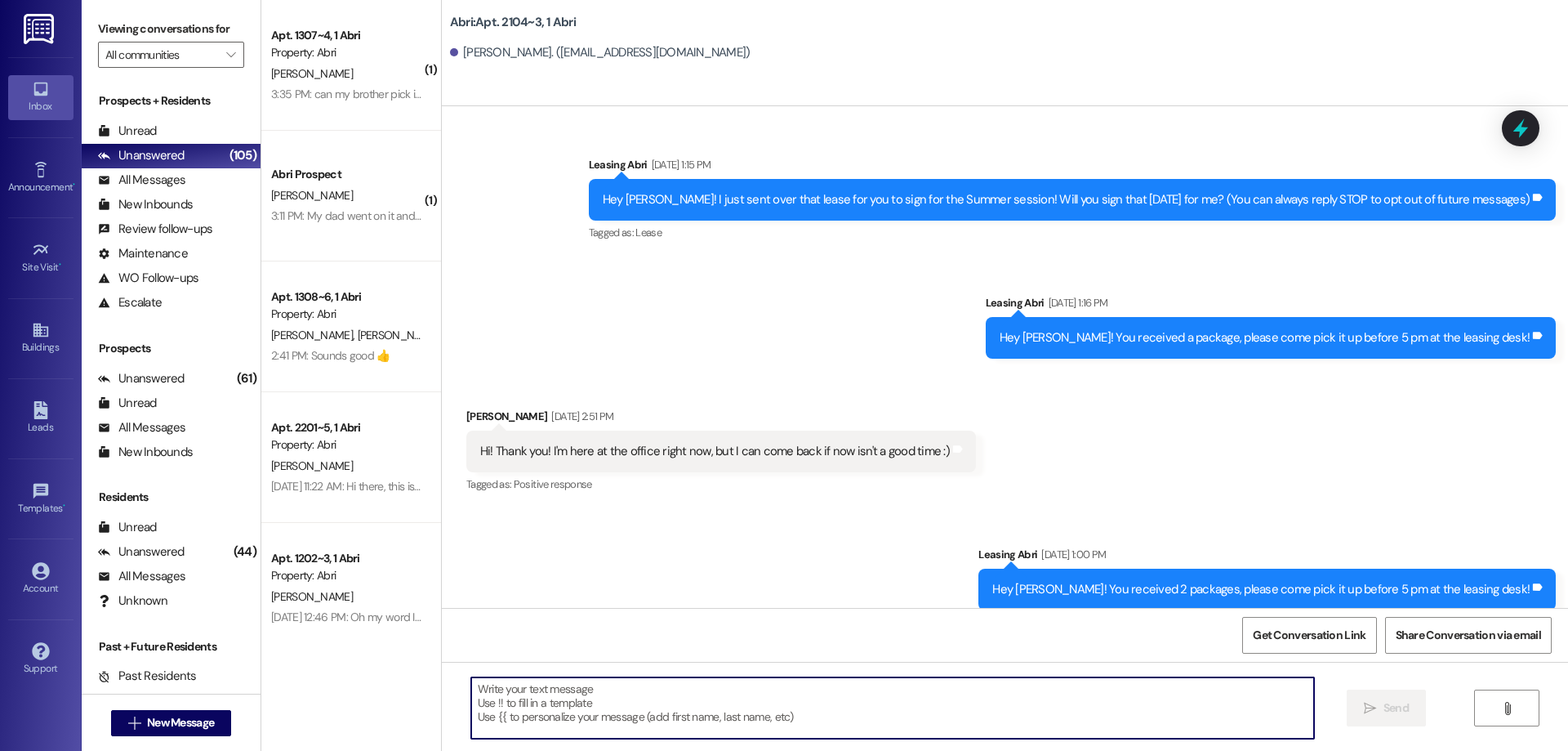
paste textarea "Hey [PERSON_NAME]! [PERSON_NAME] here with Abri apartments. It looks like we st…"
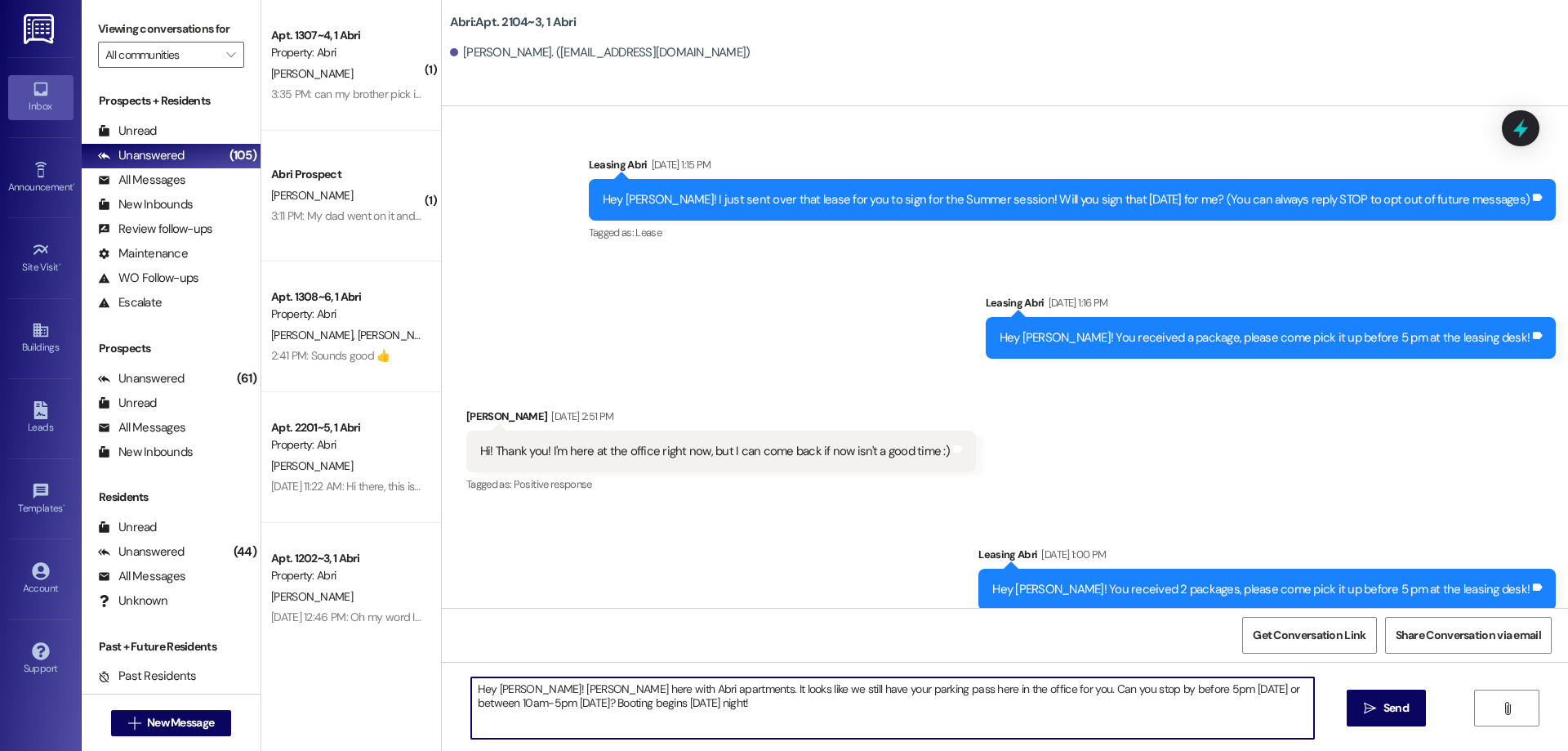
scroll to position [48822, 0]
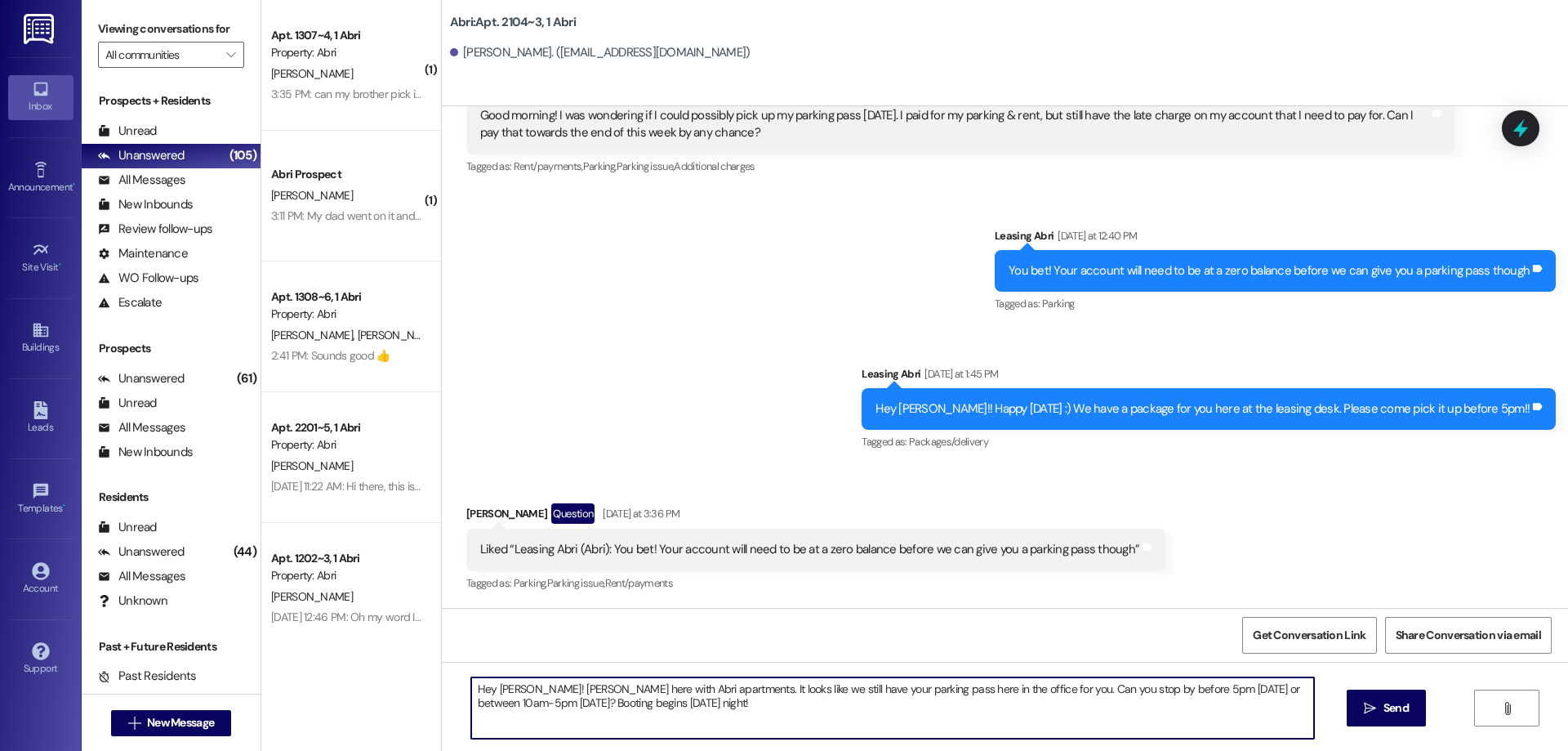
click at [503, 687] on textarea "Hey [PERSON_NAME]! [PERSON_NAME] here with Abri apartments. It looks like we st…" at bounding box center [893, 708] width 843 height 62
type textarea "Hey [PERSON_NAME]! Kayla here with Abri apartments. It looks like we still have…"
click at [1370, 703] on icon "" at bounding box center [1370, 708] width 12 height 13
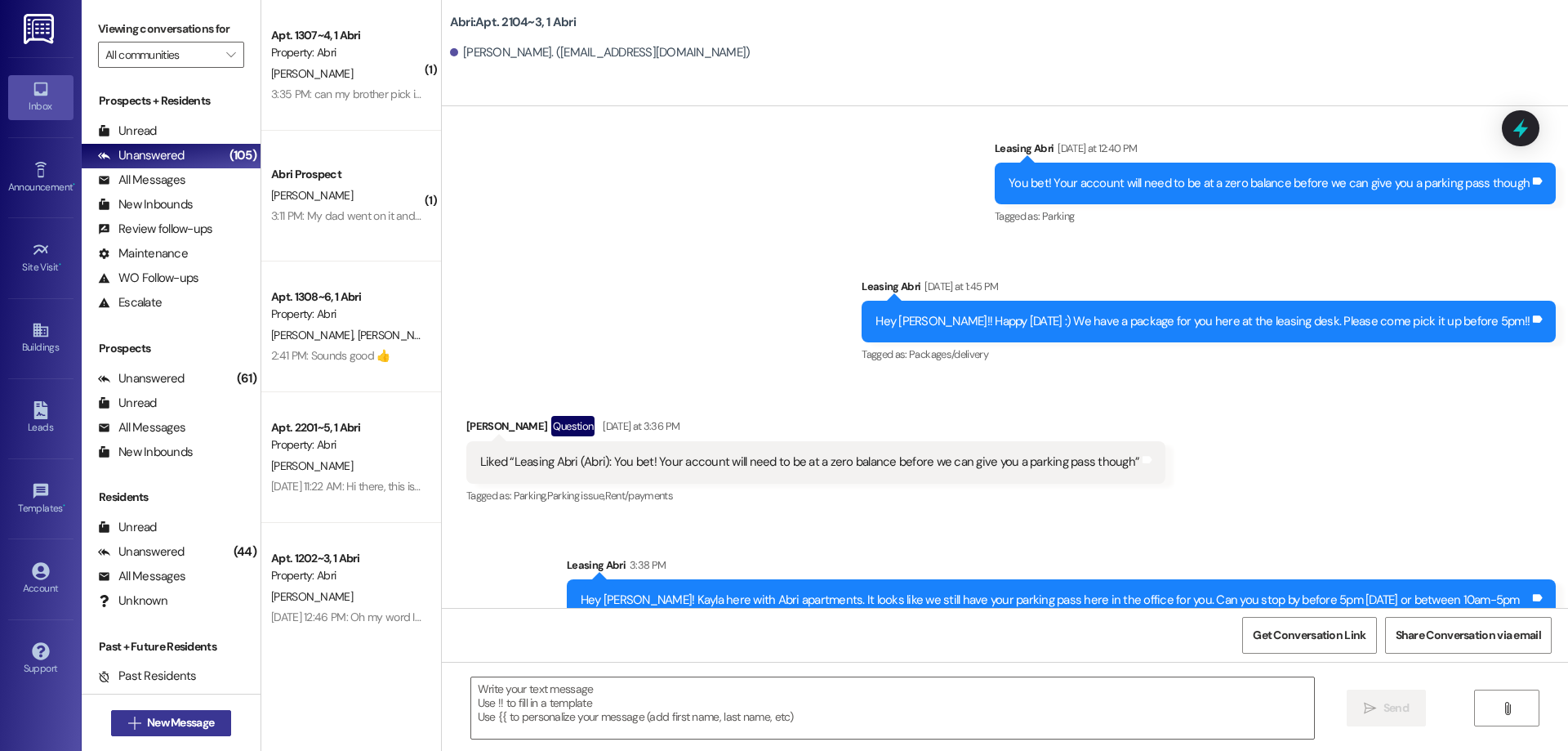
scroll to position [48821, 0]
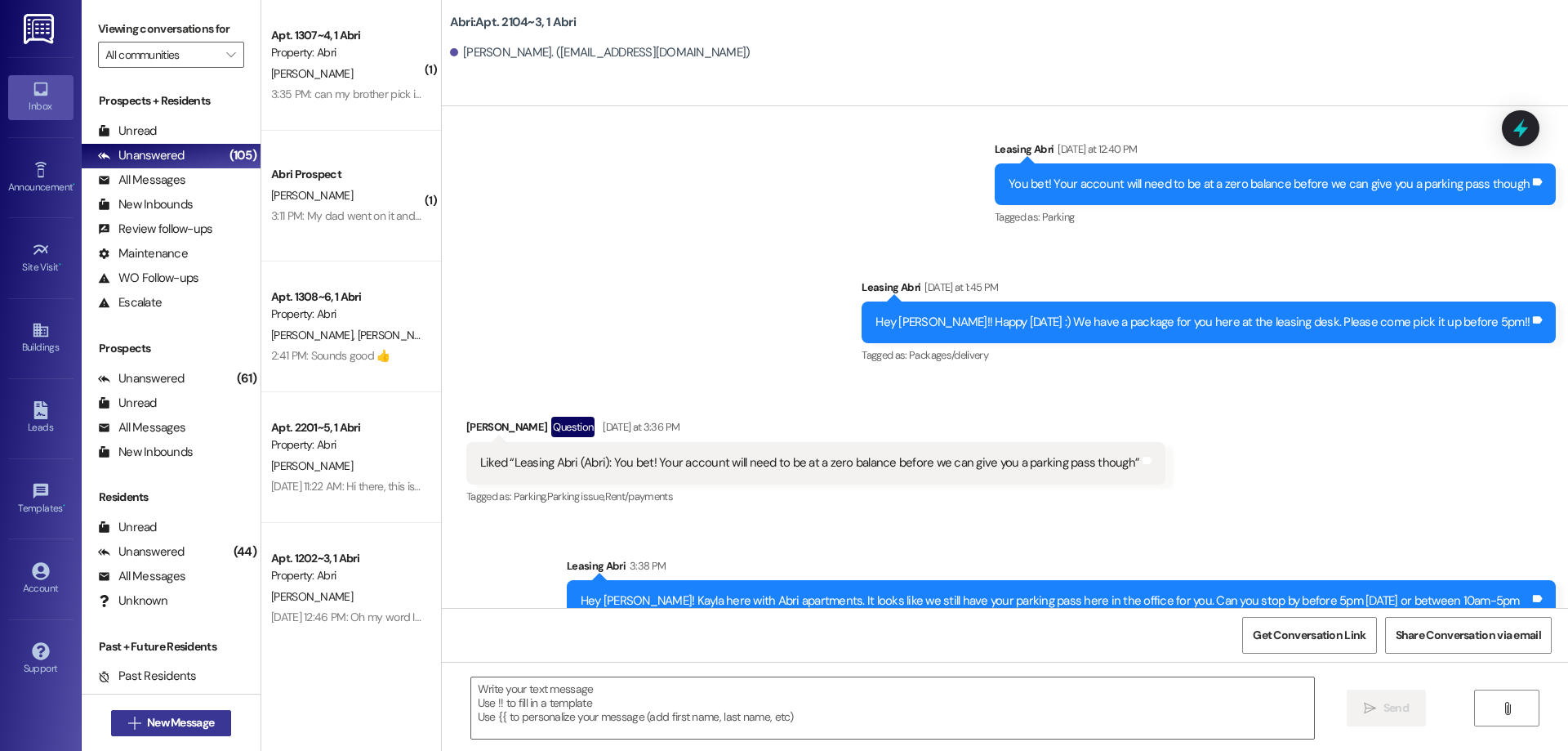
click at [160, 728] on span "New Message" at bounding box center [180, 723] width 67 height 17
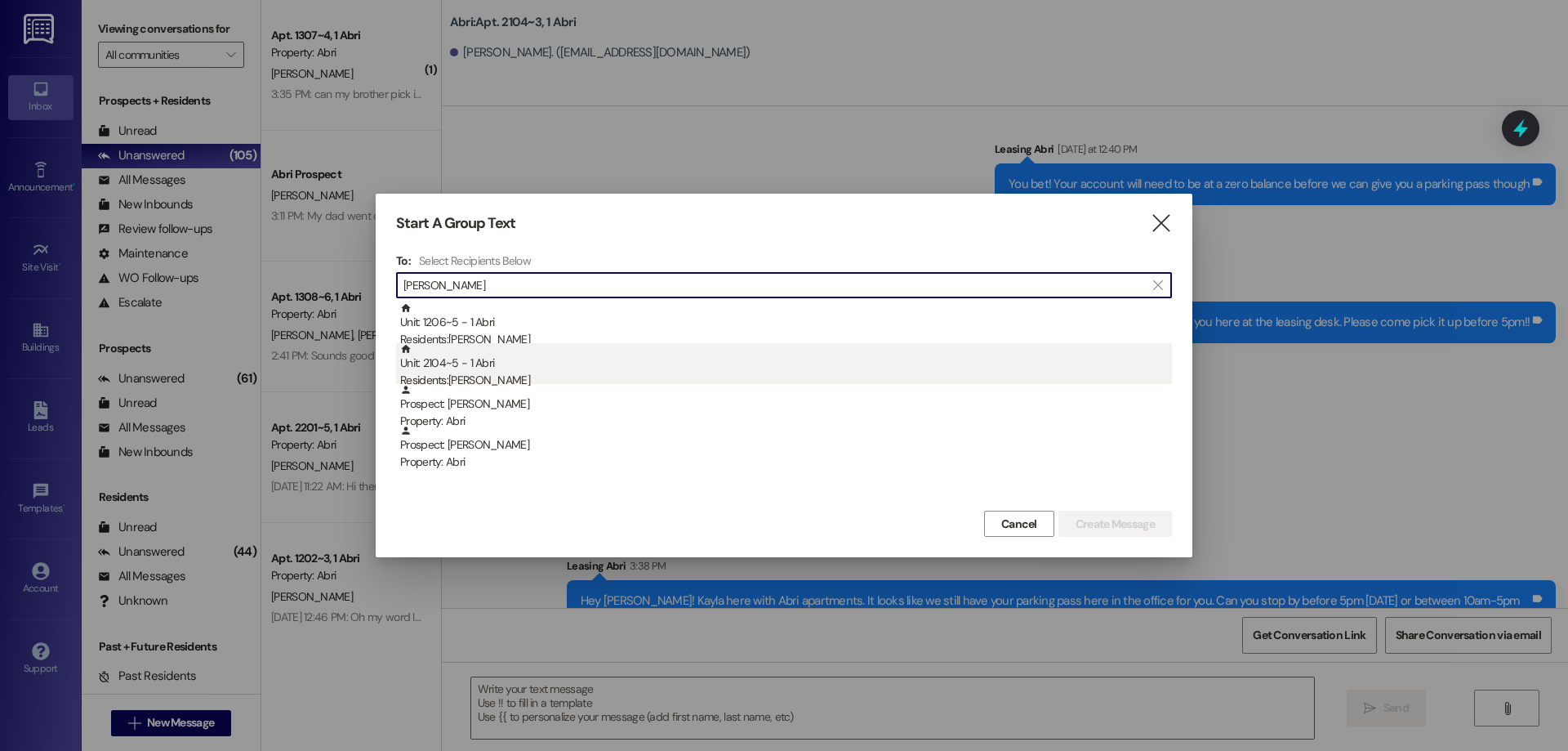
type input "[PERSON_NAME]"
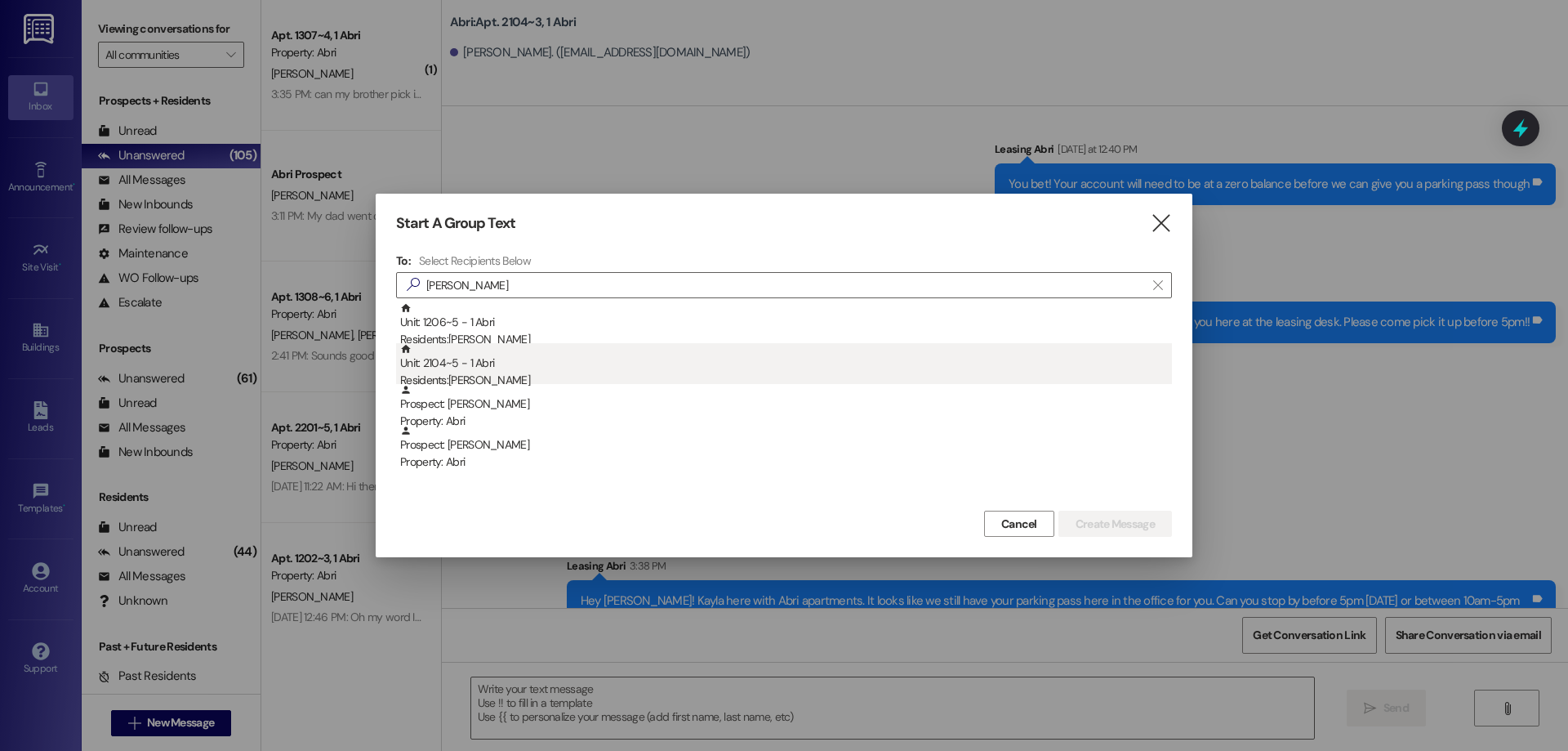
click at [616, 368] on div "Unit: 2104~5 - 1 Abri Residents: [PERSON_NAME]" at bounding box center [786, 366] width 772 height 46
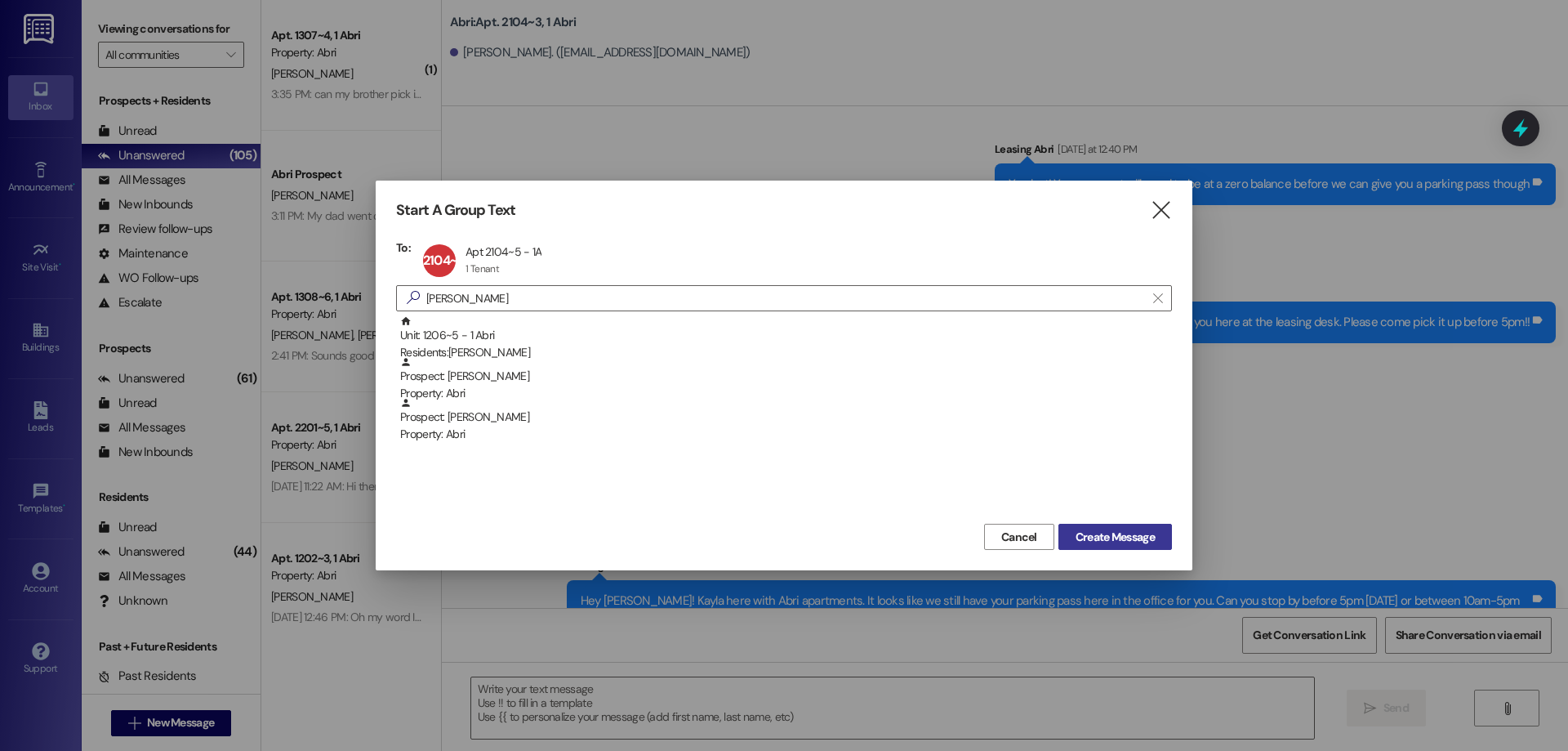
click at [1106, 529] on span "Create Message" at bounding box center [1115, 537] width 80 height 17
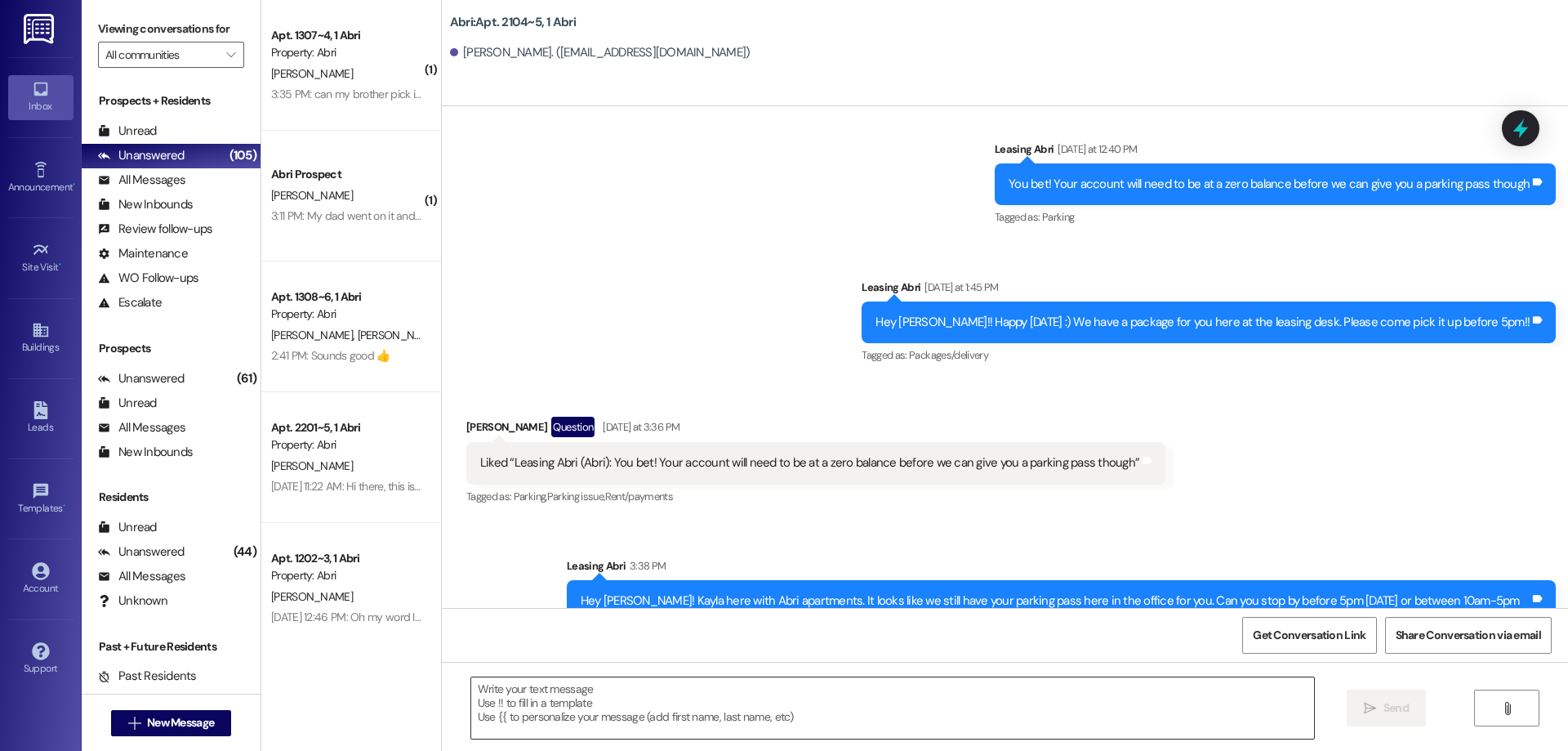
click at [840, 709] on textarea at bounding box center [893, 708] width 843 height 62
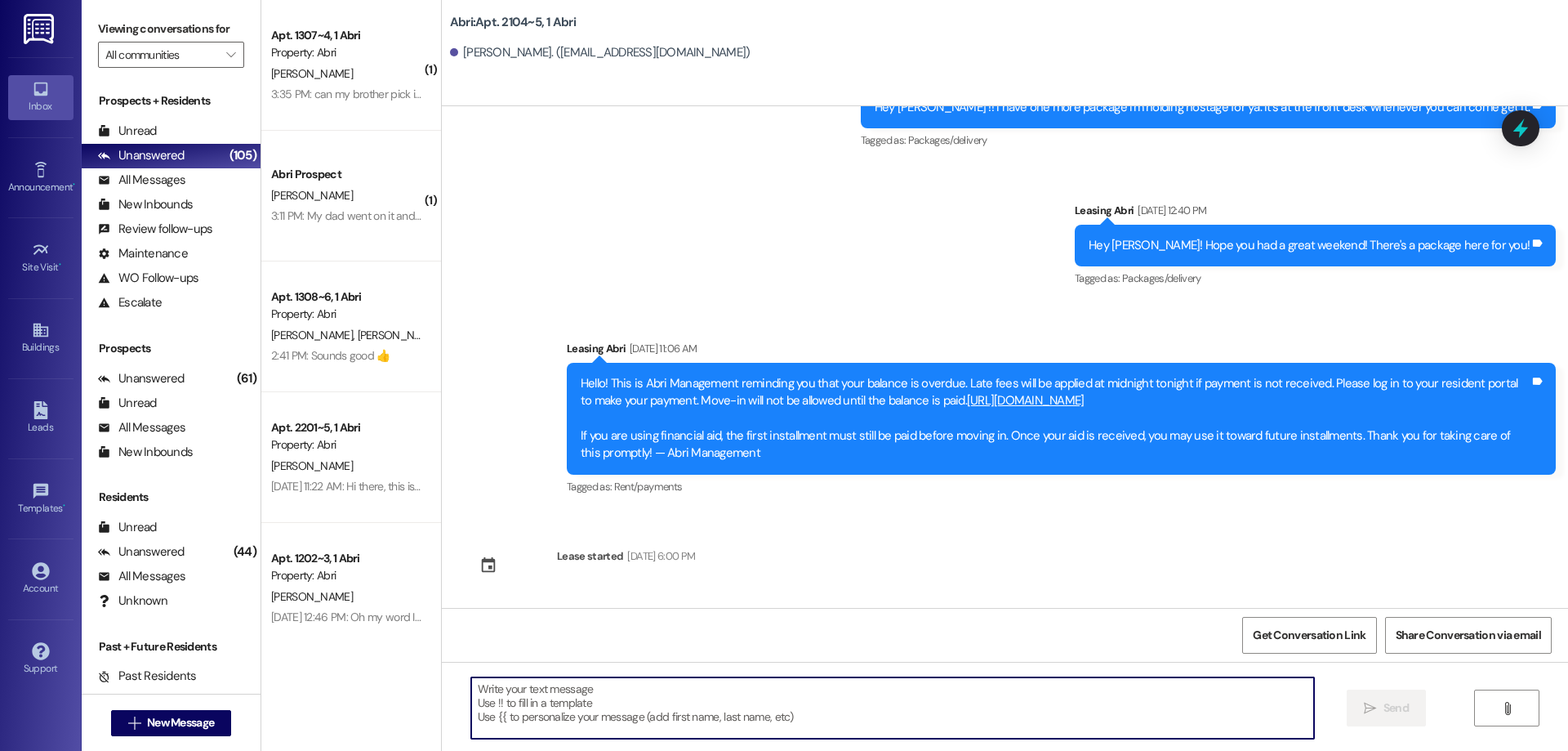
scroll to position [541, 0]
paste textarea "Hey [PERSON_NAME]! [PERSON_NAME] here with Abri apartments. It looks like we st…"
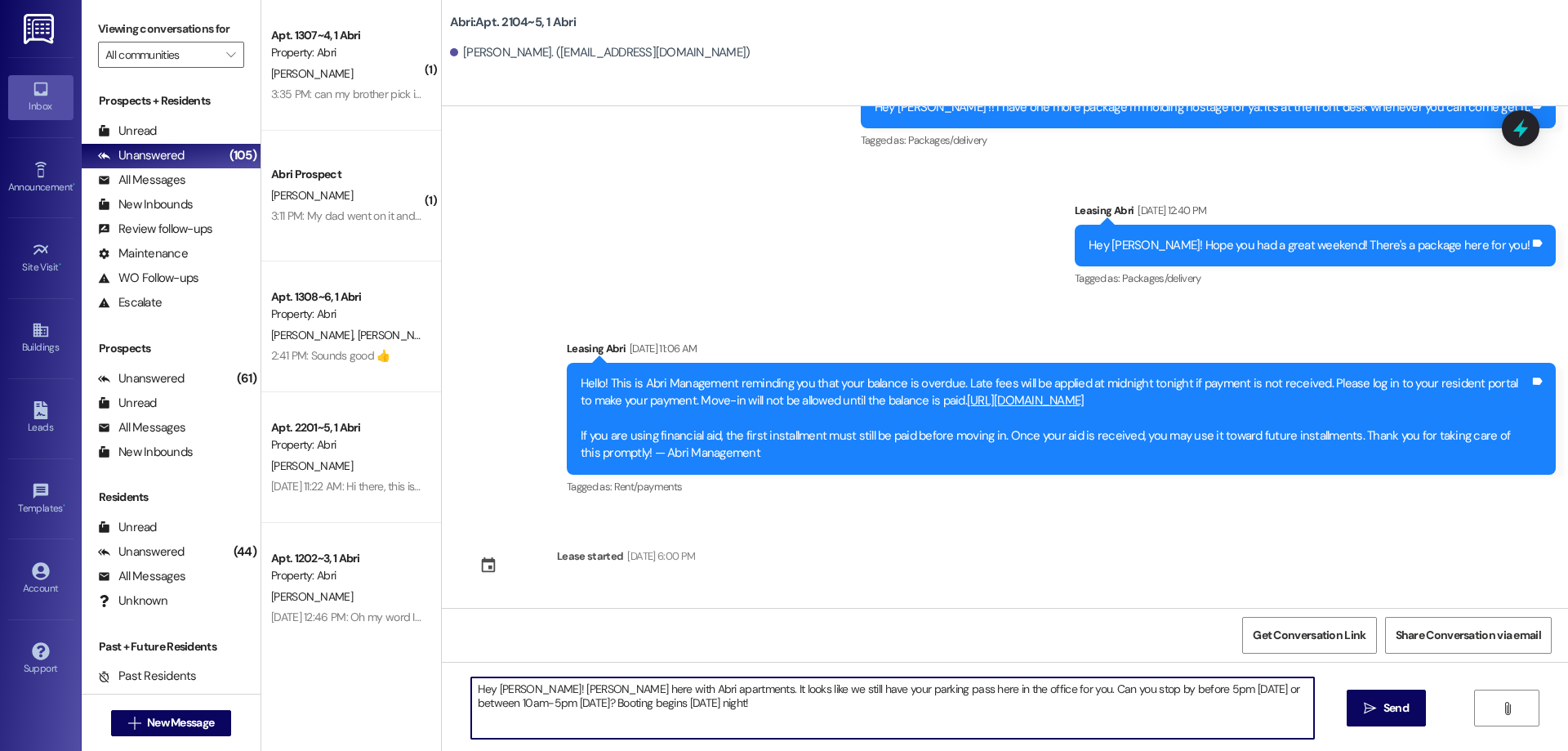
click at [499, 694] on textarea "Hey [PERSON_NAME]! [PERSON_NAME] here with Abri apartments. It looks like we st…" at bounding box center [893, 708] width 843 height 62
type textarea "Hey [PERSON_NAME]! Kayla here with Abri apartments. It looks like we still have…"
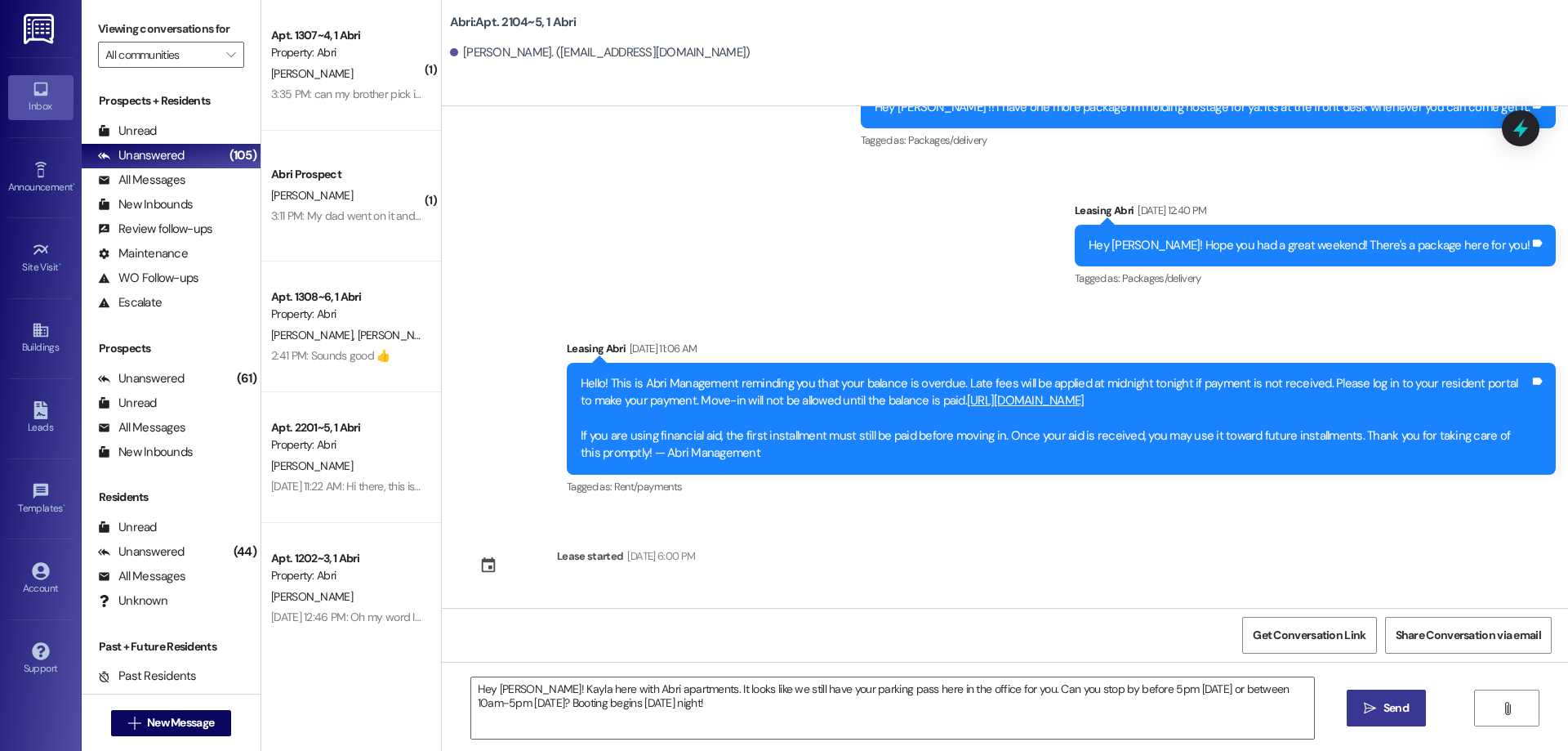
click at [1384, 703] on span "Send" at bounding box center [1396, 708] width 26 height 17
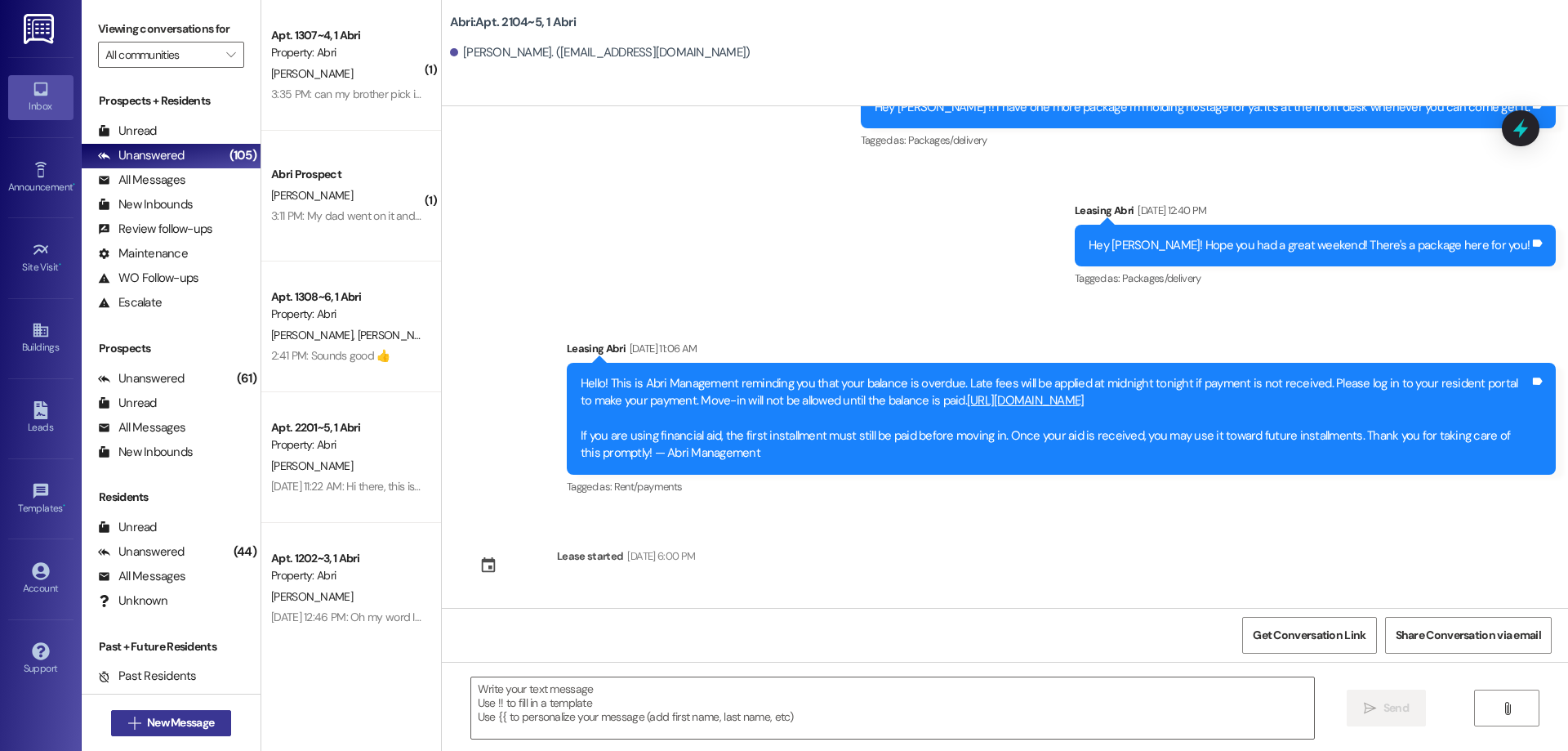
click at [203, 717] on span "New Message" at bounding box center [180, 723] width 67 height 17
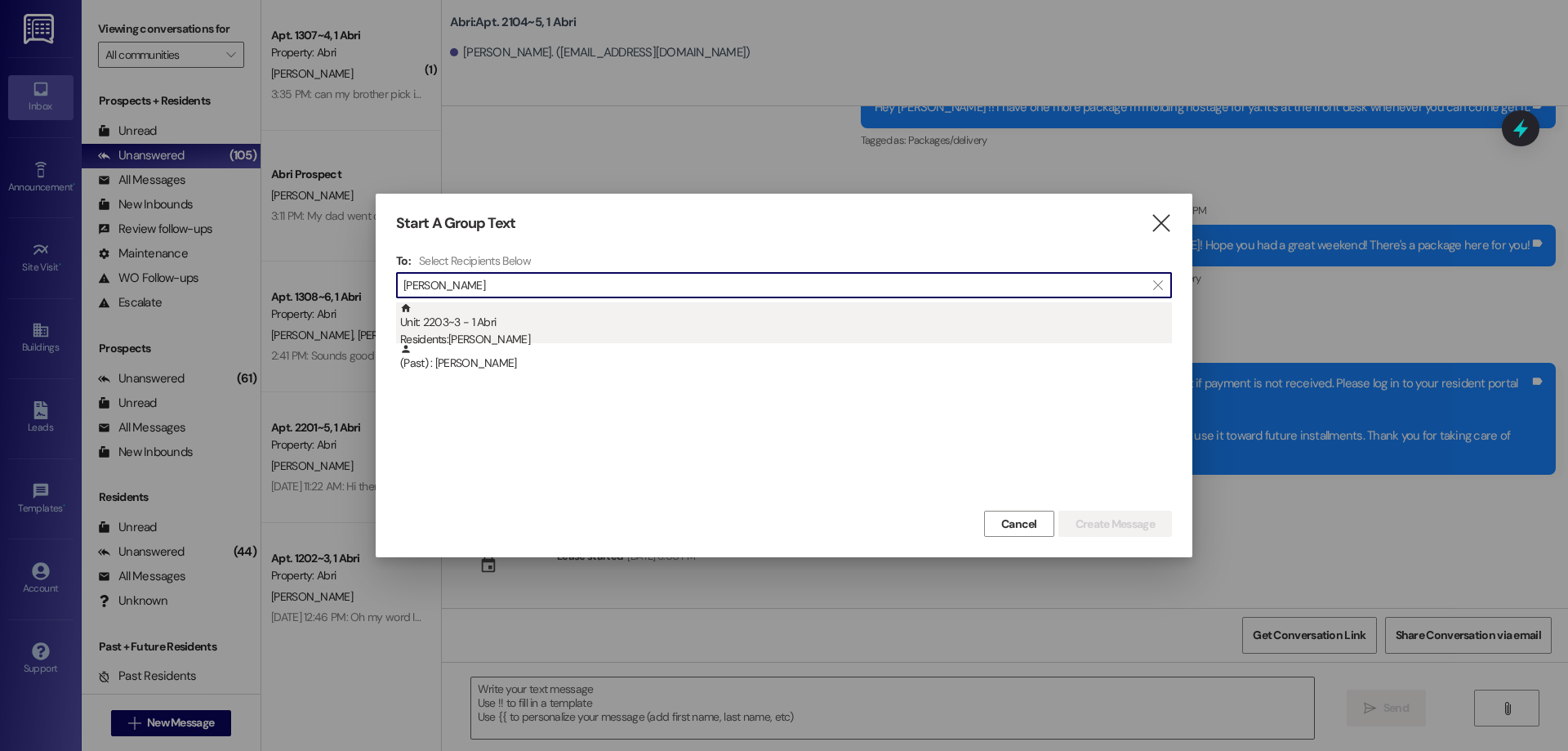
type input "[PERSON_NAME]"
click at [620, 313] on div "Unit: 2203~3 - 1 Abri Residents: [PERSON_NAME]" at bounding box center [786, 325] width 772 height 46
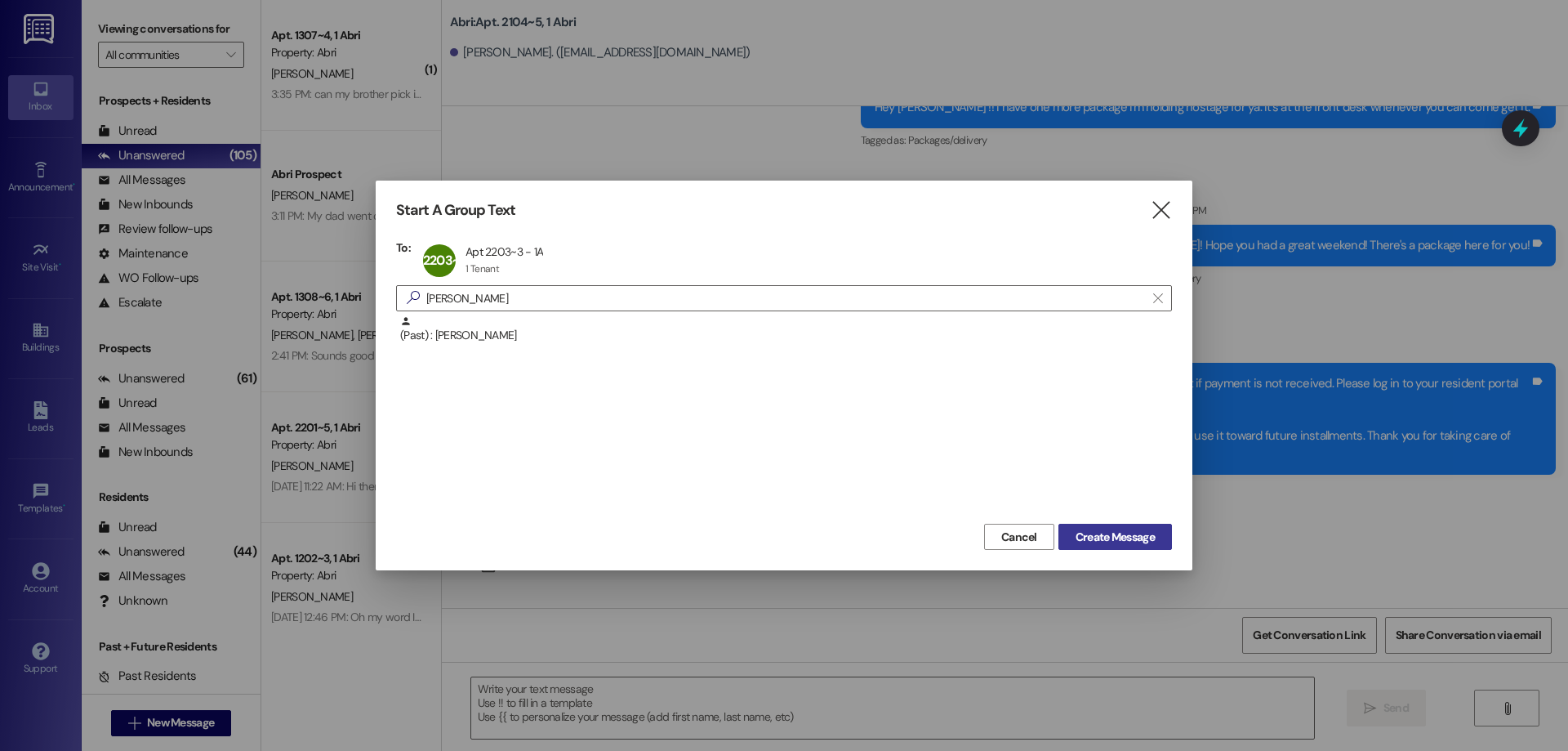
click at [1129, 542] on span "Create Message" at bounding box center [1115, 537] width 80 height 17
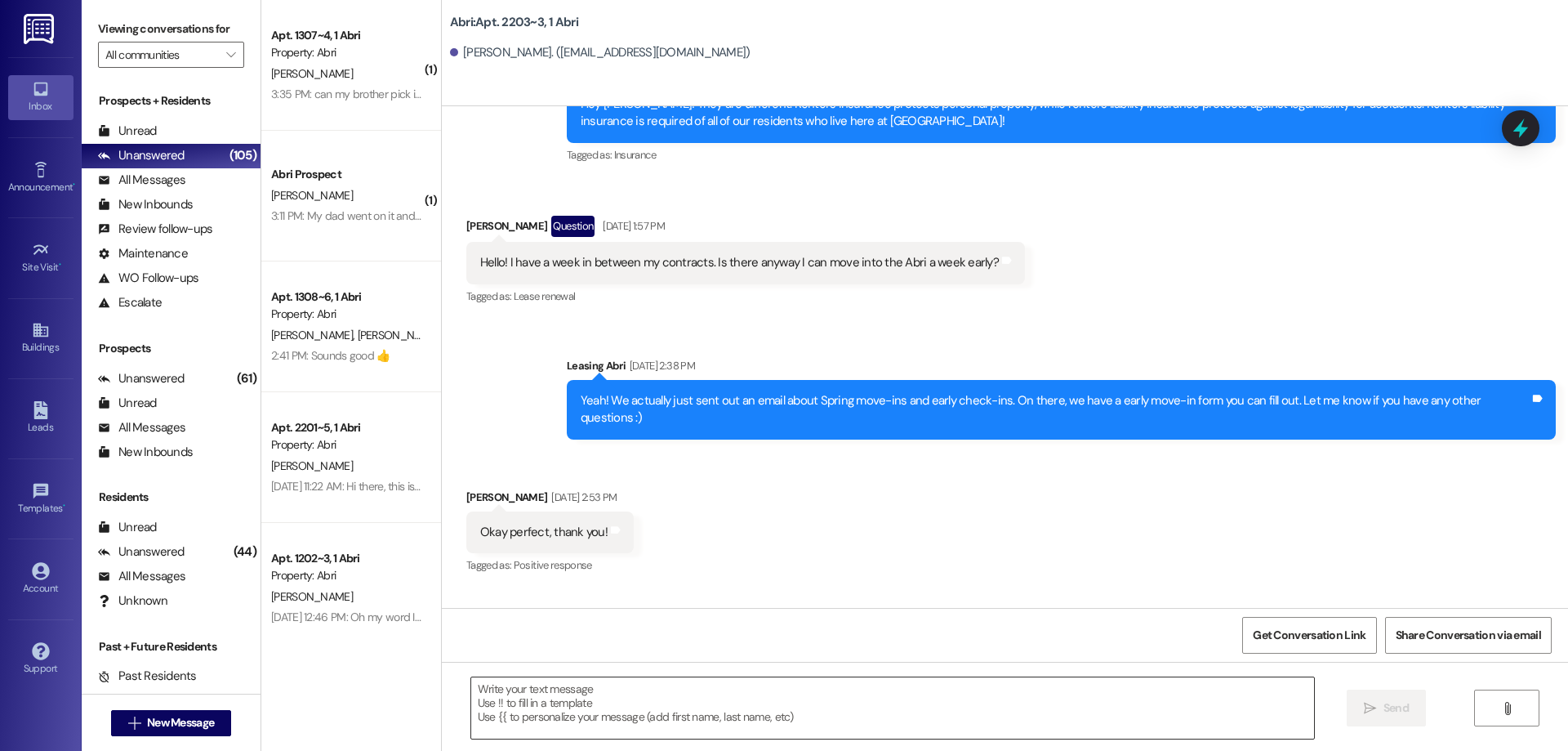
click at [787, 689] on textarea at bounding box center [893, 708] width 843 height 62
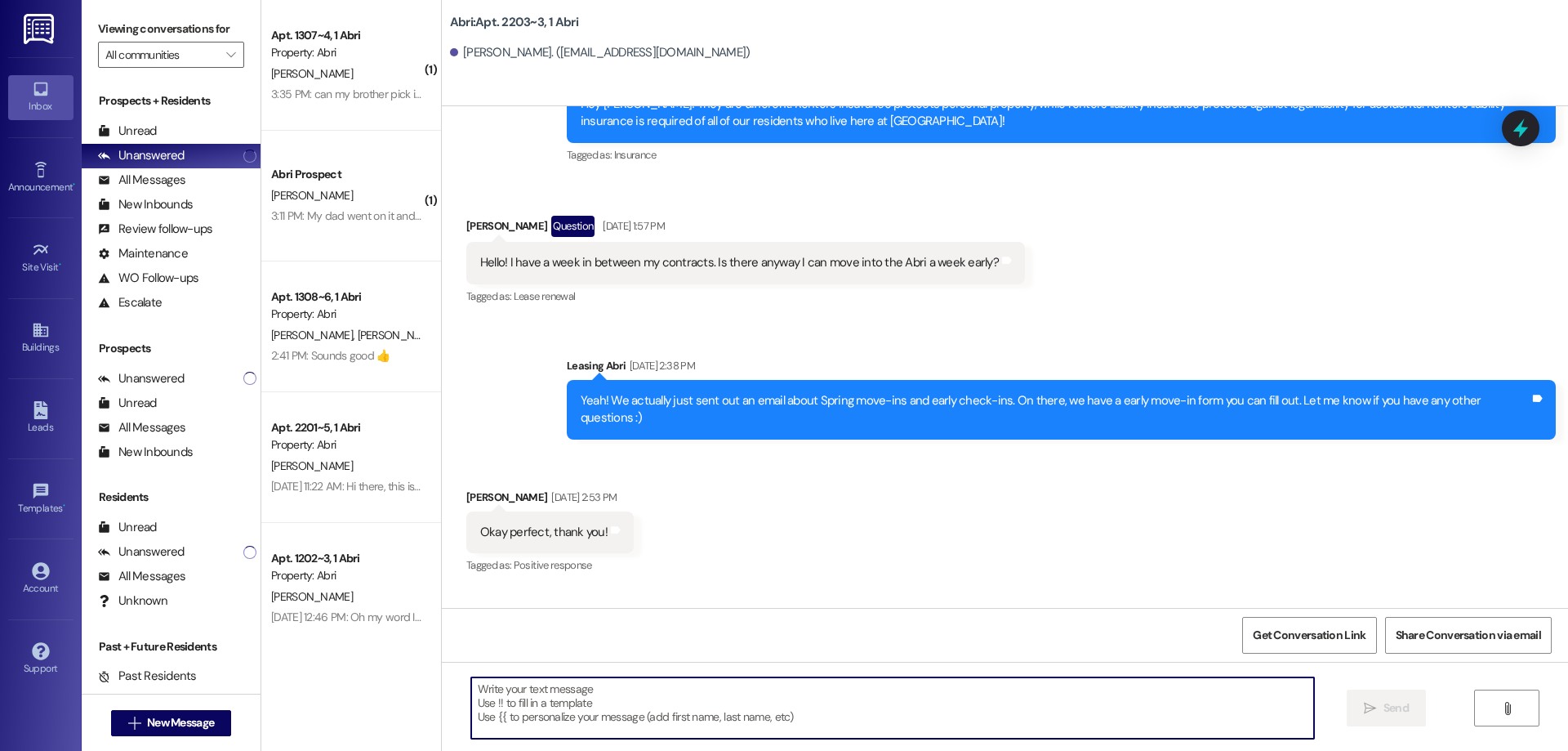
scroll to position [17360, 0]
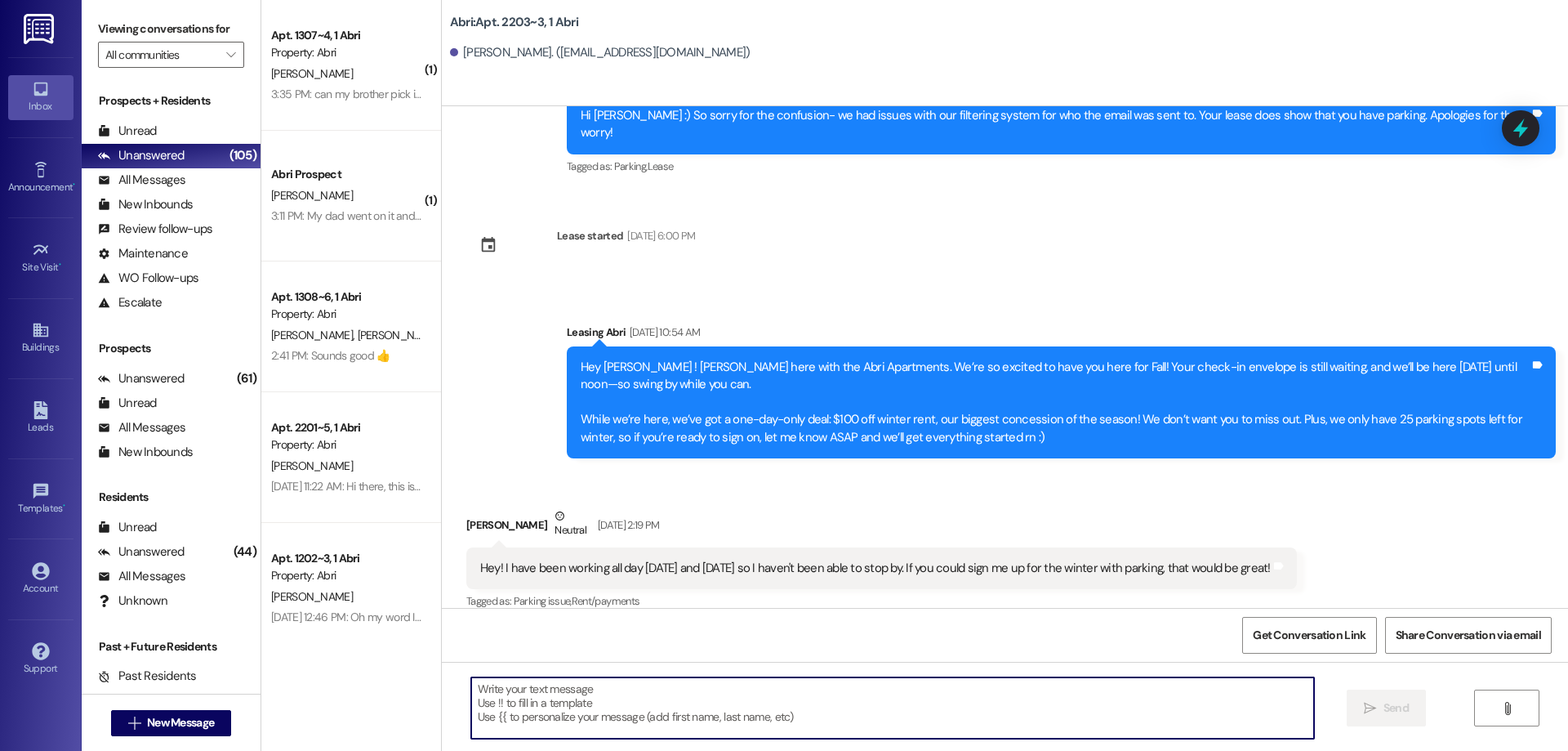
paste textarea "Hey [PERSON_NAME]! [PERSON_NAME] here with Abri apartments. It looks like we st…"
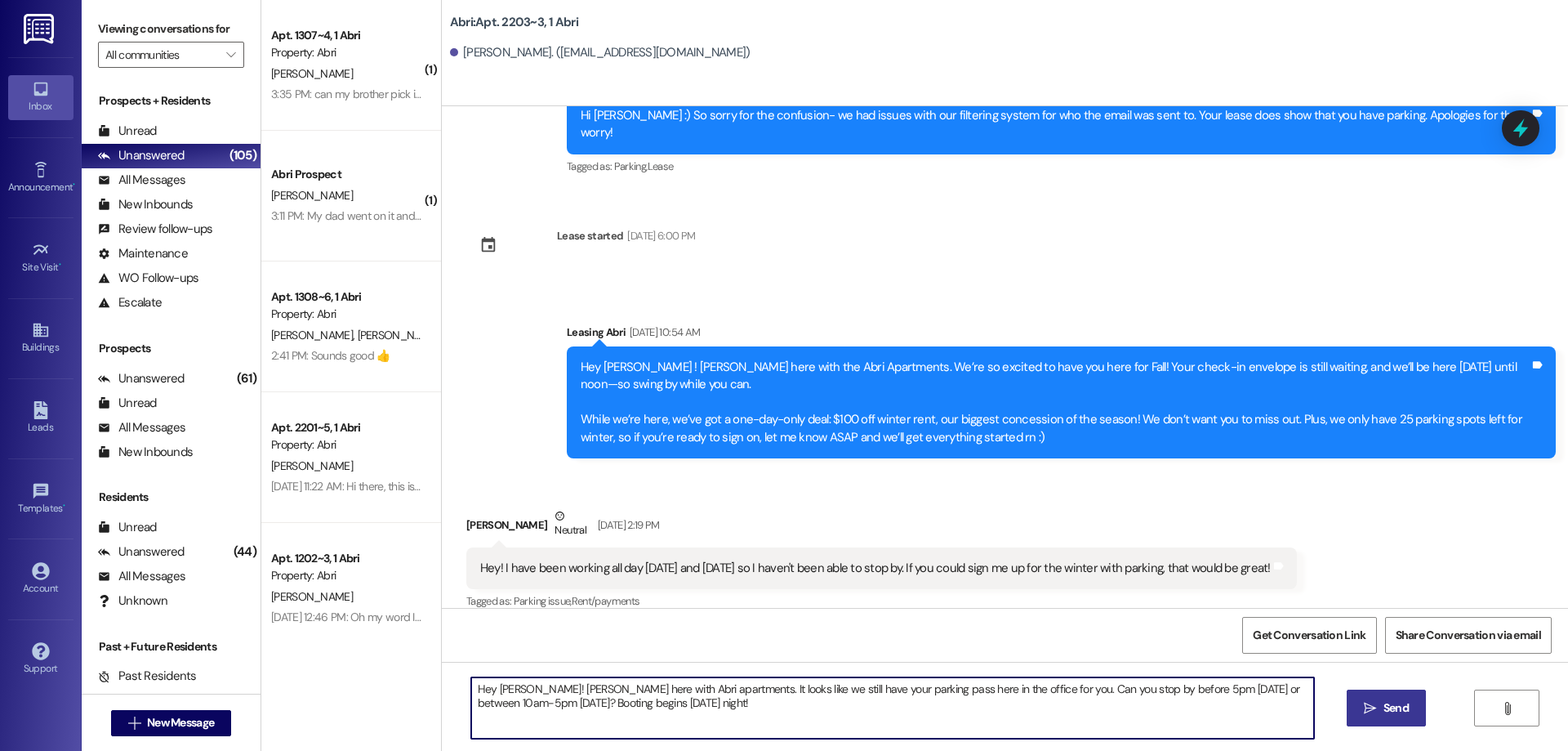
click at [502, 689] on textarea "Hey [PERSON_NAME]! [PERSON_NAME] here with Abri apartments. It looks like we st…" at bounding box center [893, 708] width 843 height 62
type textarea "Hey [PERSON_NAME]! [PERSON_NAME] here with Abri apartments. It looks like we st…"
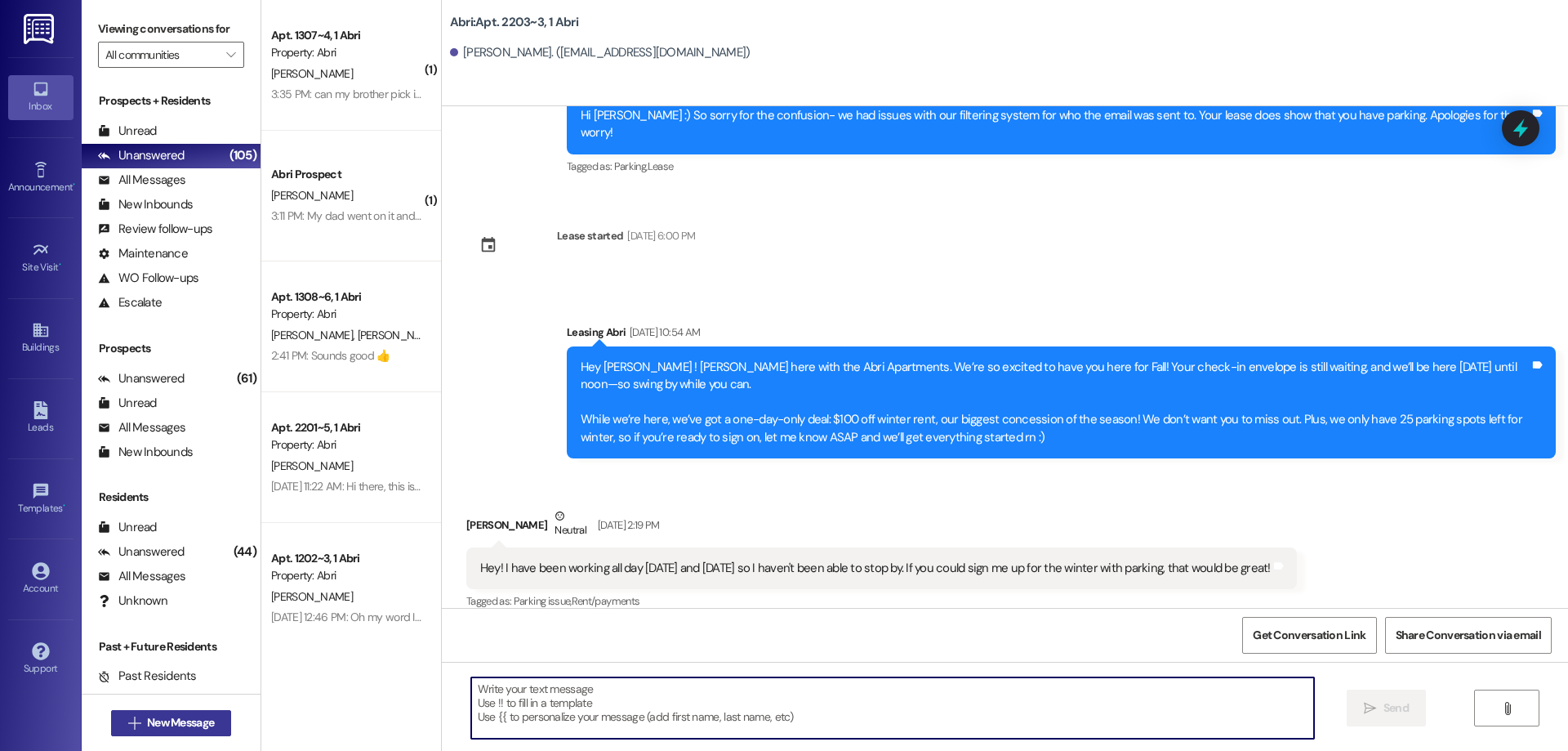
click at [184, 724] on span "New Message" at bounding box center [180, 723] width 67 height 17
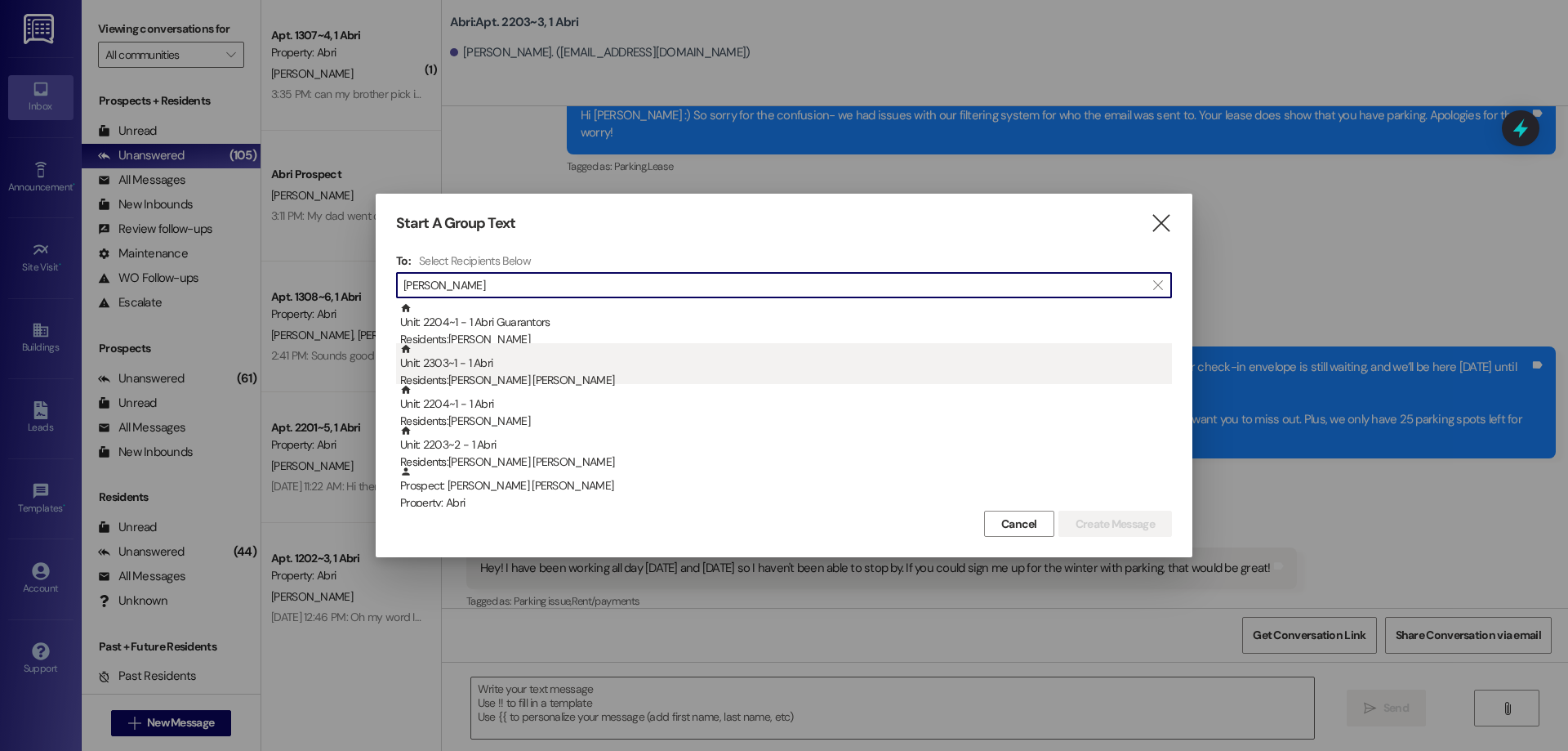
type input "[PERSON_NAME]"
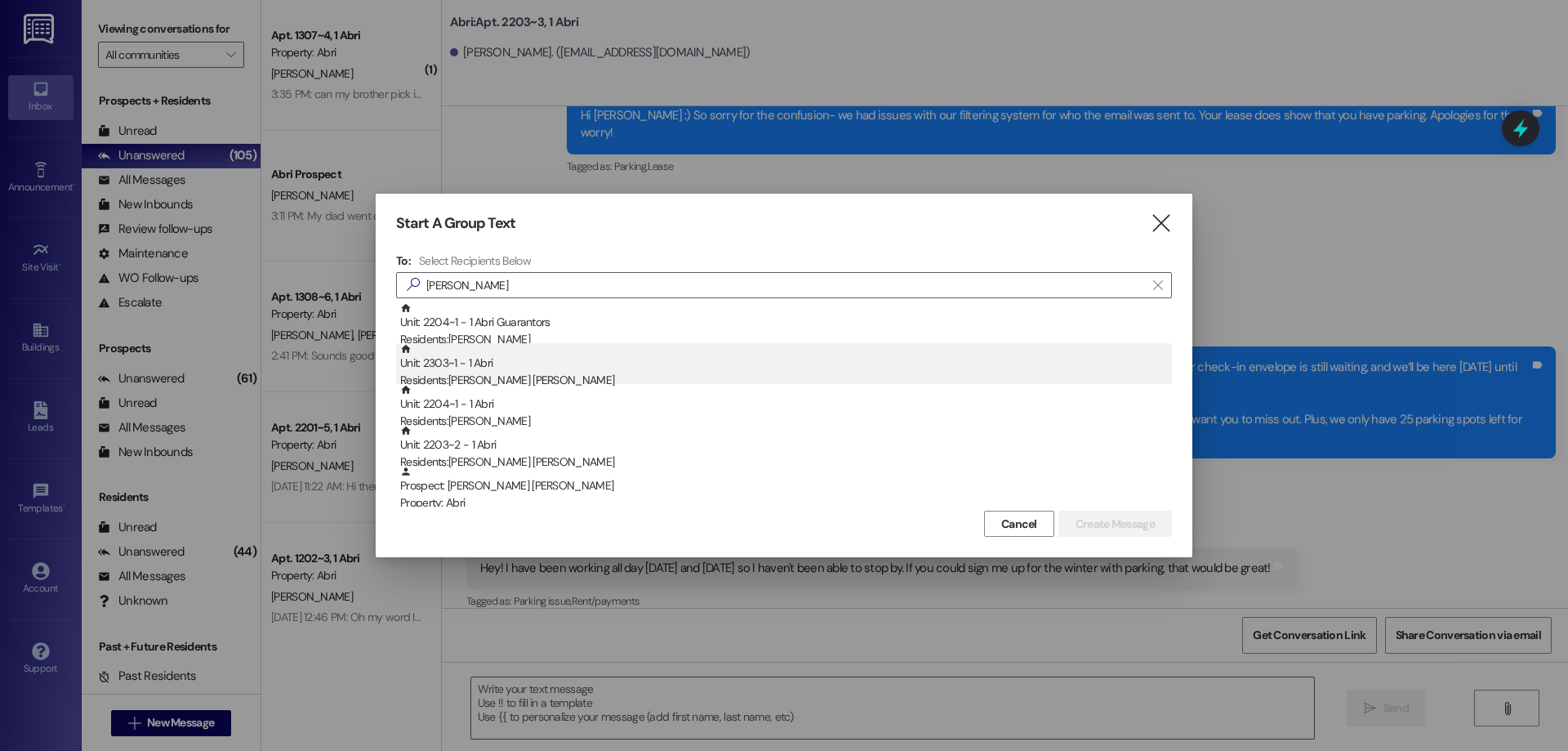
click at [522, 366] on div "Unit: 2303~1 - 1 Abri Residents: [PERSON_NAME][GEOGRAPHIC_DATA][PERSON_NAME]" at bounding box center [786, 366] width 772 height 46
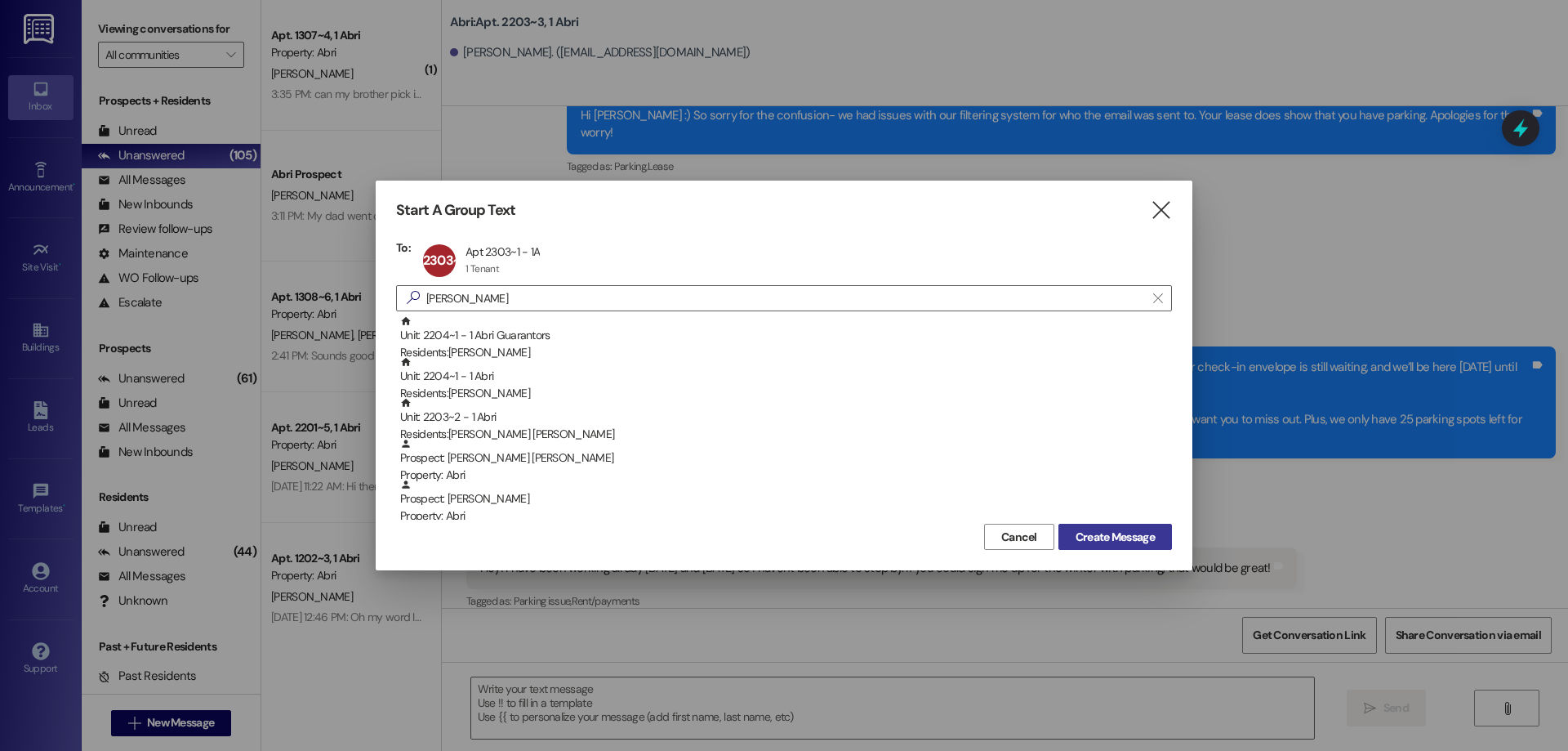
click at [1115, 525] on button "Create Message" at bounding box center [1115, 536] width 114 height 27
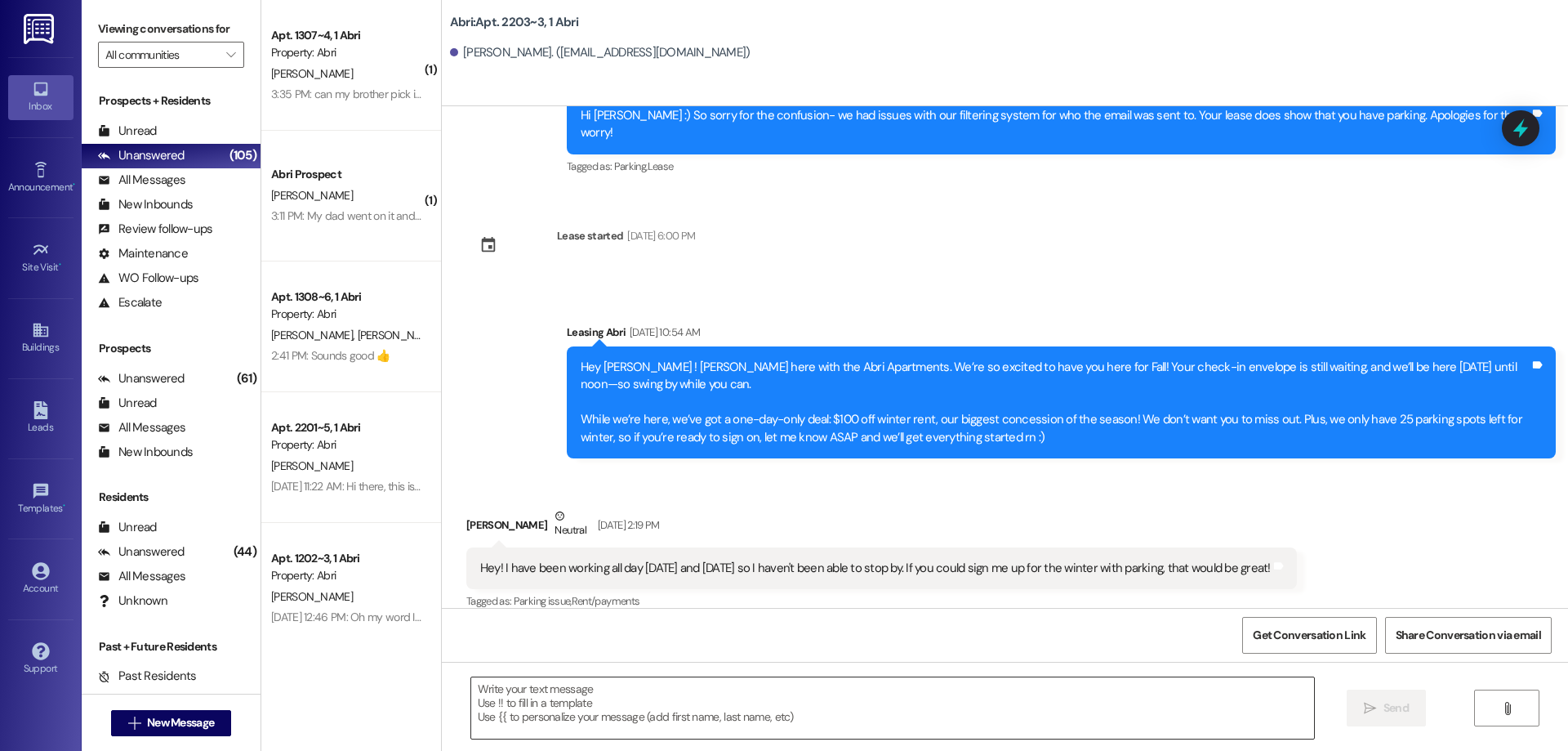
click at [671, 693] on textarea at bounding box center [893, 708] width 843 height 62
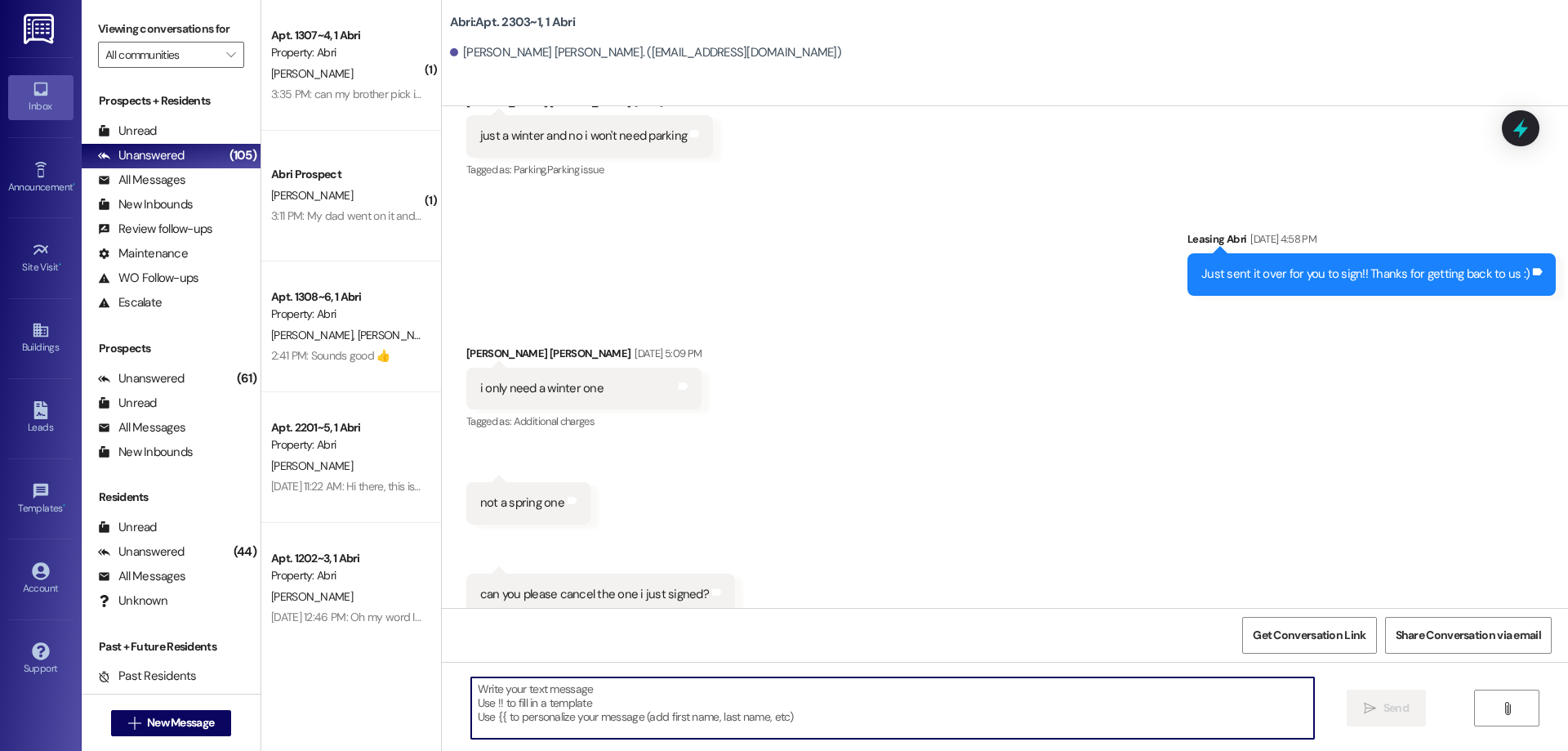
scroll to position [18008, 0]
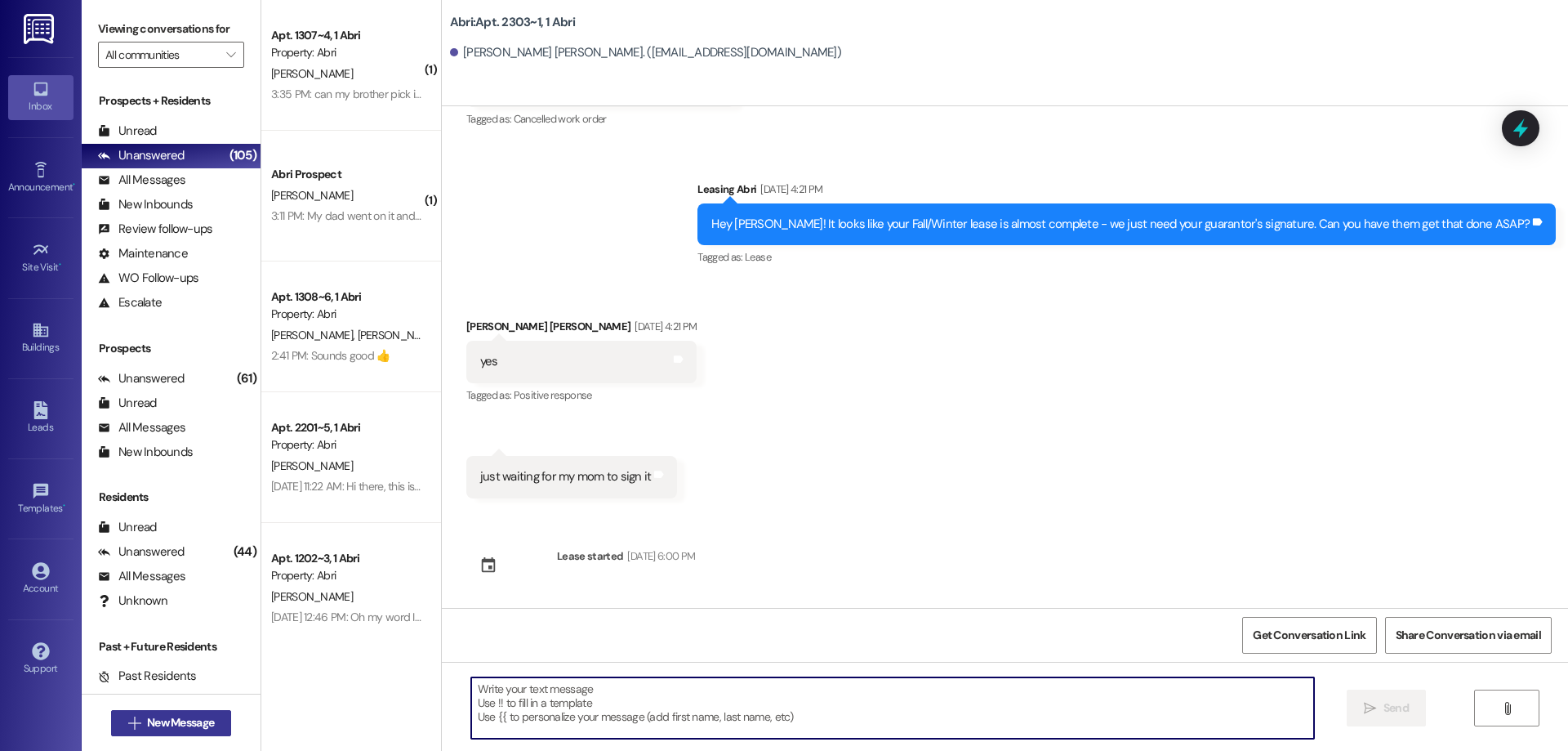
click at [192, 724] on span "New Message" at bounding box center [180, 723] width 67 height 17
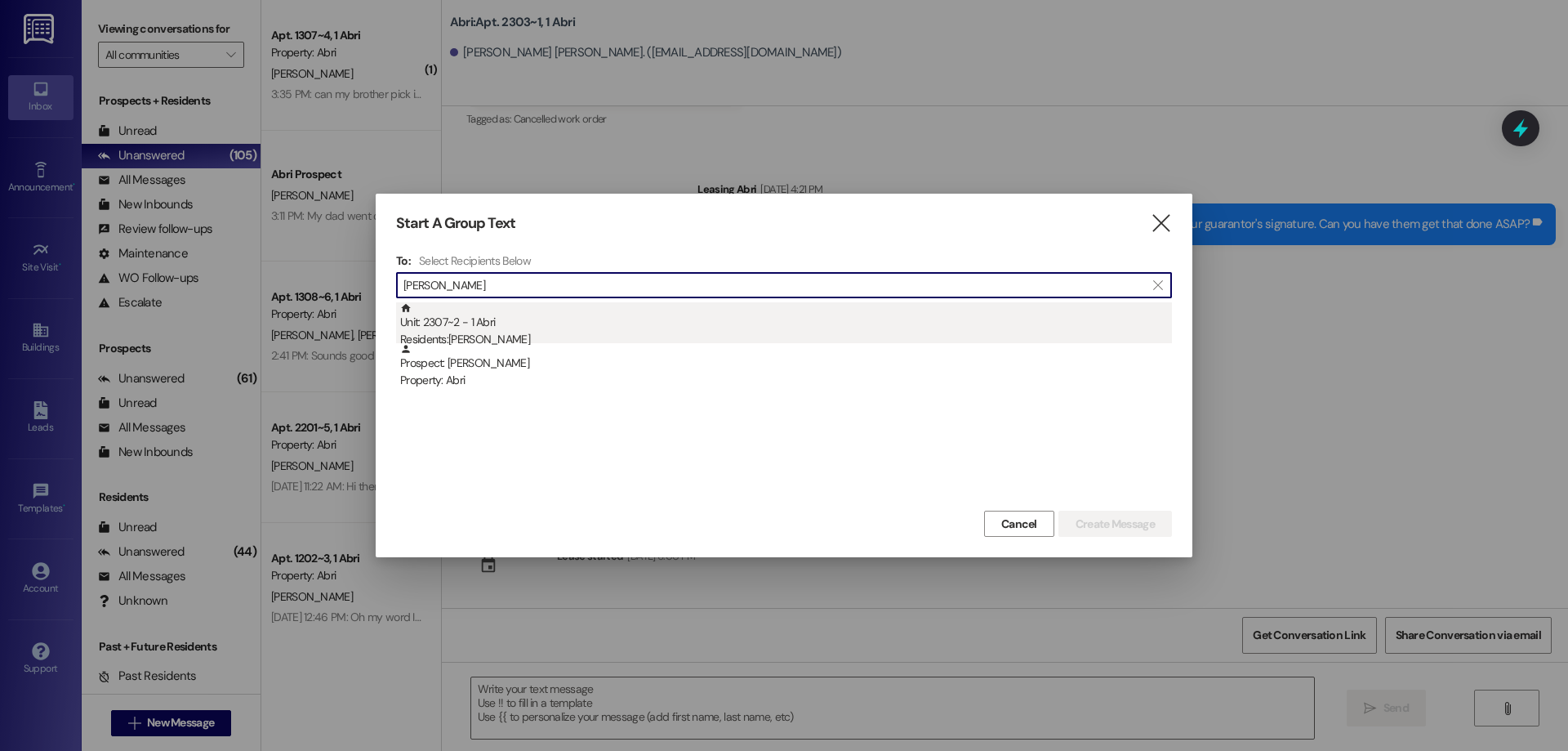
type input "[PERSON_NAME]"
click at [578, 320] on div "Unit: 2307~2 - 1 Abri Residents: [PERSON_NAME]" at bounding box center [786, 325] width 772 height 46
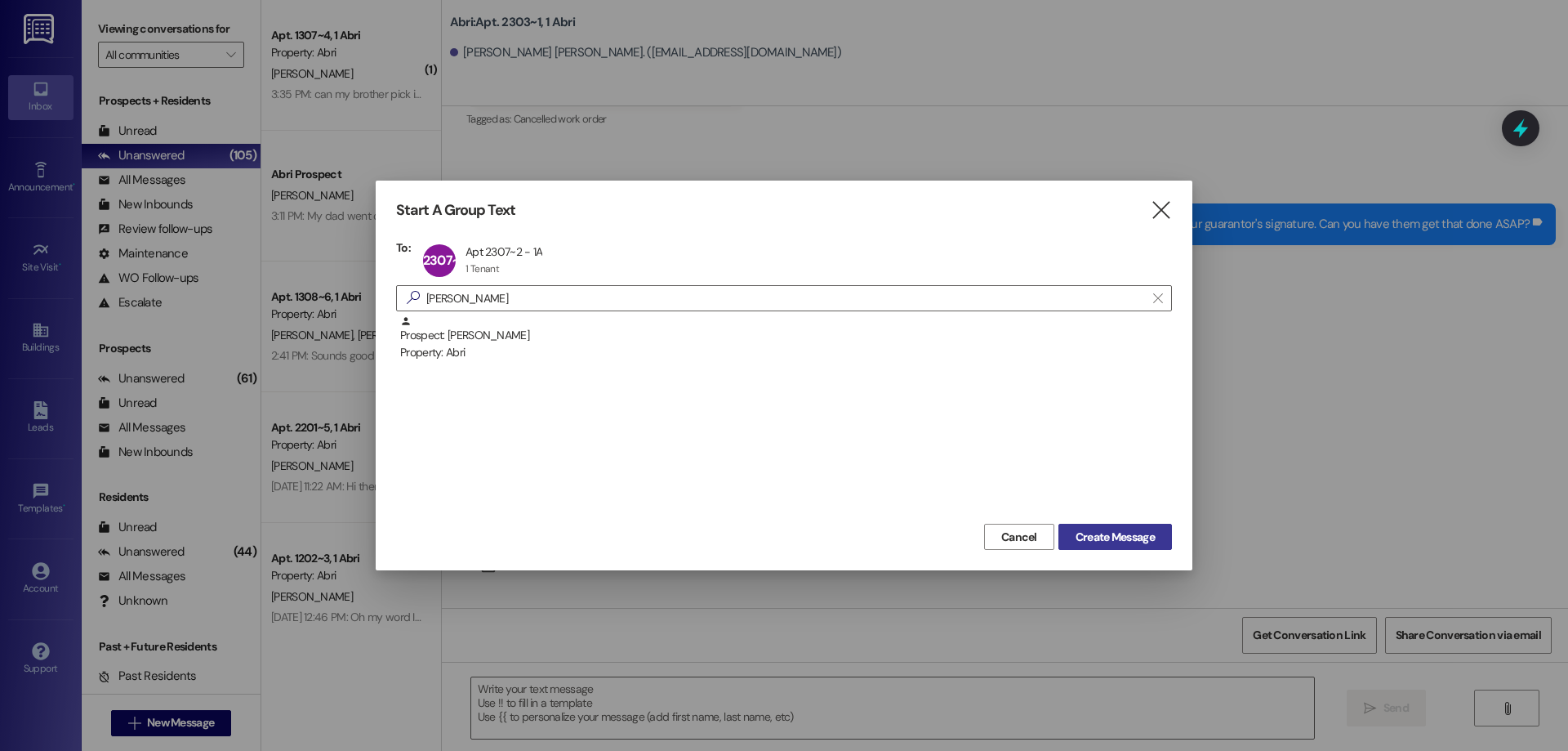
click at [1069, 533] on button "Create Message" at bounding box center [1115, 536] width 114 height 27
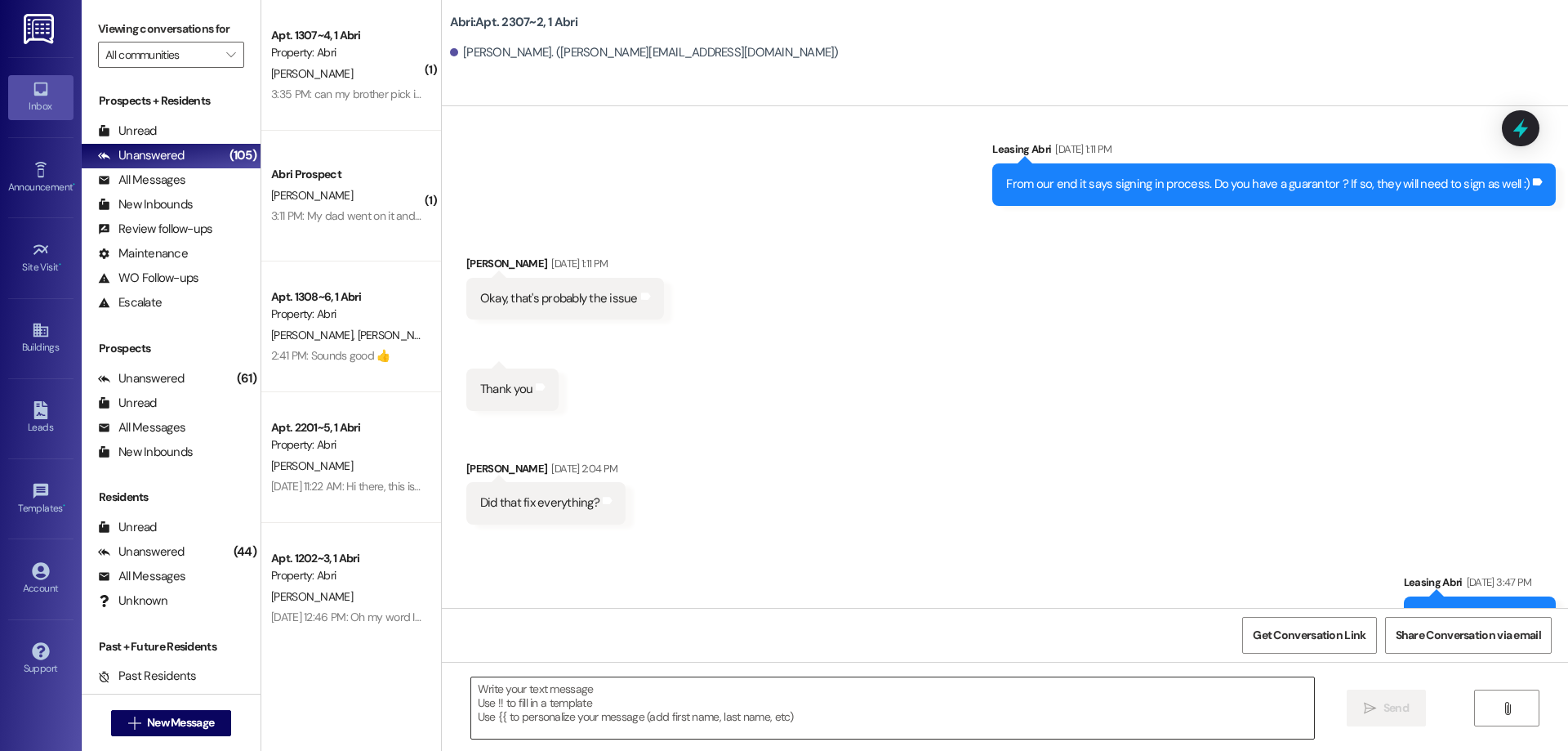
click at [583, 703] on textarea at bounding box center [893, 708] width 843 height 62
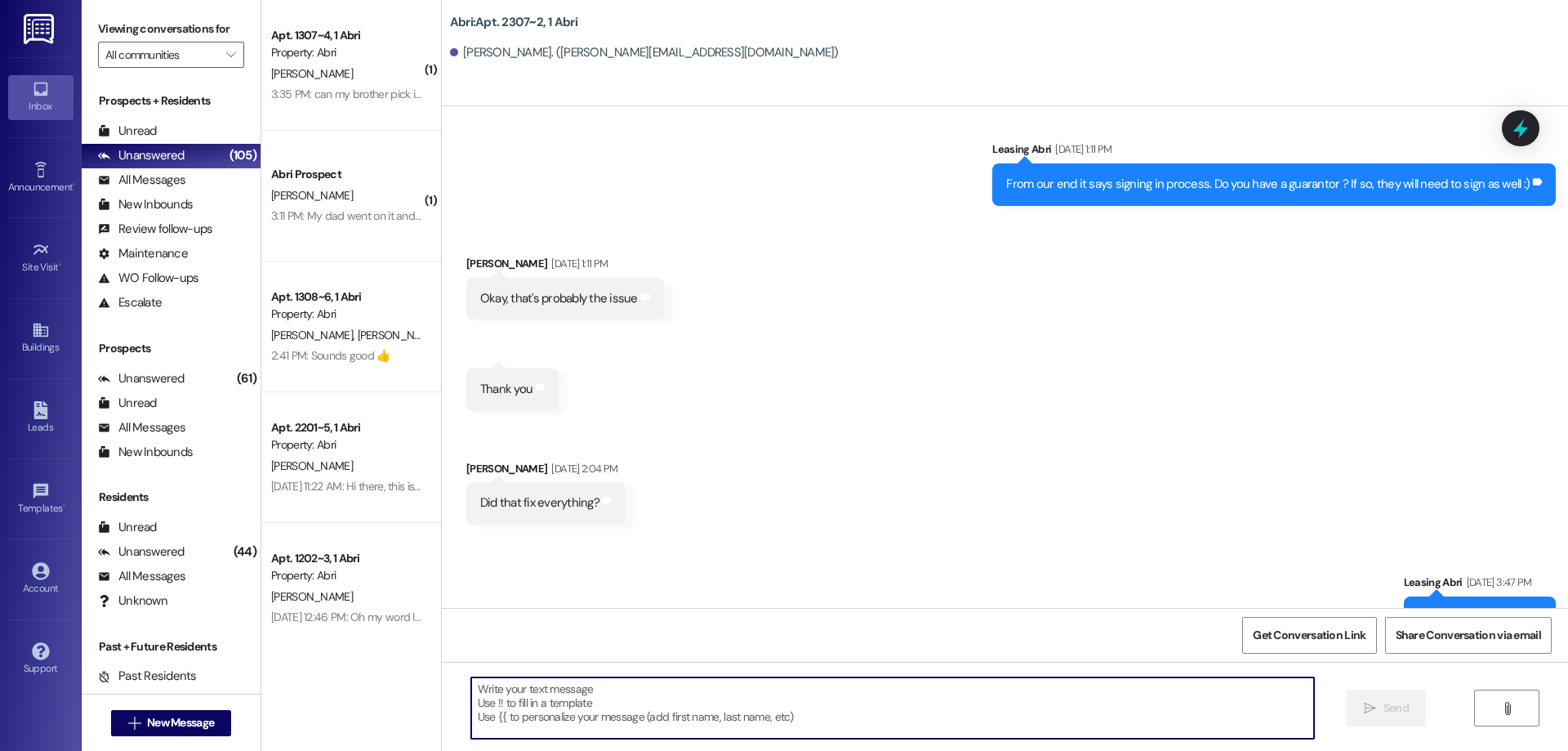
paste textarea "Hey [PERSON_NAME]! [PERSON_NAME] here with Abri apartments. It looks like we st…"
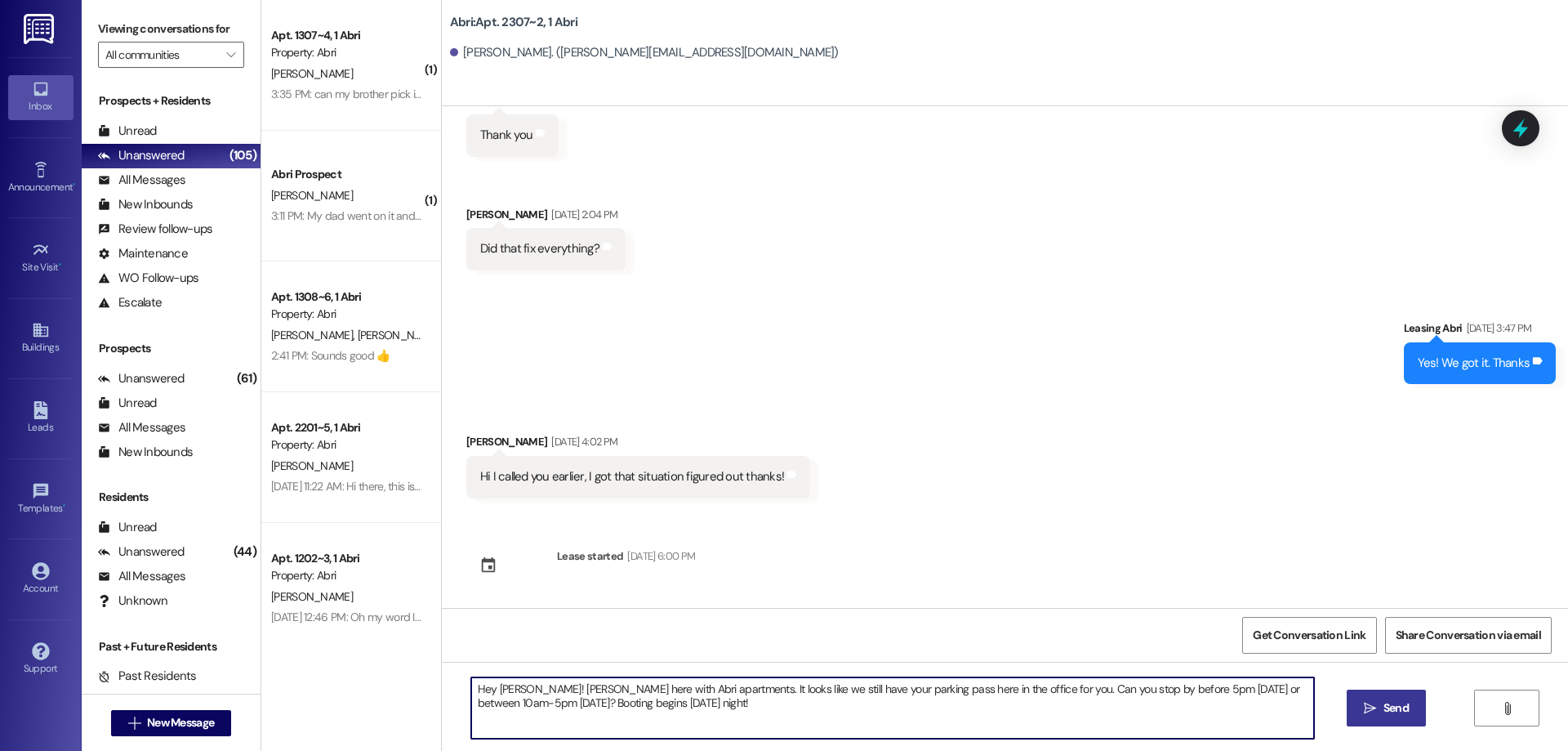
click at [501, 691] on textarea "Hey [PERSON_NAME]! [PERSON_NAME] here with Abri apartments. It looks like we st…" at bounding box center [893, 708] width 843 height 62
click at [501, 690] on textarea "Hey [PERSON_NAME]! [PERSON_NAME] here with Abri apartments. It looks like we st…" at bounding box center [893, 708] width 843 height 62
type textarea "Hey [PERSON_NAME]! [PERSON_NAME] here with Abri apartments. It looks like we st…"
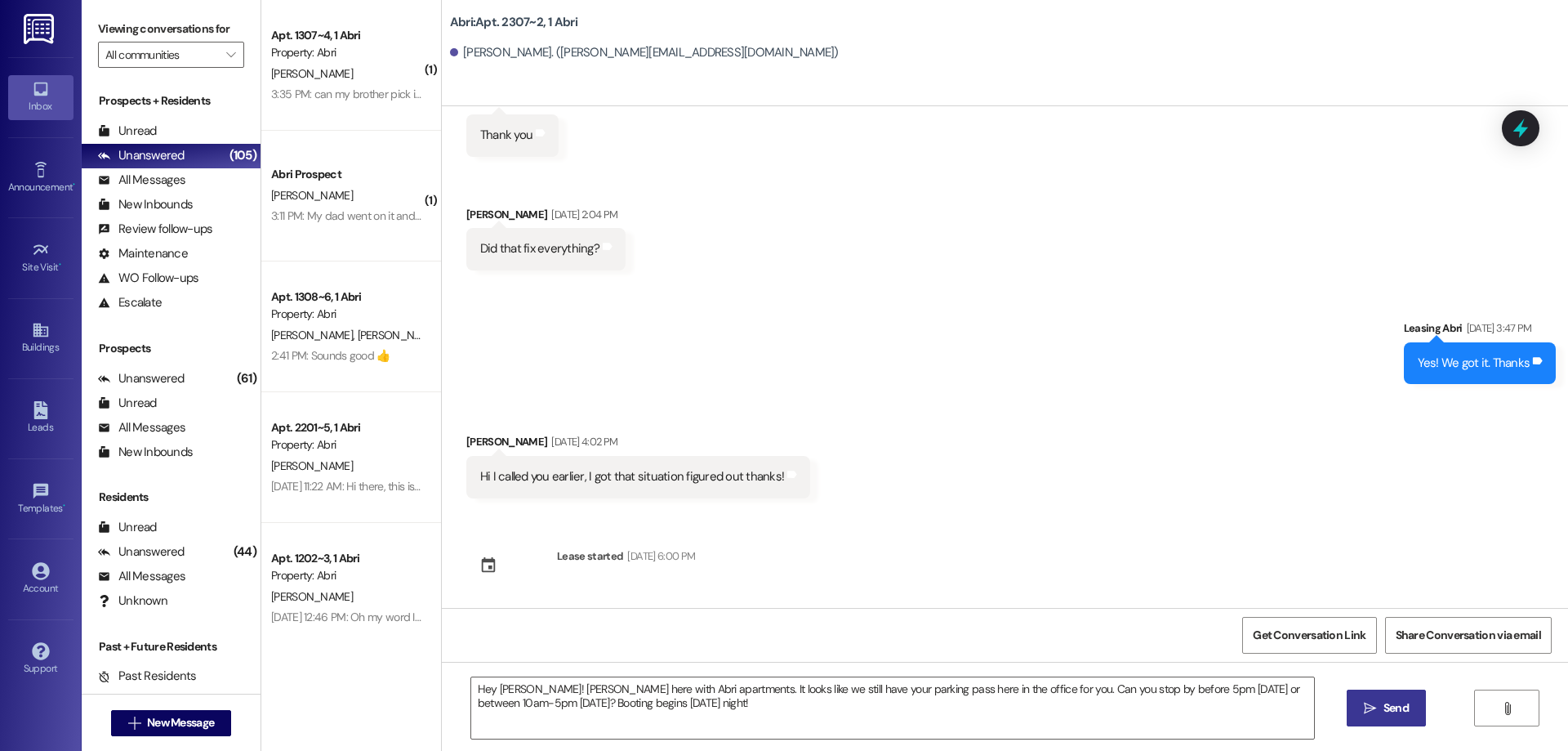
click at [1369, 710] on icon "" at bounding box center [1370, 708] width 12 height 13
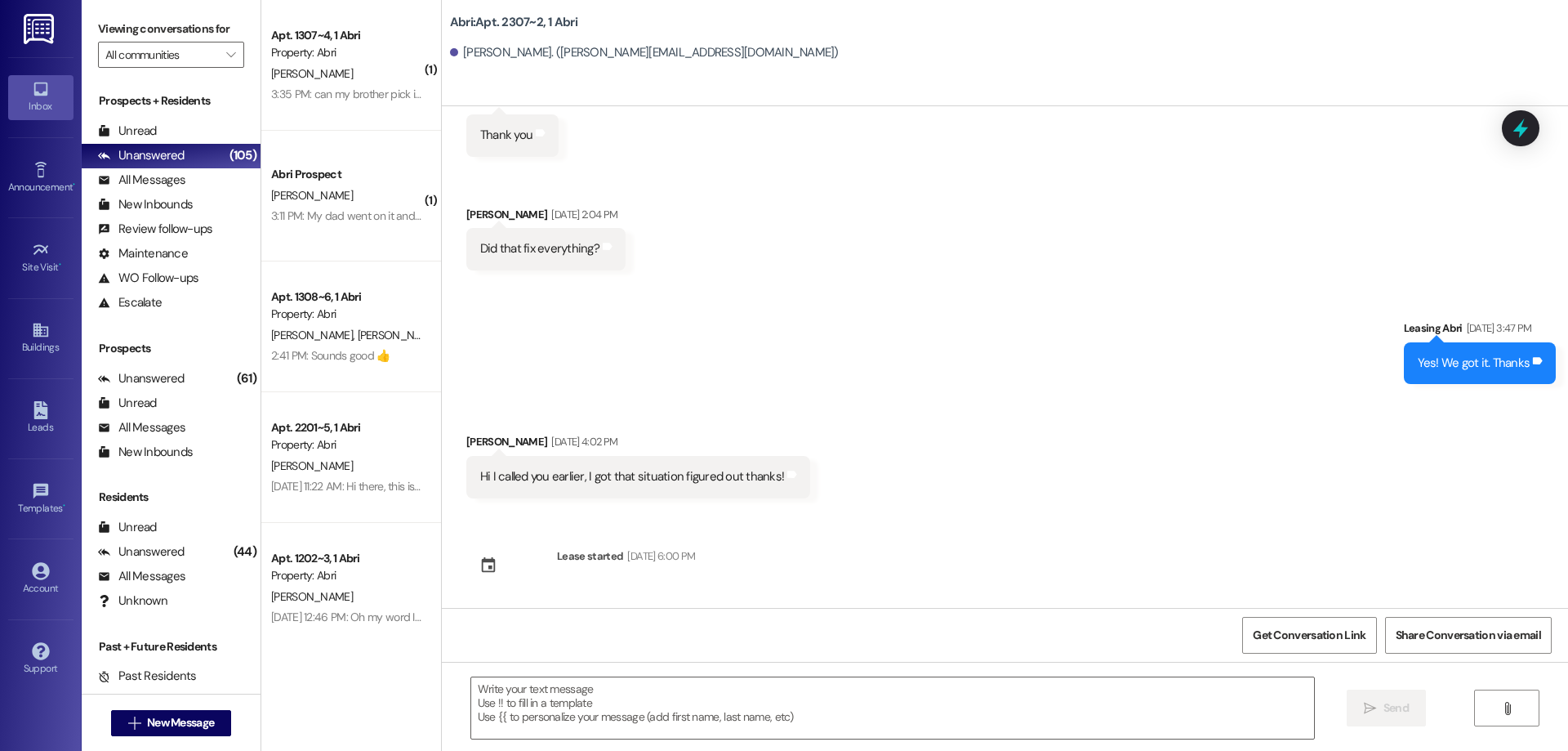
click at [203, 707] on div " New Message" at bounding box center [171, 724] width 121 height 41
click at [203, 713] on button " New Message" at bounding box center [171, 723] width 121 height 27
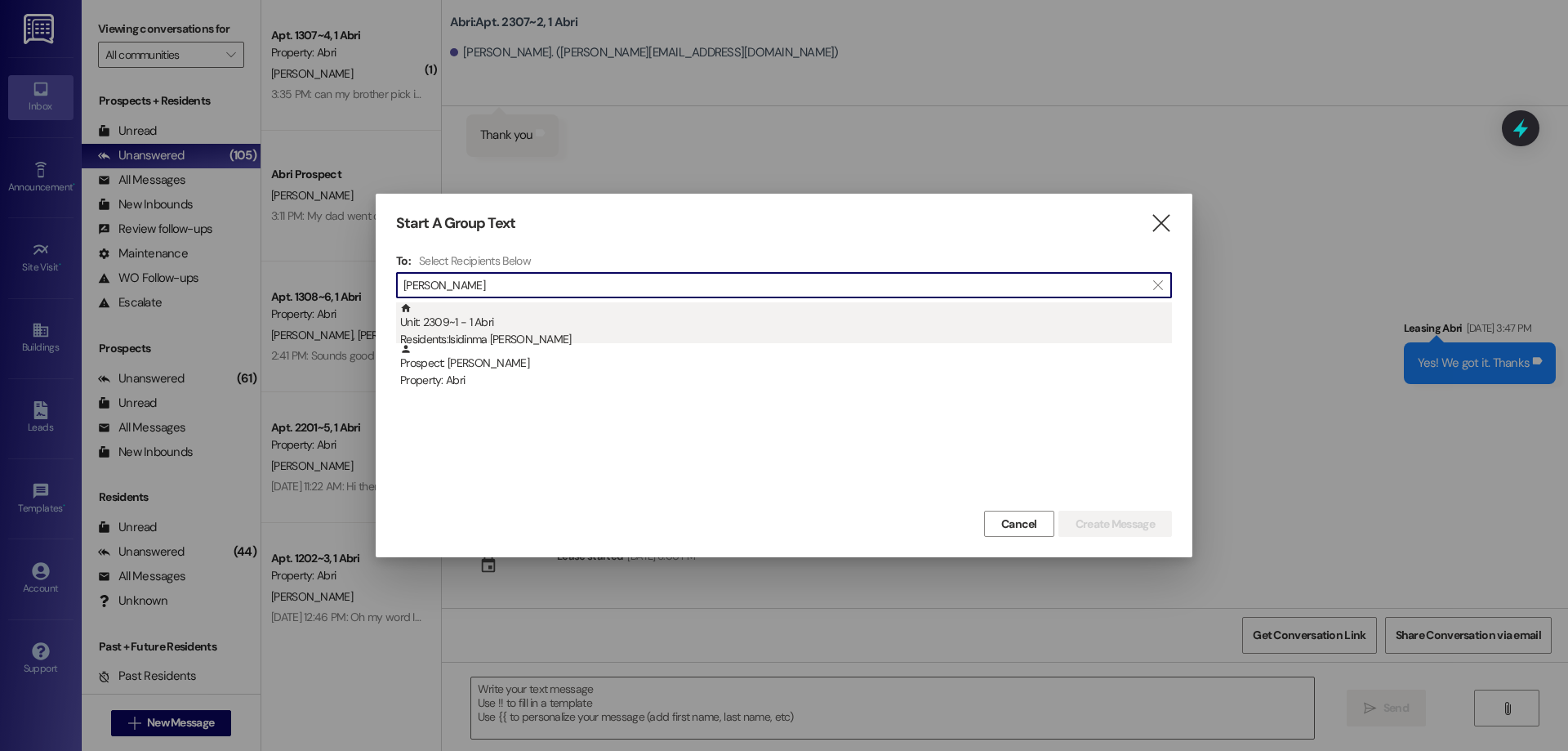
type input "[PERSON_NAME]"
click at [562, 335] on div "Residents: [PERSON_NAME]" at bounding box center [786, 340] width 772 height 17
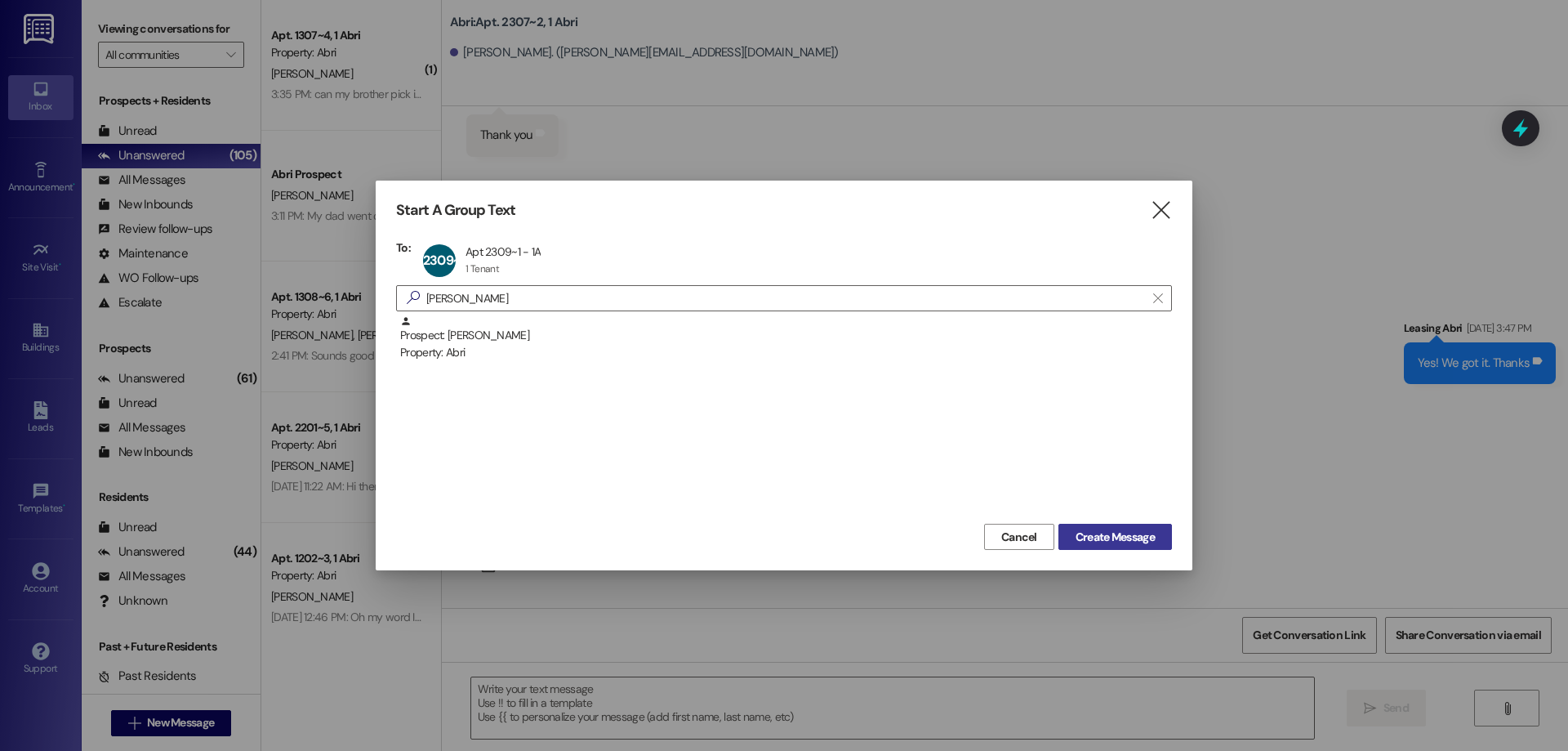
click at [1142, 540] on span "Create Message" at bounding box center [1115, 537] width 80 height 17
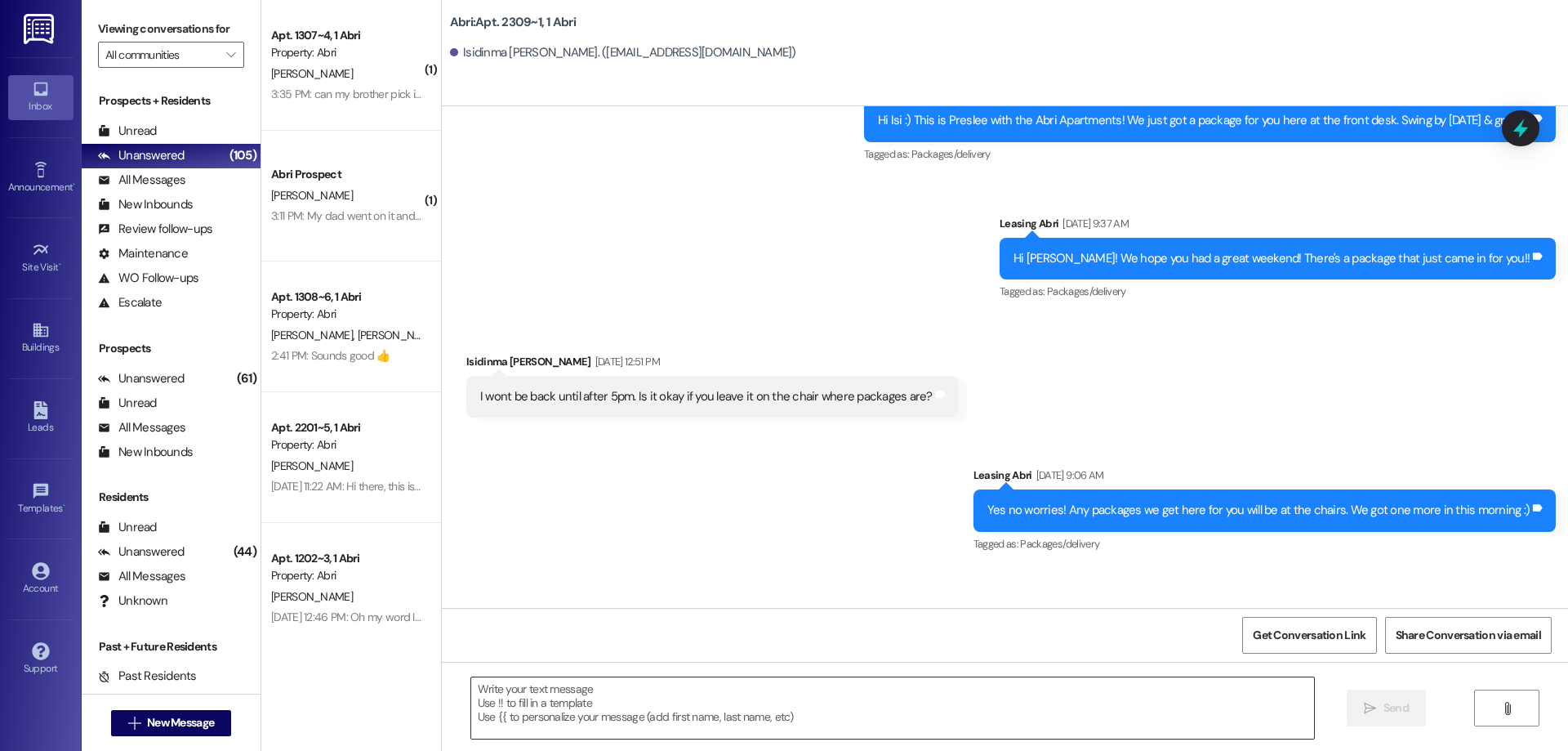
scroll to position [6968, 0]
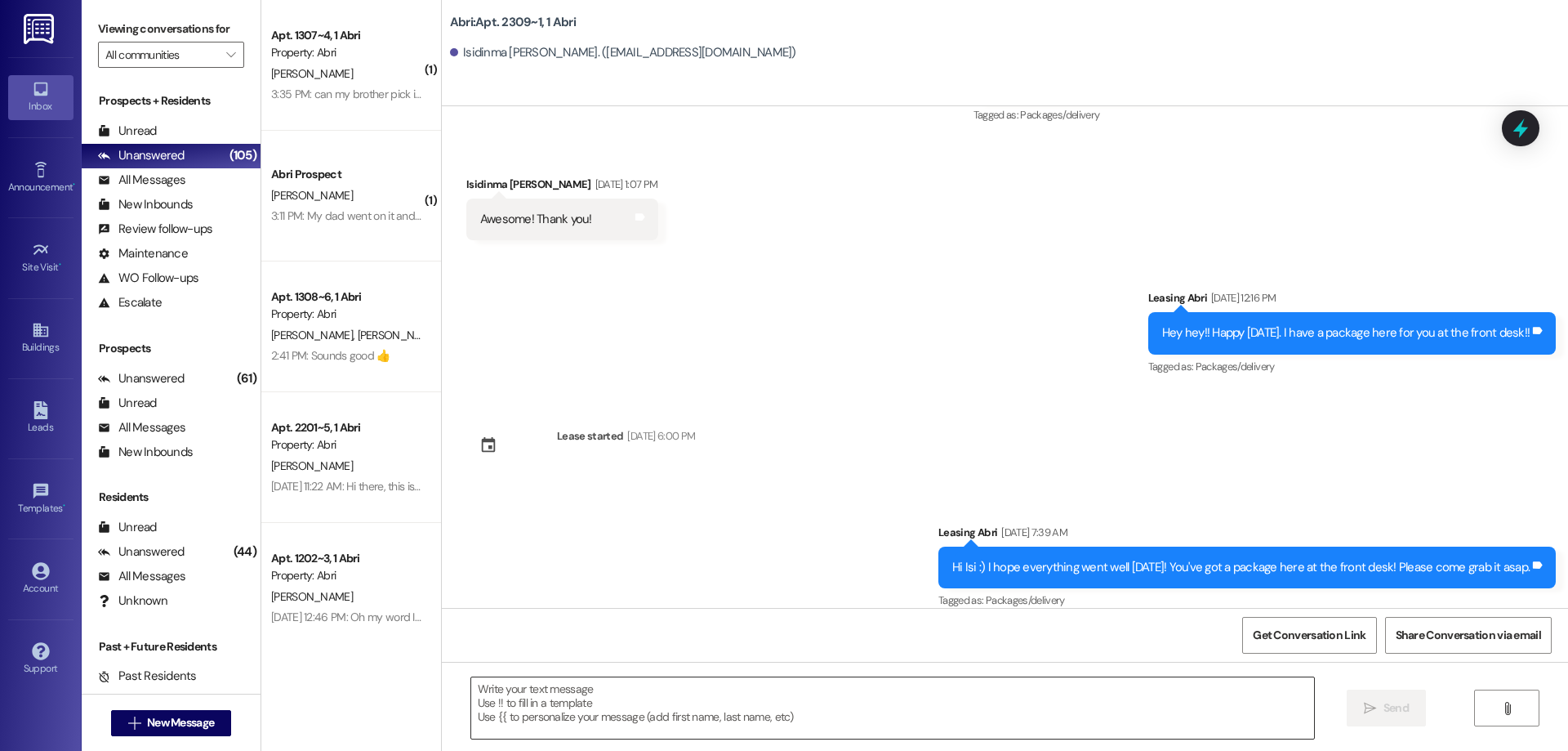
click at [634, 721] on textarea at bounding box center [893, 708] width 843 height 62
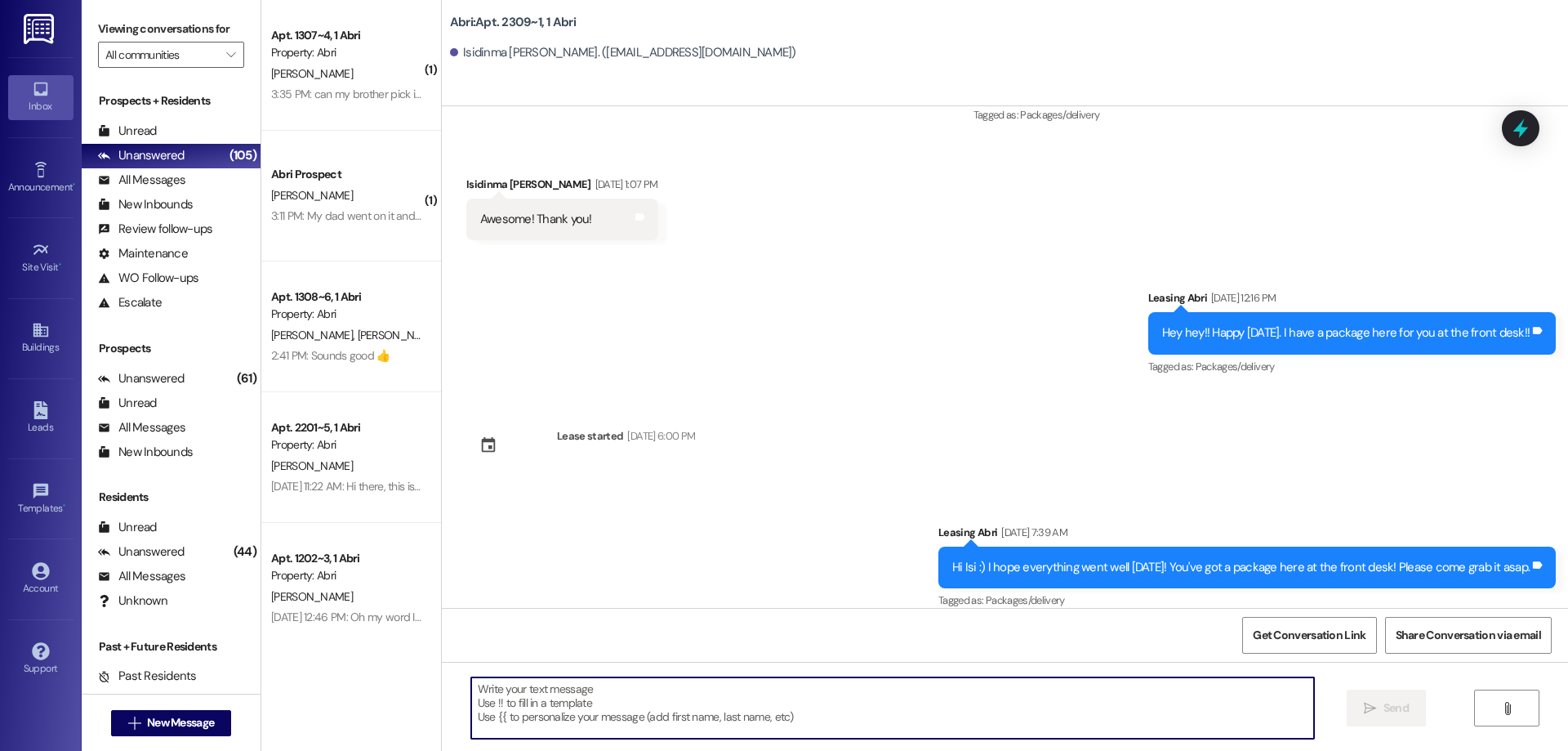
paste textarea "Hey [PERSON_NAME]! [PERSON_NAME] here with Abri apartments. It looks like we st…"
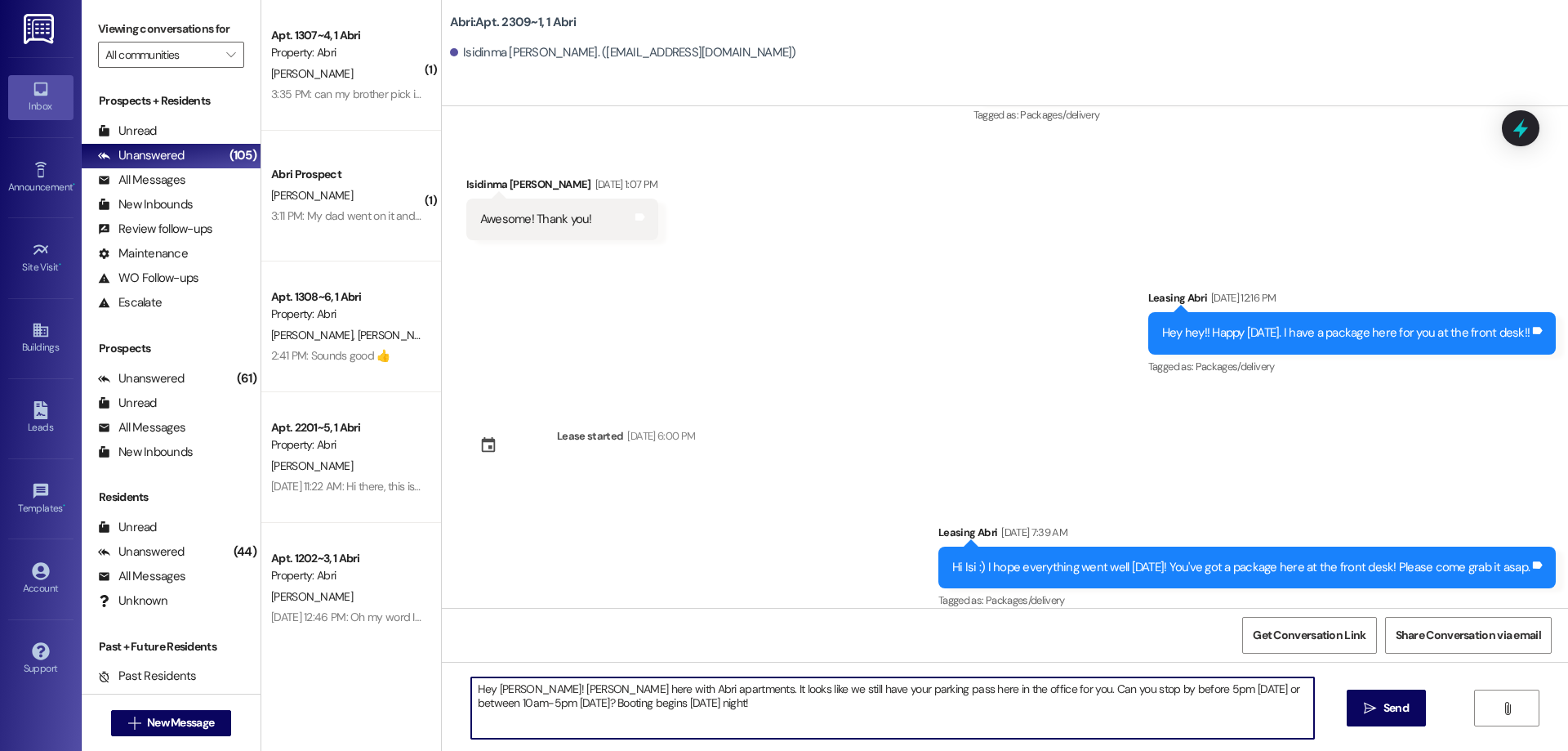
click at [498, 689] on textarea "Hey [PERSON_NAME]! [PERSON_NAME] here with Abri apartments. It looks like we st…" at bounding box center [893, 708] width 843 height 62
type textarea "Hey [PERSON_NAME]! Kayla here with Abri apartments. It looks like we still have…"
click at [1393, 700] on span "Send" at bounding box center [1396, 708] width 26 height 17
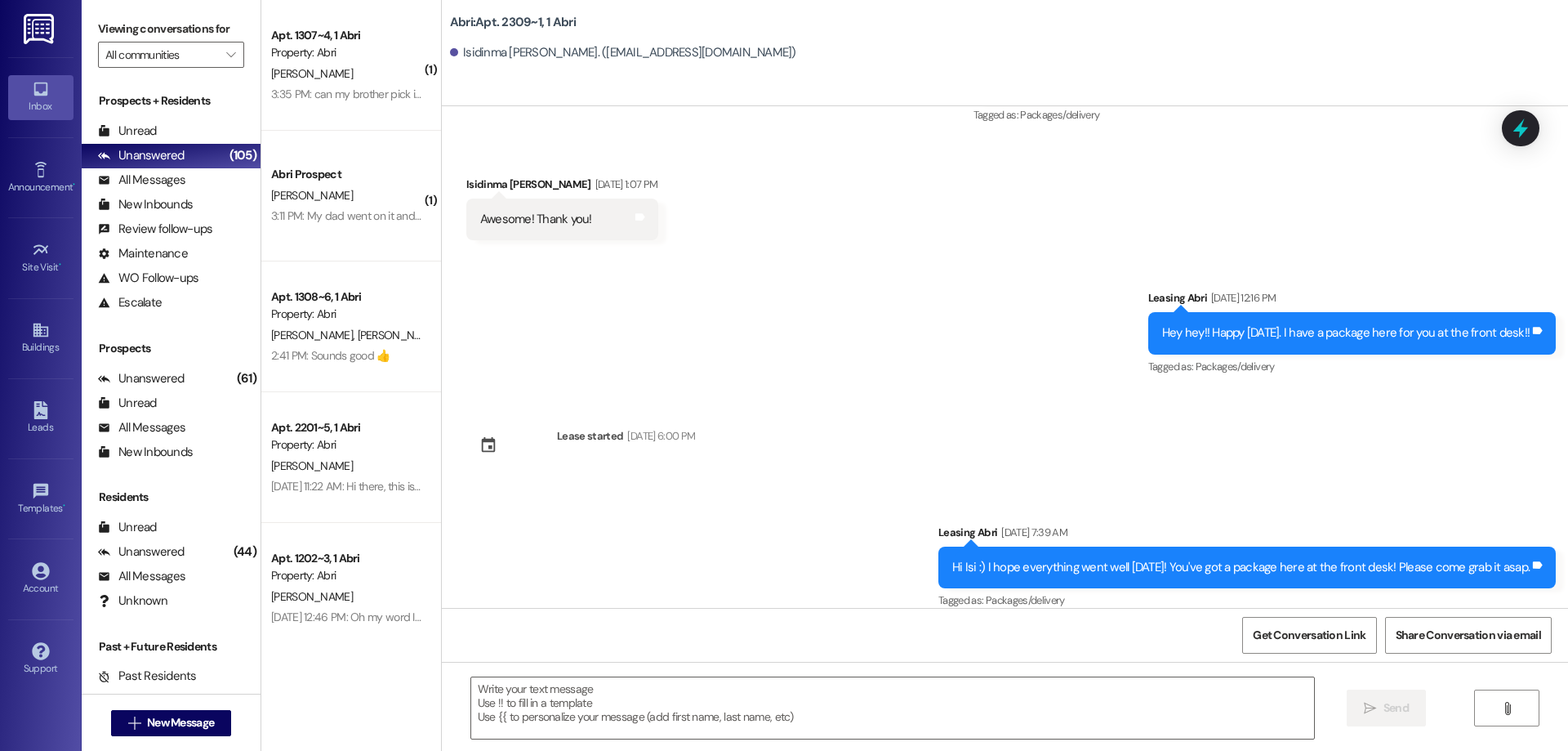
scroll to position [6595, 0]
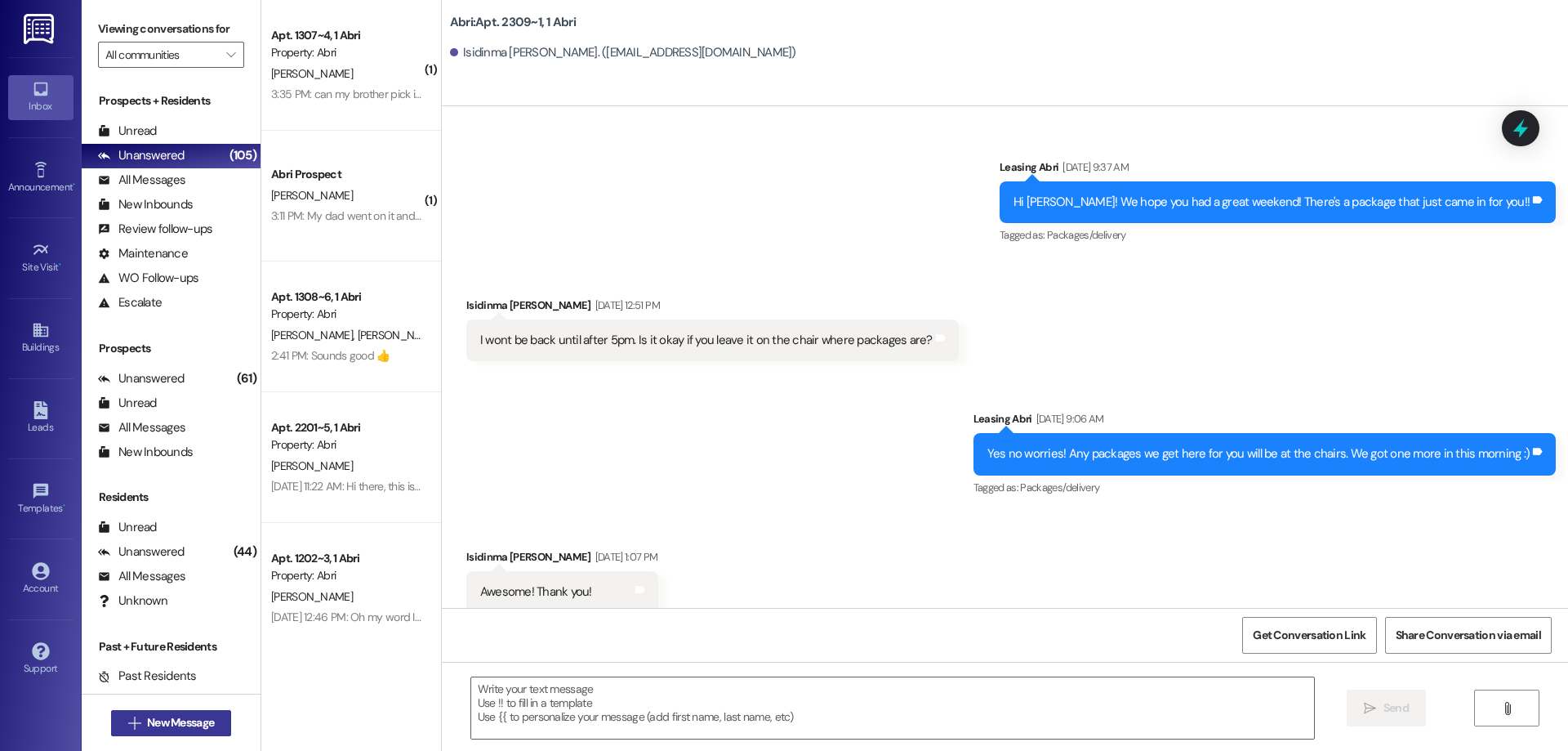
click at [175, 713] on button " New Message" at bounding box center [171, 723] width 121 height 27
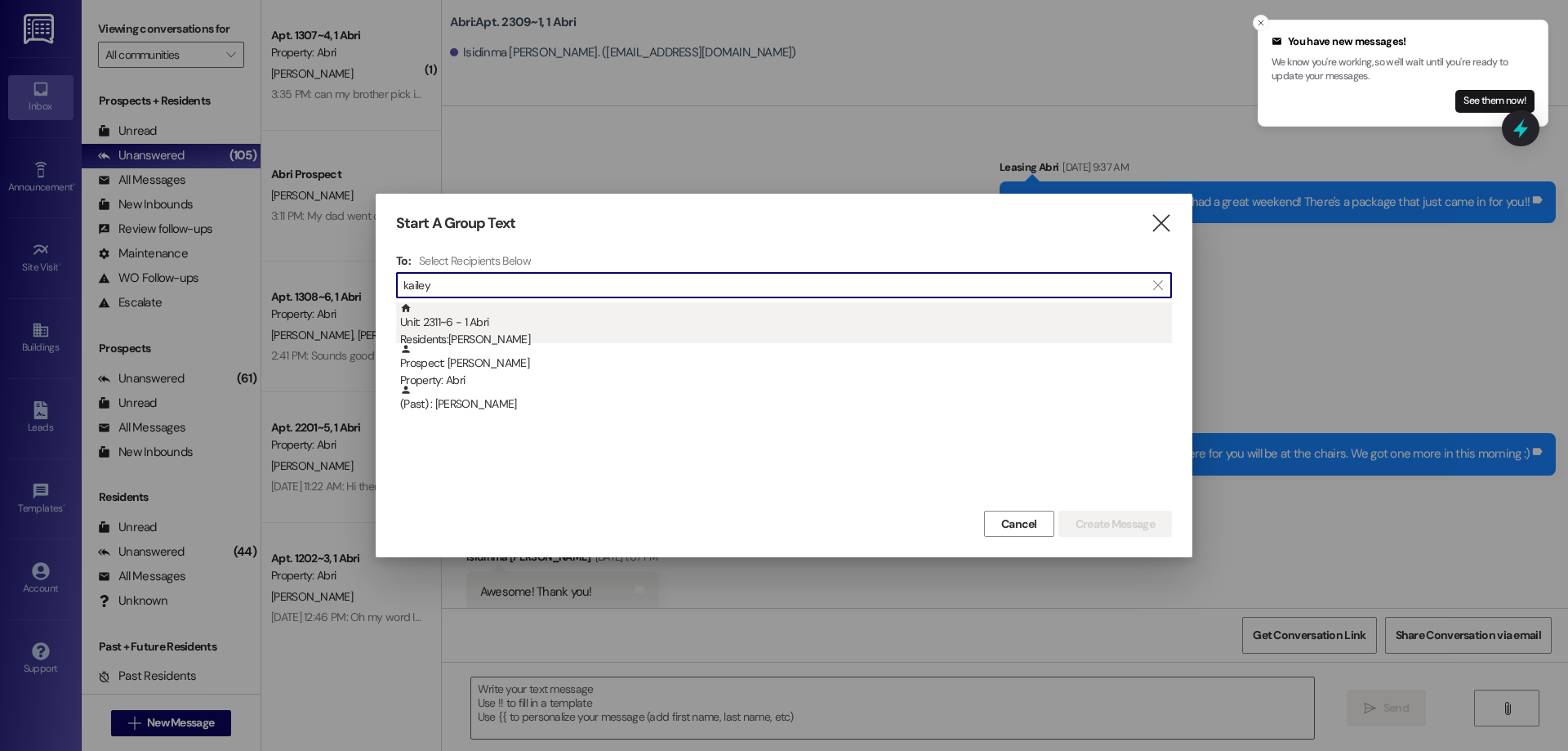
type input "kailey"
click at [558, 322] on div "Unit: 2311~6 - 1 Abri Residents: [PERSON_NAME]" at bounding box center [786, 325] width 772 height 46
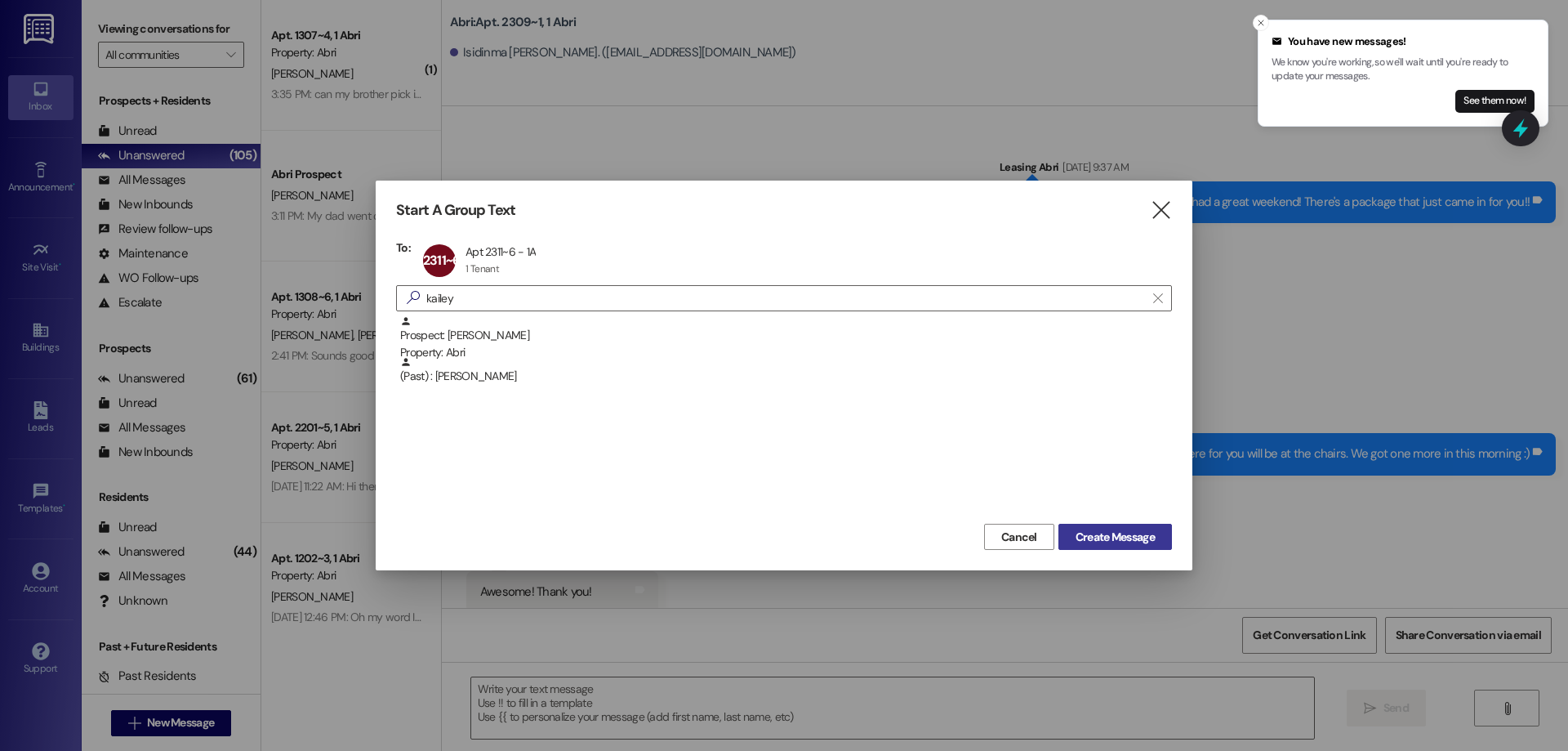
click at [1105, 530] on span "Create Message" at bounding box center [1115, 537] width 80 height 17
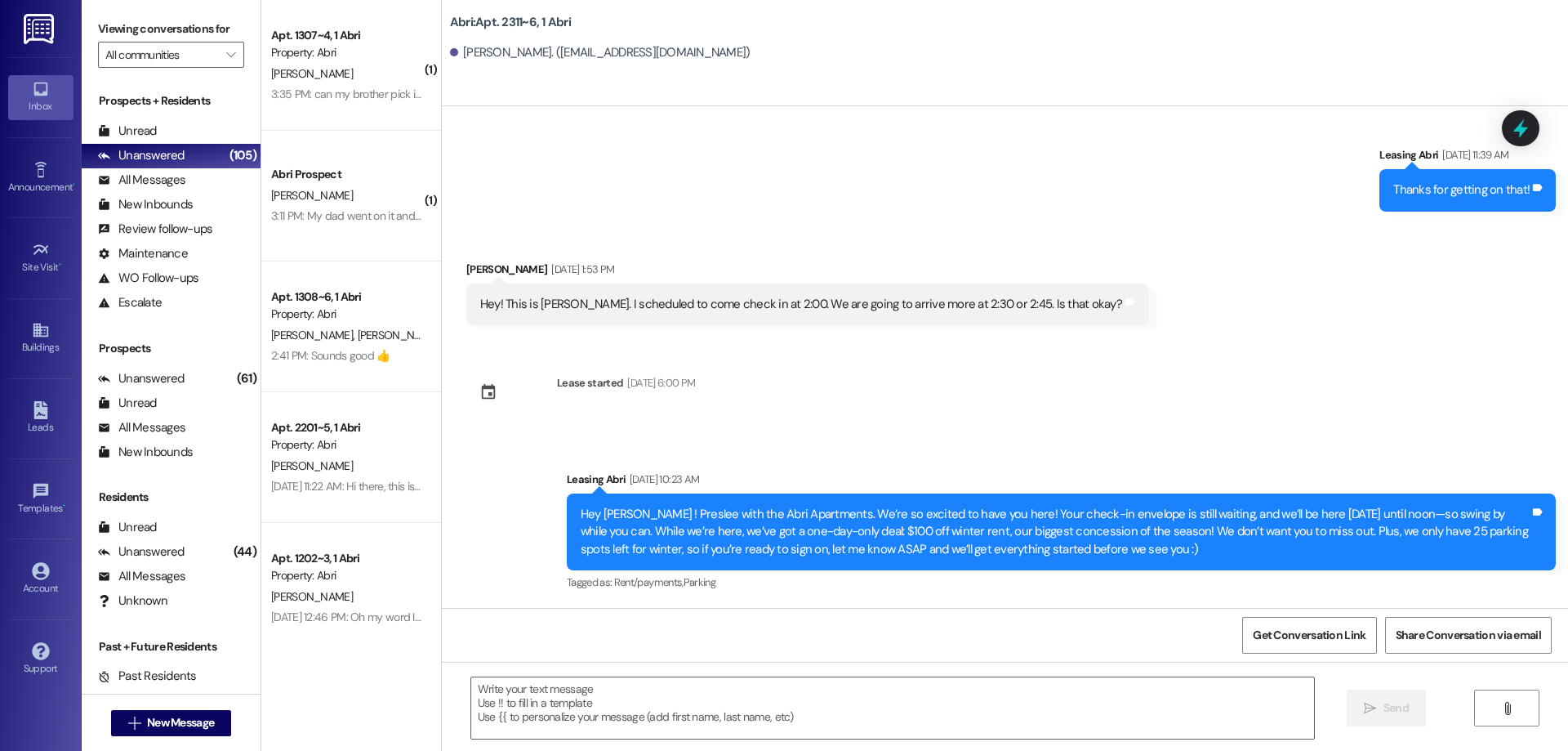
scroll to position [3238, 0]
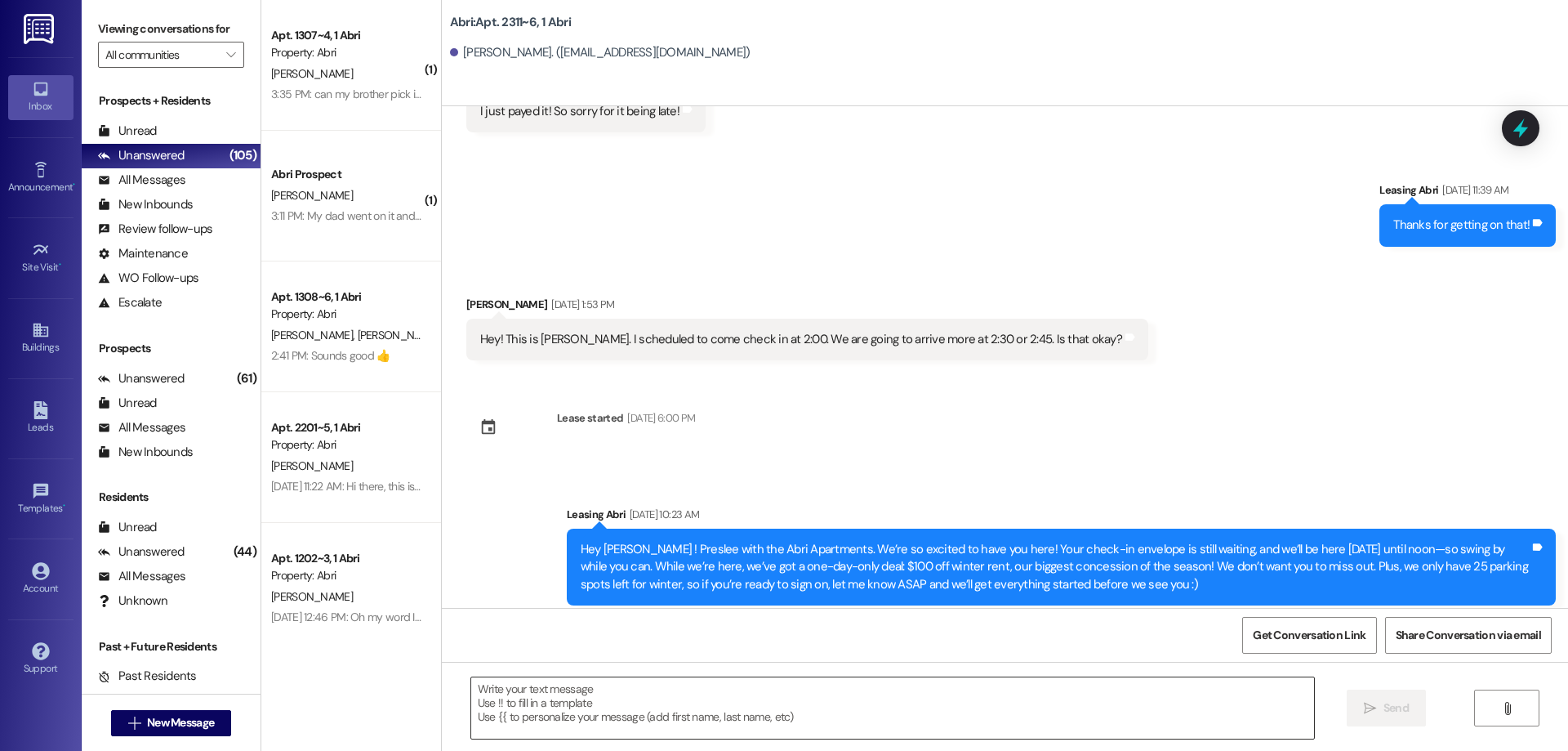
click at [563, 698] on textarea at bounding box center [893, 708] width 843 height 62
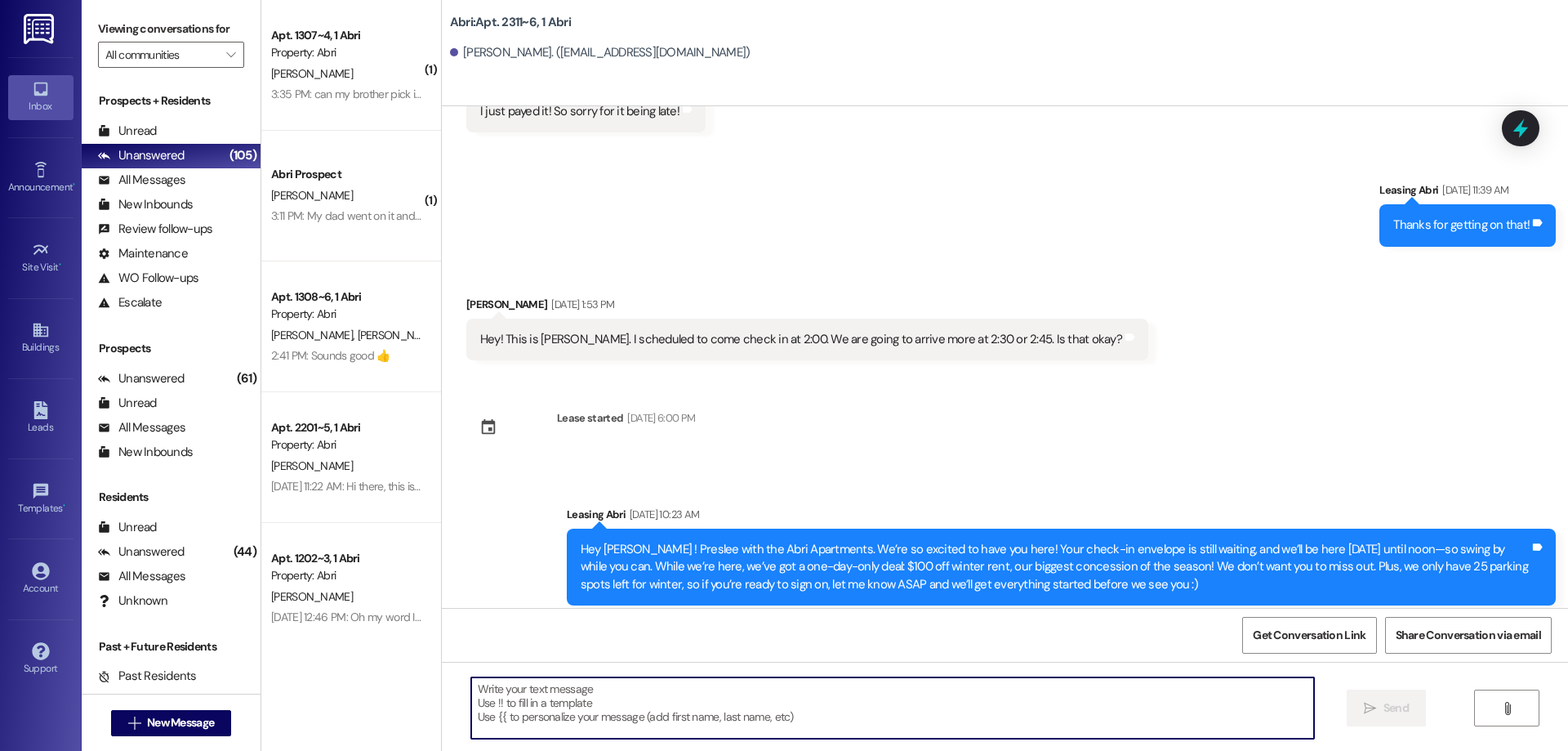
paste textarea "Hey [PERSON_NAME]! [PERSON_NAME] here with Abri apartments. It looks like we st…"
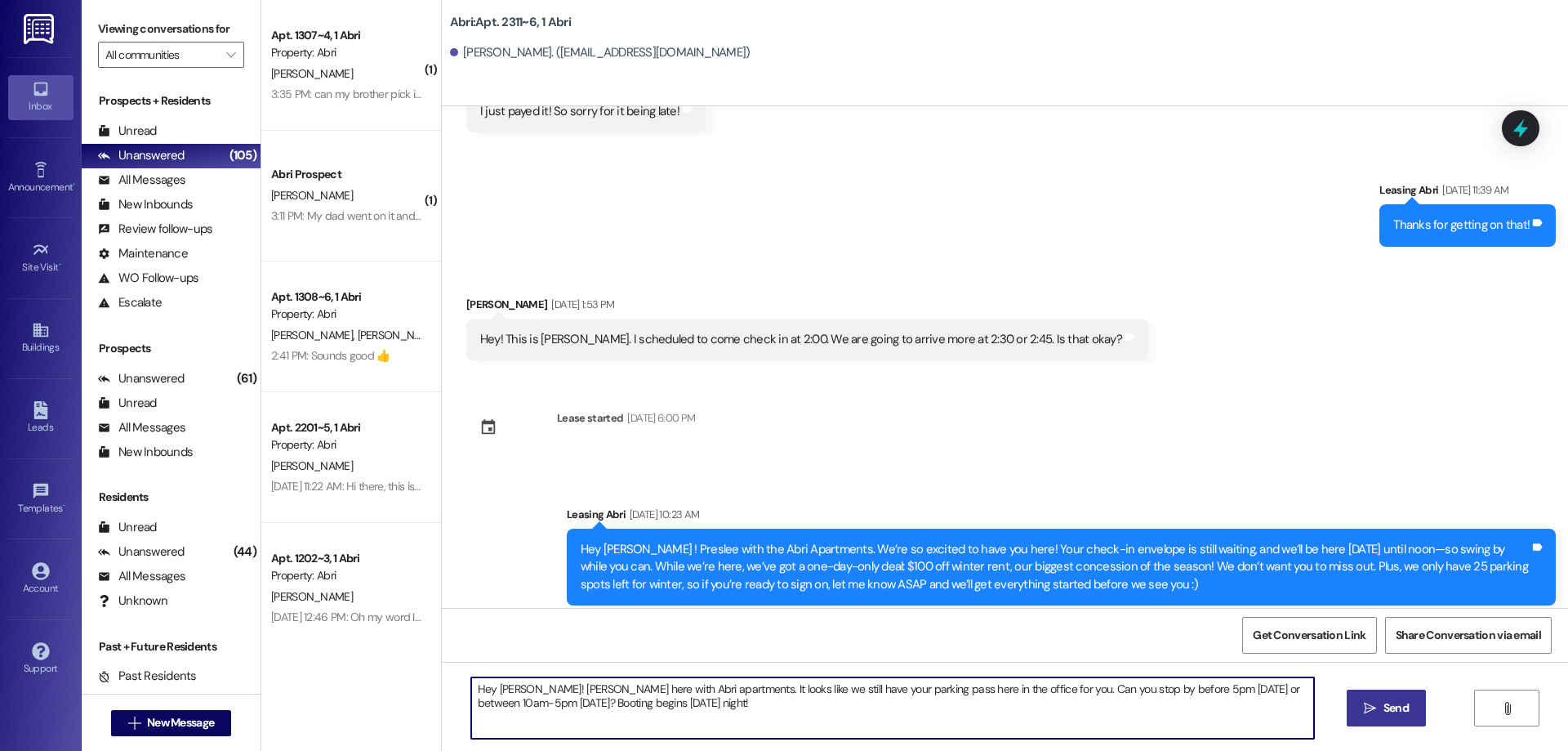
click at [509, 685] on textarea "Hey [PERSON_NAME]! [PERSON_NAME] here with Abri apartments. It looks like we st…" at bounding box center [893, 708] width 843 height 62
type textarea "Hey [PERSON_NAME]! Kayla here with Abri apartments. It looks like we still have…"
click at [1381, 718] on button " Send" at bounding box center [1386, 707] width 80 height 37
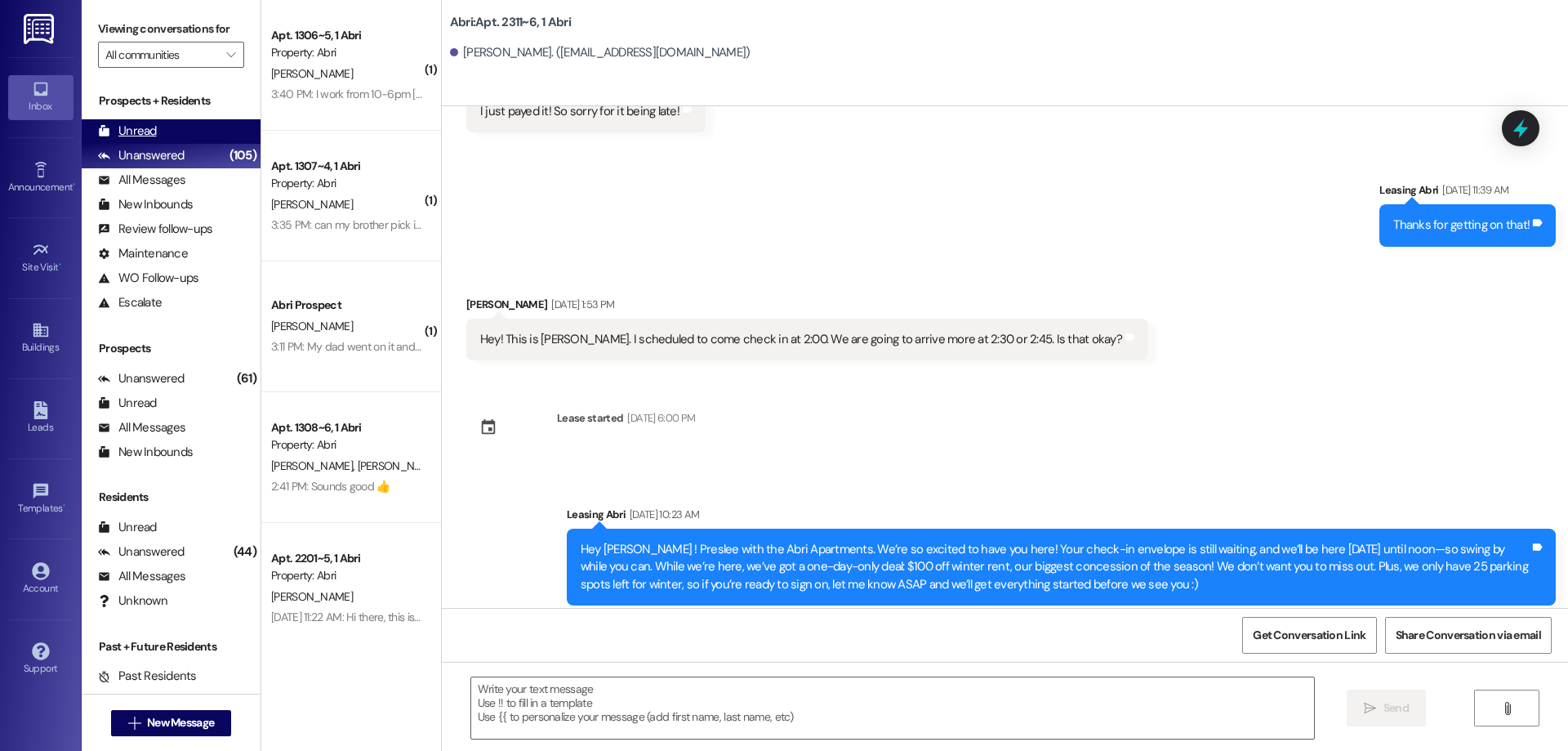
click at [170, 126] on div "Unread (0)" at bounding box center [171, 131] width 179 height 25
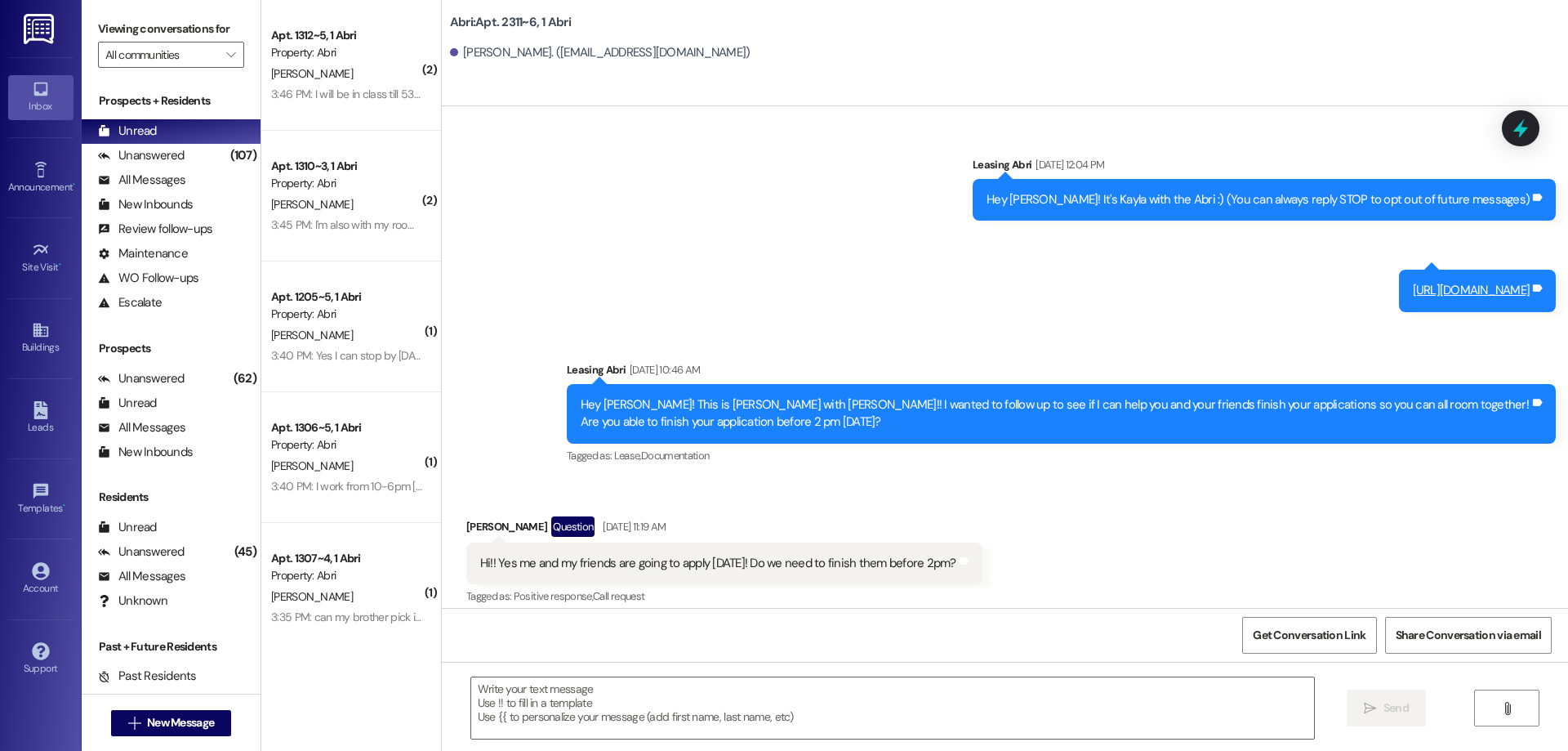
scroll to position [2968, 0]
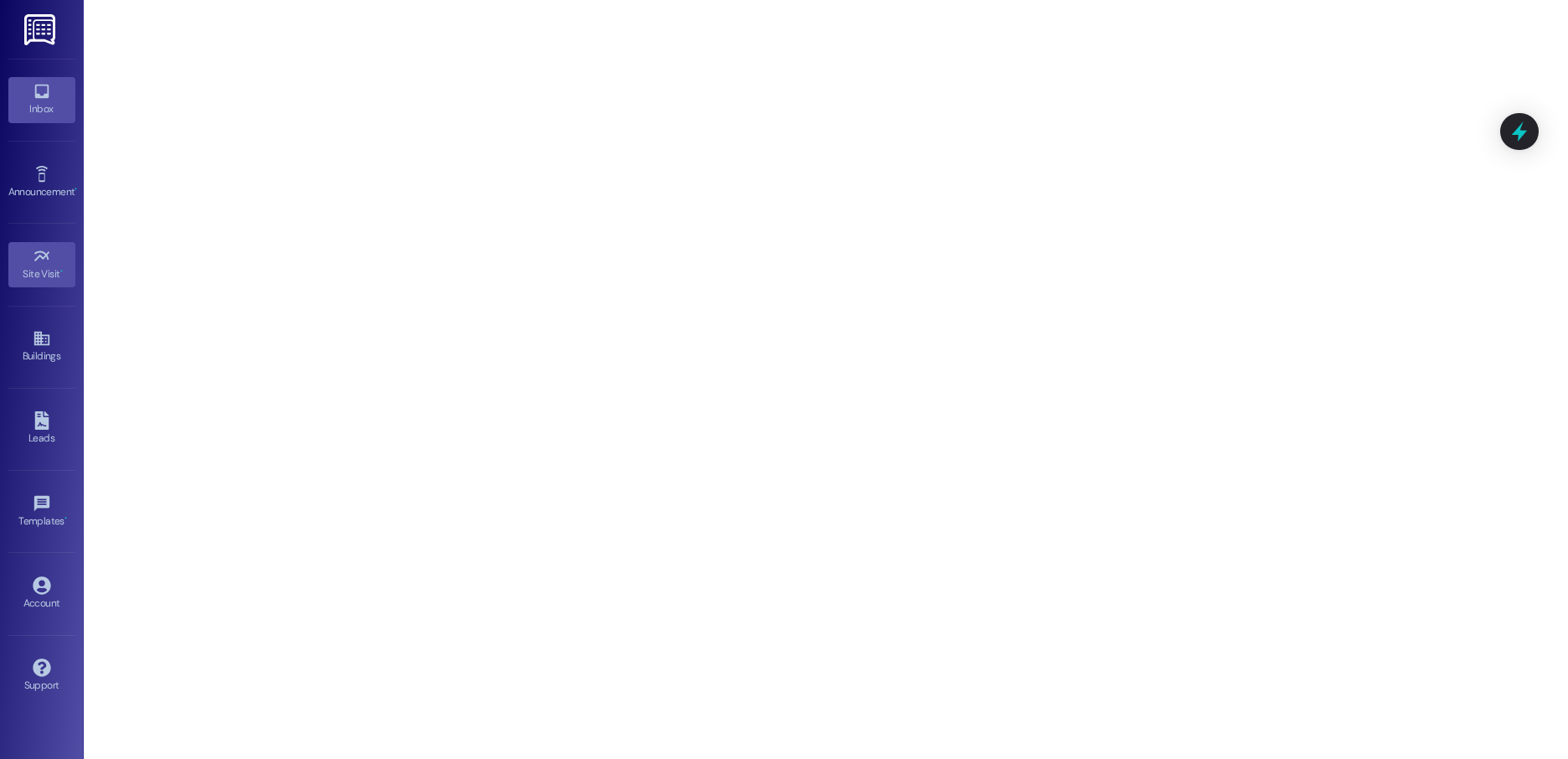
click at [46, 99] on icon at bounding box center [41, 91] width 18 height 18
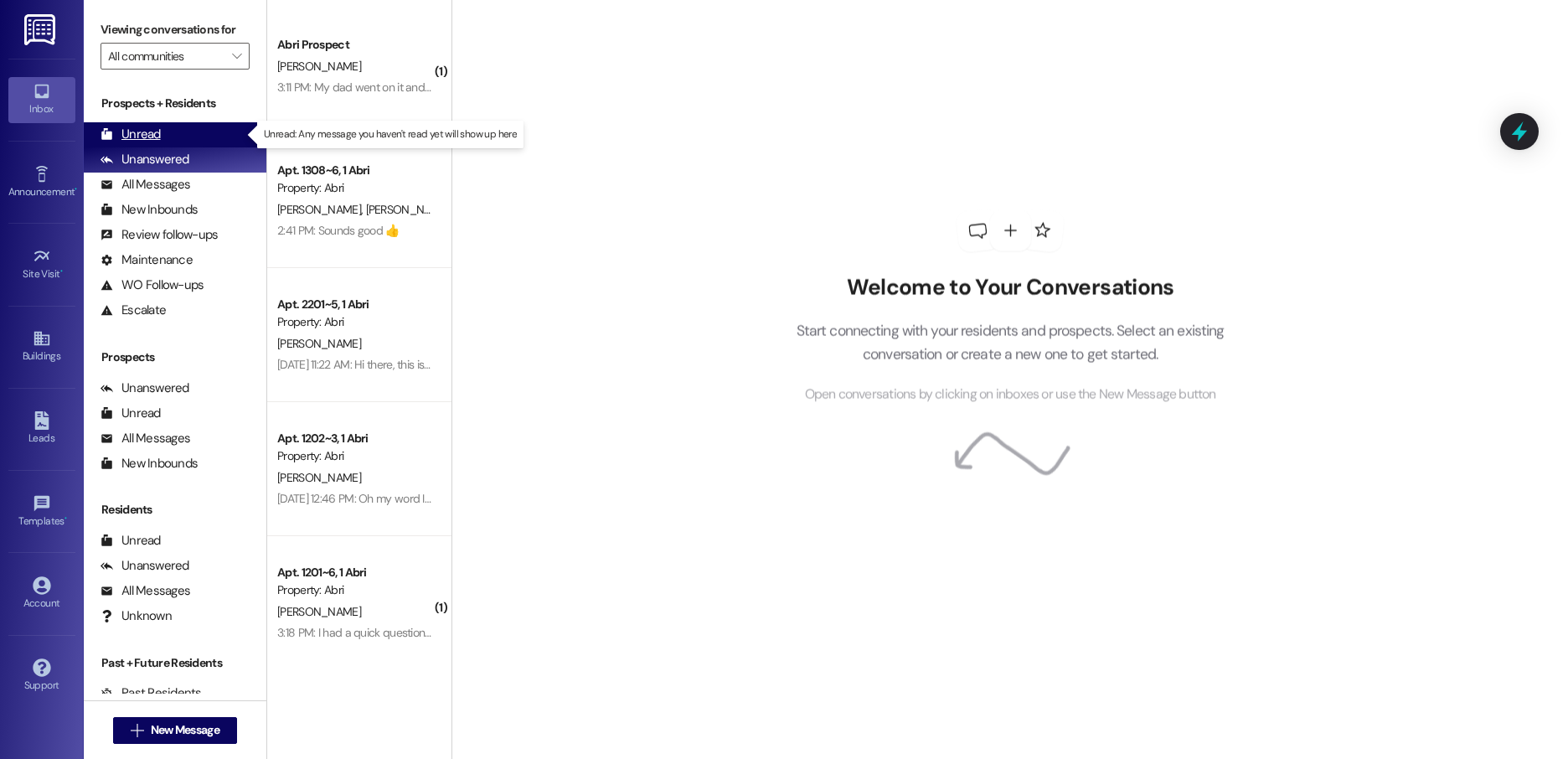
click at [180, 125] on div "Unread (0)" at bounding box center [175, 134] width 182 height 25
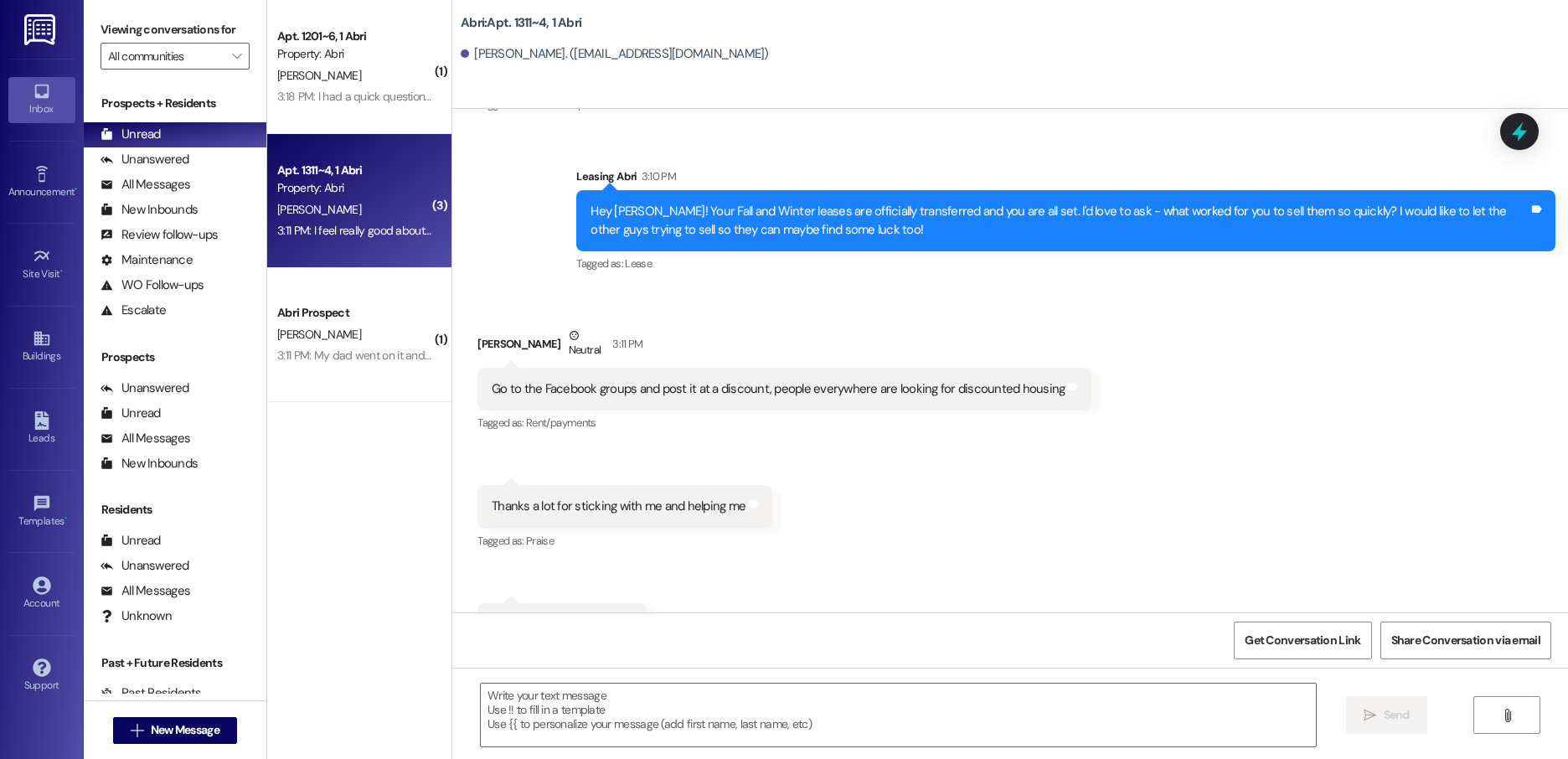
scroll to position [25249, 0]
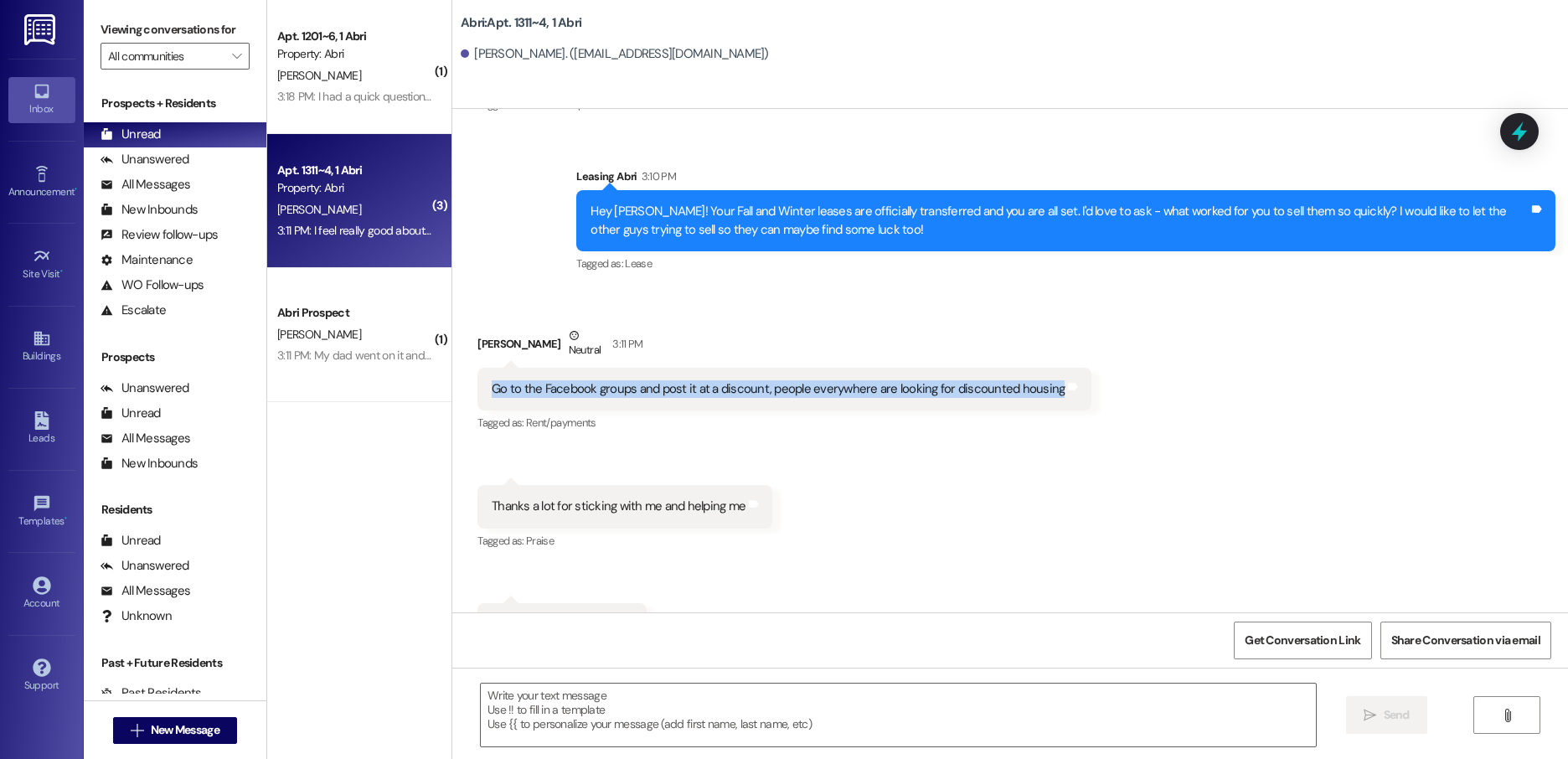
drag, startPoint x: 1051, startPoint y: 318, endPoint x: 472, endPoint y: 309, distance: 579.1
click at [478, 368] on div "Go to the Facebook groups and post it at a discount, people everywhere are look…" at bounding box center [785, 389] width 614 height 43
copy div "Go to the Facebook groups and post it at a discount, people everywhere are look…"
click at [726, 741] on textarea at bounding box center [898, 715] width 835 height 63
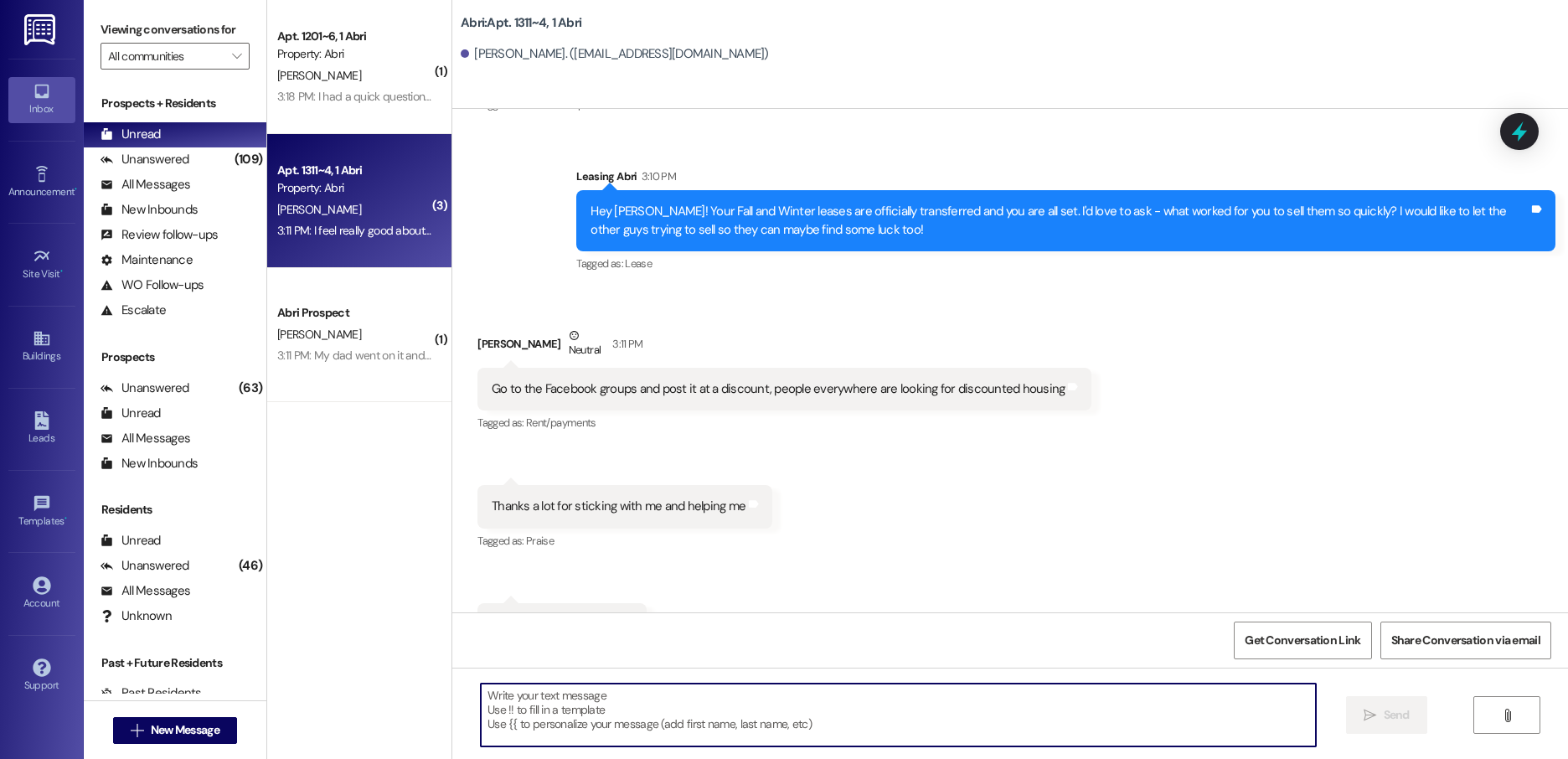
type textarea "P"
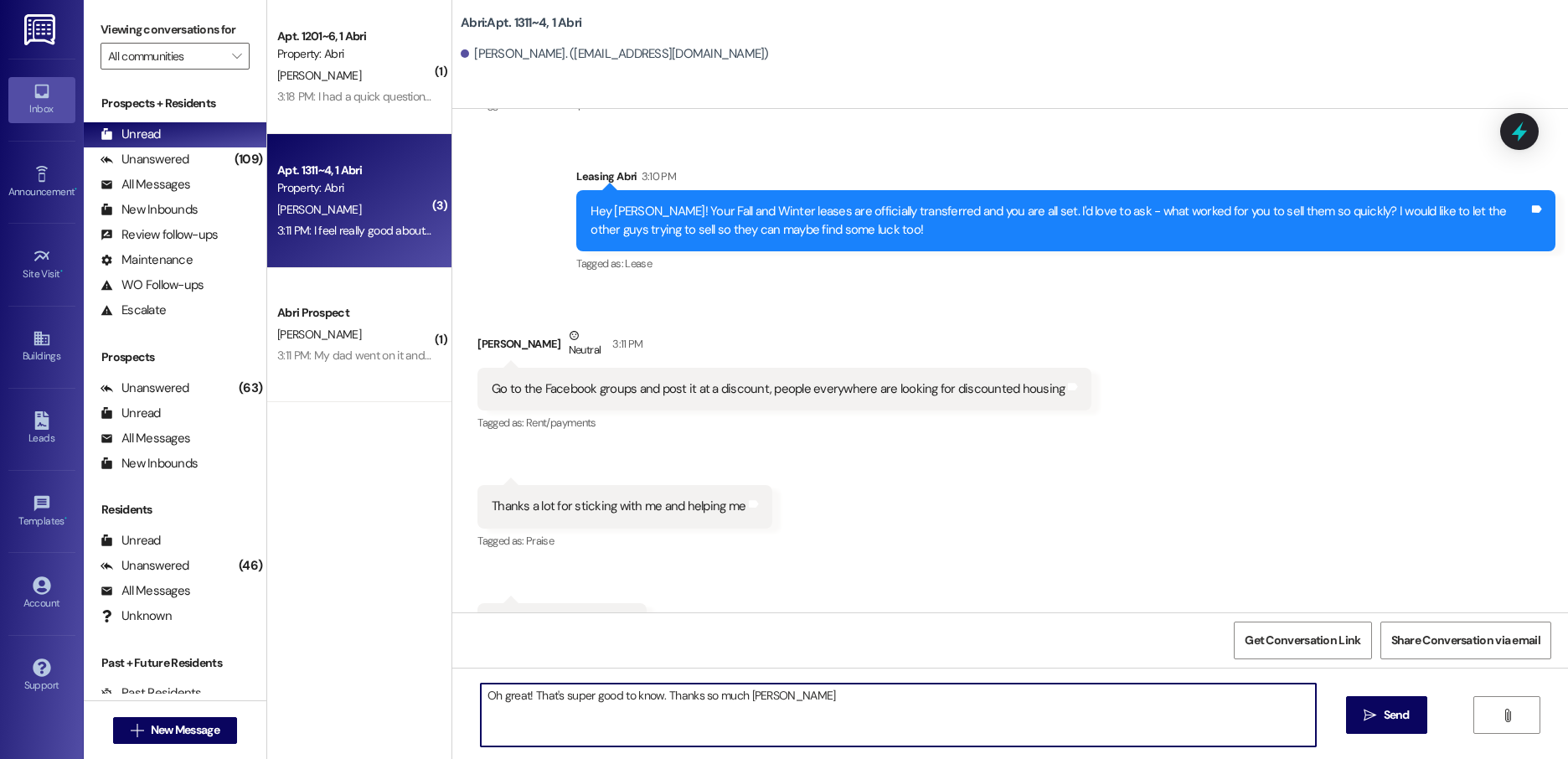
type textarea "Oh great! That's super good to know. Thanks so much Jarom"
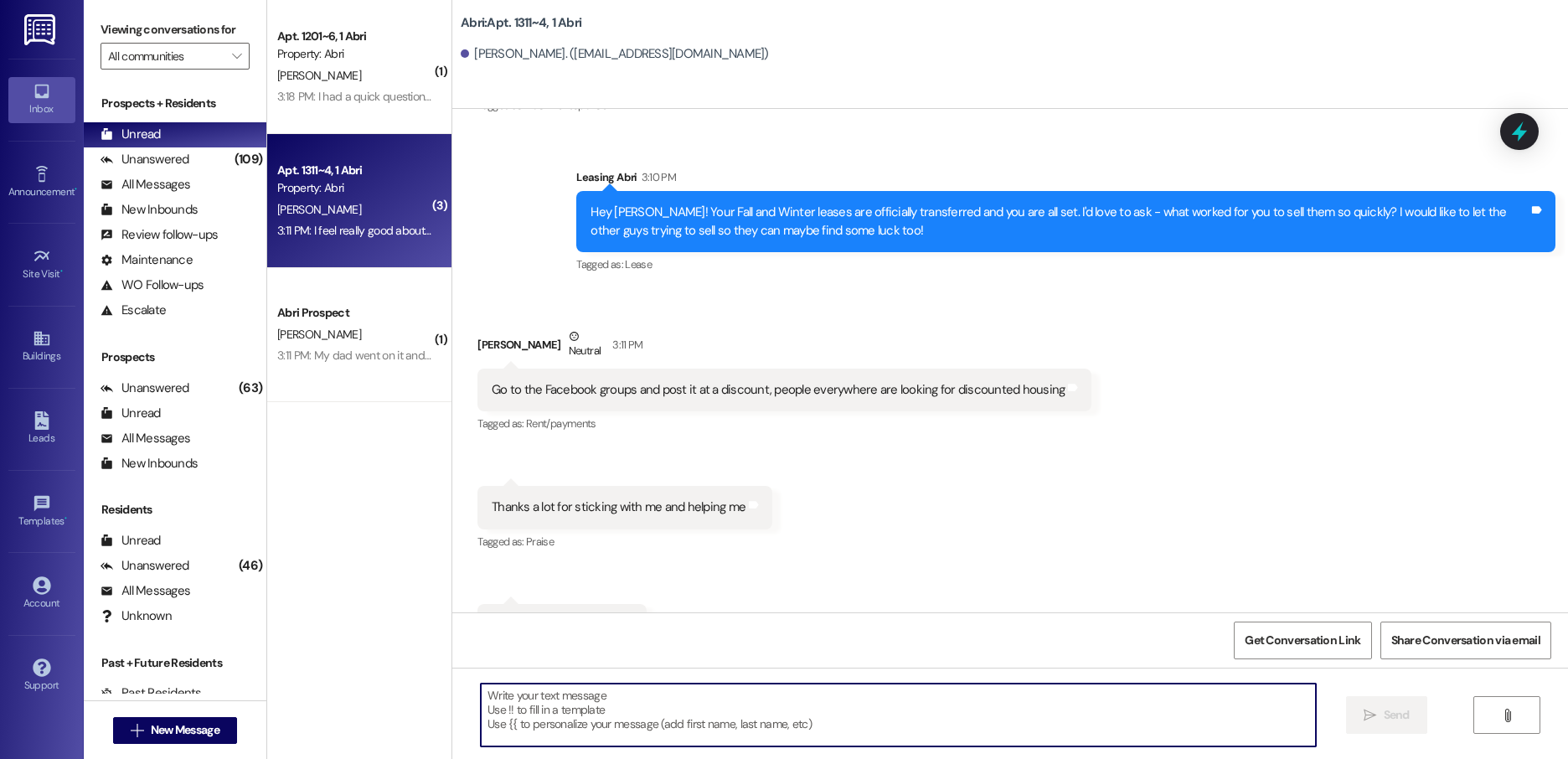
scroll to position [25366, 0]
